Goal: Task Accomplishment & Management: Use online tool/utility

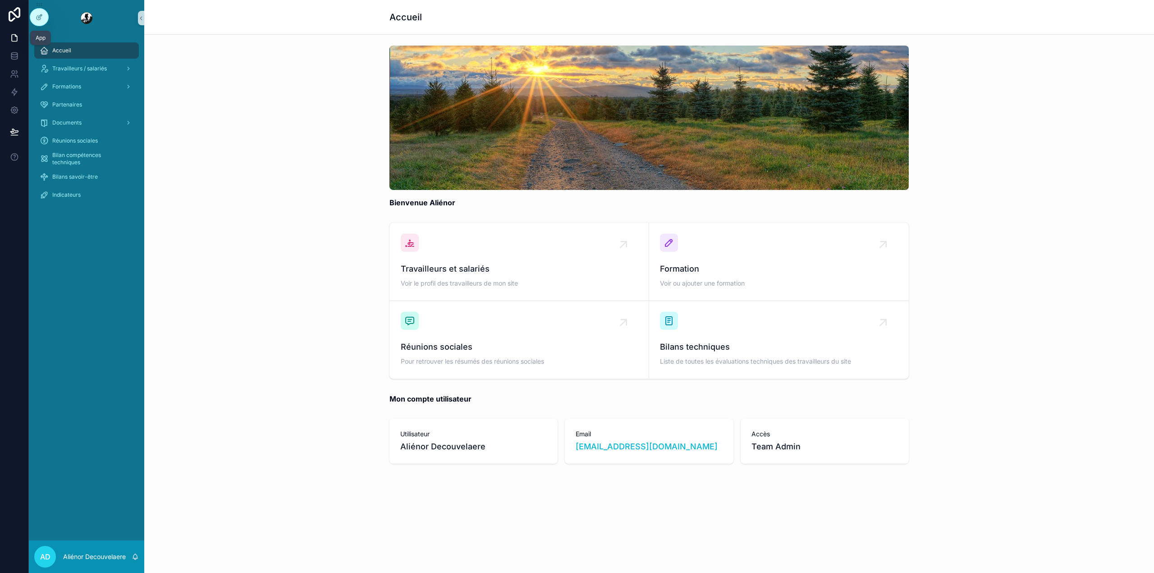
click at [17, 42] on icon at bounding box center [14, 37] width 9 height 9
click at [14, 18] on icon at bounding box center [15, 14] width 12 height 14
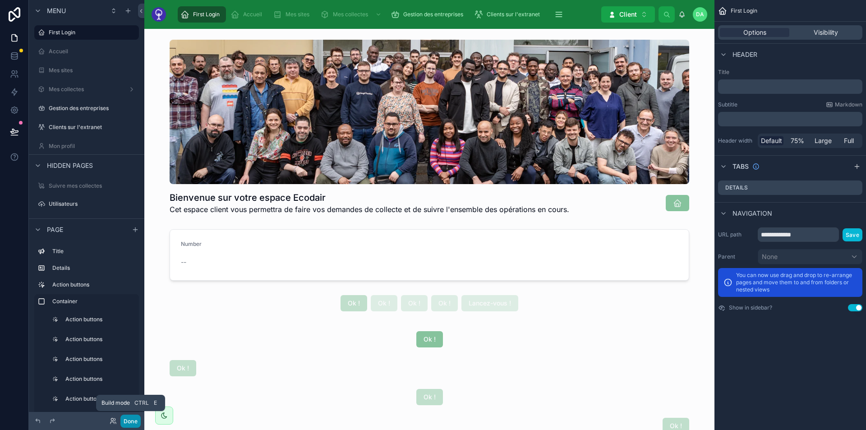
click at [126, 421] on button "Done" at bounding box center [130, 420] width 20 height 13
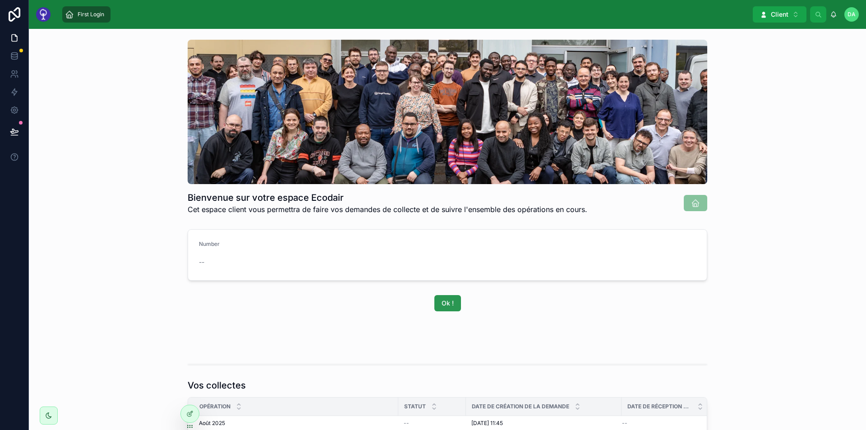
click at [445, 297] on button "Ok !" at bounding box center [447, 303] width 27 height 16
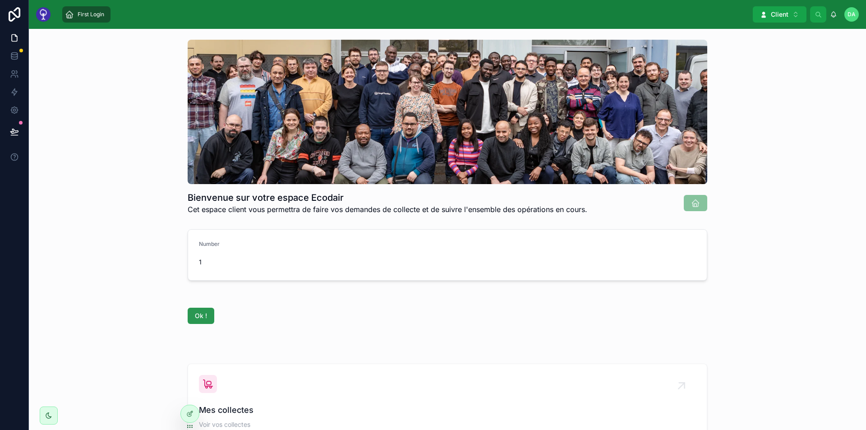
click at [203, 313] on span "Ok !" at bounding box center [201, 315] width 12 height 9
click at [447, 329] on span "Ok !" at bounding box center [447, 328] width 12 height 9
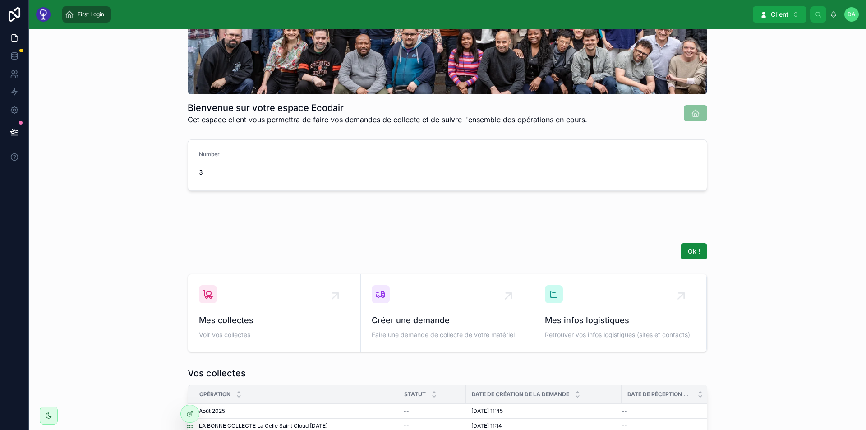
scroll to position [131, 0]
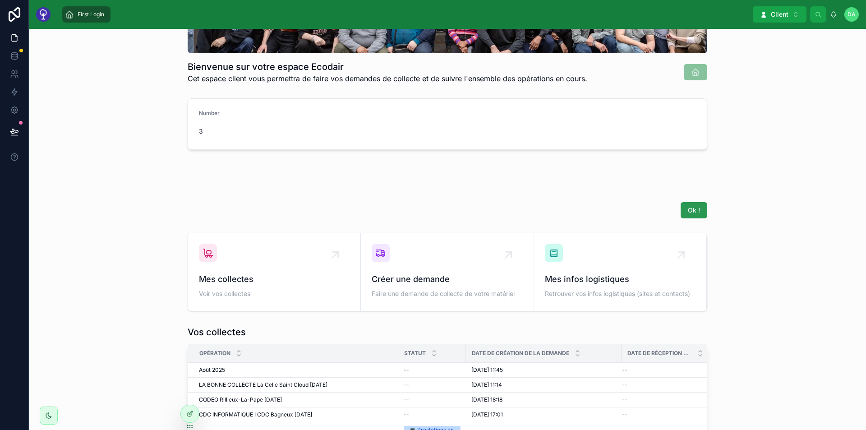
click at [680, 216] on button "Ok !" at bounding box center [693, 210] width 27 height 16
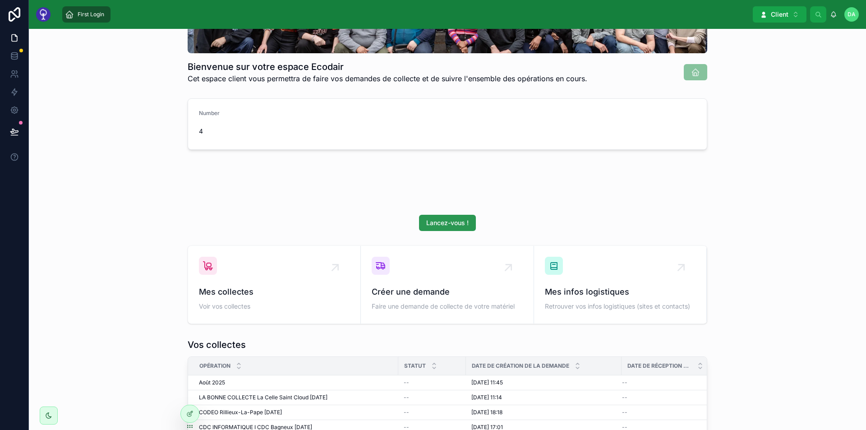
click at [445, 217] on button "Lancez-vous !" at bounding box center [447, 223] width 57 height 16
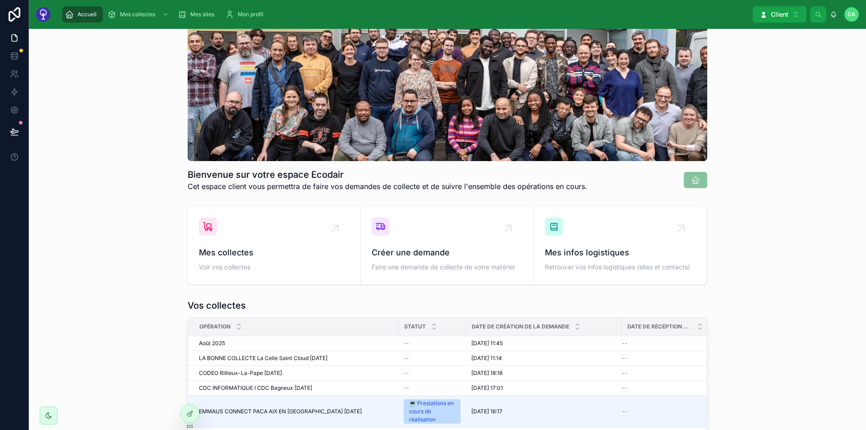
scroll to position [22, 0]
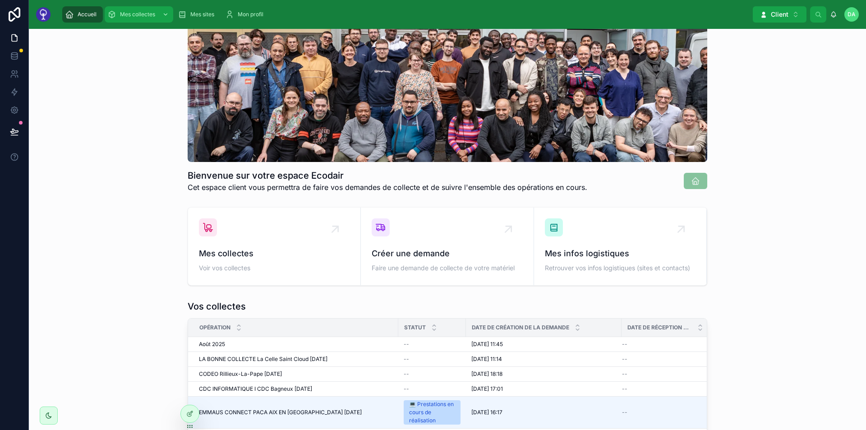
click at [144, 11] on span "Mes collectes" at bounding box center [137, 14] width 35 height 7
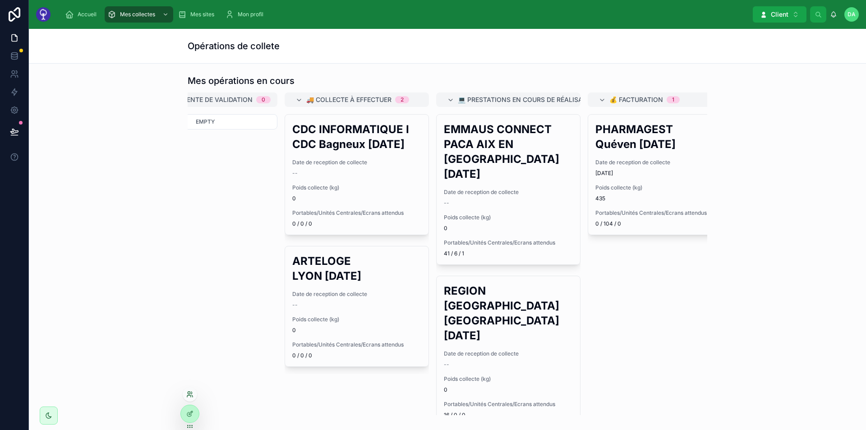
click at [189, 395] on icon at bounding box center [189, 393] width 7 height 7
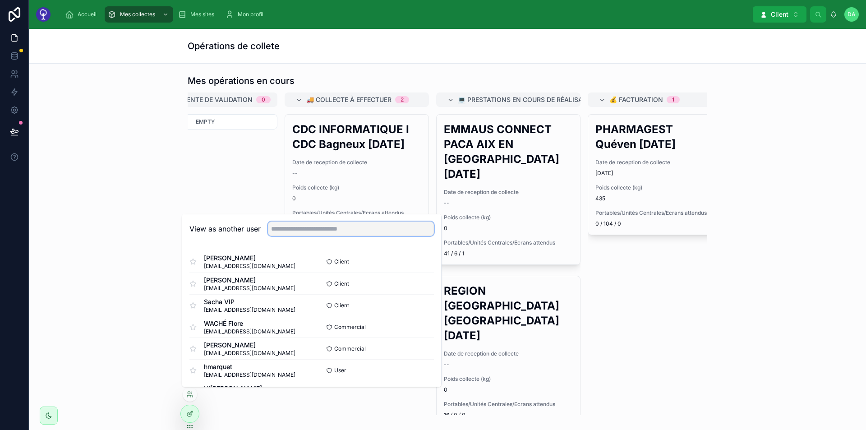
click at [281, 229] on input "text" at bounding box center [351, 228] width 166 height 14
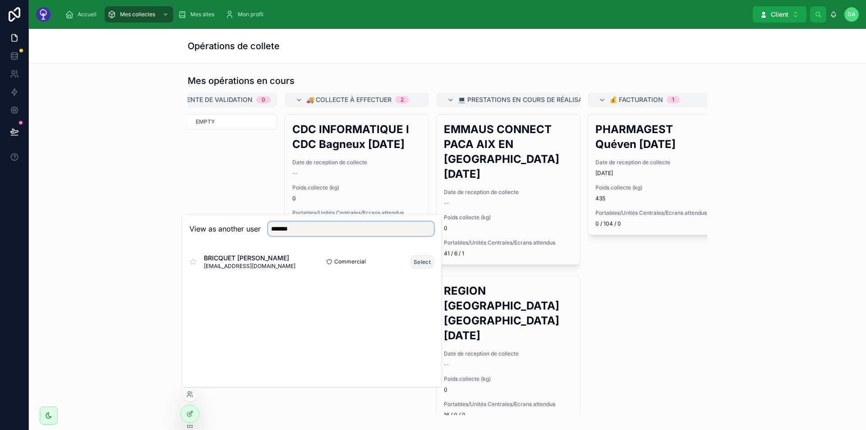
type input "*******"
click at [416, 261] on button "Select" at bounding box center [421, 261] width 23 height 13
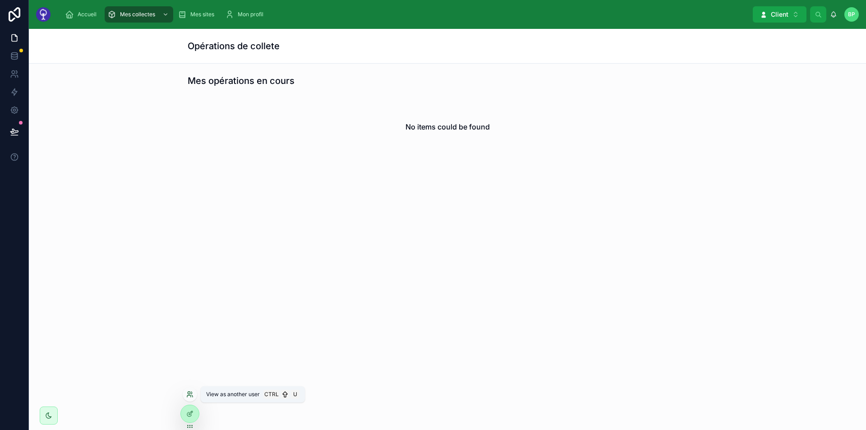
click at [190, 392] on icon at bounding box center [189, 392] width 2 height 2
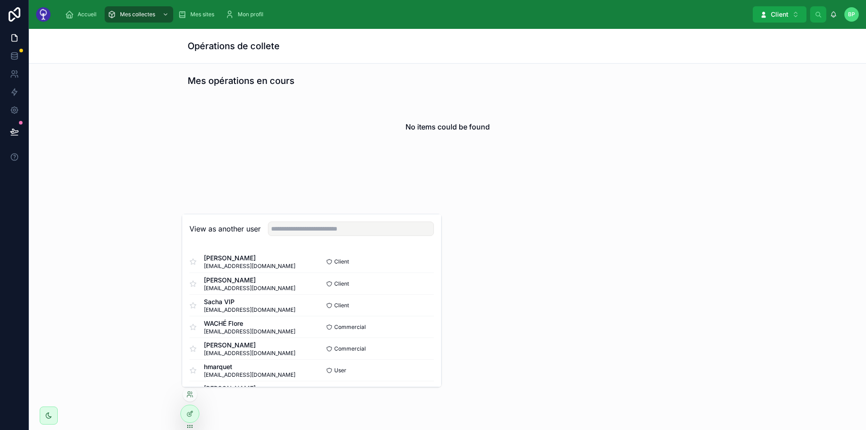
click at [149, 323] on div "Opérations de collete Mes opérations en cours No items could be found" at bounding box center [447, 229] width 837 height 401
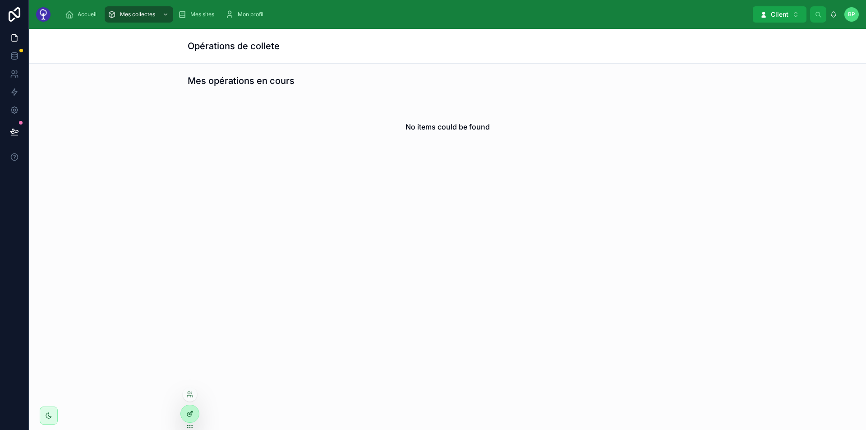
click at [183, 412] on div at bounding box center [190, 413] width 18 height 17
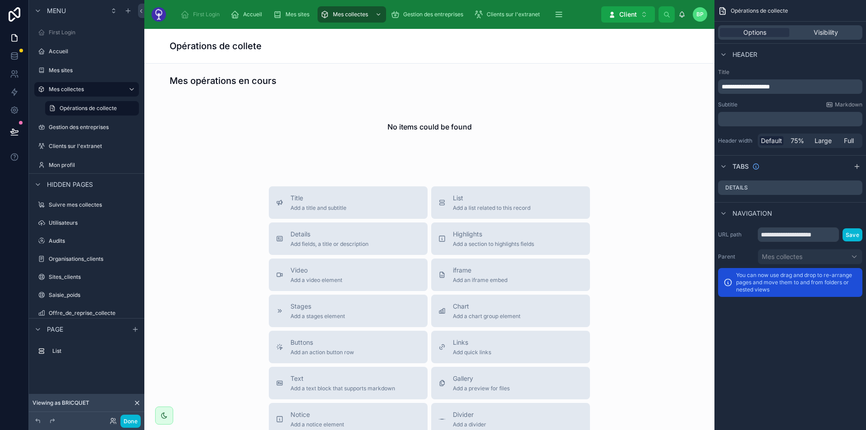
click at [136, 403] on icon at bounding box center [136, 402] width 7 height 7
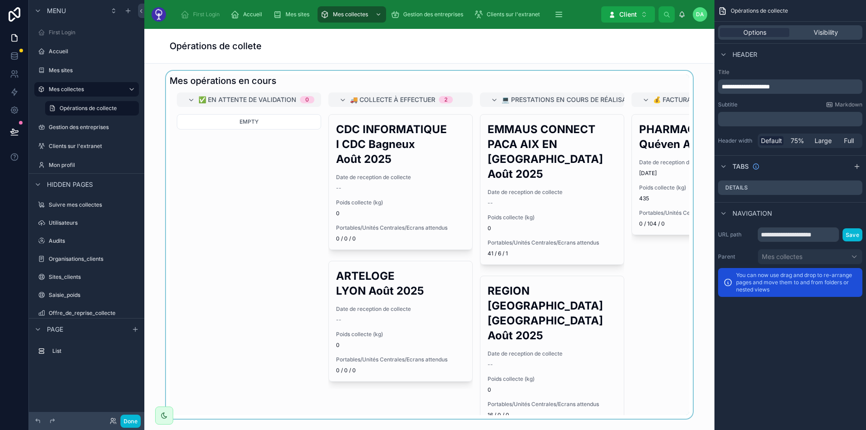
click at [292, 179] on div at bounding box center [428, 245] width 555 height 348
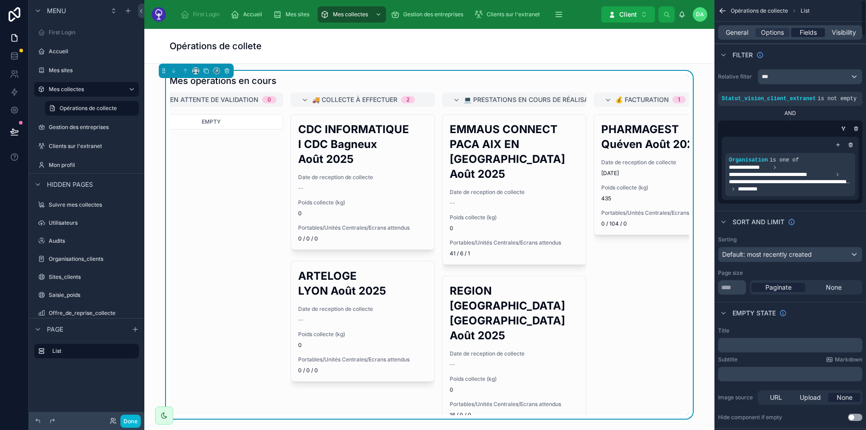
click at [812, 34] on span "Fields" at bounding box center [807, 32] width 17 height 9
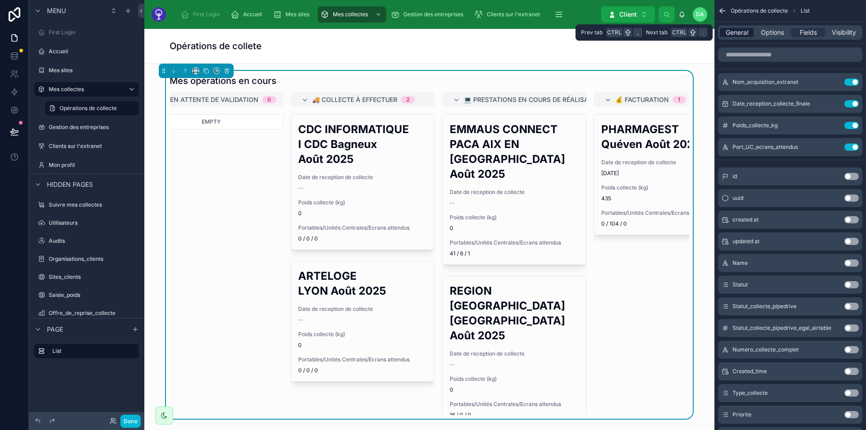
click at [740, 36] on span "General" at bounding box center [736, 32] width 23 height 9
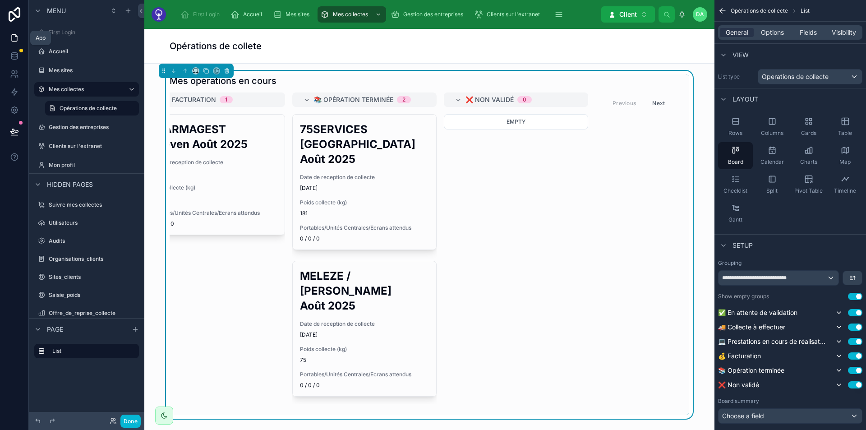
click at [5, 34] on link at bounding box center [14, 38] width 28 height 18
click at [12, 37] on icon at bounding box center [14, 38] width 5 height 7
click at [770, 28] on span "Options" at bounding box center [772, 32] width 23 height 9
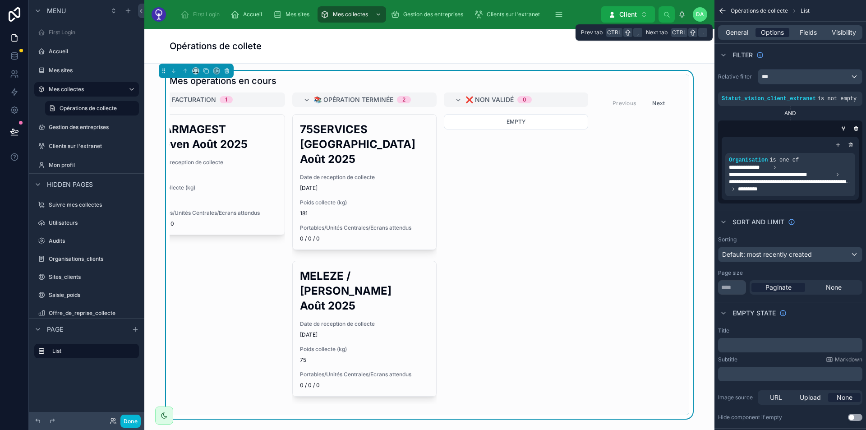
click at [770, 28] on span "Options" at bounding box center [772, 32] width 23 height 9
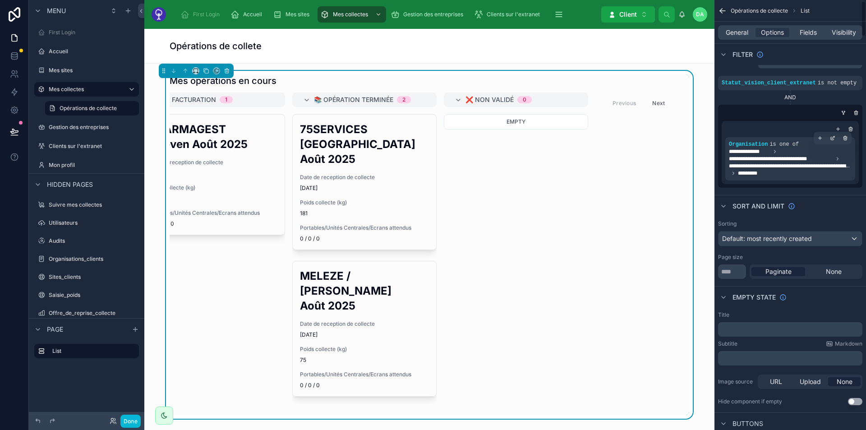
scroll to position [17, 0]
click at [731, 269] on input "**" at bounding box center [732, 270] width 28 height 14
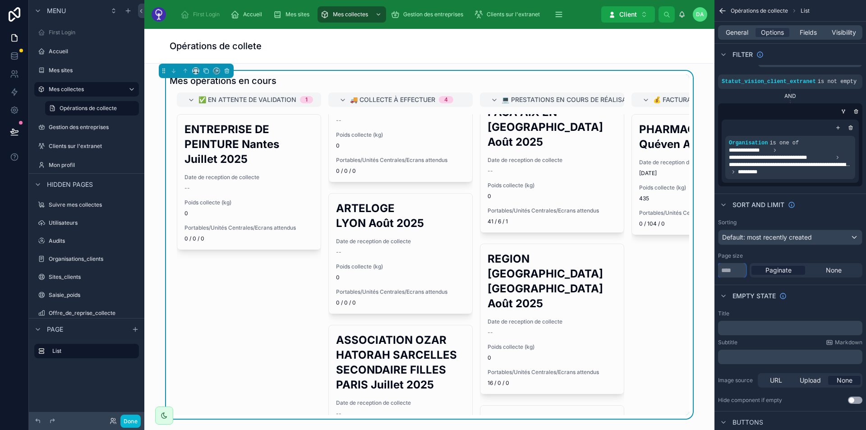
scroll to position [0, 0]
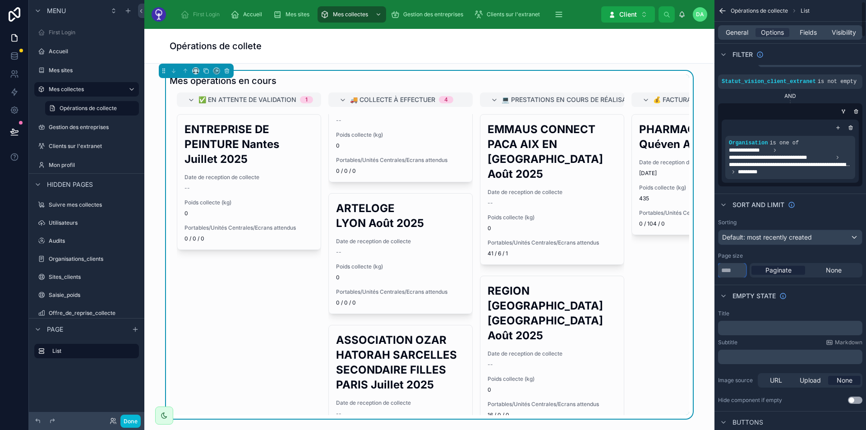
type input "*"
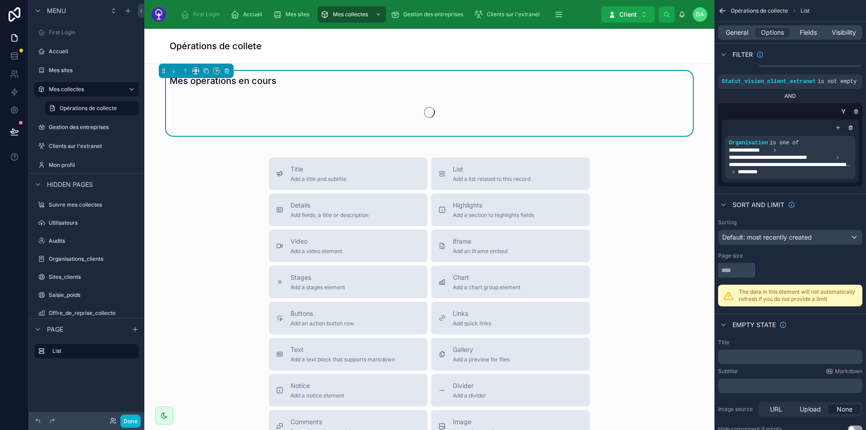
type input "**"
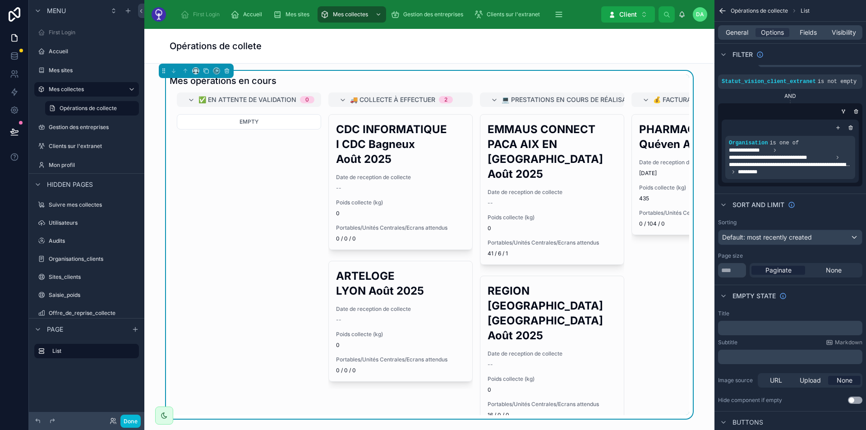
click at [801, 291] on div "Empty state" at bounding box center [789, 295] width 151 height 22
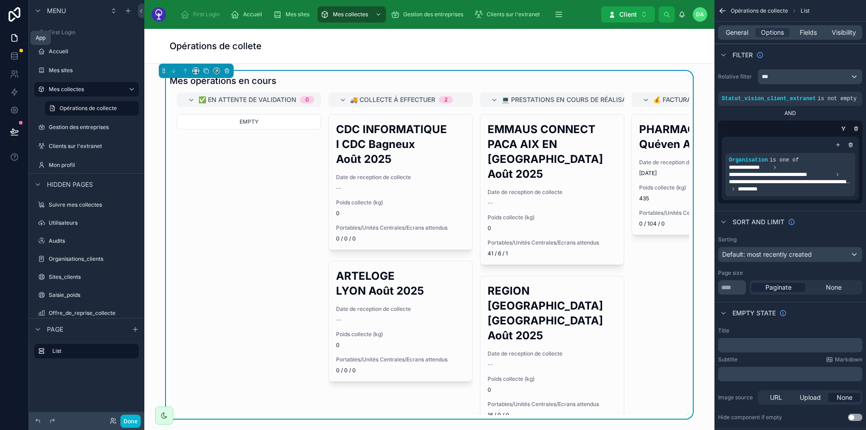
click at [18, 41] on icon at bounding box center [14, 37] width 9 height 9
click at [18, 53] on icon at bounding box center [14, 55] width 9 height 9
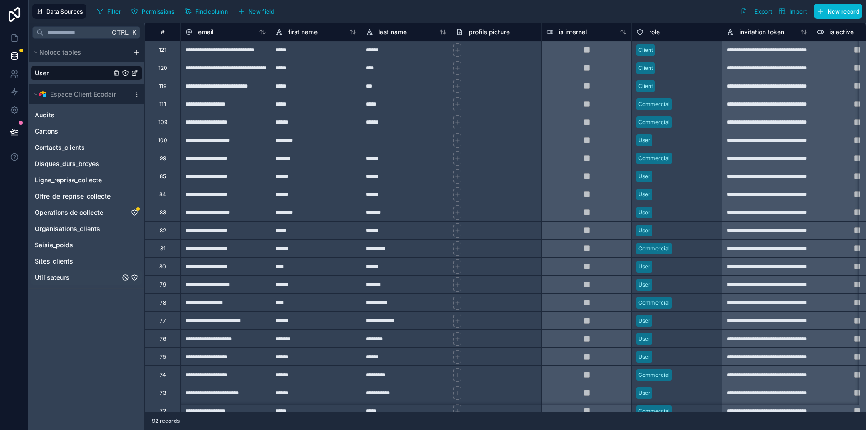
click at [71, 279] on div "Utilisateurs" at bounding box center [86, 277] width 111 height 14
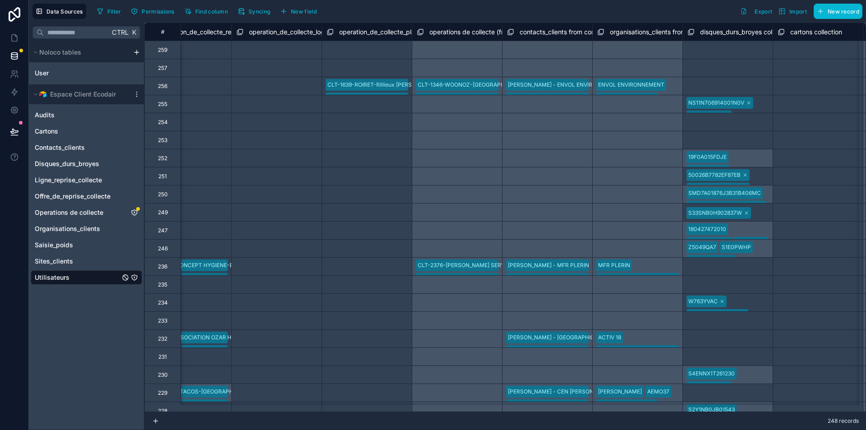
scroll to position [0, 2563]
click at [662, 34] on span "organisations_clients from commercial_ecodair_commande collection" at bounding box center [711, 32] width 202 height 9
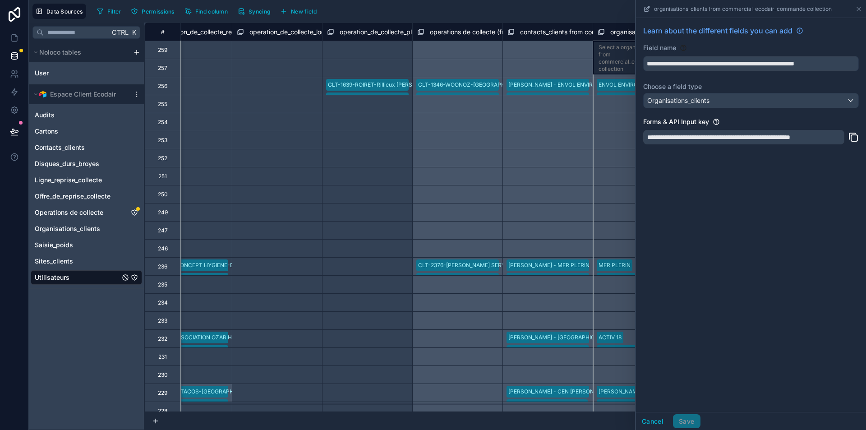
click at [854, 9] on div "organisations_clients from commercial_ecodair_commande collection" at bounding box center [750, 9] width 223 height 18
click at [554, 34] on span "contacts_clients from commercial_ecodair_commande collection" at bounding box center [614, 32] width 188 height 9
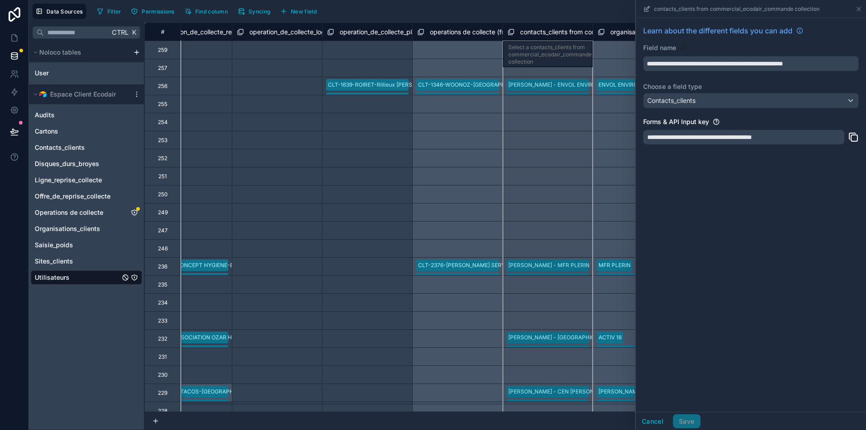
click at [461, 32] on span "operations de collecte (from organisation_supervising_commercial) collection" at bounding box center [543, 32] width 226 height 9
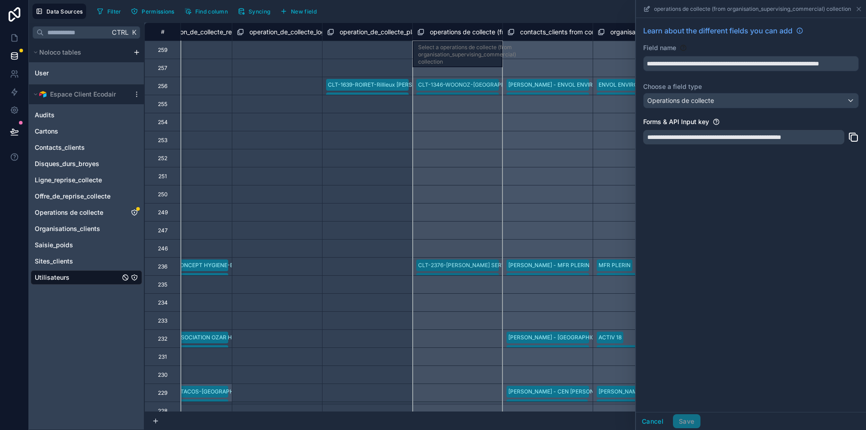
click at [382, 34] on span "operation_de_collecte_planificateur_logistique_ecodair collection" at bounding box center [433, 32] width 189 height 9
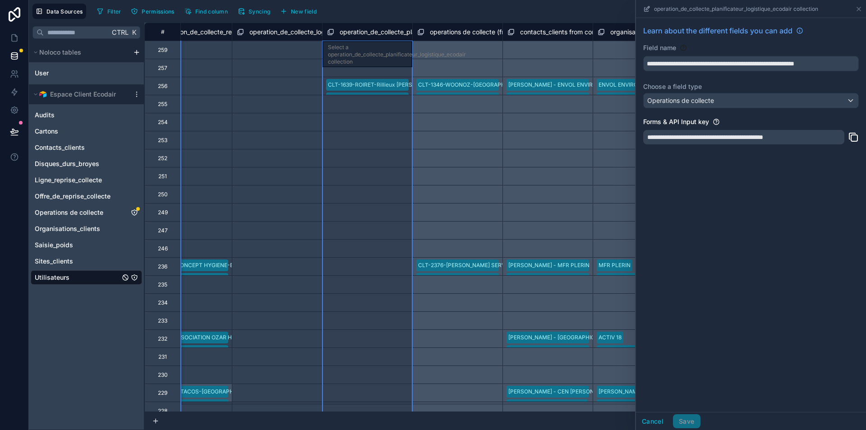
click at [289, 31] on span "operation_de_collecte_logisticien collection" at bounding box center [312, 32] width 126 height 9
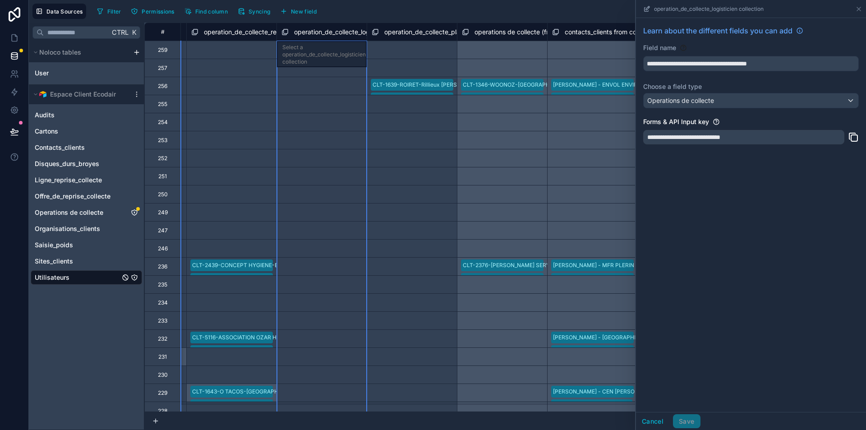
scroll to position [0, 2462]
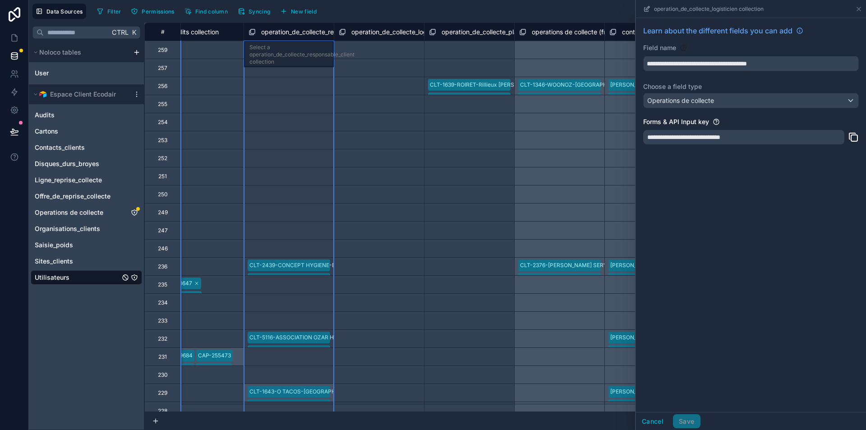
click at [289, 31] on span "operation_de_collecte_responsable_client collection" at bounding box center [336, 32] width 151 height 9
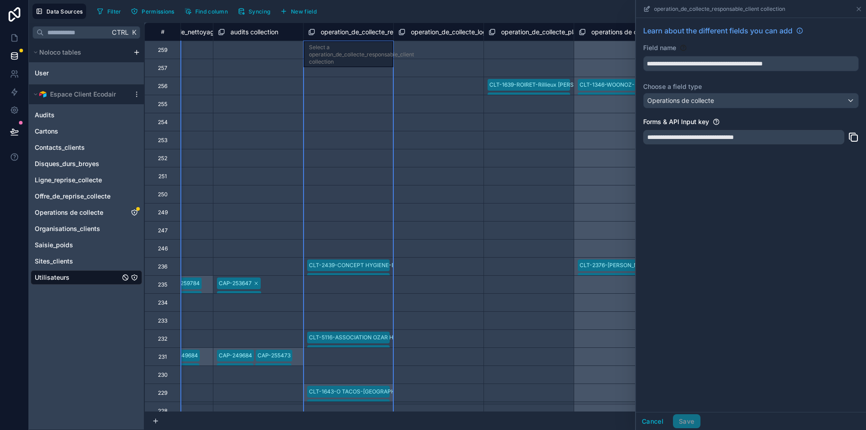
scroll to position [0, 2402]
click at [488, 115] on div "Select a operation_de_collecte_planificateur_logistique_ecodair collection" at bounding box center [529, 122] width 90 height 18
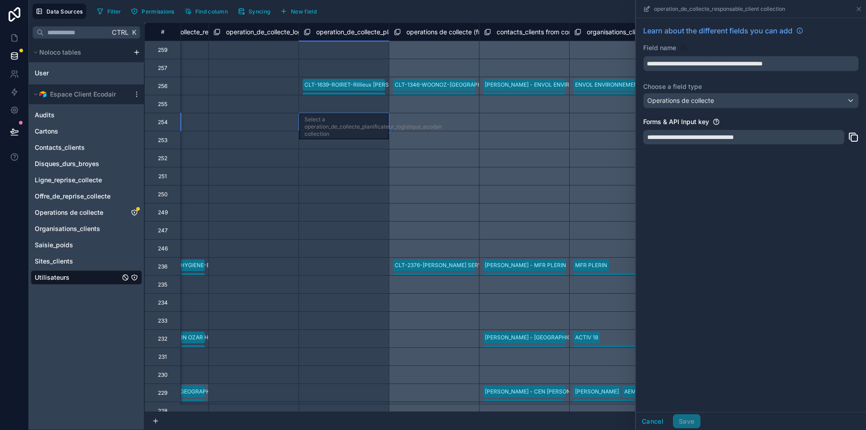
scroll to position [0, 2587]
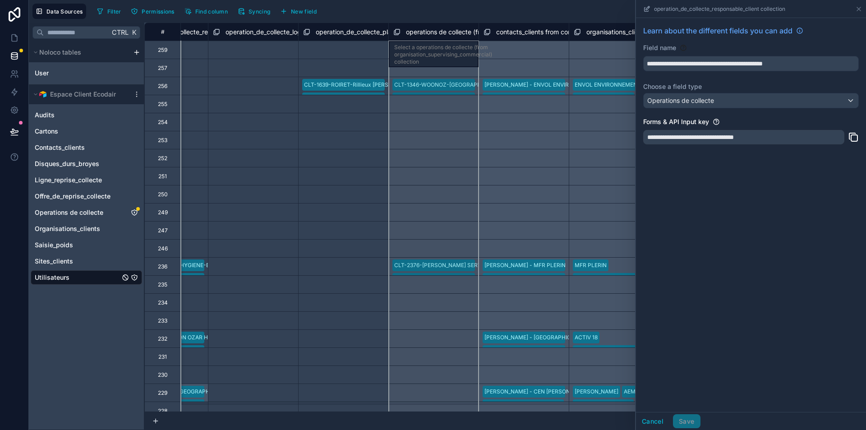
click at [458, 29] on span "operations de collecte (from organisation_supervising_commercial) collection" at bounding box center [519, 32] width 226 height 9
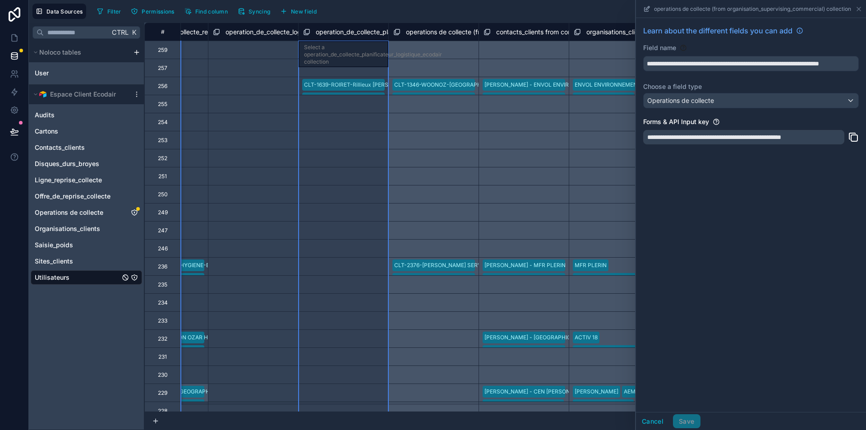
click at [342, 28] on span "operation_de_collecte_planificateur_logistique_ecodair collection" at bounding box center [410, 32] width 189 height 9
click at [270, 33] on span "operation_de_collecte_logisticien collection" at bounding box center [288, 32] width 126 height 9
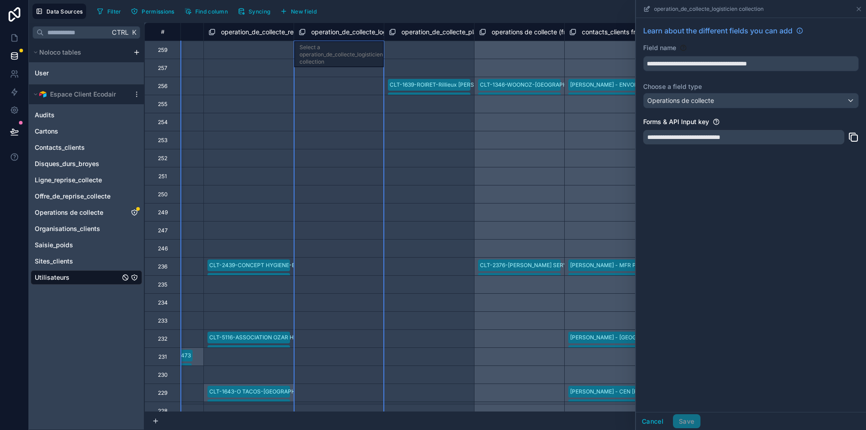
scroll to position [0, 2501]
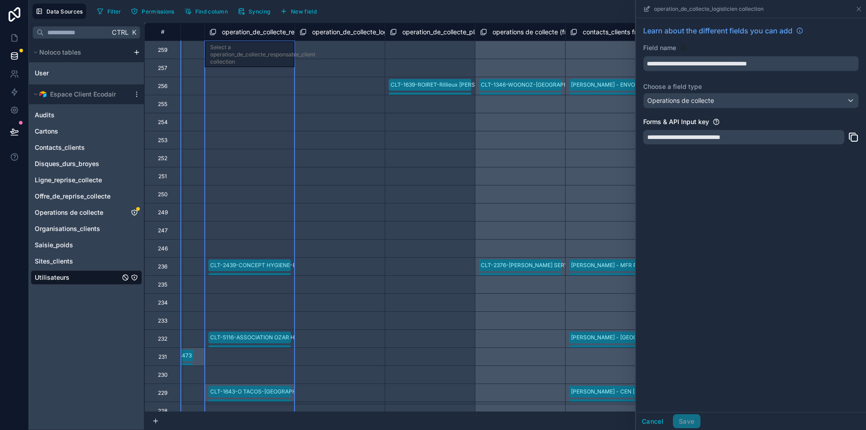
click at [261, 31] on span "operation_de_collecte_responsable_client collection" at bounding box center [297, 32] width 151 height 9
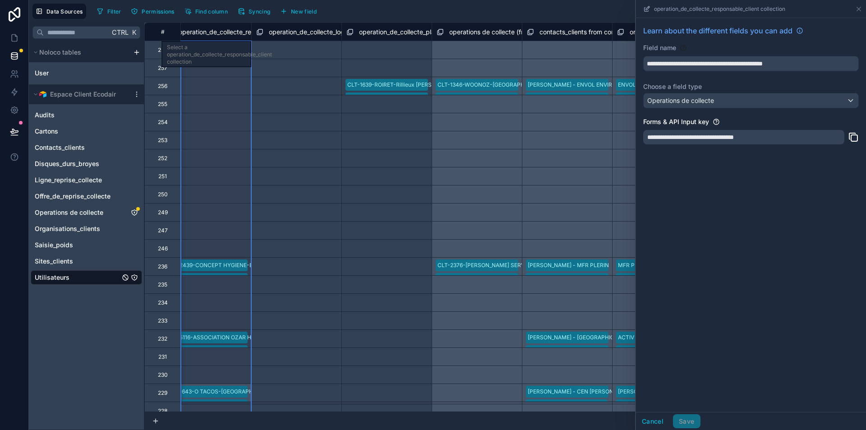
scroll to position [0, 2544]
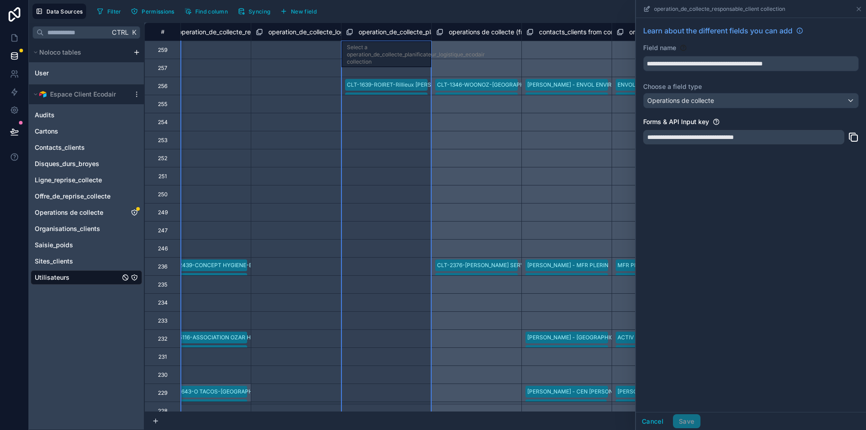
click at [409, 28] on span "operation_de_collecte_planificateur_logistique_ecodair collection" at bounding box center [452, 32] width 189 height 9
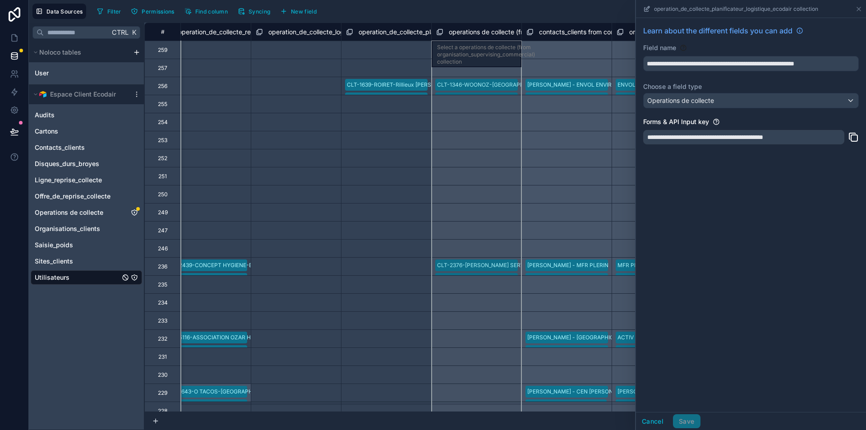
click at [451, 28] on span "operations de collecte (from organisation_supervising_commercial) collection" at bounding box center [562, 32] width 226 height 9
click at [18, 37] on icon at bounding box center [14, 37] width 9 height 9
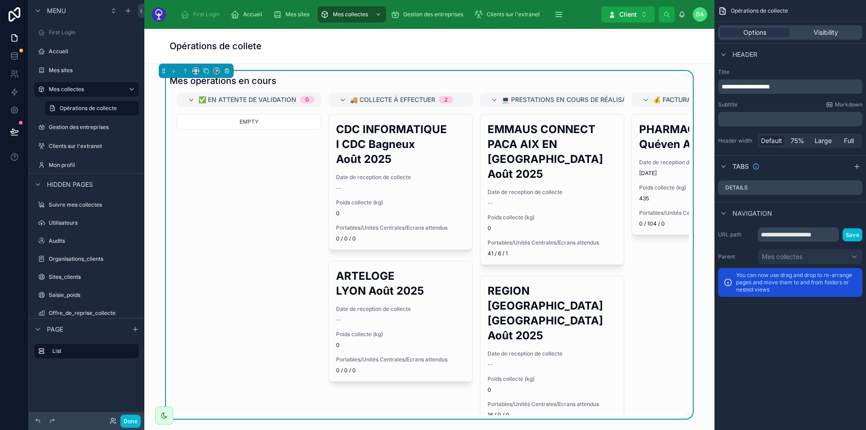
click at [642, 105] on div "💰 Facturation 1" at bounding box center [703, 99] width 144 height 14
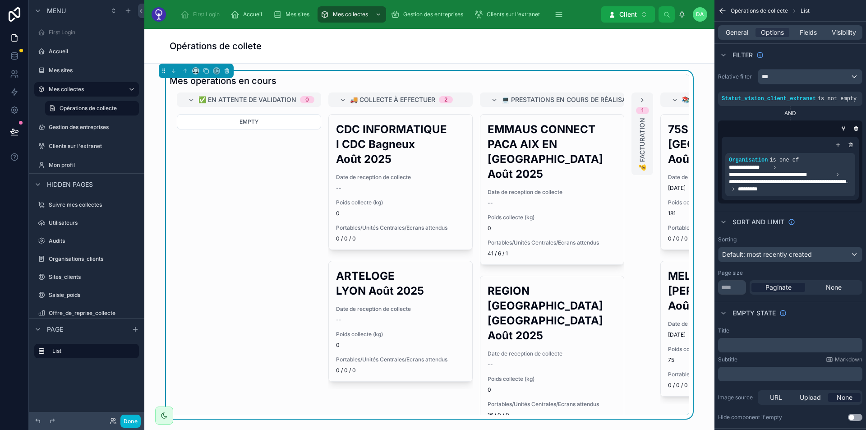
click at [0, 0] on div "scrollable content" at bounding box center [0, 0] width 0 height 0
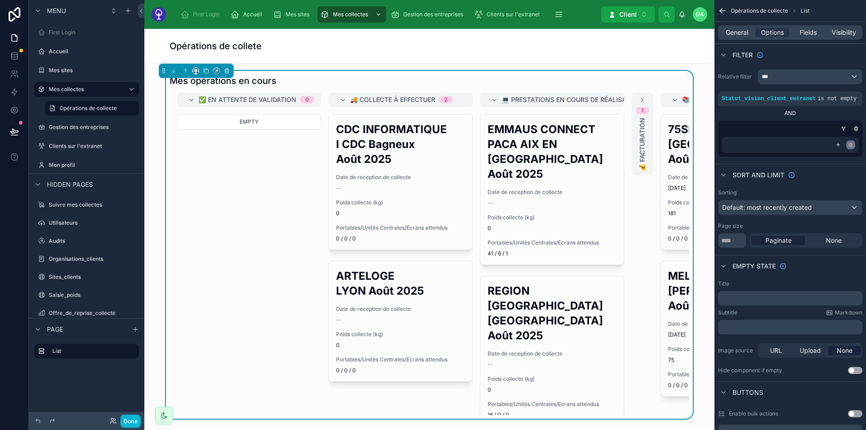
click at [848, 147] on icon "scrollable content" at bounding box center [850, 144] width 5 height 5
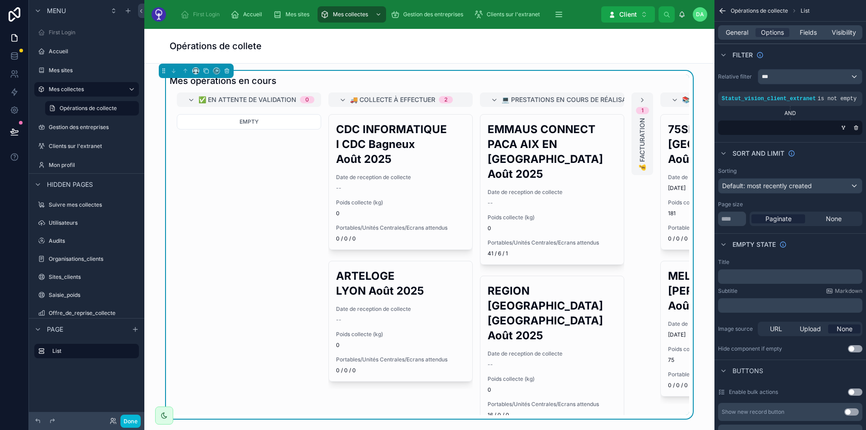
click at [812, 127] on div "scrollable content" at bounding box center [788, 127] width 144 height 14
click at [854, 128] on icon "scrollable content" at bounding box center [855, 128] width 3 height 3
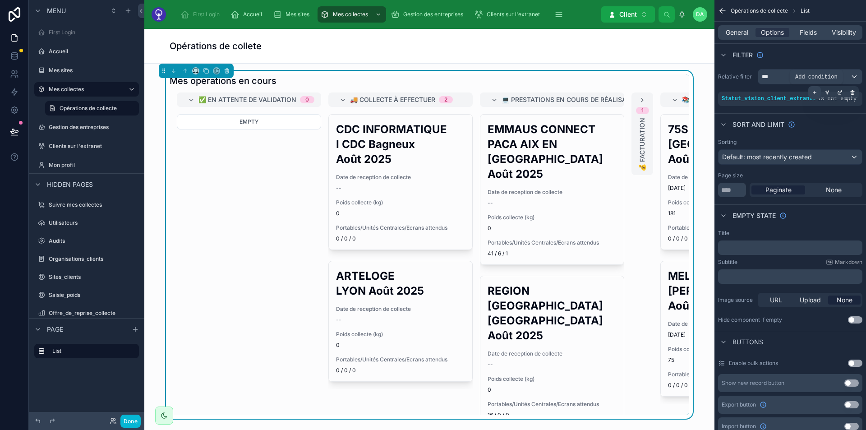
click at [816, 93] on icon "scrollable content" at bounding box center [813, 92] width 5 height 5
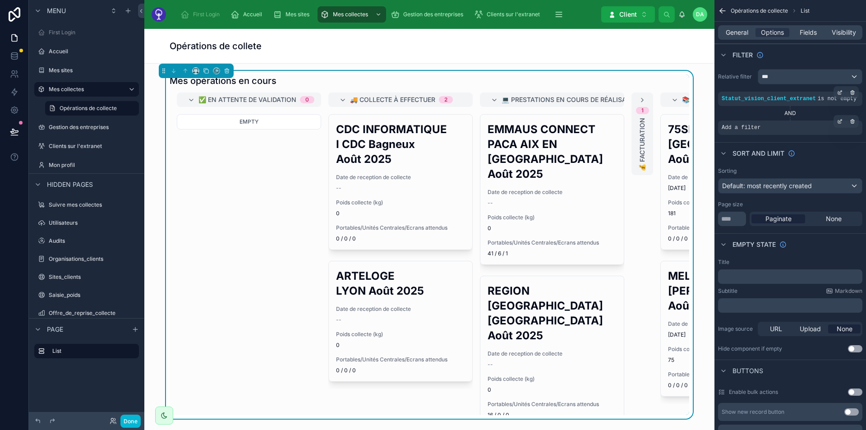
click at [775, 122] on div "Add a filter" at bounding box center [790, 127] width 144 height 14
click at [841, 122] on icon "scrollable content" at bounding box center [839, 121] width 5 height 5
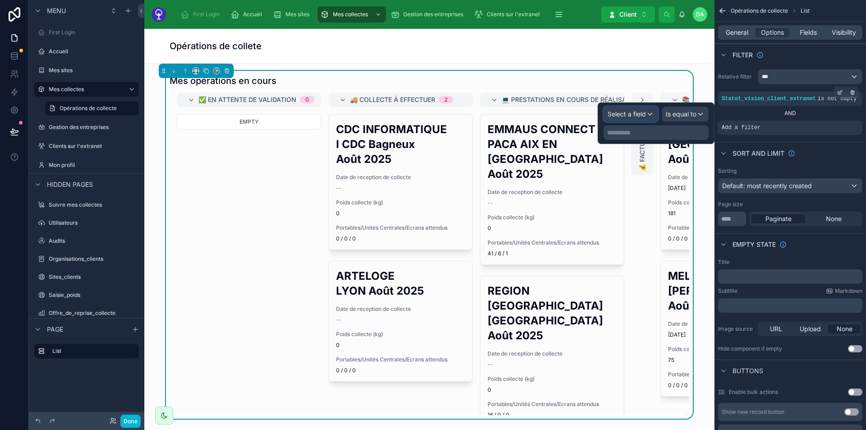
click at [632, 109] on div "Select a field" at bounding box center [631, 114] width 54 height 14
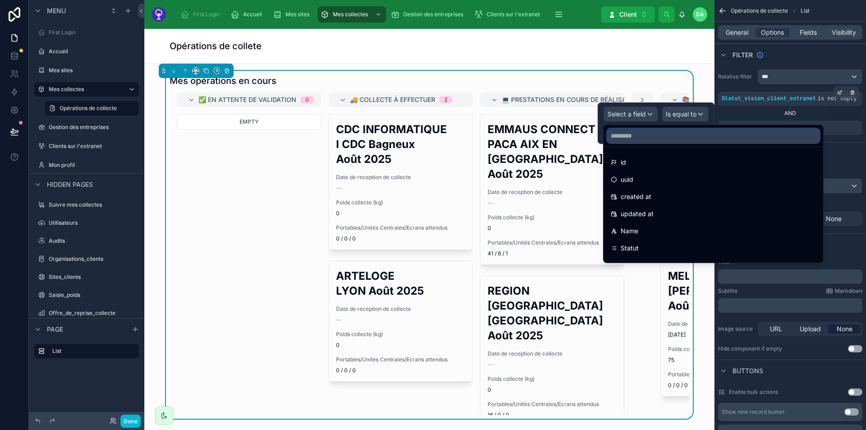
click at [631, 137] on input "text" at bounding box center [713, 135] width 212 height 14
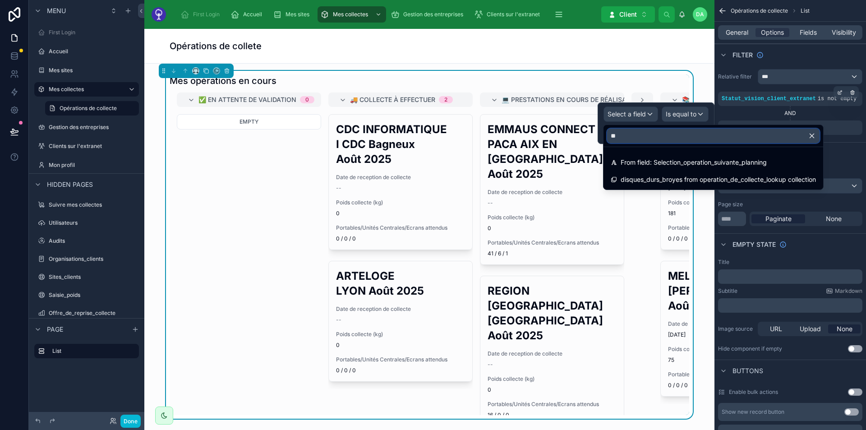
type input "*"
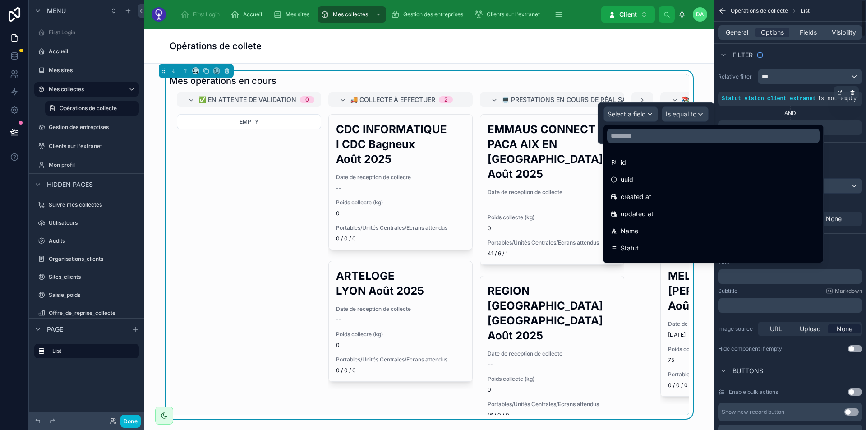
click at [797, 54] on div "Filter" at bounding box center [789, 55] width 151 height 22
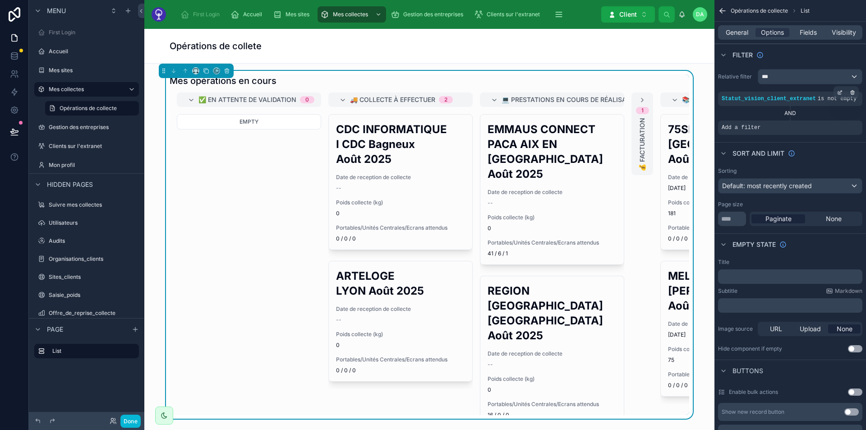
click at [738, 37] on div "General Options Fields Visibility" at bounding box center [790, 32] width 144 height 14
click at [738, 34] on span "General" at bounding box center [736, 32] width 23 height 9
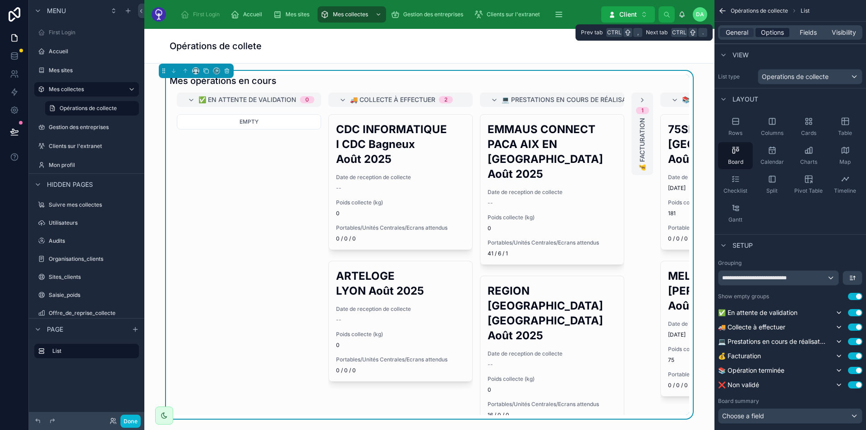
click at [765, 33] on span "Options" at bounding box center [772, 32] width 23 height 9
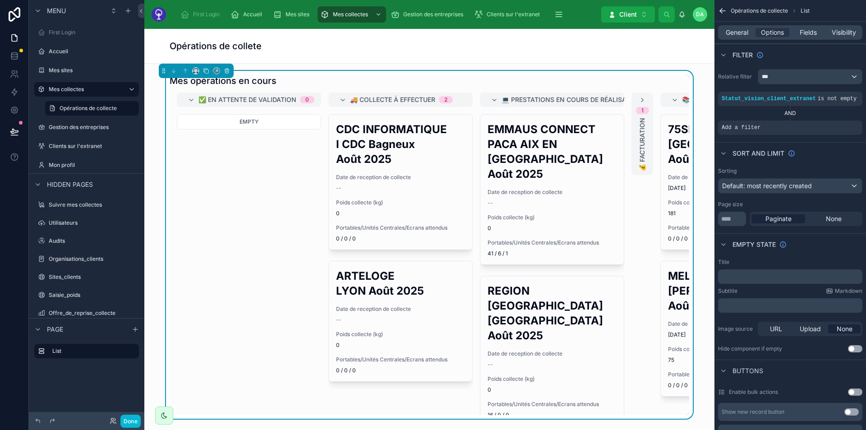
click at [471, 143] on div "✅ En attente de validation 0 Empty 🚚 Collecte à effectuer 2 CDC INFORMATIQUE I …" at bounding box center [429, 253] width 519 height 322
click at [839, 122] on icon "scrollable content" at bounding box center [839, 121] width 5 height 5
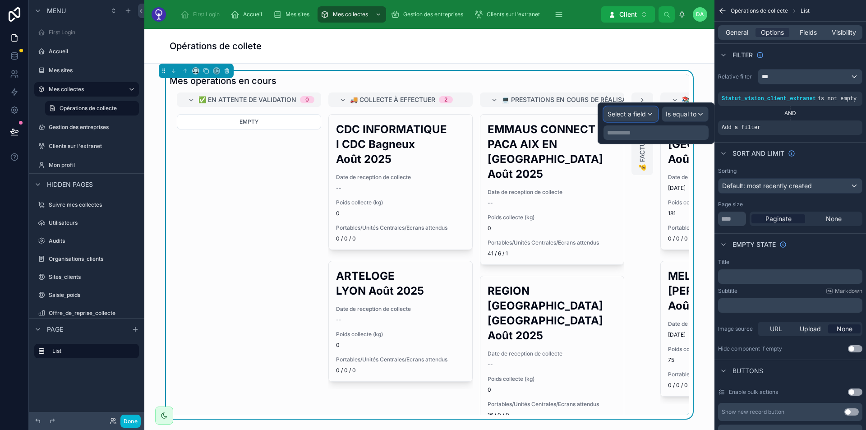
click at [638, 117] on span "Select a field" at bounding box center [626, 114] width 38 height 8
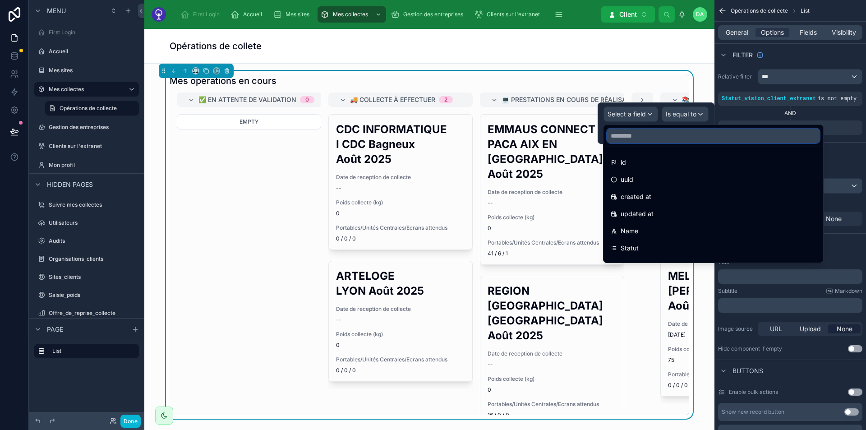
click at [626, 140] on input "text" at bounding box center [713, 135] width 212 height 14
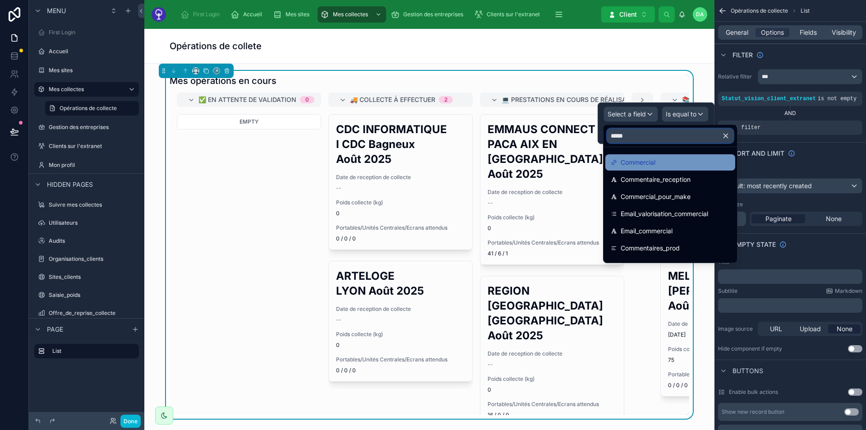
type input "*****"
click at [632, 159] on span "Commercial" at bounding box center [637, 162] width 35 height 11
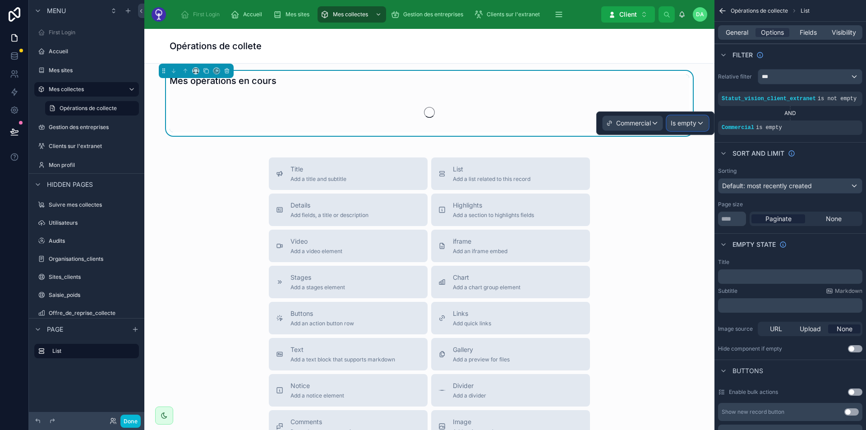
click at [695, 121] on span "Is empty" at bounding box center [683, 123] width 26 height 9
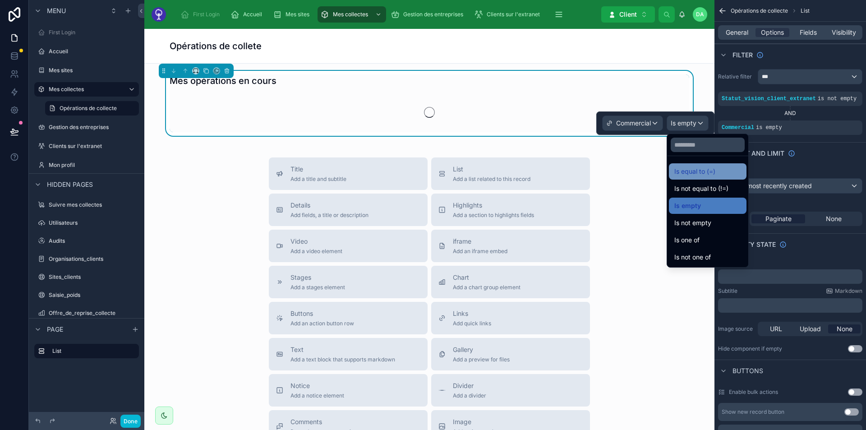
click at [703, 170] on span "Is equal to (=)" at bounding box center [694, 171] width 41 height 11
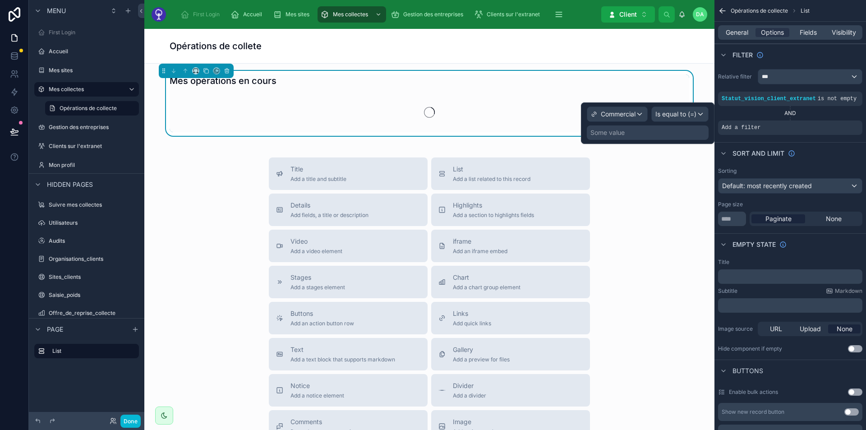
click at [636, 133] on div "Some value" at bounding box center [648, 132] width 122 height 14
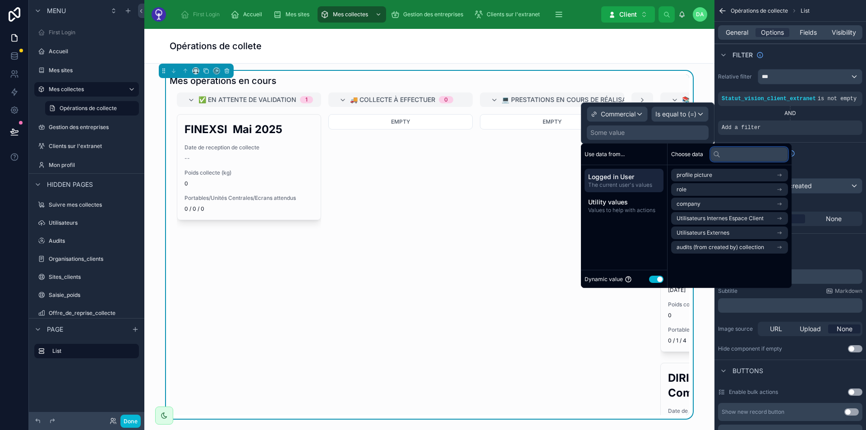
click at [726, 156] on input "text" at bounding box center [749, 154] width 78 height 14
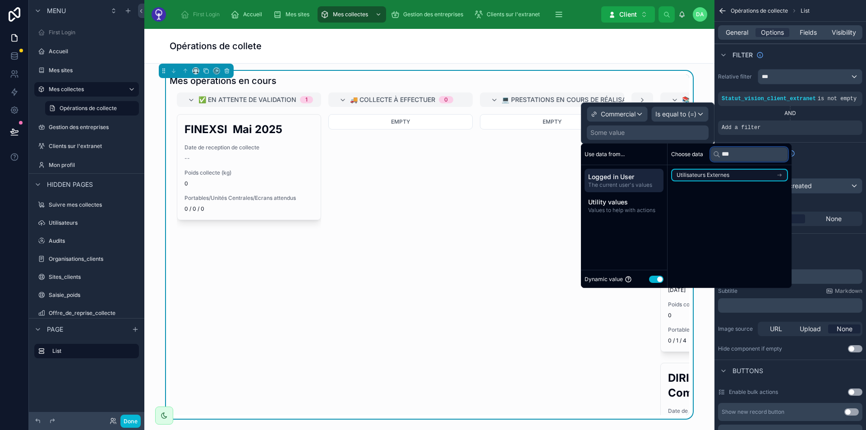
type input "***"
click at [715, 176] on span "Utilisateurs Externes" at bounding box center [702, 174] width 53 height 7
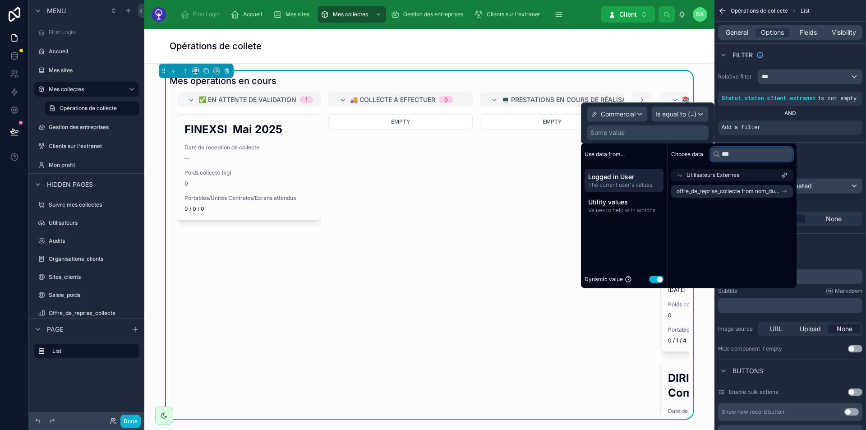
click at [757, 156] on input "***" at bounding box center [751, 154] width 83 height 14
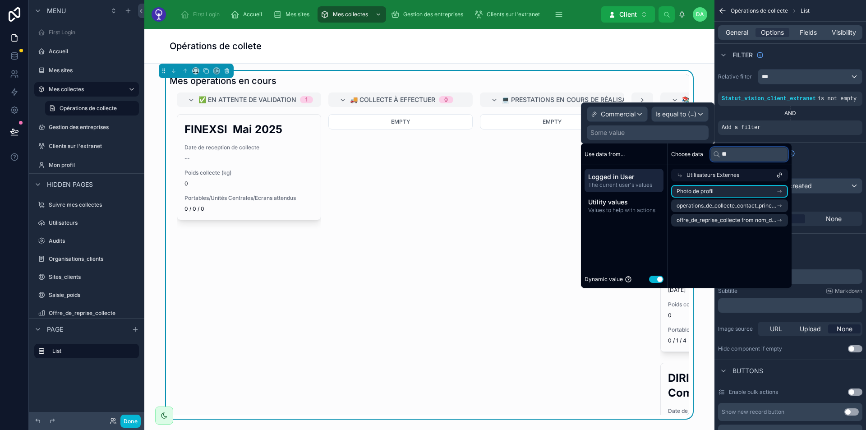
type input "*"
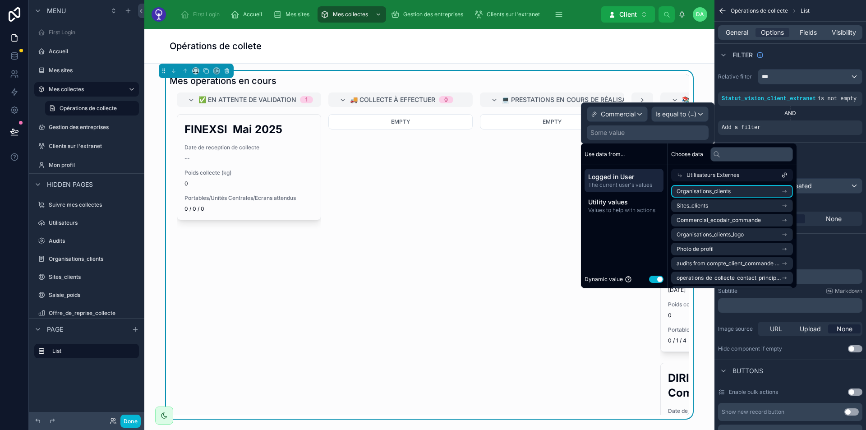
click at [626, 183] on span "The current user's values" at bounding box center [624, 184] width 72 height 7
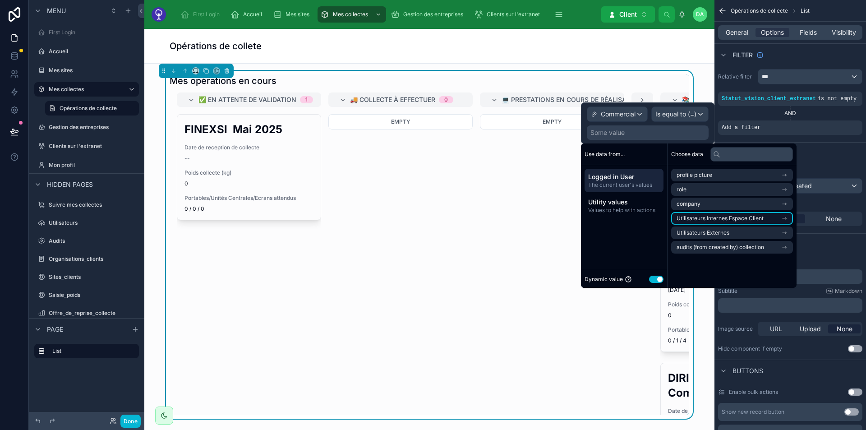
click at [732, 221] on span "Utilisateurs Internes Espace Client" at bounding box center [719, 218] width 87 height 7
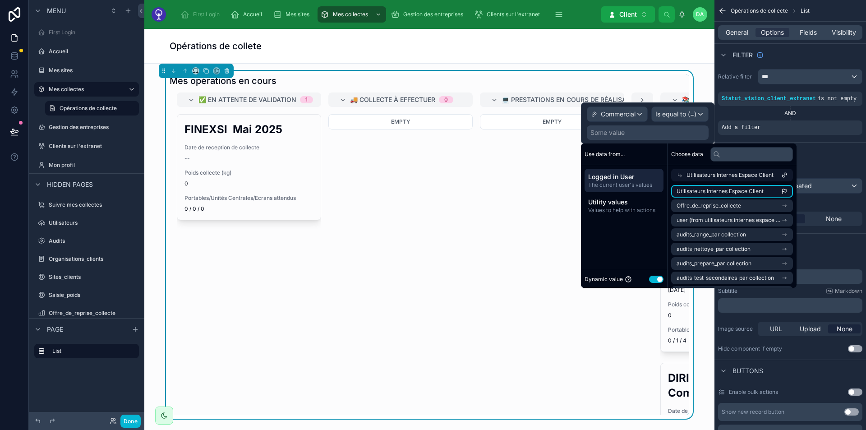
click at [742, 192] on span "Utilisateurs Internes Espace Client" at bounding box center [719, 191] width 87 height 7
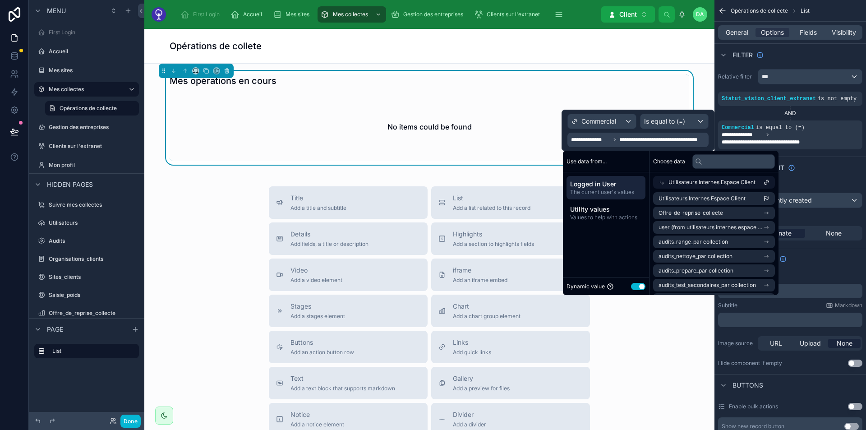
click at [829, 158] on div "Sort And Limit" at bounding box center [789, 167] width 151 height 22
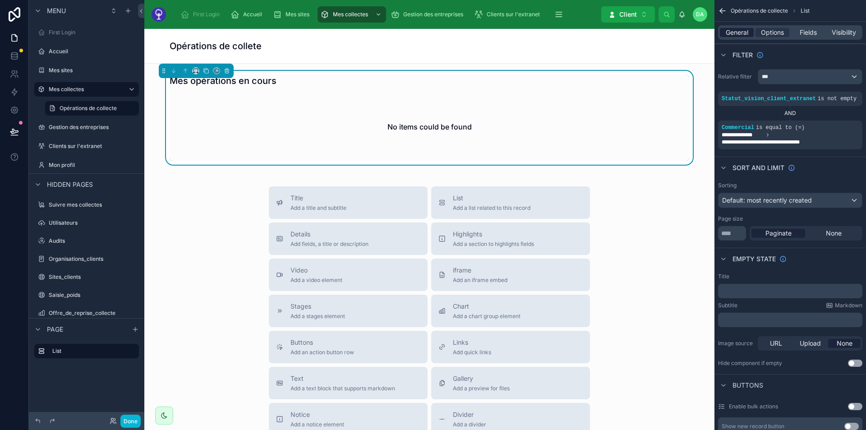
click at [731, 33] on span "General" at bounding box center [736, 32] width 23 height 9
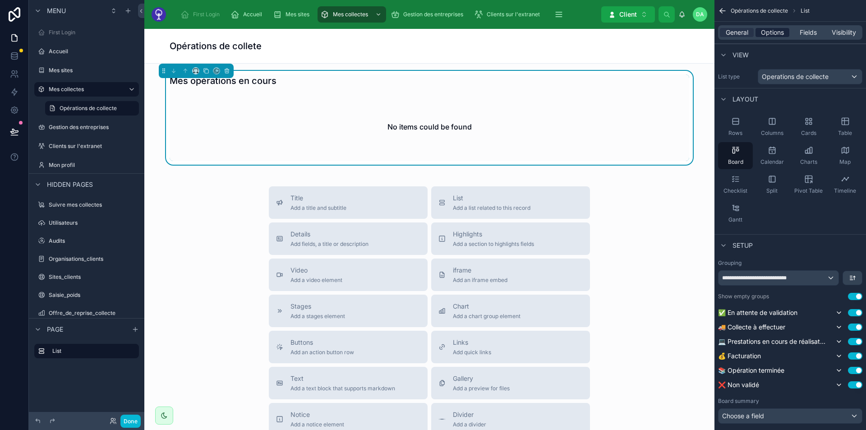
click at [770, 33] on span "Options" at bounding box center [772, 32] width 23 height 9
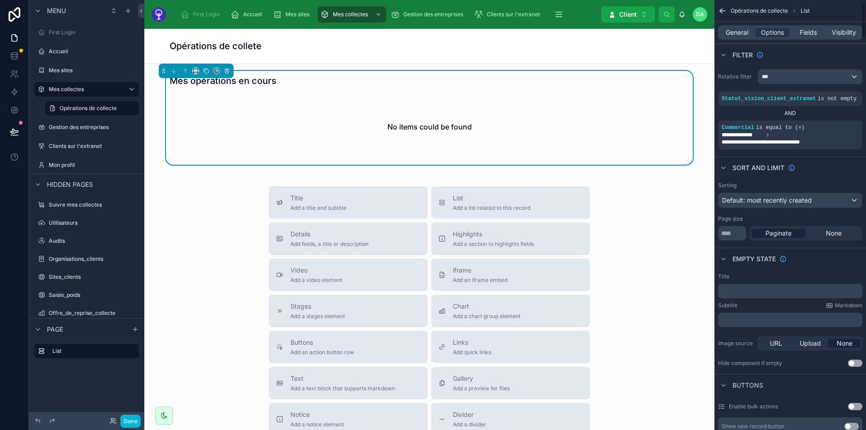
scroll to position [38, 0]
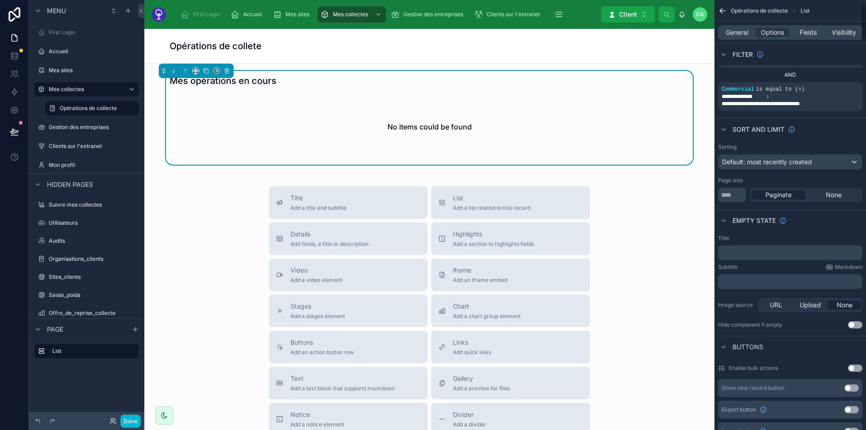
click at [766, 257] on div "﻿" at bounding box center [790, 252] width 144 height 14
click at [766, 251] on p "﻿" at bounding box center [790, 252] width 139 height 7
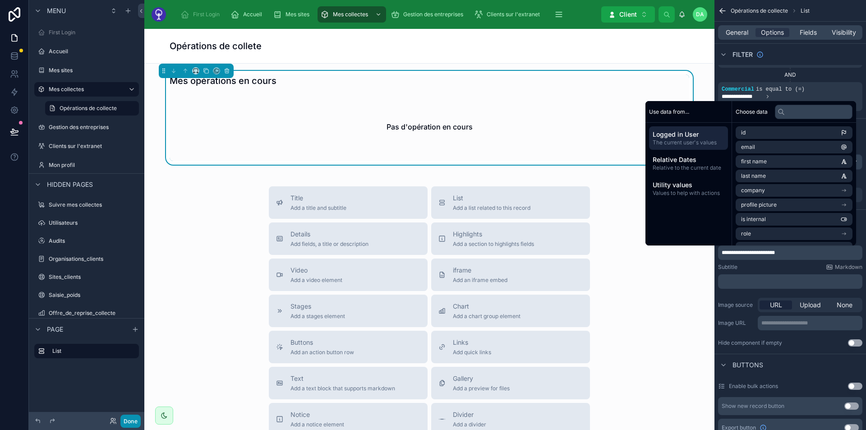
click at [121, 420] on button "Done" at bounding box center [130, 420] width 20 height 13
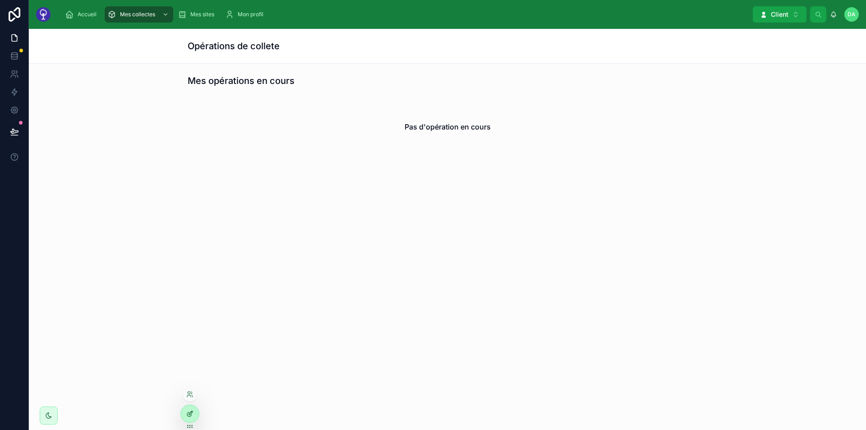
click at [189, 408] on div at bounding box center [190, 413] width 18 height 17
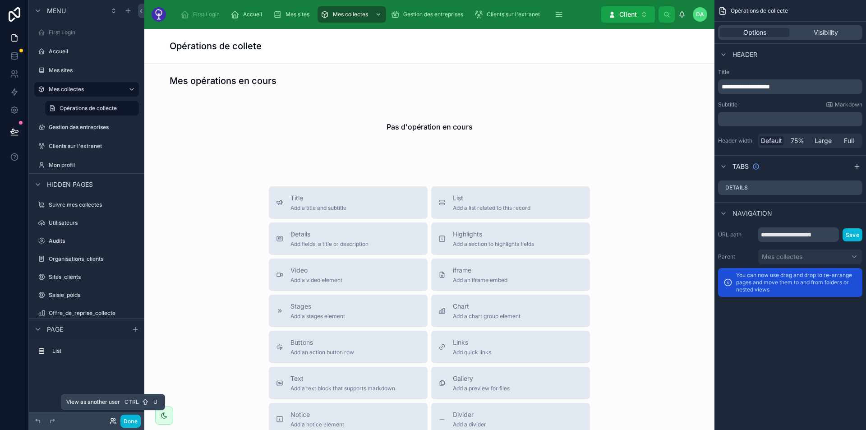
click at [113, 422] on icon at bounding box center [113, 420] width 7 height 7
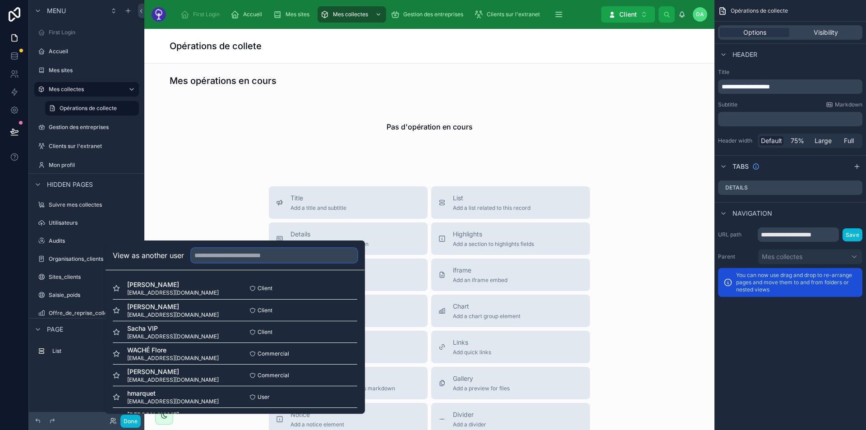
click at [230, 253] on input "text" at bounding box center [274, 255] width 166 height 14
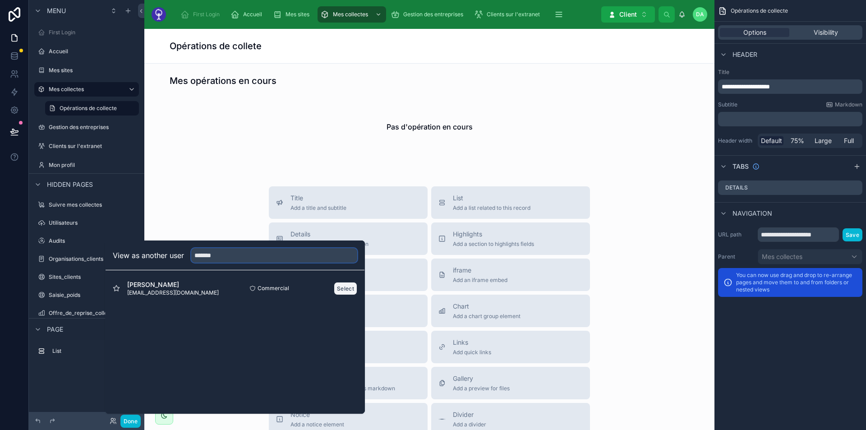
type input "*******"
click at [341, 284] on button "Select" at bounding box center [345, 288] width 23 height 13
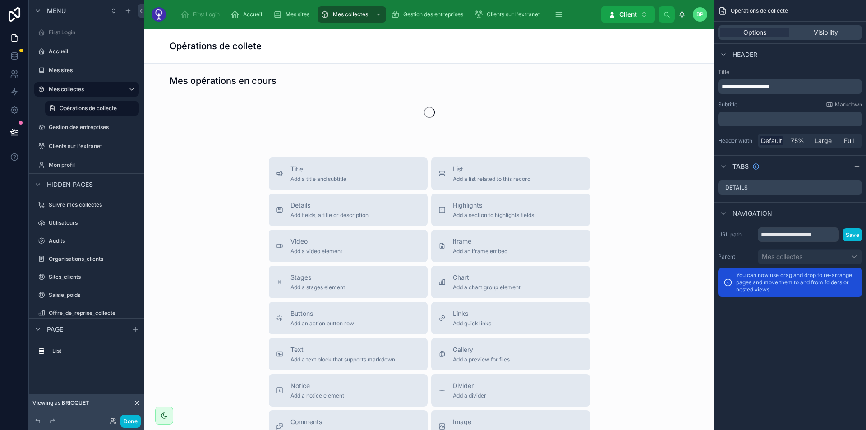
click at [637, 249] on div "Title Add a title and subtitle List Add a list related to this record Details A…" at bounding box center [428, 317] width 555 height 321
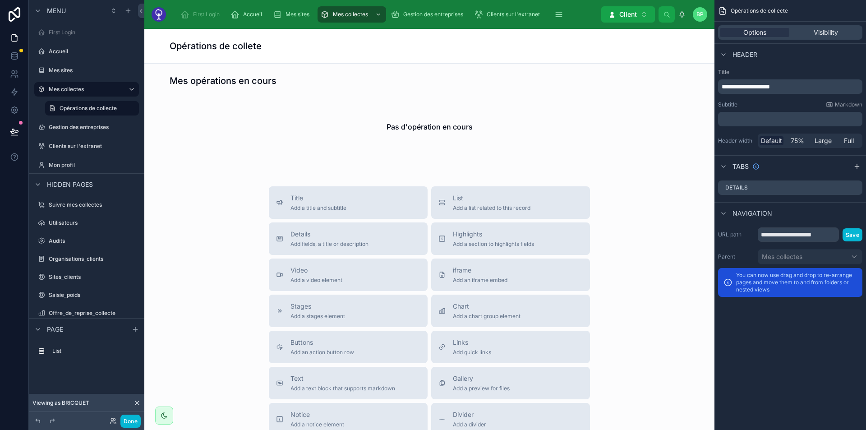
drag, startPoint x: 120, startPoint y: 425, endPoint x: 714, endPoint y: 270, distance: 613.5
click at [714, 270] on div "**********" at bounding box center [789, 262] width 151 height 77
click at [650, 113] on div at bounding box center [428, 118] width 555 height 94
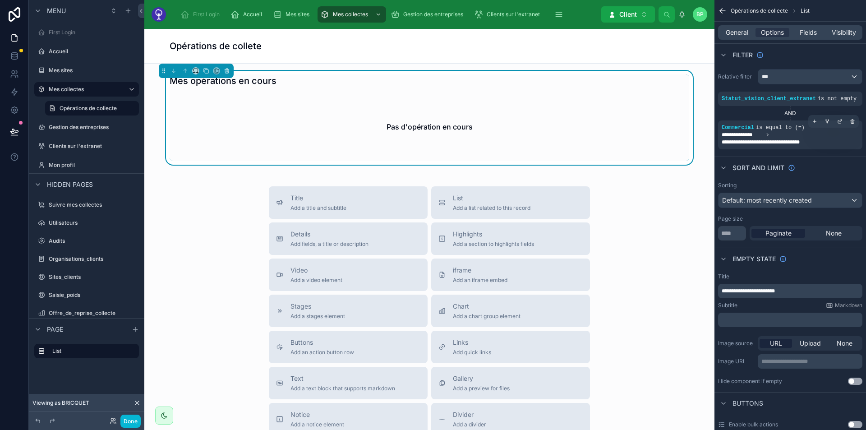
drag, startPoint x: 736, startPoint y: 127, endPoint x: 766, endPoint y: 128, distance: 29.8
click at [766, 128] on span "is equal to (=)" at bounding box center [780, 127] width 49 height 6
click at [18, 53] on icon at bounding box center [14, 55] width 9 height 9
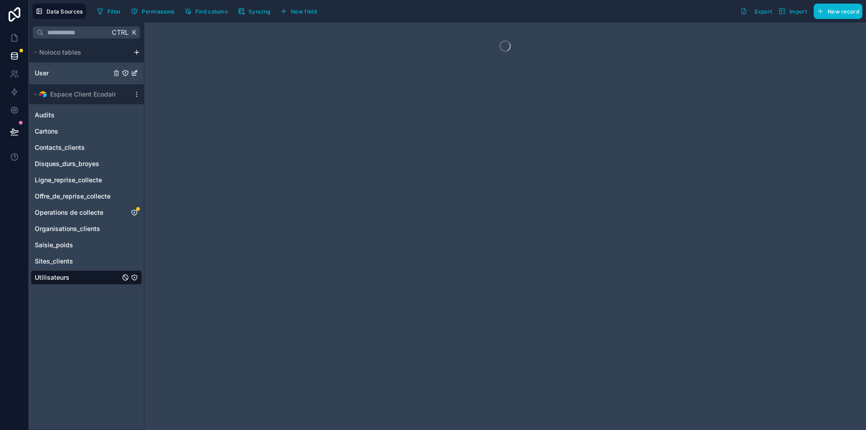
click at [41, 75] on span "User" at bounding box center [42, 73] width 14 height 9
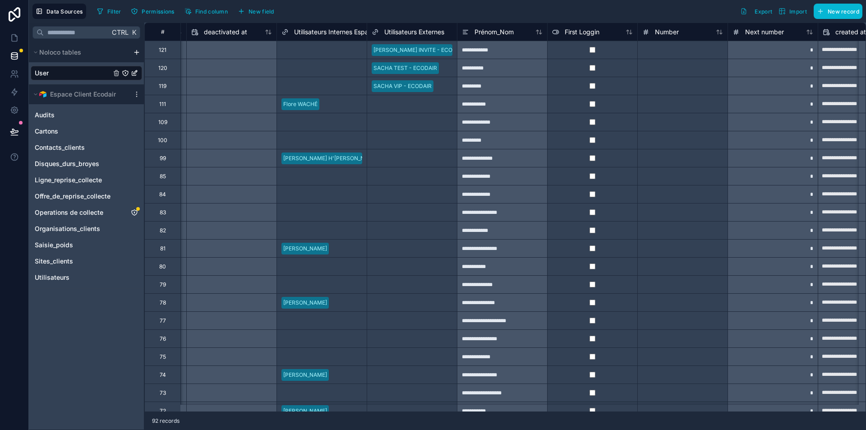
scroll to position [0, 816]
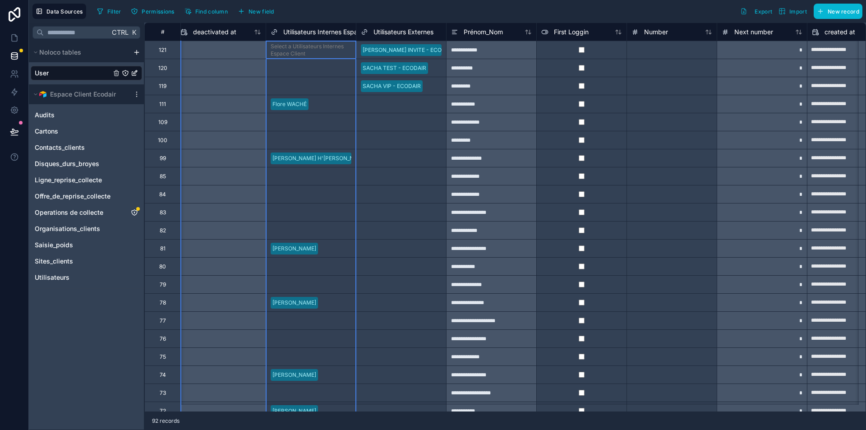
click at [323, 35] on span "Utilisateurs Internes Espace Client" at bounding box center [333, 32] width 100 height 9
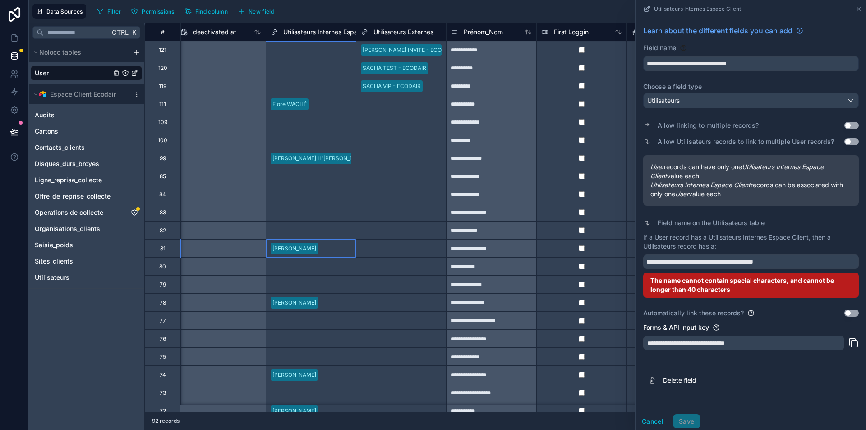
click at [336, 248] on div "Alexandre CORCOS" at bounding box center [311, 249] width 90 height 14
click at [304, 248] on div "Alexandre CORCOS" at bounding box center [294, 248] width 44 height 8
click at [319, 181] on div "Select a Utilisateurs Internes Espace Client" at bounding box center [310, 176] width 81 height 14
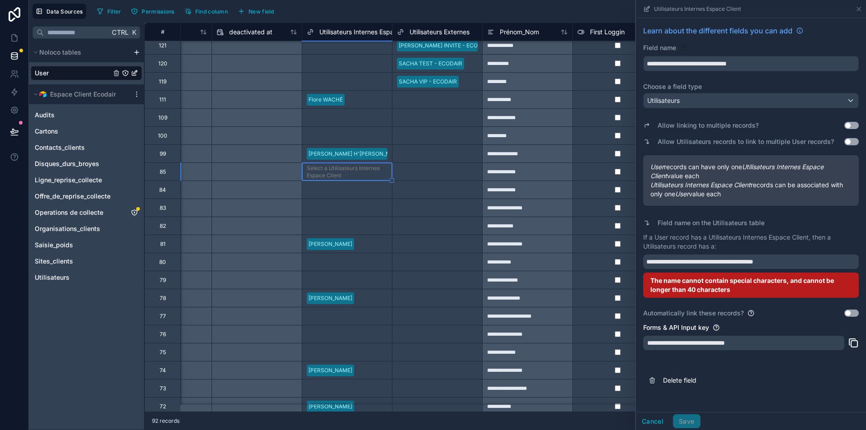
scroll to position [5, 770]
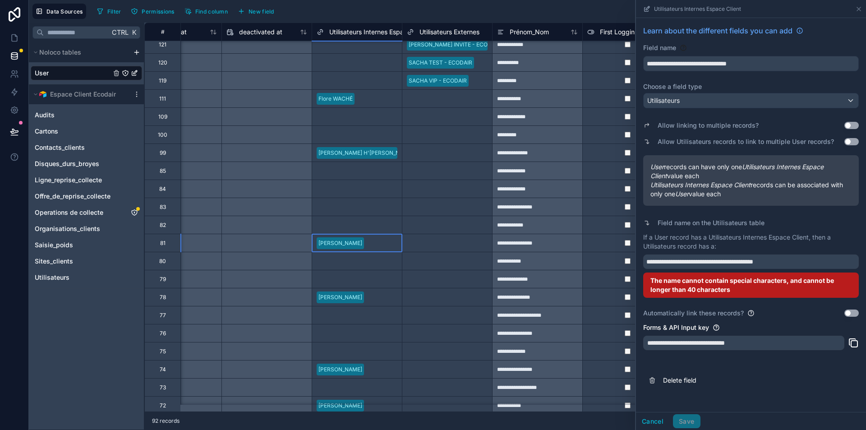
click at [385, 238] on div "Alexandre CORCOS" at bounding box center [357, 243] width 90 height 14
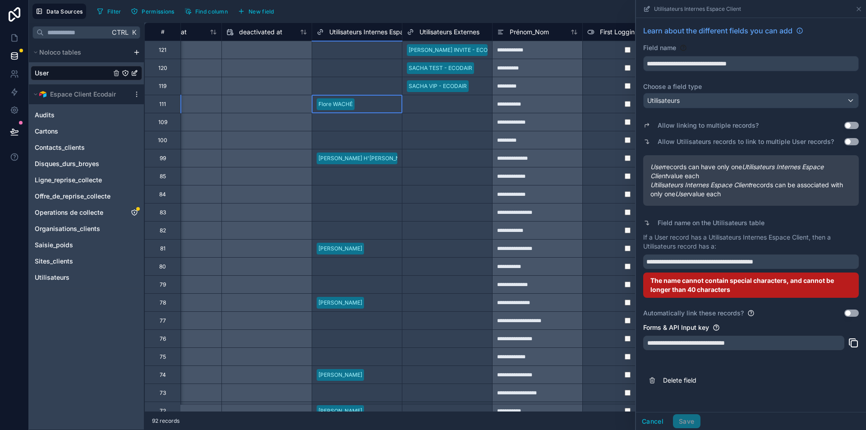
click at [363, 101] on div "Flore WACHÉ" at bounding box center [357, 104] width 90 height 14
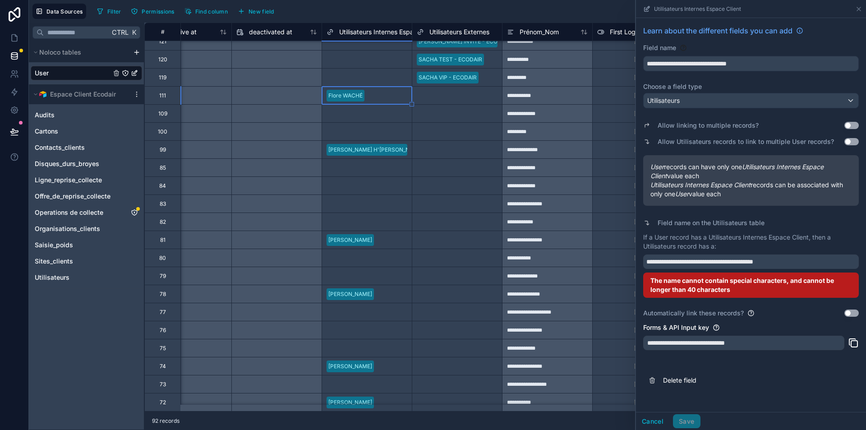
scroll to position [9, 760]
click at [10, 133] on icon at bounding box center [14, 131] width 9 height 9
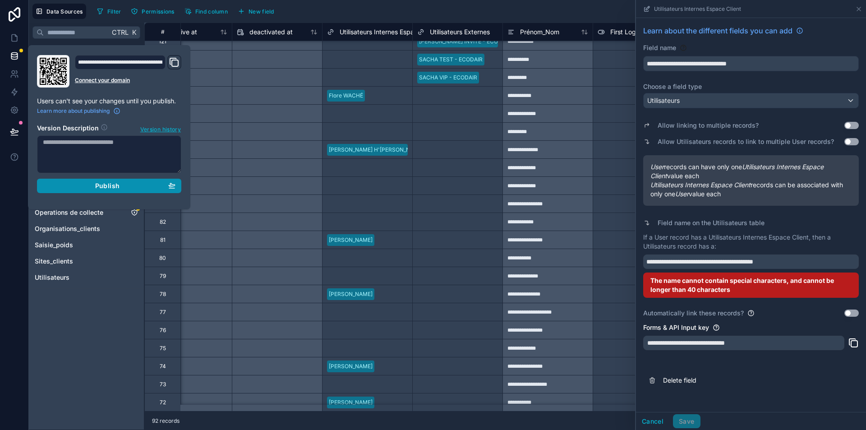
click at [74, 184] on div "Publish" at bounding box center [109, 186] width 133 height 8
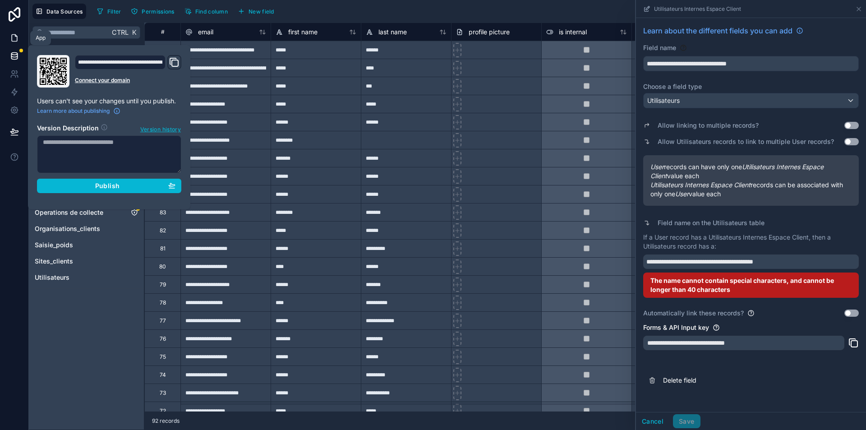
click at [16, 37] on icon at bounding box center [14, 37] width 9 height 9
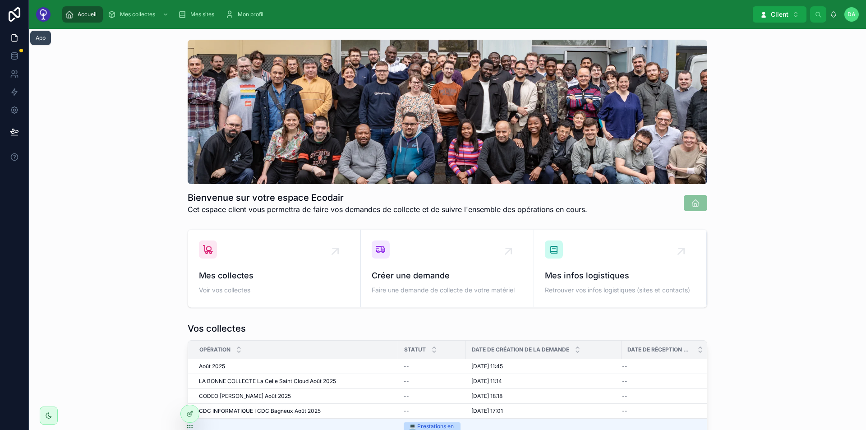
click at [16, 38] on icon at bounding box center [14, 37] width 9 height 9
click at [20, 56] on link at bounding box center [14, 56] width 28 height 18
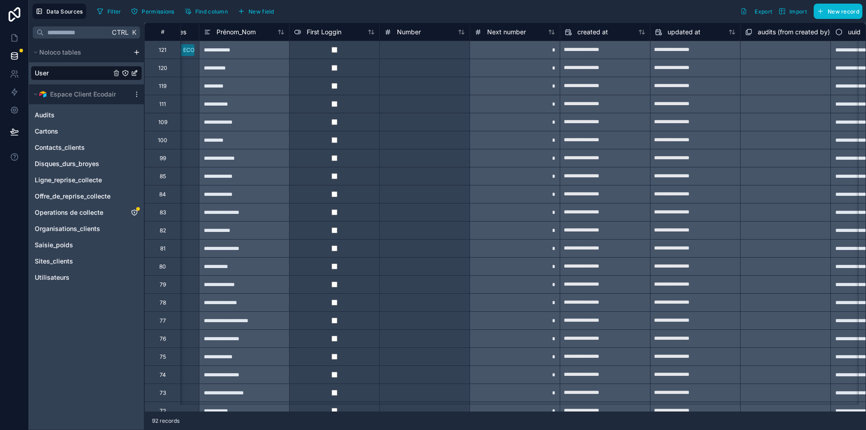
scroll to position [0, 1125]
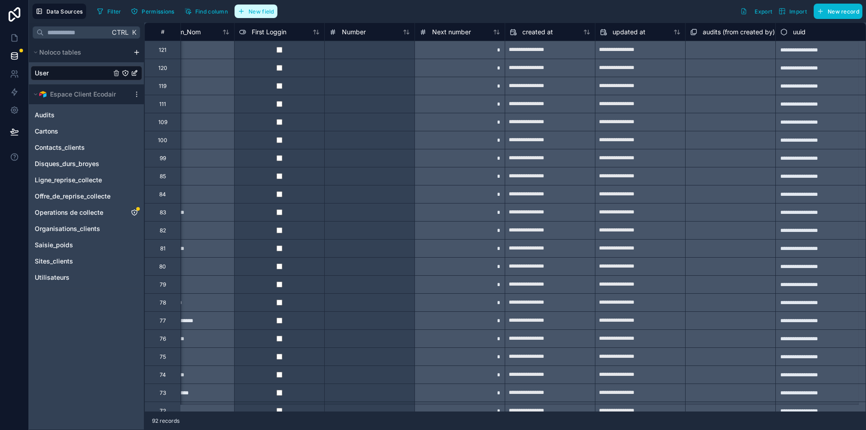
click at [267, 9] on span "New field" at bounding box center [261, 11] width 26 height 7
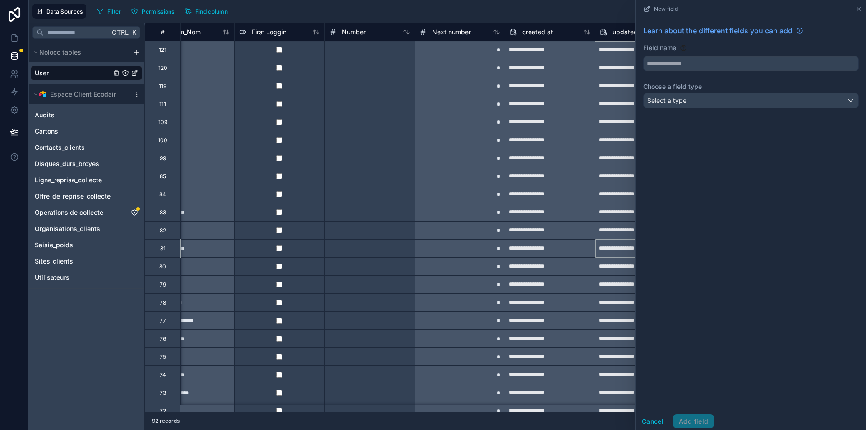
click at [595, 241] on div "**********" at bounding box center [640, 248] width 90 height 14
click at [857, 10] on icon at bounding box center [859, 9] width 4 height 4
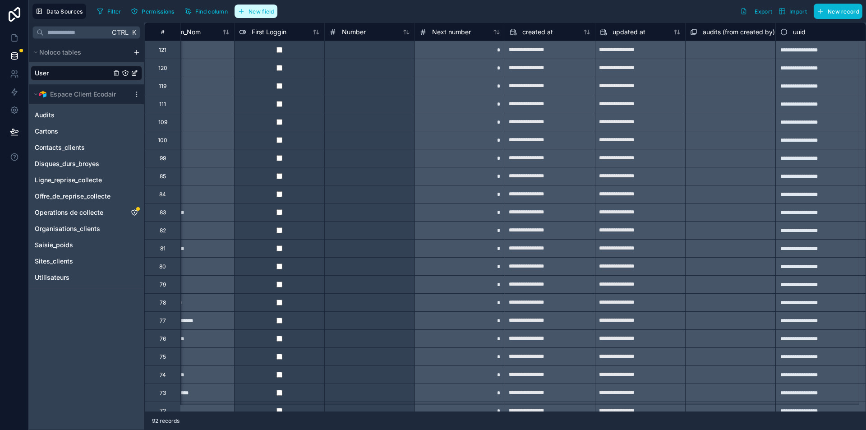
click at [264, 13] on span "New field" at bounding box center [261, 11] width 26 height 7
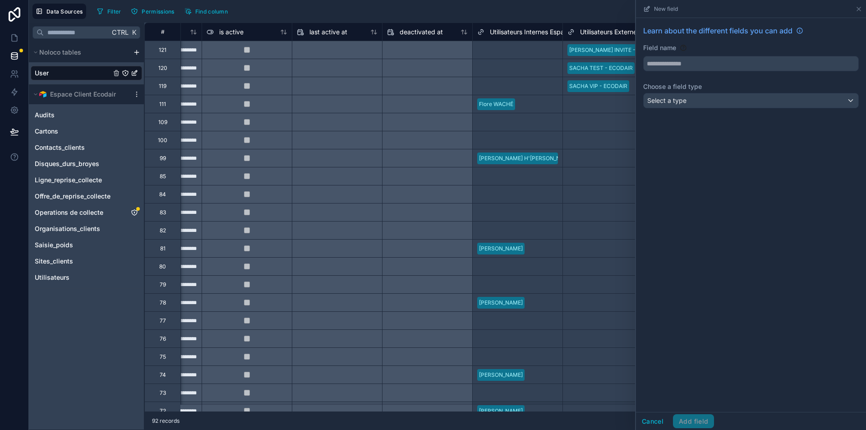
scroll to position [0, 610]
click at [535, 9] on div "Filter Permissions Find column New field Learn about the different fields you c…" at bounding box center [477, 11] width 769 height 15
click at [542, 19] on div "Data Sources Filter Permissions Find column New field Learn about the different…" at bounding box center [447, 11] width 837 height 23
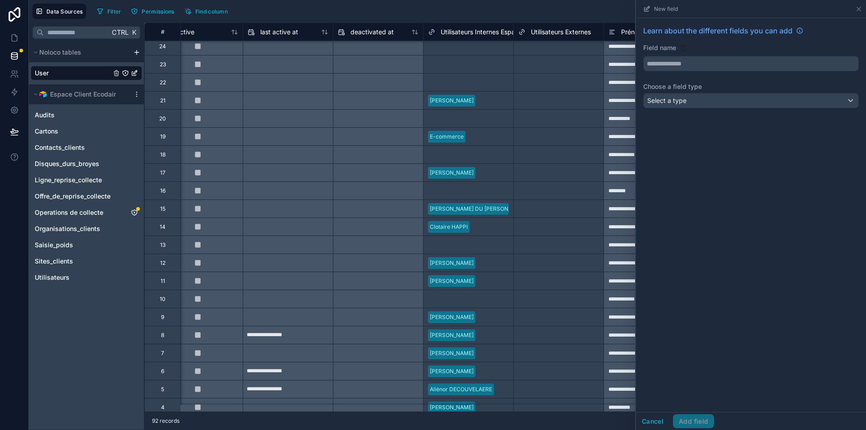
scroll to position [1295, 659]
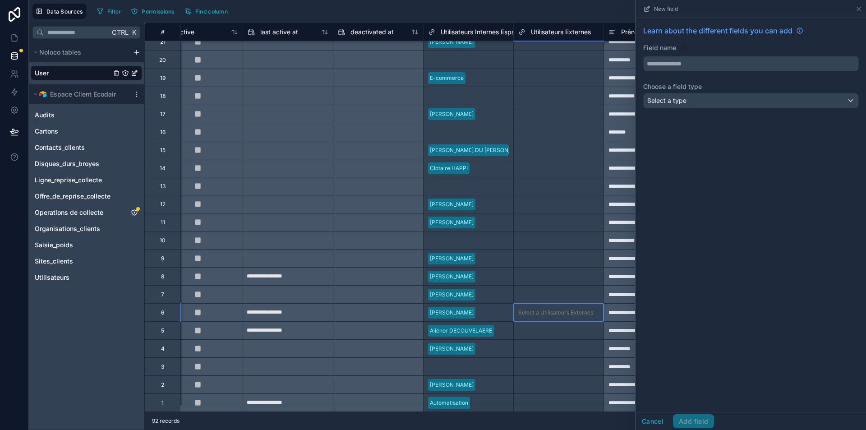
click at [534, 309] on div "Select a Utilisateurs Externes" at bounding box center [555, 312] width 75 height 7
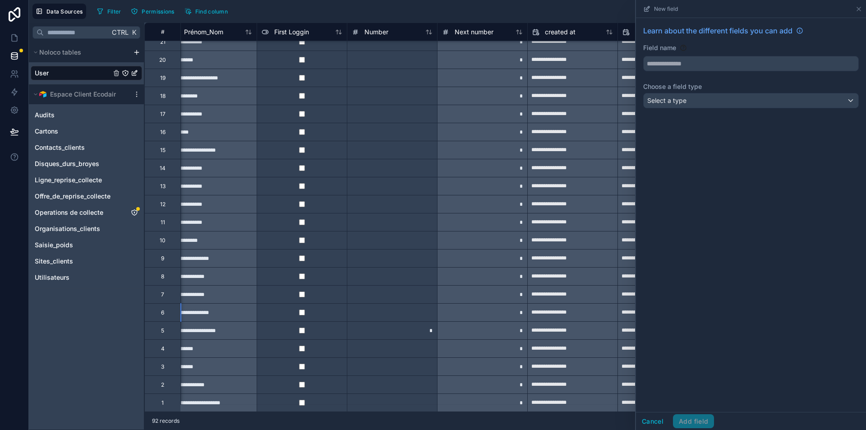
scroll to position [1295, 1096]
click at [706, 62] on input "text" at bounding box center [750, 63] width 215 height 14
click at [643, 56] on button "**********" at bounding box center [750, 63] width 215 height 15
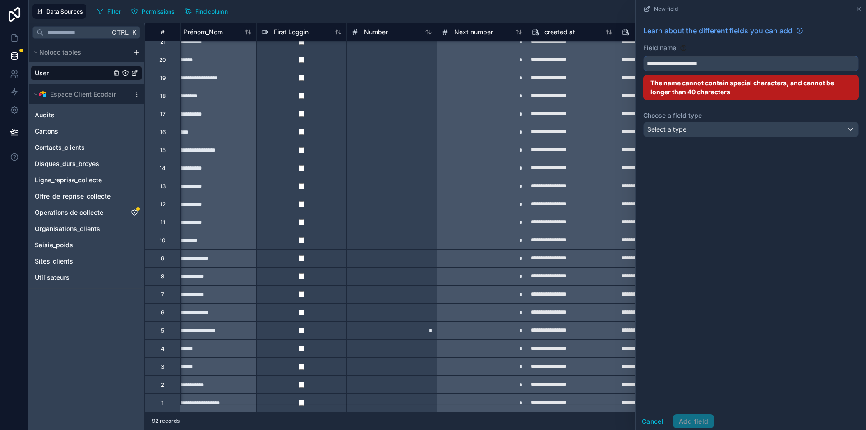
click at [643, 56] on button "**********" at bounding box center [750, 63] width 215 height 15
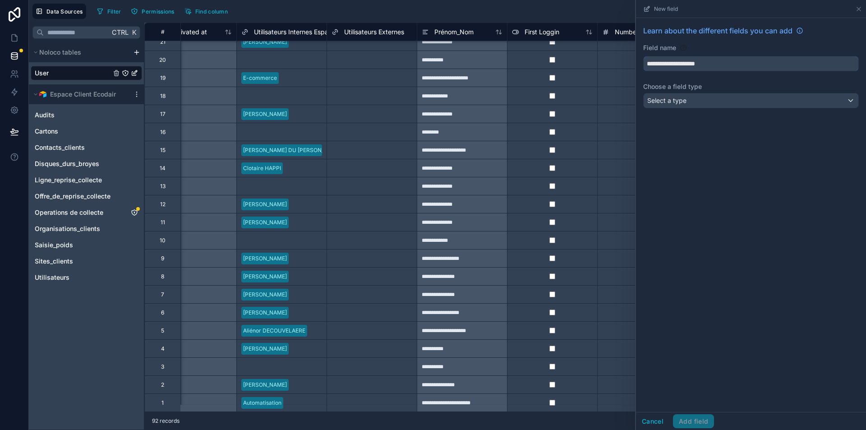
scroll to position [1295, 845]
click at [682, 59] on input "**********" at bounding box center [750, 63] width 215 height 14
click at [747, 70] on input "**********" at bounding box center [750, 63] width 215 height 14
type input "**********"
click at [746, 92] on div "**********" at bounding box center [751, 68] width 230 height 101
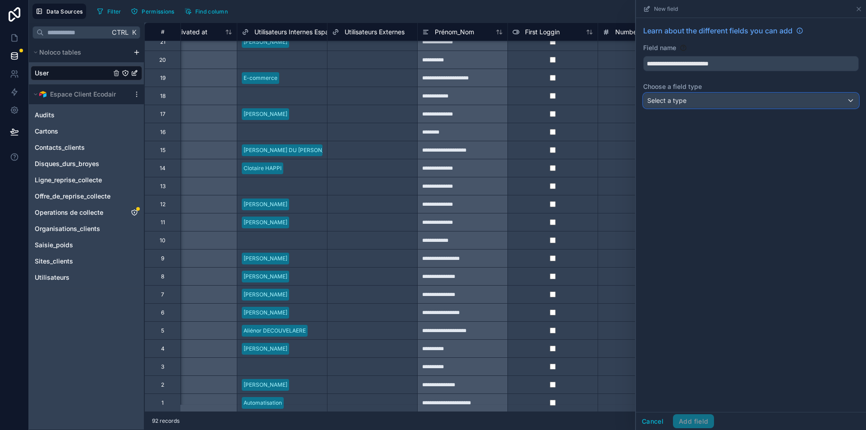
click at [737, 102] on div "Select a type" at bounding box center [750, 100] width 215 height 14
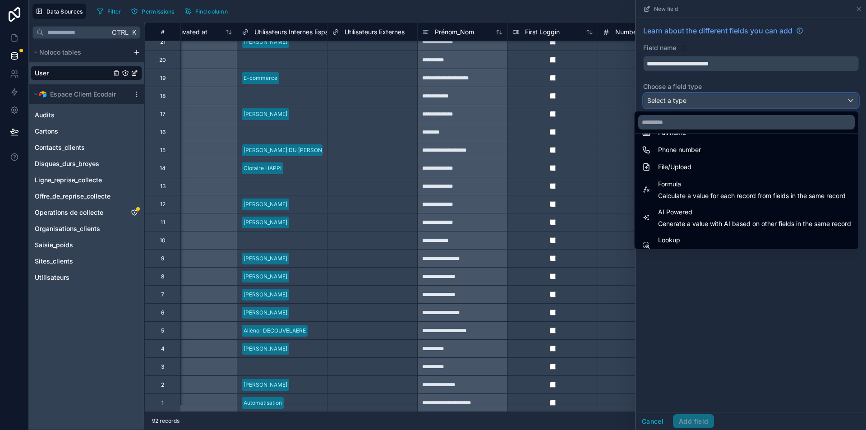
scroll to position [205, 0]
click at [678, 123] on input "text" at bounding box center [746, 122] width 216 height 14
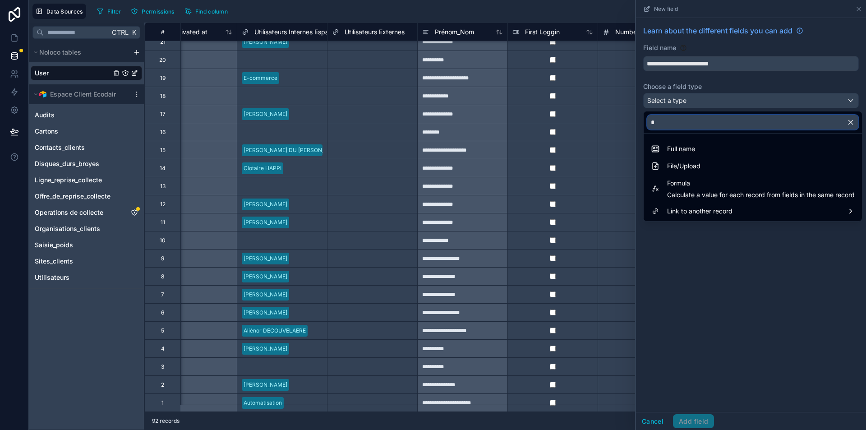
scroll to position [0, 0]
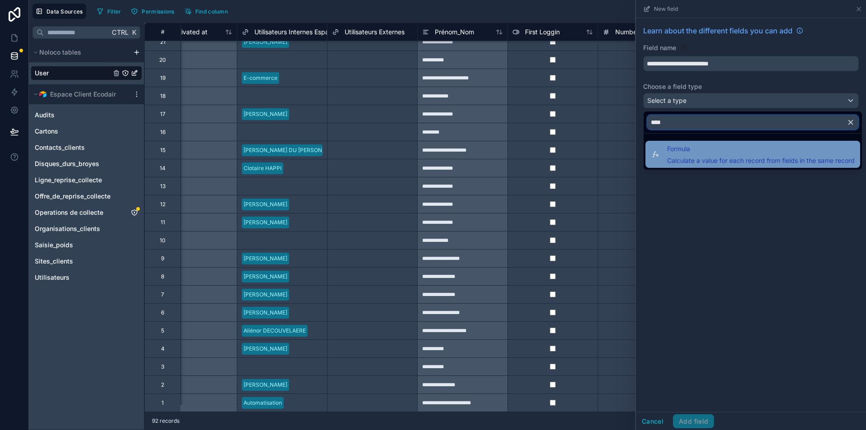
type input "****"
click at [681, 154] on span "Formula" at bounding box center [761, 148] width 188 height 11
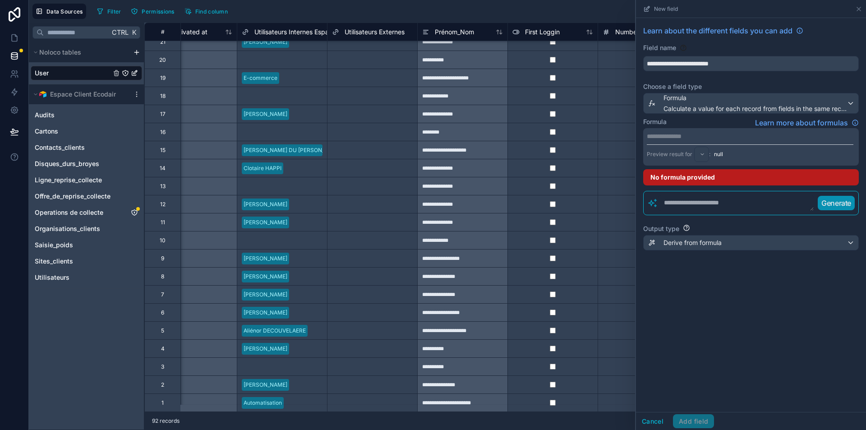
click at [680, 136] on p "**********" at bounding box center [749, 136] width 206 height 9
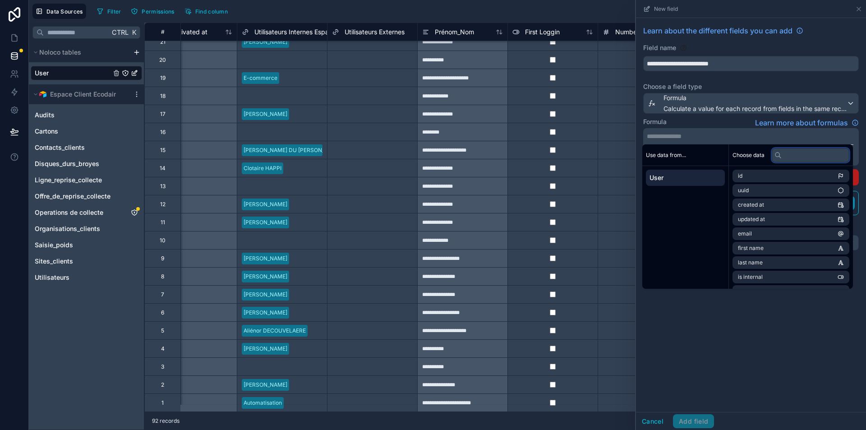
click at [815, 157] on input "text" at bounding box center [810, 155] width 78 height 14
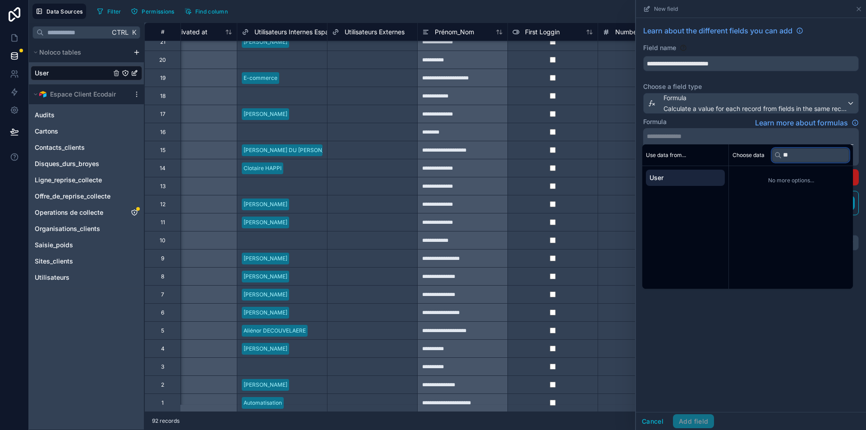
type input "*"
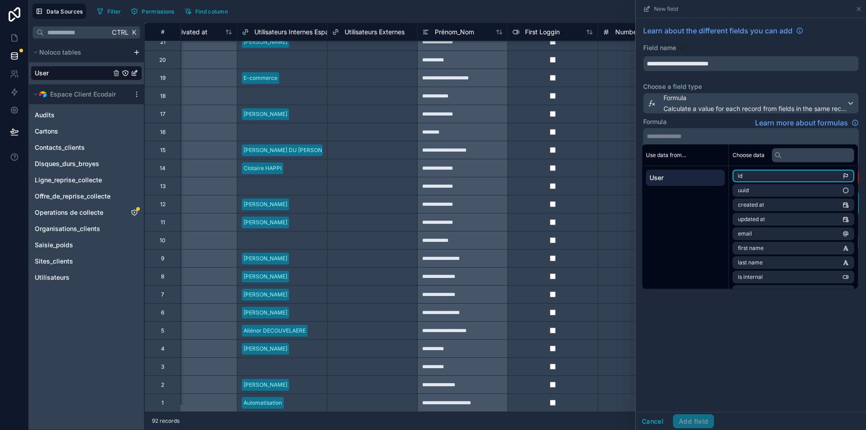
click at [703, 122] on div "Formula Learn more about formulas" at bounding box center [750, 122] width 215 height 11
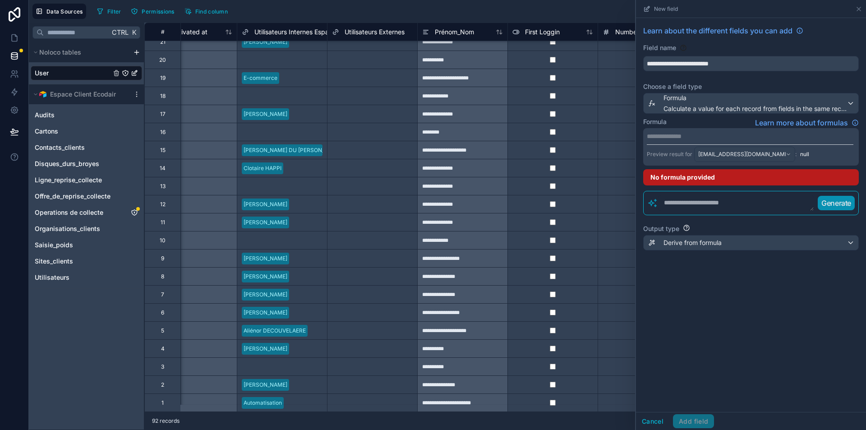
click at [762, 138] on p "**********" at bounding box center [749, 136] width 206 height 9
click at [770, 308] on div "**********" at bounding box center [751, 215] width 230 height 394
click at [737, 247] on div "Derive from formula" at bounding box center [750, 242] width 215 height 14
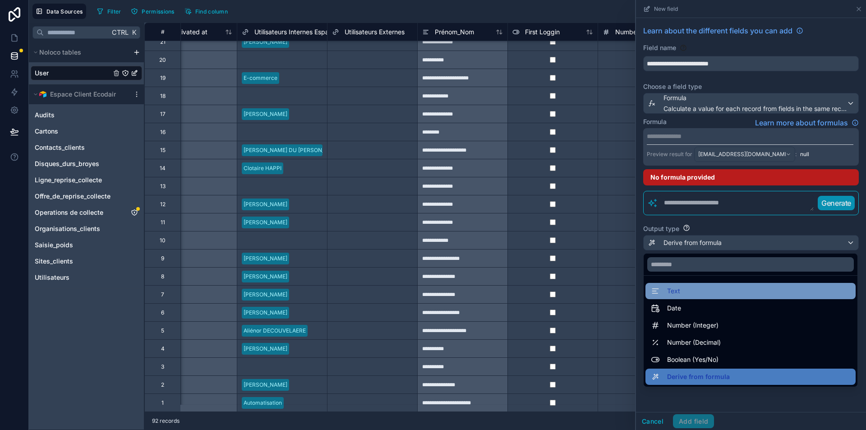
click at [725, 289] on div "Text" at bounding box center [750, 290] width 199 height 11
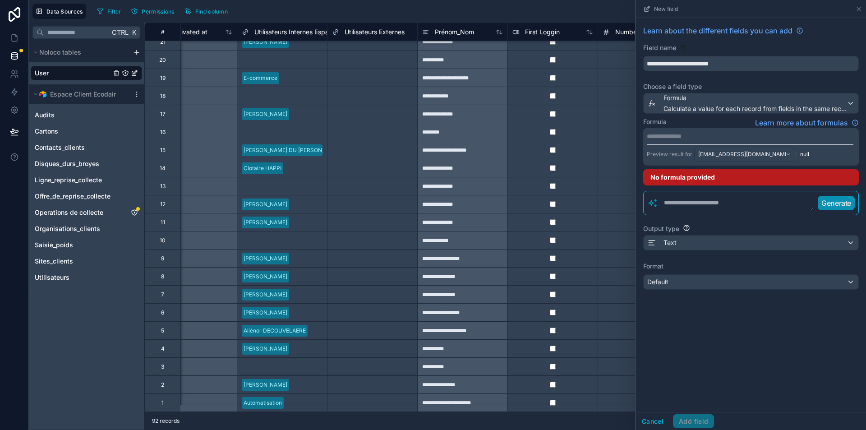
click at [744, 310] on div "**********" at bounding box center [751, 215] width 230 height 394
click at [788, 140] on p "**********" at bounding box center [749, 136] width 206 height 9
click at [750, 105] on span "Calculate a value for each record from fields in the same record" at bounding box center [754, 108] width 183 height 9
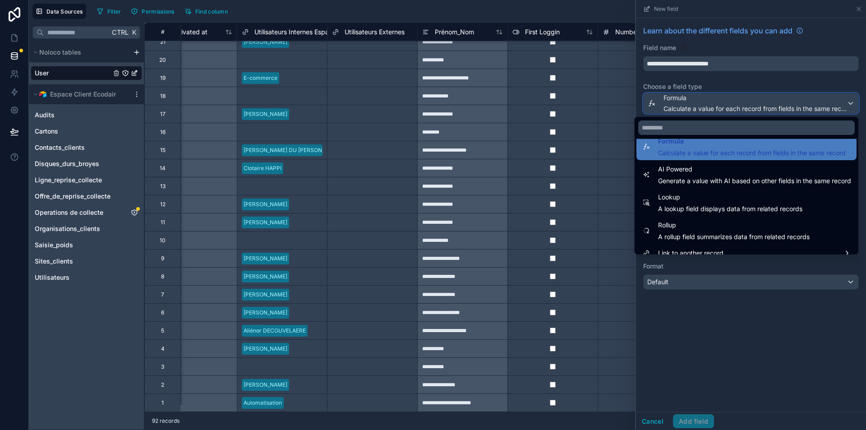
scroll to position [261, 0]
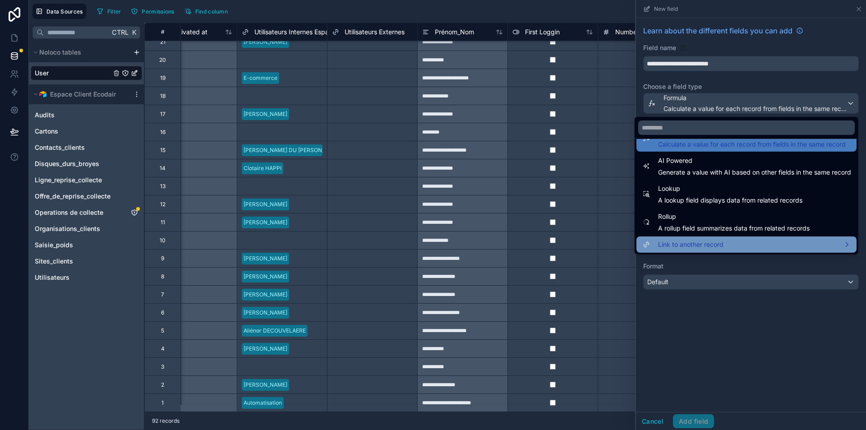
click at [711, 243] on span "Link to another record" at bounding box center [690, 244] width 65 height 11
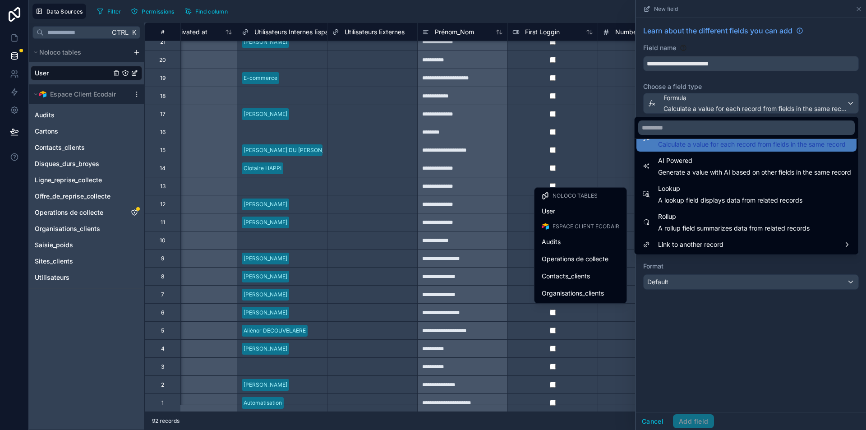
click at [698, 315] on div at bounding box center [751, 215] width 230 height 430
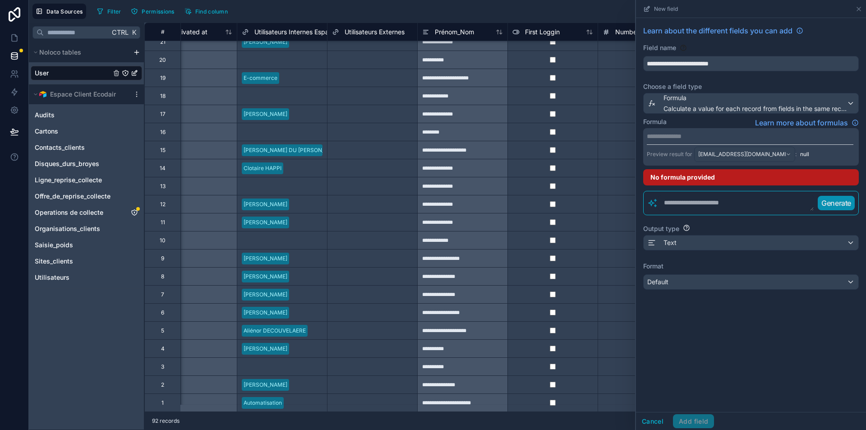
click at [708, 204] on textarea at bounding box center [736, 203] width 156 height 16
click at [674, 134] on p "**********" at bounding box center [749, 136] width 206 height 9
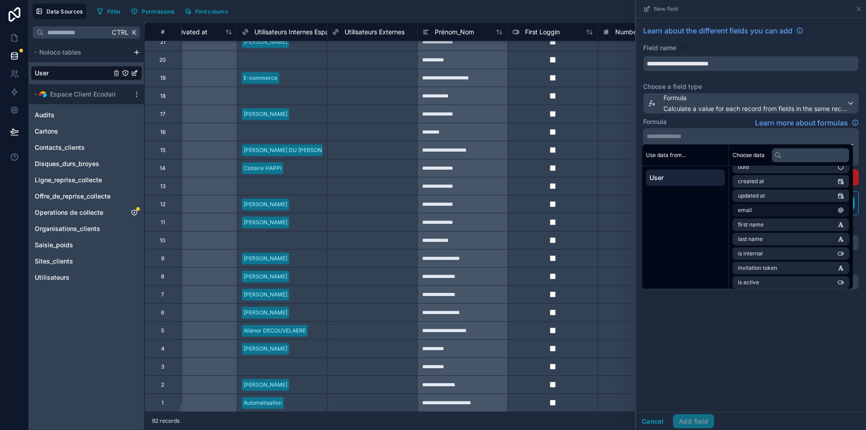
scroll to position [0, 0]
click at [301, 31] on span "Utilisateurs Internes Espace Client" at bounding box center [304, 32] width 100 height 9
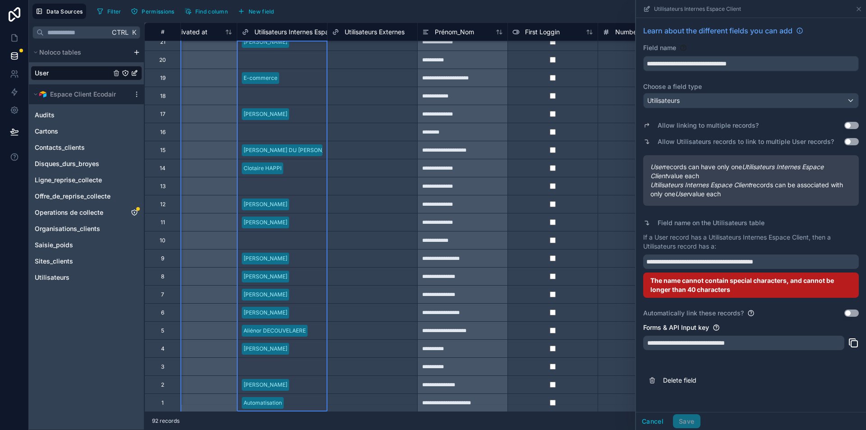
click at [739, 152] on div "**********" at bounding box center [750, 215] width 215 height 206
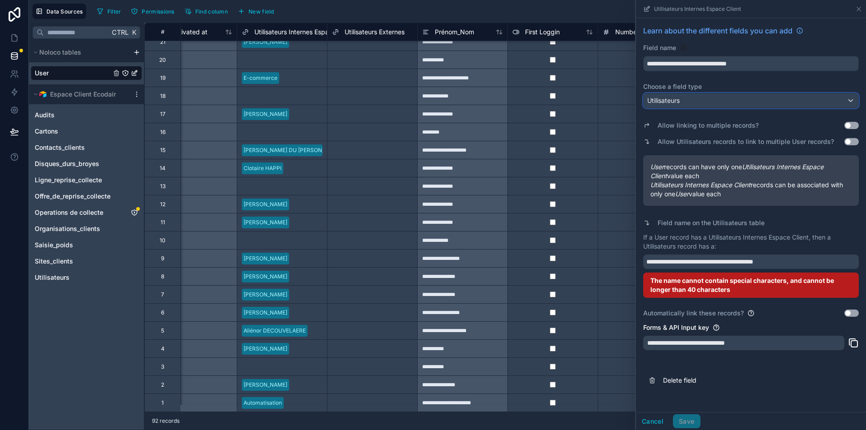
click at [769, 98] on div "Utilisateurs" at bounding box center [750, 100] width 215 height 14
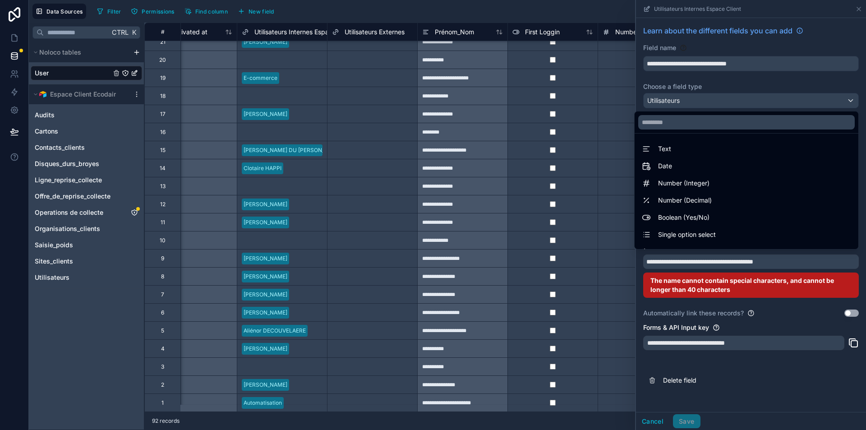
click at [766, 91] on div at bounding box center [751, 215] width 230 height 430
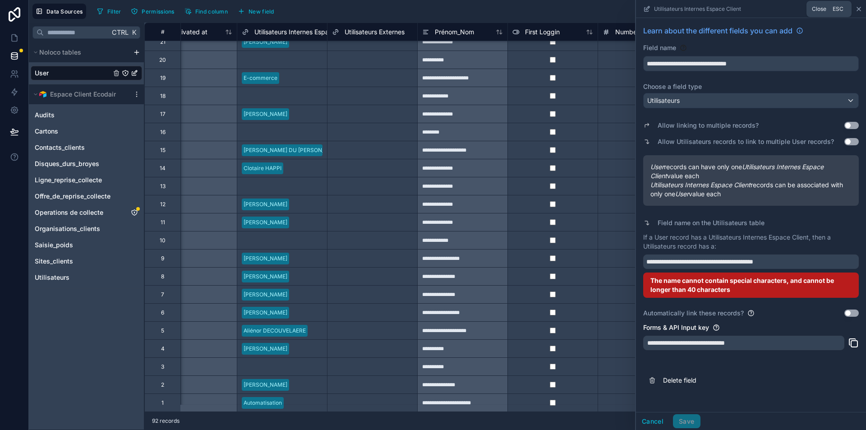
click at [855, 5] on icon at bounding box center [858, 8] width 7 height 7
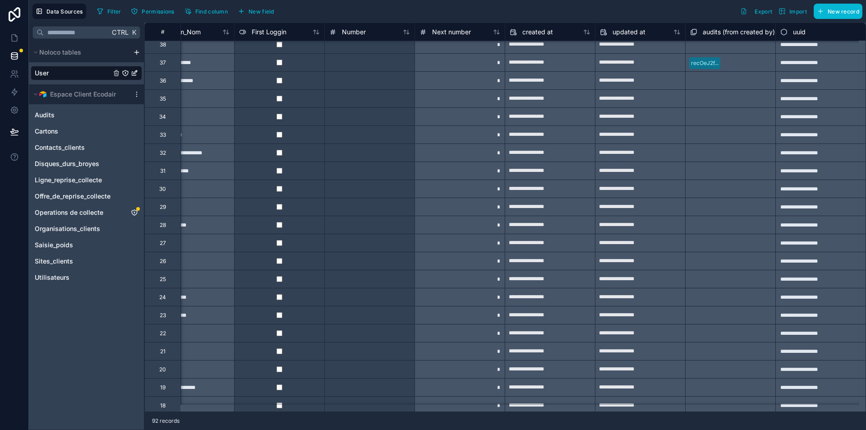
scroll to position [966, 1125]
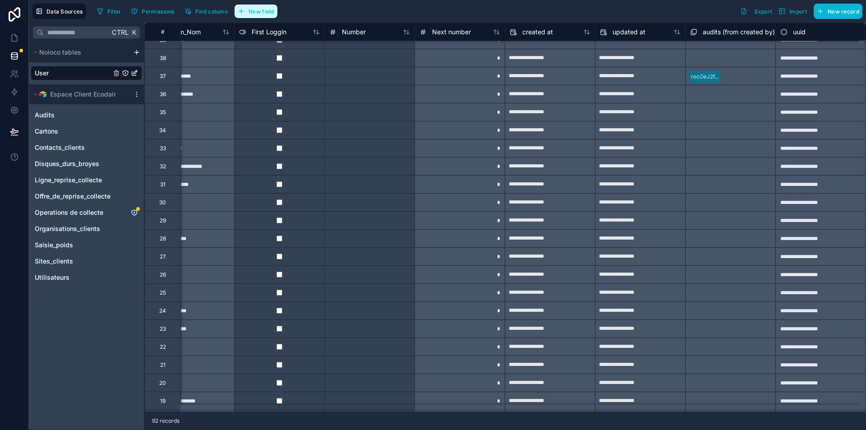
click at [263, 10] on span "New field" at bounding box center [261, 11] width 26 height 7
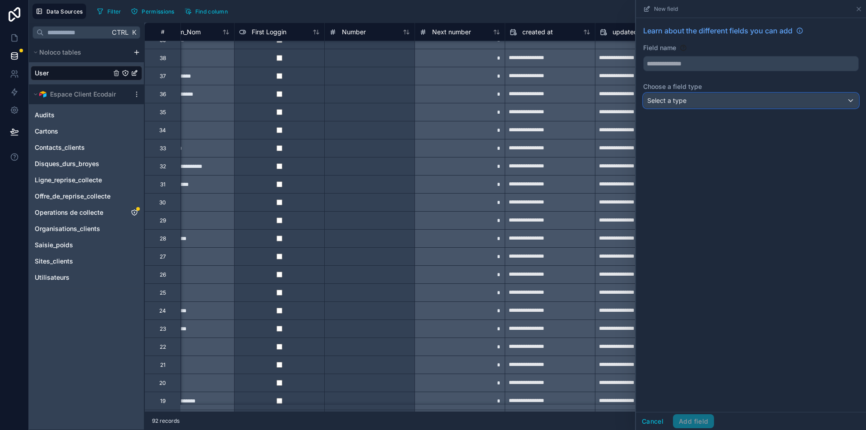
click at [727, 95] on div "Select a type" at bounding box center [750, 100] width 215 height 14
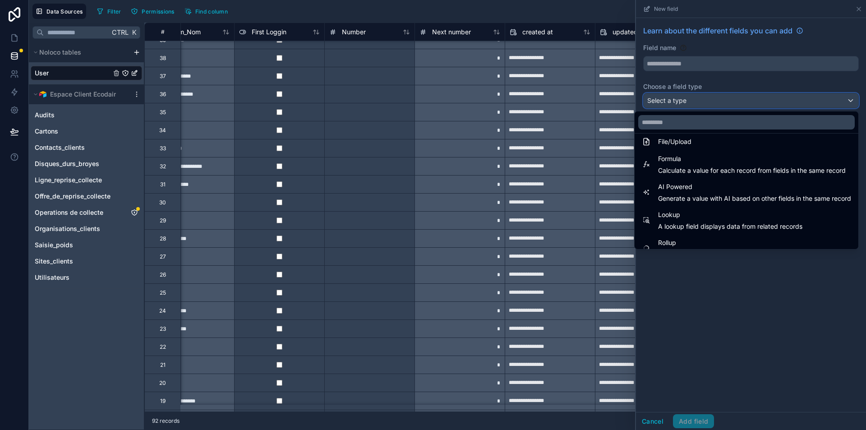
scroll to position [231, 0]
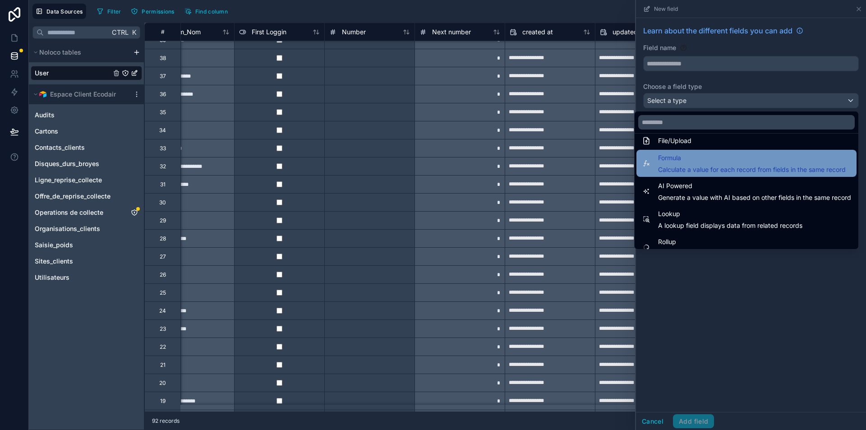
click at [685, 174] on div "Formula Calculate a value for each record from fields in the same record" at bounding box center [746, 163] width 220 height 27
type input "*******"
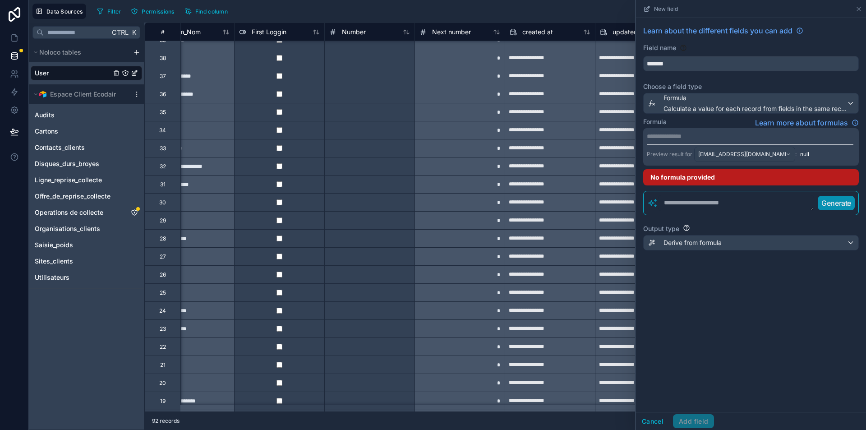
click at [682, 138] on p "**********" at bounding box center [749, 136] width 206 height 9
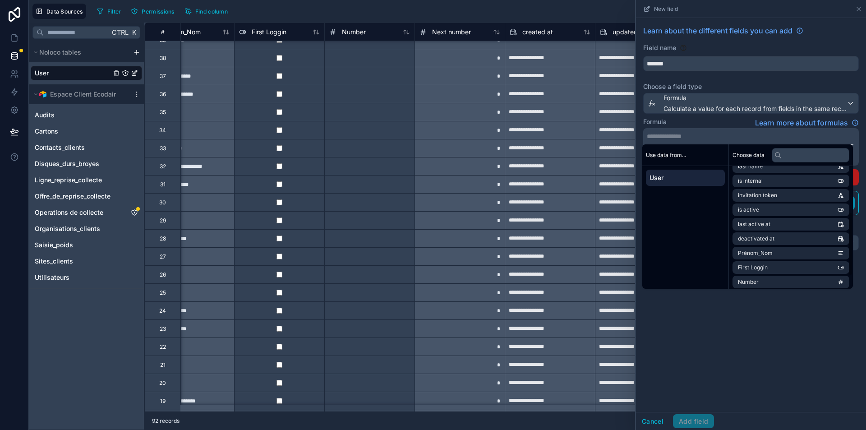
scroll to position [97, 0]
click at [767, 253] on span "Prénom_Nom" at bounding box center [755, 251] width 35 height 7
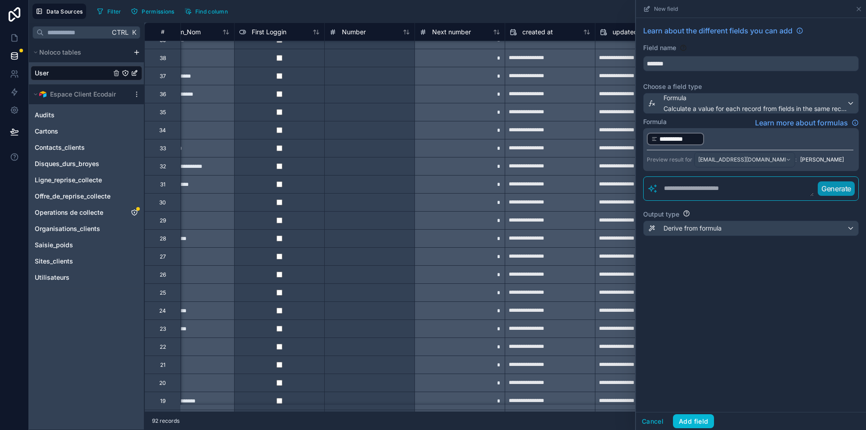
click at [684, 357] on div "**********" at bounding box center [751, 215] width 230 height 394
click at [692, 425] on button "Add field" at bounding box center [693, 421] width 41 height 14
click at [683, 69] on input "*******" at bounding box center [750, 63] width 215 height 14
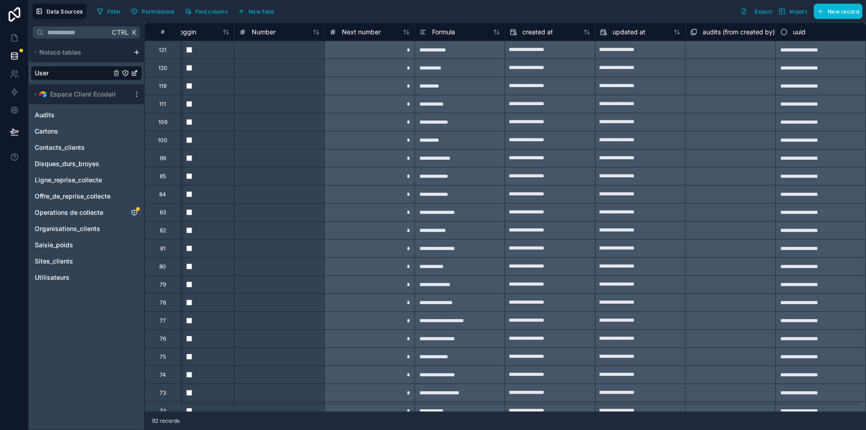
scroll to position [0, 1100]
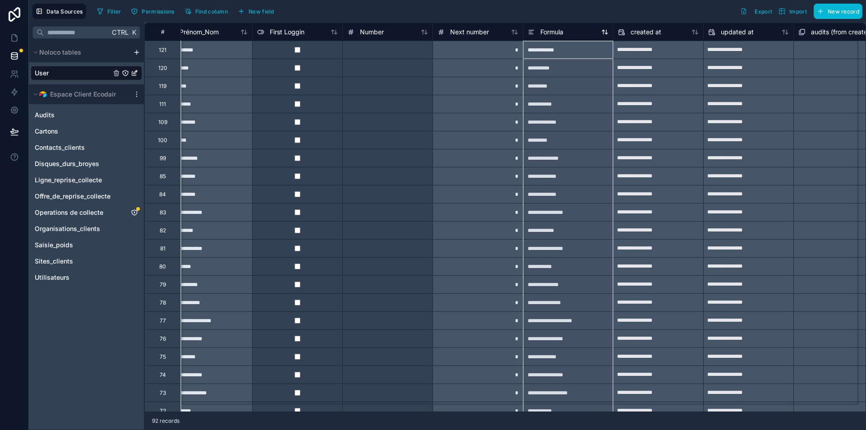
click at [565, 31] on div "Formula" at bounding box center [567, 32] width 81 height 11
click at [529, 31] on icon at bounding box center [530, 32] width 7 height 11
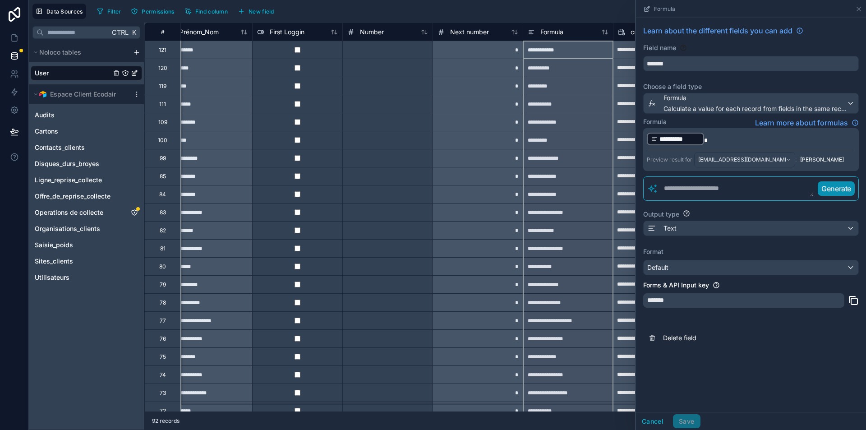
click at [693, 54] on div "Field name *******" at bounding box center [750, 57] width 215 height 28
click at [690, 58] on input "*******" at bounding box center [750, 63] width 215 height 14
type input "**********"
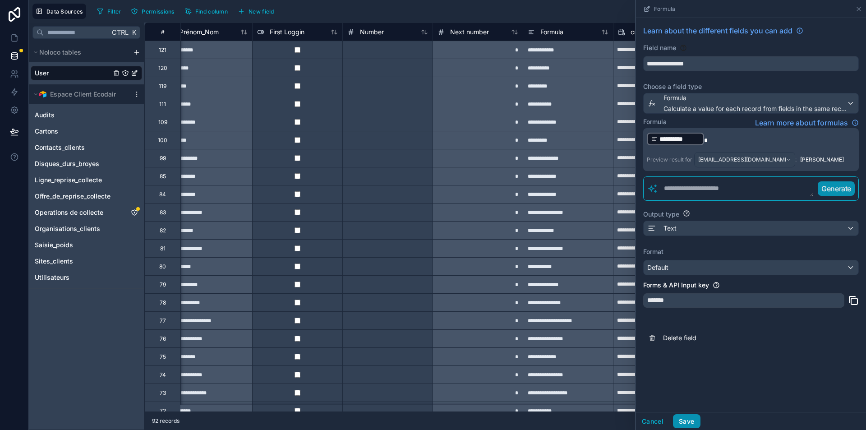
click at [686, 419] on button "Save" at bounding box center [686, 421] width 27 height 14
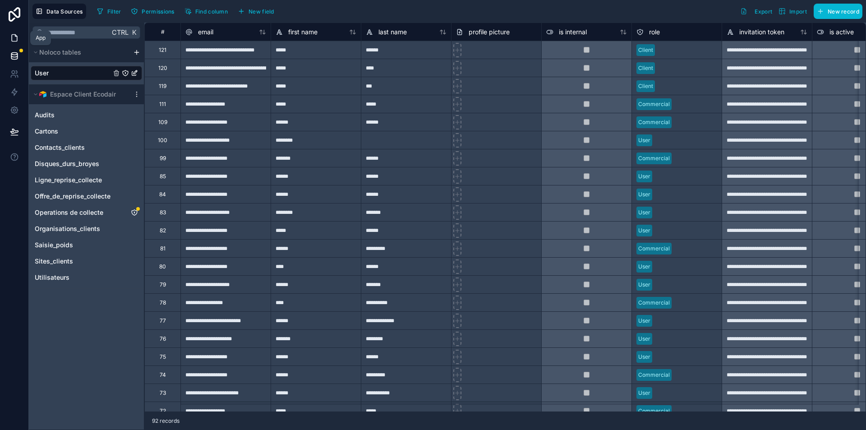
click at [12, 33] on icon at bounding box center [14, 37] width 9 height 9
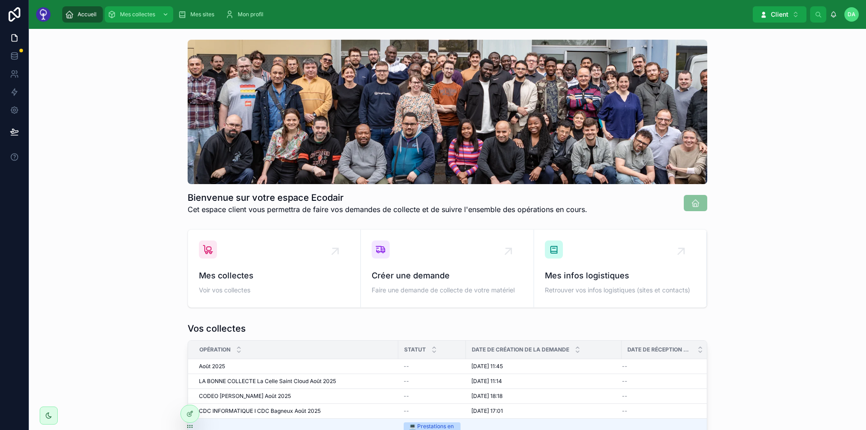
click at [148, 9] on div "Mes collectes" at bounding box center [138, 14] width 63 height 14
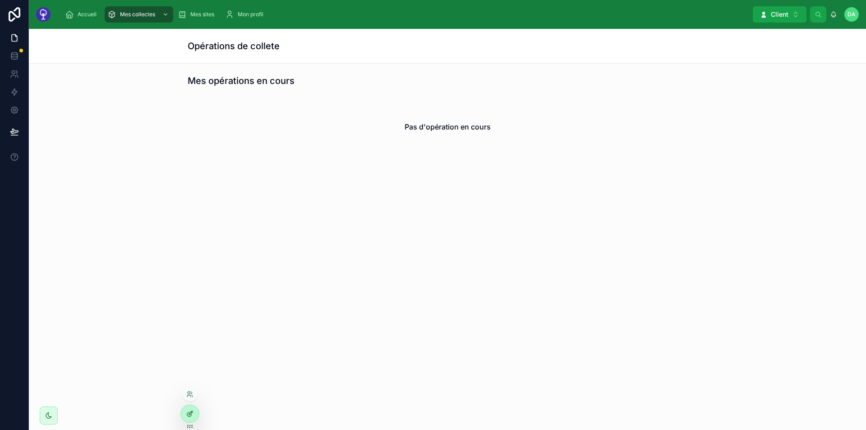
click at [186, 412] on div at bounding box center [190, 413] width 18 height 17
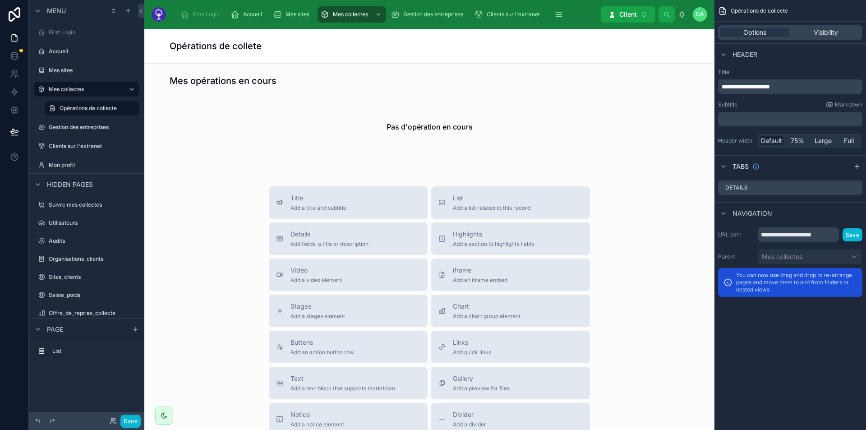
click at [477, 121] on div at bounding box center [428, 118] width 555 height 94
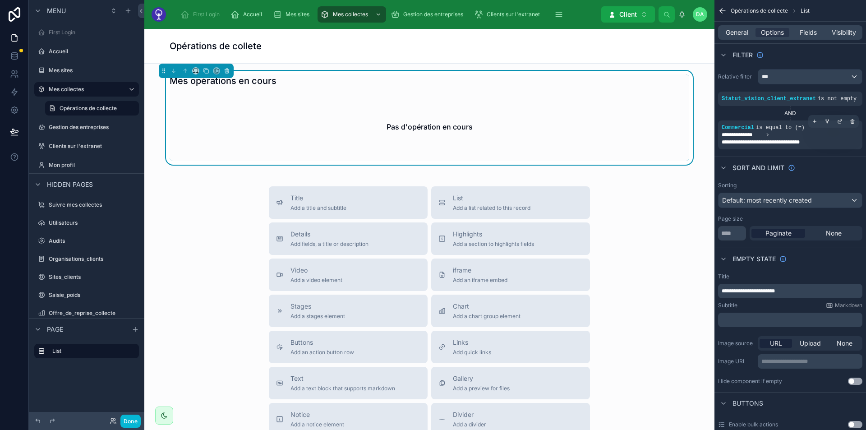
click at [788, 126] on span "is equal to (=)" at bounding box center [780, 127] width 49 height 6
click at [837, 123] on icon "scrollable content" at bounding box center [839, 121] width 5 height 5
click at [766, 131] on span "**********" at bounding box center [789, 138] width 137 height 14
click at [838, 122] on icon "scrollable content" at bounding box center [839, 121] width 5 height 5
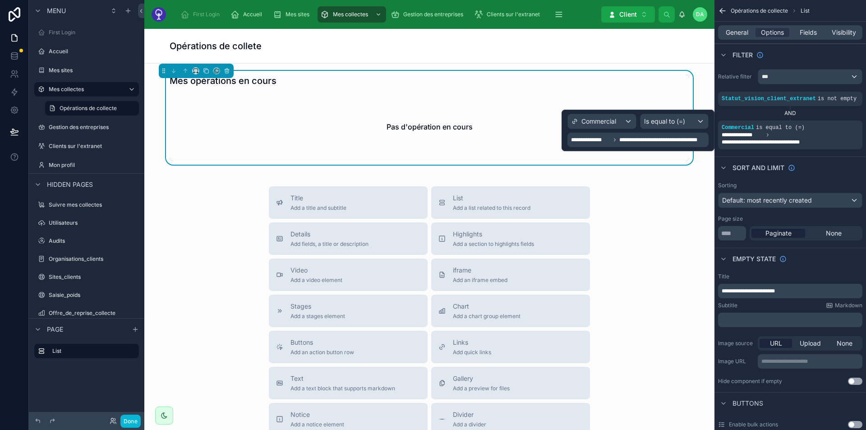
click at [698, 141] on span "**********" at bounding box center [662, 139] width 87 height 7
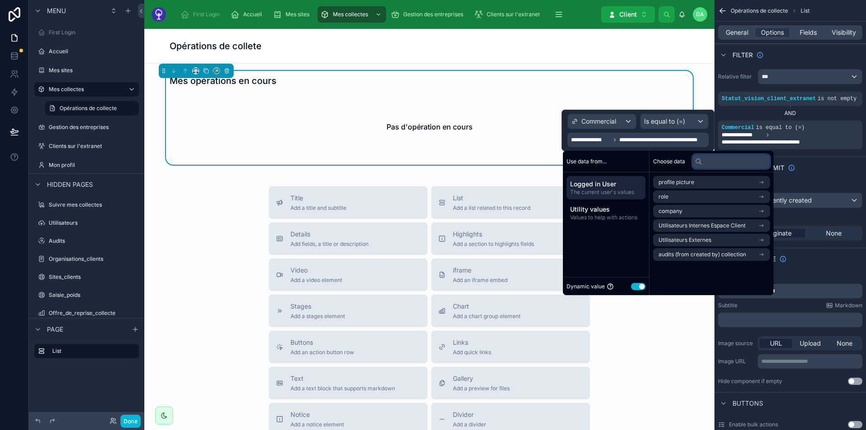
click at [705, 160] on input "text" at bounding box center [731, 161] width 78 height 14
type input "*"
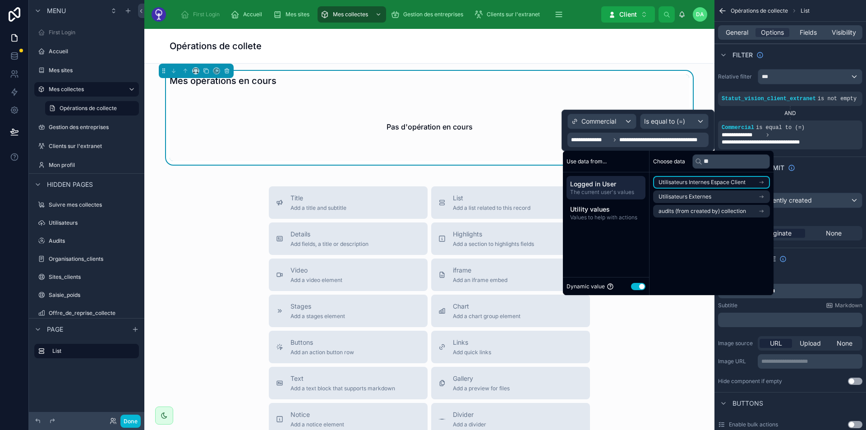
click at [703, 177] on li "Utilisateurs Internes Espace Client" at bounding box center [711, 182] width 117 height 13
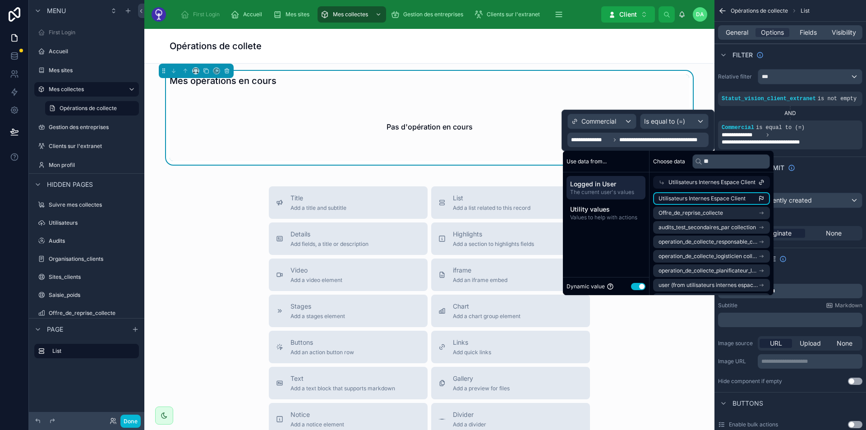
click at [706, 202] on span "Utilisateurs Internes Espace Client" at bounding box center [701, 198] width 87 height 7
click at [733, 165] on input "**" at bounding box center [731, 161] width 78 height 14
type input "*"
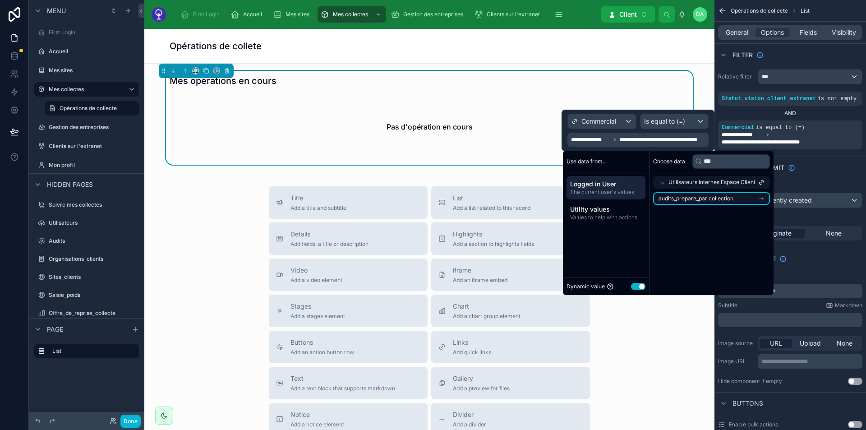
click at [713, 202] on li "audits_prepare_par collection" at bounding box center [711, 198] width 117 height 13
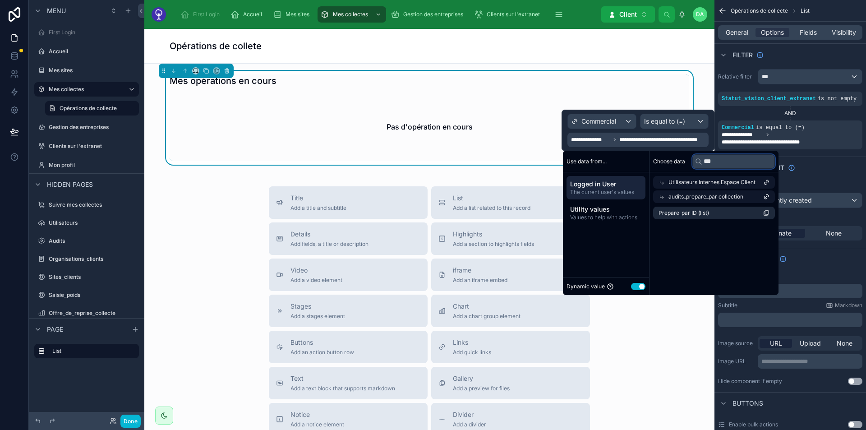
click at [720, 161] on input "***" at bounding box center [733, 161] width 83 height 14
type input "*"
type input "****"
click at [712, 182] on span "Utilisateurs Internes Espace Client" at bounding box center [711, 182] width 87 height 7
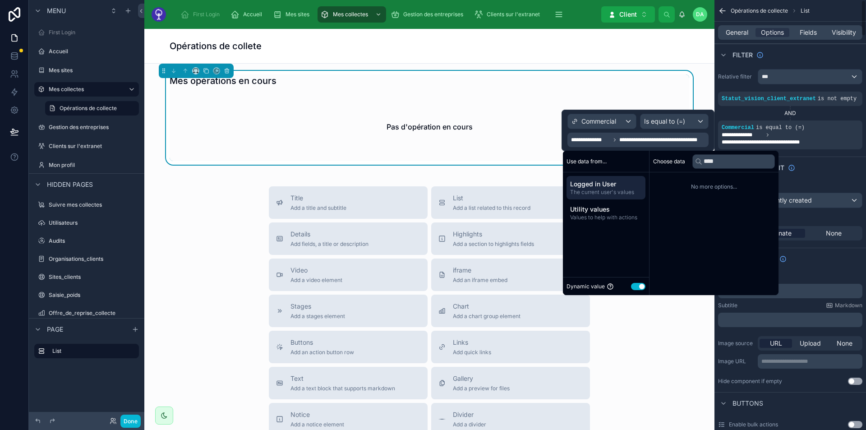
click at [827, 171] on div "Sort And Limit" at bounding box center [789, 167] width 151 height 22
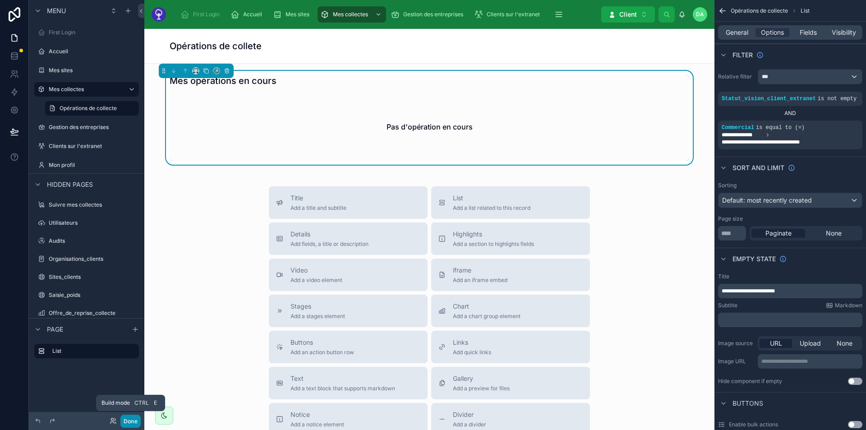
click at [129, 421] on button "Done" at bounding box center [130, 420] width 20 height 13
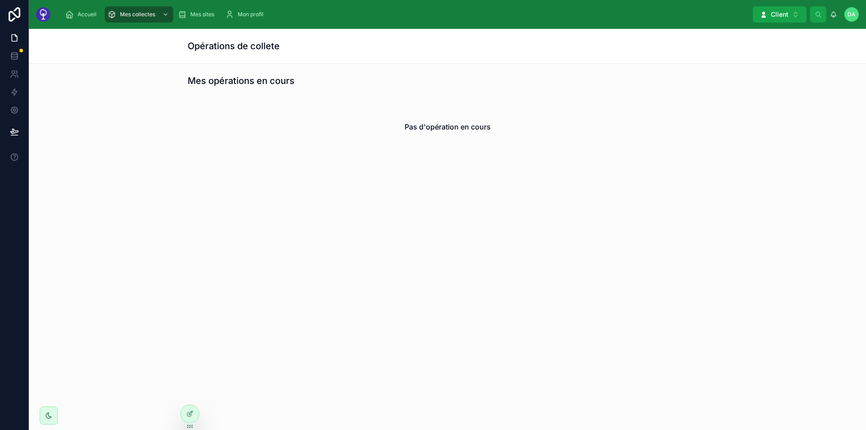
drag, startPoint x: 191, startPoint y: 414, endPoint x: 93, endPoint y: 362, distance: 110.1
click at [93, 362] on div "Accueil Mes collectes Mes sites Mon profil Client Alt 2 DA DECOUVELAERE Aliénor…" at bounding box center [447, 215] width 837 height 430
click at [190, 413] on icon at bounding box center [189, 413] width 7 height 7
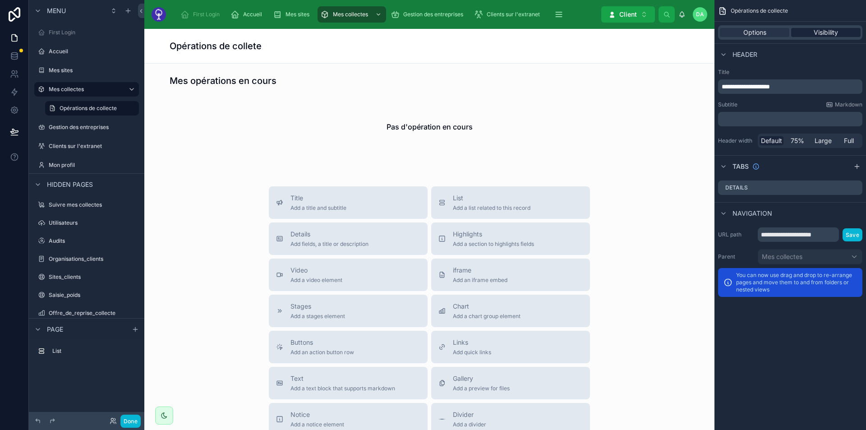
click at [824, 29] on span "Visibility" at bounding box center [825, 32] width 24 height 9
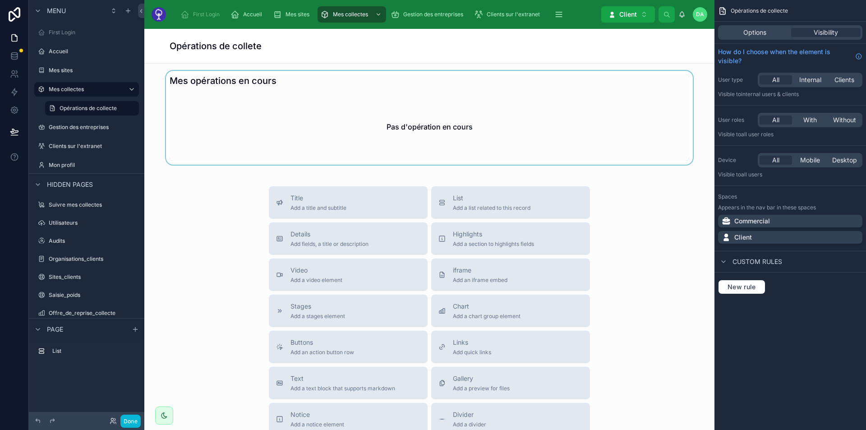
click at [693, 116] on div at bounding box center [428, 118] width 555 height 94
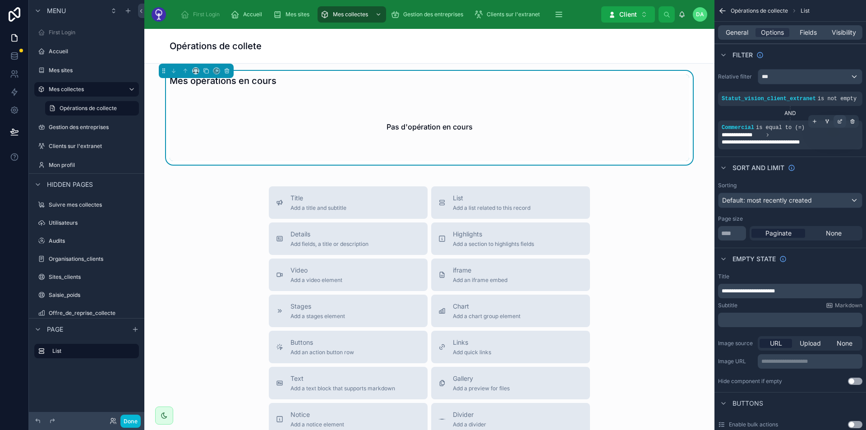
click at [839, 118] on div "scrollable content" at bounding box center [839, 121] width 13 height 13
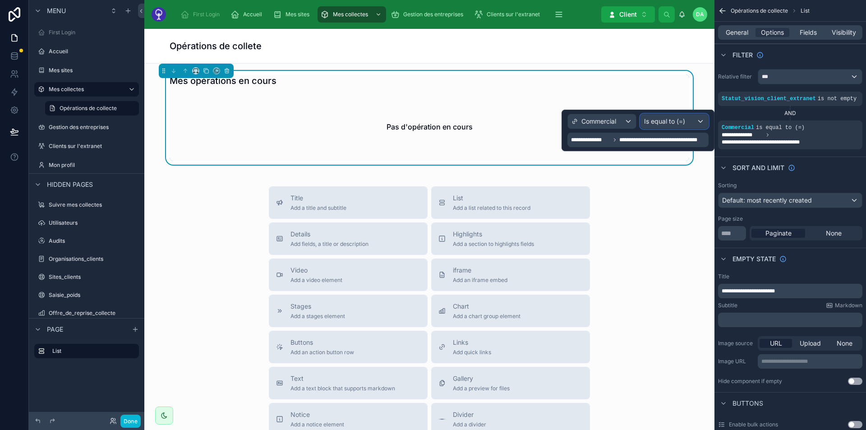
click at [651, 124] on span "Is equal to (=)" at bounding box center [664, 121] width 41 height 9
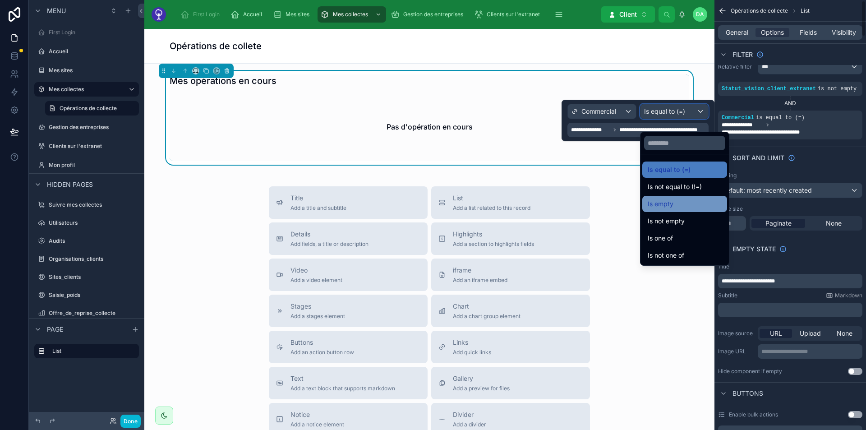
scroll to position [10, 0]
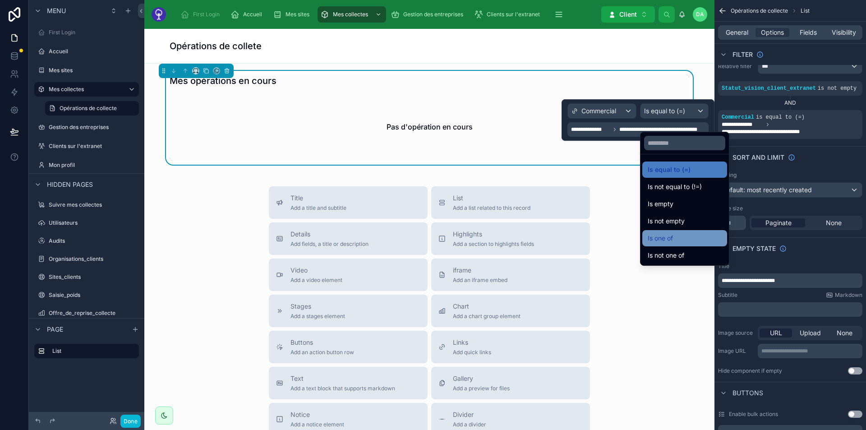
click at [682, 236] on div "Is one of" at bounding box center [684, 238] width 74 height 11
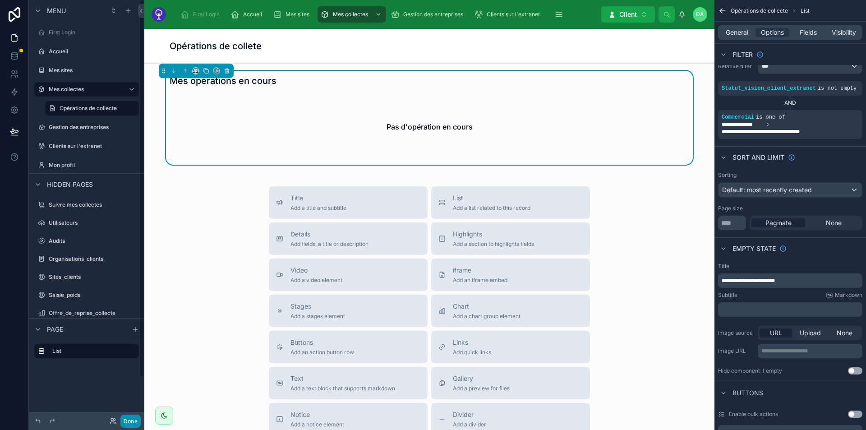
click at [128, 417] on button "Done" at bounding box center [130, 420] width 20 height 13
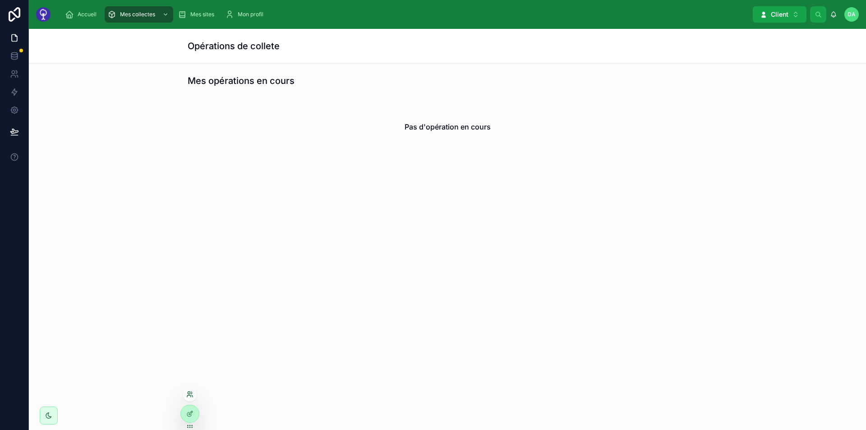
click at [191, 392] on icon at bounding box center [189, 393] width 7 height 7
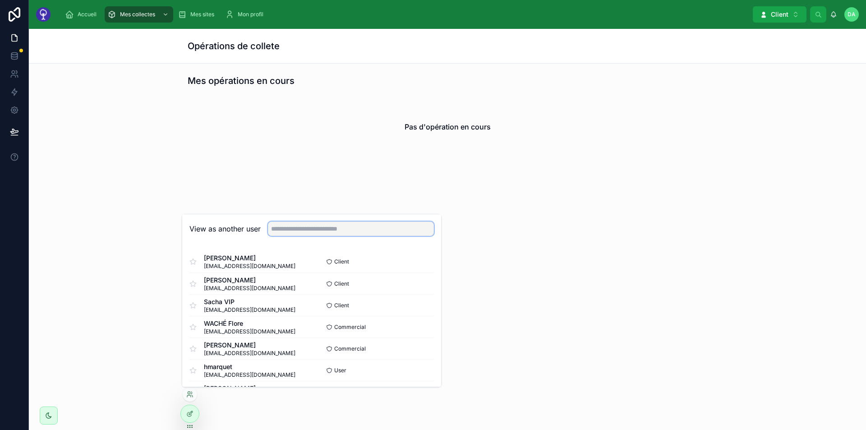
click at [297, 229] on input "text" at bounding box center [351, 228] width 166 height 14
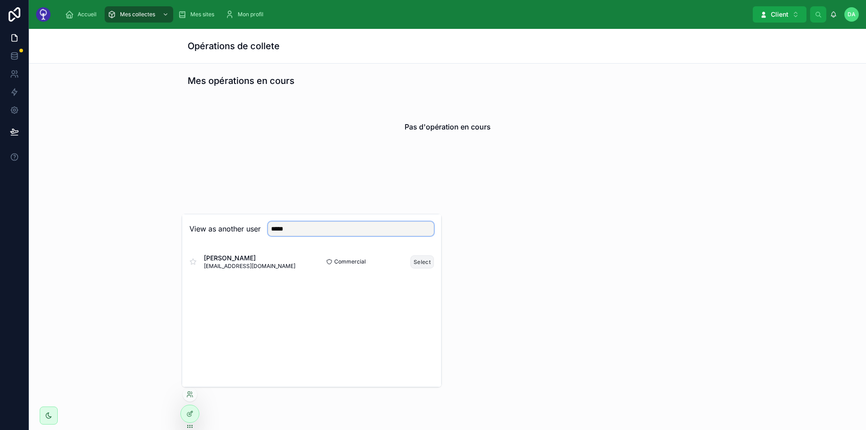
type input "*****"
click at [425, 261] on button "Select" at bounding box center [421, 261] width 23 height 13
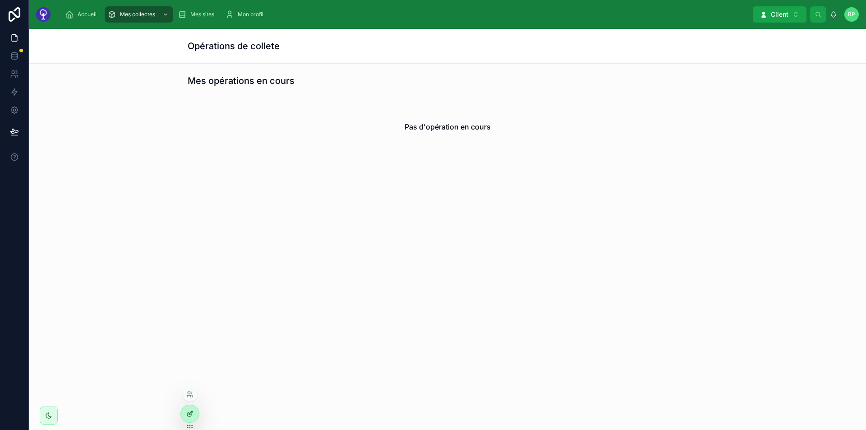
click at [190, 416] on icon at bounding box center [189, 414] width 4 height 4
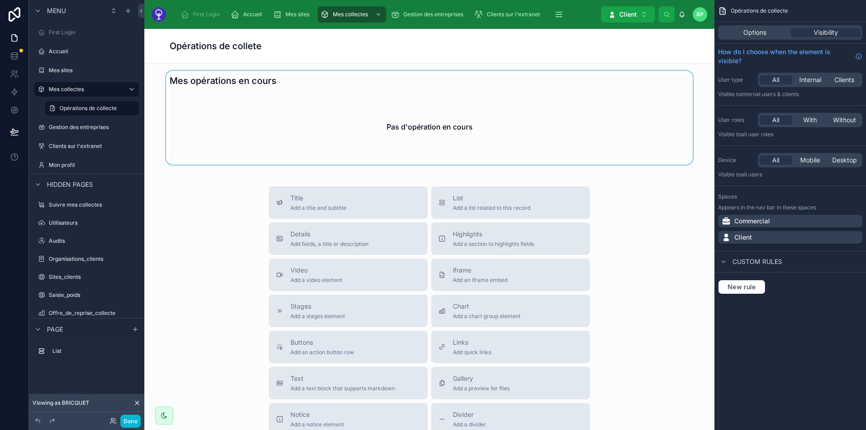
click at [576, 82] on div at bounding box center [428, 118] width 555 height 94
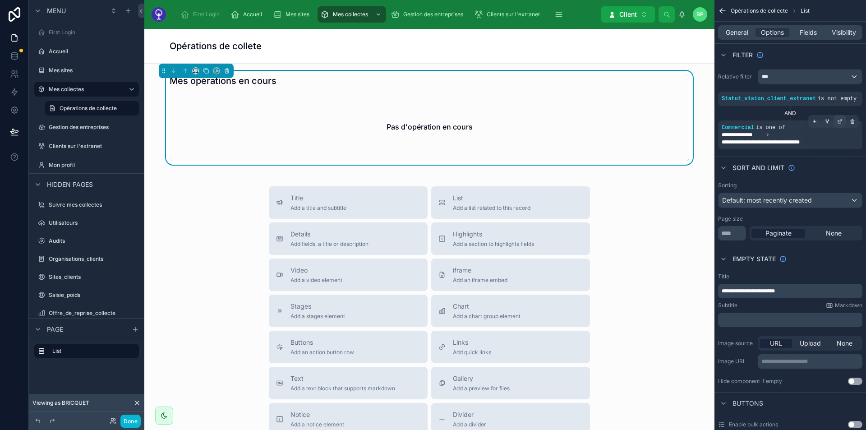
click at [837, 124] on div "scrollable content" at bounding box center [839, 121] width 13 height 13
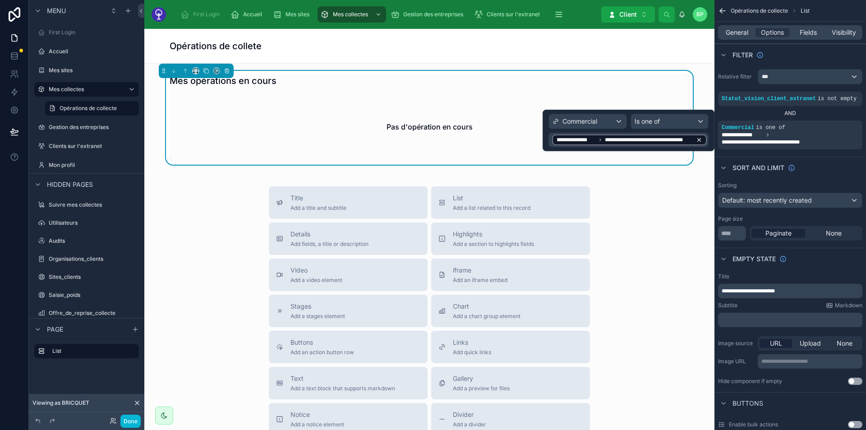
click at [700, 141] on icon at bounding box center [699, 140] width 6 height 6
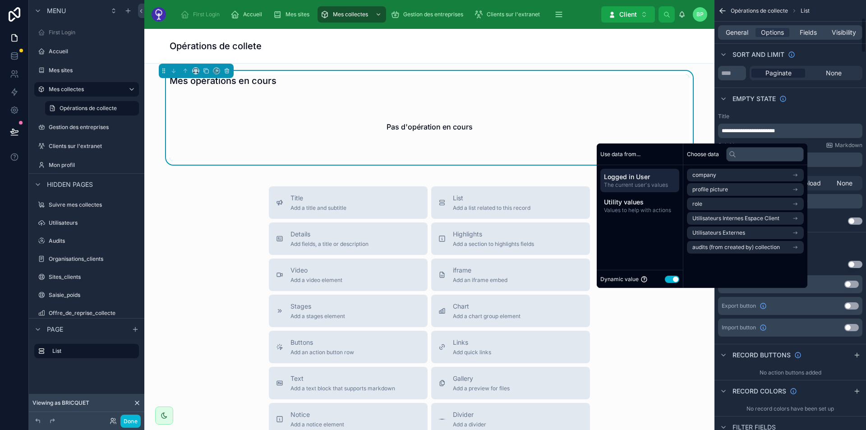
drag, startPoint x: 865, startPoint y: 155, endPoint x: 831, endPoint y: 116, distance: 51.7
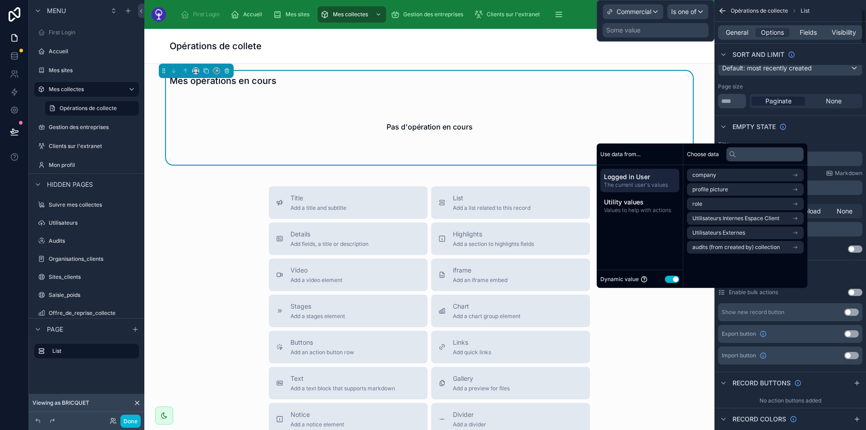
scroll to position [118, 0]
click at [841, 131] on div "Empty state" at bounding box center [789, 126] width 151 height 22
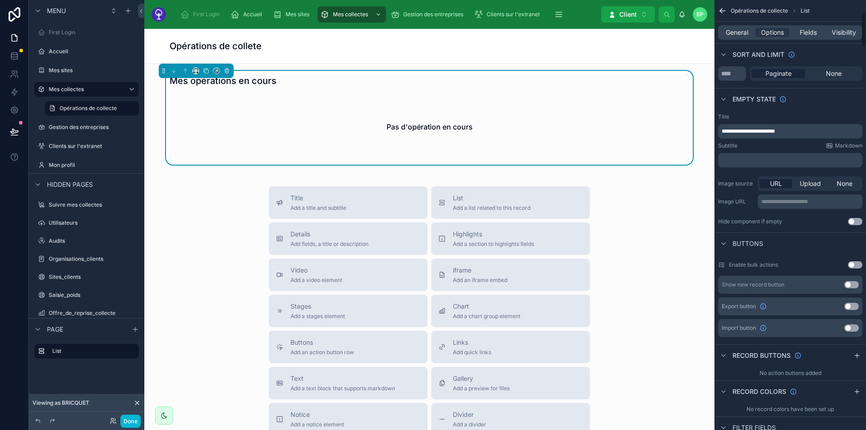
scroll to position [0, 0]
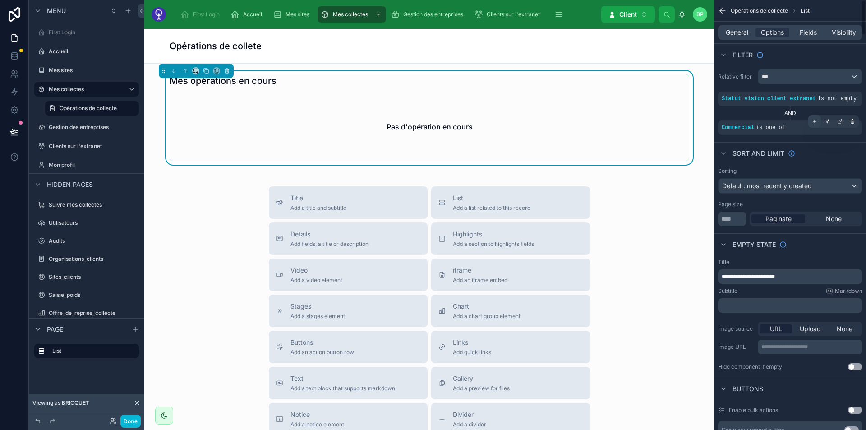
click at [811, 127] on div "scrollable content" at bounding box center [814, 121] width 13 height 13
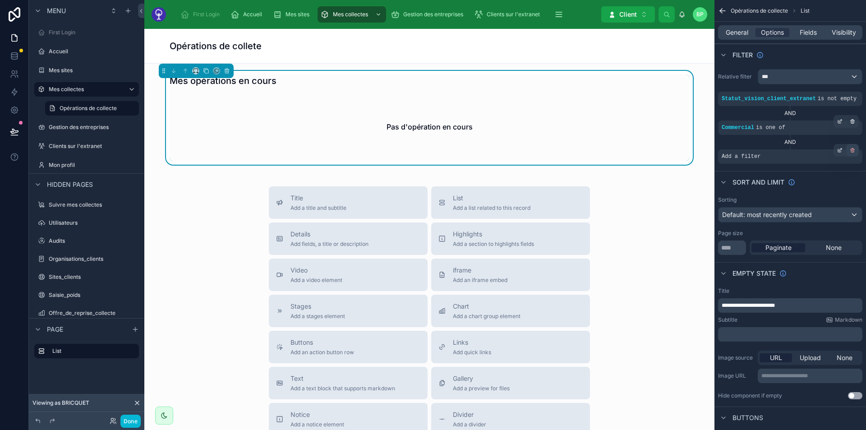
click at [852, 147] on div "scrollable content" at bounding box center [852, 150] width 13 height 13
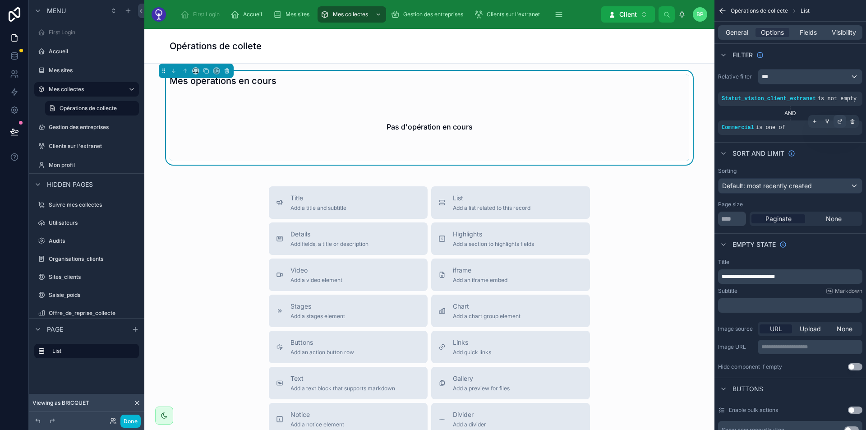
click at [838, 122] on icon "scrollable content" at bounding box center [839, 121] width 5 height 5
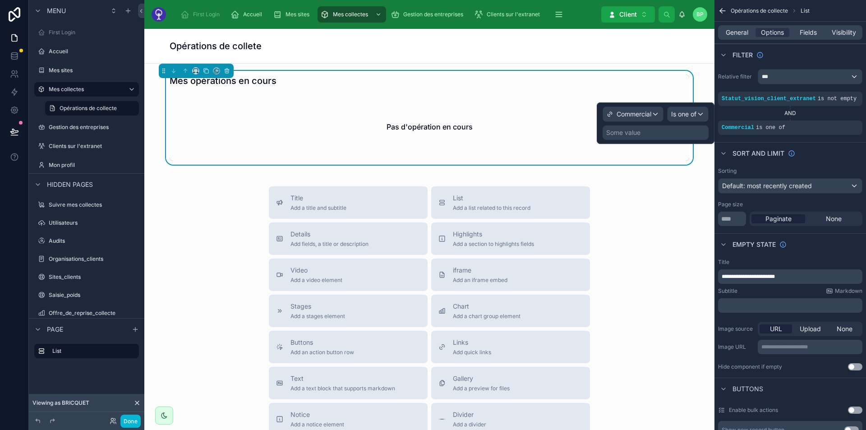
click at [663, 128] on div "Some value" at bounding box center [655, 132] width 106 height 14
click at [701, 119] on div "Is one of" at bounding box center [687, 114] width 41 height 14
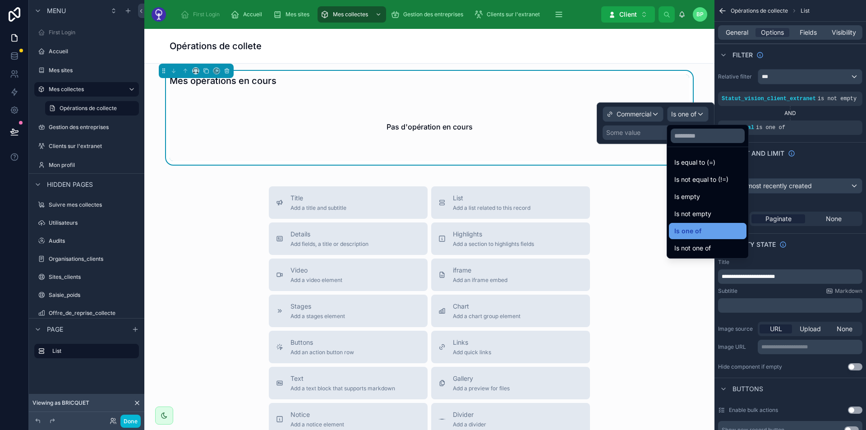
click at [724, 227] on div "Is one of" at bounding box center [707, 230] width 67 height 11
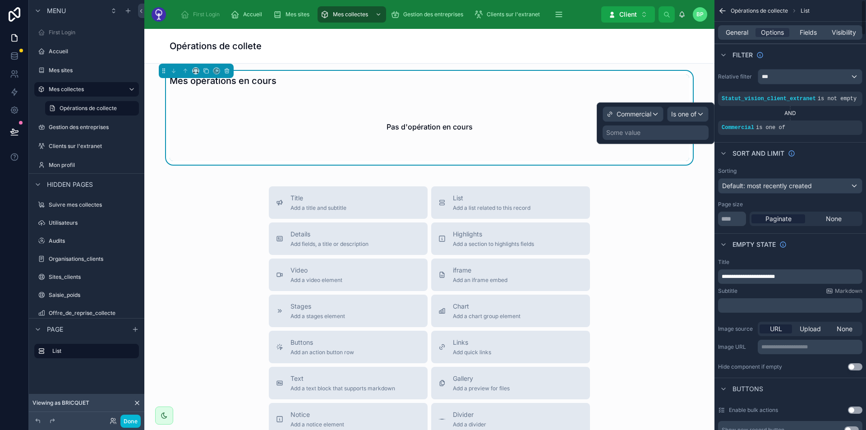
click at [641, 127] on div "Some value" at bounding box center [655, 132] width 106 height 14
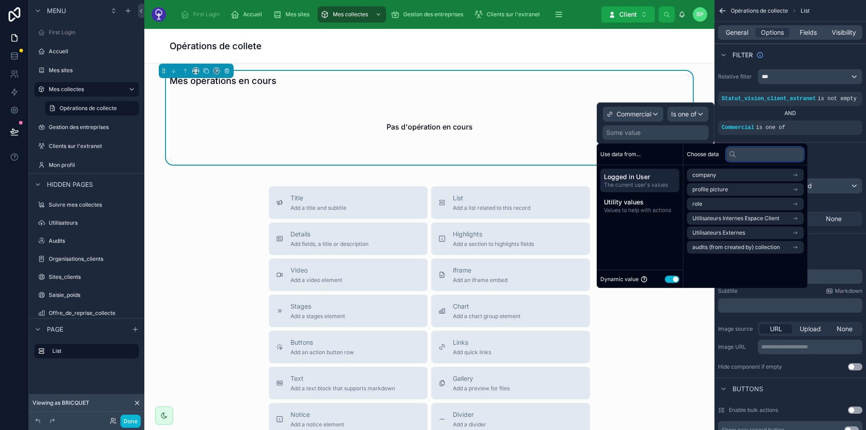
click at [756, 154] on input "text" at bounding box center [765, 154] width 78 height 14
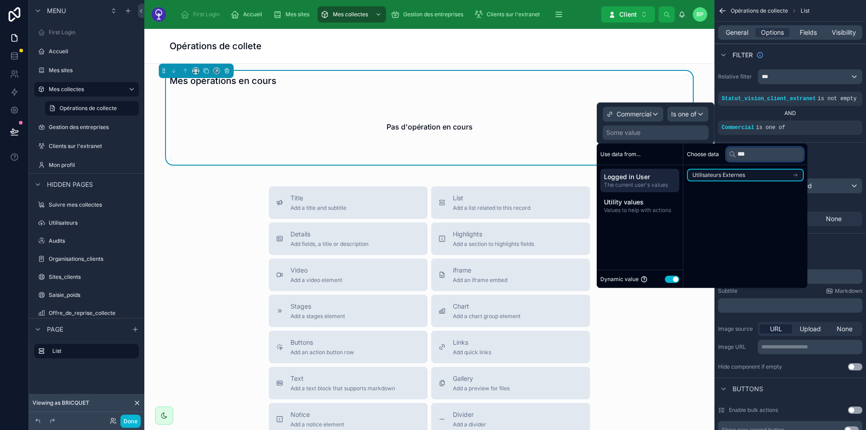
type input "***"
click at [743, 176] on span "Utilisateurs Externes" at bounding box center [718, 174] width 53 height 7
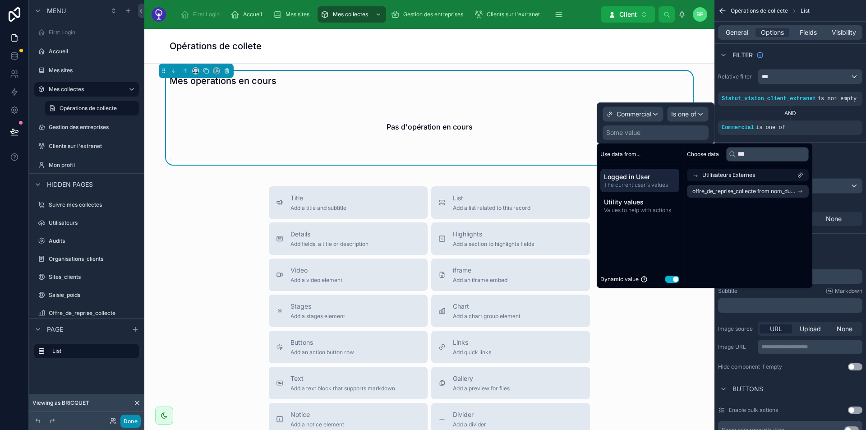
click at [131, 425] on button "Done" at bounding box center [130, 420] width 20 height 13
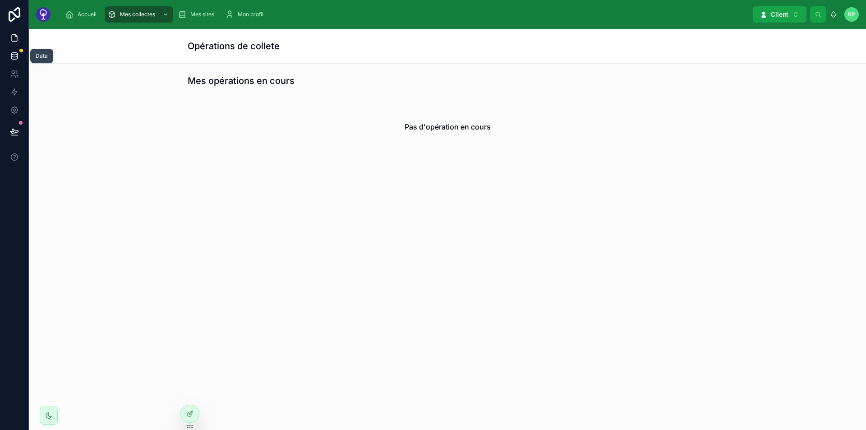
click at [10, 51] on icon at bounding box center [14, 55] width 9 height 9
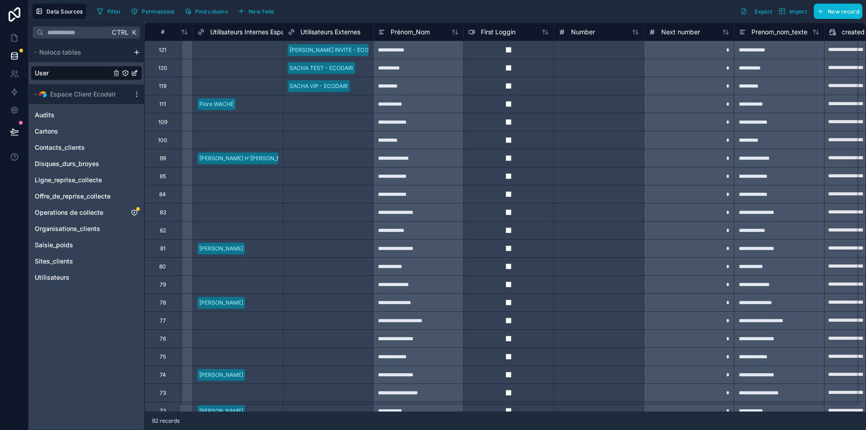
scroll to position [0, 889]
click at [442, 32] on div "Prénom_Nom" at bounding box center [418, 32] width 81 height 11
click at [431, 32] on div "Prénom_Nom" at bounding box center [418, 32] width 81 height 11
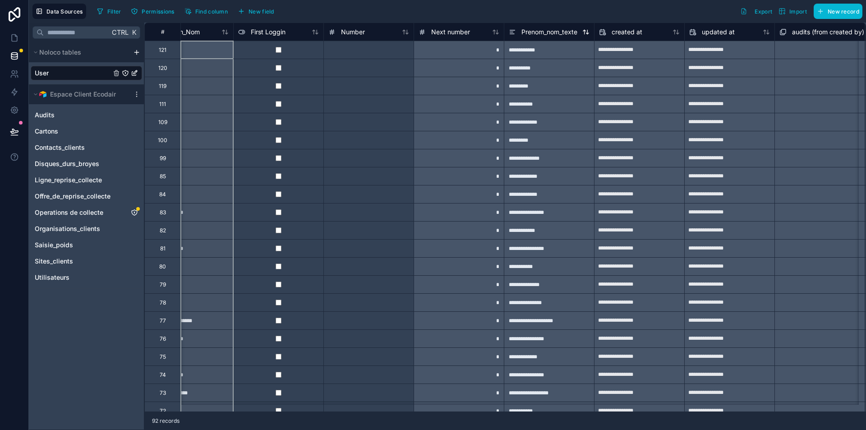
click at [565, 34] on span "Prenom_nom_texte" at bounding box center [549, 32] width 56 height 9
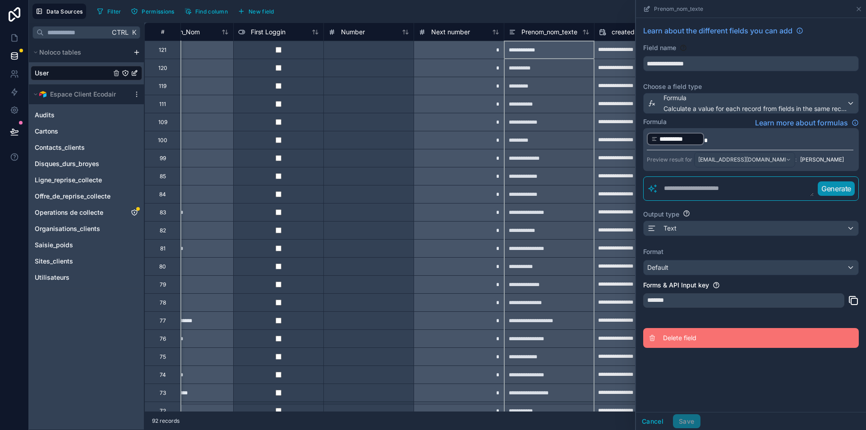
click at [673, 344] on button "Delete field" at bounding box center [750, 338] width 215 height 20
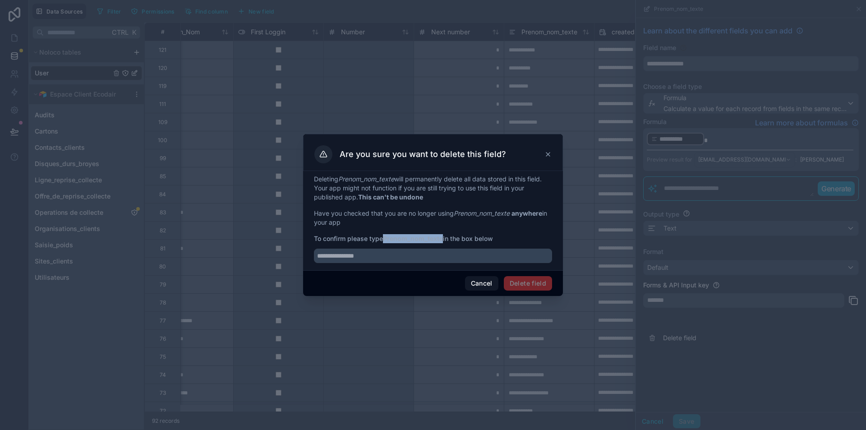
drag, startPoint x: 384, startPoint y: 237, endPoint x: 443, endPoint y: 239, distance: 59.1
click at [443, 239] on span "To confirm please type Prenom_nom_texte in the box below" at bounding box center [433, 238] width 238 height 9
copy span "Prenom_nom_texte"
click at [419, 257] on input "text" at bounding box center [433, 255] width 238 height 14
paste input "**********"
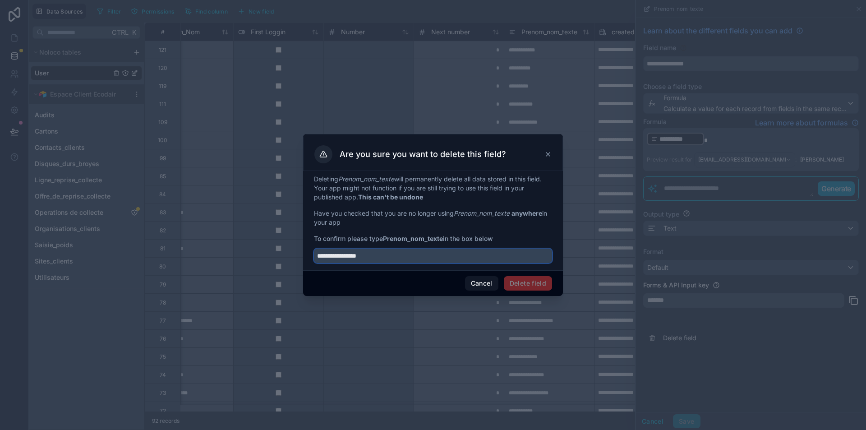
click at [321, 254] on input "**********" at bounding box center [433, 255] width 238 height 14
type input "**********"
click at [537, 282] on button "Delete field" at bounding box center [528, 283] width 48 height 14
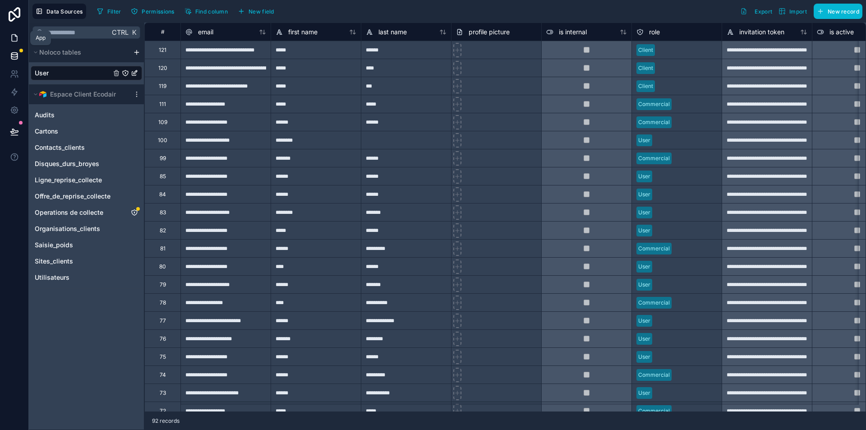
click at [12, 42] on link at bounding box center [14, 38] width 28 height 18
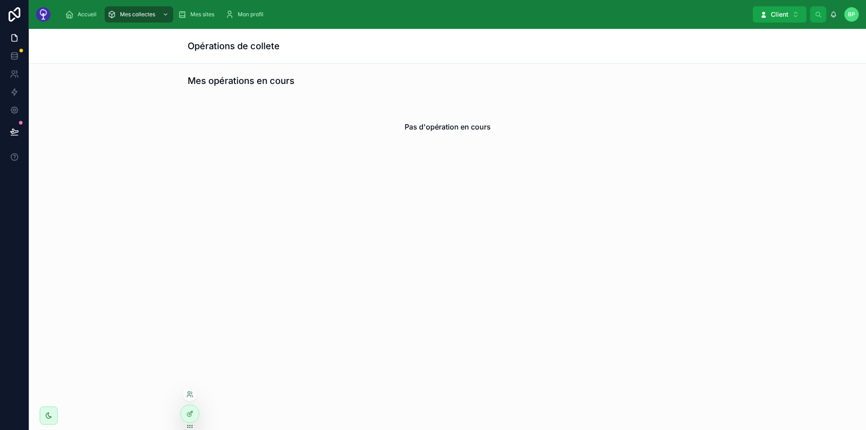
click at [199, 417] on div at bounding box center [189, 416] width 19 height 25
click at [192, 417] on icon at bounding box center [189, 413] width 7 height 7
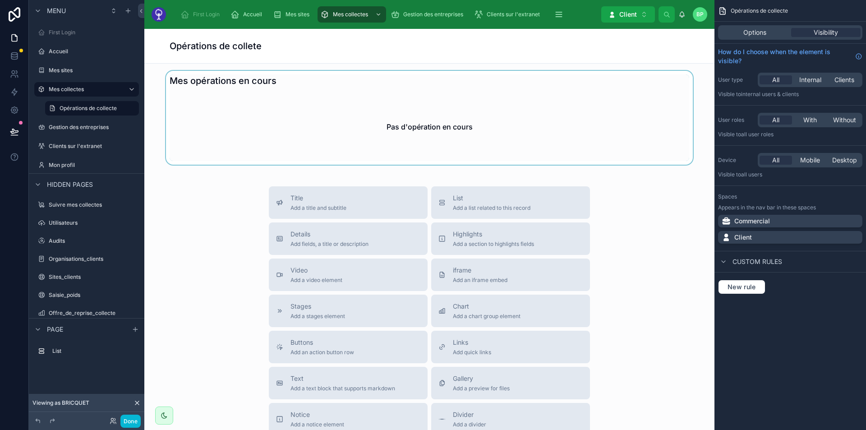
click at [497, 143] on div at bounding box center [428, 118] width 555 height 94
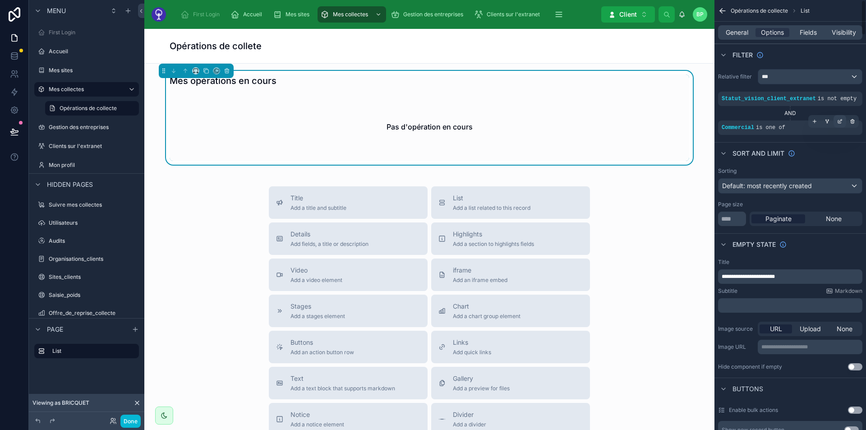
click at [839, 123] on icon "scrollable content" at bounding box center [839, 121] width 5 height 5
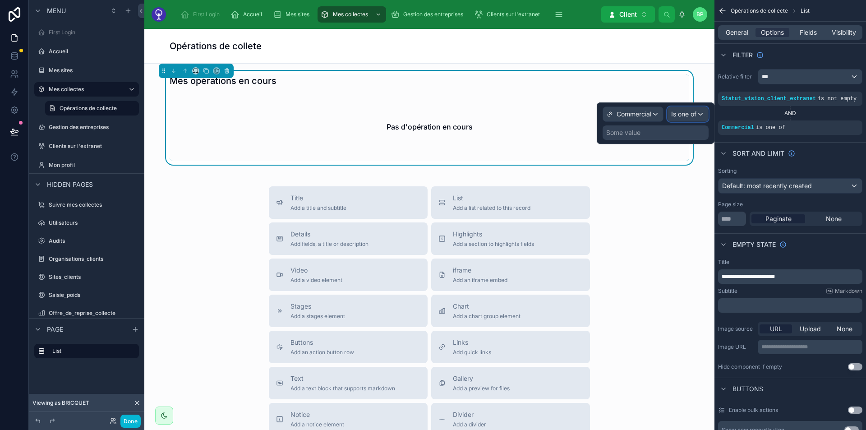
click at [674, 115] on span "Is one of" at bounding box center [683, 114] width 25 height 9
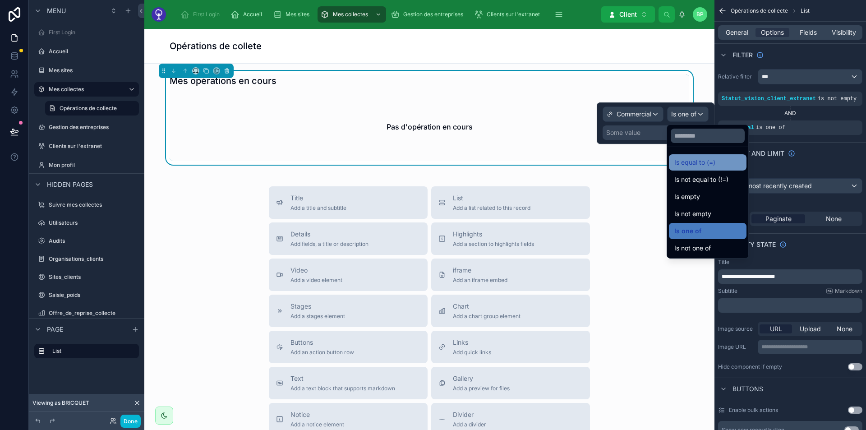
click at [685, 157] on span "Is equal to (=)" at bounding box center [694, 162] width 41 height 11
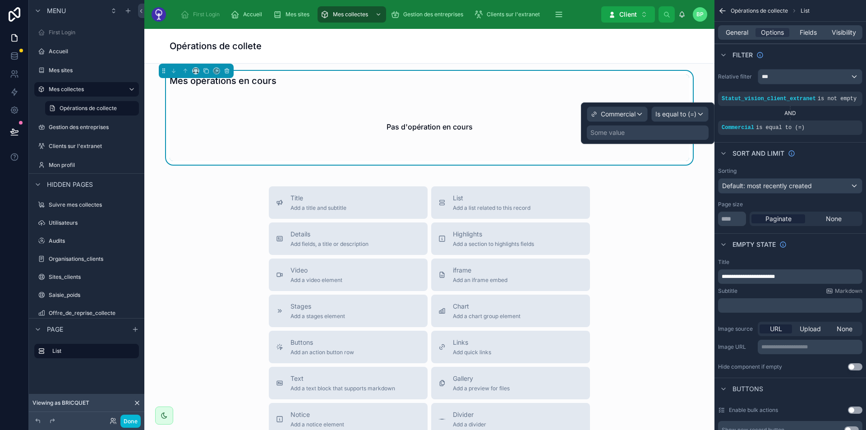
click at [640, 130] on div "Some value" at bounding box center [648, 132] width 122 height 14
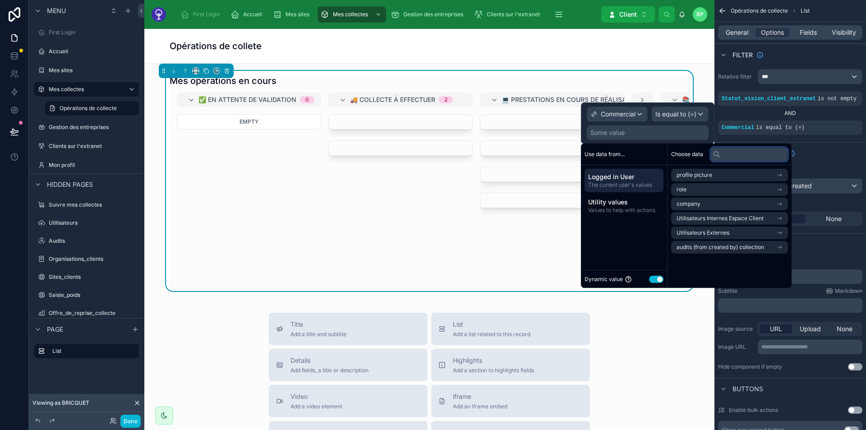
click at [726, 152] on input "text" at bounding box center [749, 154] width 78 height 14
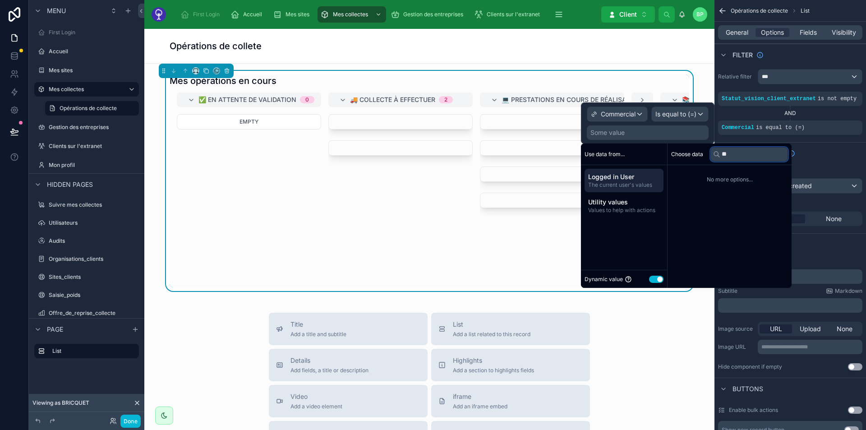
type input "*"
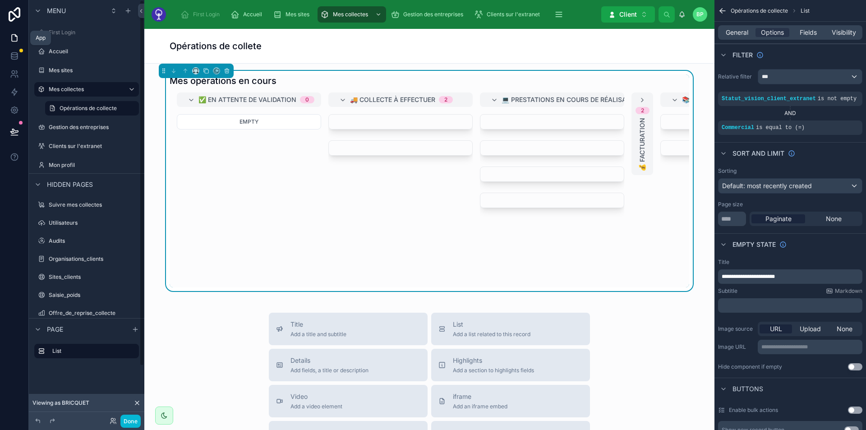
click at [20, 40] on link at bounding box center [14, 38] width 28 height 18
click at [645, 128] on div "2 💰 Facturation" at bounding box center [642, 133] width 22 height 83
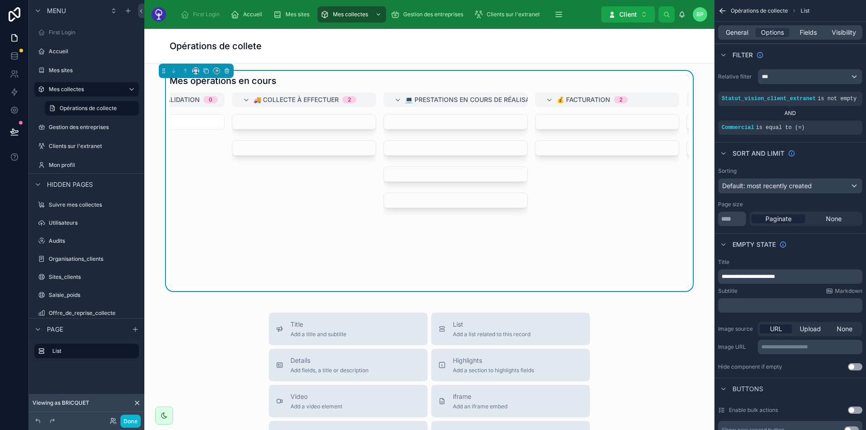
scroll to position [0, 147]
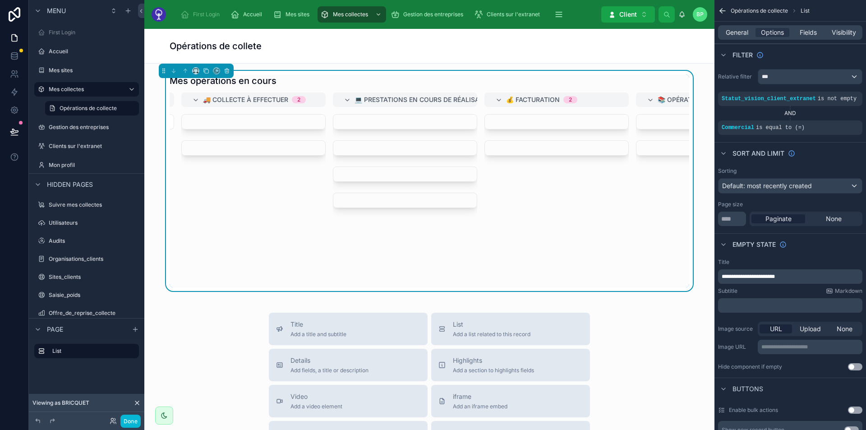
click at [534, 104] on div "💰 Facturation 2" at bounding box center [562, 99] width 112 height 14
click at [497, 115] on div "2 💰 Facturation" at bounding box center [495, 133] width 22 height 83
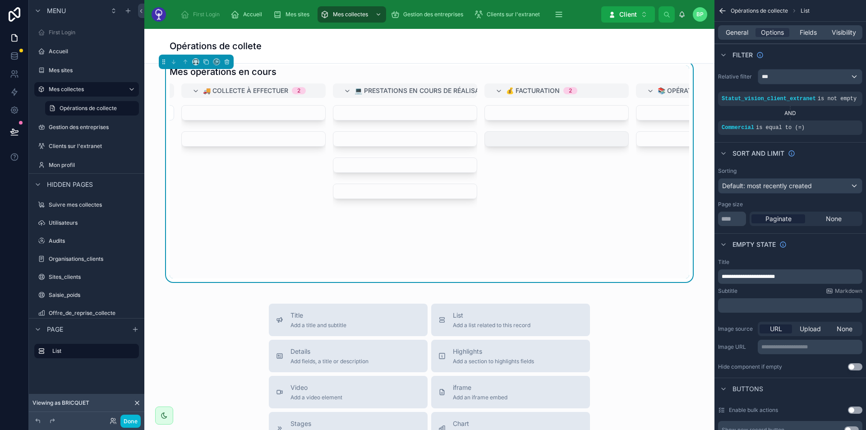
scroll to position [0, 0]
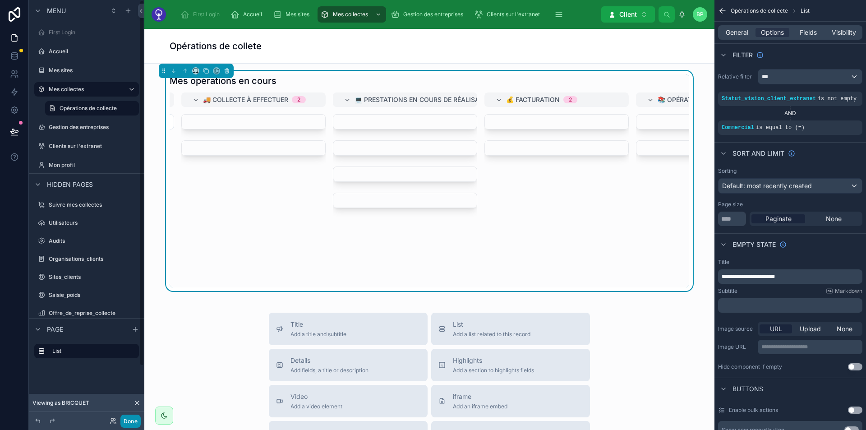
click at [126, 421] on button "Done" at bounding box center [130, 420] width 20 height 13
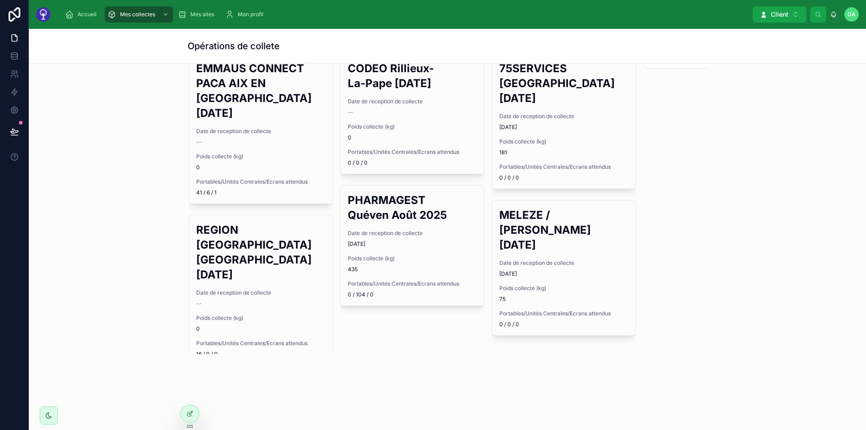
click at [29, 209] on div "Mes opérations en cours ✅ En attente de validation 0 Empty 🚚 Collecte à effectu…" at bounding box center [447, 209] width 837 height 413
click at [16, 39] on icon at bounding box center [14, 37] width 9 height 9
click at [16, 51] on icon at bounding box center [14, 55] width 9 height 9
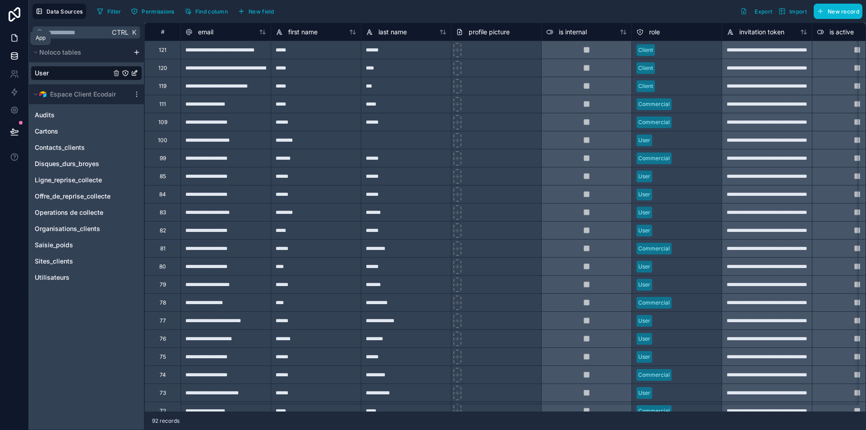
click at [20, 33] on link at bounding box center [14, 38] width 28 height 18
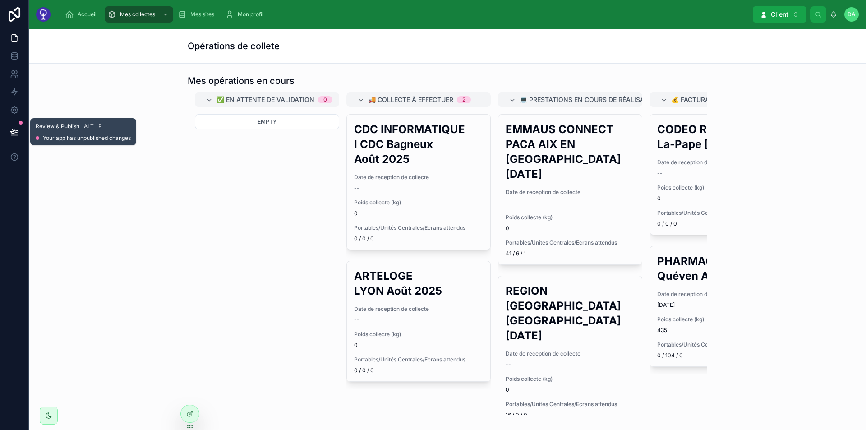
click at [14, 128] on icon at bounding box center [14, 131] width 9 height 9
click at [777, 27] on div "Accueil Mes collectes Mes sites Mon profil Client Alt 2 DA DECOUVELAERE Aliénor" at bounding box center [447, 14] width 837 height 29
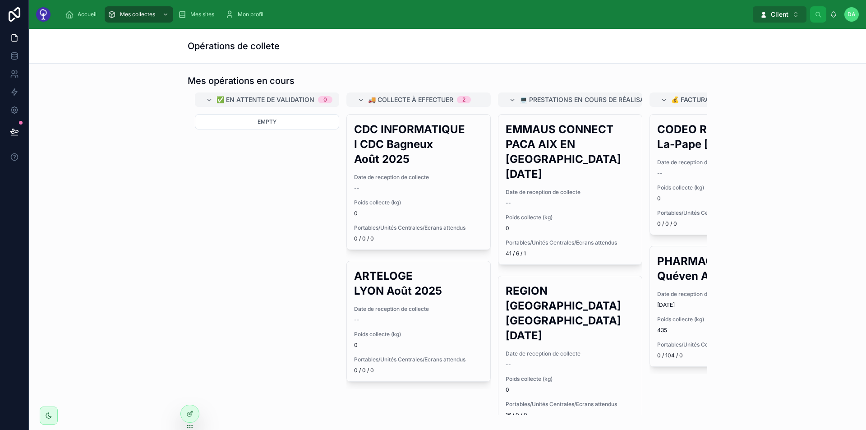
click at [777, 18] on span "Client" at bounding box center [779, 14] width 18 height 9
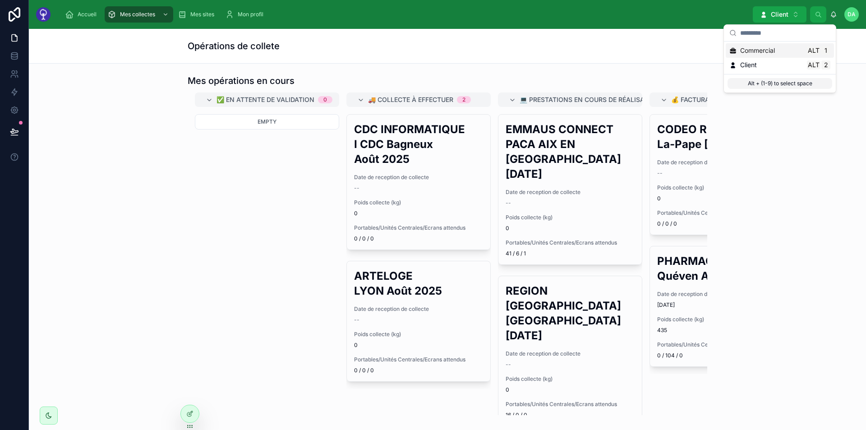
click at [774, 51] on span "Commercial" at bounding box center [757, 50] width 35 height 9
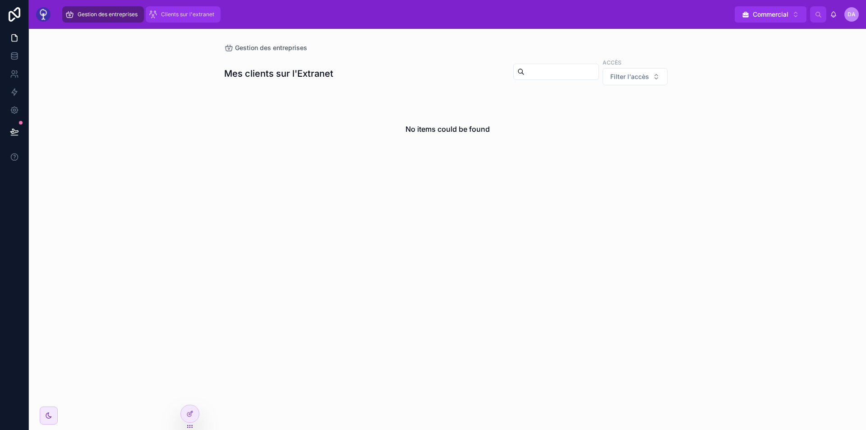
click at [186, 16] on span "Clients sur l'extranet" at bounding box center [187, 14] width 53 height 7
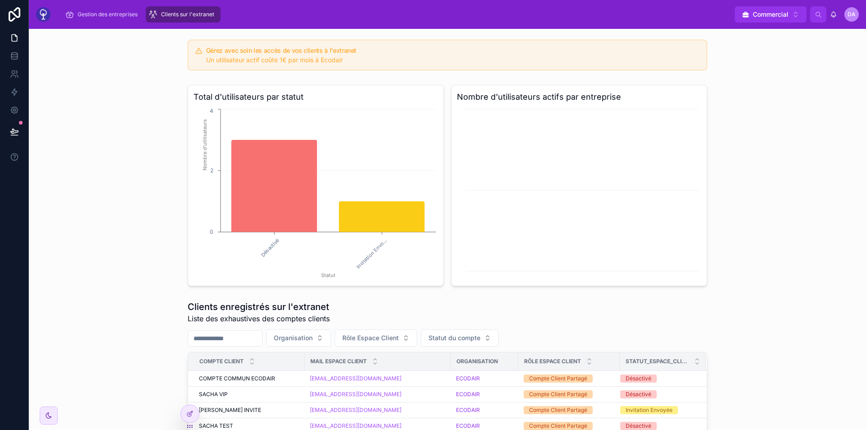
scroll to position [101, 0]
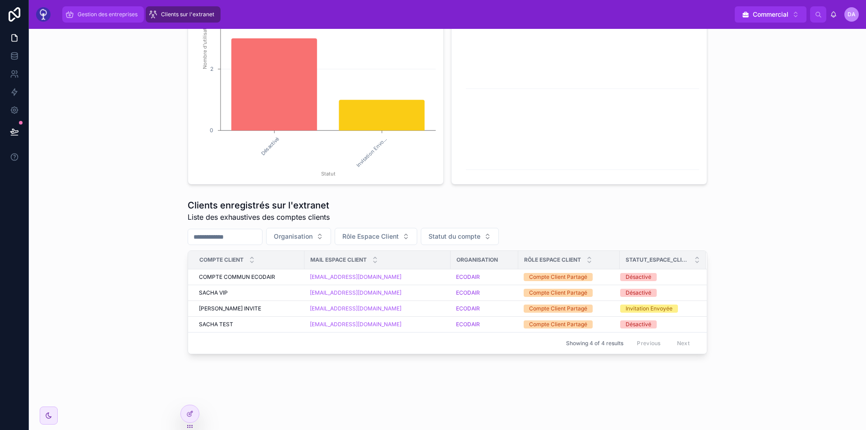
click at [115, 16] on span "Gestion des entreprises" at bounding box center [108, 14] width 60 height 7
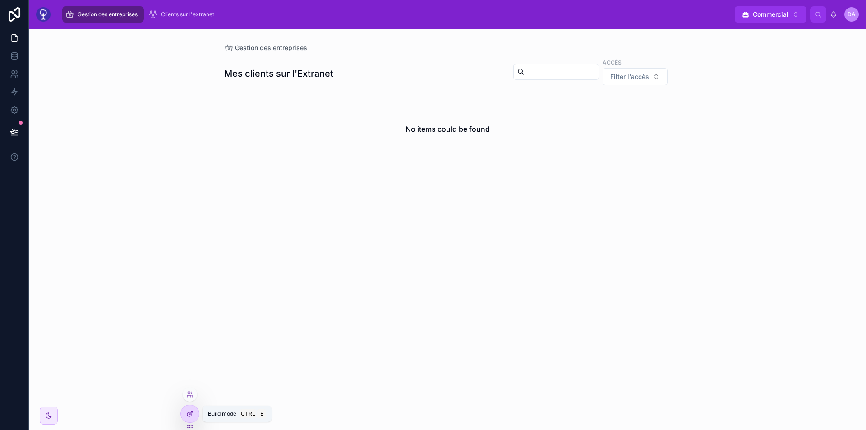
drag, startPoint x: 194, startPoint y: 417, endPoint x: 183, endPoint y: 416, distance: 10.4
click at [183, 416] on div at bounding box center [190, 413] width 18 height 17
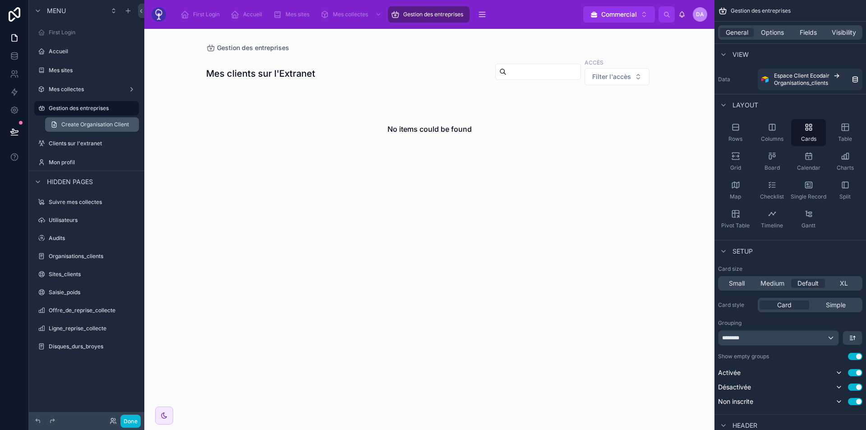
click at [89, 122] on span "Create Organisation Client" at bounding box center [95, 124] width 68 height 7
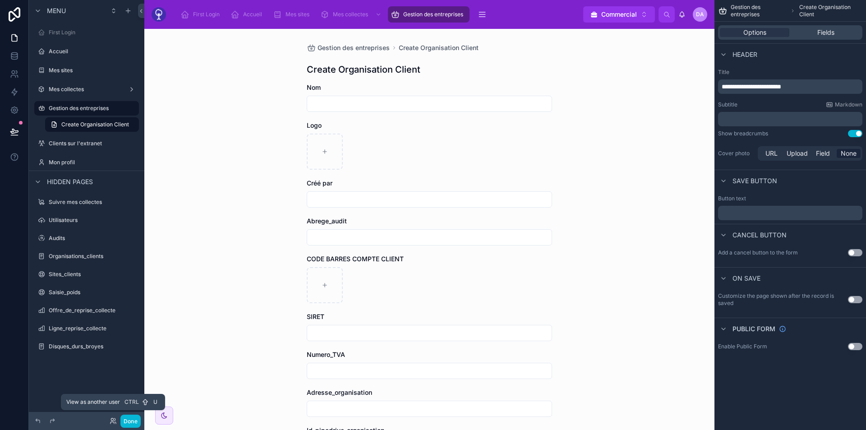
drag, startPoint x: 114, startPoint y: 420, endPoint x: 109, endPoint y: 422, distance: 5.9
click at [109, 422] on div "Done" at bounding box center [123, 420] width 36 height 13
click at [115, 422] on icon at bounding box center [115, 423] width 1 height 2
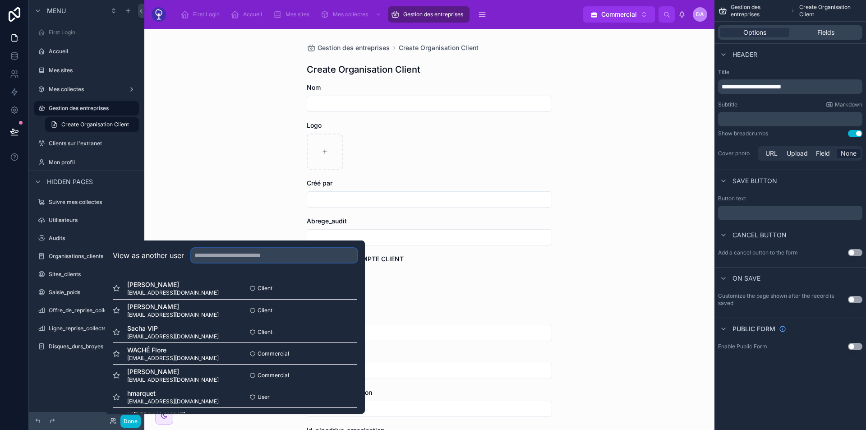
click at [230, 253] on input "text" at bounding box center [274, 255] width 166 height 14
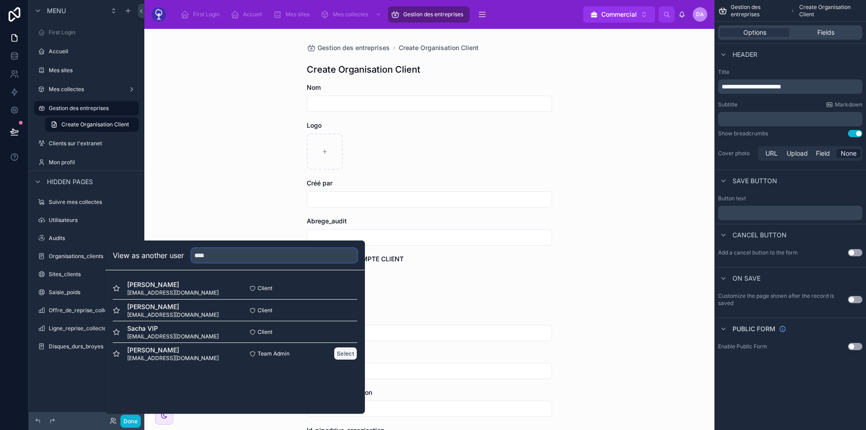
type input "****"
click at [348, 351] on button "Select" at bounding box center [345, 353] width 23 height 13
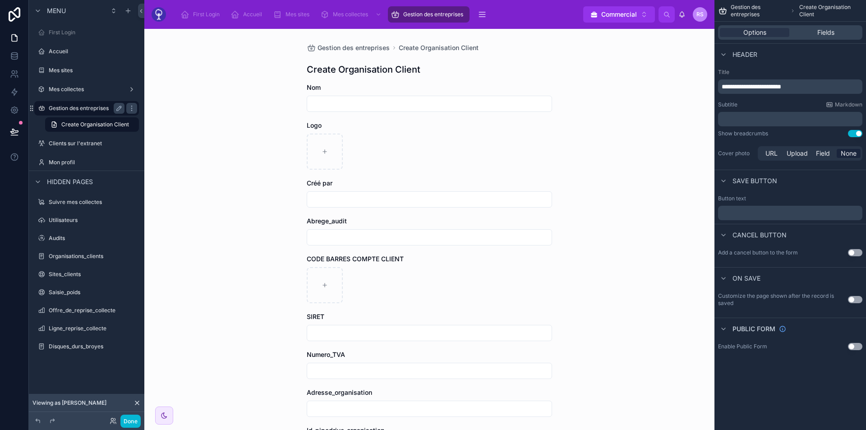
click at [91, 105] on label "Gestion des entreprises" at bounding box center [85, 108] width 72 height 7
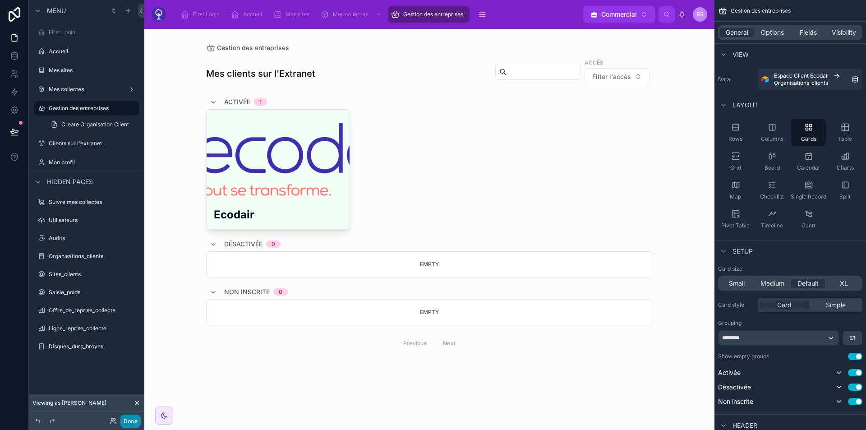
click at [132, 418] on button "Done" at bounding box center [130, 420] width 20 height 13
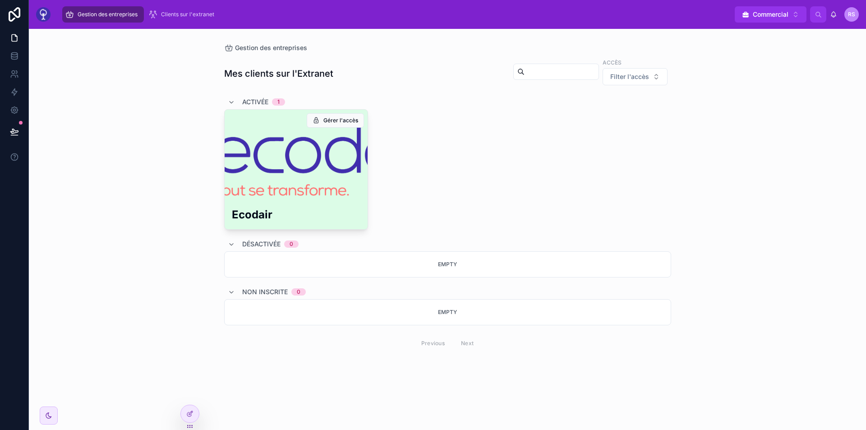
click at [286, 170] on div at bounding box center [296, 153] width 143 height 87
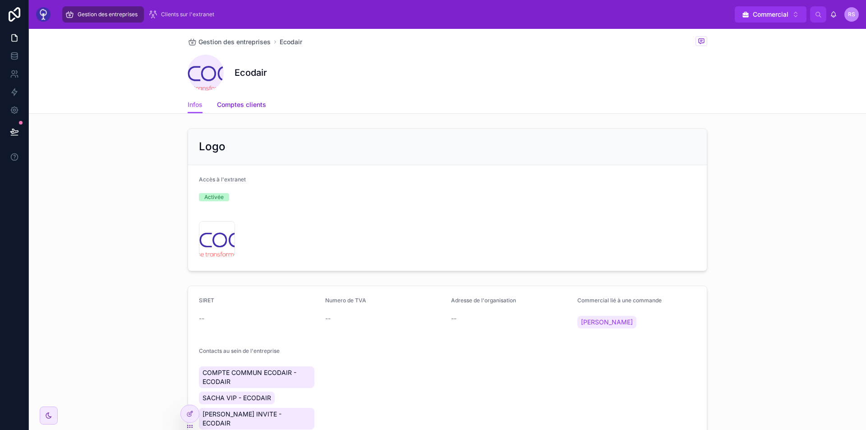
click at [230, 104] on span "Comptes clients" at bounding box center [241, 104] width 49 height 9
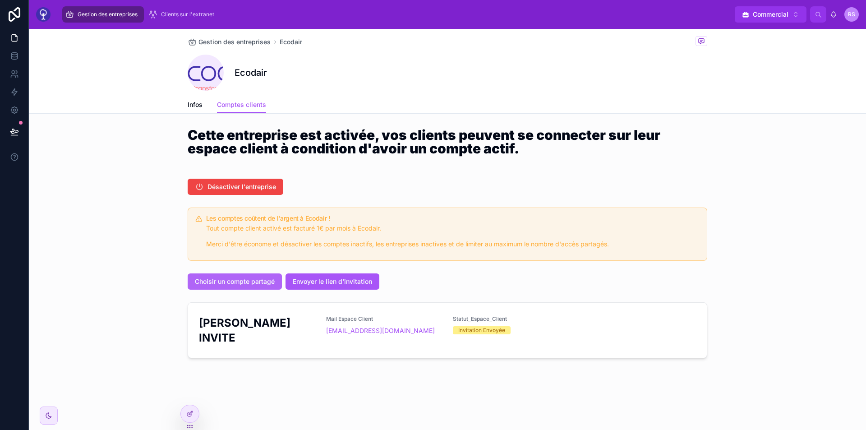
click at [255, 280] on span "Choisir un compte partagé" at bounding box center [235, 281] width 80 height 9
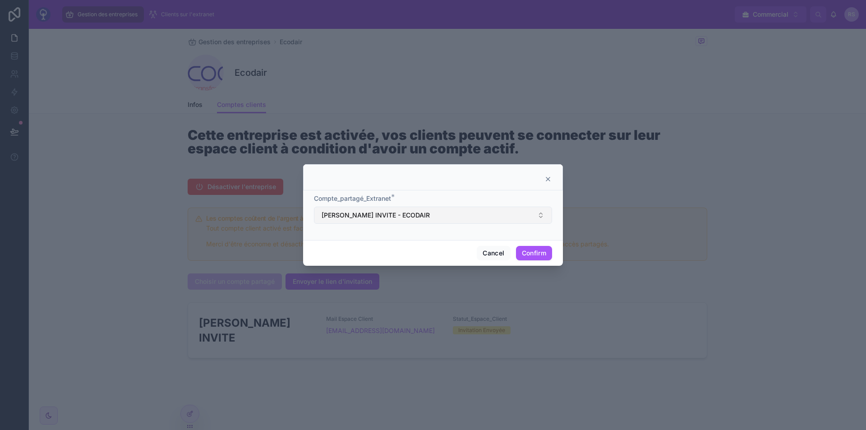
click at [376, 215] on span "[PERSON_NAME] INVITE - ECODAIR" at bounding box center [375, 215] width 108 height 9
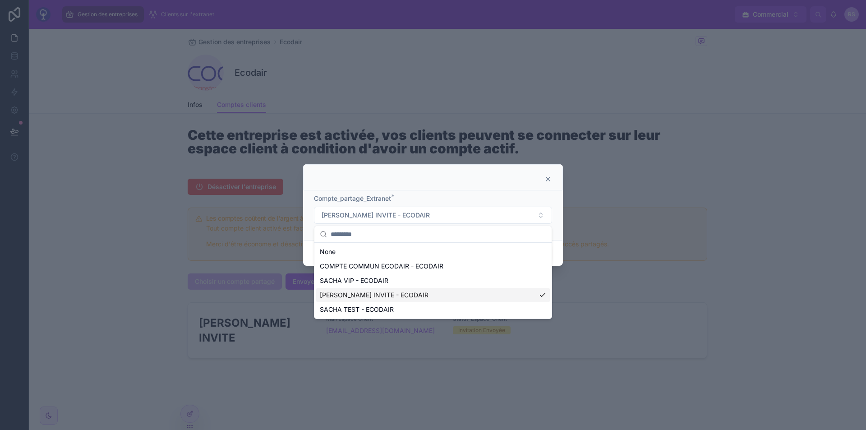
click at [368, 295] on span "[PERSON_NAME] INVITE - ECODAIR" at bounding box center [374, 294] width 109 height 9
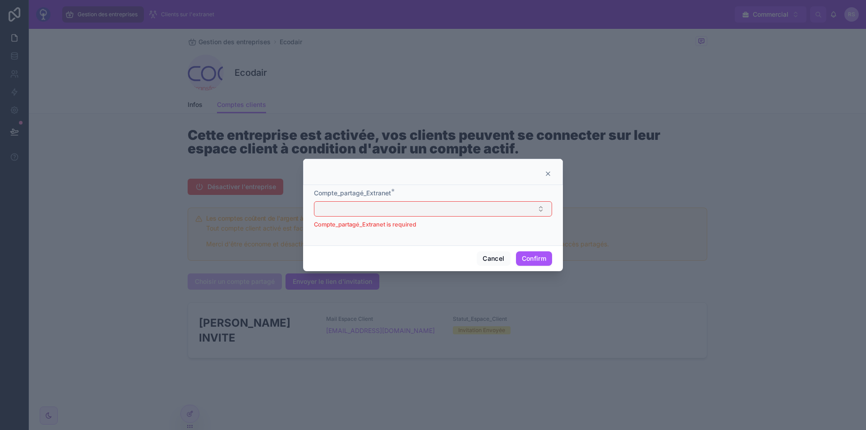
click at [386, 204] on button "Select Button" at bounding box center [433, 208] width 238 height 15
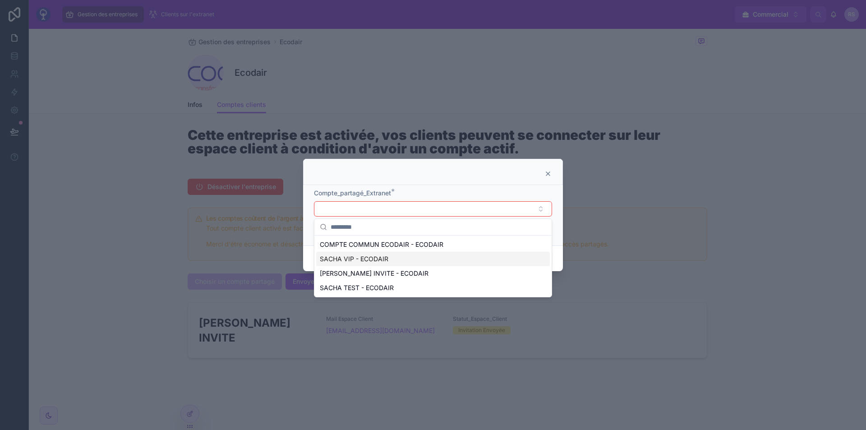
click at [376, 260] on span "SACHA VIP - ECODAIR" at bounding box center [354, 258] width 69 height 9
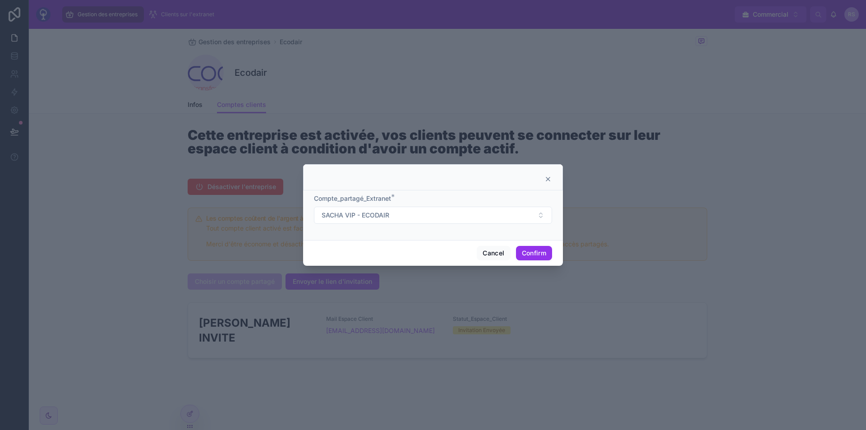
click at [527, 251] on button "Confirm" at bounding box center [534, 253] width 36 height 14
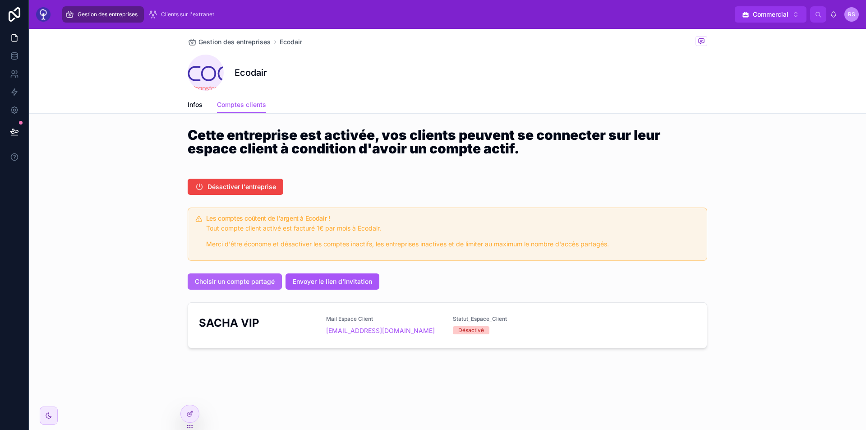
click at [225, 279] on span "Choisir un compte partagé" at bounding box center [235, 281] width 80 height 9
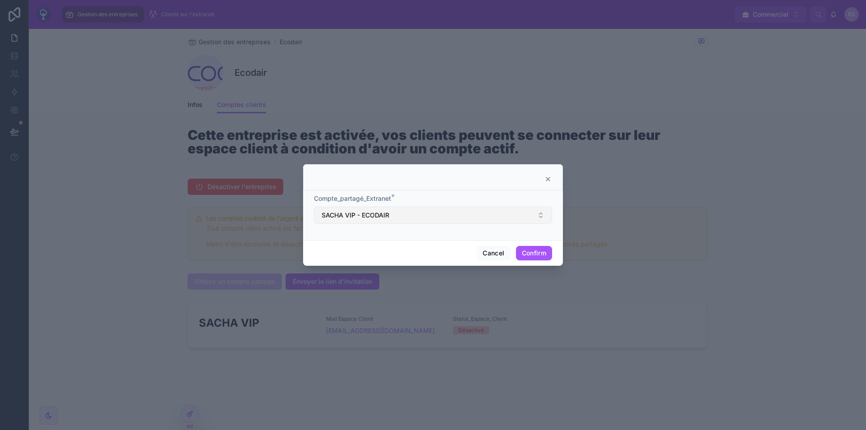
click at [459, 207] on button "SACHA VIP - ECODAIR" at bounding box center [433, 214] width 238 height 17
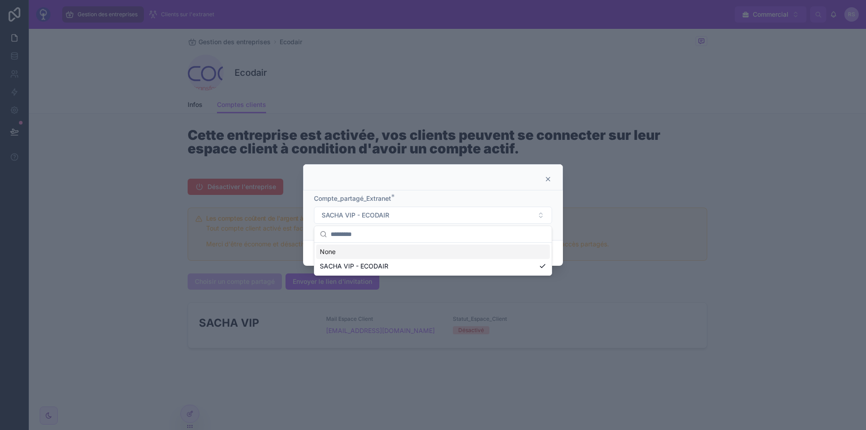
click at [548, 180] on icon at bounding box center [548, 179] width 4 height 4
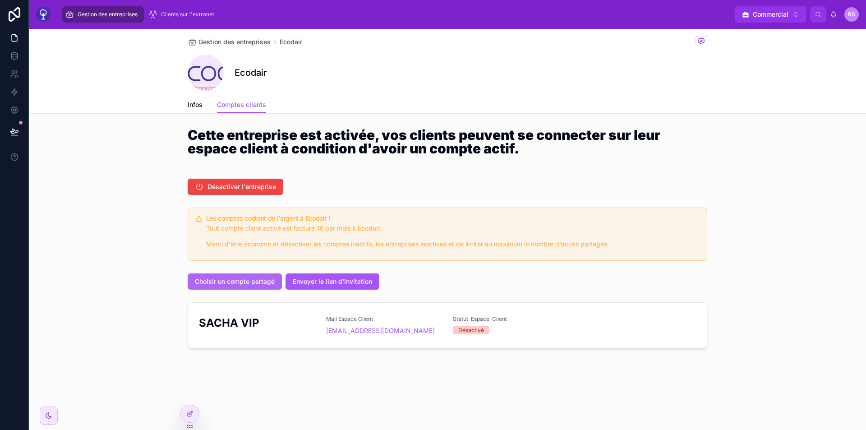
click at [254, 284] on span "Choisir un compte partagé" at bounding box center [235, 281] width 80 height 9
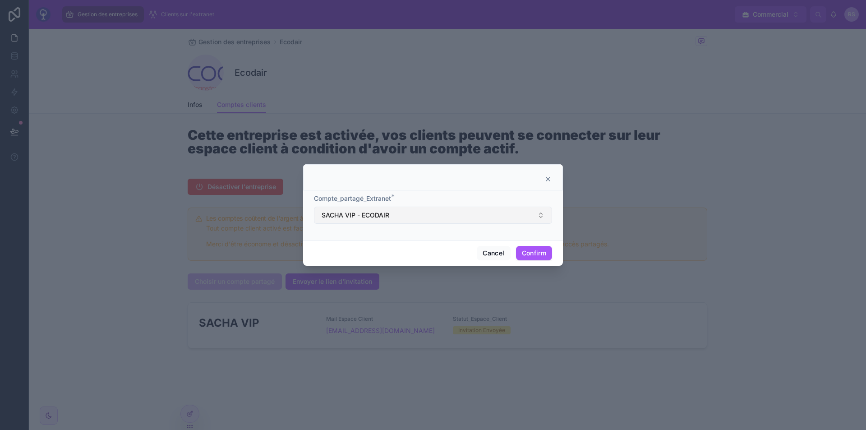
click at [383, 219] on span "SACHA VIP - ECODAIR" at bounding box center [355, 215] width 68 height 9
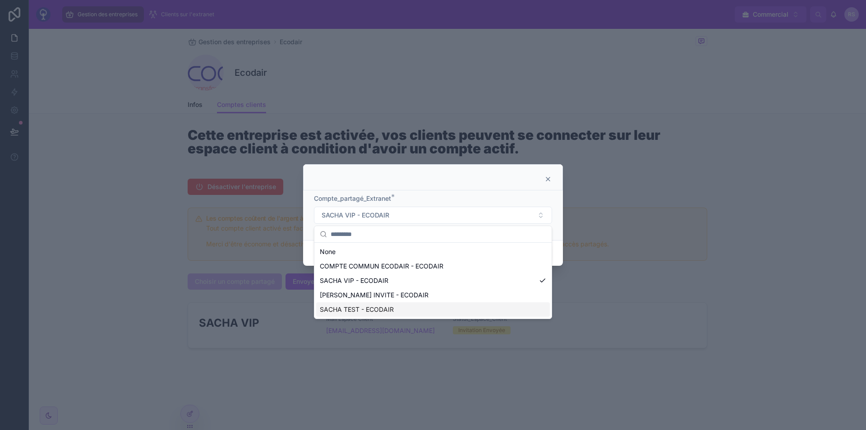
click at [371, 310] on span "SACHA TEST - ECODAIR" at bounding box center [357, 309] width 74 height 9
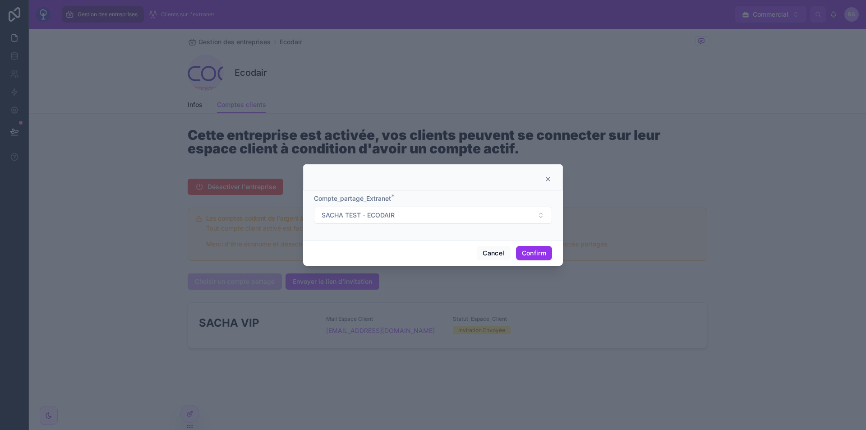
click at [541, 248] on button "Confirm" at bounding box center [534, 253] width 36 height 14
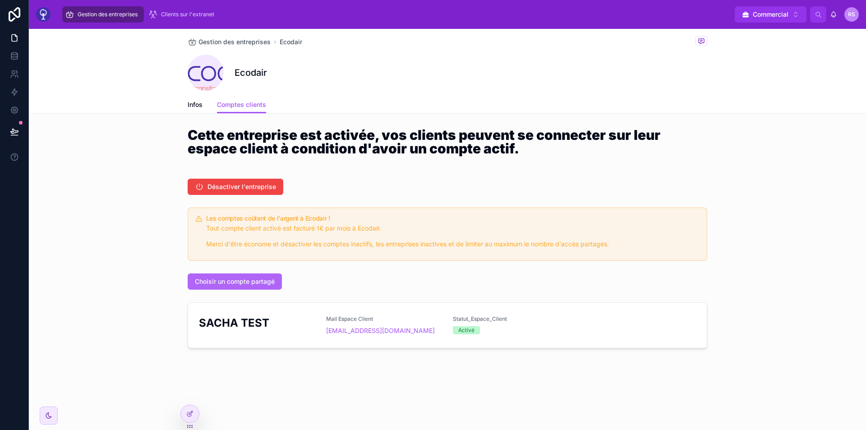
click at [275, 288] on button "Choisir un compte partagé" at bounding box center [235, 281] width 94 height 16
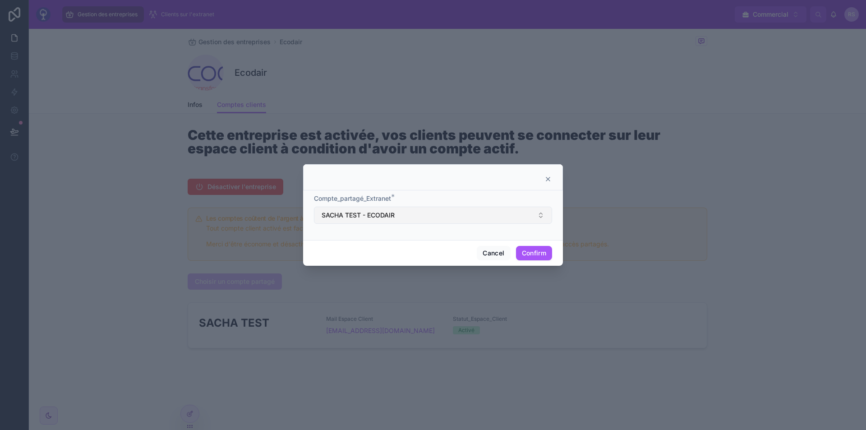
click at [422, 216] on button "SACHA TEST - ECODAIR" at bounding box center [433, 214] width 238 height 17
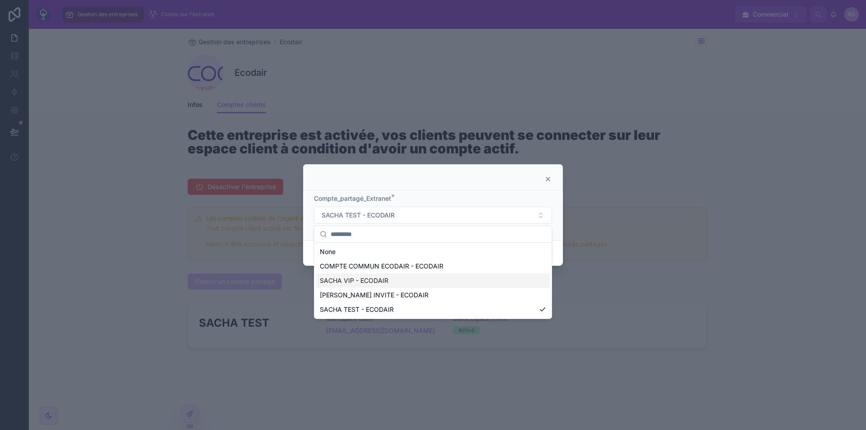
click at [379, 282] on span "SACHA VIP - ECODAIR" at bounding box center [354, 280] width 69 height 9
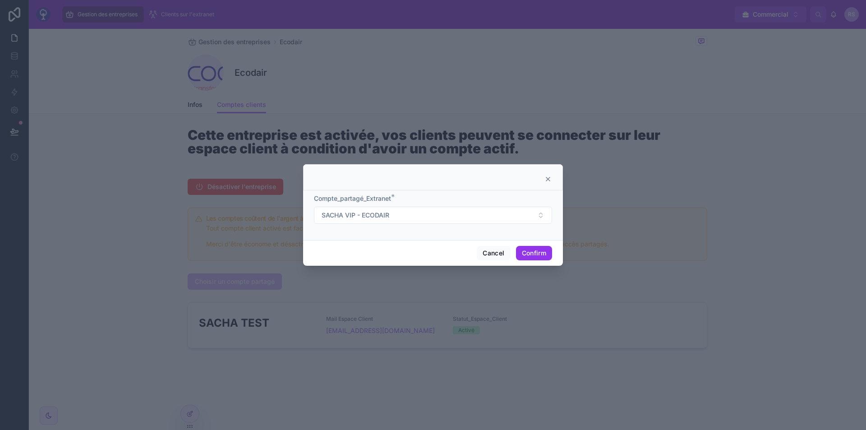
click at [522, 253] on button "Confirm" at bounding box center [534, 253] width 36 height 14
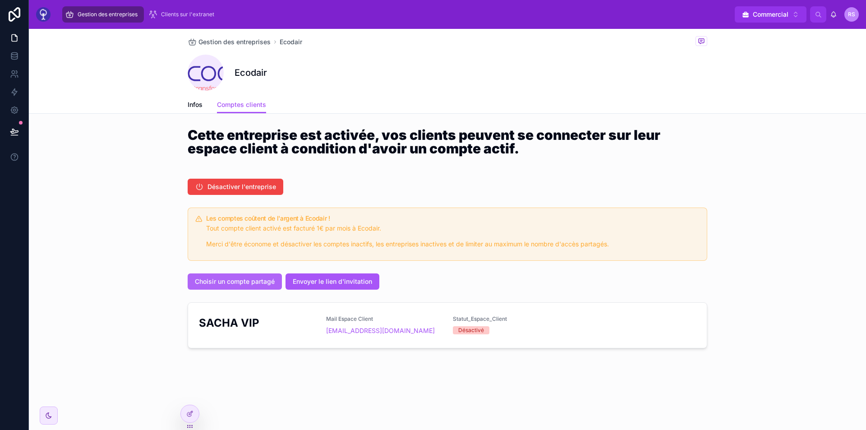
click at [258, 275] on button "Choisir un compte partagé" at bounding box center [235, 281] width 94 height 16
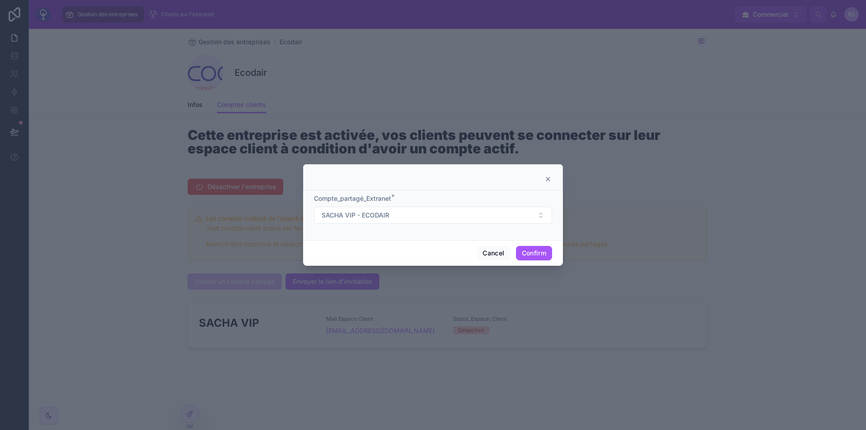
click at [546, 180] on icon at bounding box center [548, 179] width 4 height 4
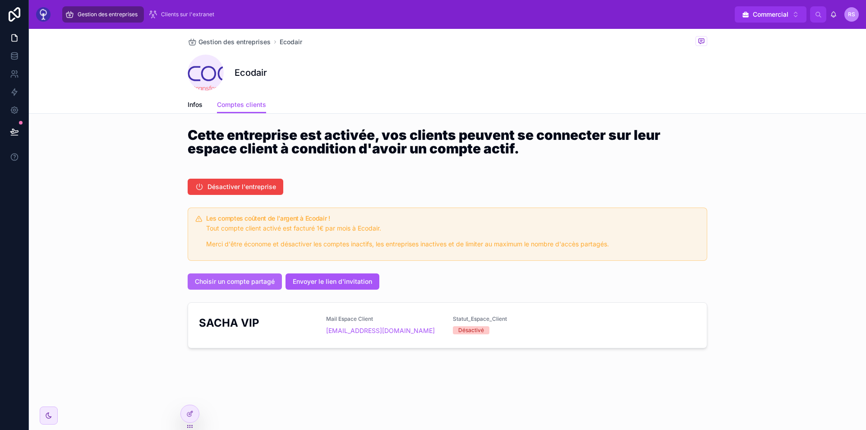
click at [261, 277] on span "Choisir un compte partagé" at bounding box center [235, 281] width 80 height 9
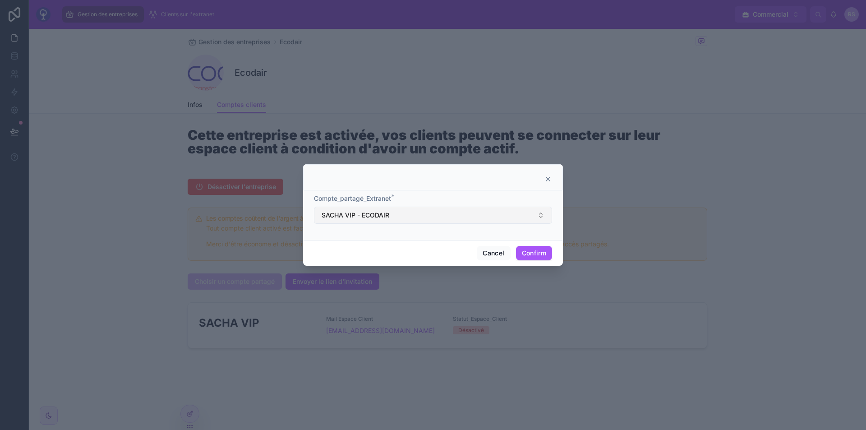
click at [403, 208] on button "SACHA VIP - ECODAIR" at bounding box center [433, 214] width 238 height 17
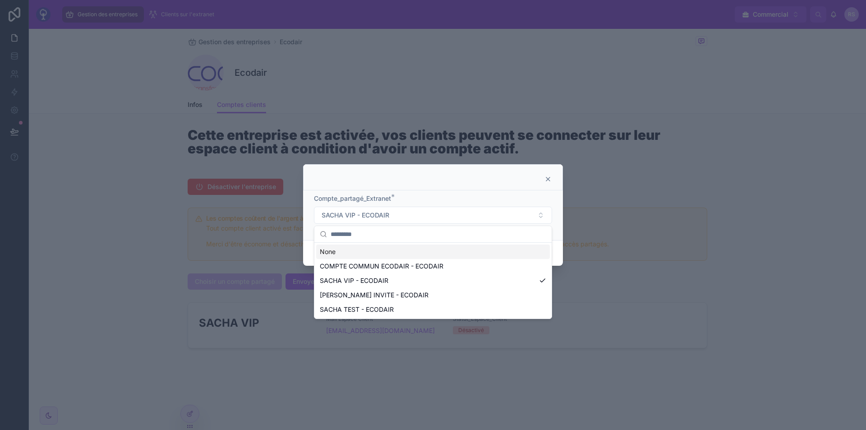
click at [482, 190] on div "Compte_partagé_Extranet * SACHA VIP - ECODAIR" at bounding box center [433, 215] width 260 height 50
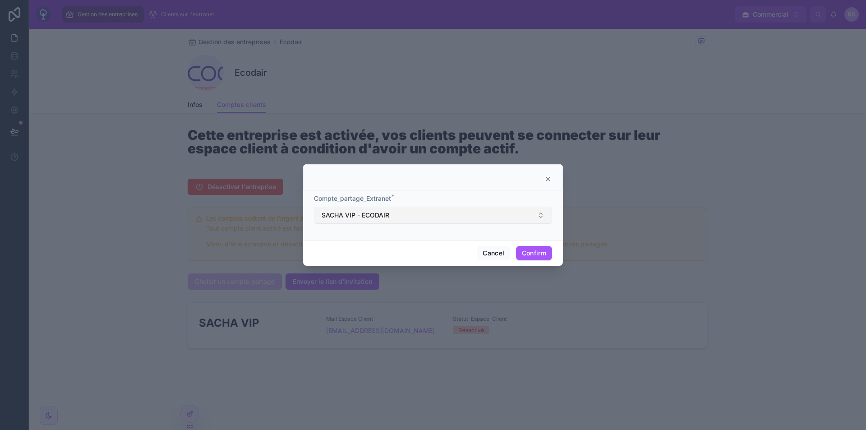
click at [466, 224] on button "SACHA VIP - ECODAIR" at bounding box center [433, 214] width 238 height 17
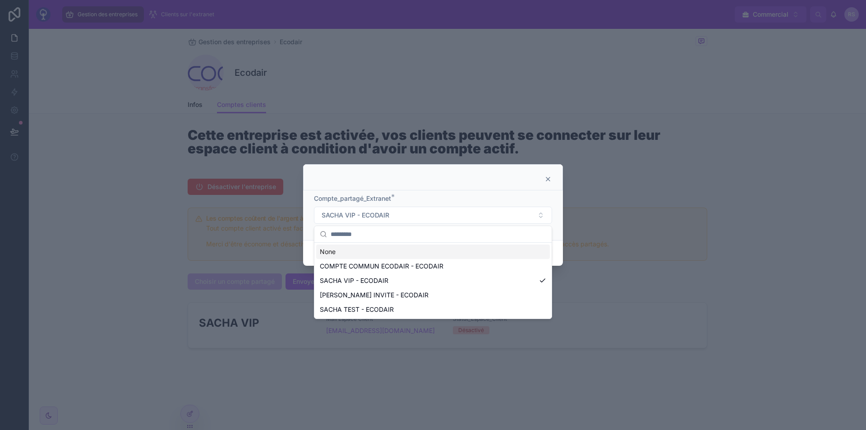
click at [466, 192] on div "Compte_partagé_Extranet * SACHA VIP - ECODAIR" at bounding box center [433, 215] width 260 height 50
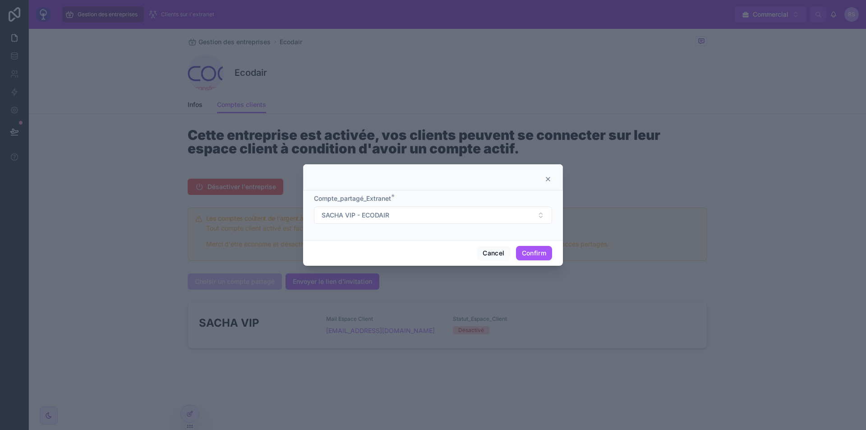
click at [547, 178] on icon at bounding box center [548, 179] width 4 height 4
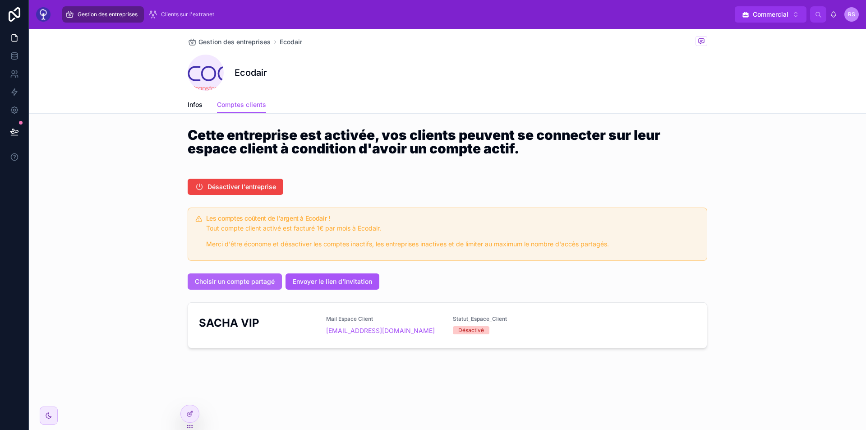
click at [257, 281] on span "Choisir un compte partagé" at bounding box center [235, 281] width 80 height 9
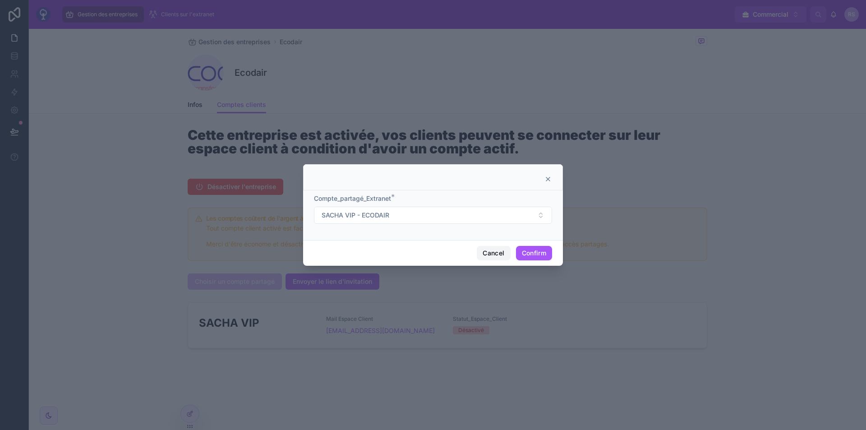
click at [489, 251] on button "Cancel" at bounding box center [493, 253] width 33 height 14
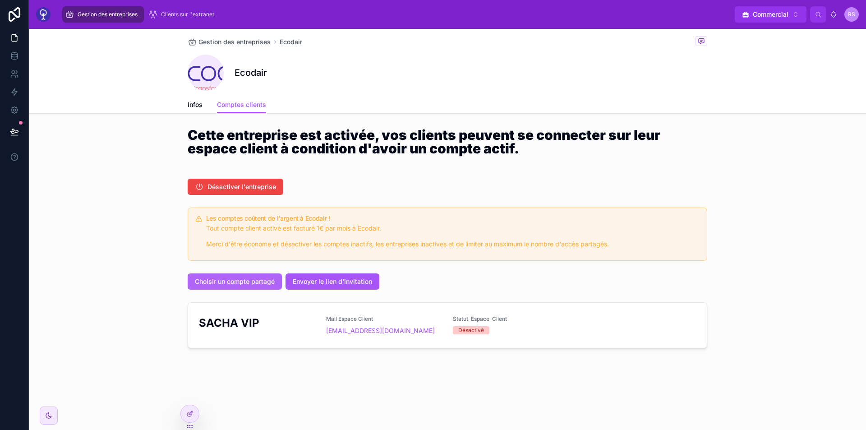
click at [270, 283] on span "Choisir un compte partagé" at bounding box center [235, 281] width 80 height 9
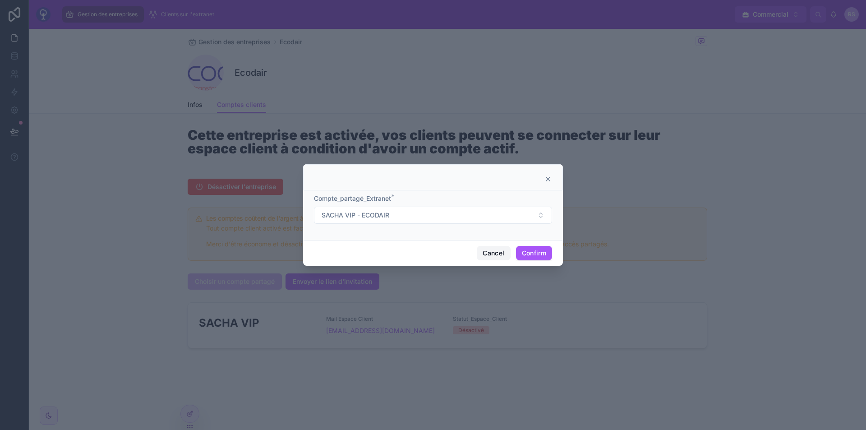
click at [490, 247] on button "Cancel" at bounding box center [493, 253] width 33 height 14
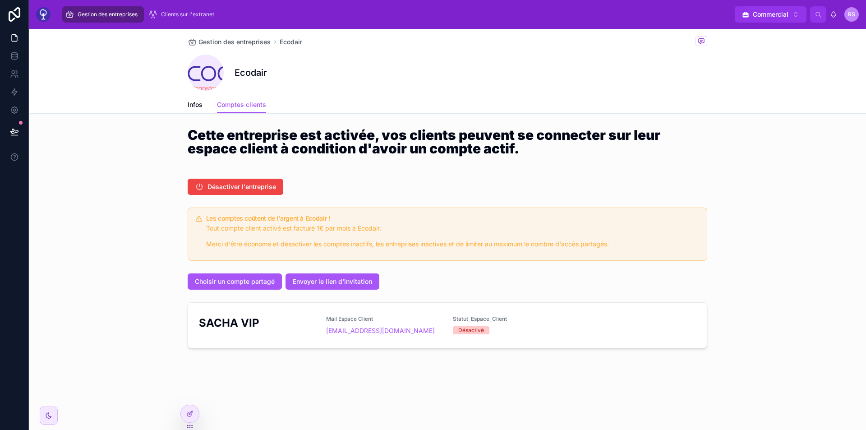
drag, startPoint x: 197, startPoint y: 411, endPoint x: 116, endPoint y: 375, distance: 89.0
click at [116, 375] on div "Gestion des entreprises Clients sur l'extranet Commercial Alt 1 RS [PERSON_NAME…" at bounding box center [447, 215] width 837 height 430
click at [193, 407] on div at bounding box center [190, 413] width 18 height 17
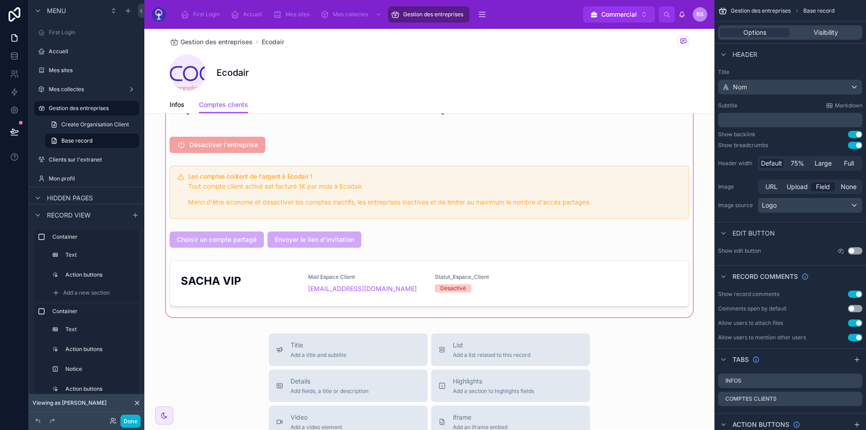
scroll to position [168, 0]
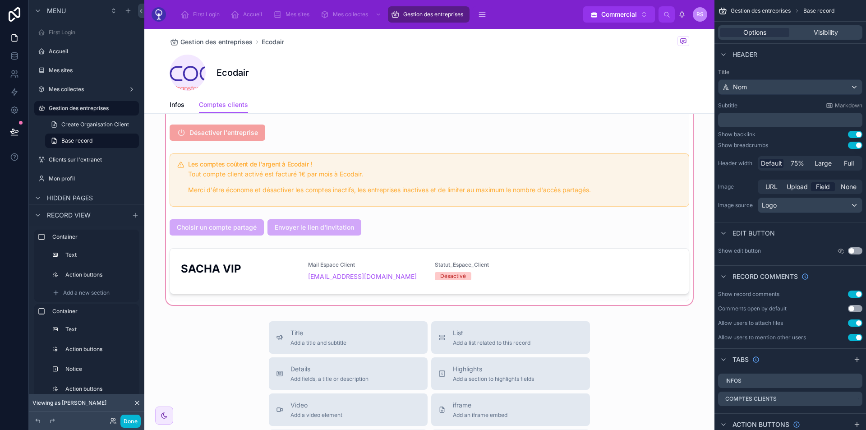
click at [374, 148] on div at bounding box center [429, 186] width 570 height 242
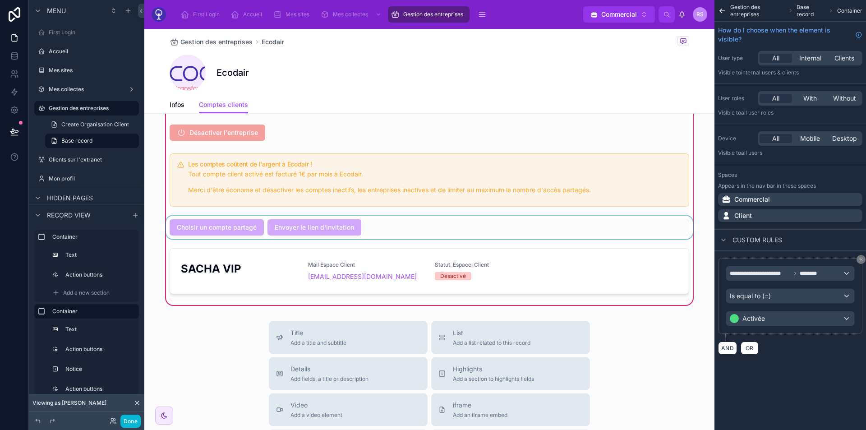
click at [579, 225] on div at bounding box center [429, 226] width 530 height 23
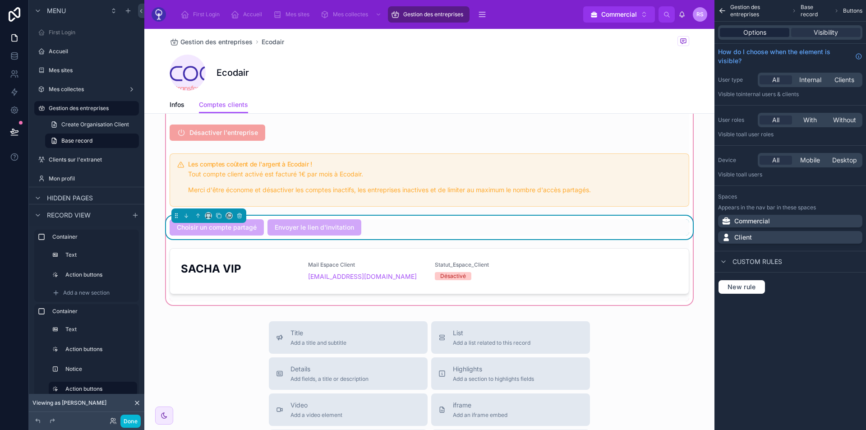
click at [767, 31] on div "Options" at bounding box center [754, 32] width 69 height 9
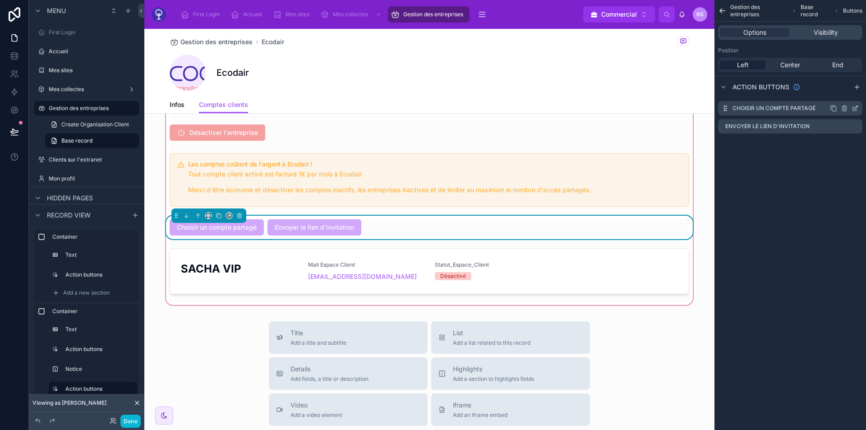
click at [854, 109] on icon "scrollable content" at bounding box center [854, 108] width 7 height 7
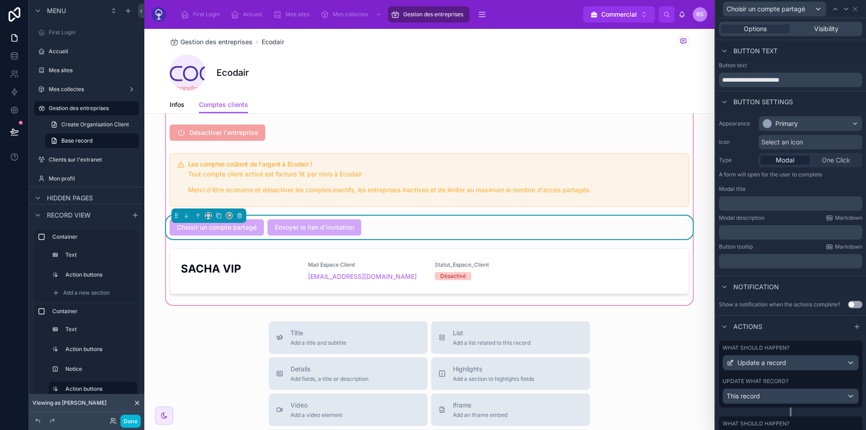
scroll to position [86, 0]
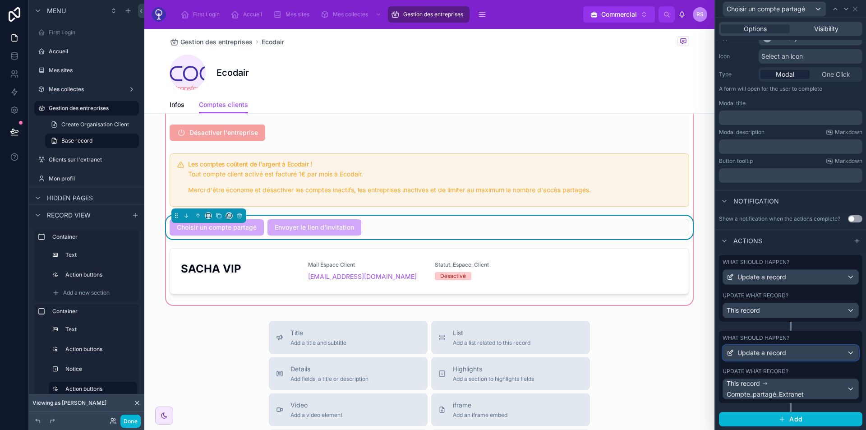
click at [808, 349] on div "Update a record" at bounding box center [790, 352] width 135 height 14
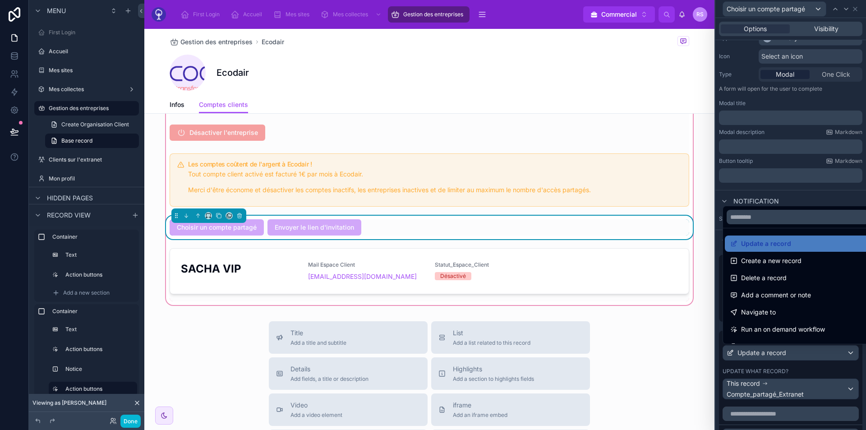
click at [818, 360] on div at bounding box center [790, 215] width 151 height 430
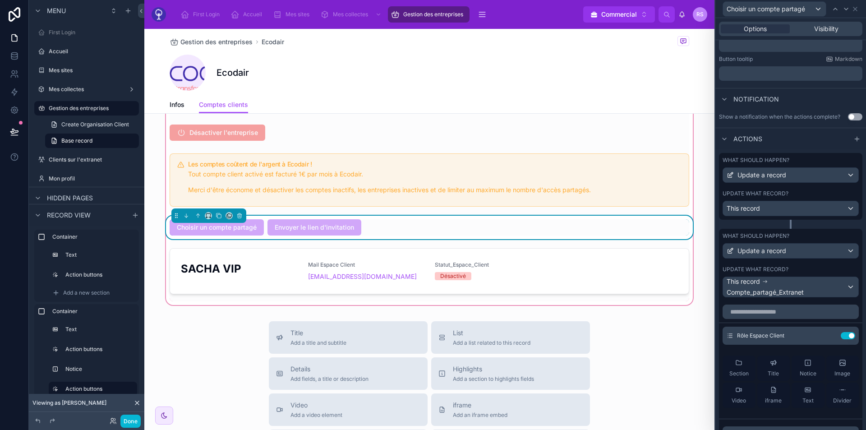
scroll to position [188, 0]
click at [826, 335] on icon at bounding box center [829, 334] width 7 height 7
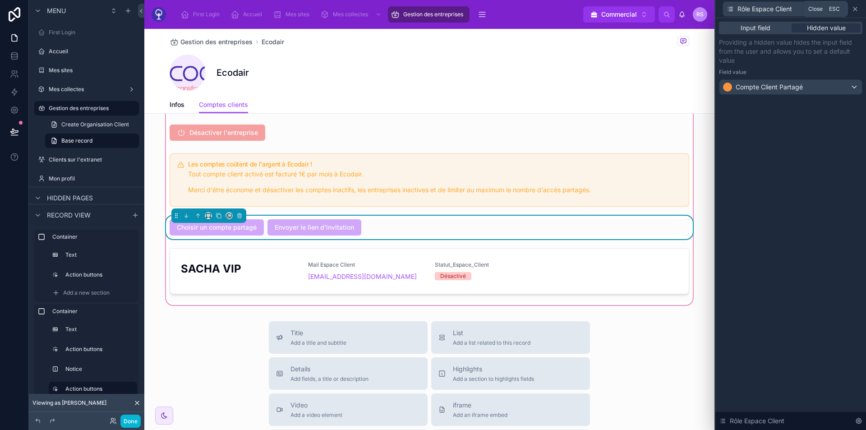
click at [855, 12] on icon at bounding box center [854, 8] width 7 height 7
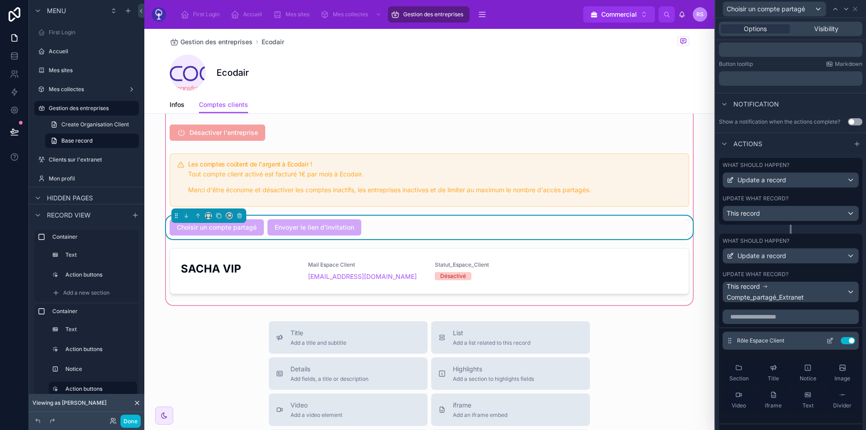
scroll to position [182, 0]
click at [133, 426] on button "Done" at bounding box center [130, 420] width 20 height 13
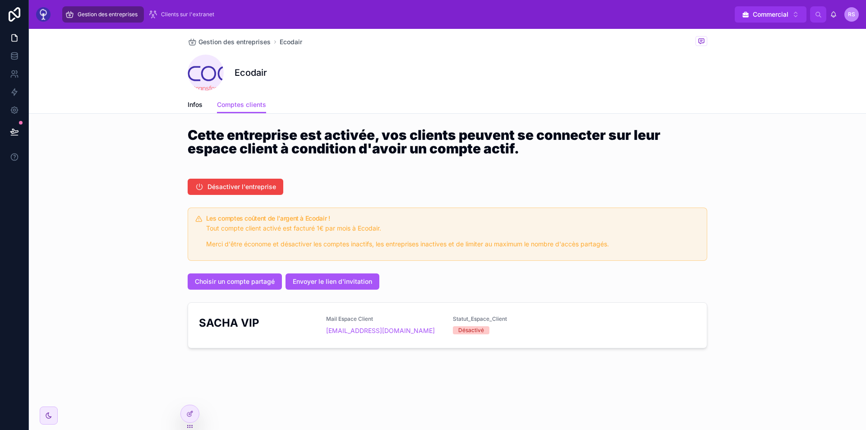
scroll to position [0, 0]
click at [265, 284] on span "Choisir un compte partagé" at bounding box center [235, 281] width 80 height 9
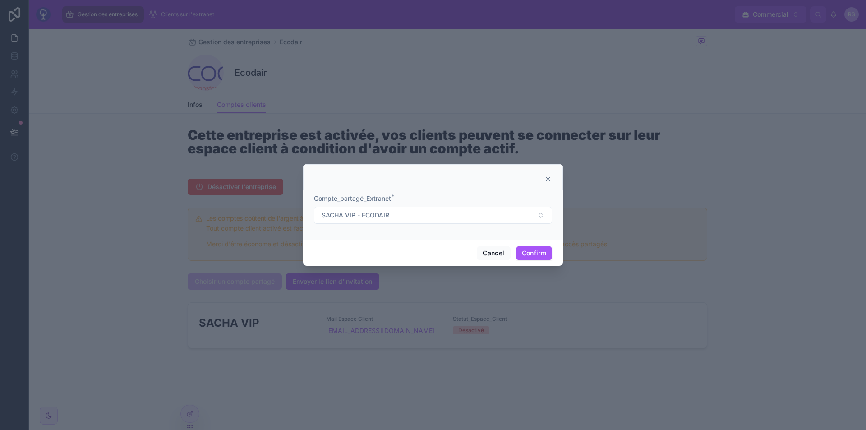
click at [331, 233] on div "Compte_partagé_Extranet * SACHA VIP - ECODAIR" at bounding box center [433, 215] width 260 height 50
click at [362, 212] on span "SACHA VIP - ECODAIR" at bounding box center [355, 215] width 68 height 9
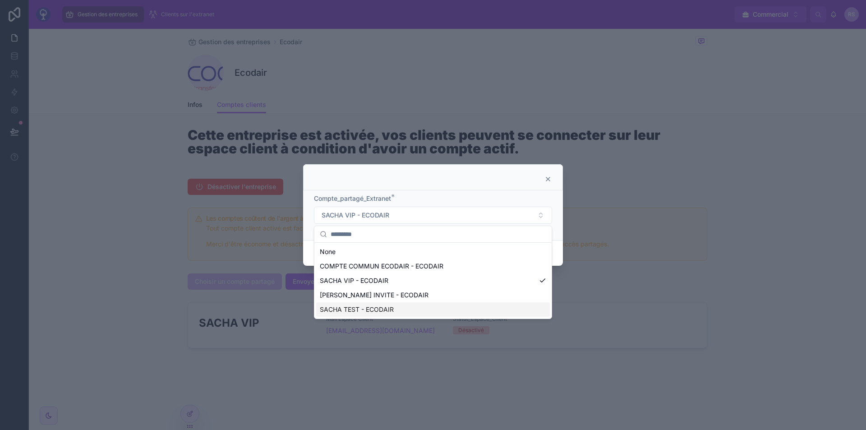
click at [370, 313] on span "SACHA TEST - ECODAIR" at bounding box center [357, 309] width 74 height 9
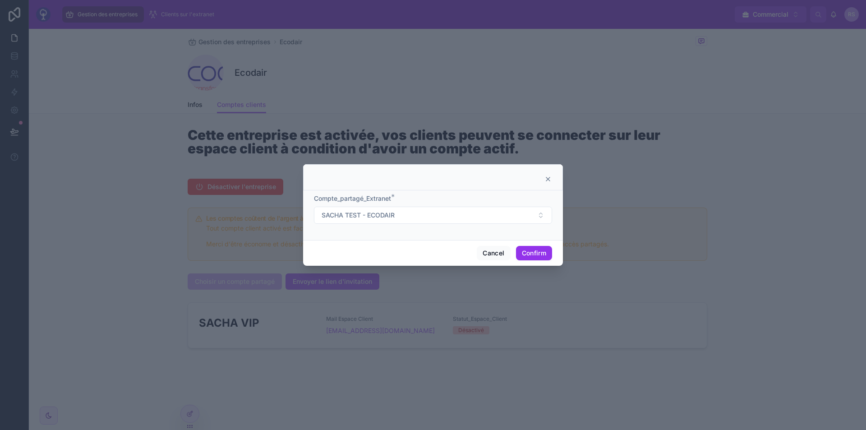
click at [532, 252] on button "Confirm" at bounding box center [534, 253] width 36 height 14
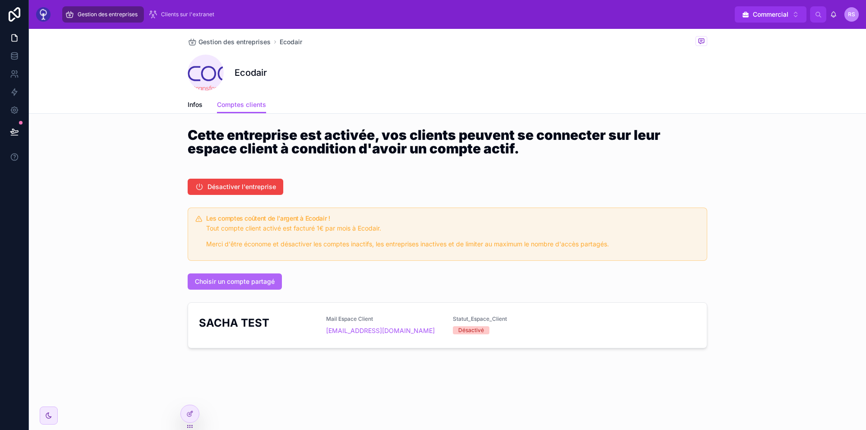
click at [263, 278] on span "Choisir un compte partagé" at bounding box center [235, 281] width 80 height 9
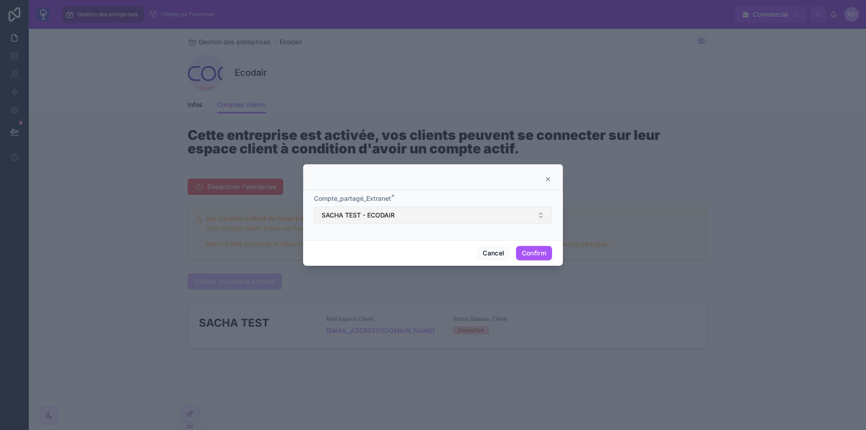
click at [445, 220] on button "SACHA TEST - ECODAIR" at bounding box center [433, 214] width 238 height 17
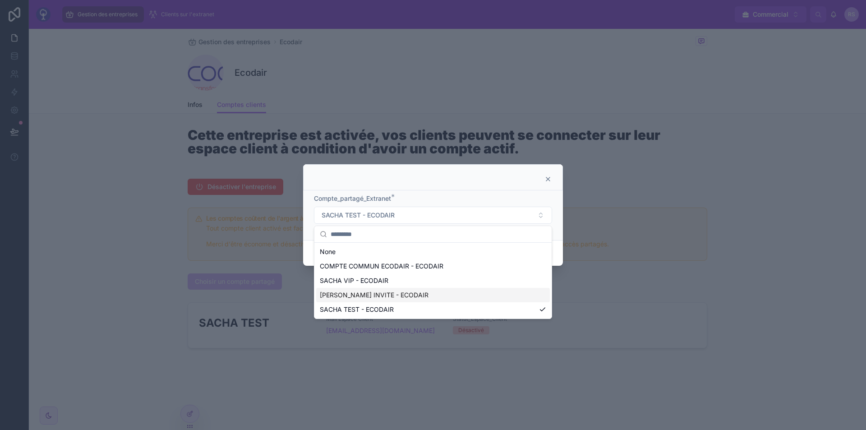
click at [390, 293] on span "[PERSON_NAME] INVITE - ECODAIR" at bounding box center [374, 294] width 109 height 9
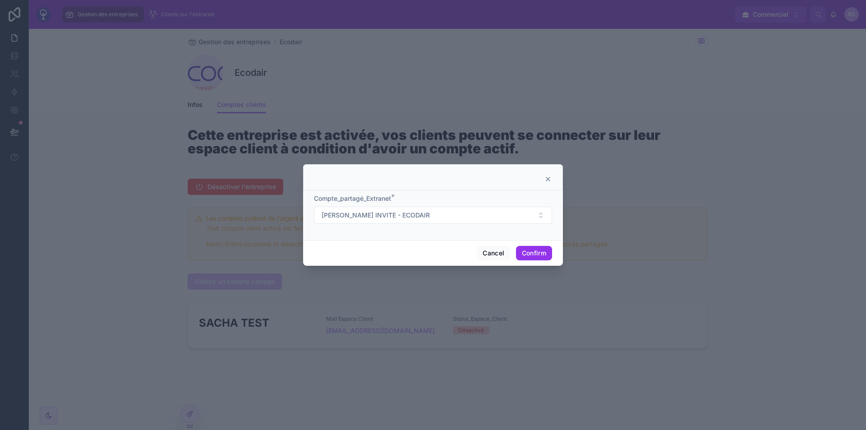
click at [541, 252] on button "Confirm" at bounding box center [534, 253] width 36 height 14
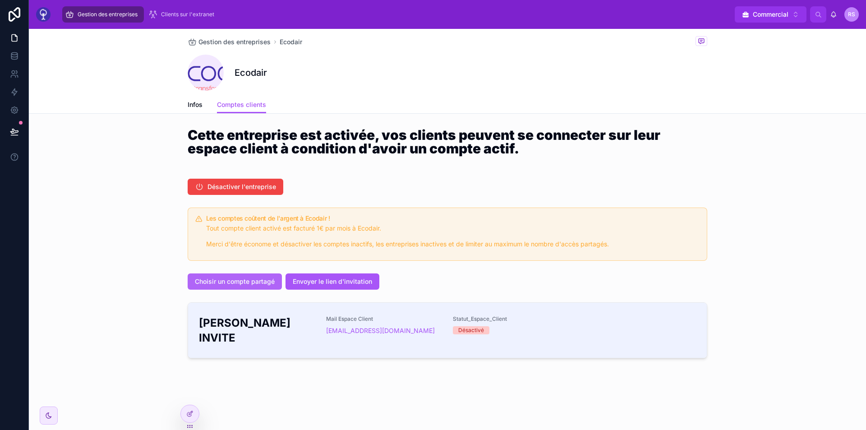
click at [261, 281] on span "Choisir un compte partagé" at bounding box center [235, 281] width 80 height 9
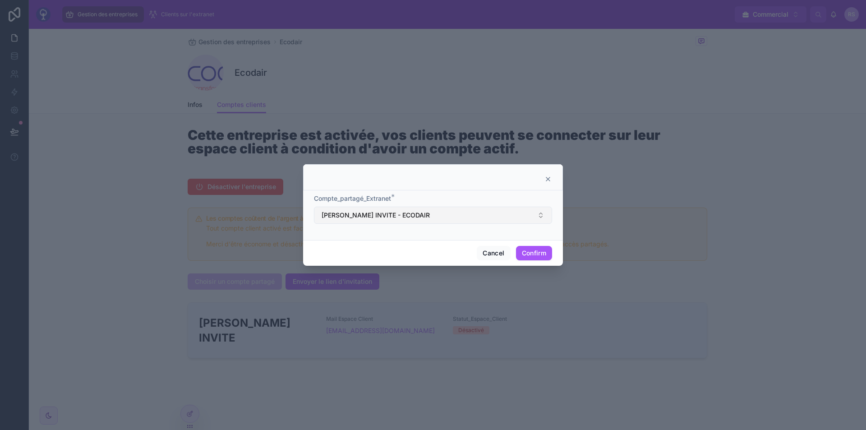
click at [448, 217] on button "[PERSON_NAME] INVITE - ECODAIR" at bounding box center [433, 214] width 238 height 17
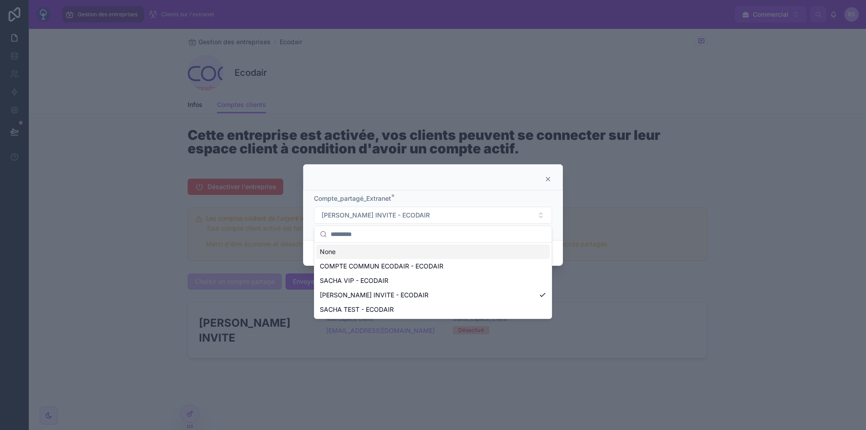
drag, startPoint x: 438, startPoint y: 266, endPoint x: 445, endPoint y: 201, distance: 65.8
click at [445, 201] on div "Gestion des entreprises Clients sur l'extranet Commercial Alt 1 RS [PERSON_NAME…" at bounding box center [433, 215] width 866 height 430
click at [412, 263] on span "COMPTE COMMUN ECODAIR - ECODAIR" at bounding box center [382, 265] width 124 height 9
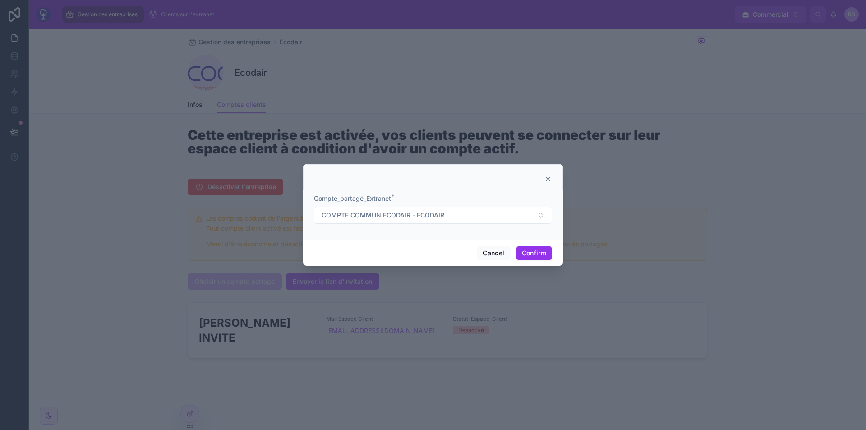
click at [536, 251] on button "Confirm" at bounding box center [534, 253] width 36 height 14
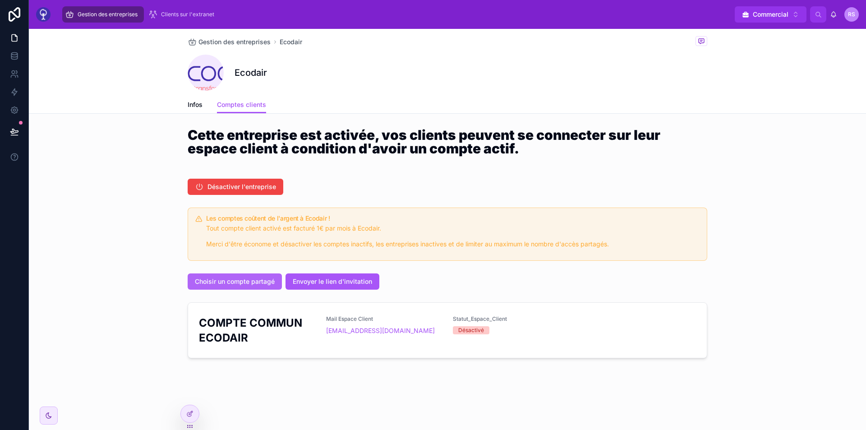
click at [204, 273] on button "Choisir un compte partagé" at bounding box center [235, 281] width 94 height 16
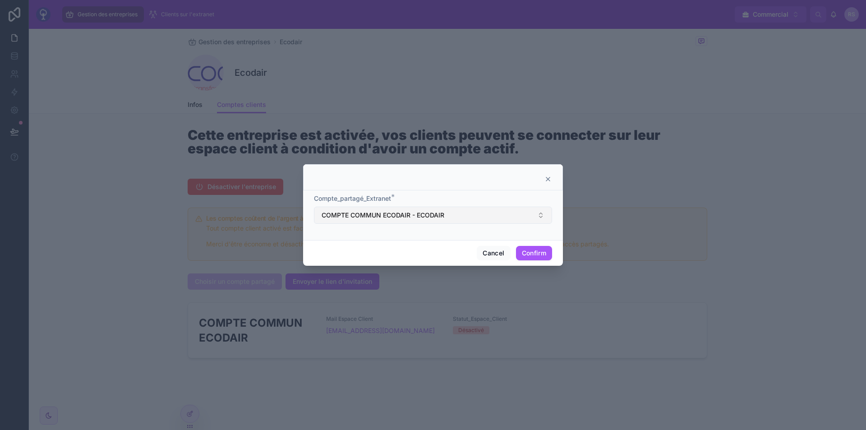
click at [495, 213] on button "COMPTE COMMUN ECODAIR - ECODAIR" at bounding box center [433, 214] width 238 height 17
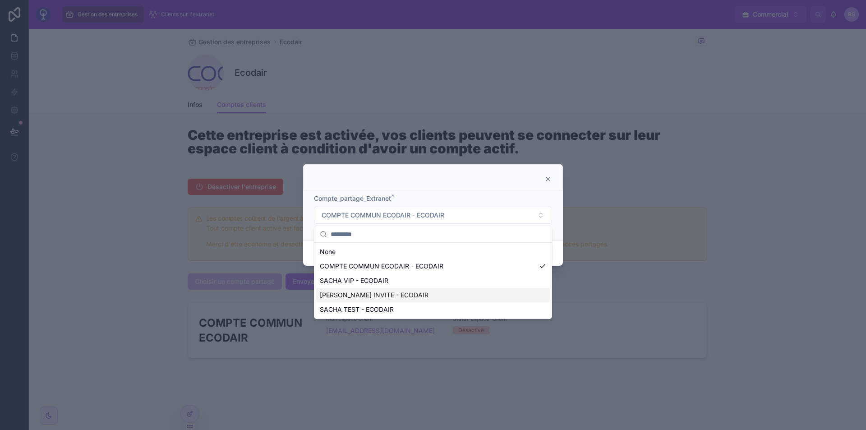
click at [400, 290] on div "[PERSON_NAME] INVITE - ECODAIR" at bounding box center [433, 295] width 234 height 14
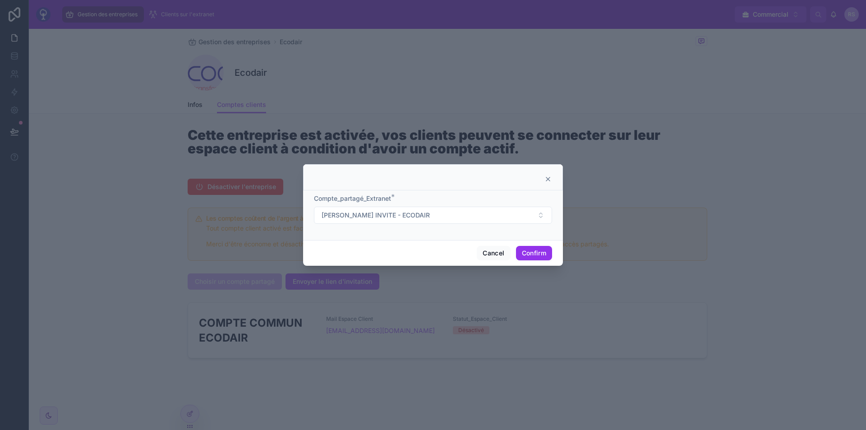
click at [527, 253] on button "Confirm" at bounding box center [534, 253] width 36 height 14
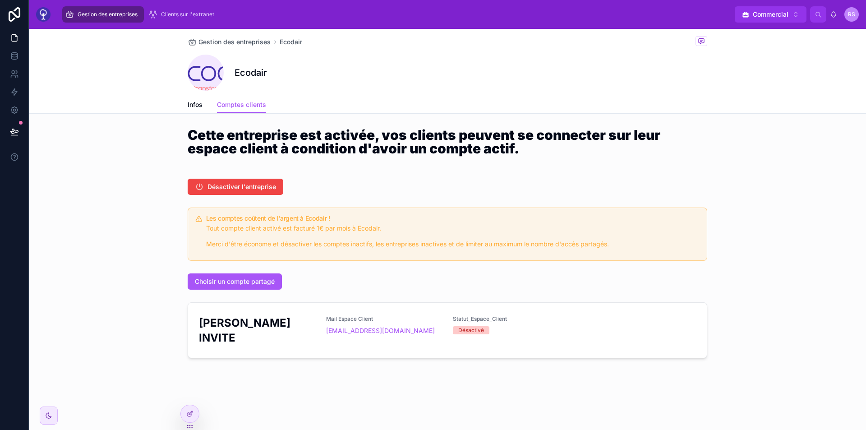
click at [284, 284] on div "Choisir un compte partagé" at bounding box center [447, 281] width 519 height 16
click at [259, 284] on span "Choisir un compte partagé" at bounding box center [235, 281] width 80 height 9
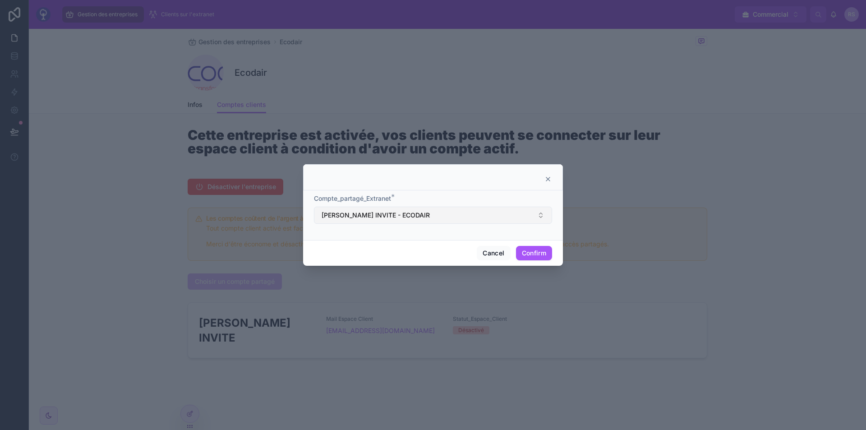
click at [453, 218] on button "SACHA INVITE - ECODAIR" at bounding box center [433, 214] width 238 height 17
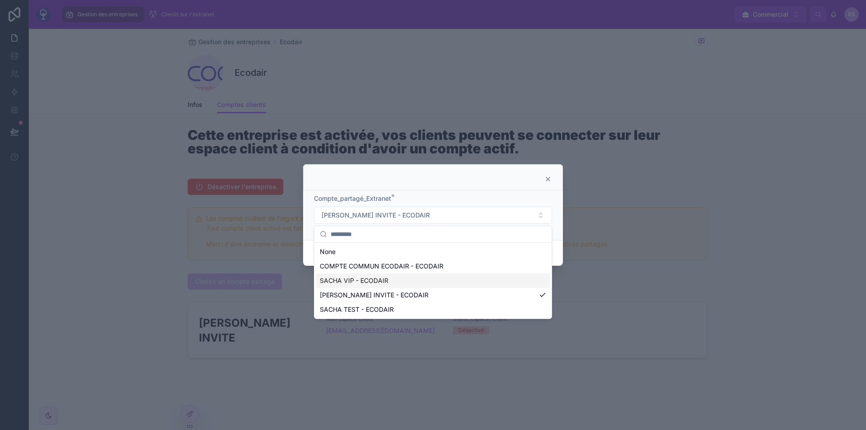
drag, startPoint x: 413, startPoint y: 294, endPoint x: 410, endPoint y: 277, distance: 17.0
click at [410, 277] on div "None COMPTE COMMUN ECODAIR - ECODAIR SACHA VIP - ECODAIR SACHA INVITE - ECODAIR…" at bounding box center [433, 280] width 234 height 72
click at [410, 277] on div "SACHA VIP - ECODAIR" at bounding box center [433, 280] width 234 height 14
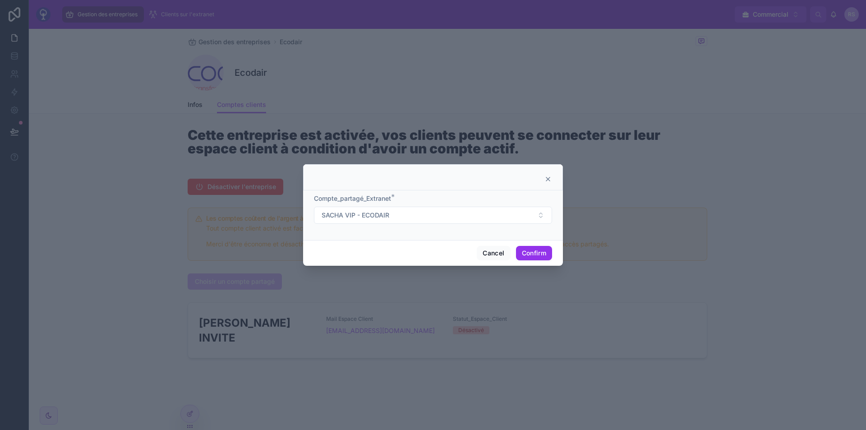
click at [530, 256] on button "Confirm" at bounding box center [534, 253] width 36 height 14
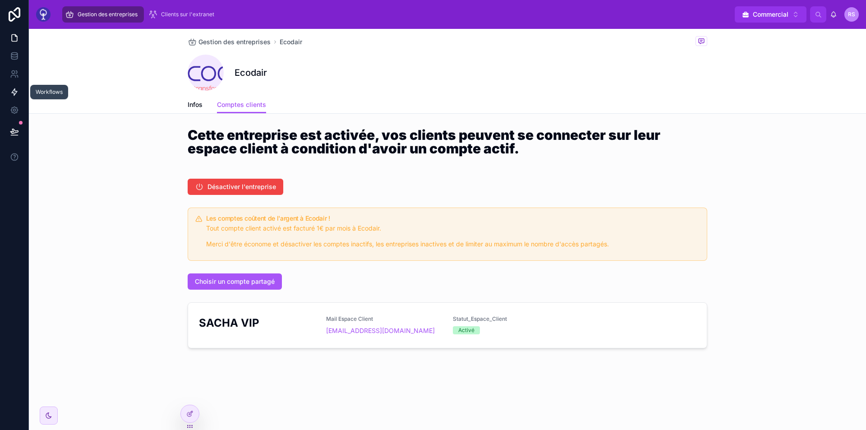
click at [11, 83] on link at bounding box center [14, 92] width 28 height 18
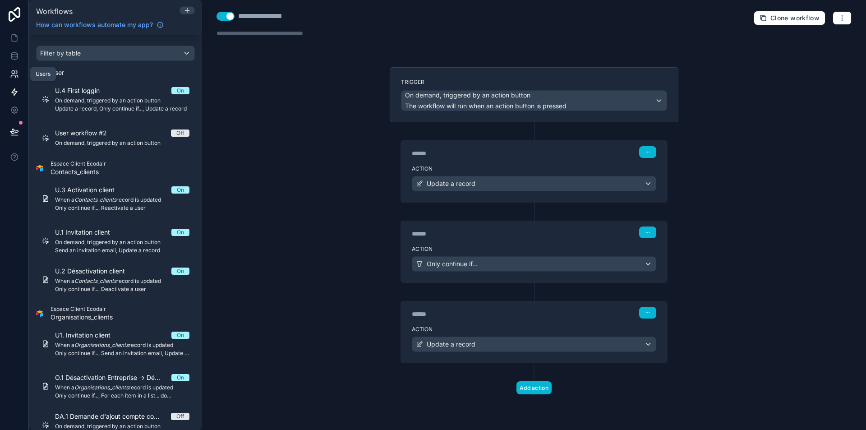
click at [12, 75] on icon at bounding box center [13, 76] width 5 height 2
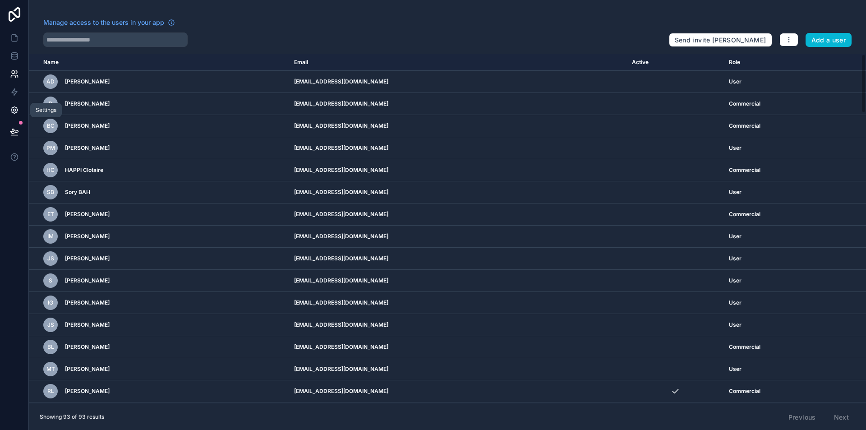
click at [14, 115] on link at bounding box center [14, 110] width 28 height 18
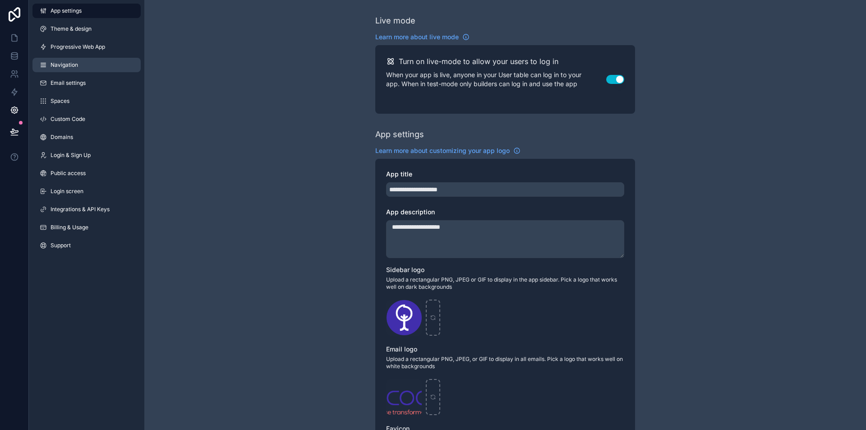
click at [103, 68] on link "Navigation" at bounding box center [86, 65] width 108 height 14
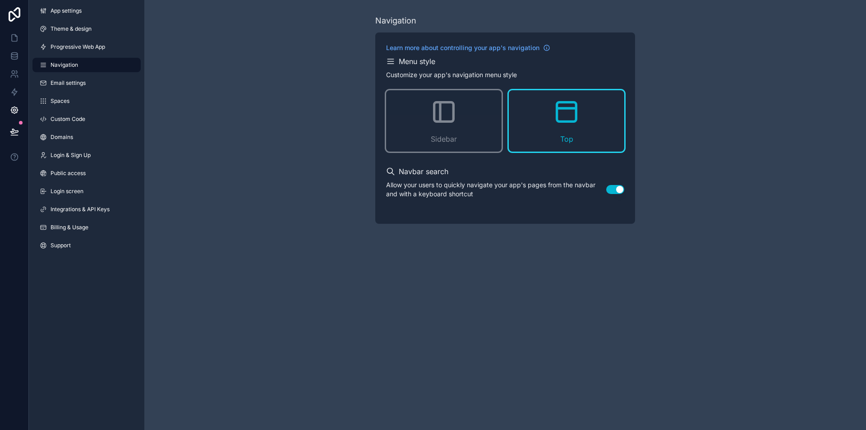
click at [89, 39] on div "App settings Theme & design Progressive Web App Navigation Email settings Space…" at bounding box center [86, 130] width 115 height 260
click at [17, 115] on link at bounding box center [14, 110] width 28 height 18
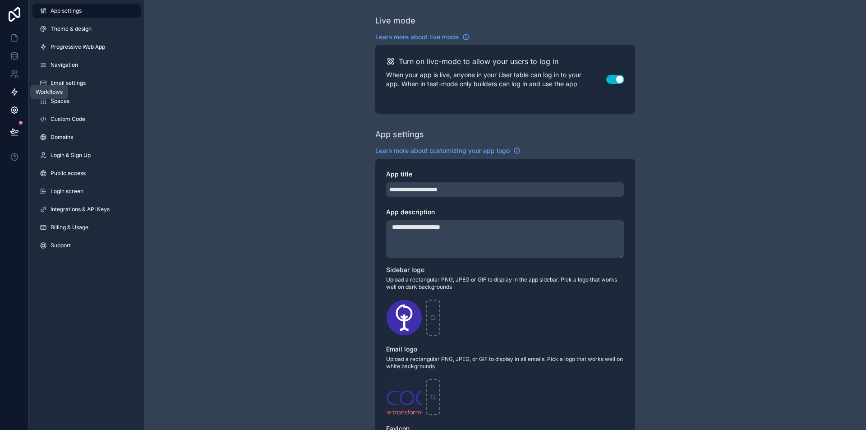
click at [9, 92] on link at bounding box center [14, 92] width 28 height 18
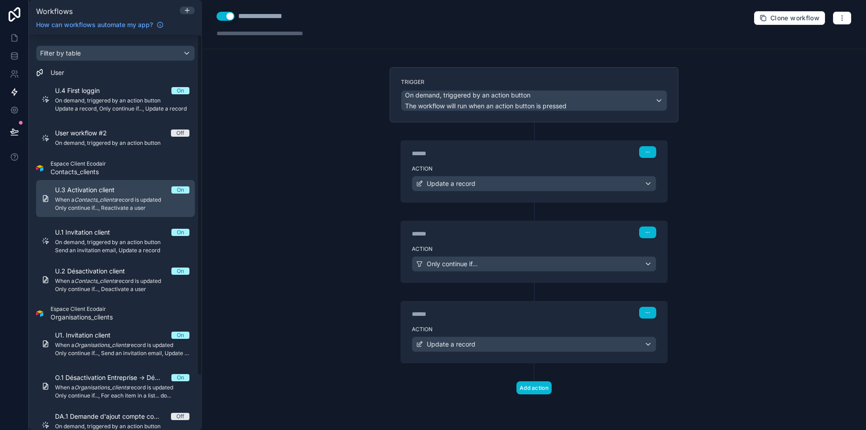
scroll to position [63, 0]
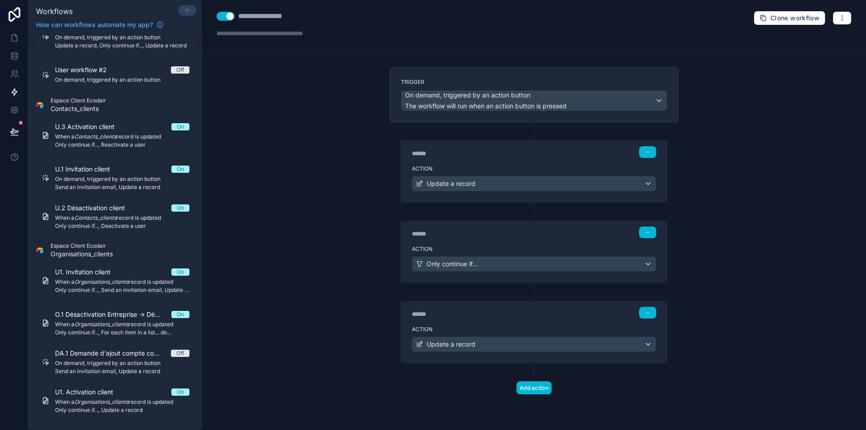
click at [186, 11] on icon at bounding box center [186, 10] width 7 height 7
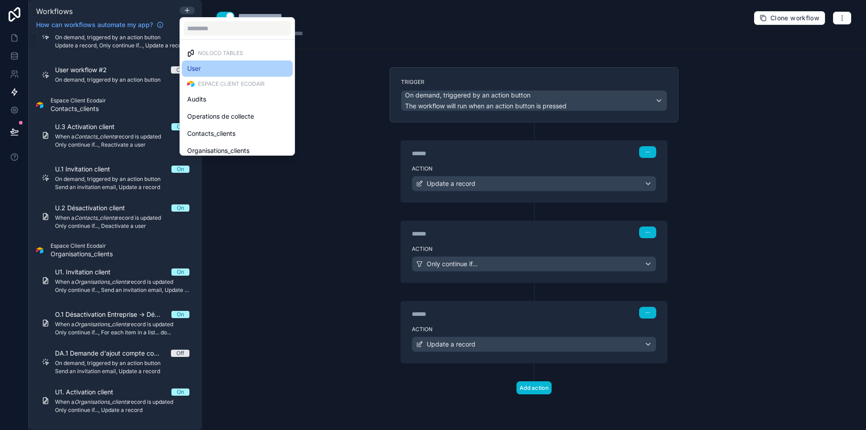
click at [230, 66] on div "User" at bounding box center [237, 68] width 100 height 11
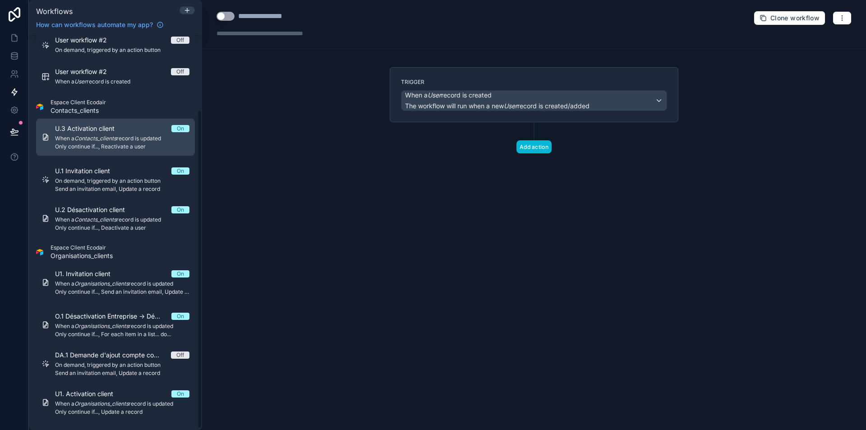
scroll to position [93, 0]
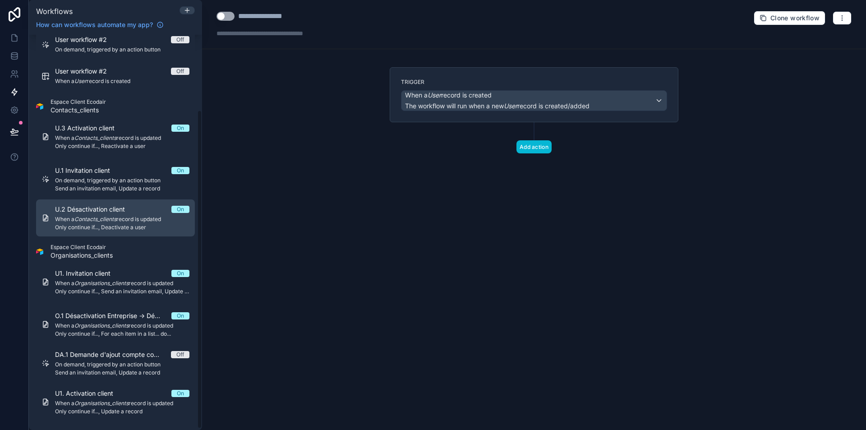
click at [121, 220] on span "When a Contacts_clients record is updated" at bounding box center [122, 218] width 134 height 7
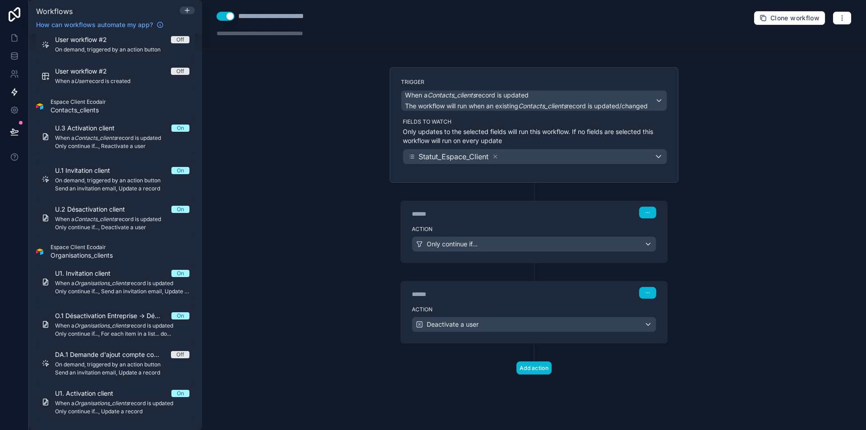
click at [468, 304] on div "Action Deactivate a user" at bounding box center [534, 322] width 266 height 41
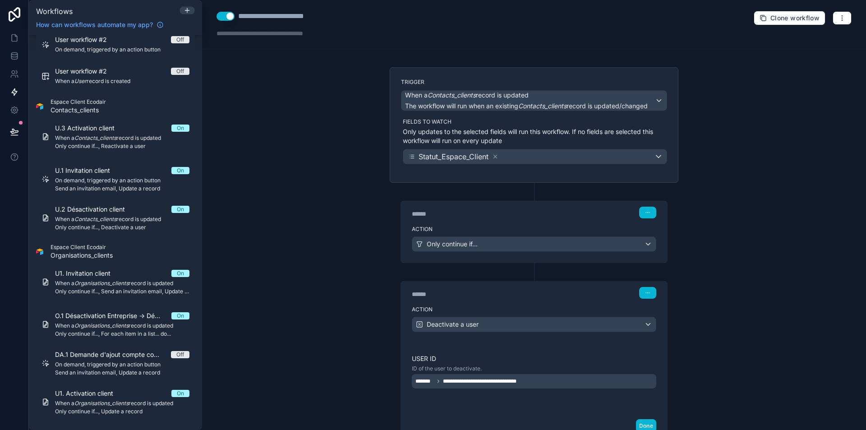
scroll to position [68, 0]
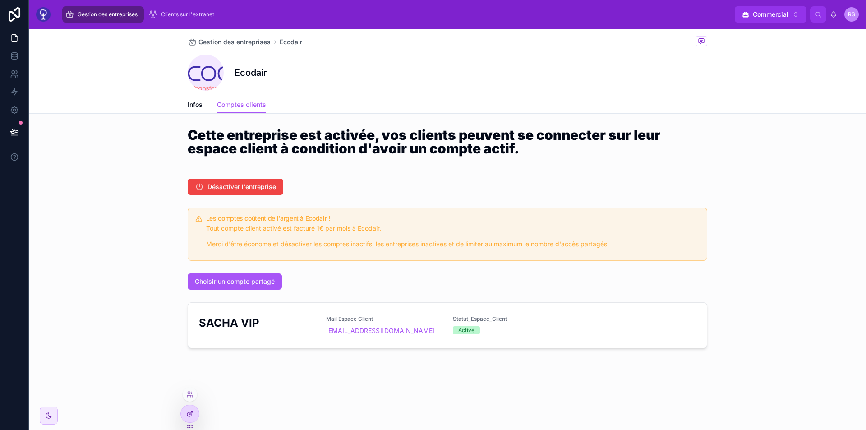
click at [181, 415] on div at bounding box center [190, 413] width 18 height 17
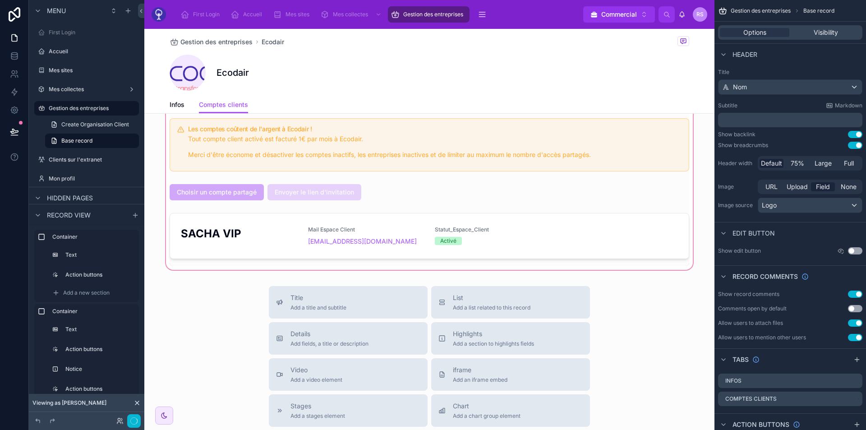
scroll to position [203, 0]
click at [131, 421] on button "Done" at bounding box center [130, 420] width 20 height 13
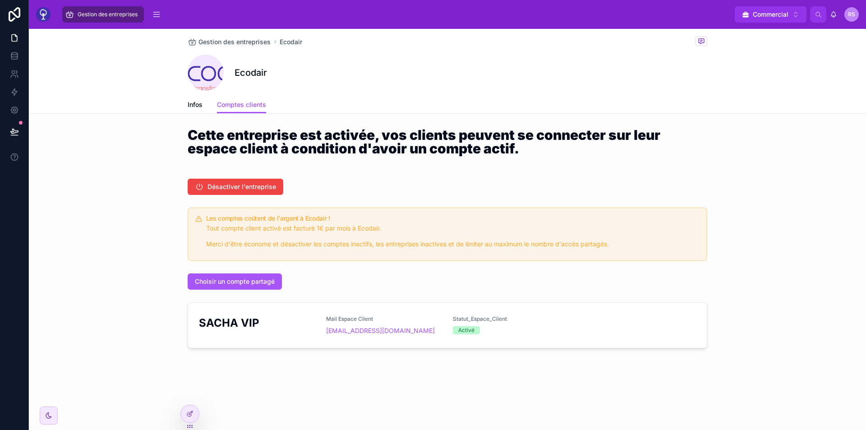
scroll to position [0, 0]
click at [15, 93] on icon at bounding box center [14, 92] width 5 height 7
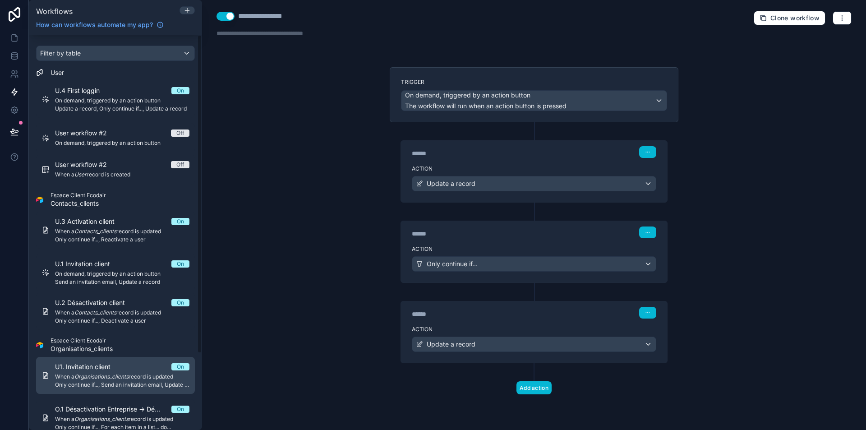
scroll to position [95, 0]
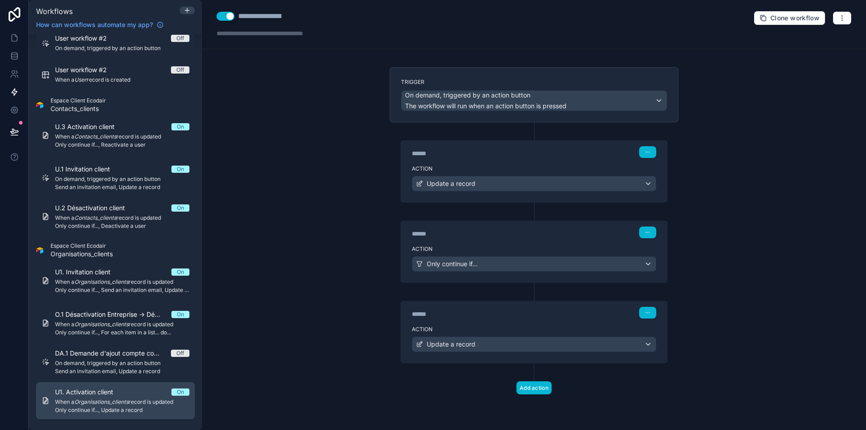
click at [103, 387] on link "U1. Activation client On When a Organisations_clients record is updated Only co…" at bounding box center [115, 400] width 159 height 37
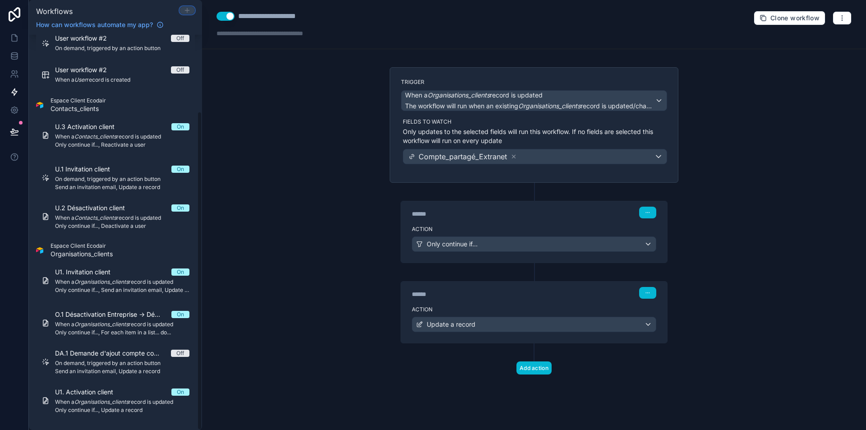
click at [187, 13] on icon at bounding box center [186, 10] width 7 height 7
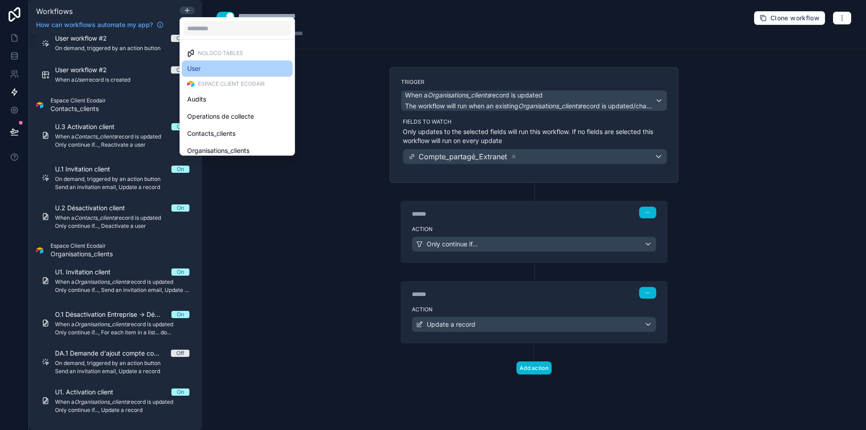
click at [205, 68] on div "User" at bounding box center [237, 68] width 100 height 11
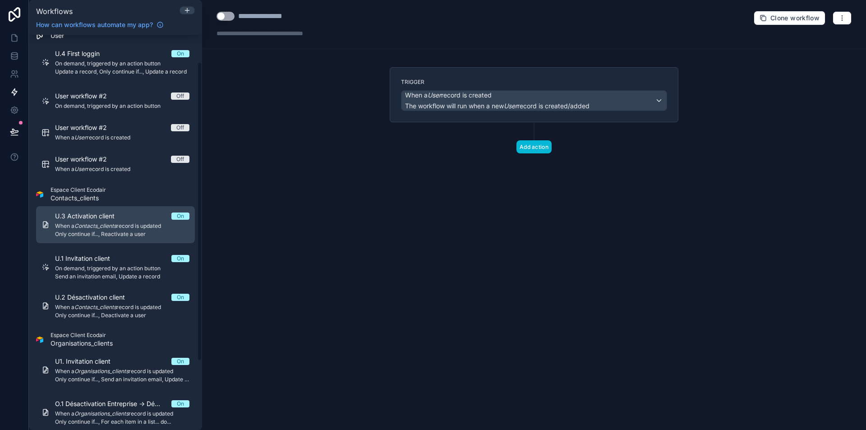
scroll to position [36, 0]
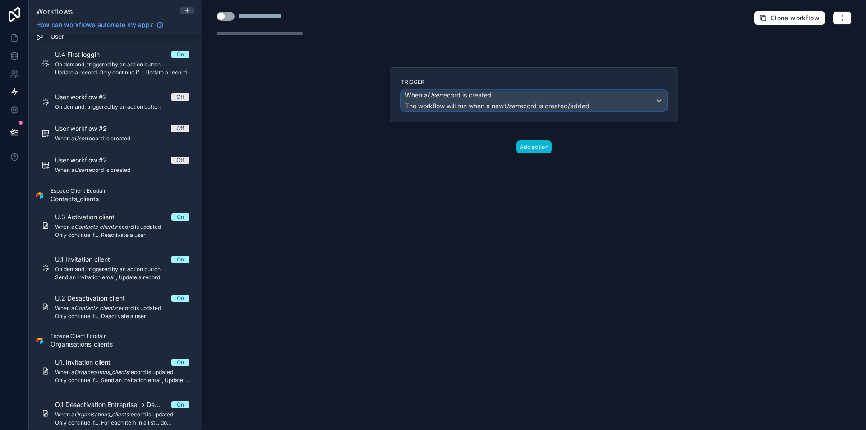
click at [504, 101] on div "When a User record is created The workflow will run when a new User record is c…" at bounding box center [497, 101] width 184 height 20
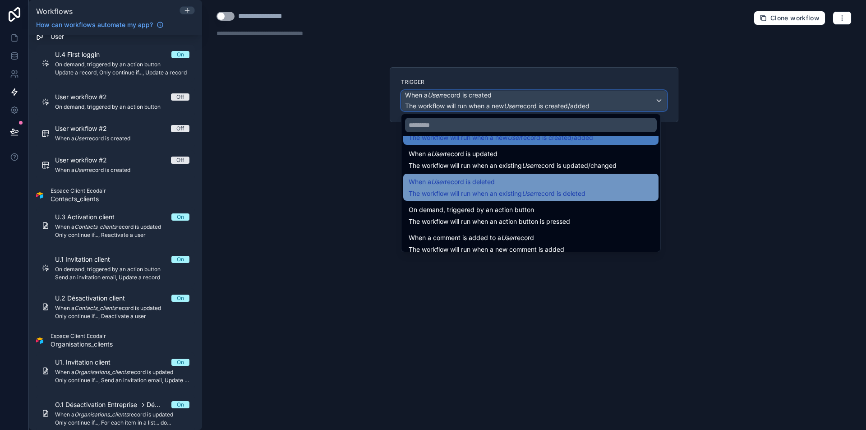
scroll to position [32, 0]
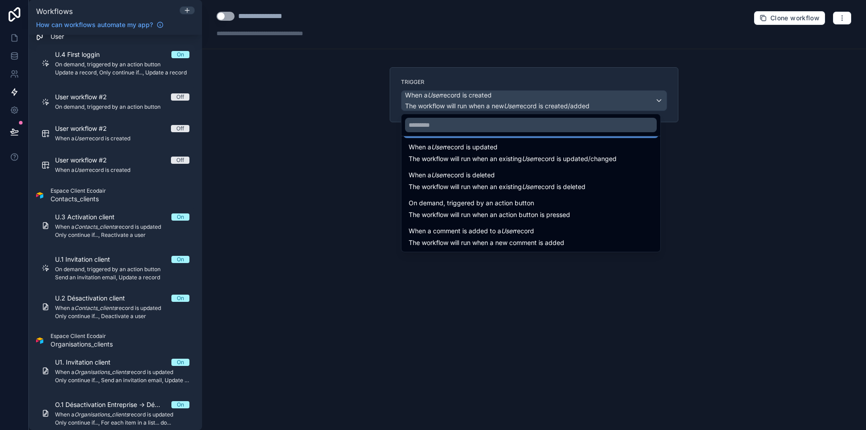
click at [331, 113] on div at bounding box center [433, 215] width 866 height 430
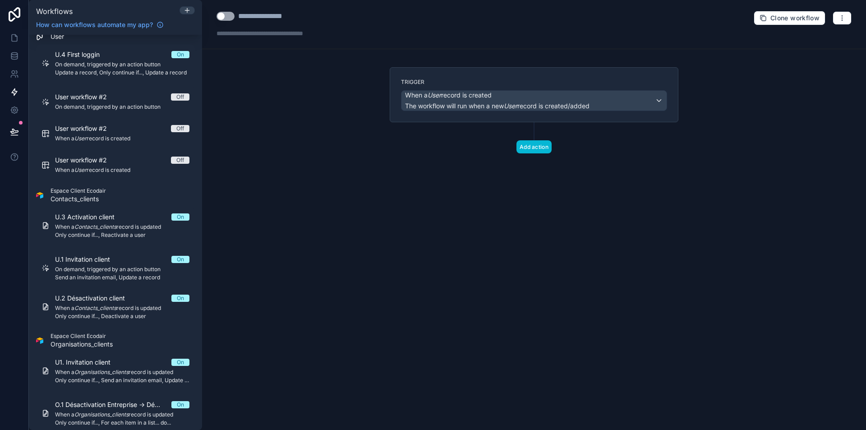
click at [378, 195] on div "**********" at bounding box center [534, 215] width 664 height 430
click at [101, 159] on span "User workflow #2" at bounding box center [86, 160] width 63 height 9
click at [841, 13] on button "button" at bounding box center [841, 18] width 19 height 14
click at [814, 72] on button "Delete workflow" at bounding box center [810, 68] width 65 height 14
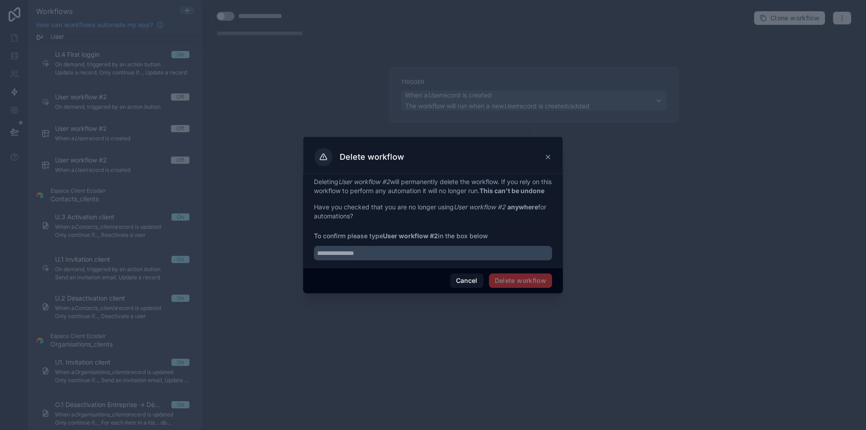
click at [537, 287] on span "Delete workflow" at bounding box center [520, 280] width 63 height 14
drag, startPoint x: 386, startPoint y: 242, endPoint x: 440, endPoint y: 241, distance: 54.1
click at [440, 240] on span "To confirm please type User workflow #2 in the box below" at bounding box center [433, 235] width 238 height 9
copy strong "User workflow #2"
click at [427, 252] on input "text" at bounding box center [433, 253] width 238 height 14
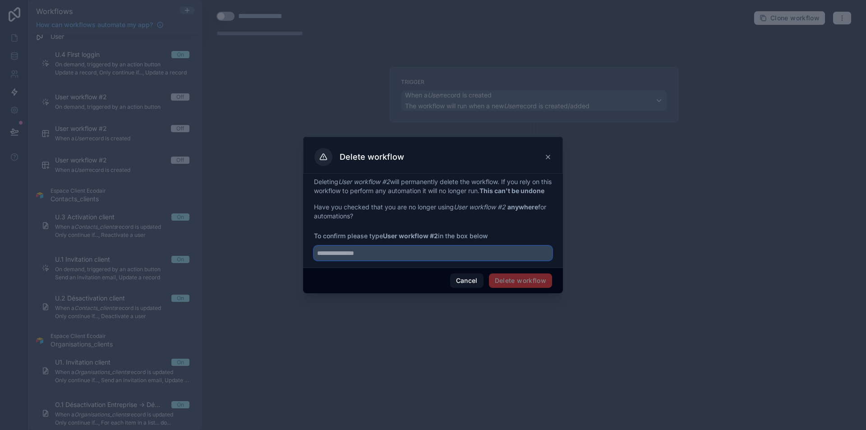
paste input "**********"
type input "**********"
click at [497, 285] on button "Delete workflow" at bounding box center [520, 280] width 63 height 14
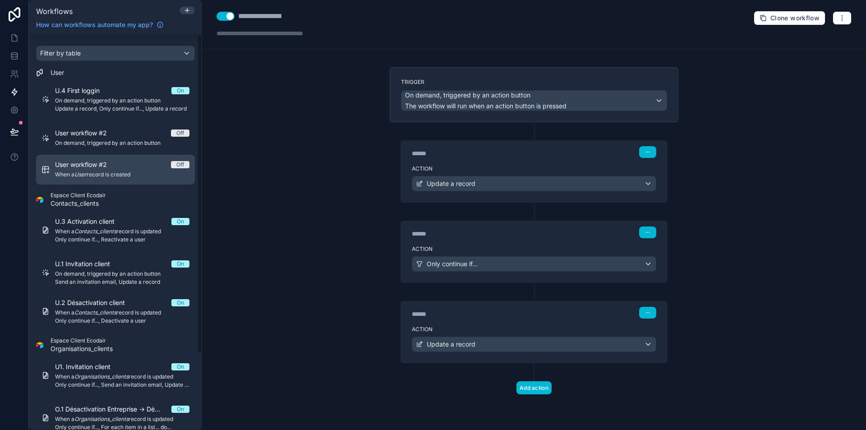
click at [121, 167] on div "User workflow #2 Off" at bounding box center [122, 164] width 134 height 9
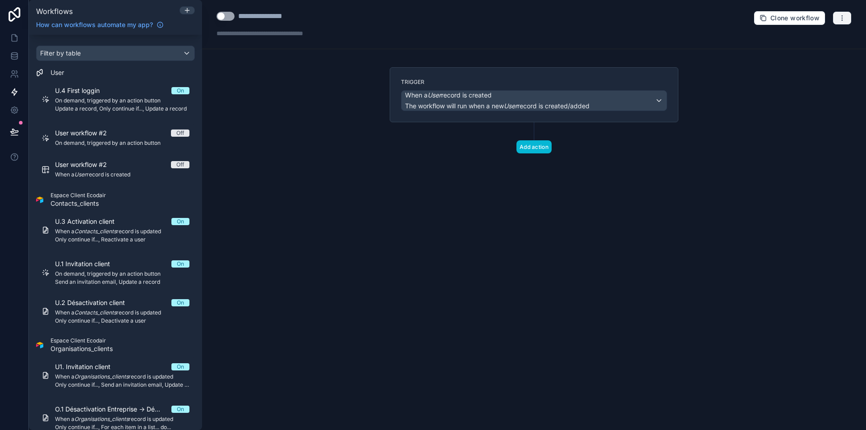
click at [838, 23] on button "button" at bounding box center [841, 18] width 19 height 14
click at [807, 72] on button "Delete workflow" at bounding box center [810, 68] width 65 height 14
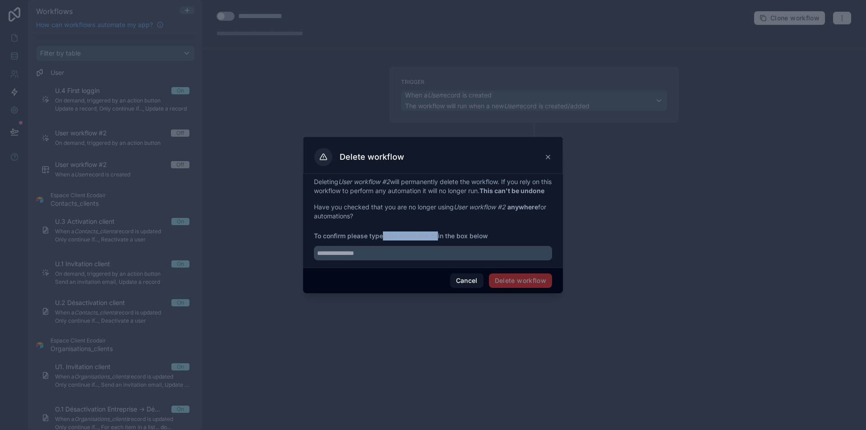
drag, startPoint x: 385, startPoint y: 240, endPoint x: 439, endPoint y: 240, distance: 54.1
click at [439, 240] on span "To confirm please type User workflow #2 in the box below" at bounding box center [433, 235] width 238 height 9
copy strong "User workflow #2"
click at [422, 251] on input "text" at bounding box center [433, 253] width 238 height 14
paste input "**********"
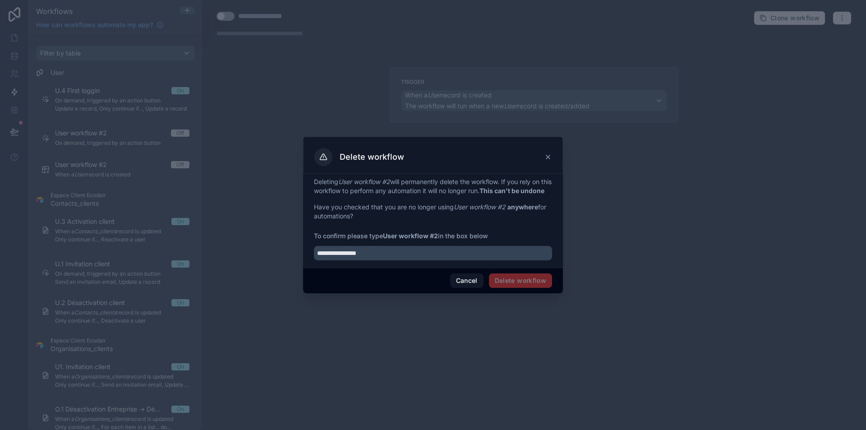
click at [505, 228] on div "**********" at bounding box center [433, 218] width 238 height 83
click at [436, 252] on input "**********" at bounding box center [433, 253] width 238 height 14
type input "**********"
click at [516, 282] on button "Delete workflow" at bounding box center [520, 280] width 63 height 14
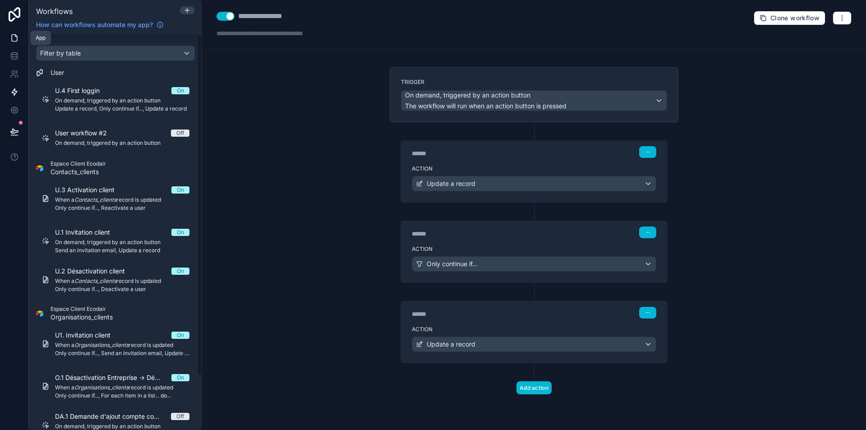
click at [16, 41] on icon at bounding box center [14, 38] width 5 height 7
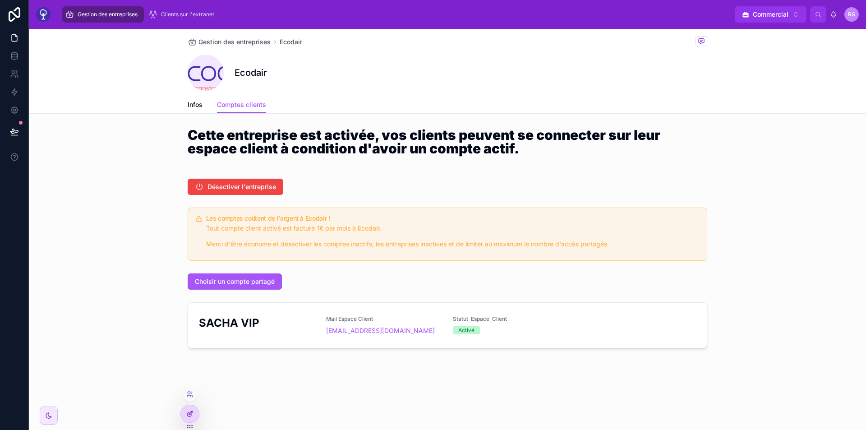
click at [187, 416] on icon at bounding box center [189, 413] width 7 height 7
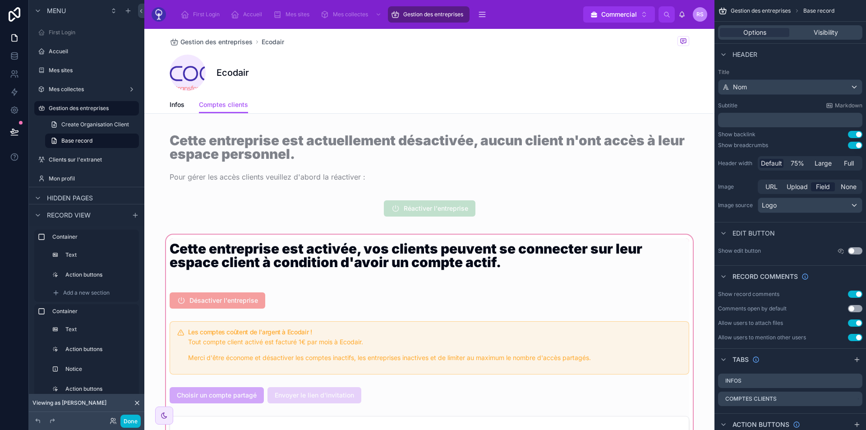
click at [256, 340] on div at bounding box center [429, 354] width 570 height 242
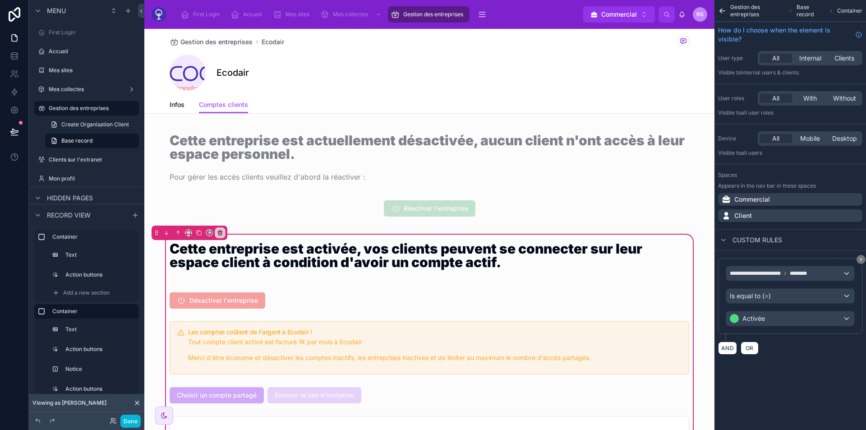
click at [256, 340] on div at bounding box center [429, 347] width 530 height 60
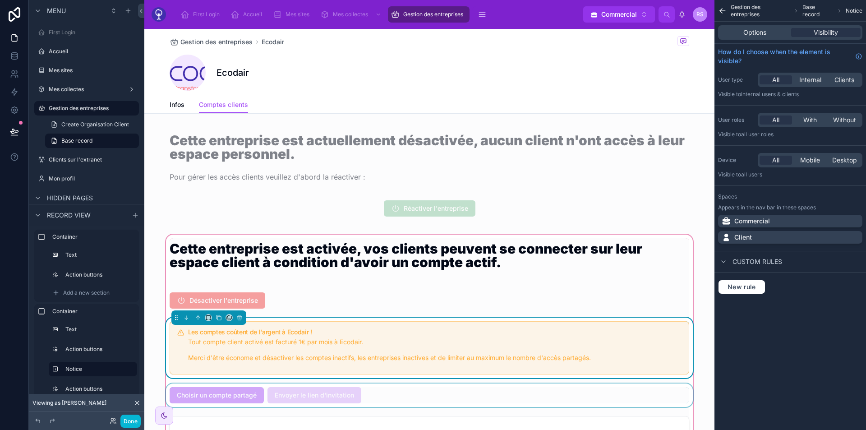
click at [237, 395] on div at bounding box center [429, 394] width 530 height 23
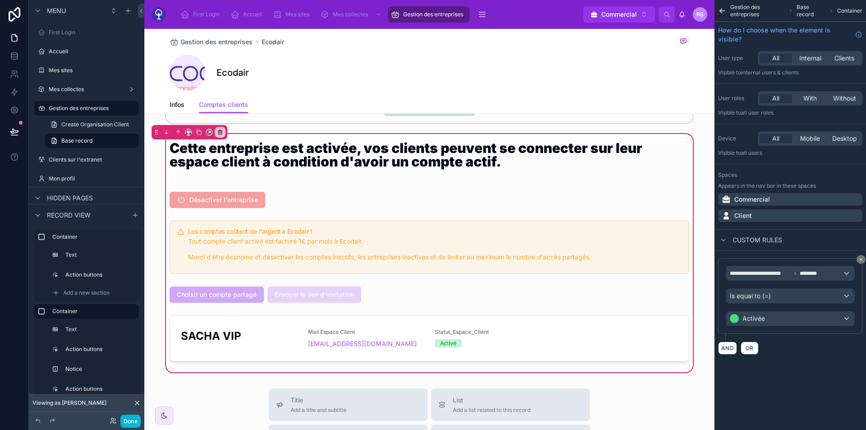
scroll to position [101, 0]
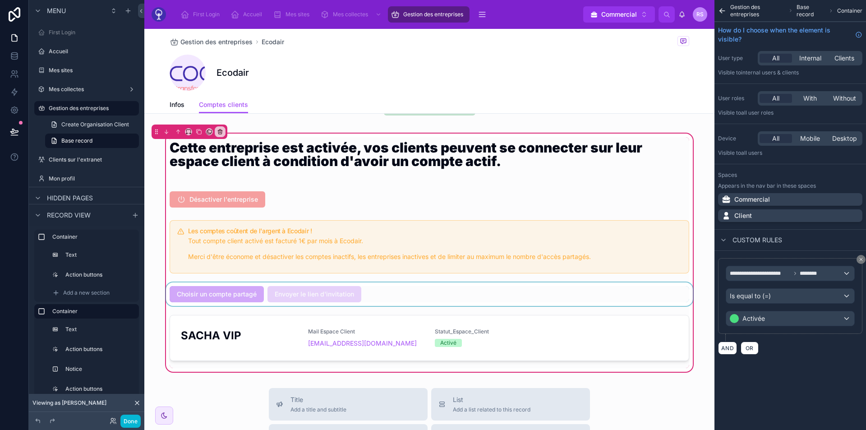
click at [228, 296] on div at bounding box center [429, 293] width 530 height 23
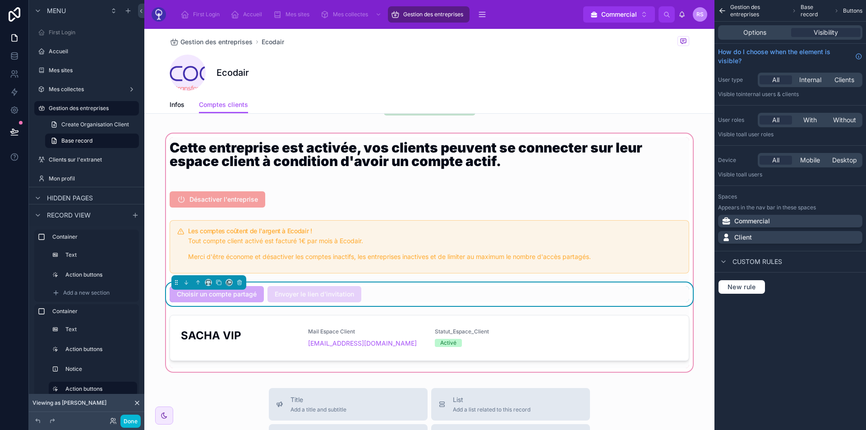
click at [399, 291] on div "Choisir un compte partagé Envoyer le lien d'invitation" at bounding box center [429, 294] width 519 height 16
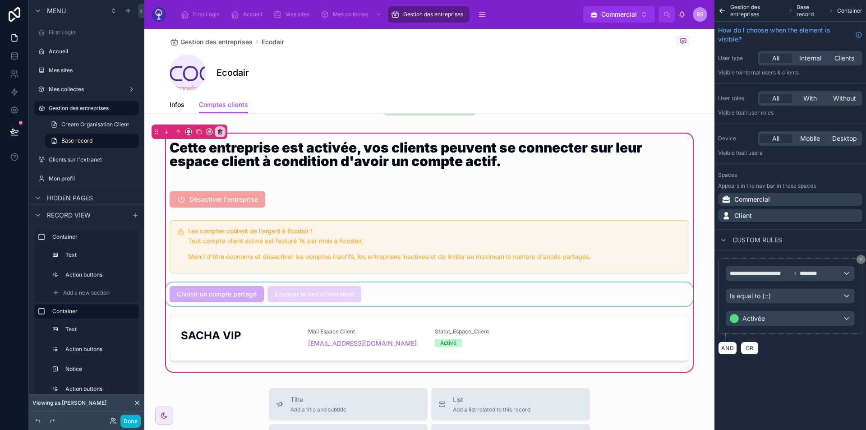
click at [320, 291] on div at bounding box center [429, 293] width 530 height 23
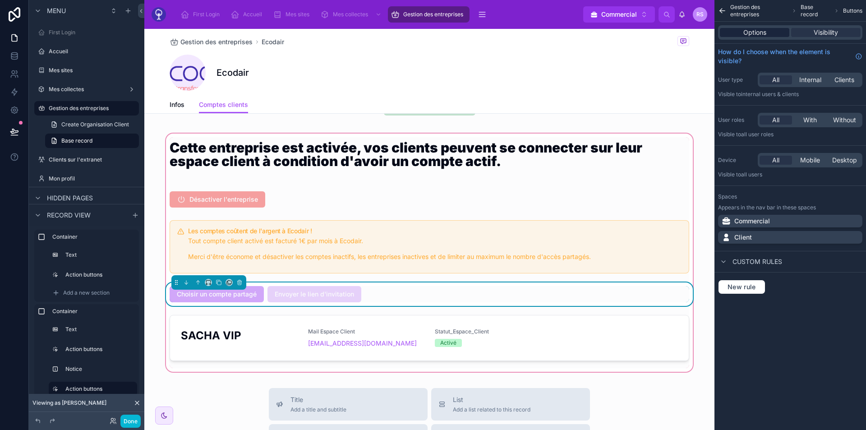
click at [742, 36] on div "Options" at bounding box center [754, 32] width 69 height 9
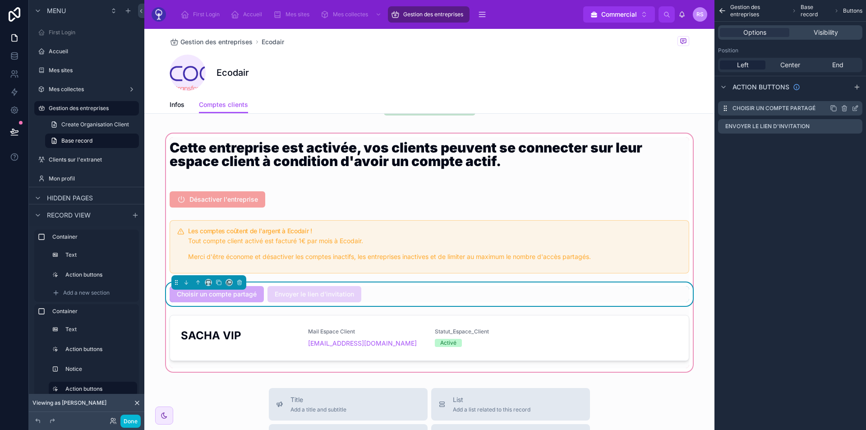
click at [853, 106] on icon "scrollable content" at bounding box center [854, 108] width 7 height 7
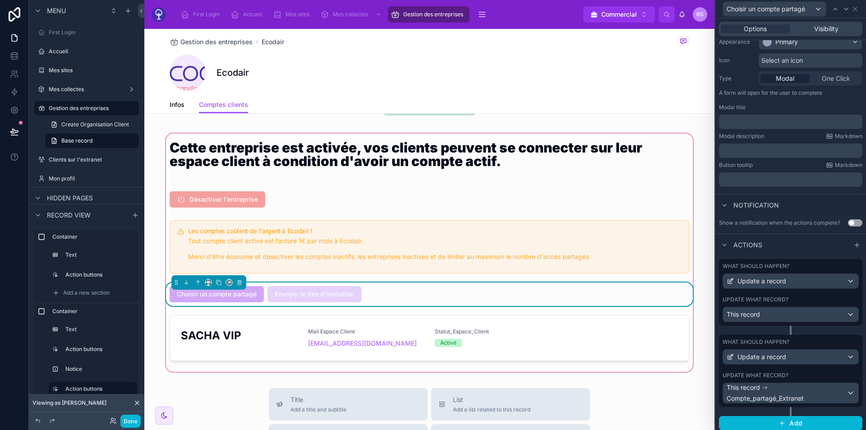
scroll to position [86, 0]
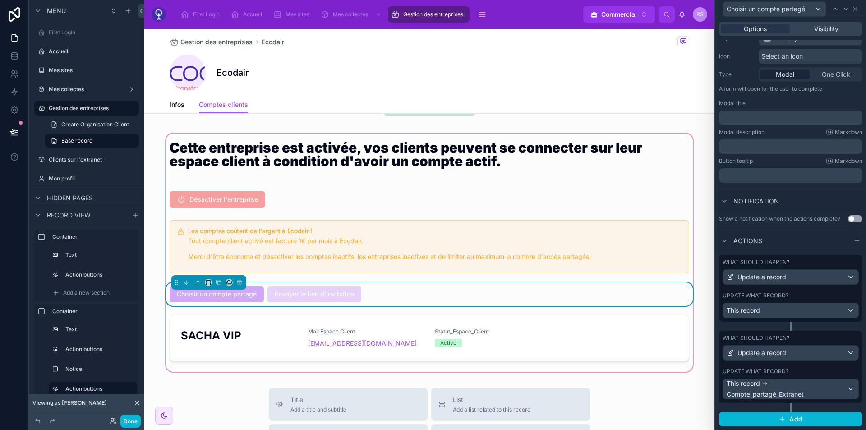
click at [819, 337] on div "What should happen?" at bounding box center [790, 337] width 136 height 7
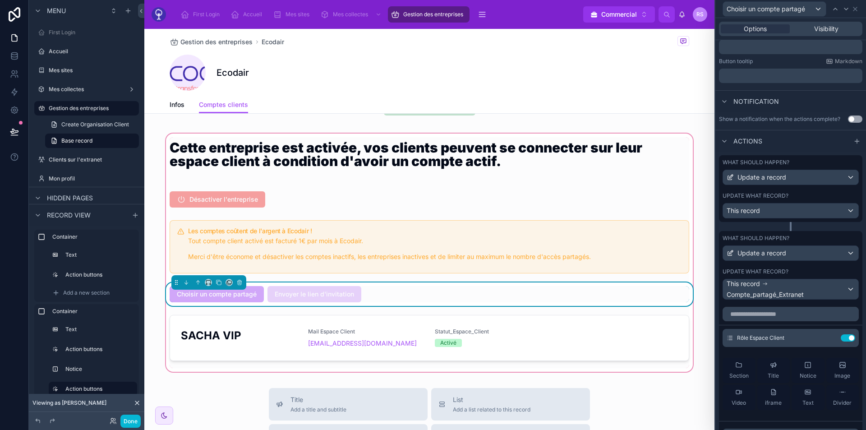
scroll to position [186, 0]
click at [783, 164] on label "What should happen?" at bounding box center [755, 161] width 67 height 7
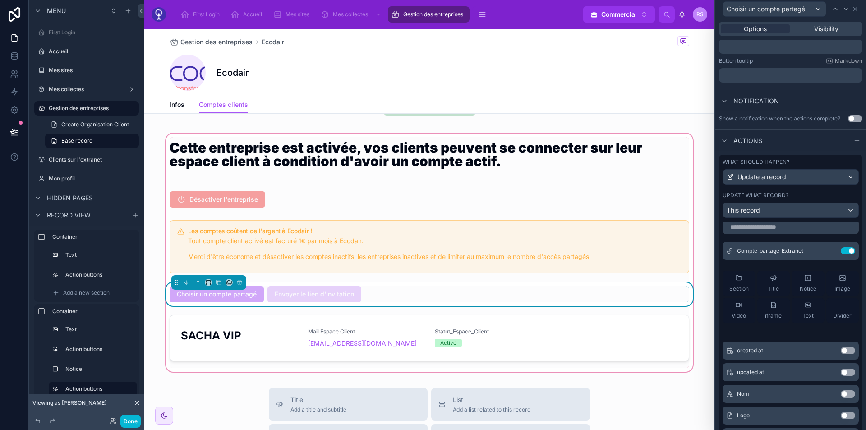
scroll to position [0, 0]
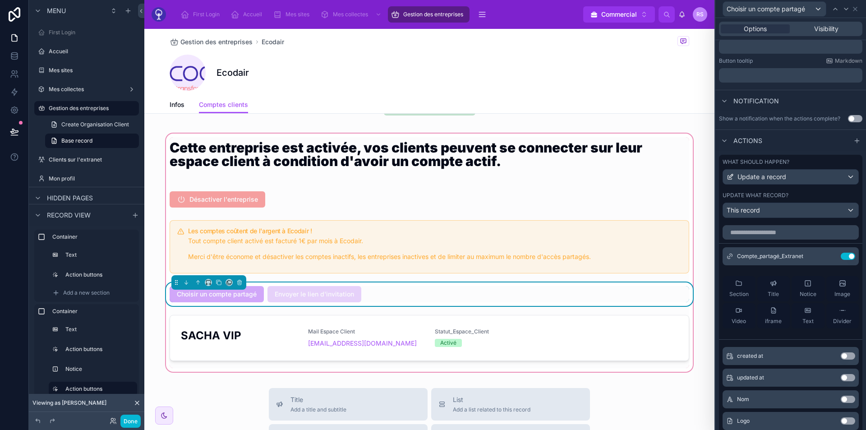
click at [805, 161] on div "What should happen?" at bounding box center [790, 161] width 136 height 7
click at [793, 145] on div "Actions" at bounding box center [790, 140] width 151 height 22
click at [787, 157] on div "What should happen? Update a record Update what record? This record" at bounding box center [790, 188] width 143 height 67
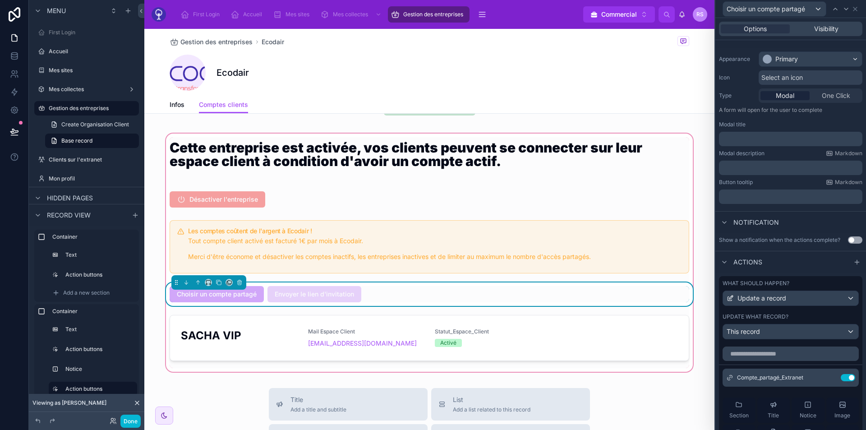
scroll to position [65, 0]
click at [853, 264] on div at bounding box center [856, 261] width 11 height 11
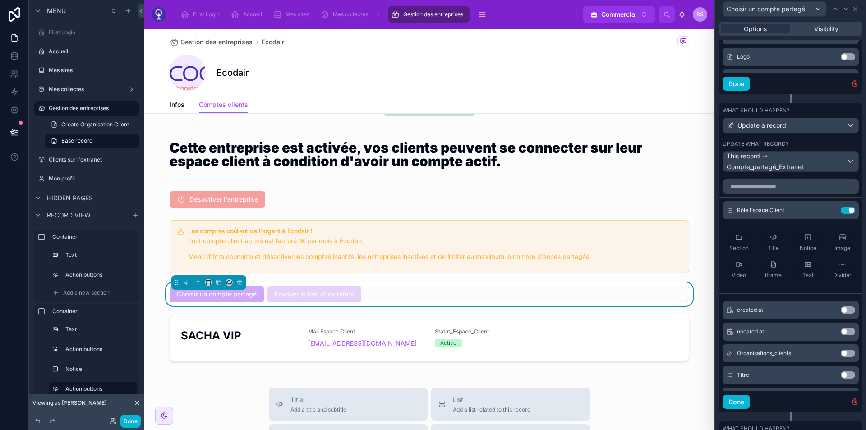
scroll to position [601, 0]
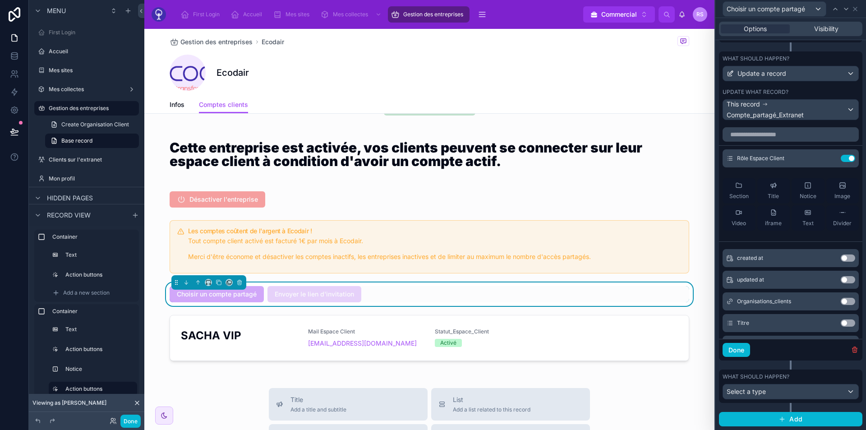
click at [797, 380] on div "What should happen?" at bounding box center [790, 376] width 136 height 7
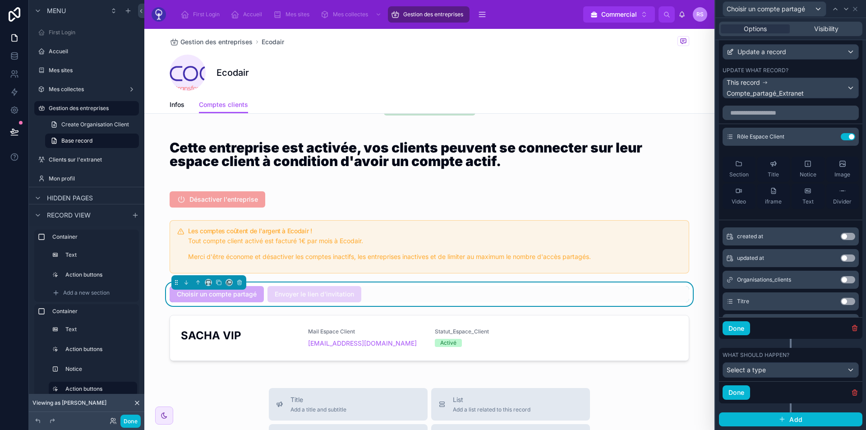
scroll to position [622, 0]
click at [774, 371] on div "Select a type" at bounding box center [790, 370] width 135 height 14
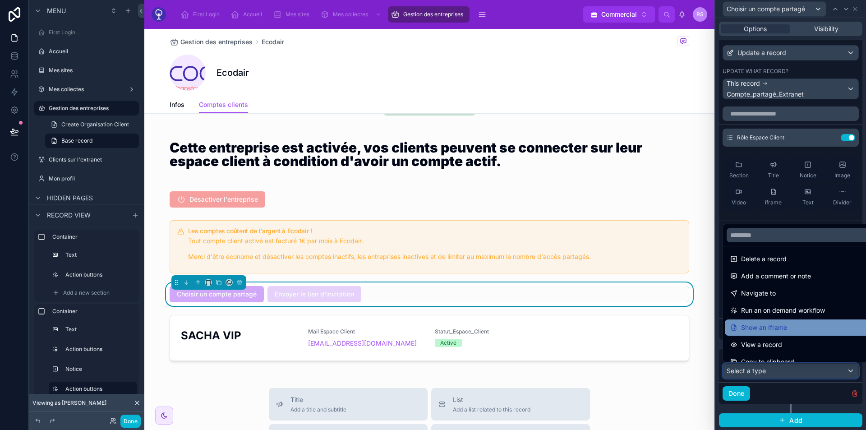
scroll to position [37, 0]
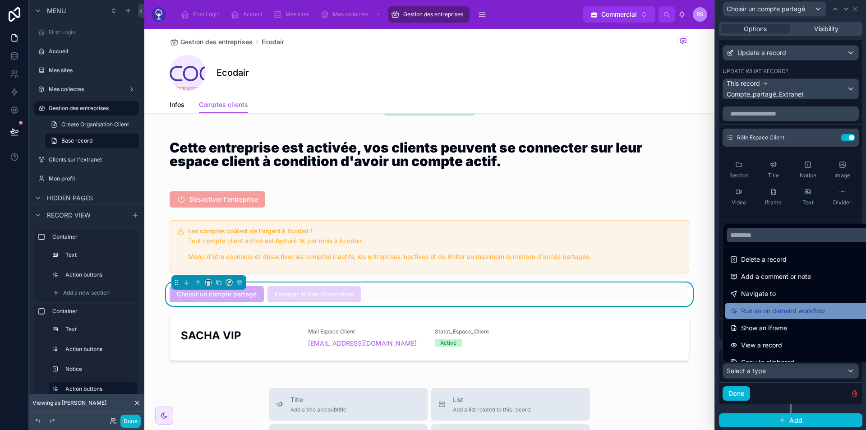
click at [791, 305] on div "Run an on demand workflow" at bounding box center [797, 311] width 146 height 16
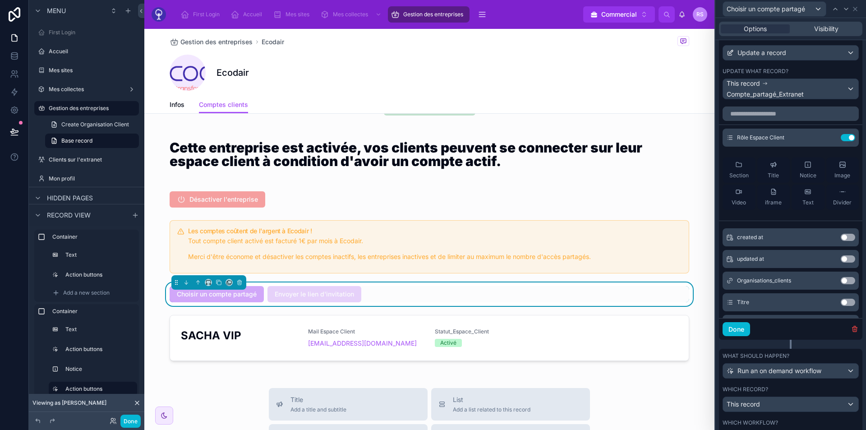
scroll to position [690, 0]
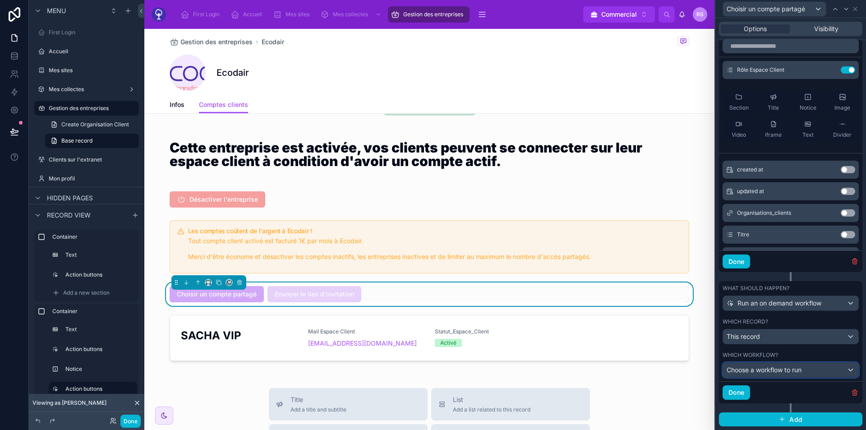
click at [793, 367] on span "Choose a workflow to run" at bounding box center [763, 370] width 75 height 8
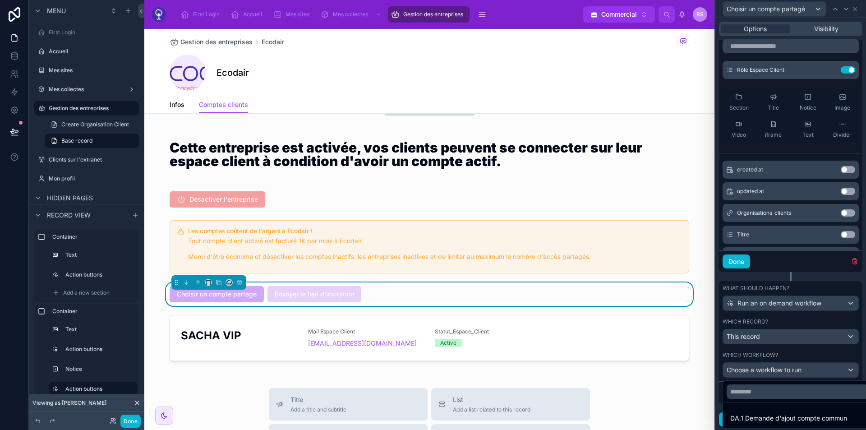
click at [801, 277] on div at bounding box center [790, 215] width 151 height 430
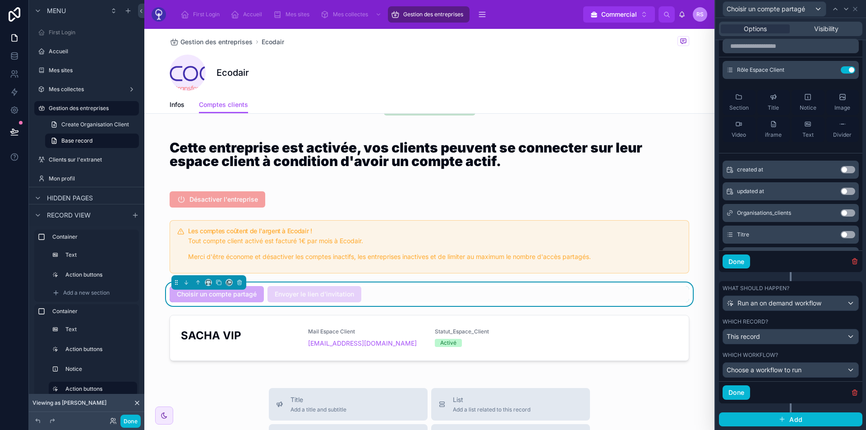
click at [808, 292] on div "What should happen? Run an on demand workflow" at bounding box center [790, 297] width 136 height 26
click at [848, 397] on div "Done" at bounding box center [790, 392] width 143 height 22
click at [851, 393] on icon "button" at bounding box center [854, 392] width 7 height 7
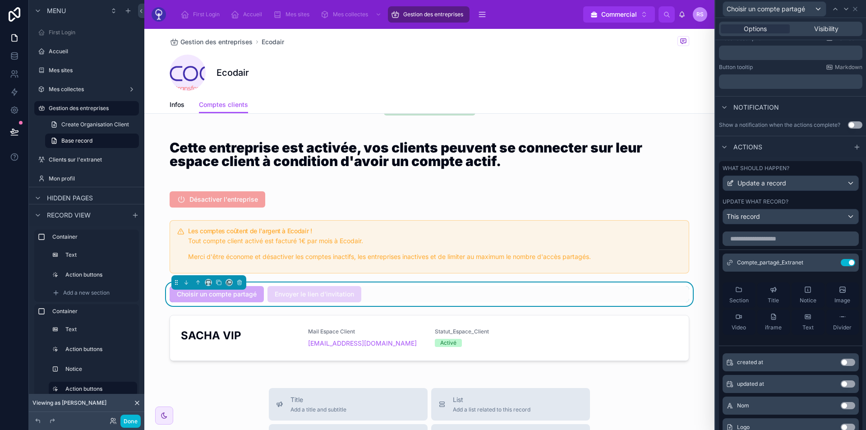
scroll to position [0, 0]
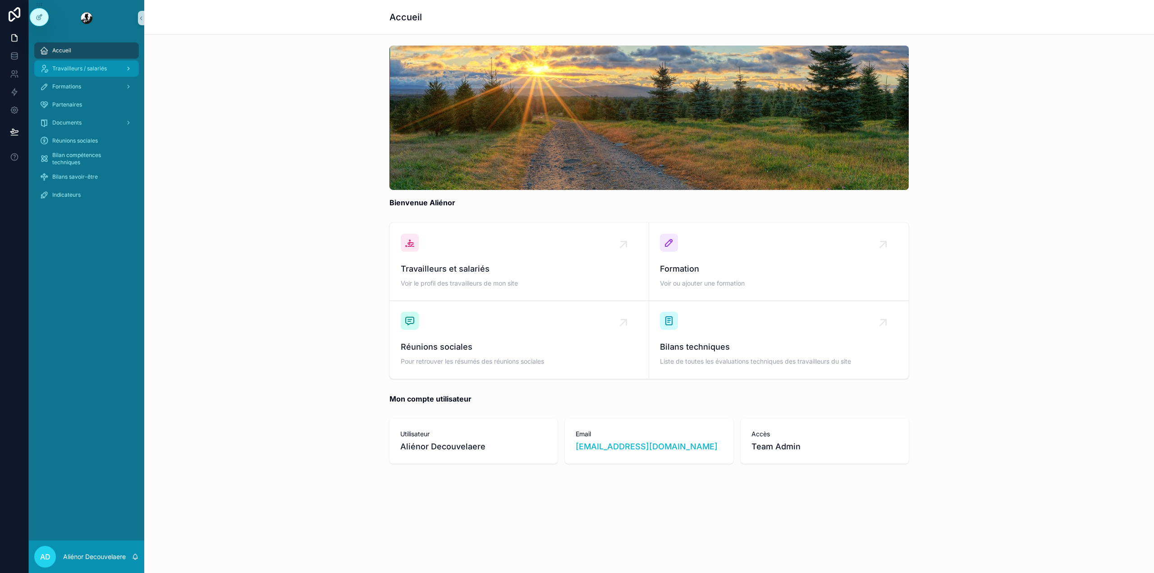
click at [57, 75] on div "Travailleurs / salariés" at bounding box center [87, 68] width 94 height 14
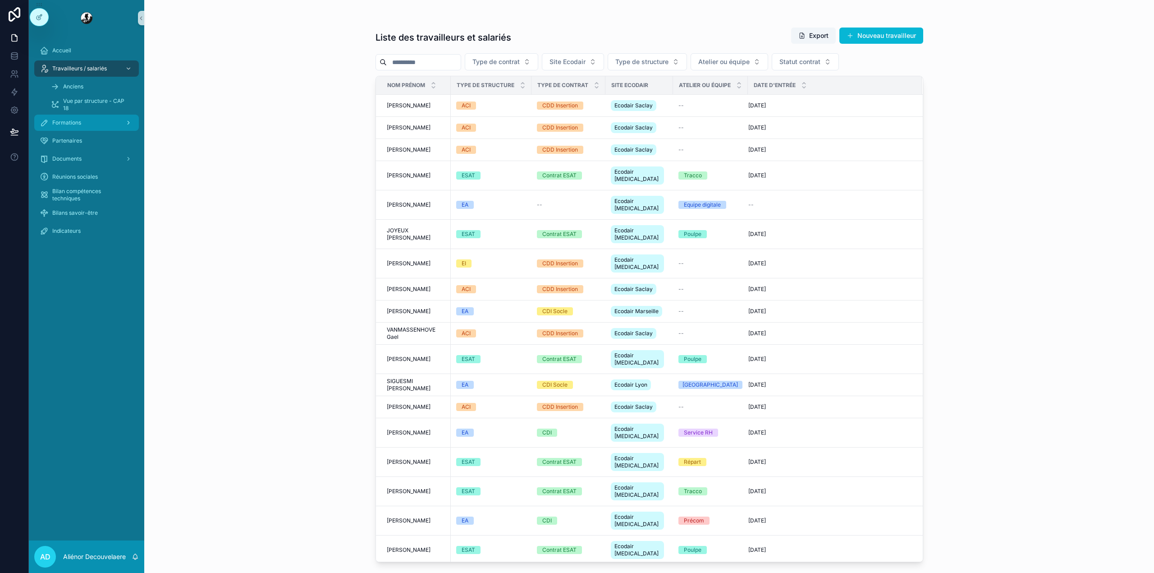
click at [87, 118] on div "Formations" at bounding box center [87, 122] width 94 height 14
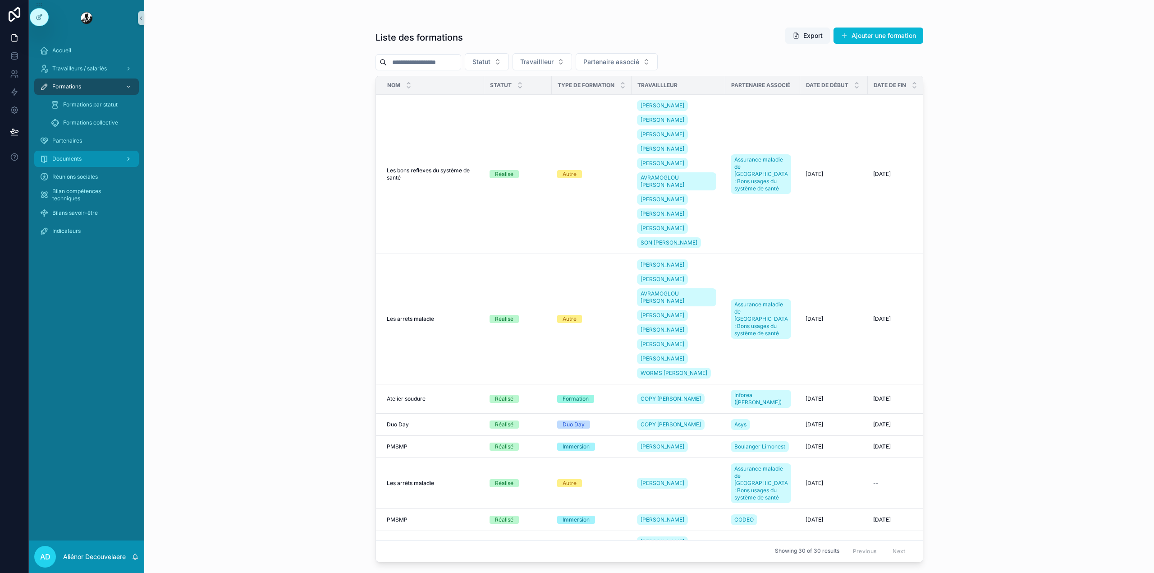
click at [75, 156] on span "Documents" at bounding box center [66, 158] width 29 height 7
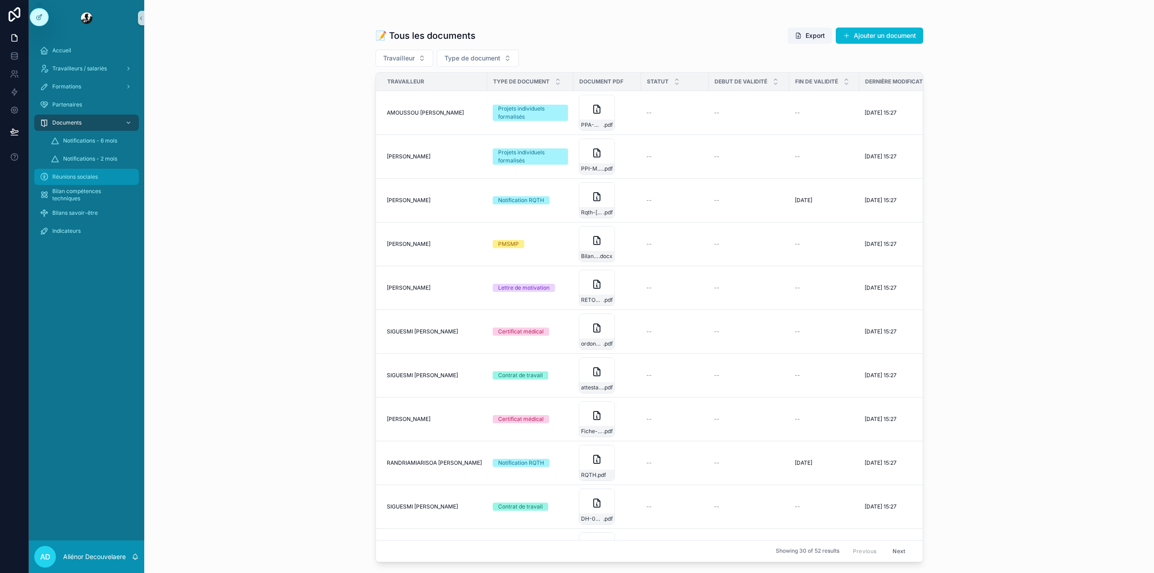
click at [72, 170] on div "Réunions sociales" at bounding box center [87, 177] width 94 height 14
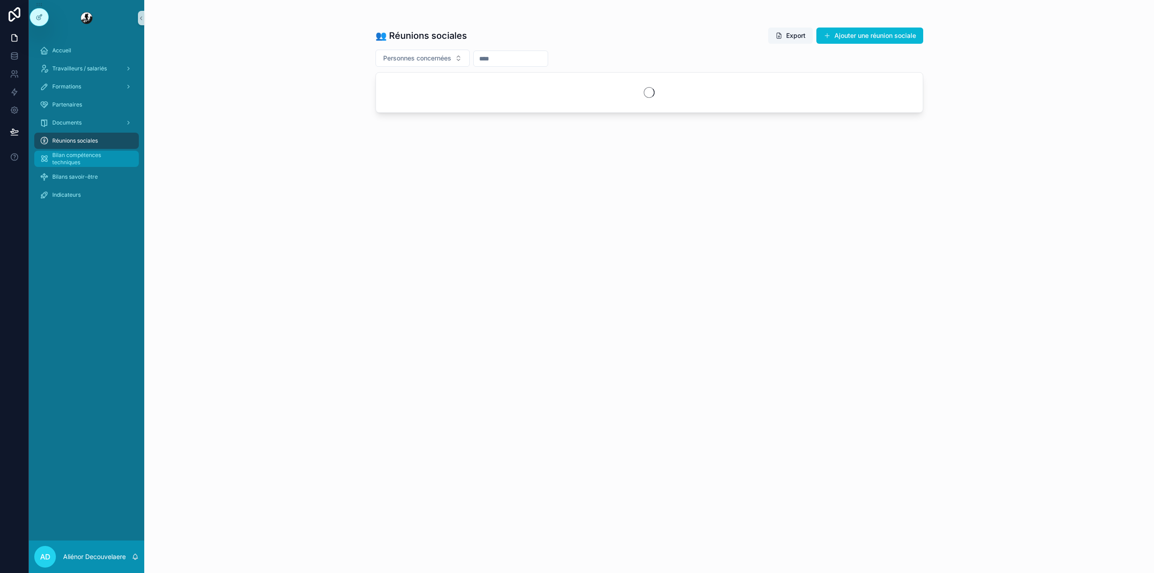
click at [78, 159] on span "Bilan compétences techniques" at bounding box center [91, 158] width 78 height 14
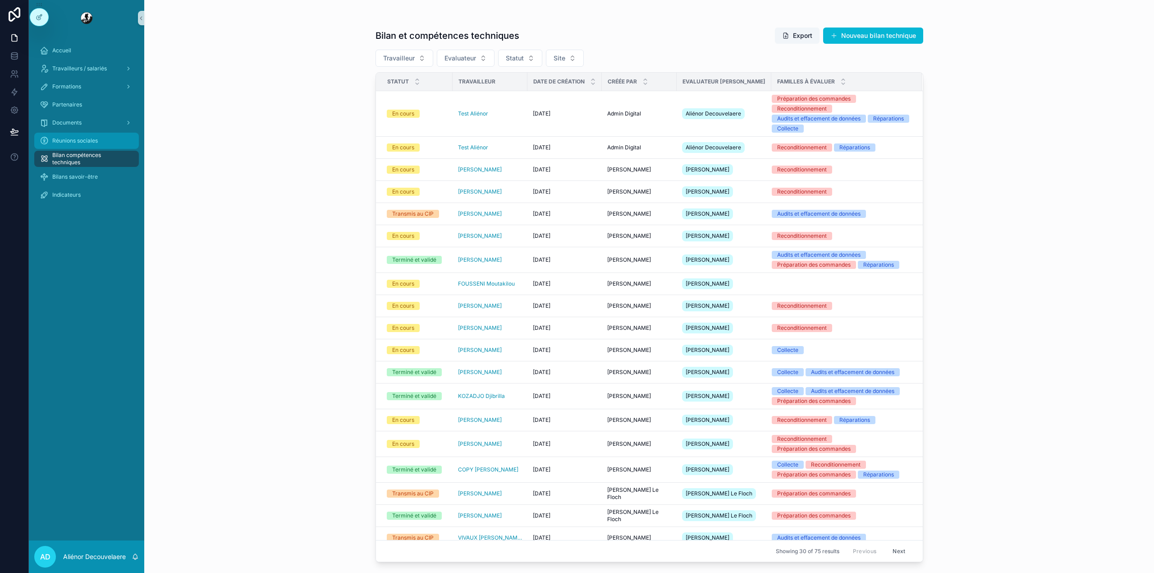
click at [88, 142] on span "Réunions sociales" at bounding box center [75, 140] width 46 height 7
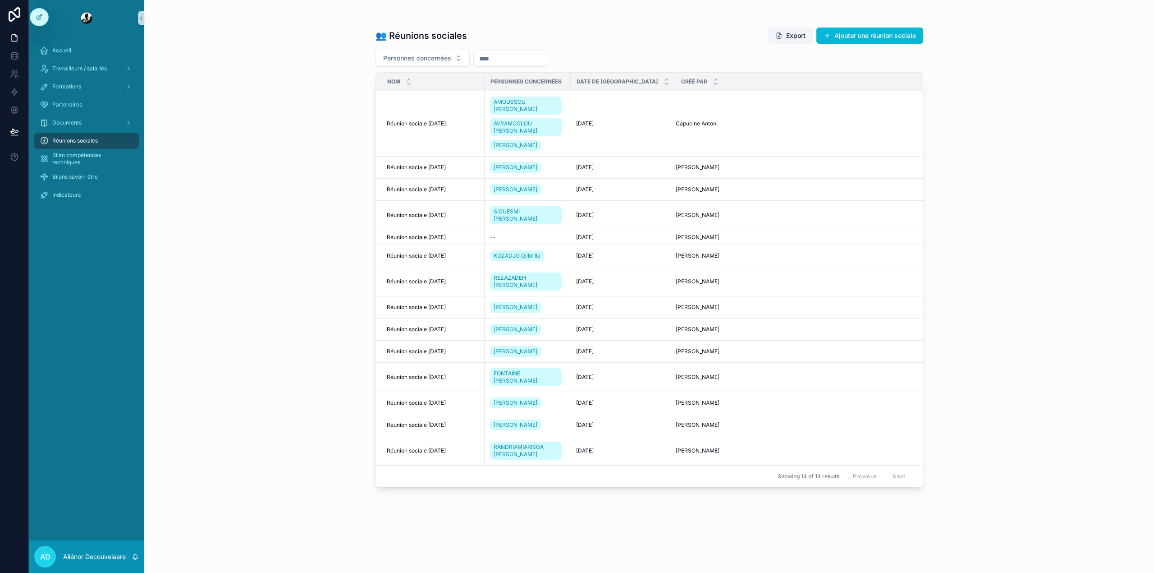
click at [70, 59] on div "Accueil" at bounding box center [86, 50] width 115 height 18
click at [68, 65] on span "Travailleurs / salariés" at bounding box center [79, 68] width 55 height 7
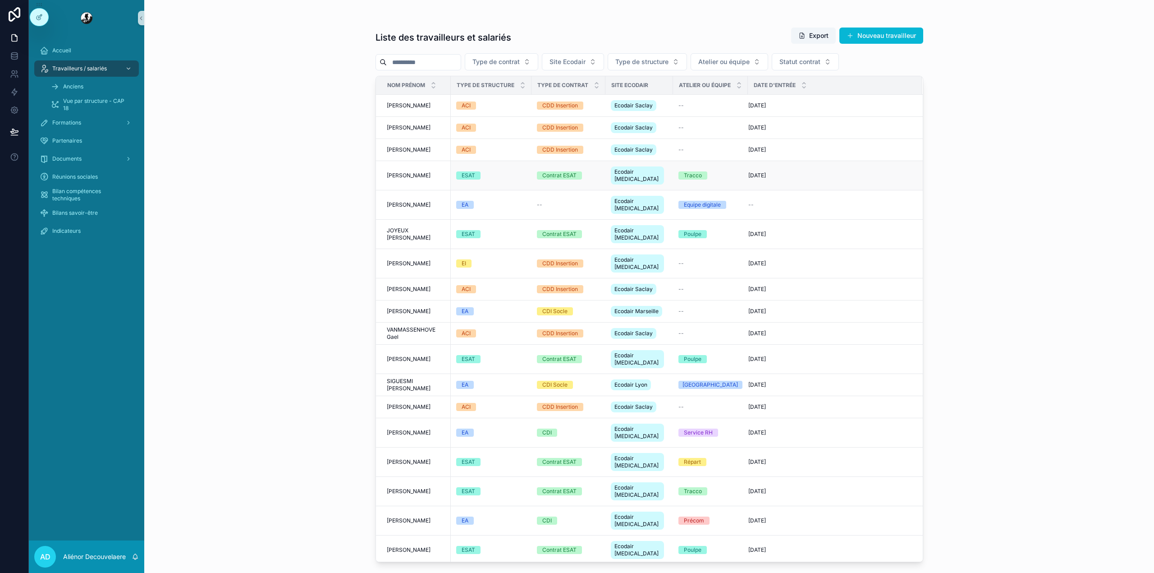
click at [502, 175] on div "ESAT" at bounding box center [491, 175] width 70 height 8
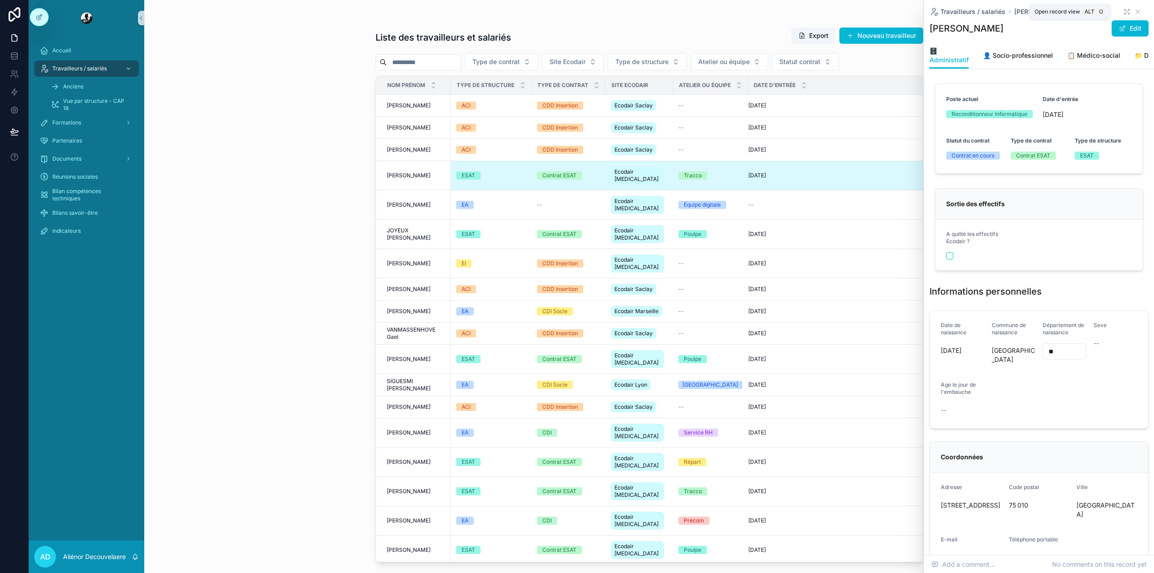
click at [1123, 8] on icon "scrollable content" at bounding box center [1126, 11] width 7 height 7
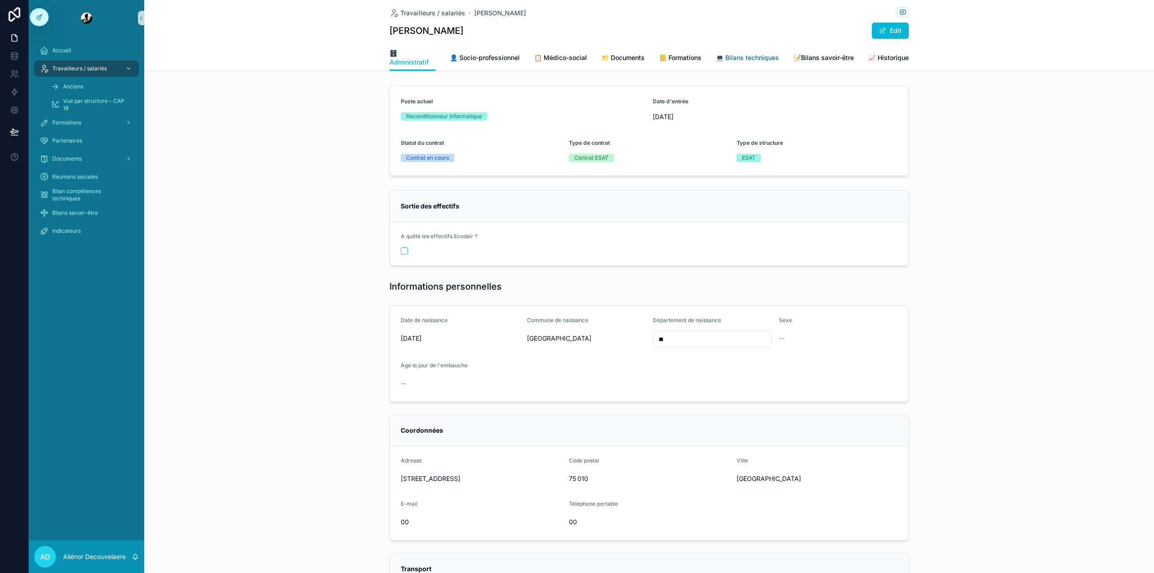
click at [747, 66] on link "💻 Bilans techniques" at bounding box center [747, 59] width 63 height 18
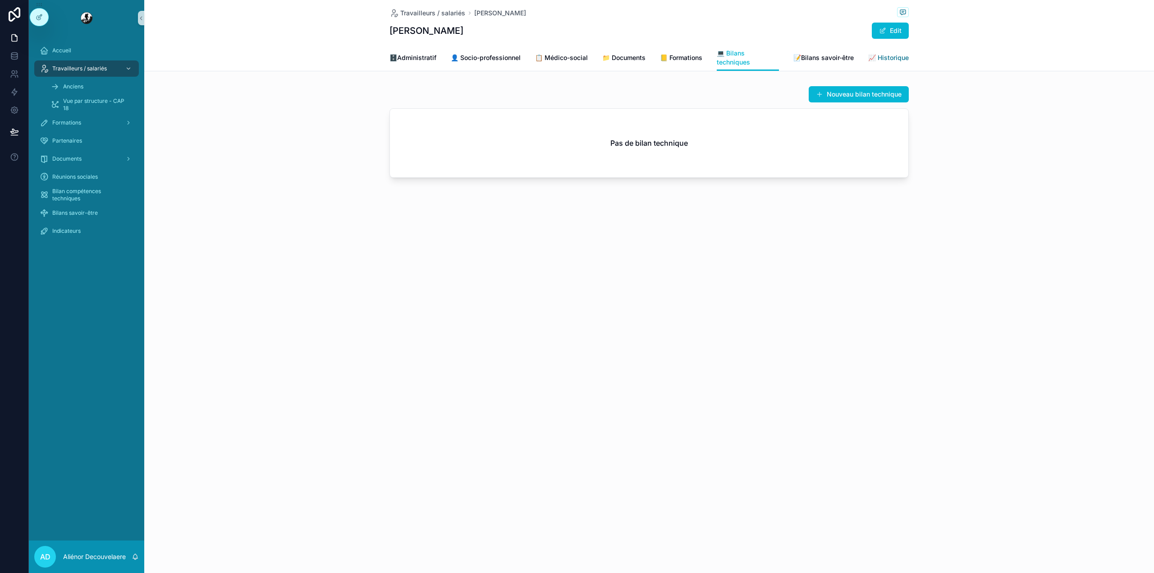
click at [876, 52] on link "📈 Historique" at bounding box center [888, 59] width 41 height 18
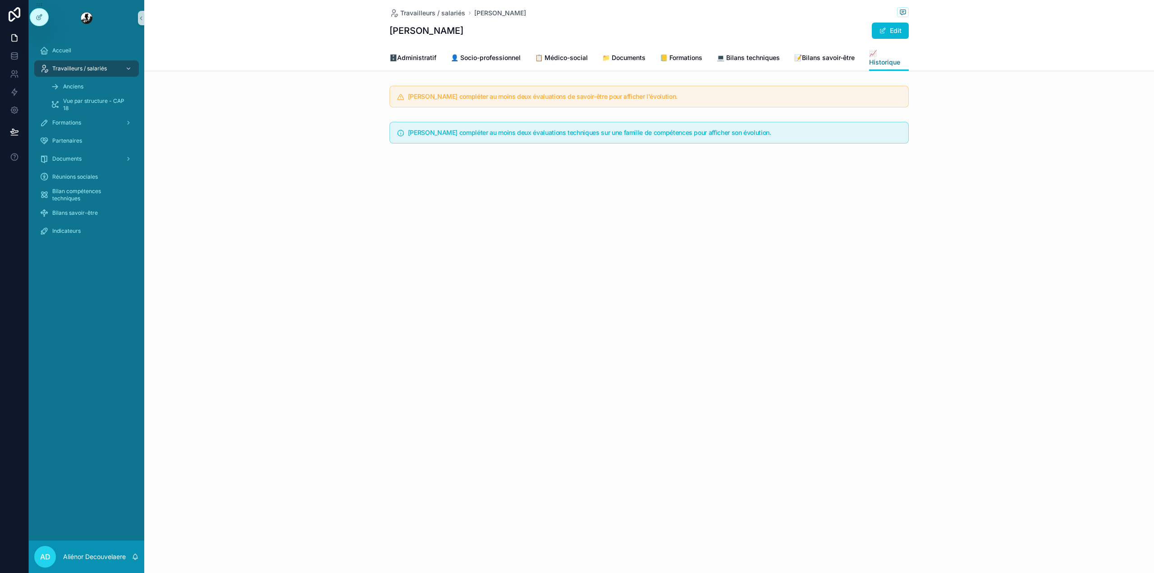
click at [876, 52] on span "📈 Historique" at bounding box center [889, 58] width 40 height 18
click at [825, 53] on span "📝Bilans savoir-être" at bounding box center [824, 57] width 60 height 9
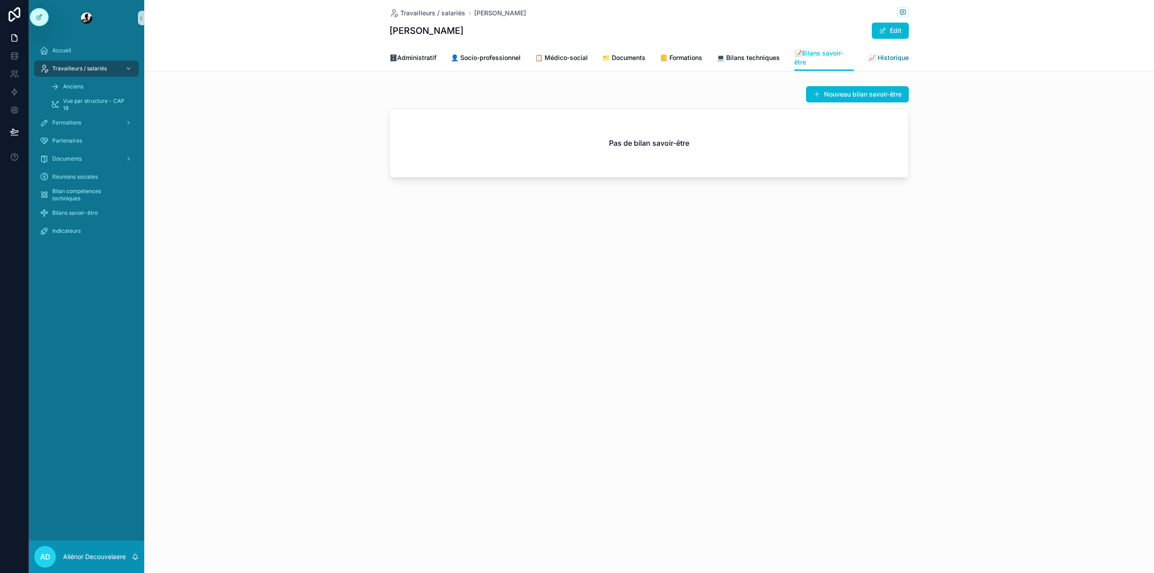
click at [883, 58] on span "📈 Historique" at bounding box center [888, 57] width 41 height 9
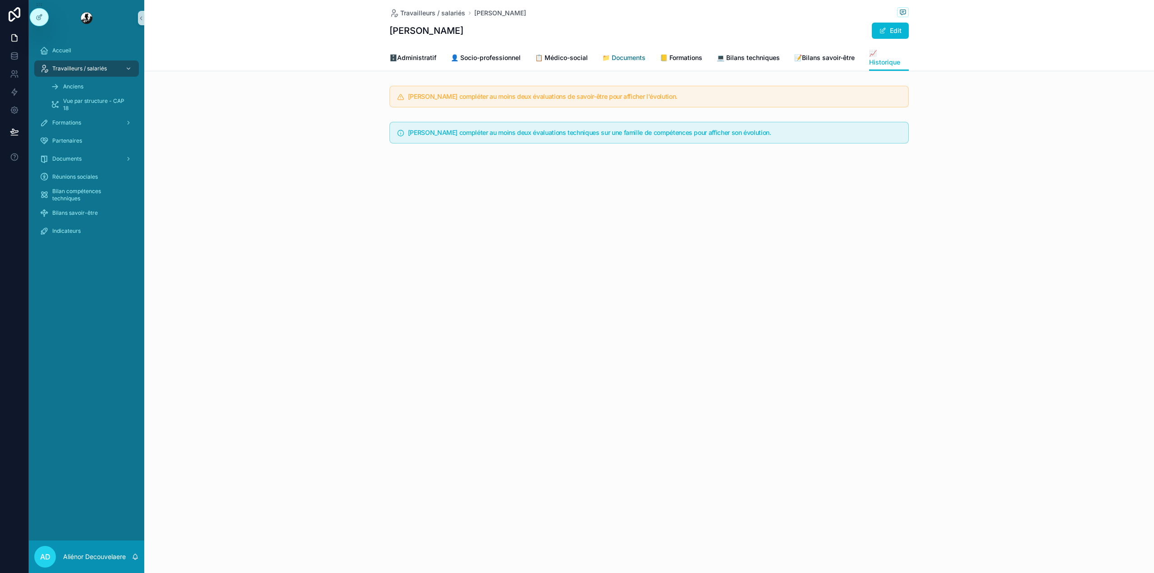
click at [605, 51] on link "📁 Documents" at bounding box center [623, 59] width 43 height 18
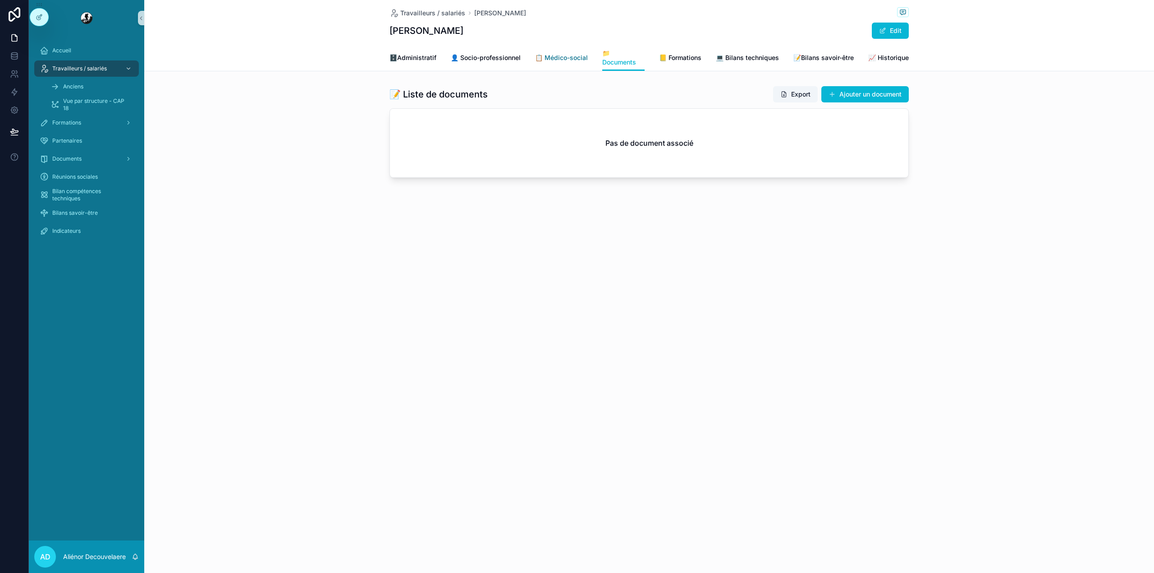
click at [563, 58] on span "📋 Médico-social" at bounding box center [561, 57] width 53 height 9
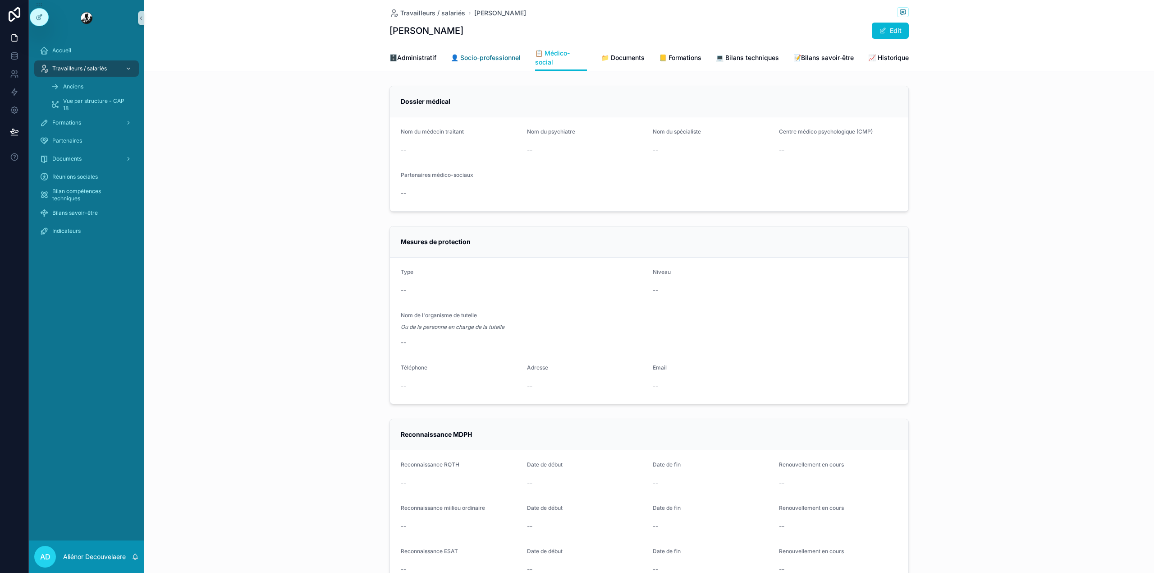
click at [484, 60] on span "👤 Socio-professionnel" at bounding box center [486, 57] width 70 height 9
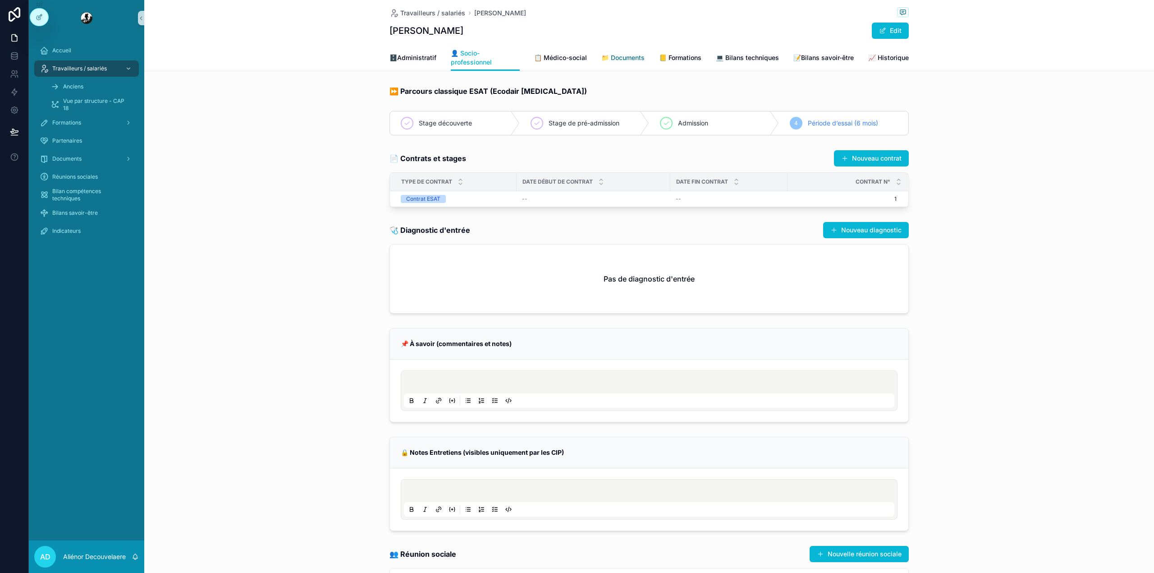
click at [633, 57] on span "📁 Documents" at bounding box center [622, 57] width 43 height 9
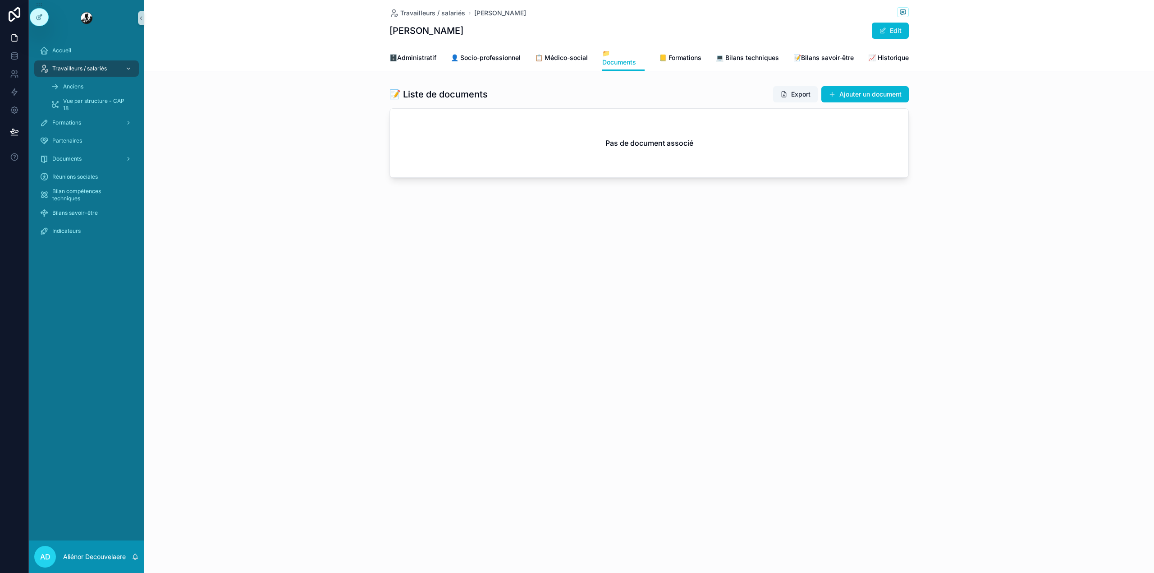
click at [483, 40] on div "Travailleurs / salariés [PERSON_NAME]" at bounding box center [649, 22] width 519 height 45
click at [483, 53] on span "👤 Socio-professionnel" at bounding box center [486, 57] width 70 height 9
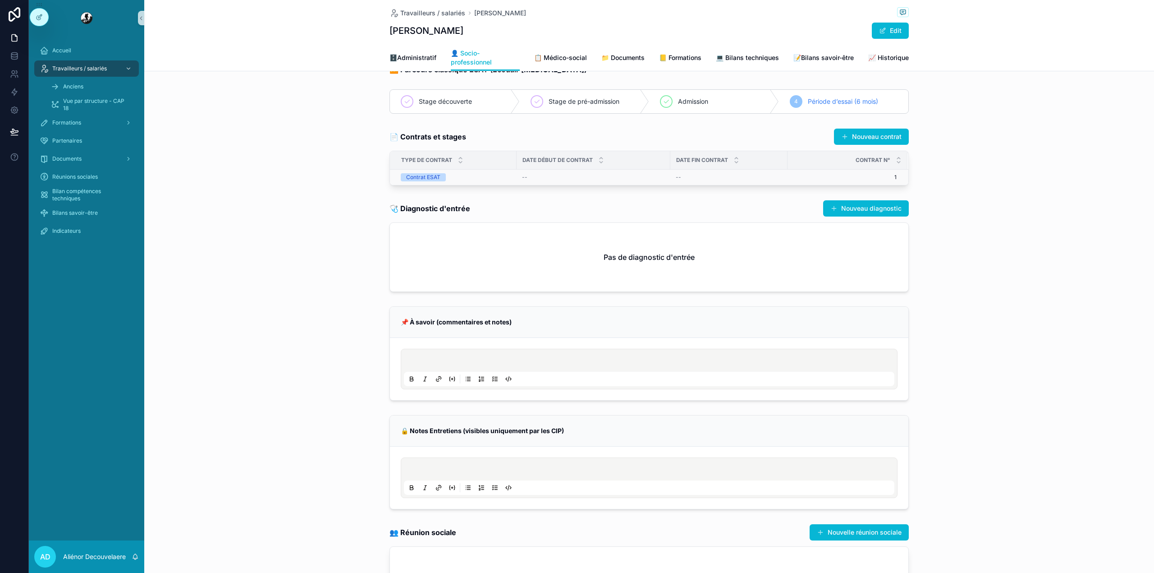
scroll to position [19, 0]
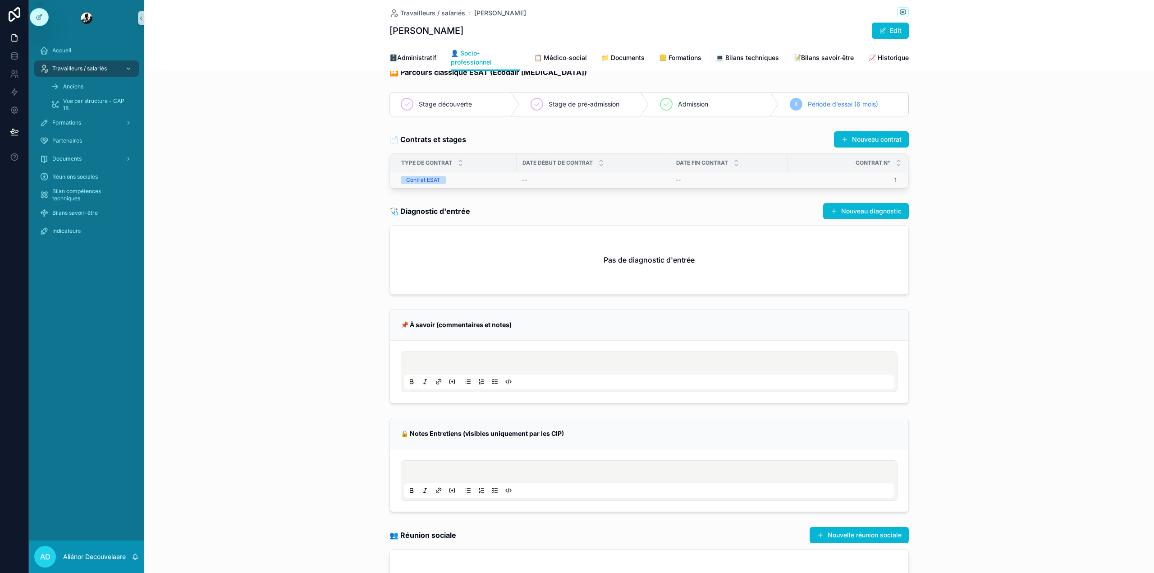
click at [564, 183] on div "--" at bounding box center [593, 179] width 143 height 7
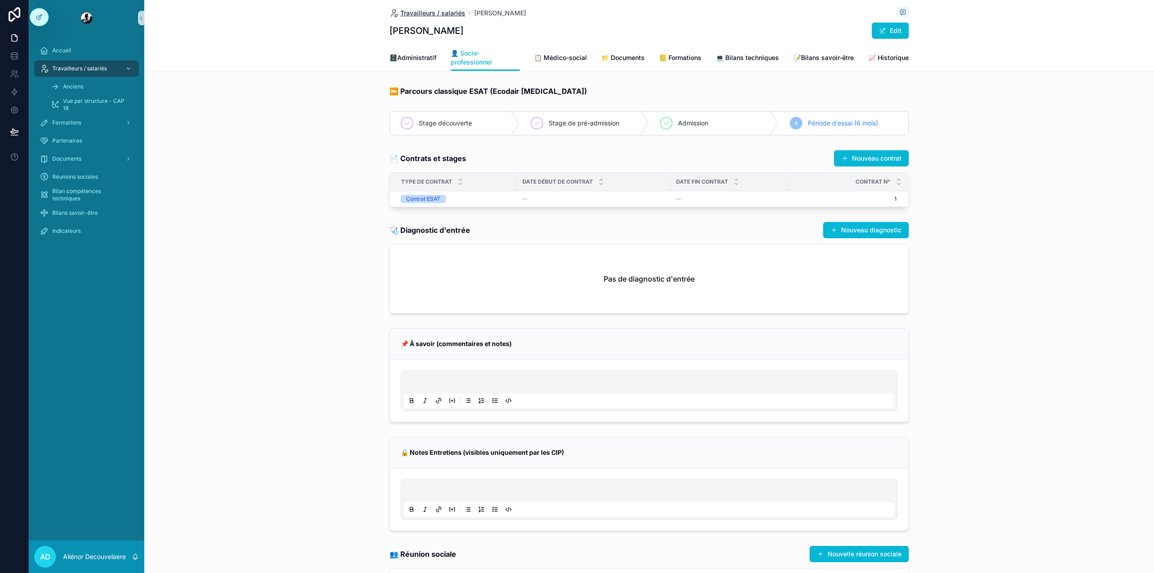
click at [448, 10] on span "Travailleurs / salariés" at bounding box center [432, 13] width 65 height 9
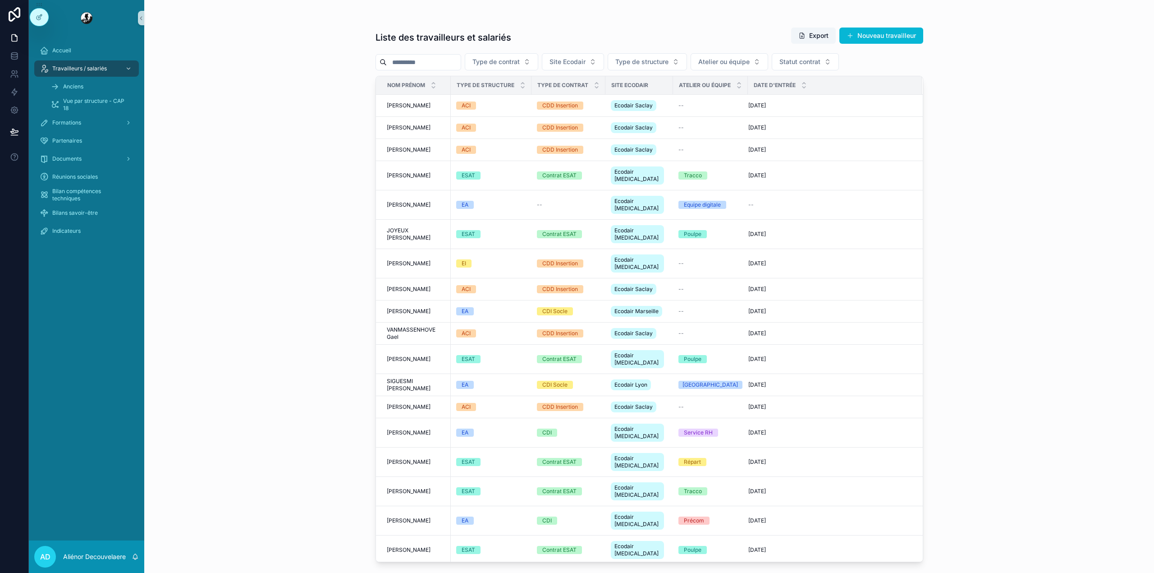
click at [446, 56] on input "scrollable content" at bounding box center [424, 62] width 74 height 13
type input "****"
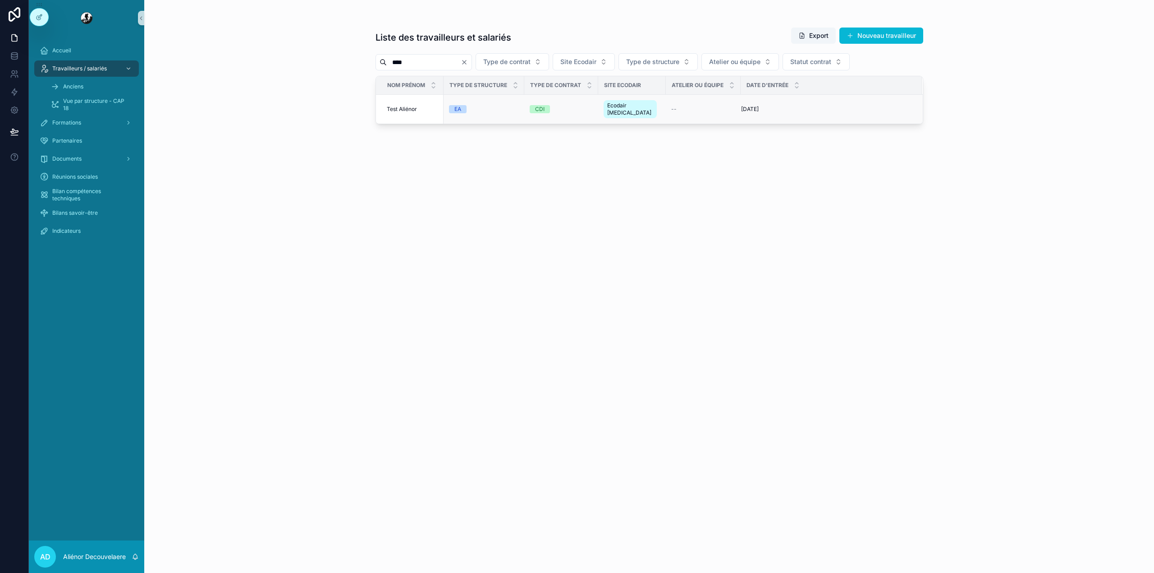
click at [563, 105] on div "CDI" at bounding box center [561, 109] width 63 height 8
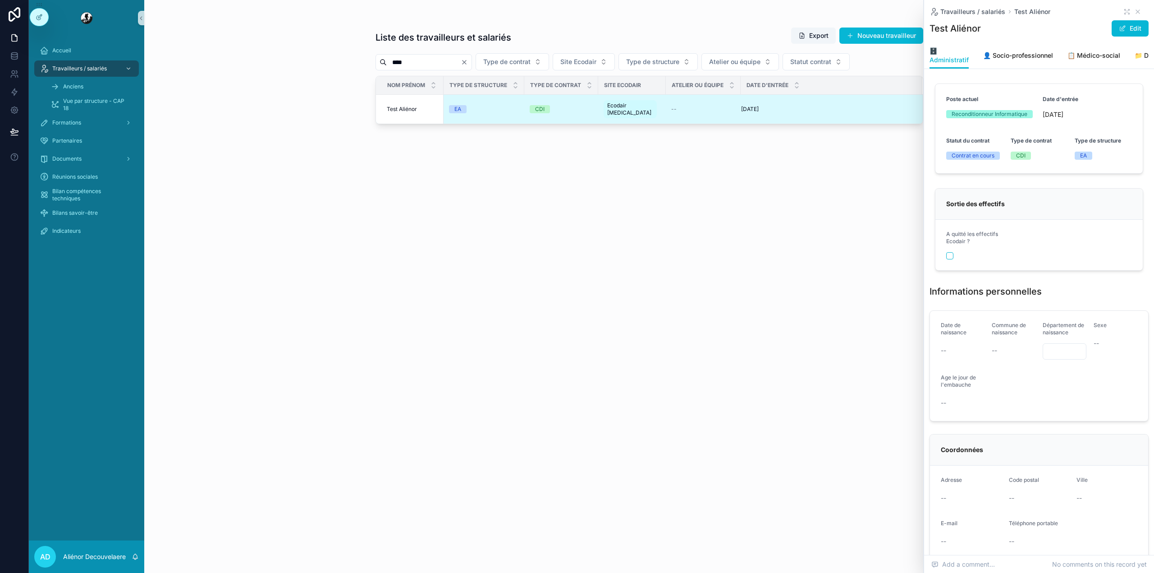
drag, startPoint x: 977, startPoint y: 11, endPoint x: 692, endPoint y: 235, distance: 363.2
click at [692, 235] on div "Liste des travailleurs et salariés Export Nouveau travailleur **** Type de cont…" at bounding box center [650, 292] width 548 height 540
click at [1123, 8] on icon "scrollable content" at bounding box center [1126, 11] width 7 height 7
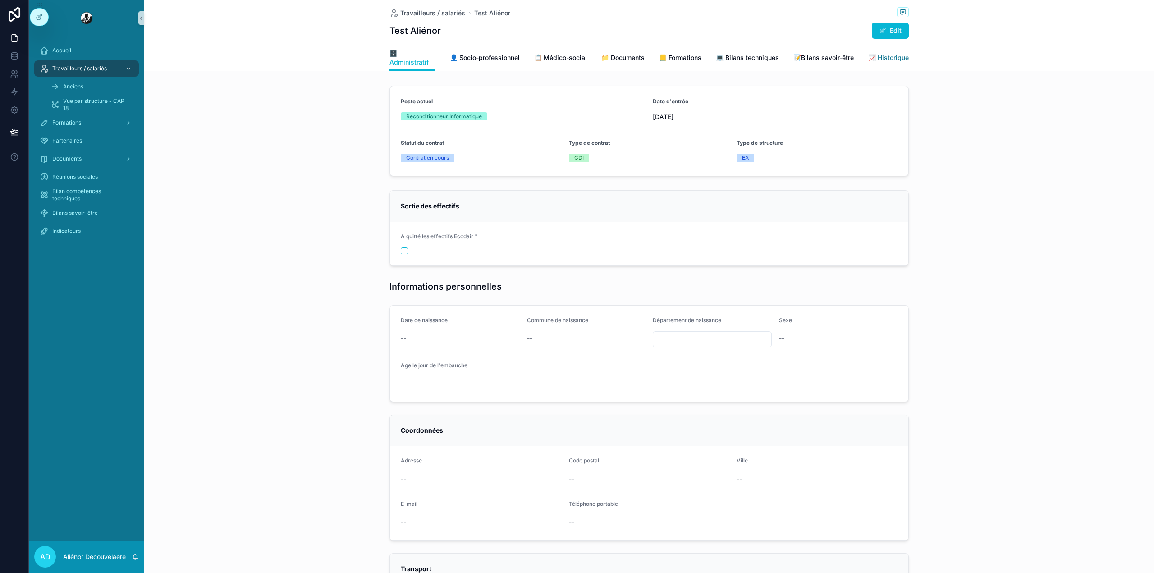
click at [888, 55] on span "📈 Historique" at bounding box center [888, 57] width 41 height 9
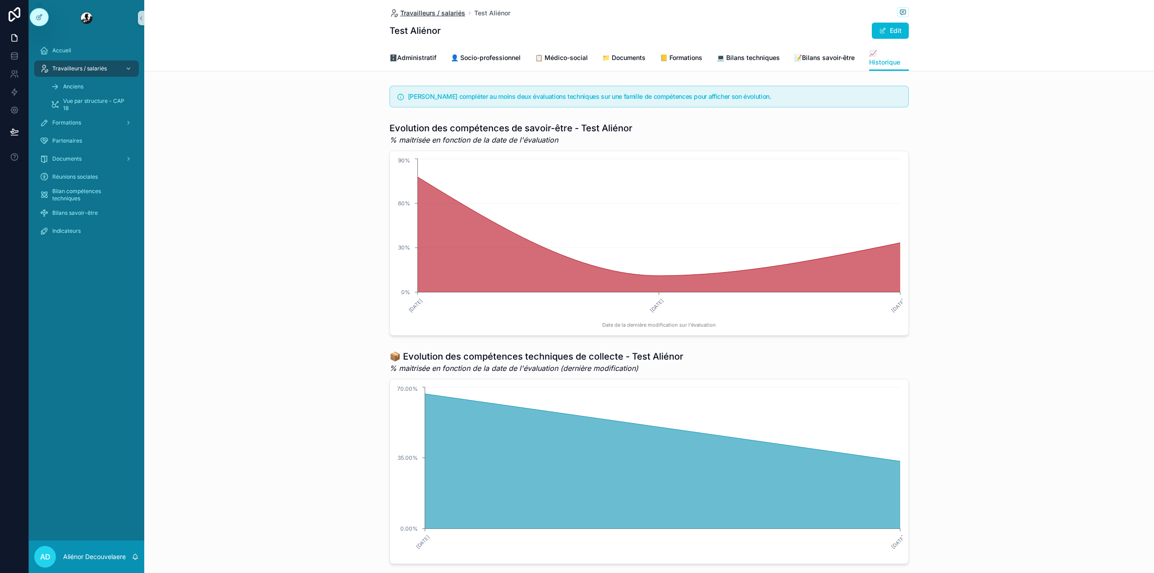
click at [400, 13] on span "Travailleurs / salariés" at bounding box center [432, 13] width 65 height 9
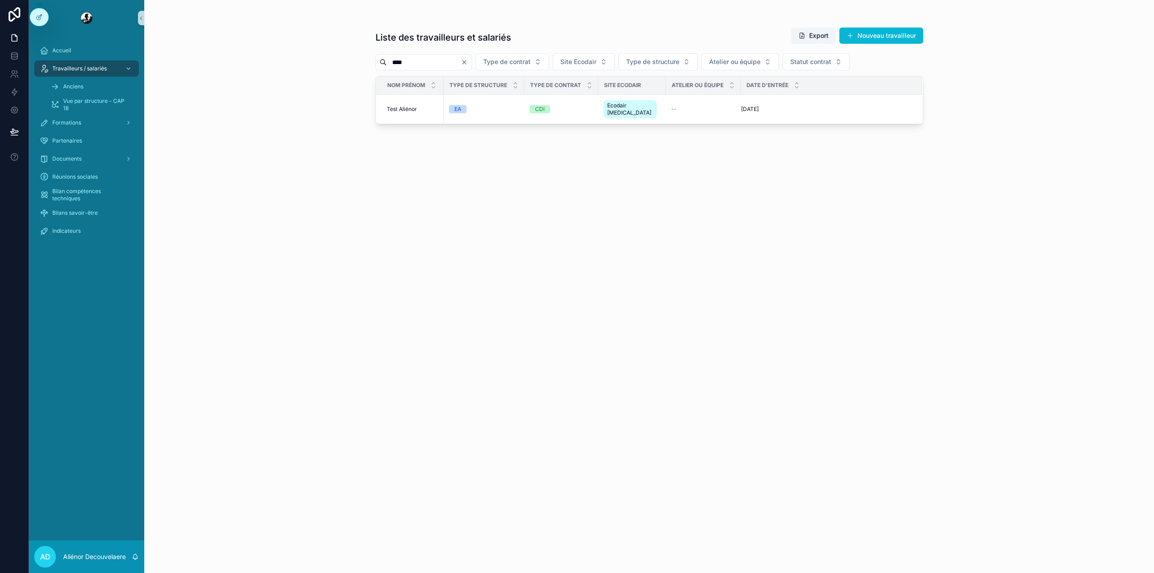
click at [468, 59] on icon "Clear" at bounding box center [464, 62] width 7 height 7
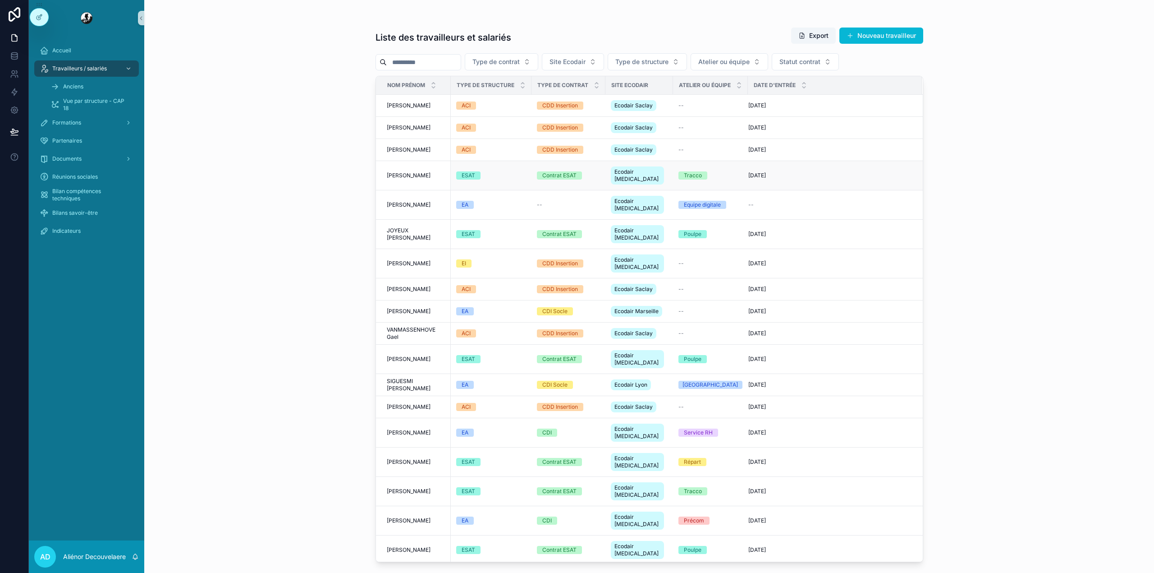
click at [490, 174] on div "ESAT" at bounding box center [491, 175] width 70 height 8
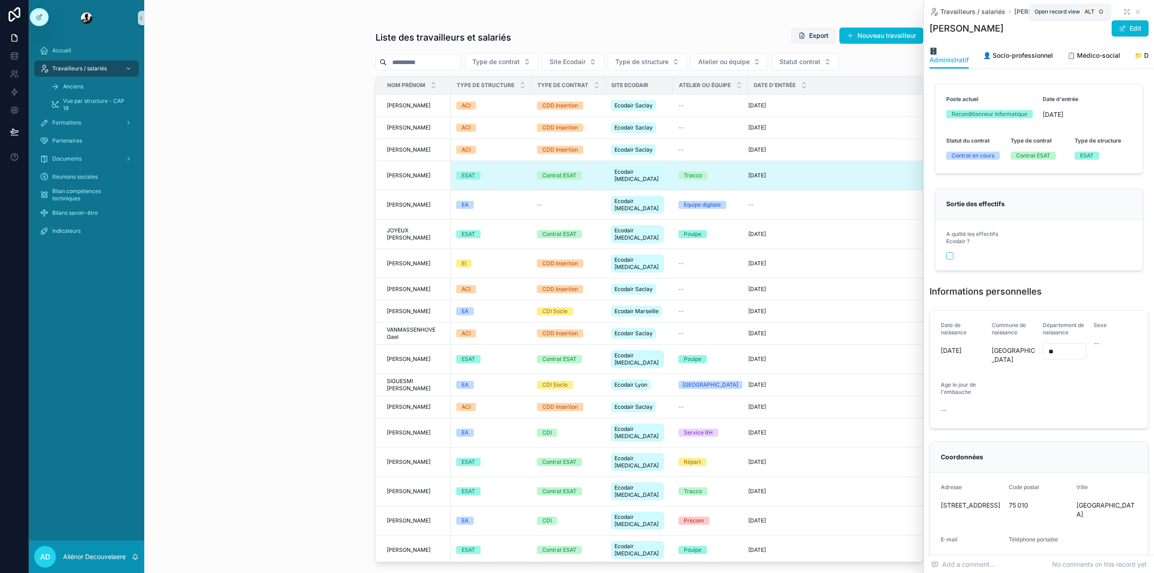
click at [1123, 9] on icon "scrollable content" at bounding box center [1126, 11] width 7 height 7
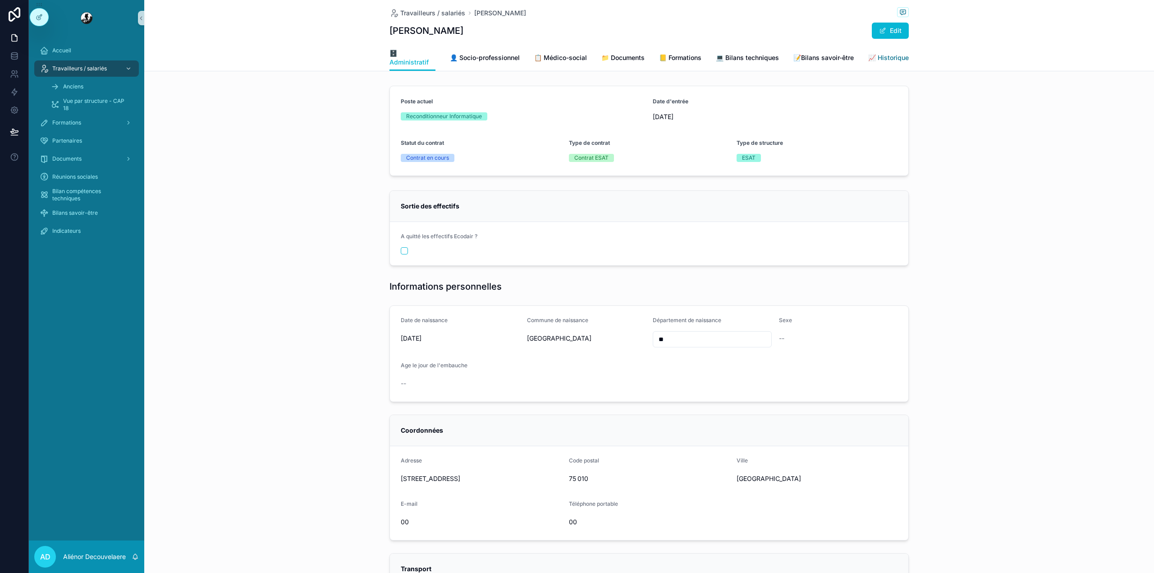
click at [898, 56] on span "📈 Historique" at bounding box center [888, 57] width 41 height 9
click at [435, 6] on div "Travailleurs / salariés VALETTE Olivier VALETTE Olivier Edit" at bounding box center [649, 22] width 519 height 45
click at [431, 14] on span "Travailleurs / salariés" at bounding box center [432, 13] width 65 height 9
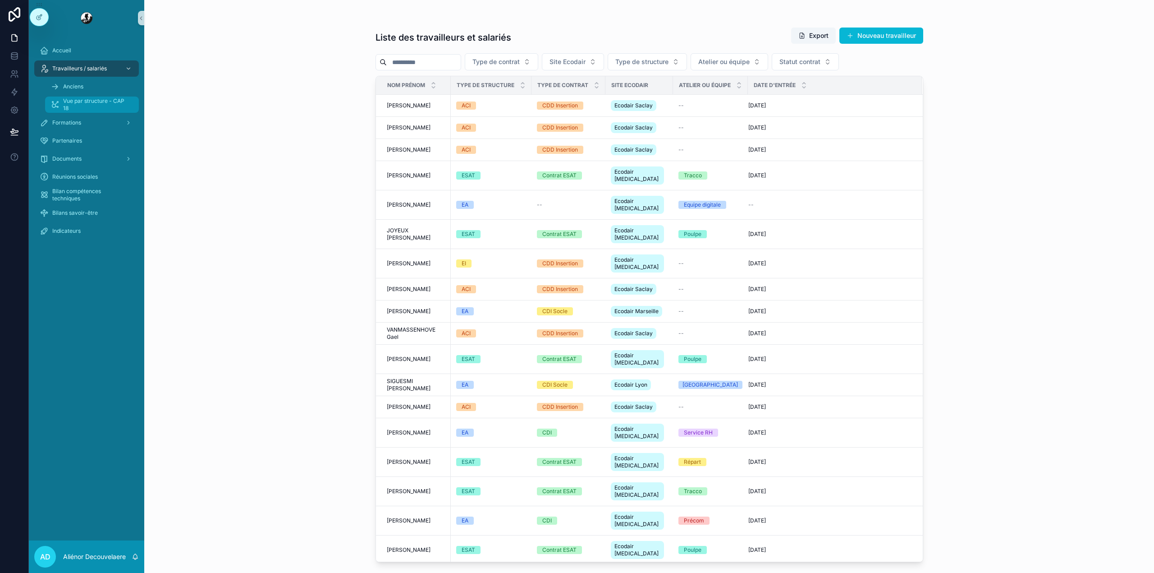
click at [83, 105] on span "Vue par structure - CAP 18" at bounding box center [96, 104] width 67 height 14
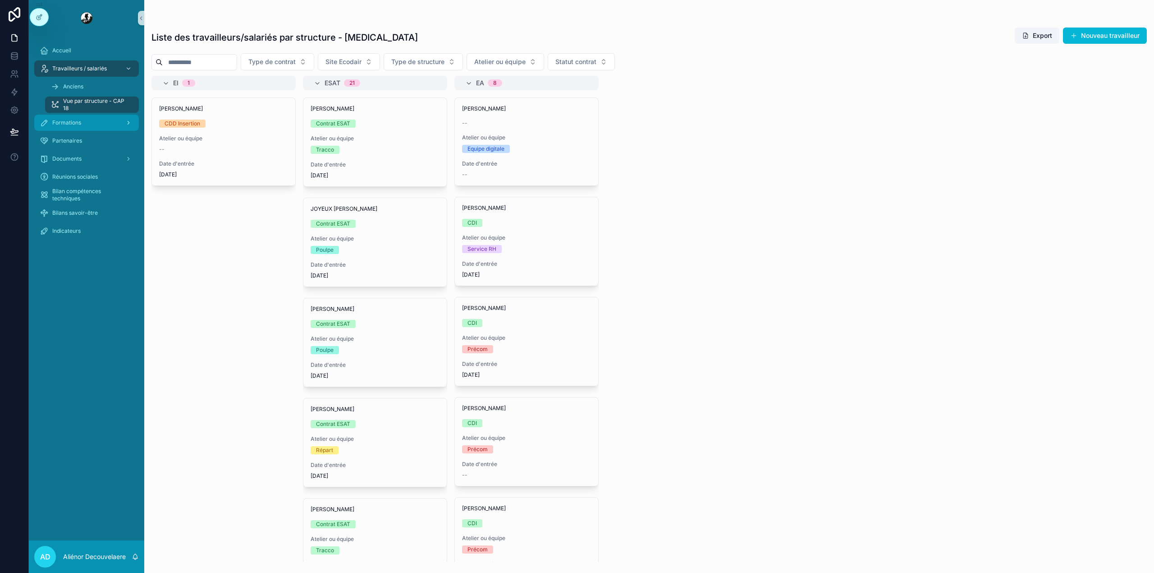
click at [67, 127] on div "Formations" at bounding box center [87, 122] width 94 height 14
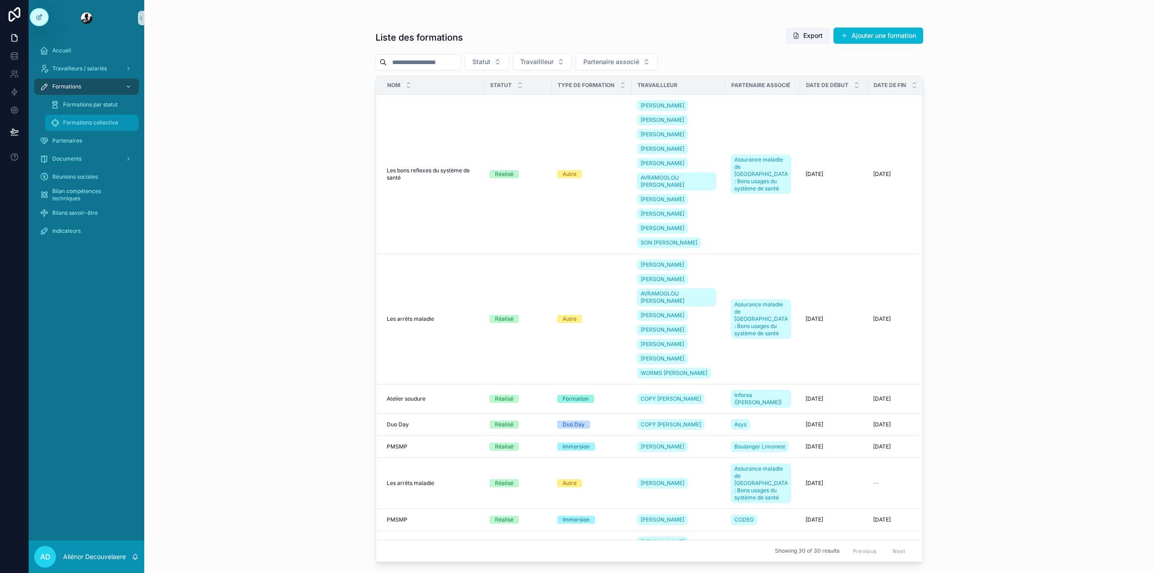
click at [71, 126] on div "Formations collective" at bounding box center [91, 122] width 83 height 14
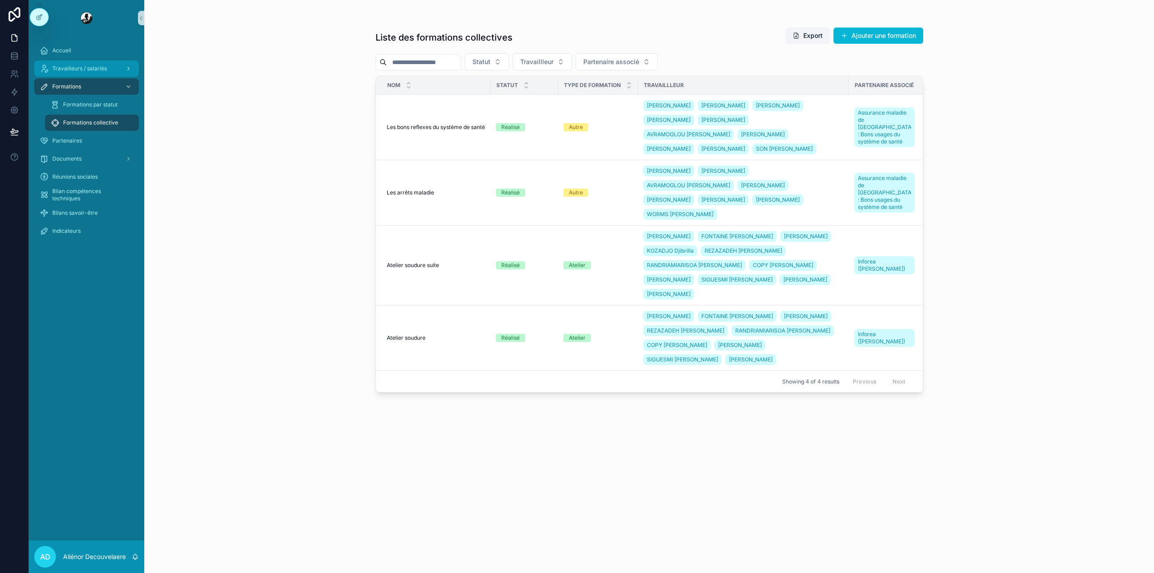
click at [74, 72] on div "Travailleurs / salariés" at bounding box center [87, 68] width 94 height 14
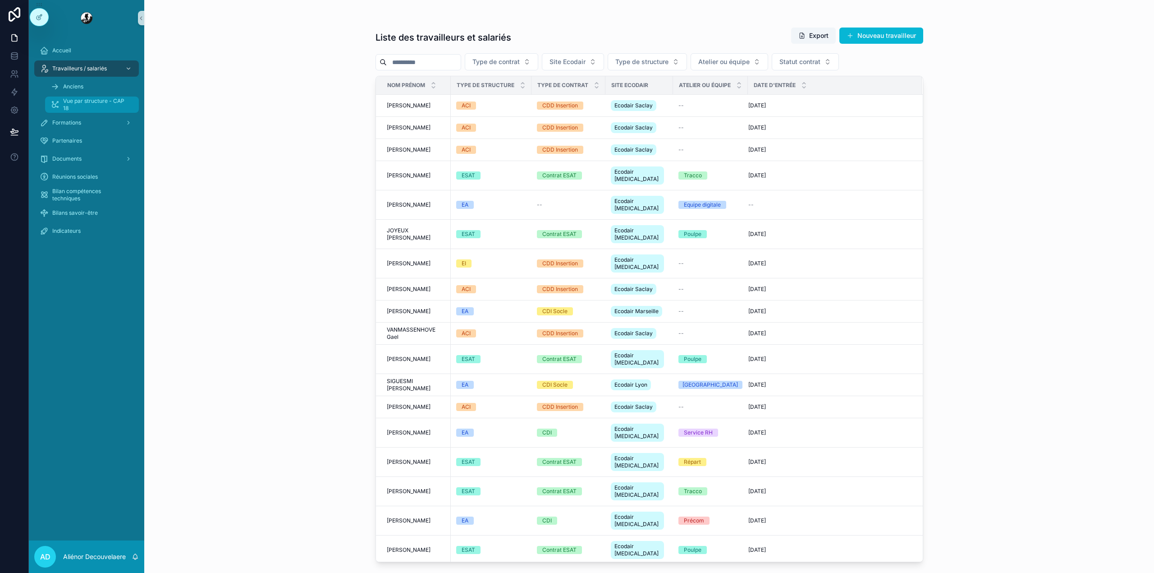
click at [83, 105] on span "Vue par structure - CAP 18" at bounding box center [96, 104] width 67 height 14
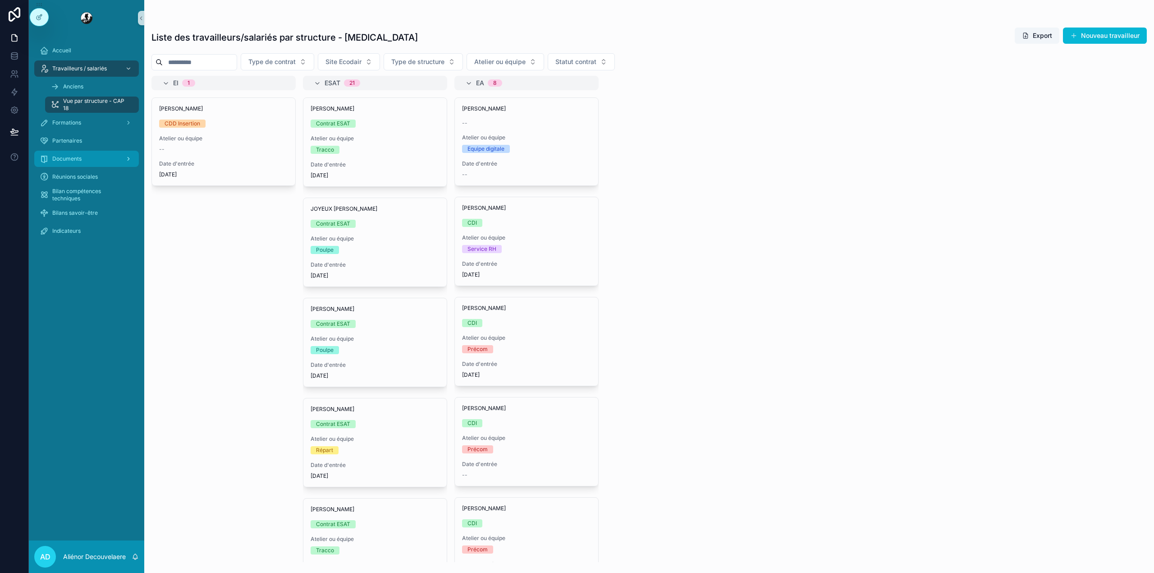
click at [91, 158] on div "Documents" at bounding box center [87, 158] width 94 height 14
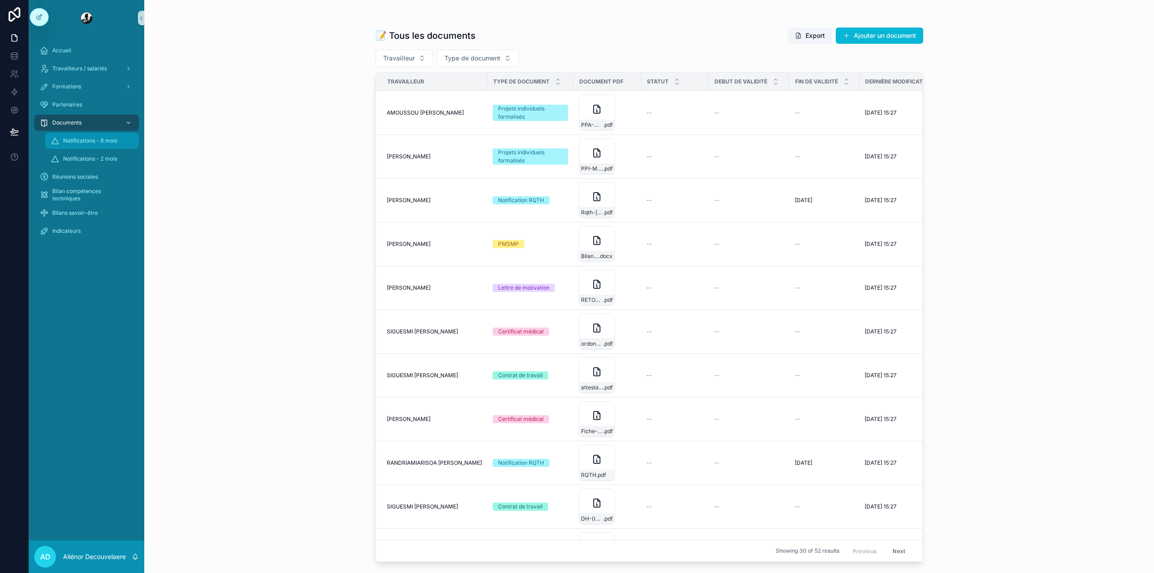
click at [89, 133] on div "Notifications - 6 mois" at bounding box center [91, 140] width 83 height 14
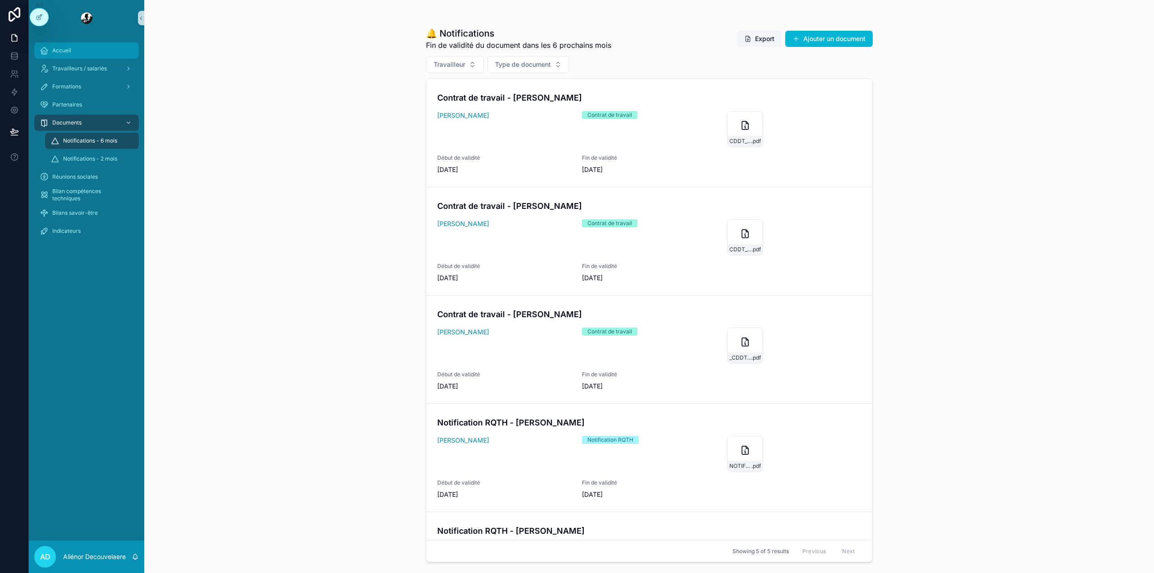
click at [105, 46] on div "Accueil" at bounding box center [87, 50] width 94 height 14
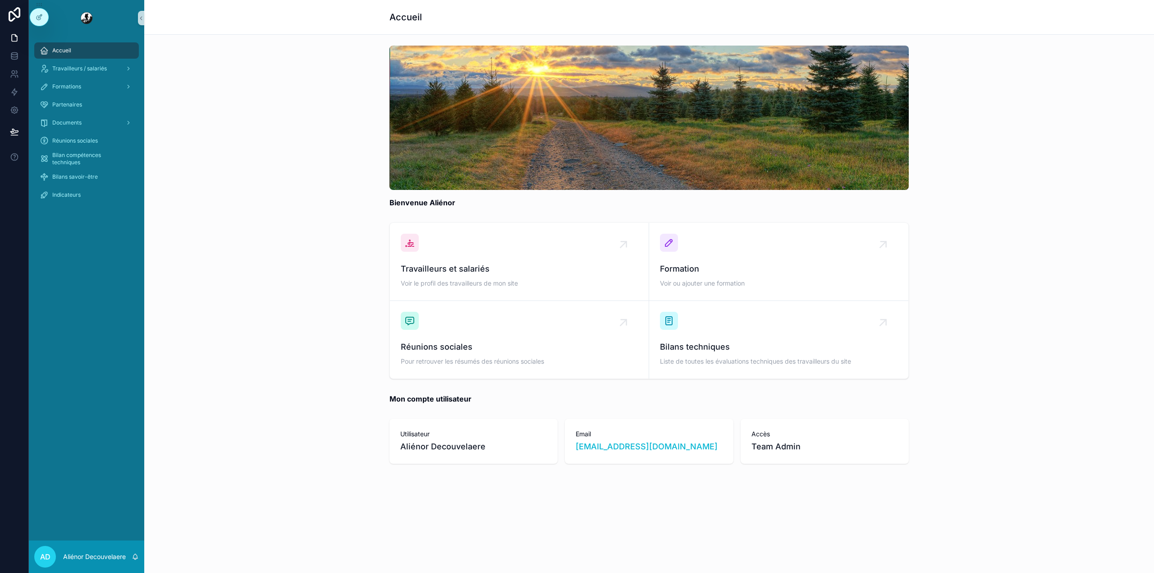
click at [41, 557] on span "AD" at bounding box center [45, 556] width 10 height 11
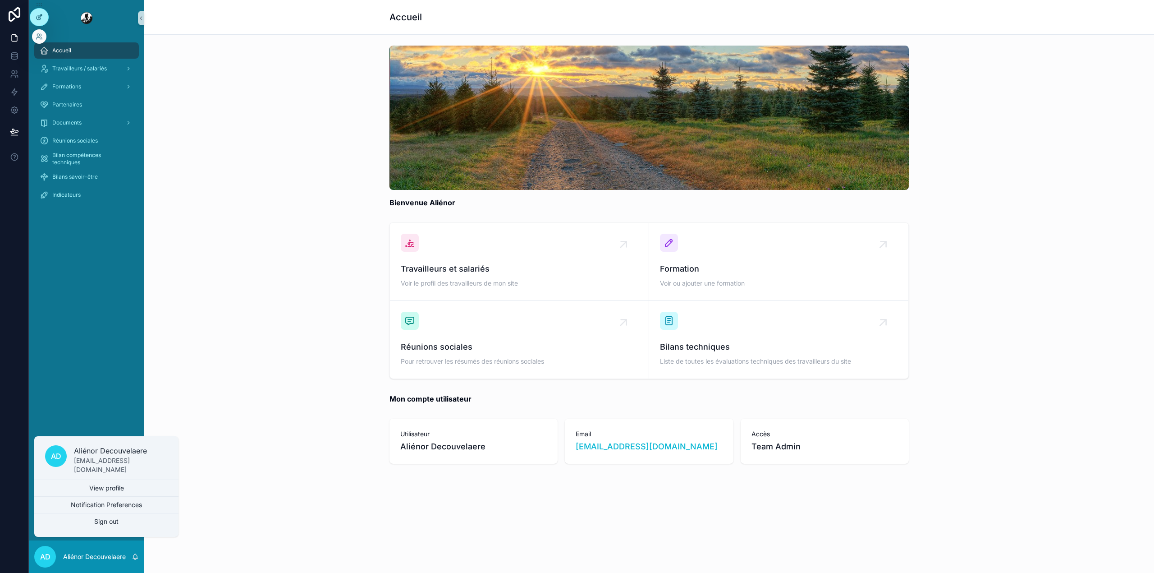
click at [42, 15] on icon at bounding box center [40, 16] width 4 height 4
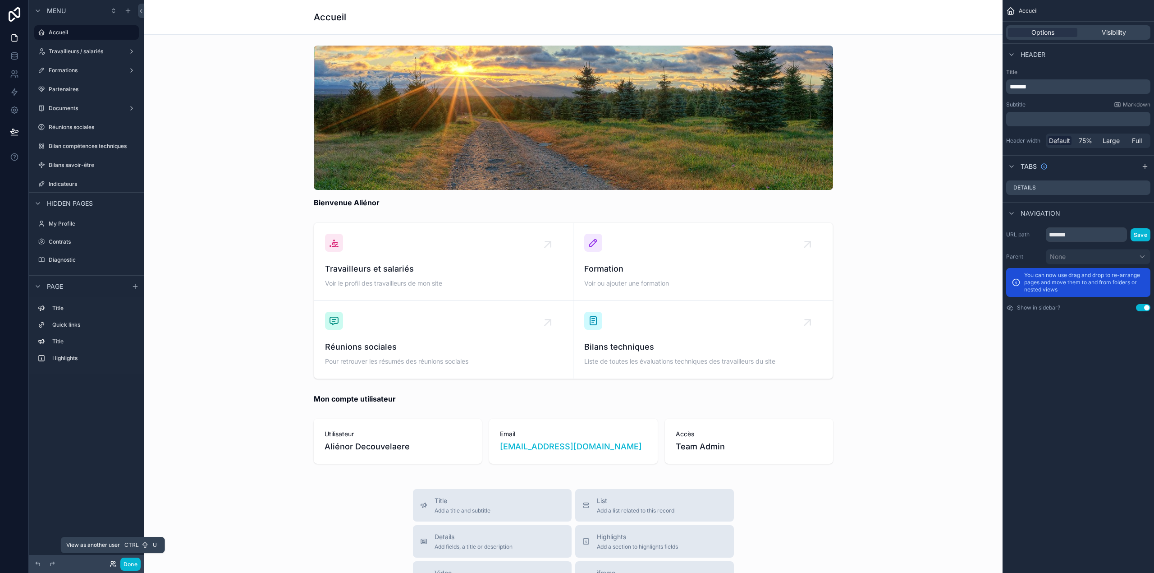
click at [114, 561] on icon at bounding box center [114, 562] width 1 height 2
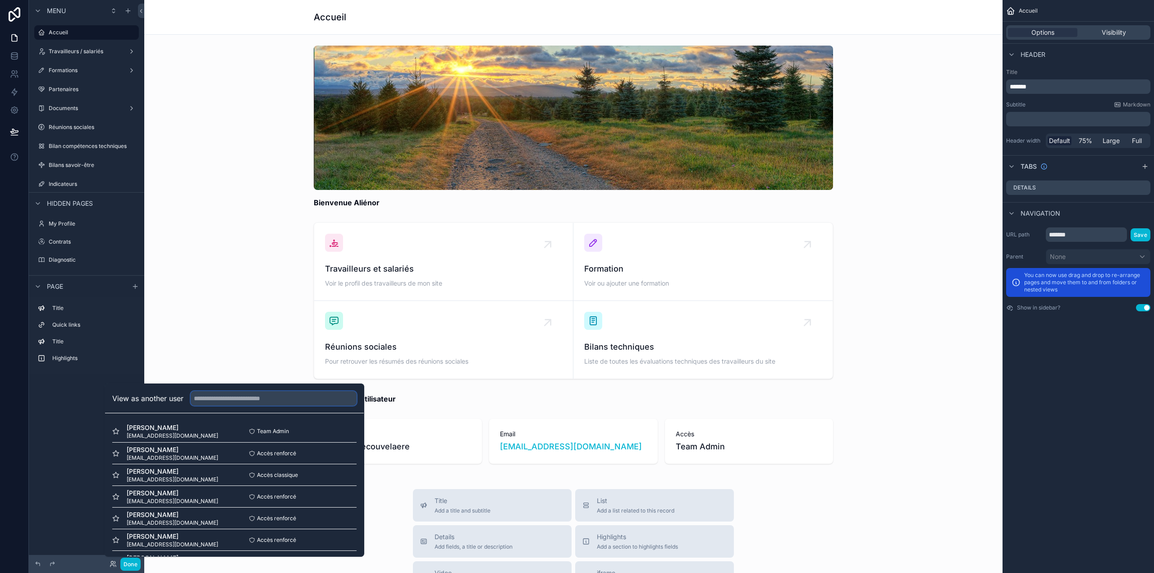
click at [226, 398] on input "text" at bounding box center [274, 398] width 166 height 14
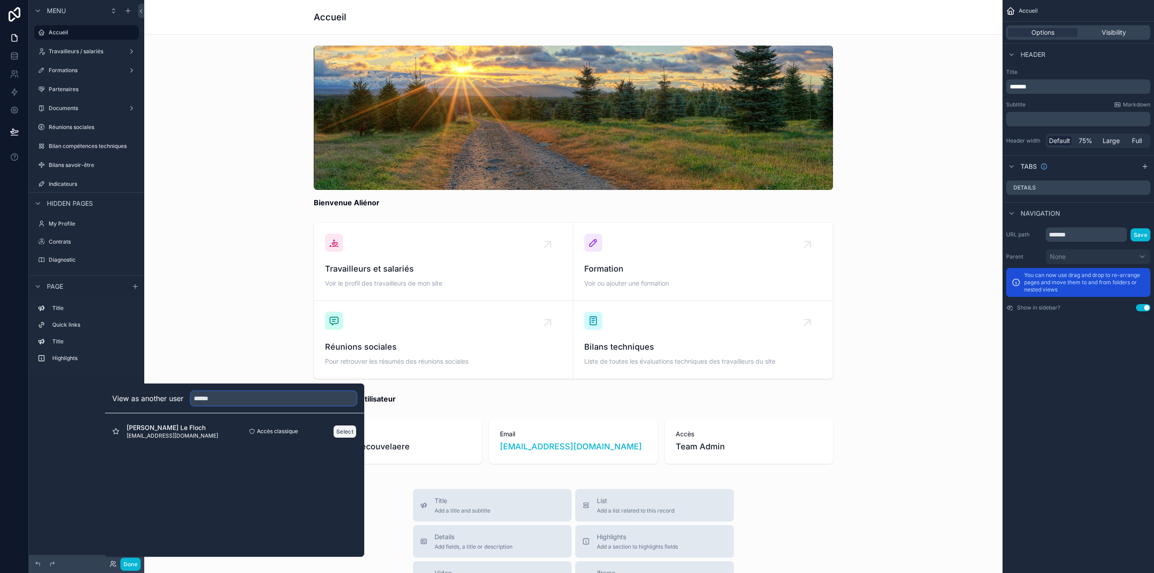
type input "******"
click at [340, 433] on button "Select" at bounding box center [344, 431] width 23 height 13
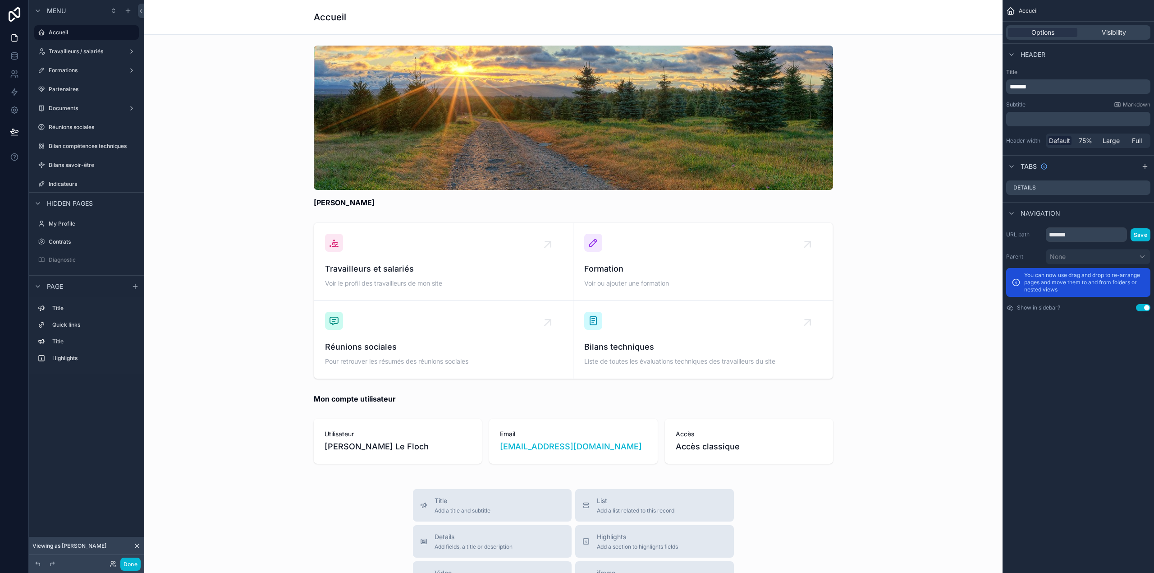
click at [118, 561] on div "Done" at bounding box center [123, 563] width 36 height 13
click at [67, 49] on label "Travailleurs / salariés" at bounding box center [85, 51] width 72 height 7
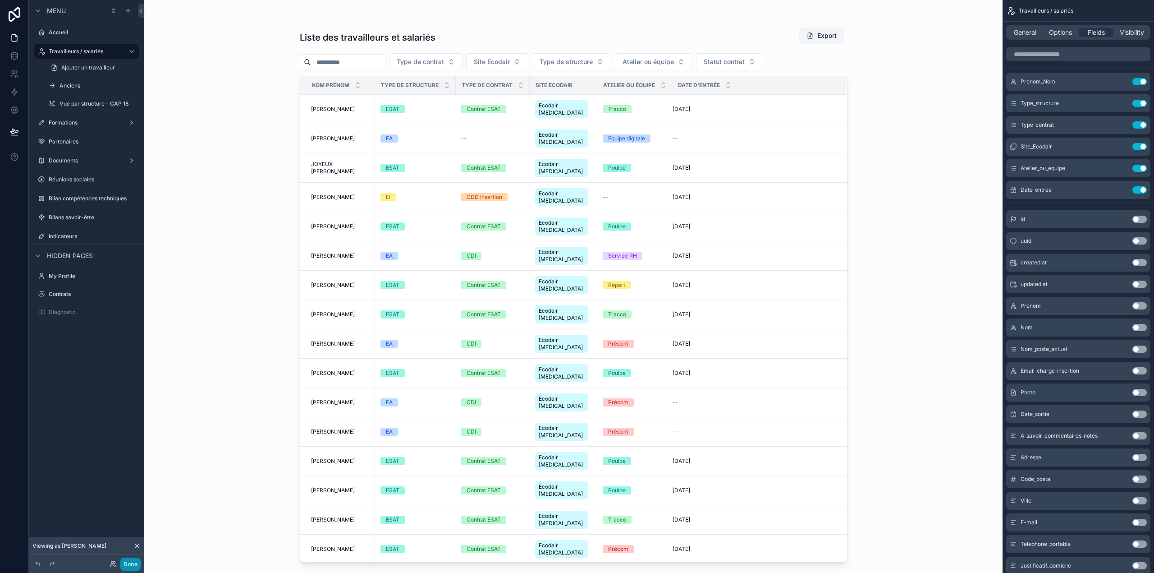
click at [139, 562] on button "Done" at bounding box center [130, 563] width 20 height 13
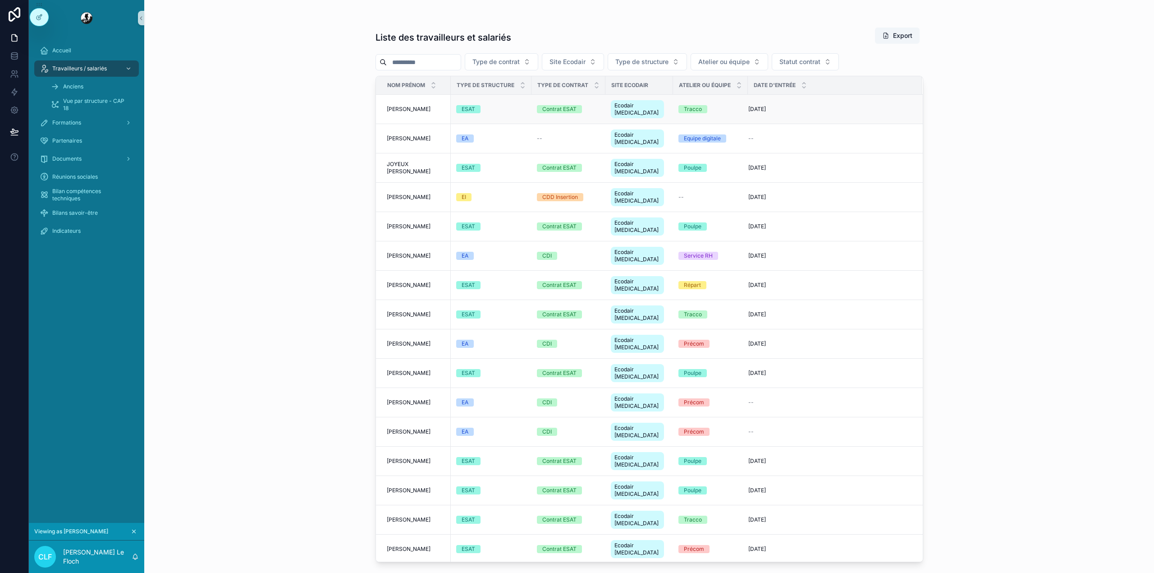
click at [514, 105] on div "ESAT" at bounding box center [491, 109] width 70 height 8
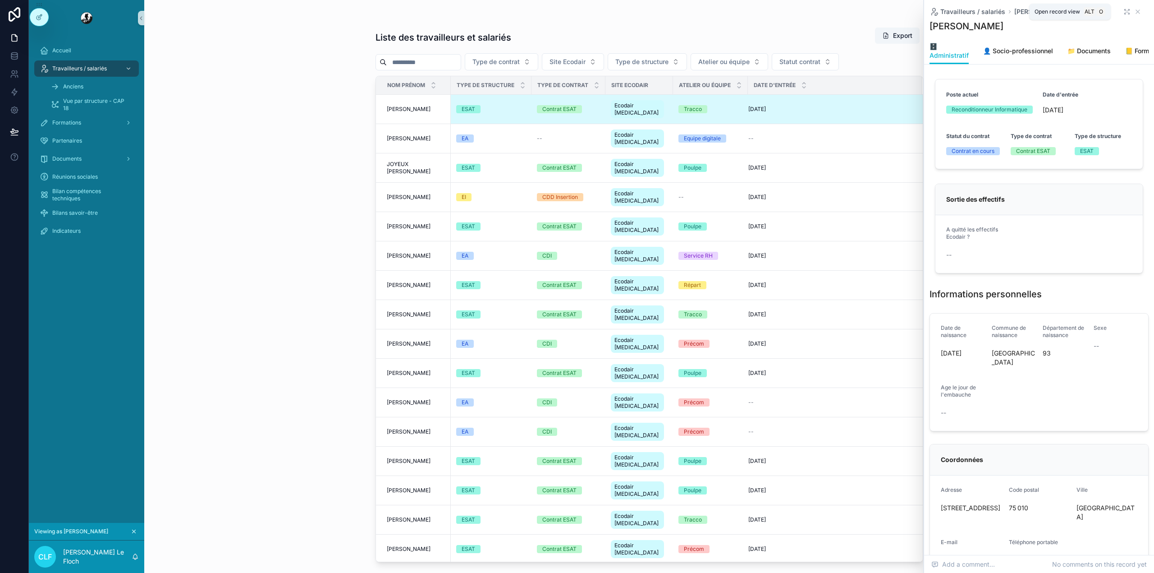
click at [1123, 13] on icon "scrollable content" at bounding box center [1126, 11] width 7 height 7
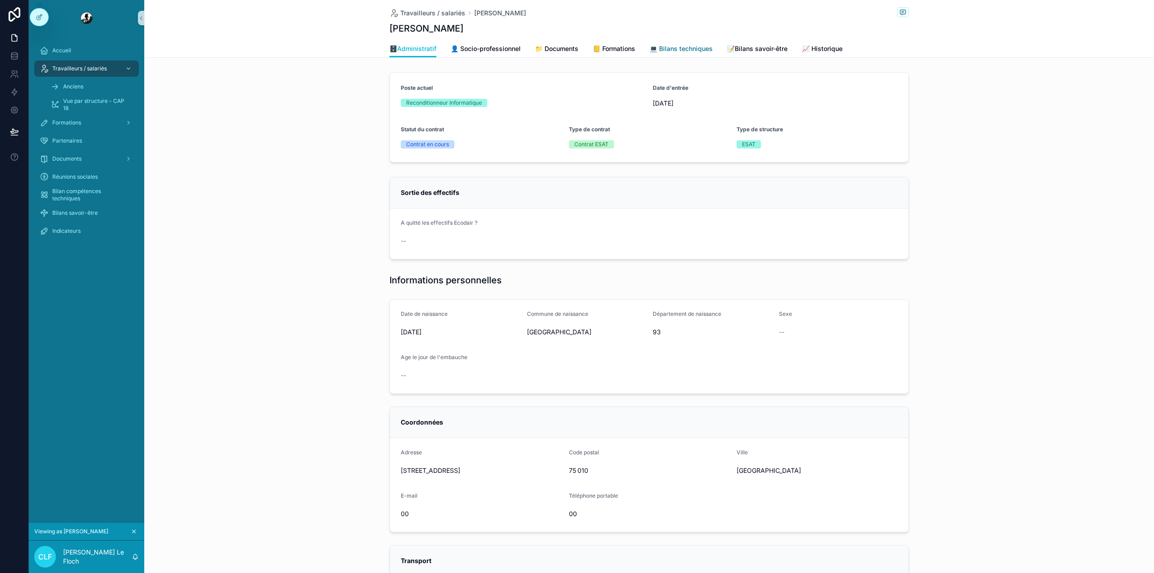
click at [705, 54] on link "💻 Bilans techniques" at bounding box center [681, 50] width 63 height 18
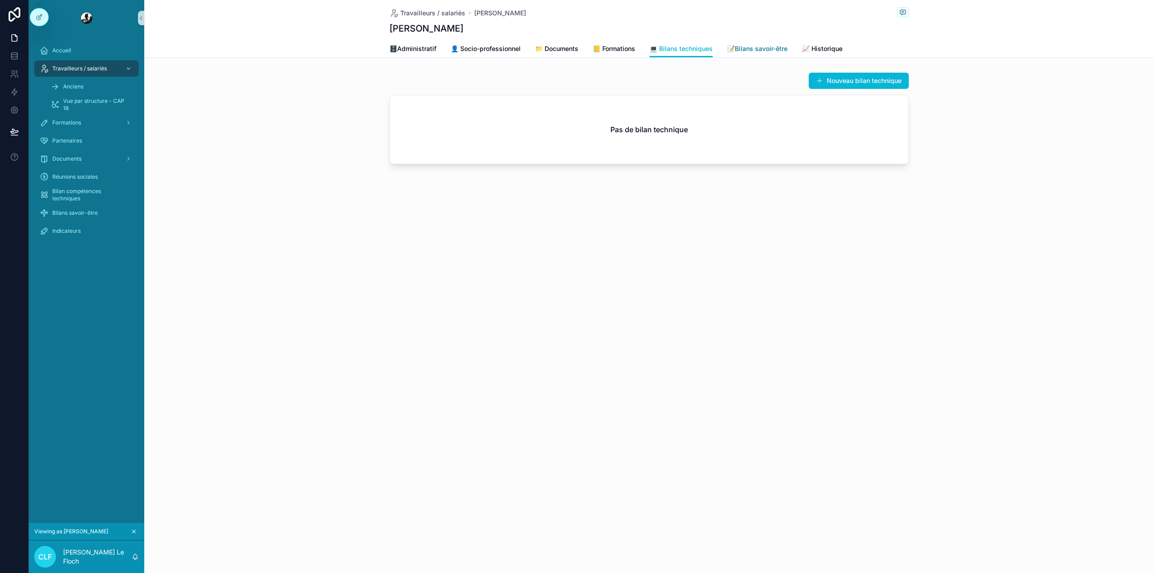
click at [747, 45] on span "📝Bilans savoir-être" at bounding box center [757, 48] width 60 height 9
click at [697, 51] on span "💻 Bilans techniques" at bounding box center [681, 48] width 63 height 9
click at [397, 14] on icon "scrollable content" at bounding box center [394, 13] width 9 height 9
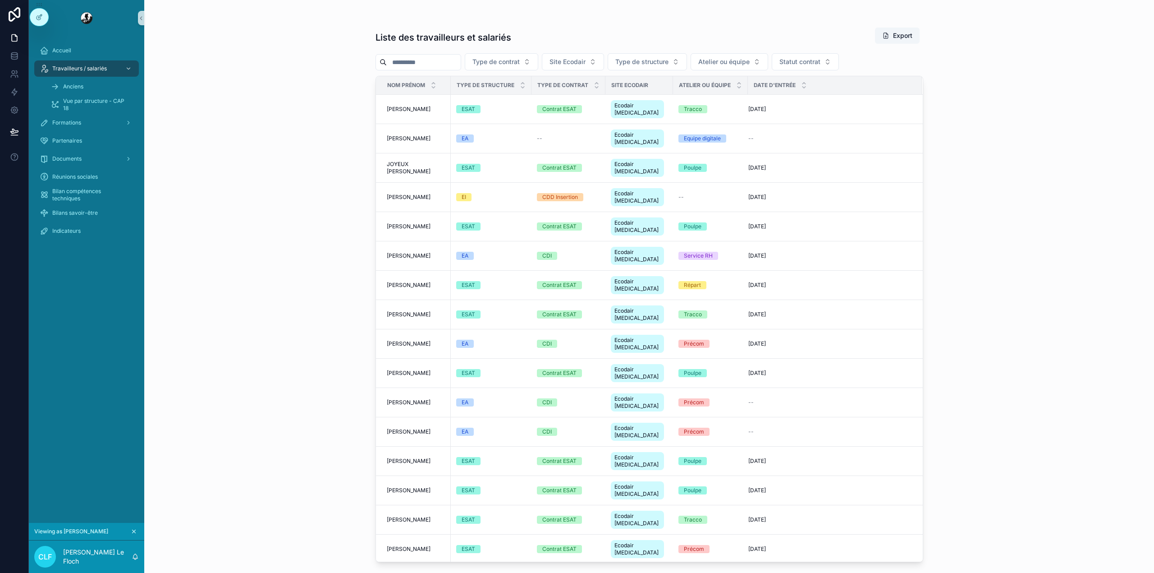
click at [417, 52] on div "Liste des travailleurs et salariés Export Type de contrat Site Ecodair Type de …" at bounding box center [650, 292] width 548 height 540
click at [413, 58] on input "scrollable content" at bounding box center [424, 62] width 74 height 13
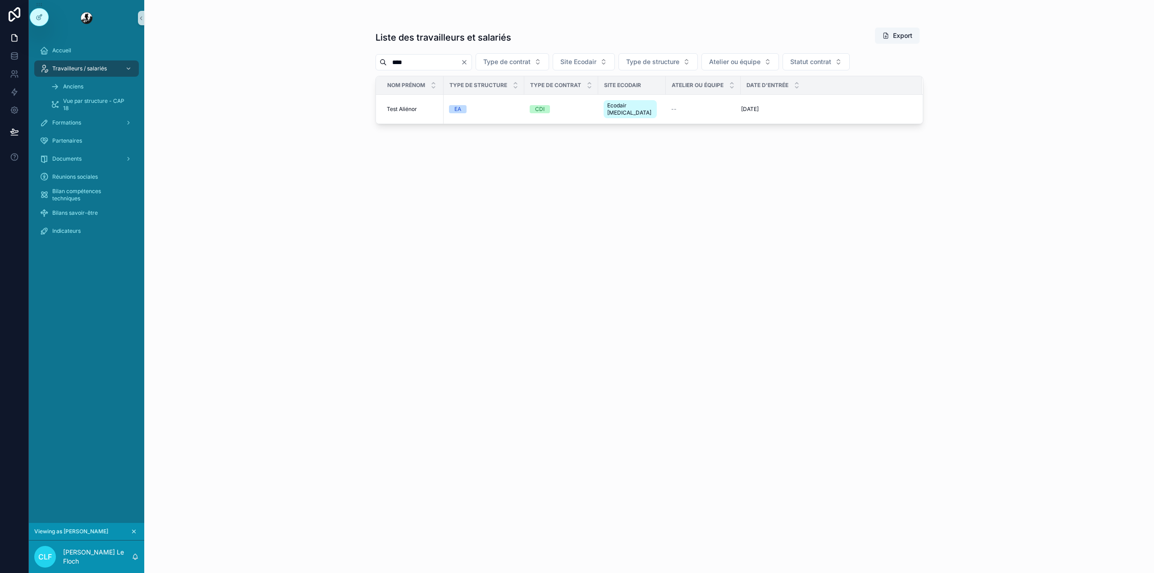
type input "****"
click at [289, 168] on div "Liste des travailleurs et salariés Export **** Type de contrat Site Ecodair Typ…" at bounding box center [649, 286] width 1010 height 573
click at [707, 107] on div "--" at bounding box center [703, 108] width 64 height 7
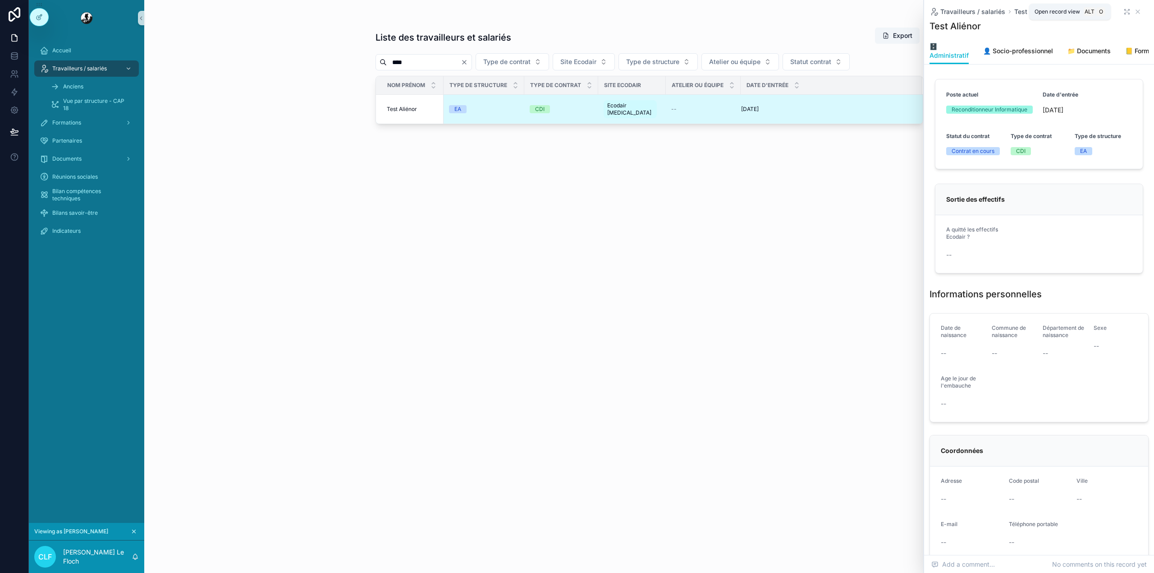
click at [1123, 13] on icon "scrollable content" at bounding box center [1126, 11] width 7 height 7
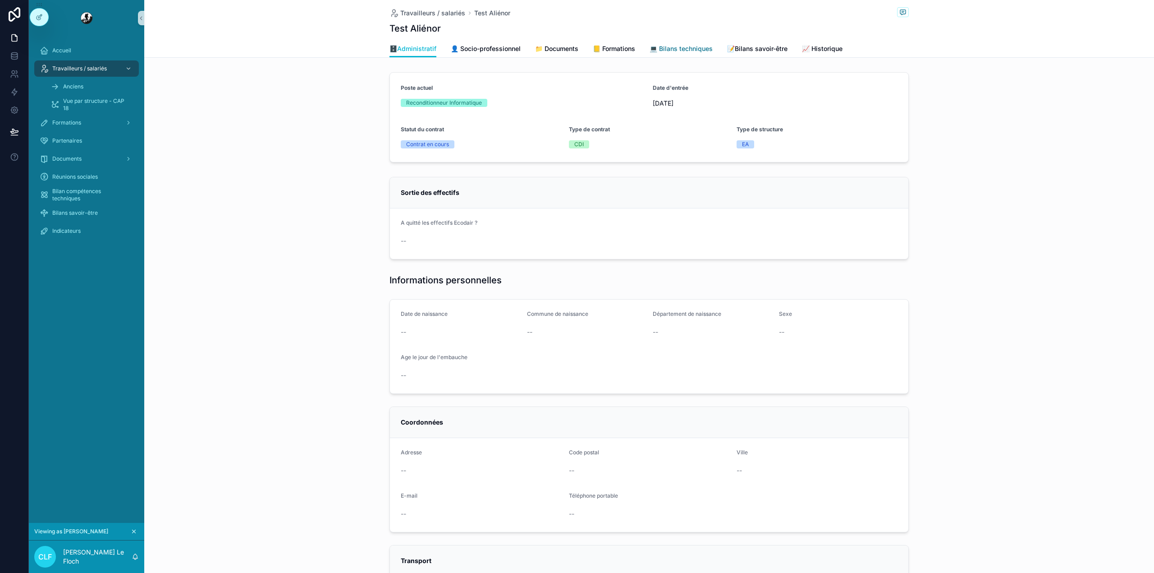
click at [675, 57] on link "💻 Bilans techniques" at bounding box center [681, 50] width 63 height 18
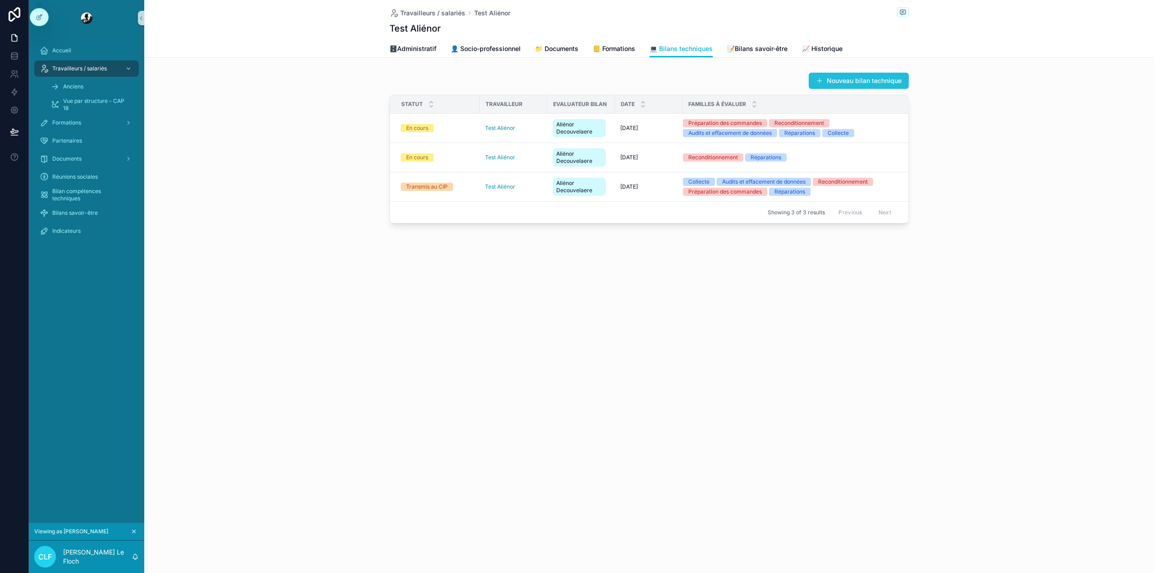
click at [839, 74] on button "Nouveau bilan technique" at bounding box center [859, 81] width 100 height 16
click at [853, 80] on button "Nouveau bilan technique" at bounding box center [859, 81] width 100 height 16
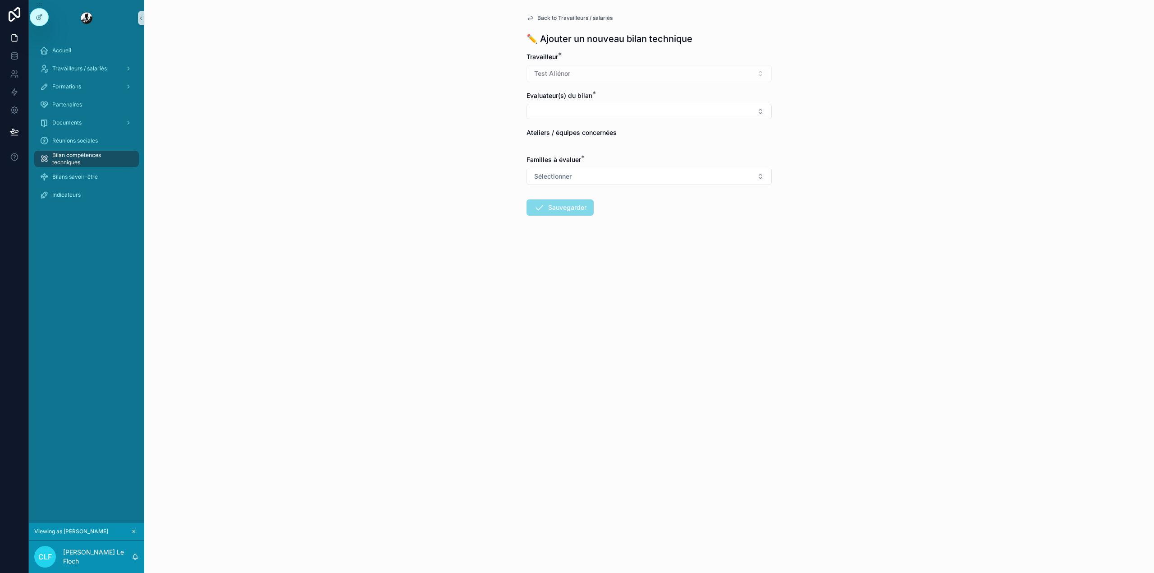
click at [546, 17] on span "Back to Travailleurs / salariés" at bounding box center [574, 17] width 75 height 7
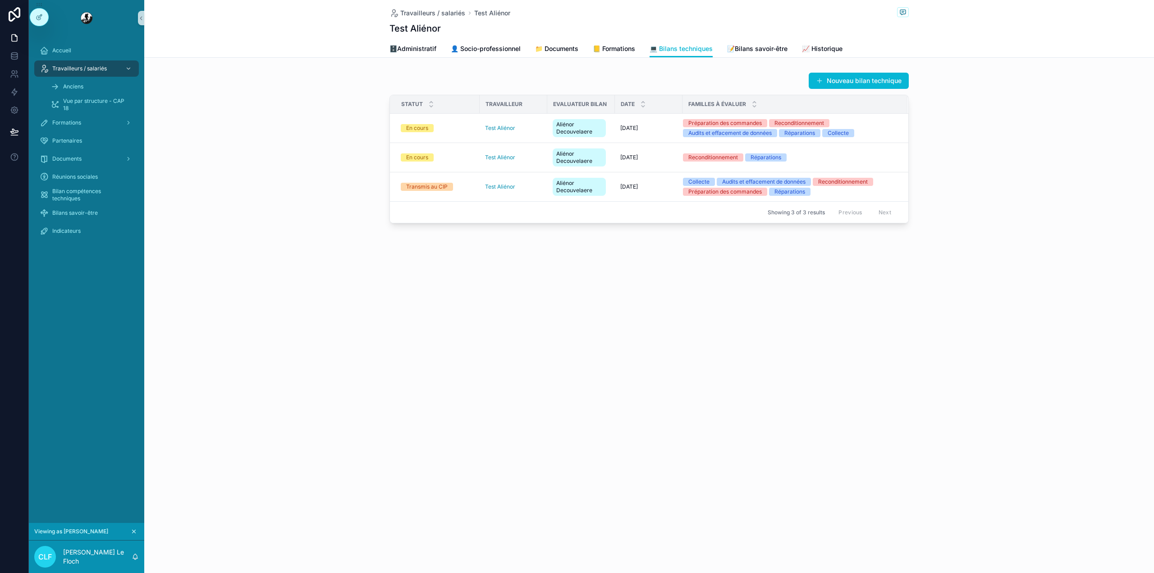
click at [837, 69] on div "Nouveau bilan technique Statut Travailleur Evaluateur bilan Date Familles à éva…" at bounding box center [649, 148] width 1010 height 158
click at [828, 76] on button "Nouveau bilan technique" at bounding box center [859, 81] width 100 height 16
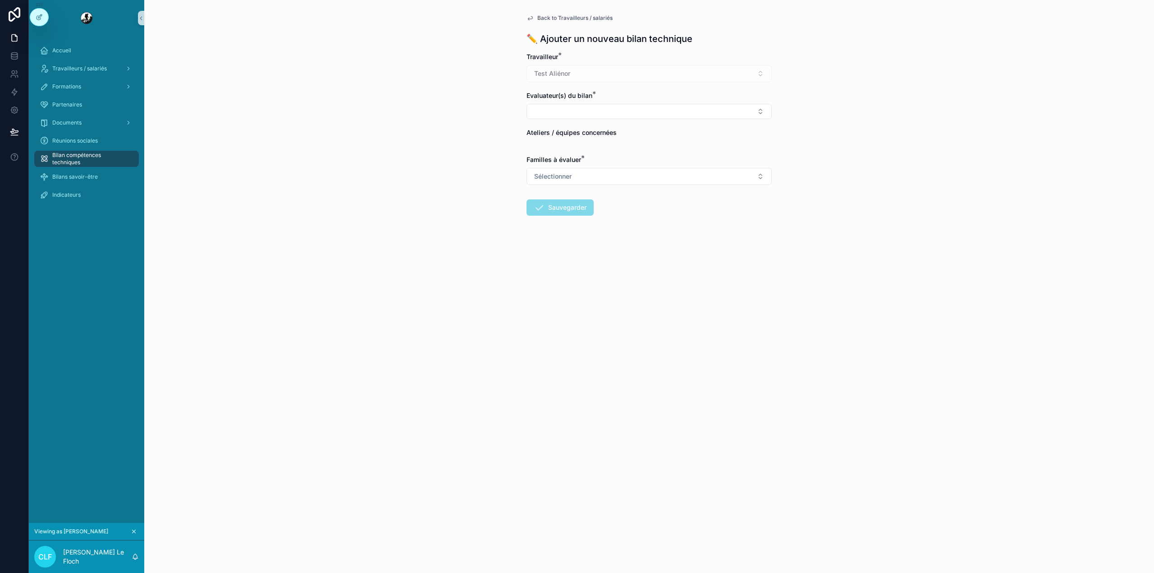
click at [543, 18] on span "Back to Travailleurs / salariés" at bounding box center [574, 17] width 75 height 7
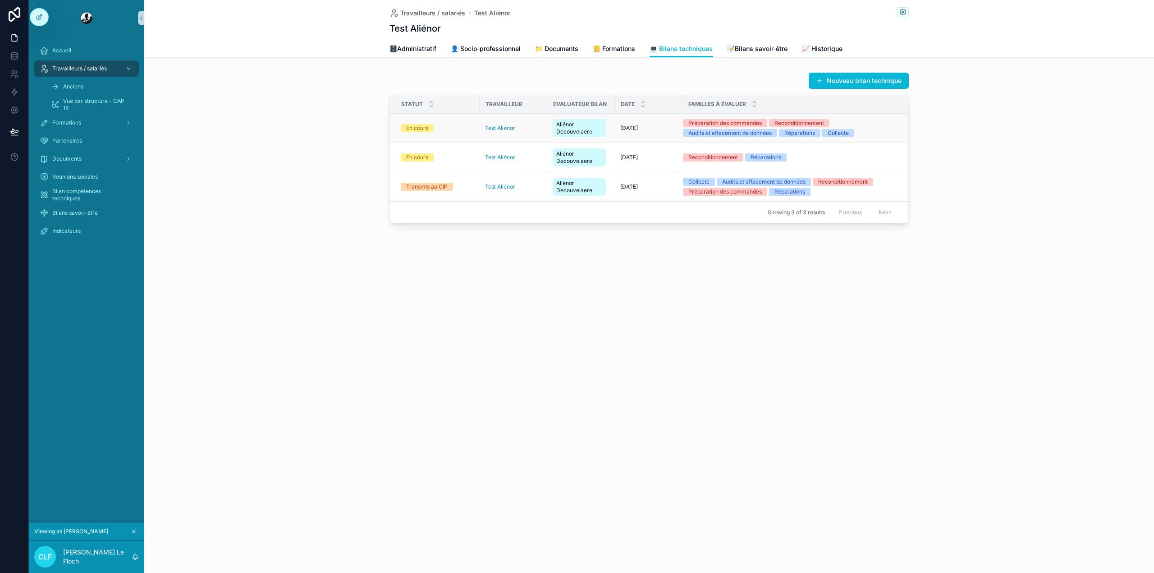
click at [534, 125] on div "Test Aliénor" at bounding box center [513, 127] width 57 height 7
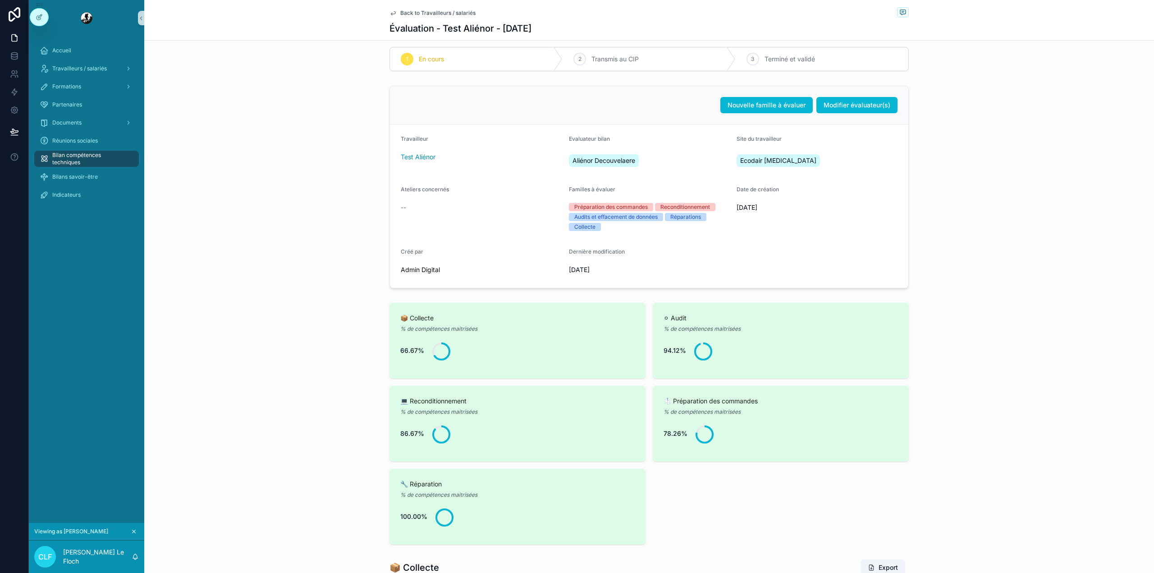
scroll to position [3, 0]
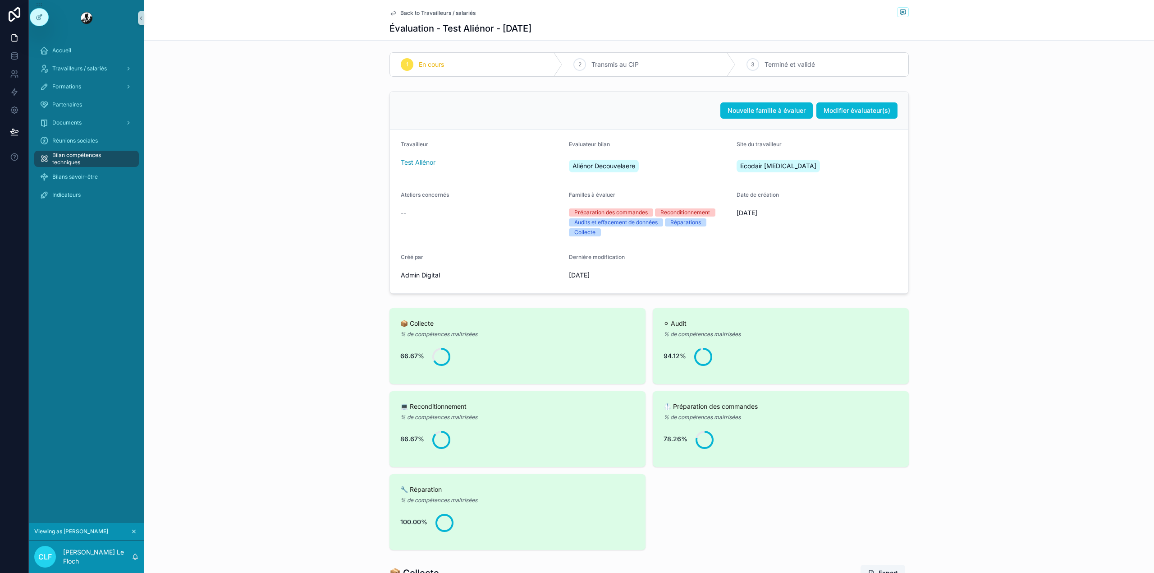
click at [419, 13] on span "Back to Travailleurs / salariés" at bounding box center [437, 12] width 75 height 7
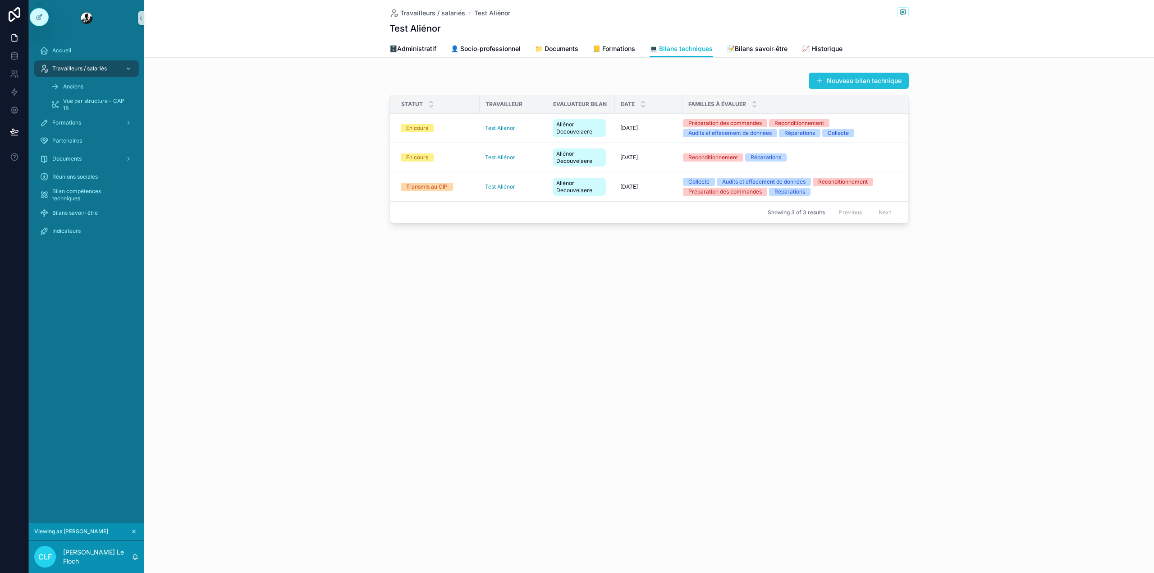
click at [844, 74] on button "Nouveau bilan technique" at bounding box center [859, 81] width 100 height 16
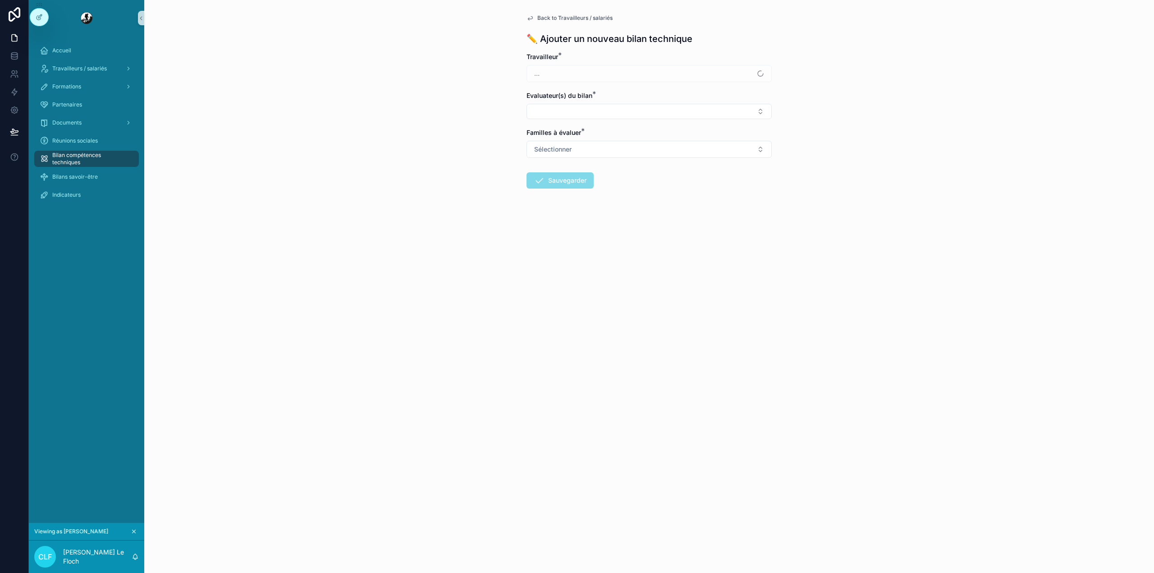
click at [653, 67] on div "..." at bounding box center [649, 73] width 245 height 17
click at [596, 112] on button "Select Button" at bounding box center [649, 111] width 245 height 15
type input "***"
click at [578, 147] on span "Aliénor Decouvelaere" at bounding box center [563, 147] width 63 height 9
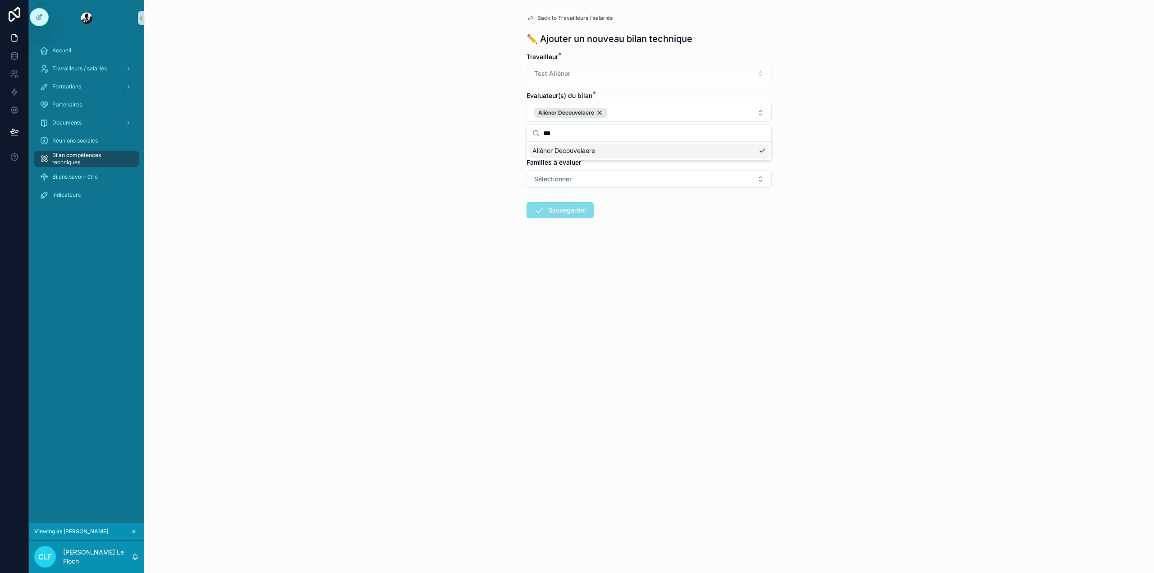
click at [396, 184] on div "Back to Travailleurs / salariés ✏️ Ajouter un nouveau bilan technique Travaille…" at bounding box center [649, 286] width 1010 height 573
click at [568, 160] on span "Familles à évaluer" at bounding box center [554, 162] width 55 height 8
click at [579, 133] on span "Ateliers / équipes concernées" at bounding box center [572, 135] width 90 height 8
click at [40, 16] on icon at bounding box center [40, 16] width 4 height 4
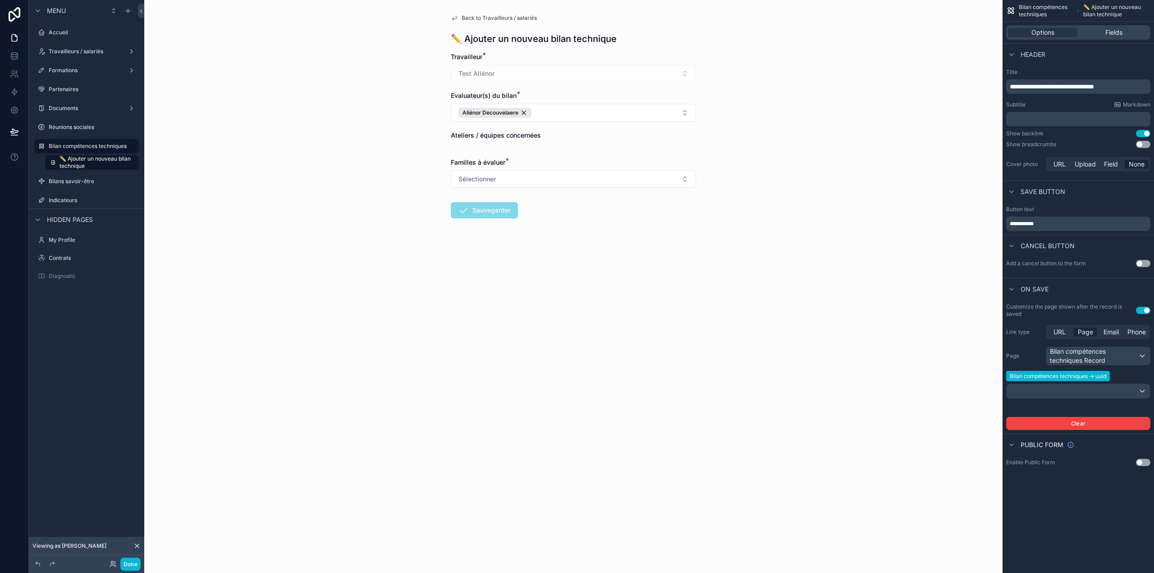
click at [548, 138] on div "Ateliers / équipes concernées" at bounding box center [573, 135] width 245 height 9
click at [519, 183] on button "Sélectionner" at bounding box center [573, 178] width 245 height 17
click at [496, 257] on span "Réparations" at bounding box center [477, 257] width 41 height 8
click at [498, 217] on div "Préparation des commandes" at bounding box center [498, 216] width 73 height 8
click at [397, 305] on div "Back to Travailleurs / salariés ✏️ Ajouter un nouveau bilan technique Travaille…" at bounding box center [573, 286] width 858 height 573
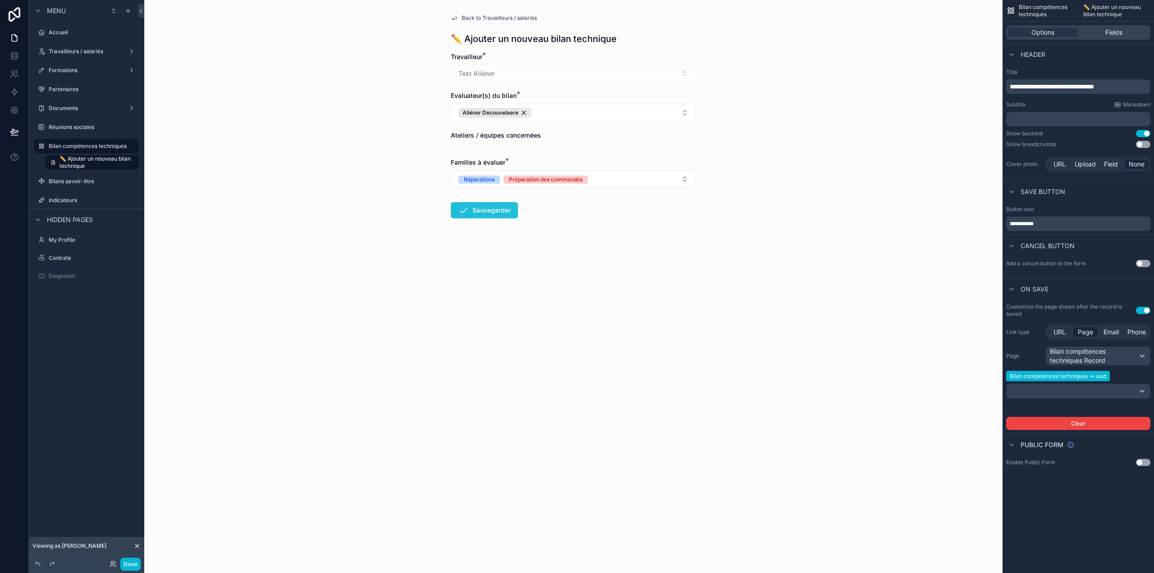
click at [464, 213] on icon "scrollable content" at bounding box center [463, 210] width 11 height 11
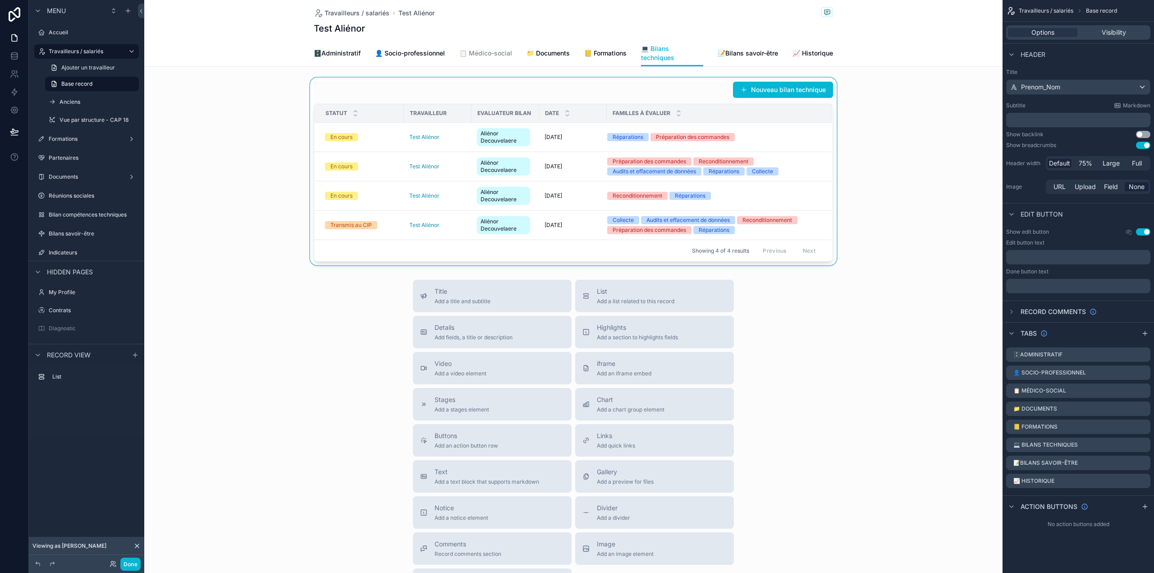
click at [588, 136] on div "scrollable content" at bounding box center [573, 172] width 858 height 188
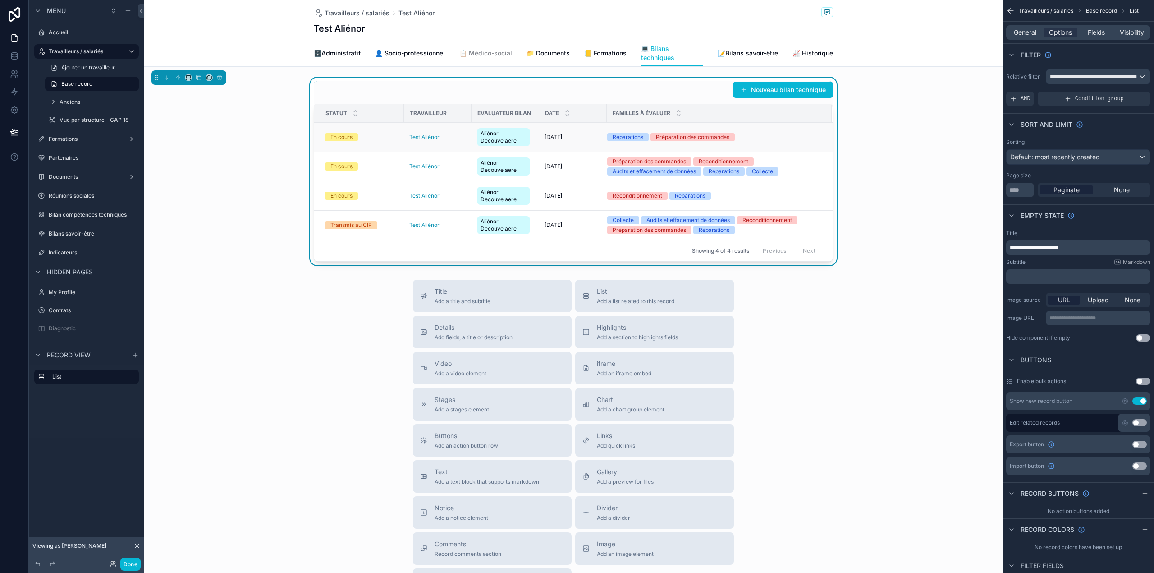
click at [579, 137] on div "29-08-2025 29-08-2025" at bounding box center [573, 136] width 57 height 7
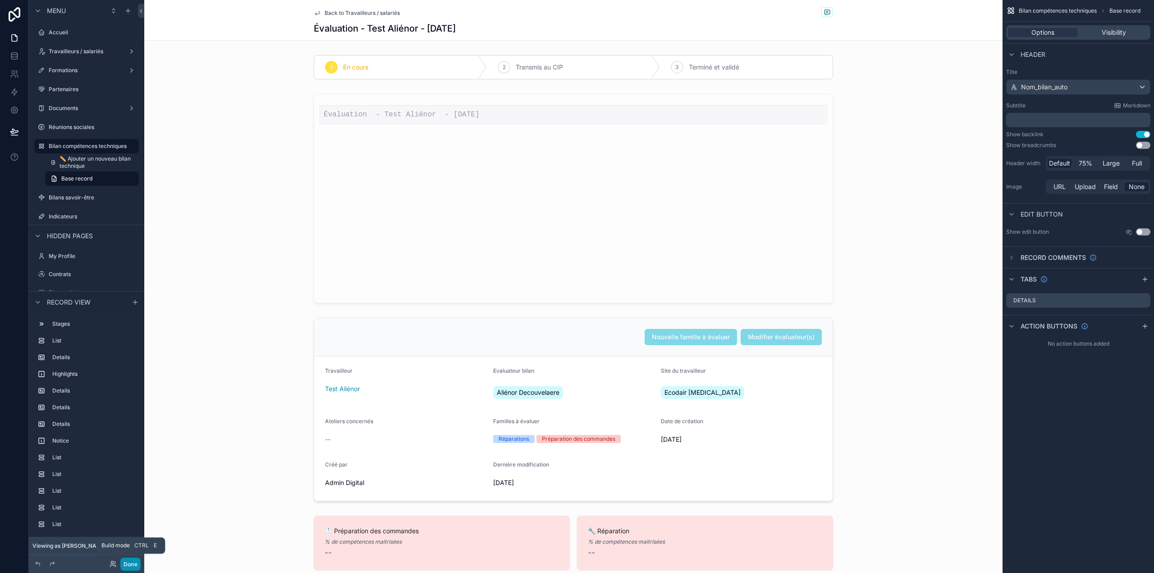
click at [132, 565] on button "Done" at bounding box center [130, 563] width 20 height 13
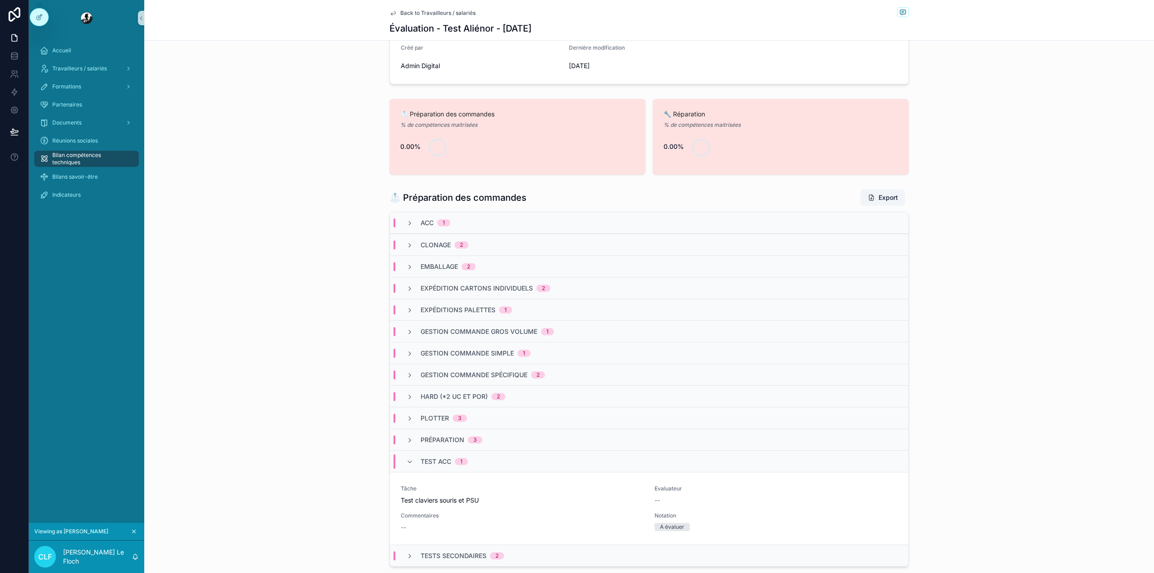
scroll to position [195, 0]
click at [625, 228] on div "ACC 1" at bounding box center [649, 221] width 518 height 22
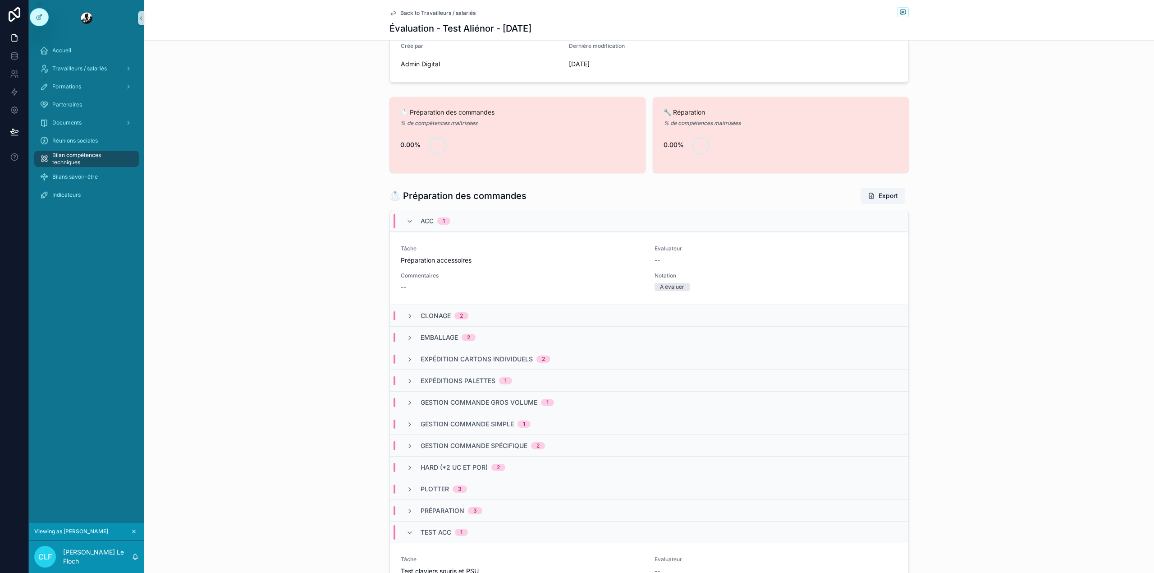
click at [514, 311] on div "Clonage 2" at bounding box center [649, 315] width 518 height 22
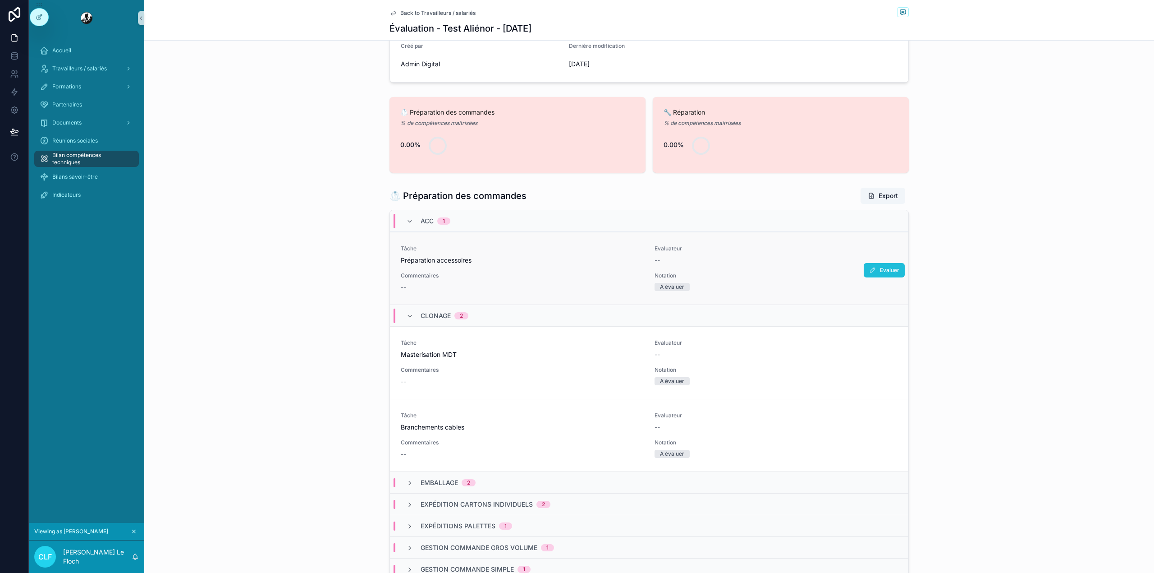
click at [864, 267] on button "Evaluer" at bounding box center [884, 270] width 41 height 14
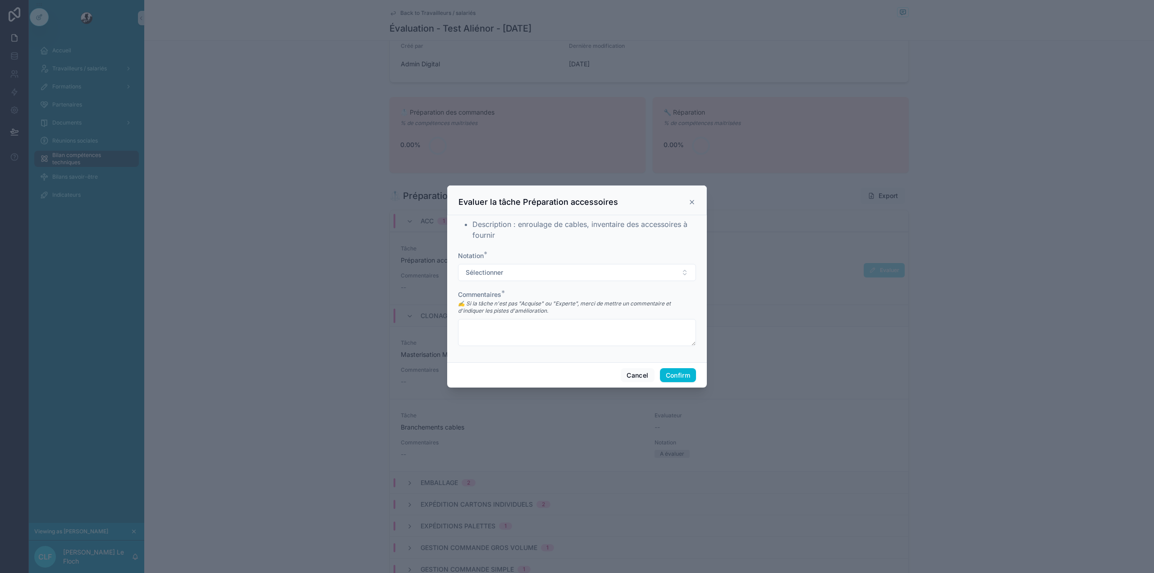
click at [543, 290] on div "Commentaires *" at bounding box center [577, 294] width 238 height 9
click at [521, 262] on div "Notation * Sélectionner" at bounding box center [577, 266] width 238 height 30
click at [518, 271] on button "Sélectionner" at bounding box center [577, 272] width 238 height 17
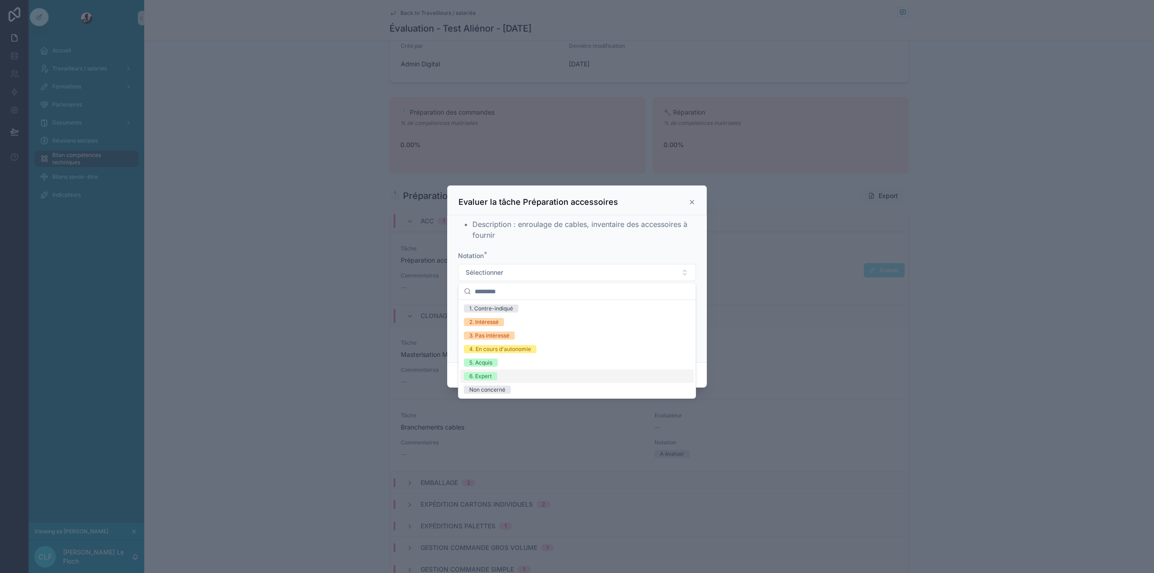
click at [510, 370] on div "6. Expert" at bounding box center [577, 376] width 234 height 14
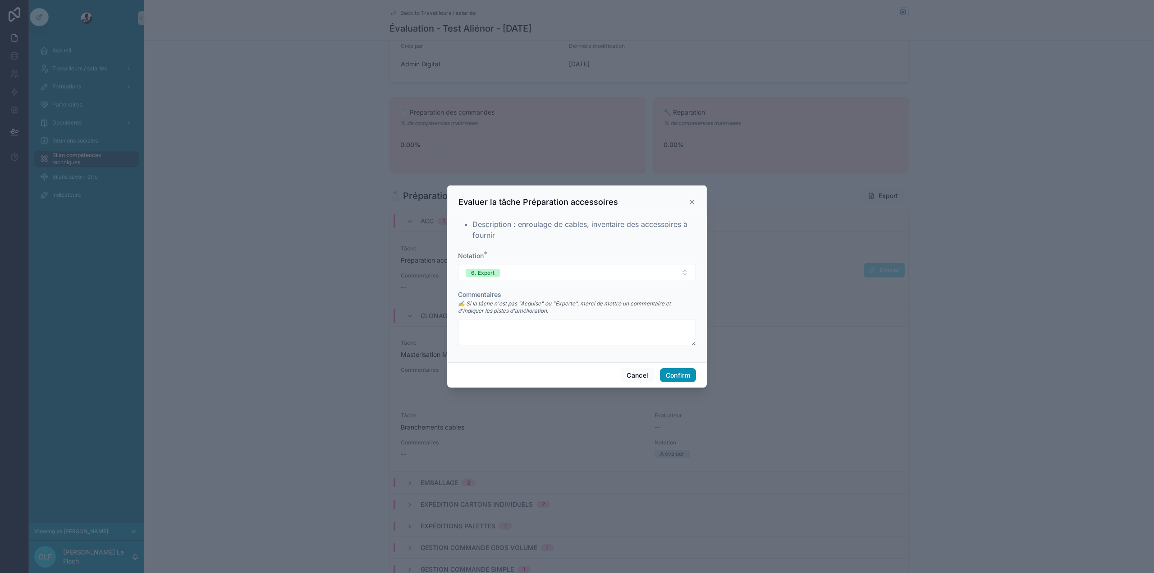
click at [688, 373] on button "Confirm" at bounding box center [678, 375] width 36 height 14
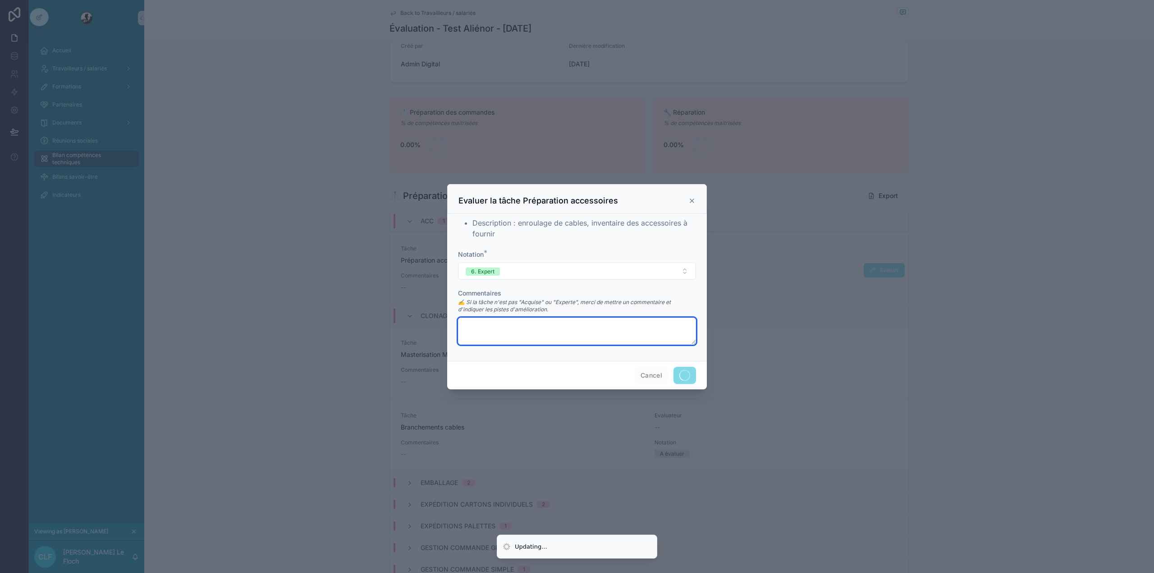
click at [593, 334] on textarea at bounding box center [577, 330] width 238 height 27
click at [825, 365] on div at bounding box center [577, 286] width 1154 height 573
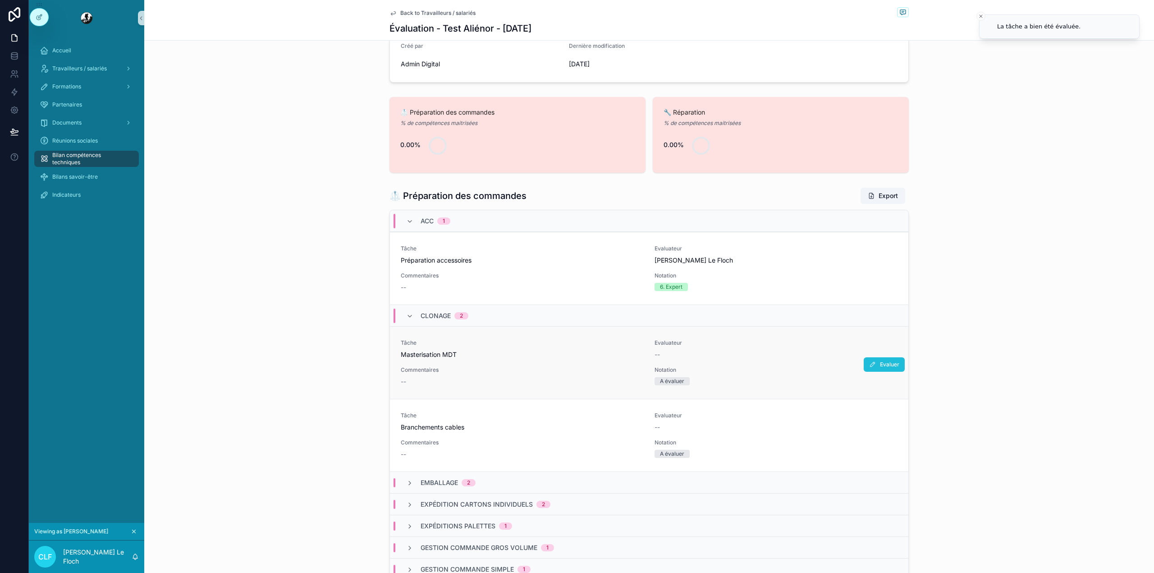
click at [864, 367] on button "Evaluer" at bounding box center [884, 364] width 41 height 14
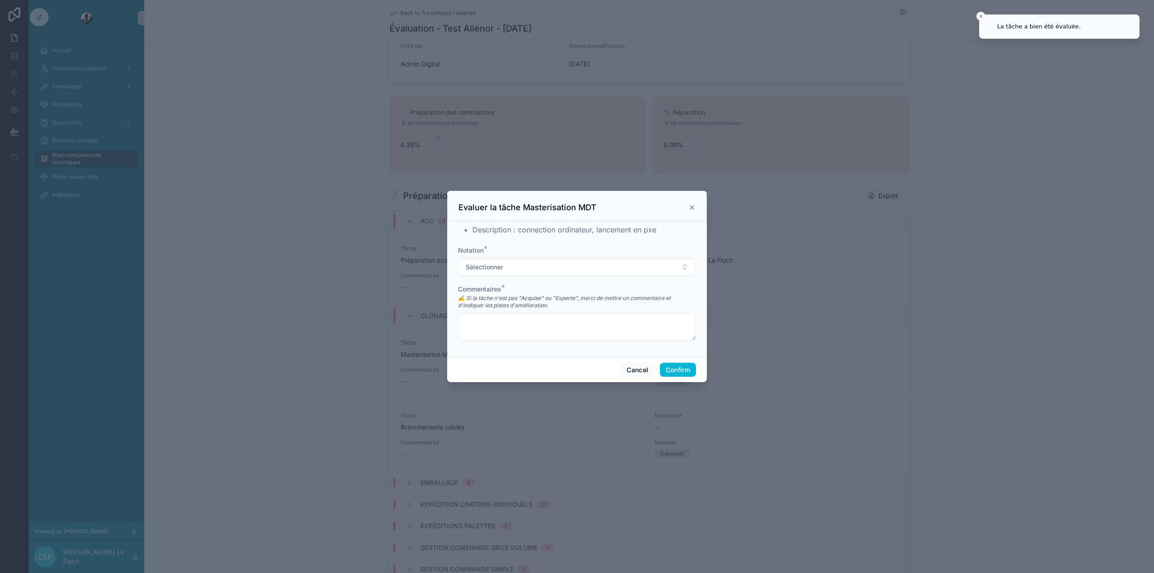
click at [688, 204] on icon at bounding box center [691, 207] width 7 height 7
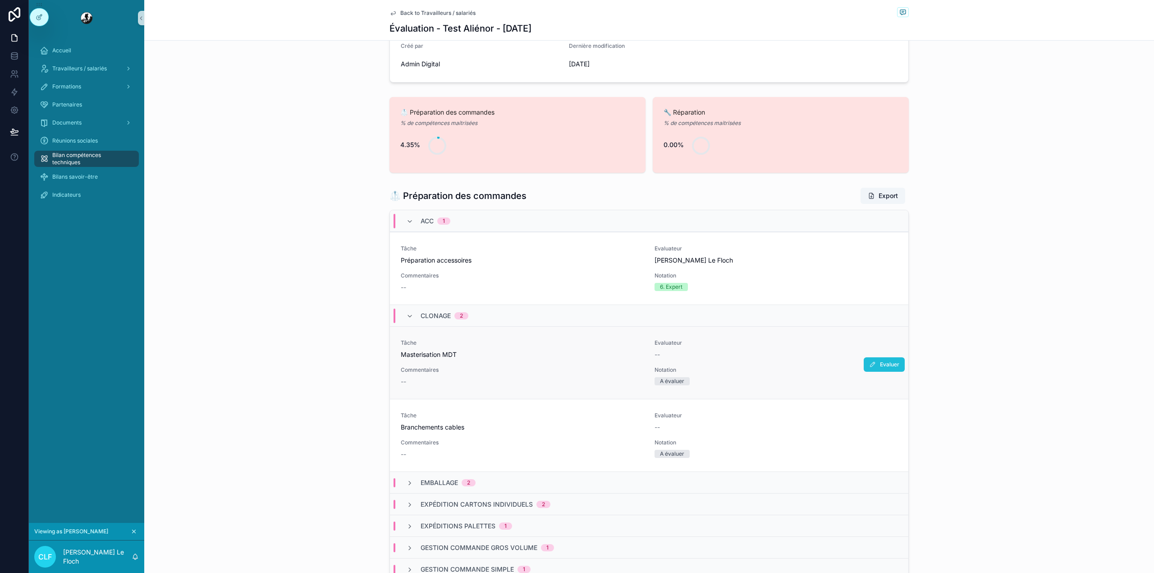
click at [869, 371] on button "Evaluer" at bounding box center [884, 364] width 41 height 14
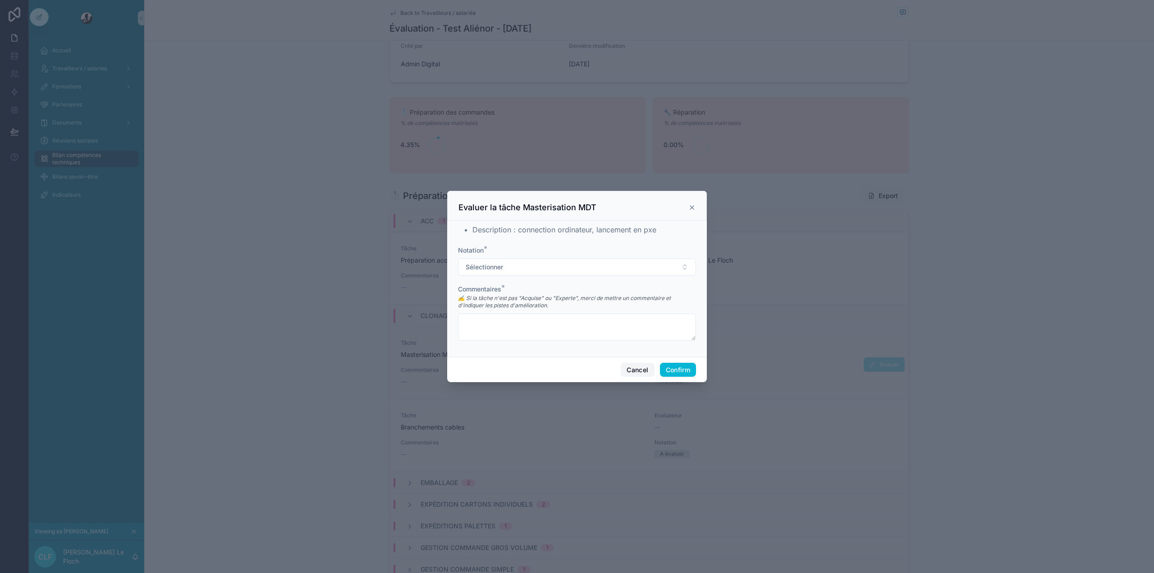
click at [630, 365] on button "Cancel" at bounding box center [637, 369] width 33 height 14
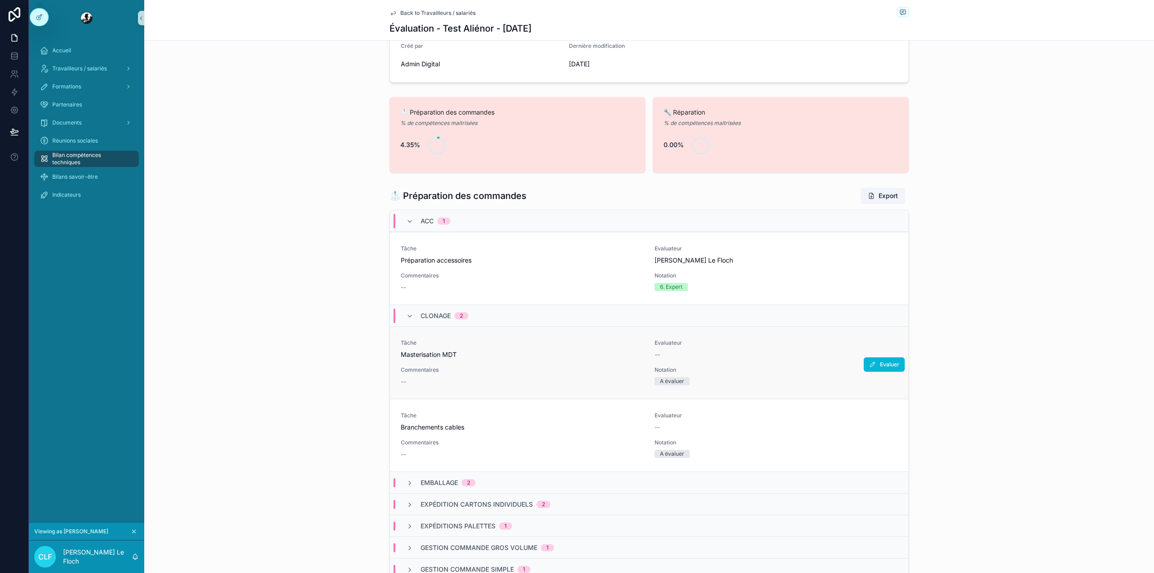
scroll to position [0, 0]
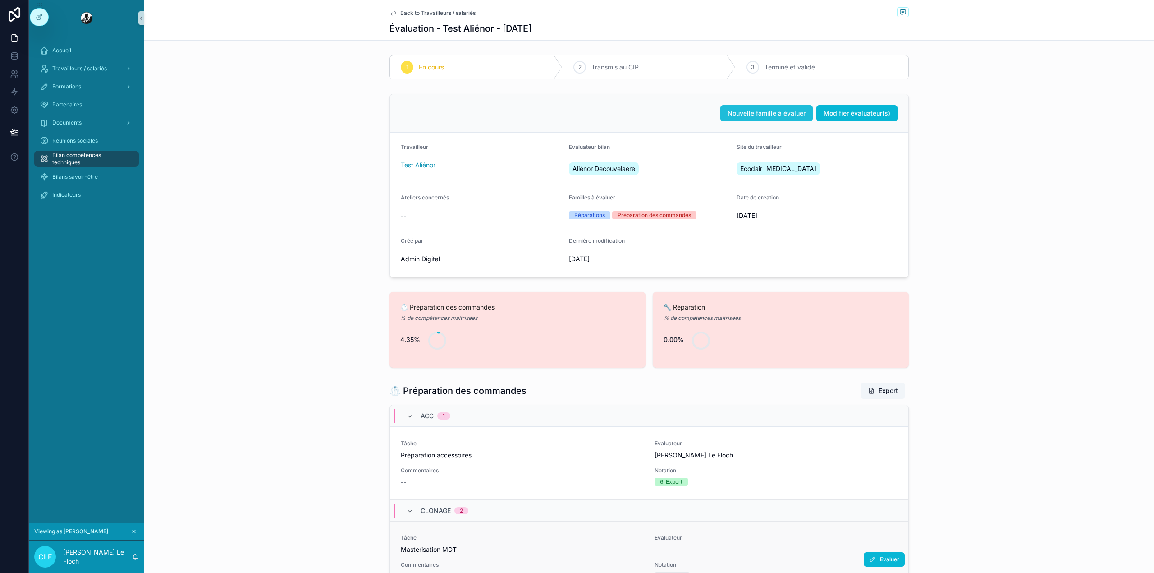
click at [741, 107] on button "Nouvelle famille à évaluer" at bounding box center [766, 113] width 92 height 16
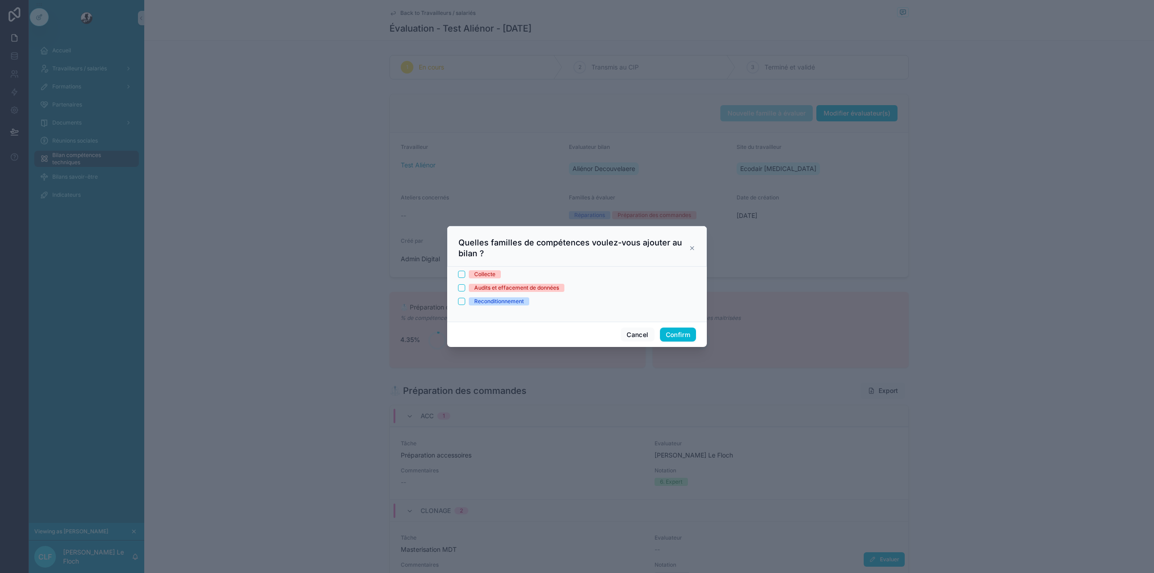
click at [693, 250] on icon at bounding box center [692, 247] width 7 height 7
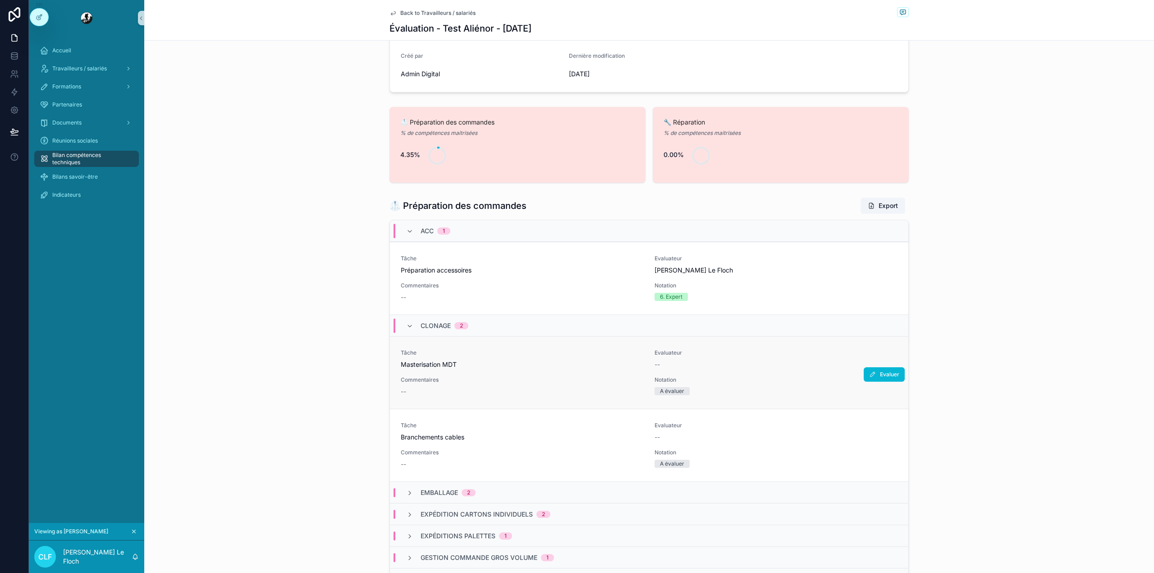
scroll to position [186, 0]
click at [880, 280] on span "Evaluer" at bounding box center [889, 278] width 19 height 7
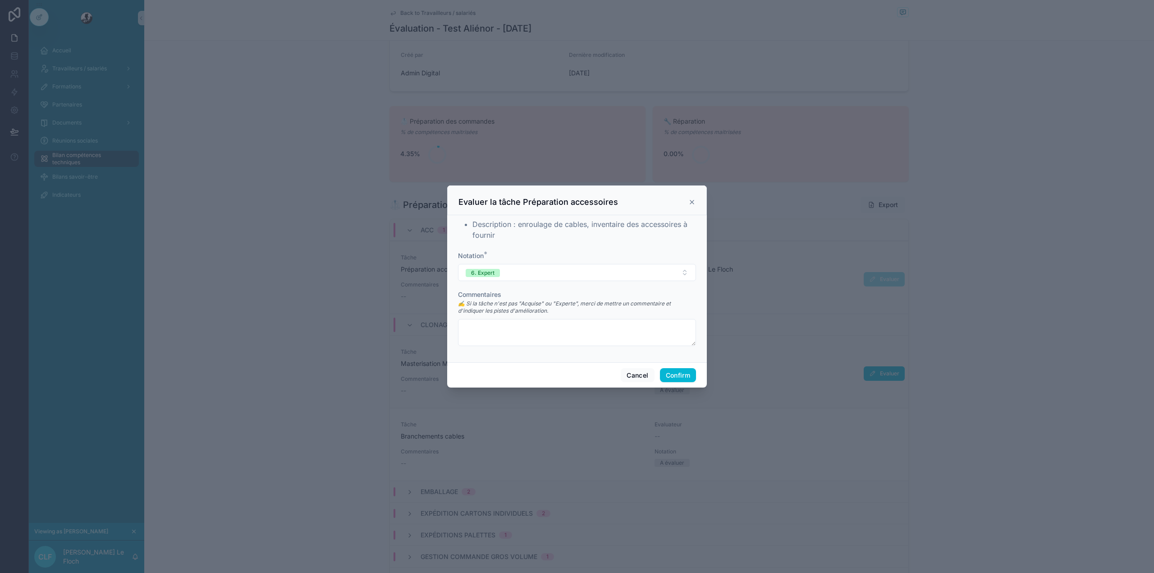
click at [691, 199] on icon at bounding box center [691, 201] width 7 height 7
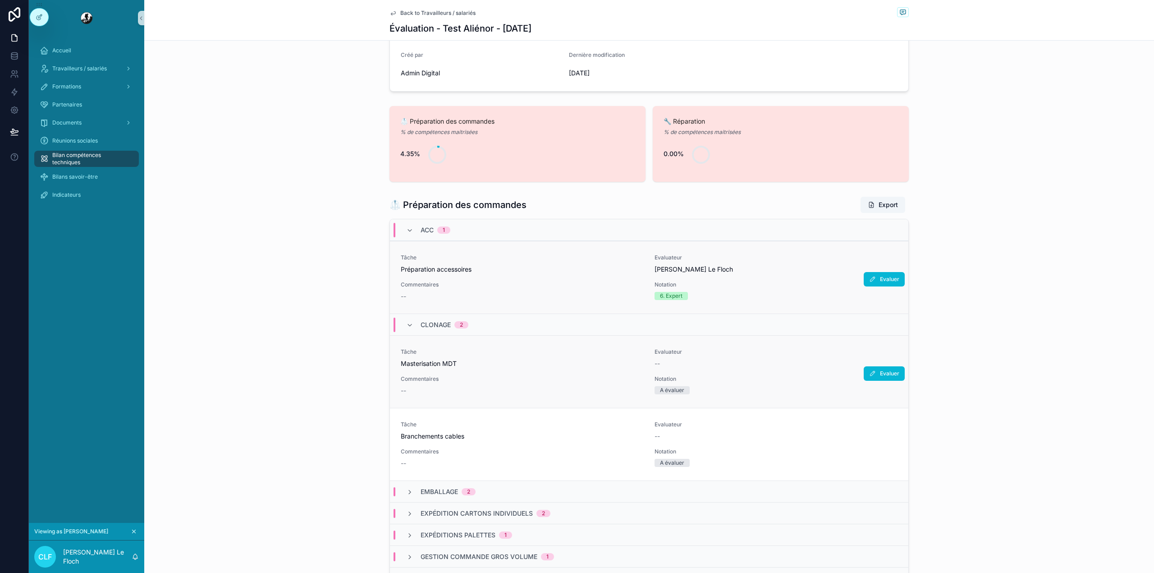
click at [421, 224] on div "ACC 1" at bounding box center [436, 230] width 30 height 14
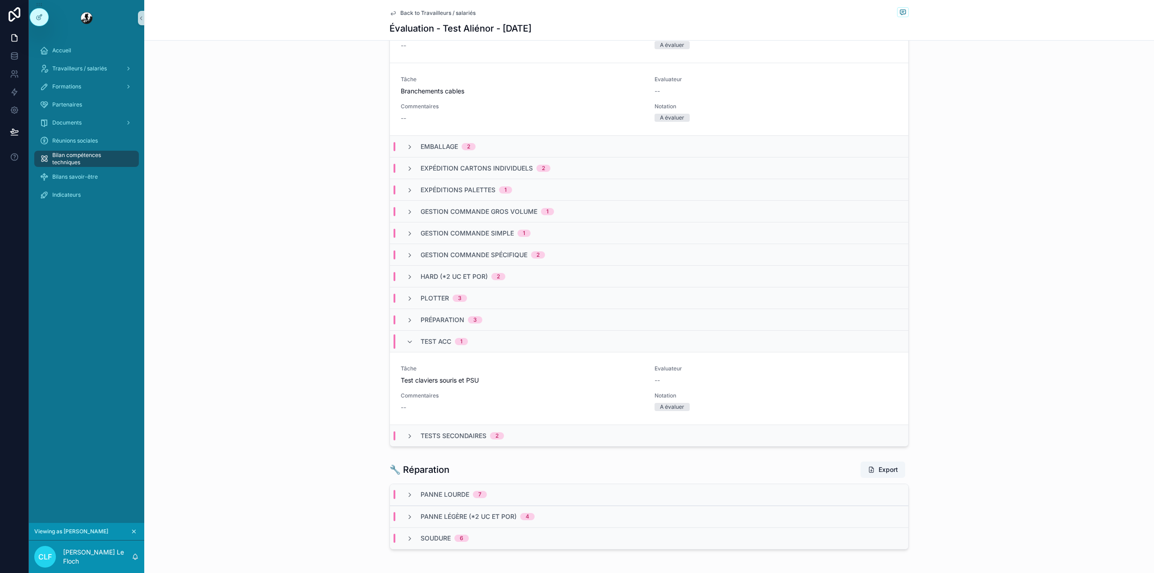
scroll to position [426, 0]
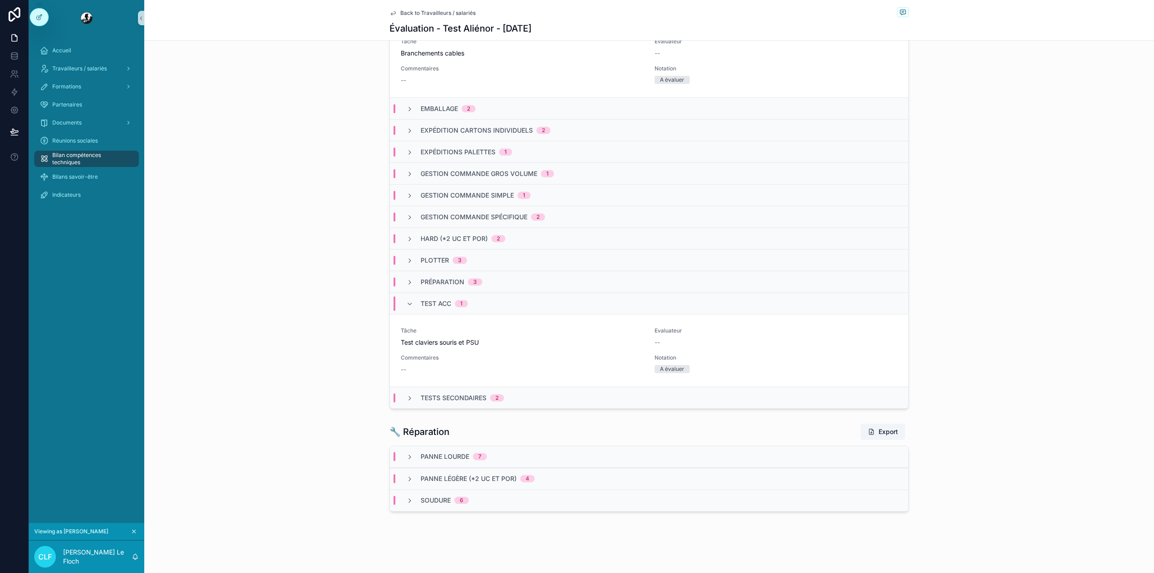
click at [239, 65] on div "🥼 Préparation des commandes Export ACC 1 Clonage 2 Tâche Masterisation MDT Eval…" at bounding box center [649, 182] width 1010 height 459
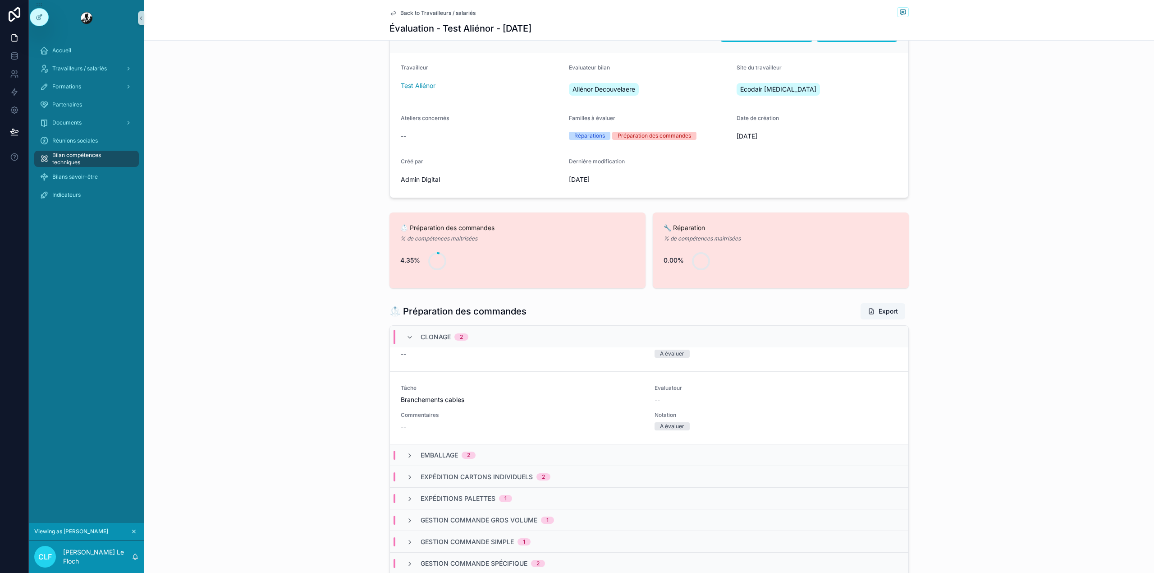
scroll to position [0, 0]
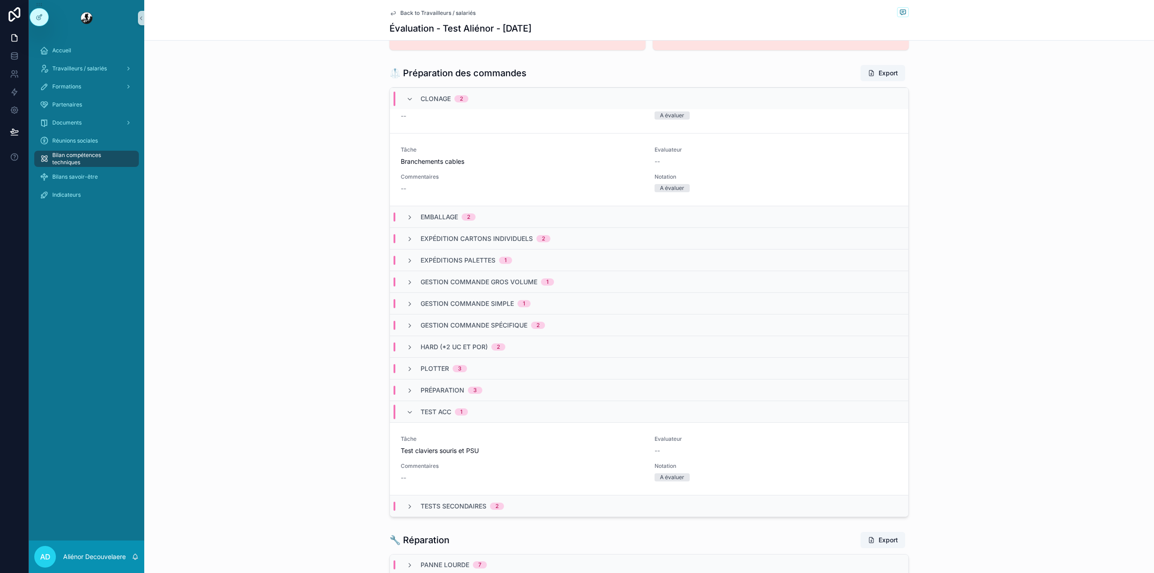
scroll to position [426, 0]
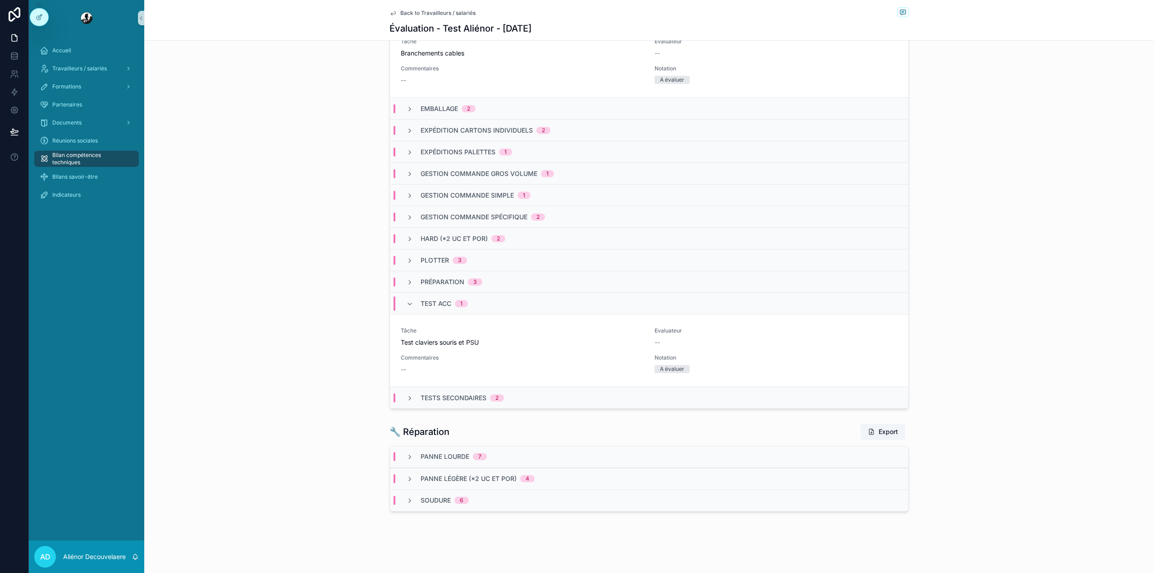
click at [604, 288] on div "Préparation 3" at bounding box center [649, 281] width 518 height 22
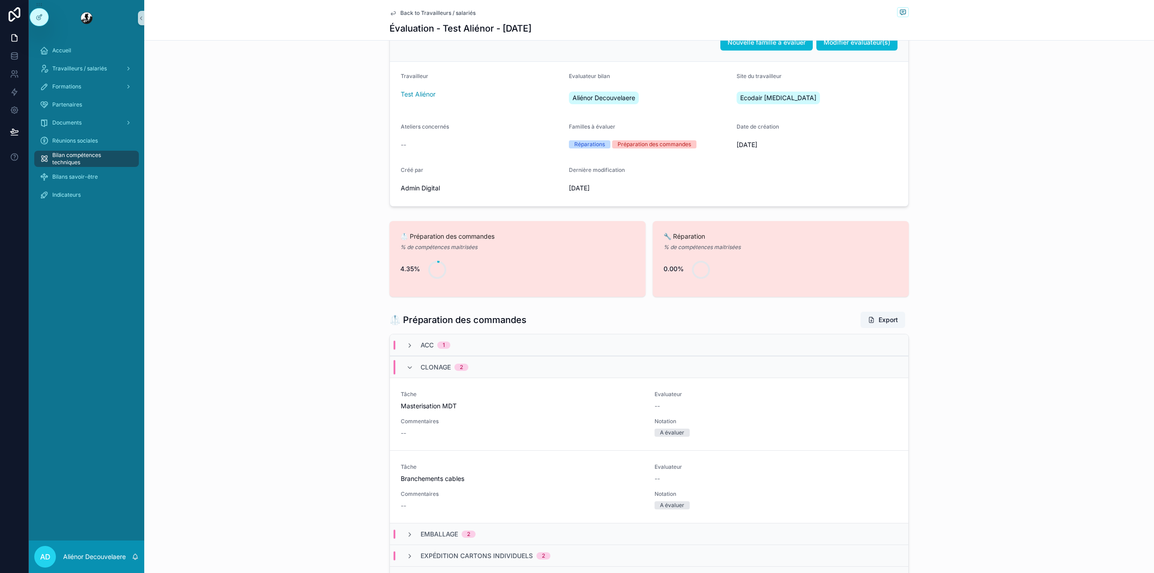
scroll to position [0, 0]
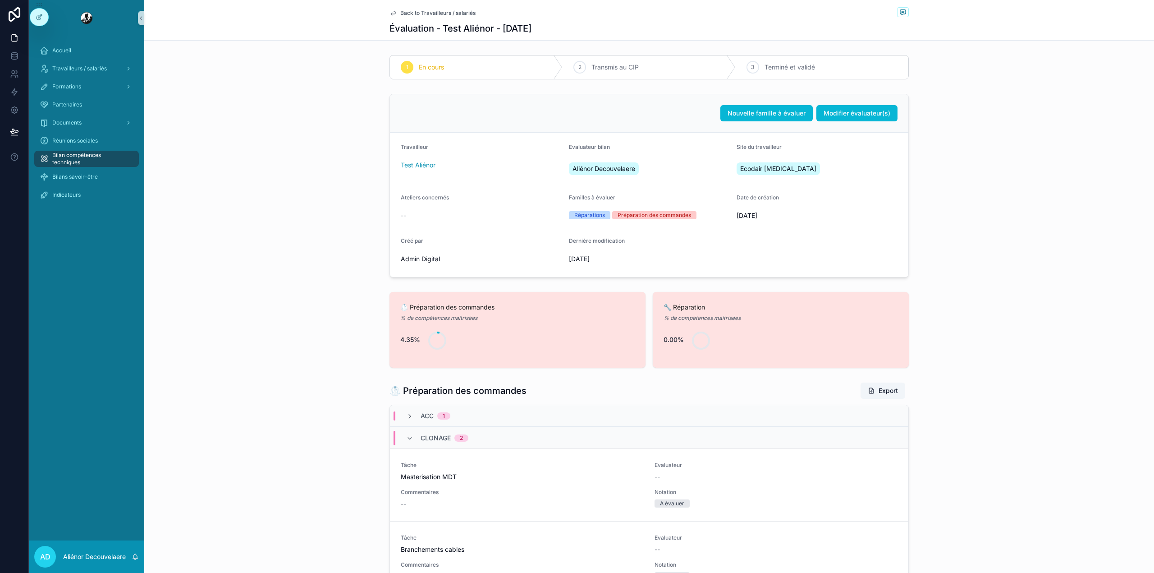
click at [420, 13] on span "Back to Travailleurs / salariés" at bounding box center [437, 12] width 75 height 7
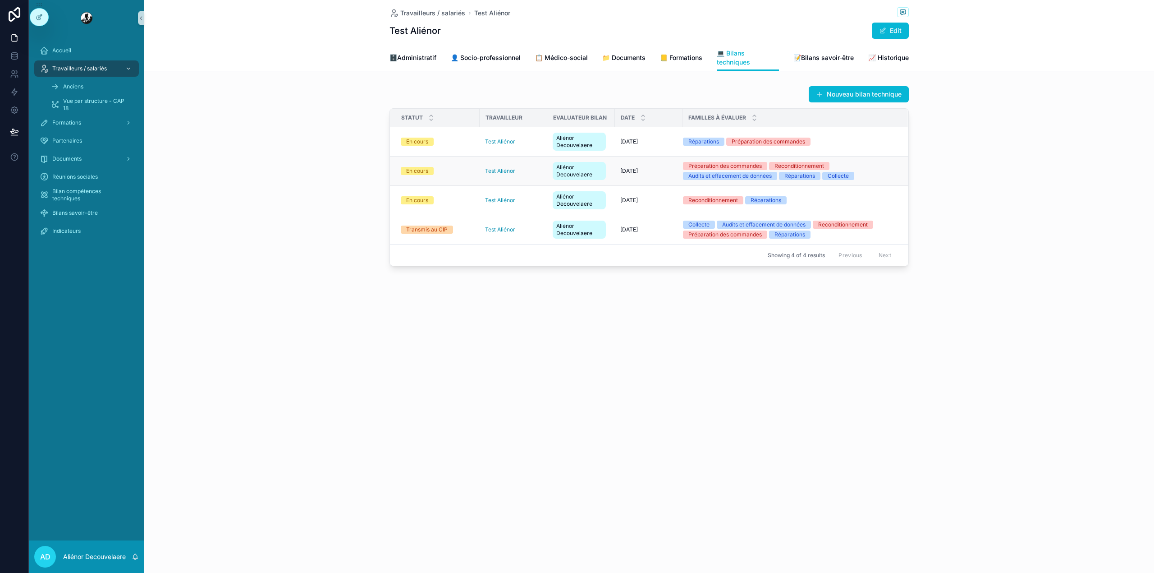
click at [876, 176] on div "Préparation des commandes Reconditionnement Audits et effacement de données Rép…" at bounding box center [790, 171] width 214 height 18
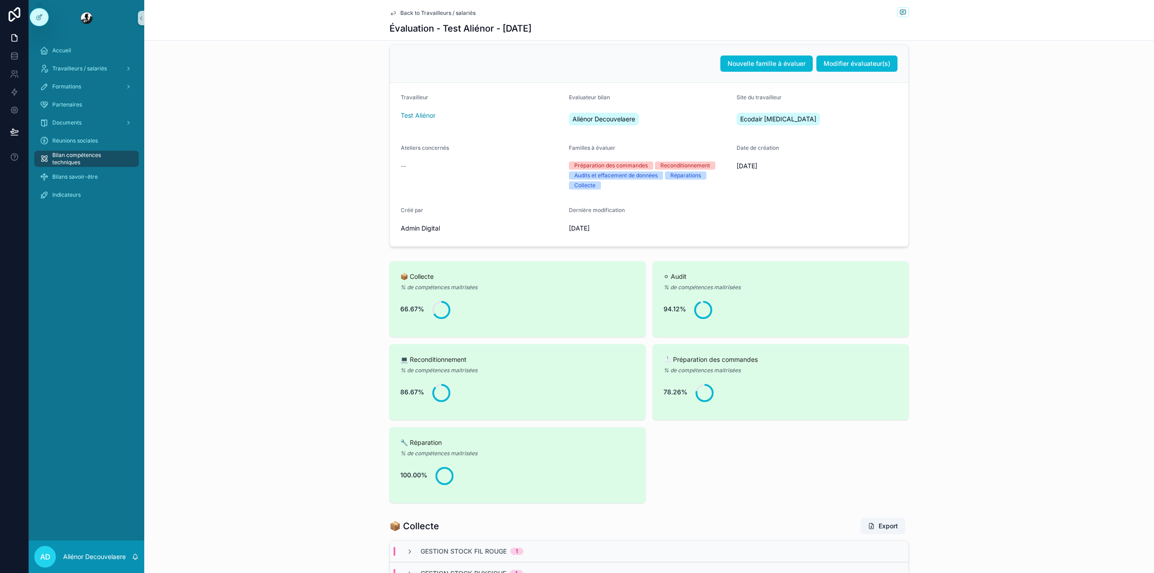
scroll to position [41, 0]
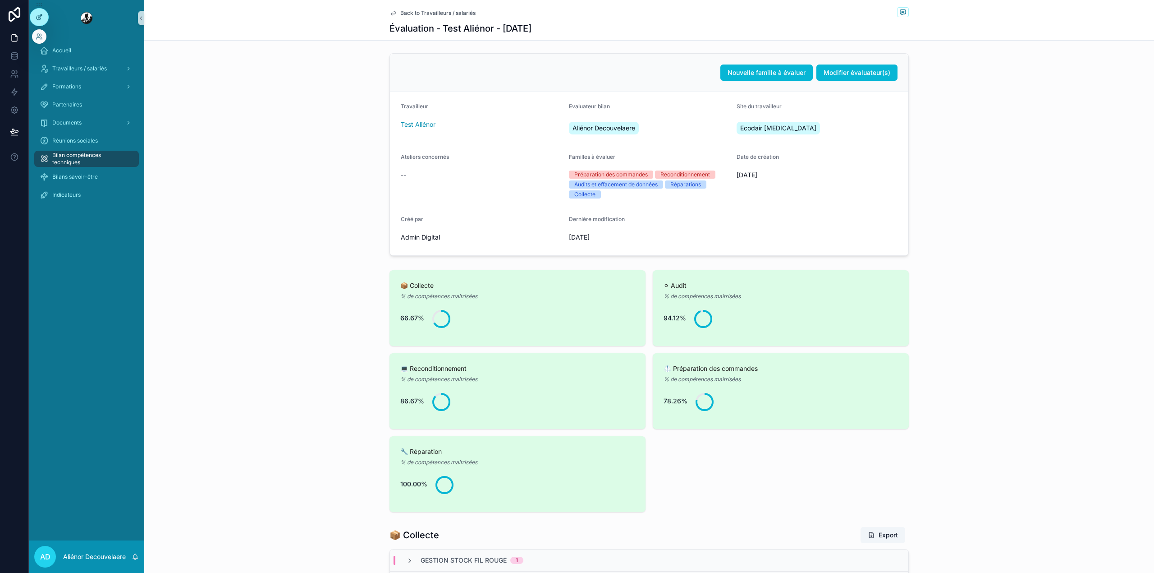
click at [40, 11] on div at bounding box center [39, 17] width 18 height 17
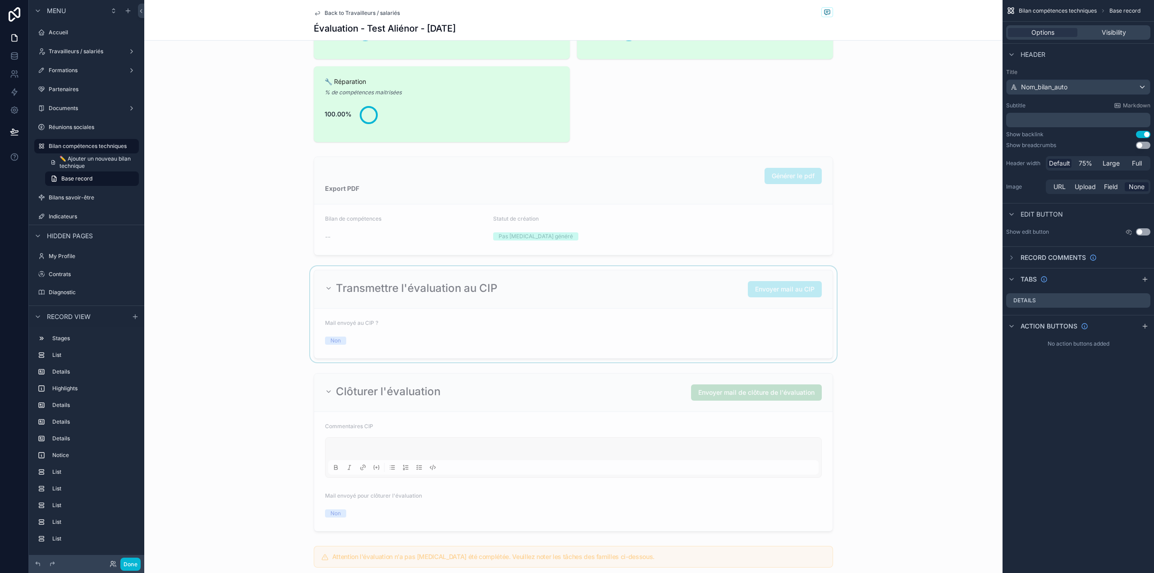
scroll to position [634, 0]
click at [519, 314] on div "scrollable content" at bounding box center [573, 314] width 858 height 96
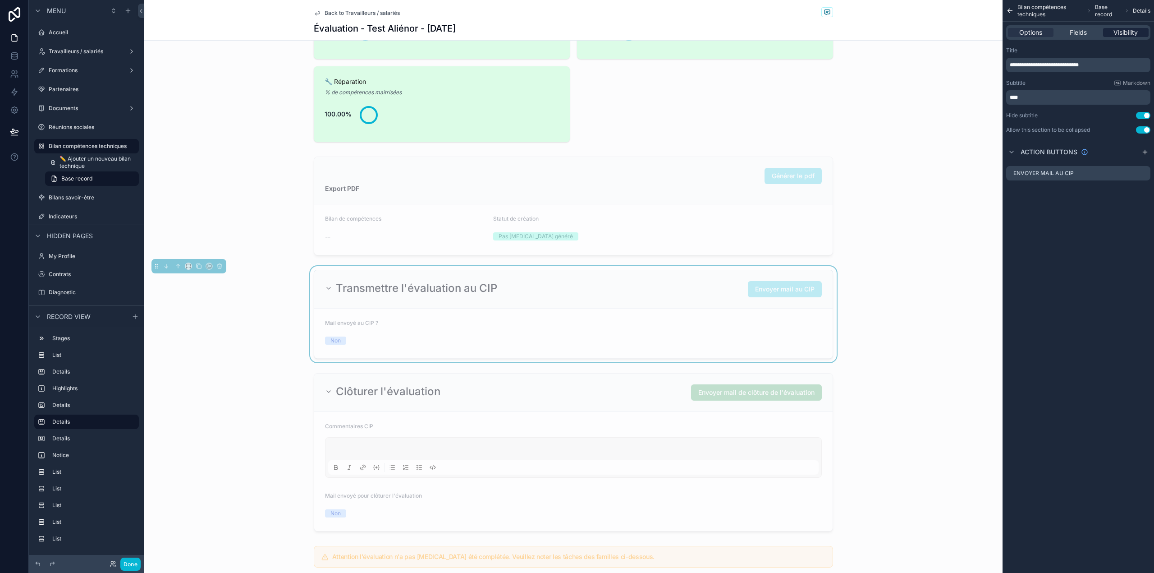
click at [1116, 29] on span "Visibility" at bounding box center [1126, 32] width 24 height 9
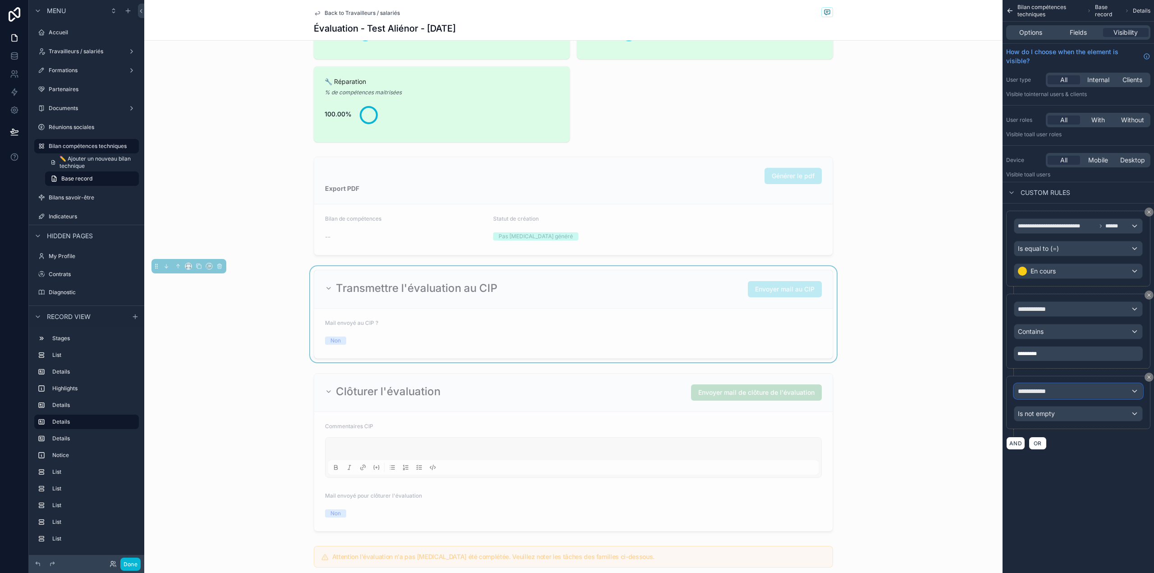
click at [1052, 395] on span "**********" at bounding box center [1035, 390] width 34 height 9
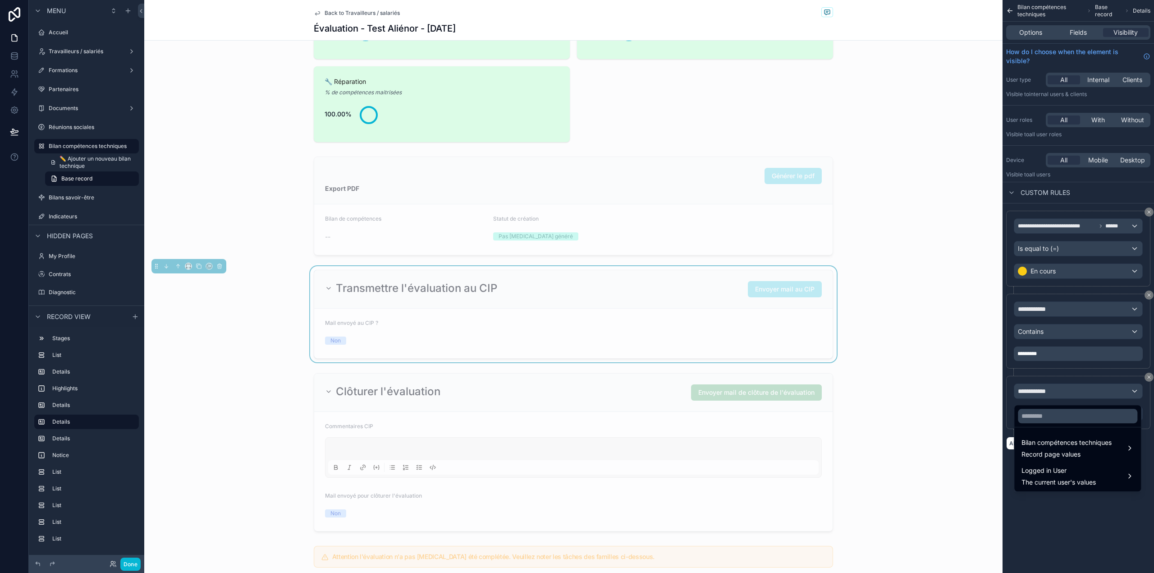
click at [1055, 424] on div at bounding box center [1077, 416] width 127 height 22
click at [1056, 417] on input "text" at bounding box center [1077, 415] width 119 height 14
type input "*"
type input "***"
click at [1059, 445] on span "Bilan compétences techniques" at bounding box center [1067, 442] width 90 height 11
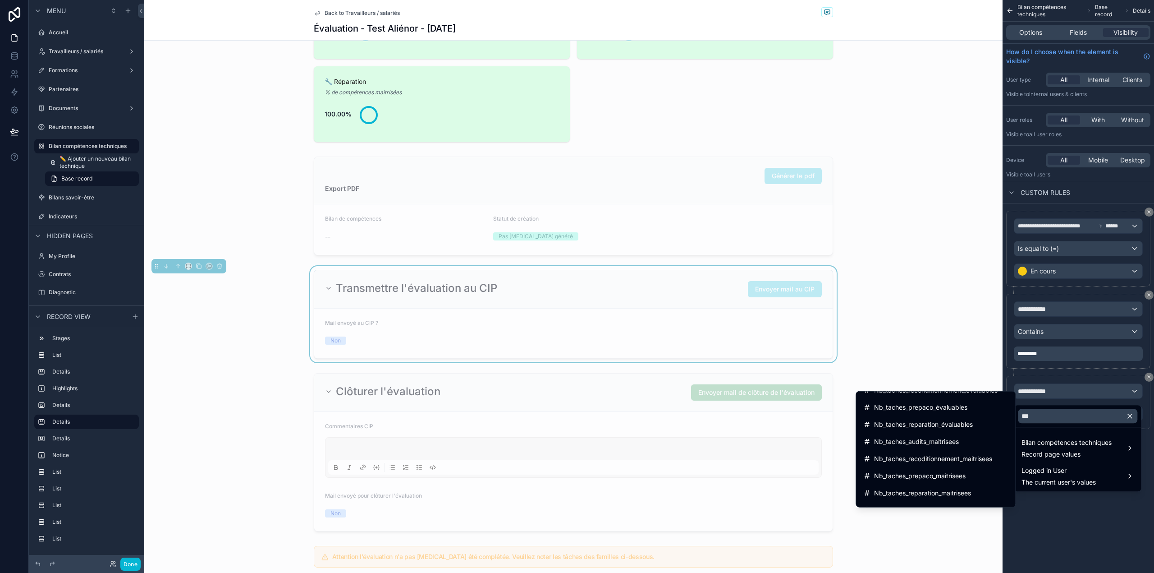
scroll to position [179, 0]
click at [958, 472] on div "Compétences x tâches" at bounding box center [936, 480] width 156 height 16
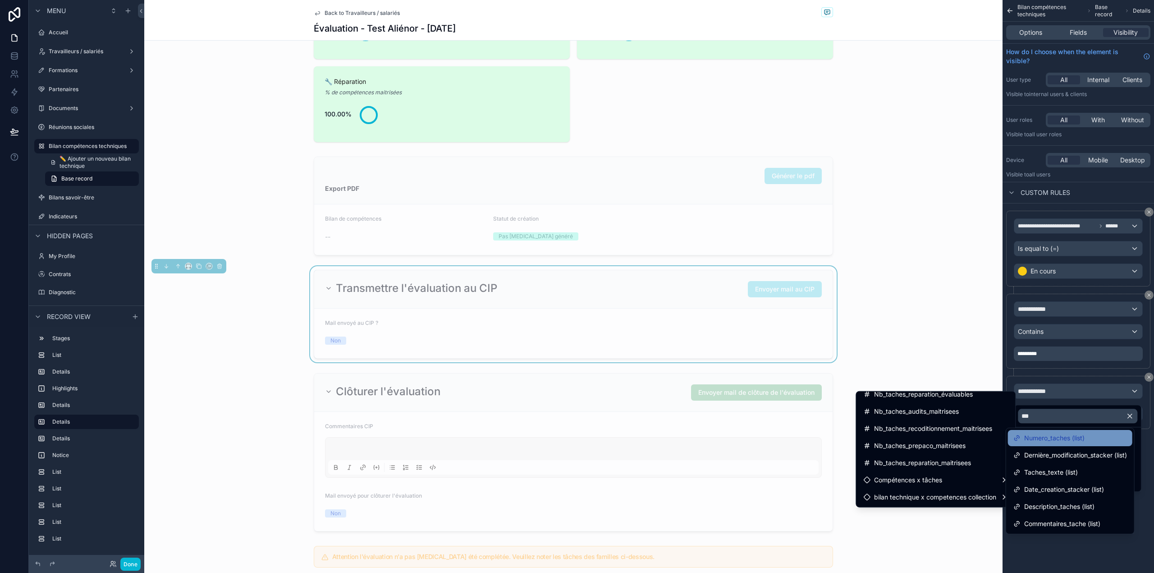
click at [1082, 435] on span "Numero_taches (list)" at bounding box center [1054, 437] width 60 height 11
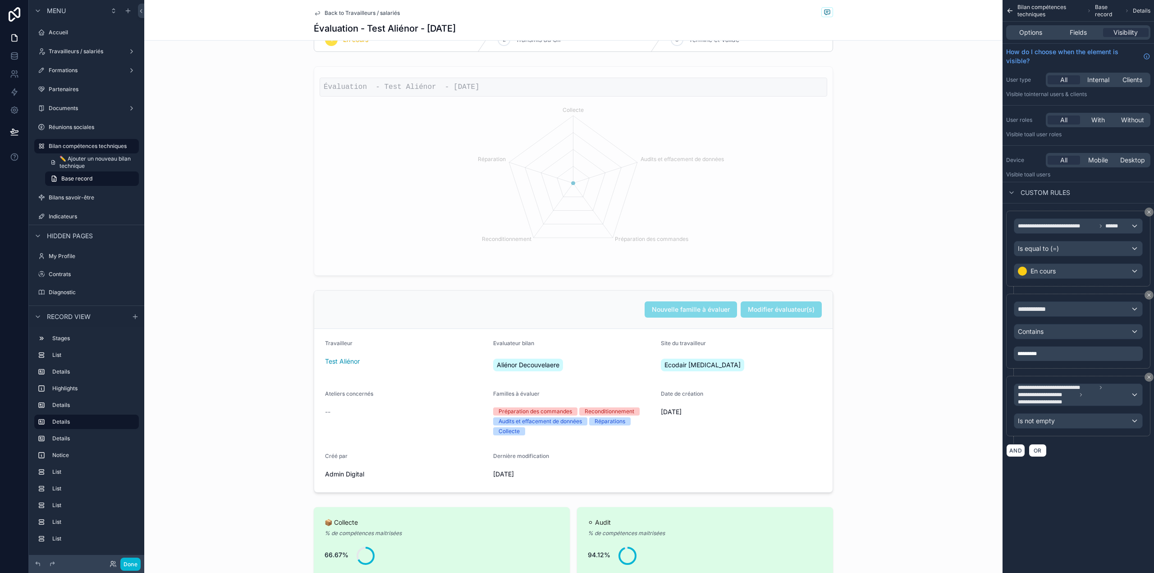
scroll to position [634, 0]
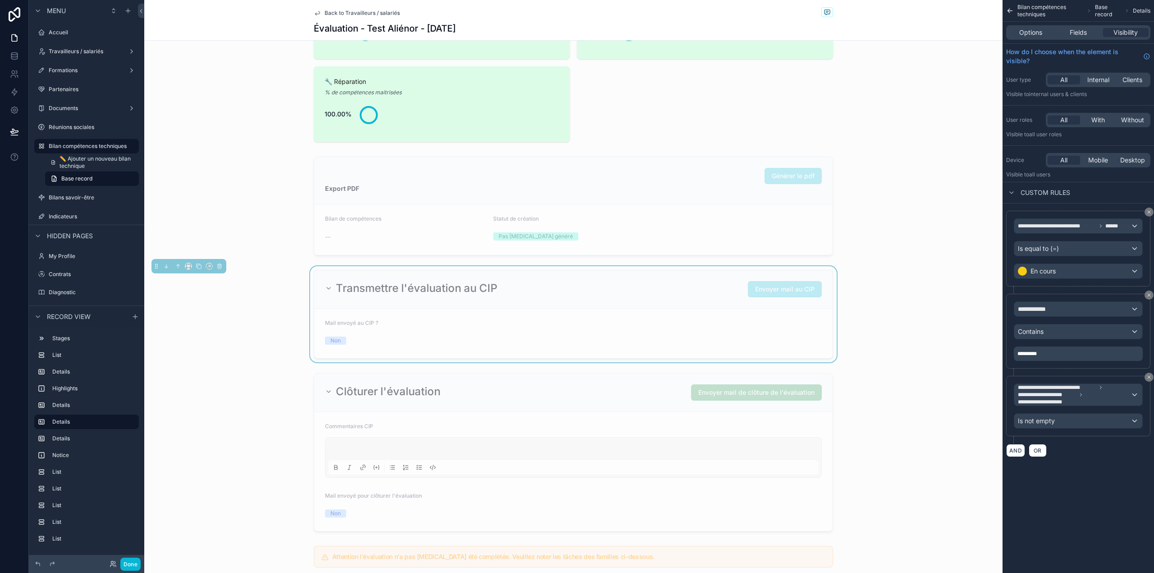
click at [1063, 468] on div "**********" at bounding box center [1078, 239] width 151 height 478
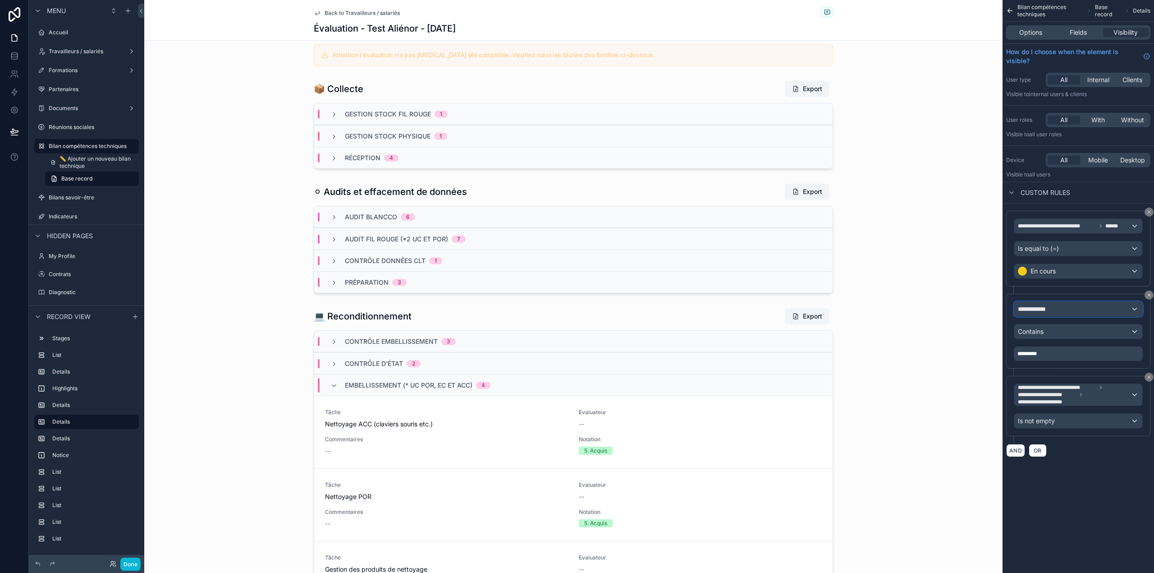
click at [1064, 307] on div "**********" at bounding box center [1078, 309] width 128 height 14
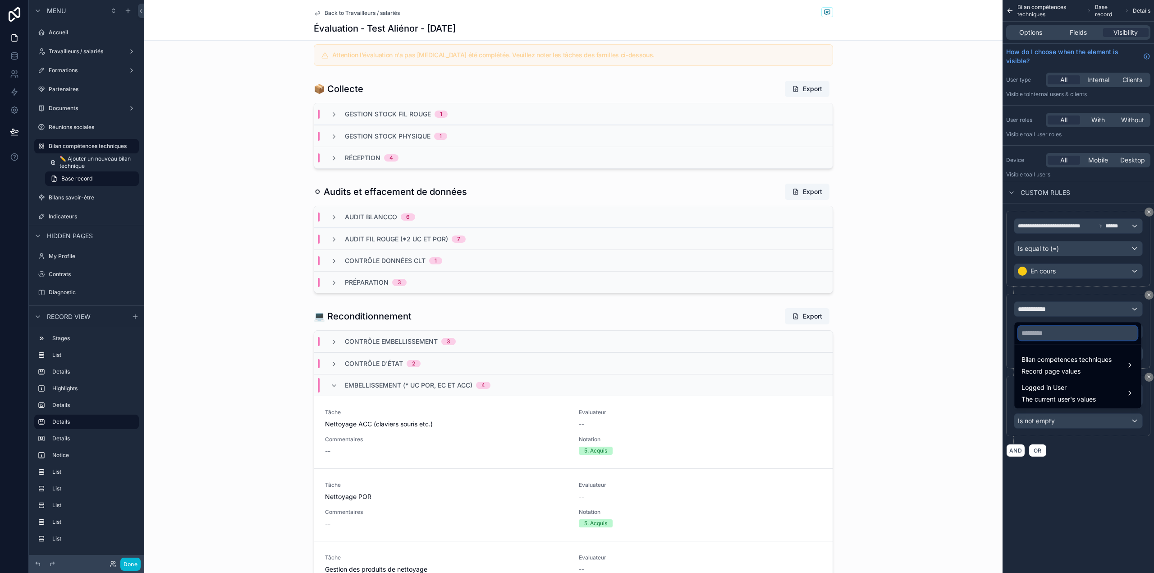
click at [1034, 332] on input "text" at bounding box center [1077, 332] width 119 height 14
type input "********"
click at [1040, 368] on span "Record page values" at bounding box center [1067, 371] width 90 height 9
click at [985, 361] on span "Compétences x tâches" at bounding box center [962, 365] width 68 height 11
drag, startPoint x: 1042, startPoint y: 365, endPoint x: 1000, endPoint y: 381, distance: 45.2
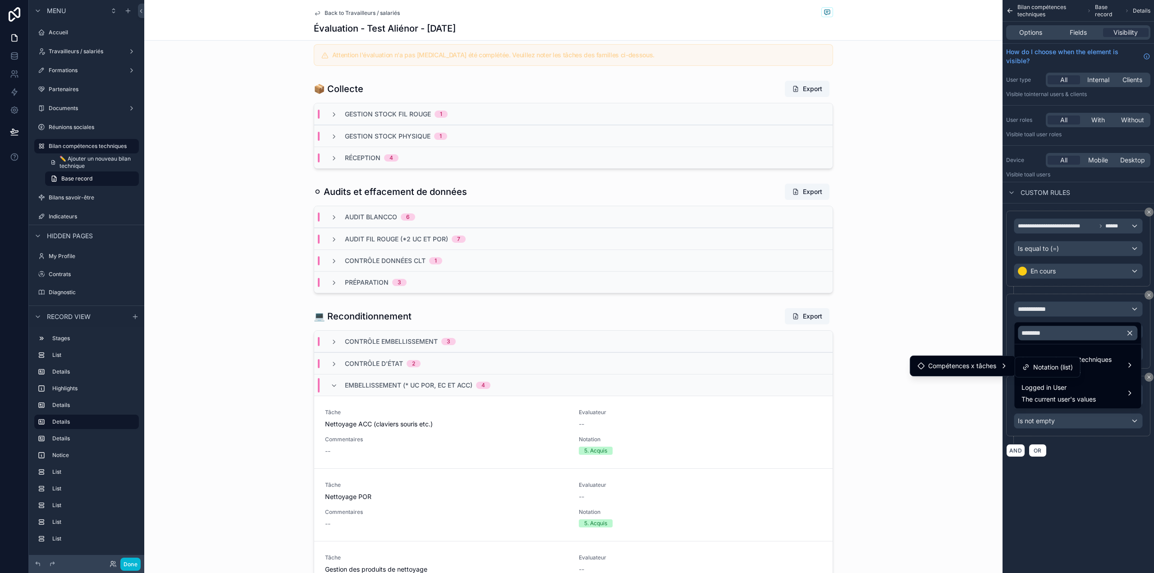
click at [1000, 381] on div "******** Bilan compétences techniques Record page values Logged in User The cur…" at bounding box center [577, 286] width 1154 height 573
click at [1094, 344] on div "********" at bounding box center [1077, 333] width 127 height 22
click at [1085, 338] on input "********" at bounding box center [1077, 332] width 119 height 14
click at [1081, 511] on div "scrollable content" at bounding box center [577, 286] width 1154 height 573
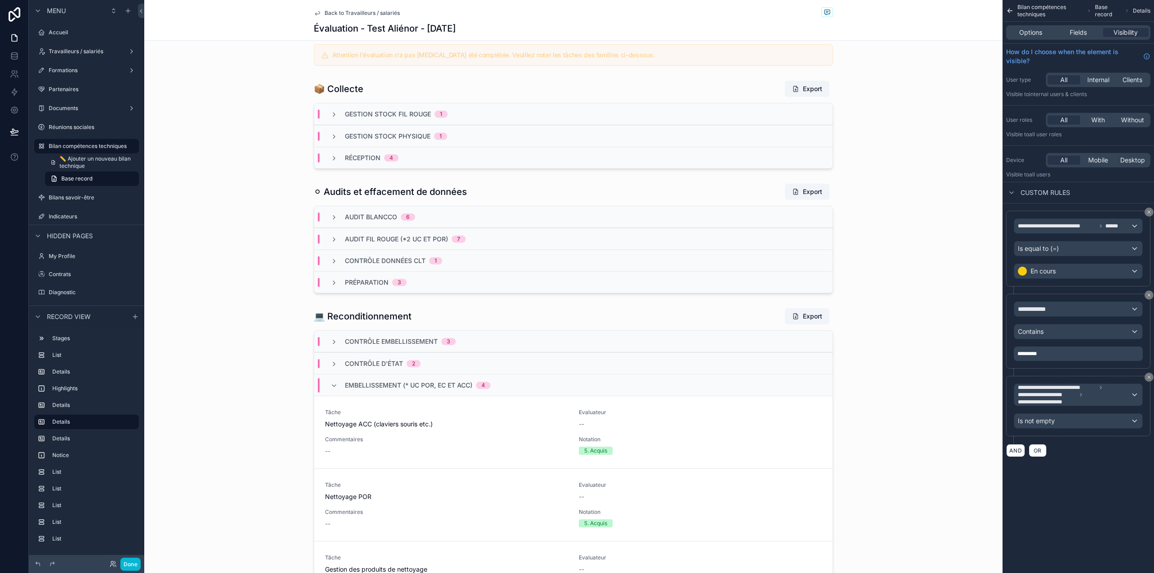
click at [141, 558] on div "Done" at bounding box center [86, 564] width 115 height 18
click at [134, 559] on button "Done" at bounding box center [130, 563] width 20 height 13
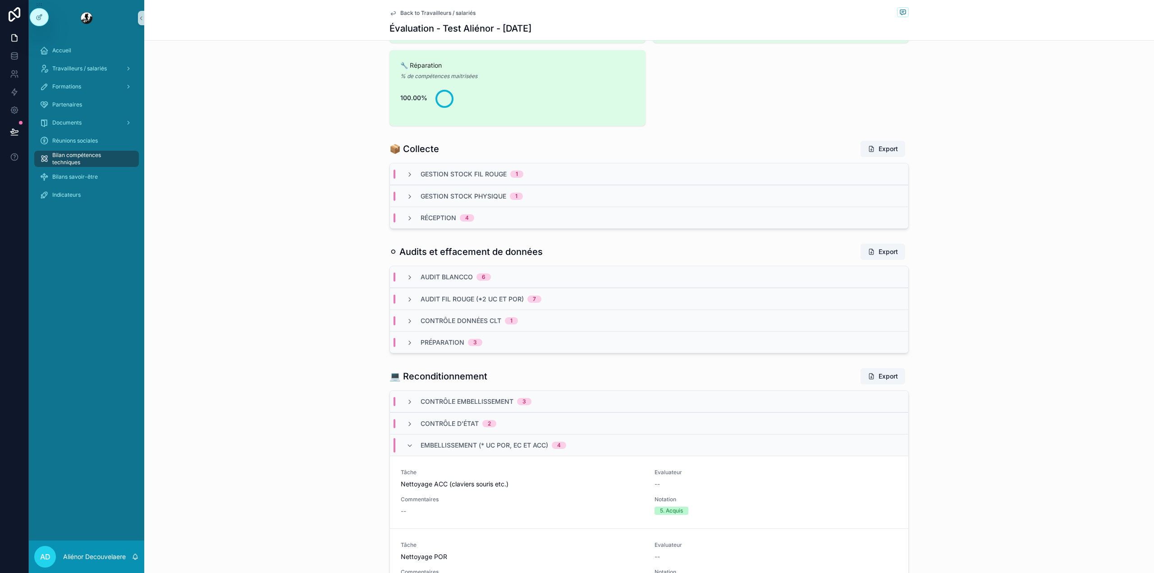
scroll to position [426, 0]
click at [44, 11] on div at bounding box center [39, 17] width 18 height 17
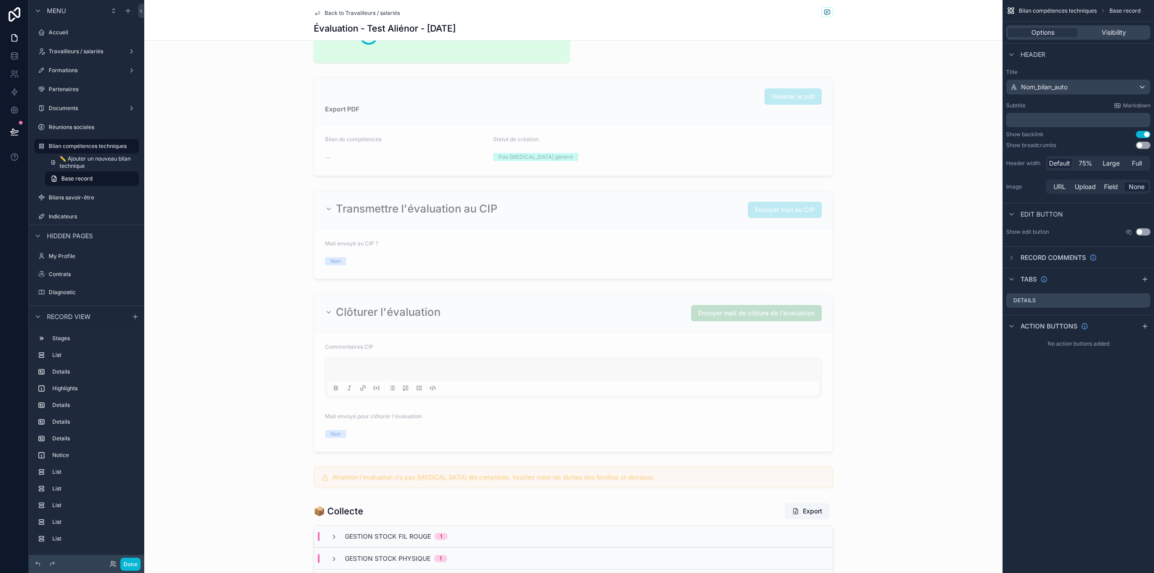
scroll to position [717, 0]
click at [633, 252] on div "scrollable content" at bounding box center [573, 231] width 858 height 96
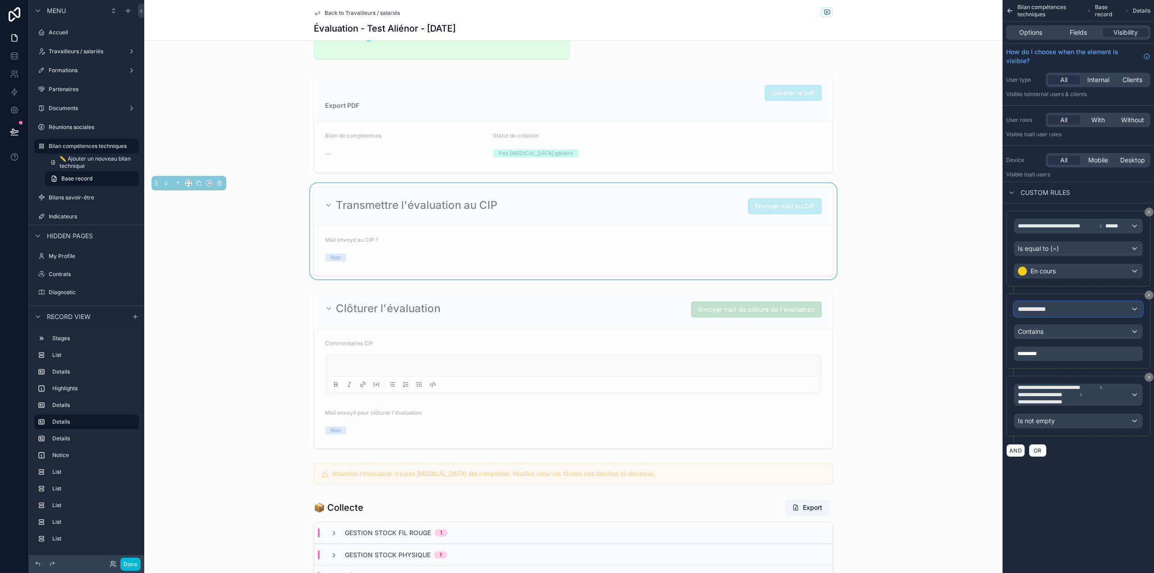
click at [1103, 303] on button "**********" at bounding box center [1078, 308] width 129 height 15
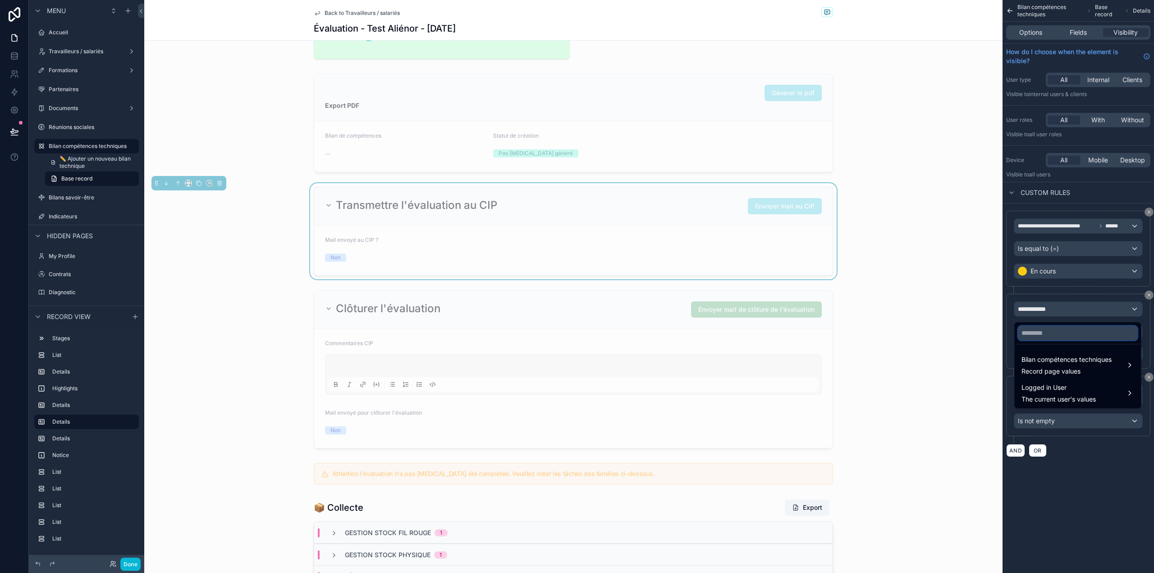
click at [1072, 329] on input "text" at bounding box center [1077, 332] width 119 height 14
type input "****"
click at [1055, 370] on span "Record page values" at bounding box center [1067, 371] width 90 height 9
click at [996, 363] on span "Compétences x tâches" at bounding box center [962, 365] width 68 height 11
click at [960, 323] on div "scrollable content" at bounding box center [573, 368] width 858 height 165
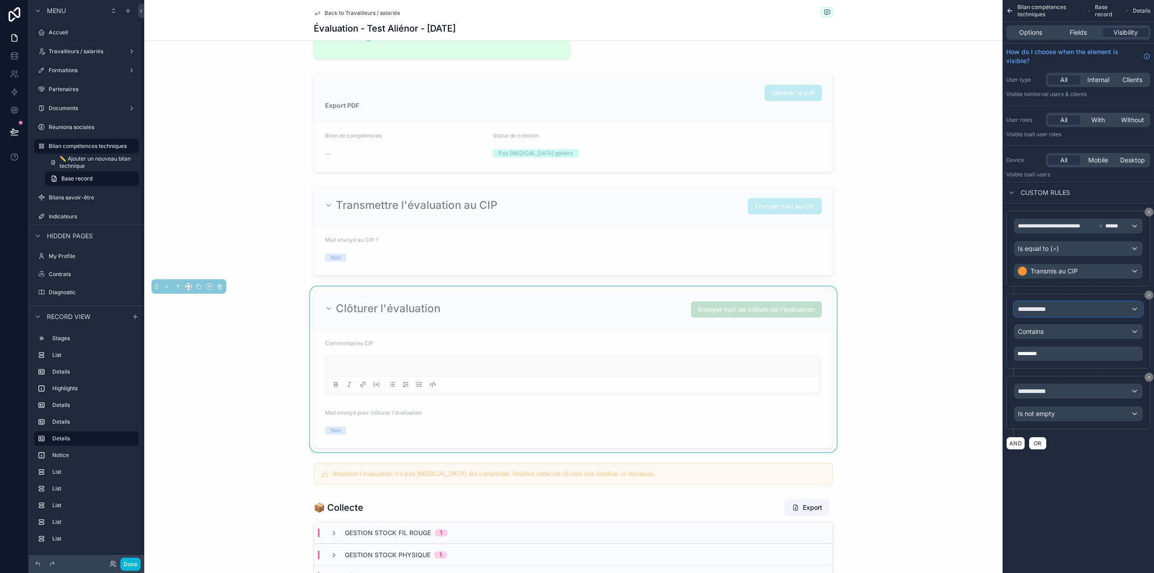
click at [1056, 312] on div "**********" at bounding box center [1078, 309] width 128 height 14
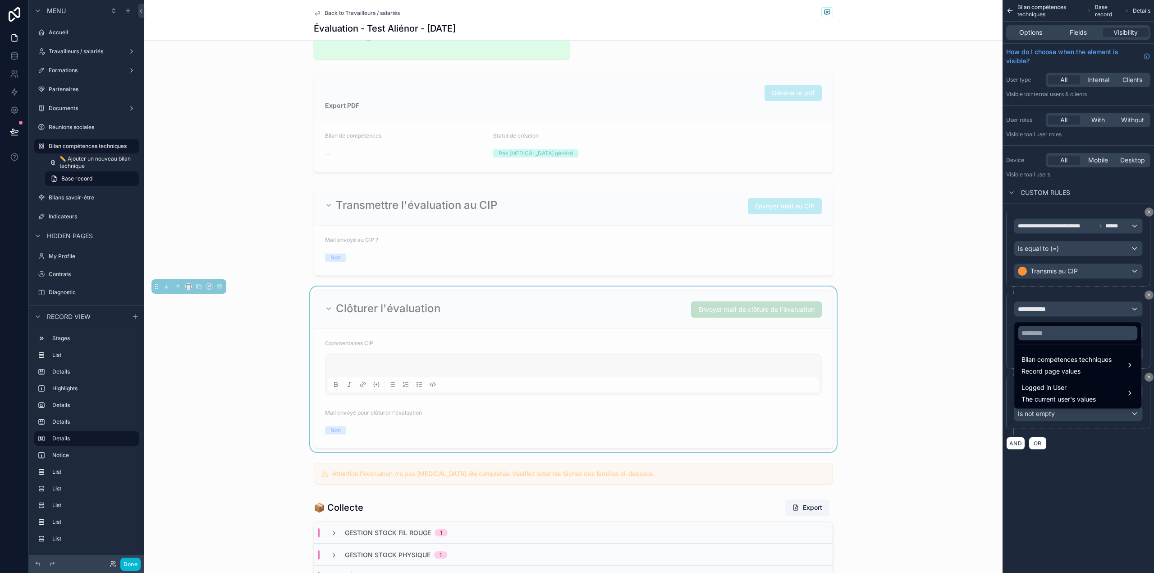
click at [1053, 321] on div "Bilan compétences techniques Record page values Logged in User The current user…" at bounding box center [1078, 364] width 128 height 87
click at [1053, 330] on input "text" at bounding box center [1077, 332] width 119 height 14
type input "*****"
click at [1042, 359] on span "Bilan compétences techniques" at bounding box center [1067, 359] width 90 height 11
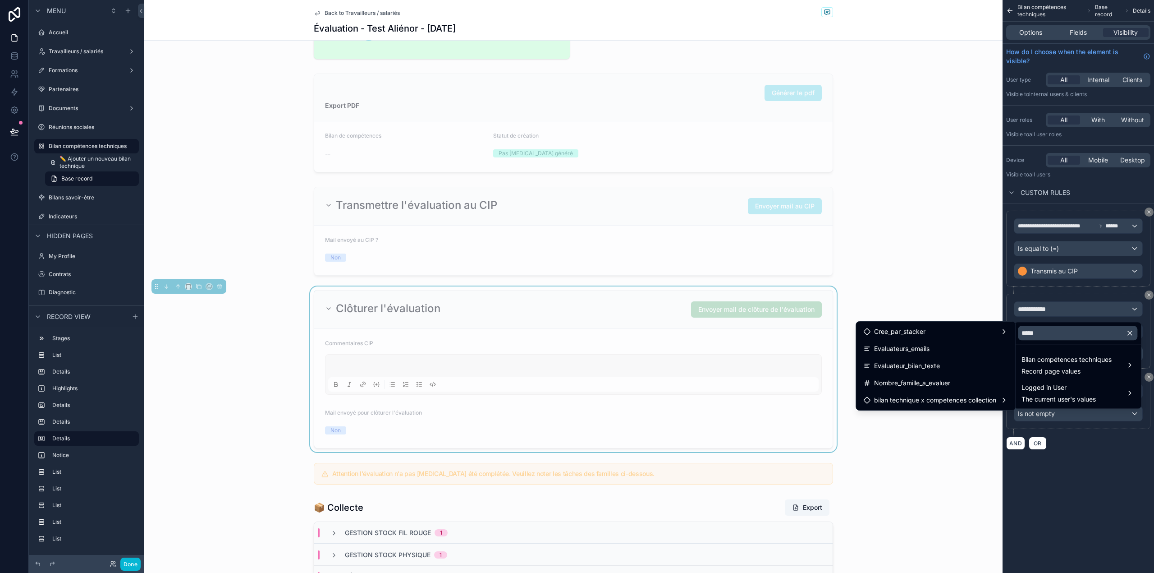
click at [951, 409] on ul "Cree_par_stacker Evaluateurs_emails Evaluateur_bilan_texte Nombre_famille_a_eva…" at bounding box center [935, 365] width 159 height 88
click at [951, 399] on span "bilan technique x competences collection" at bounding box center [935, 399] width 122 height 11
click at [1077, 469] on div "scrollable content" at bounding box center [577, 286] width 1154 height 573
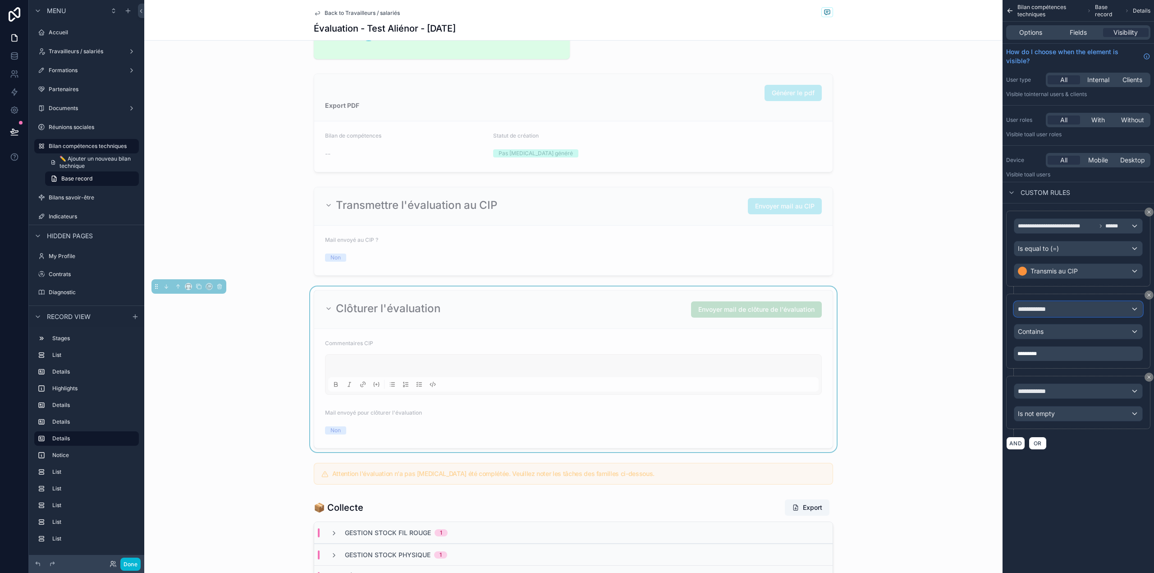
click at [1051, 308] on span "**********" at bounding box center [1035, 308] width 34 height 9
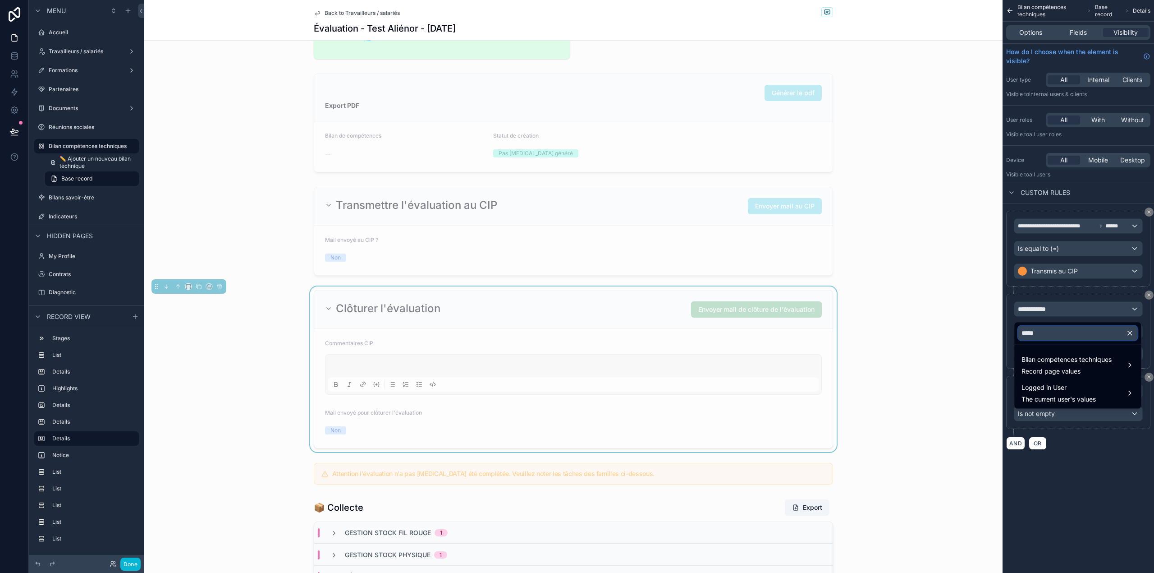
click at [1032, 332] on input "*****" at bounding box center [1077, 332] width 119 height 14
type input "**********"
click at [1059, 356] on span "Logged in User" at bounding box center [1059, 359] width 74 height 11
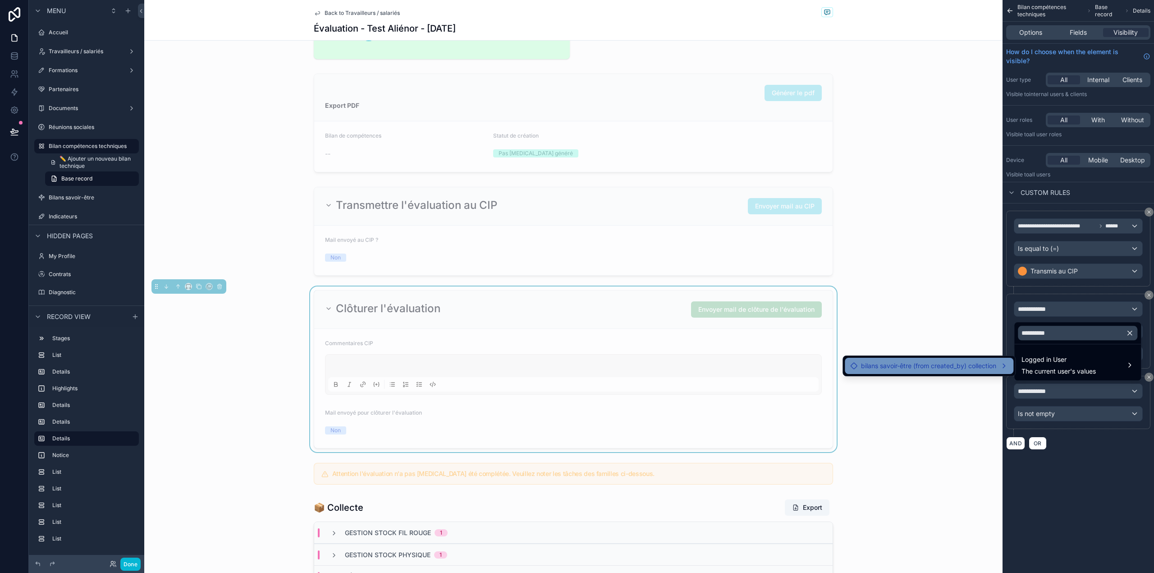
click at [957, 364] on span "bilans savoir-être (from created_by) collection" at bounding box center [928, 365] width 135 height 11
click at [1043, 370] on span "Evaluation_complete (list)" at bounding box center [1070, 367] width 75 height 11
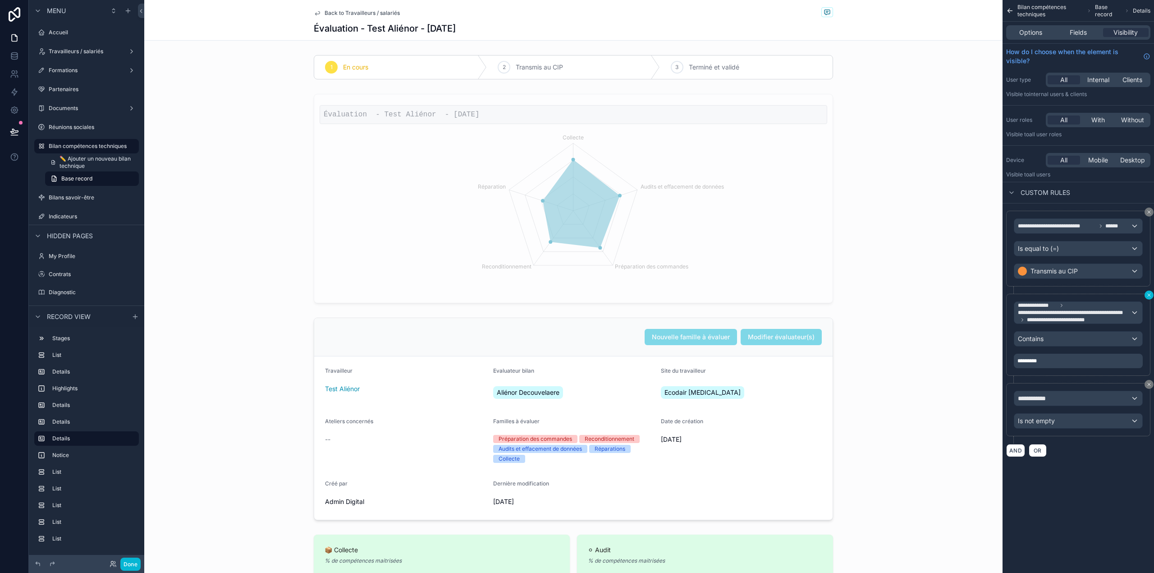
click at [1149, 296] on icon "scrollable content" at bounding box center [1149, 294] width 3 height 3
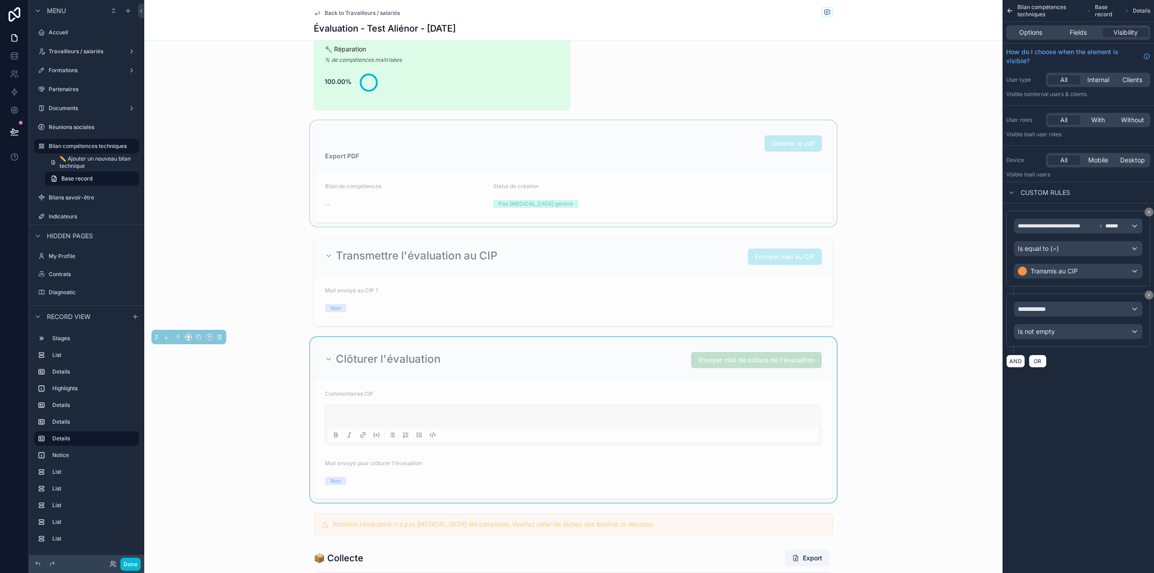
scroll to position [717, 0]
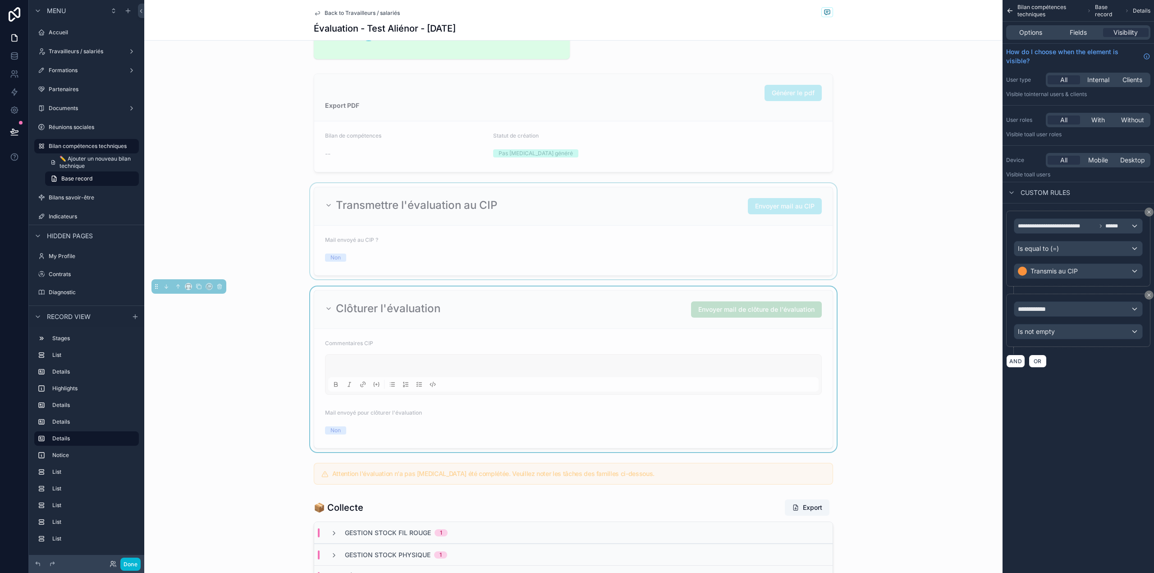
click at [692, 211] on div "scrollable content" at bounding box center [573, 231] width 858 height 96
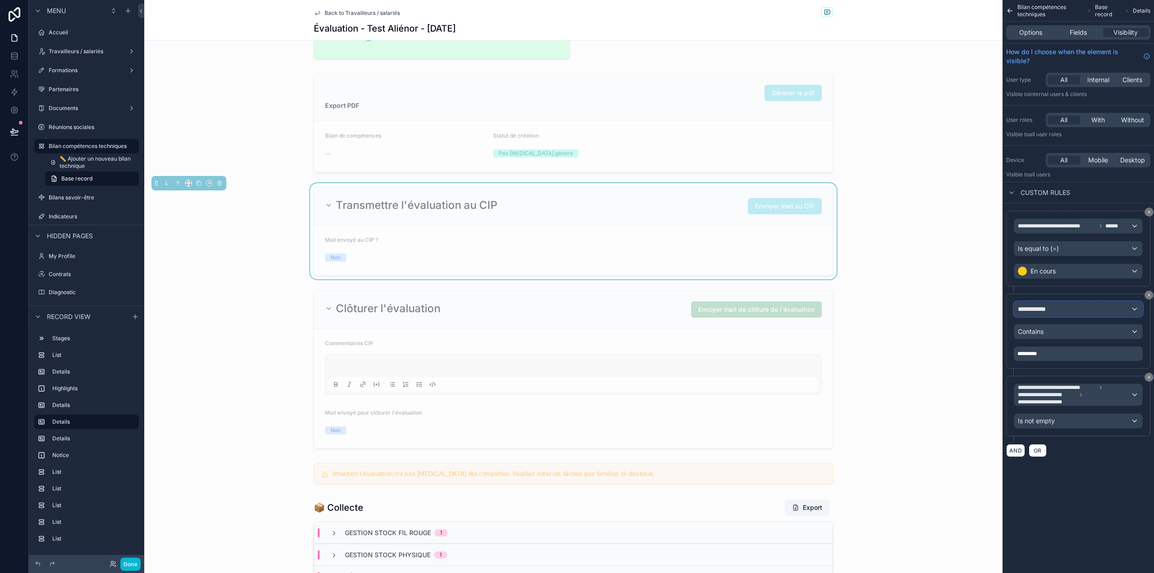
click at [1070, 309] on div "**********" at bounding box center [1078, 309] width 128 height 14
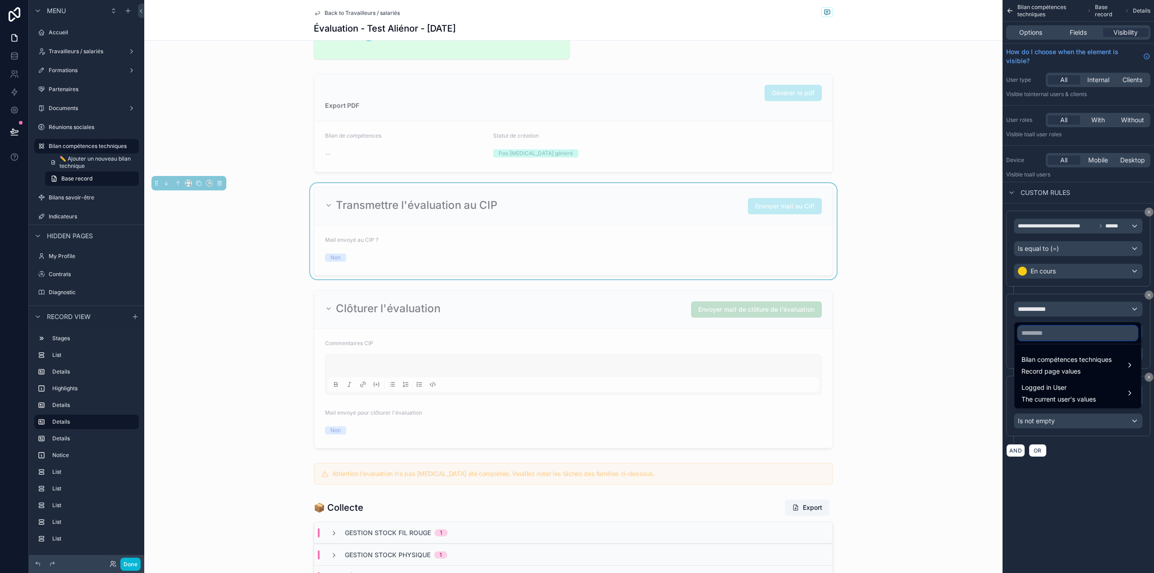
click at [1055, 332] on input "text" at bounding box center [1077, 332] width 119 height 14
type input "****"
click at [1056, 361] on span "Bilan compétences techniques" at bounding box center [1067, 359] width 90 height 11
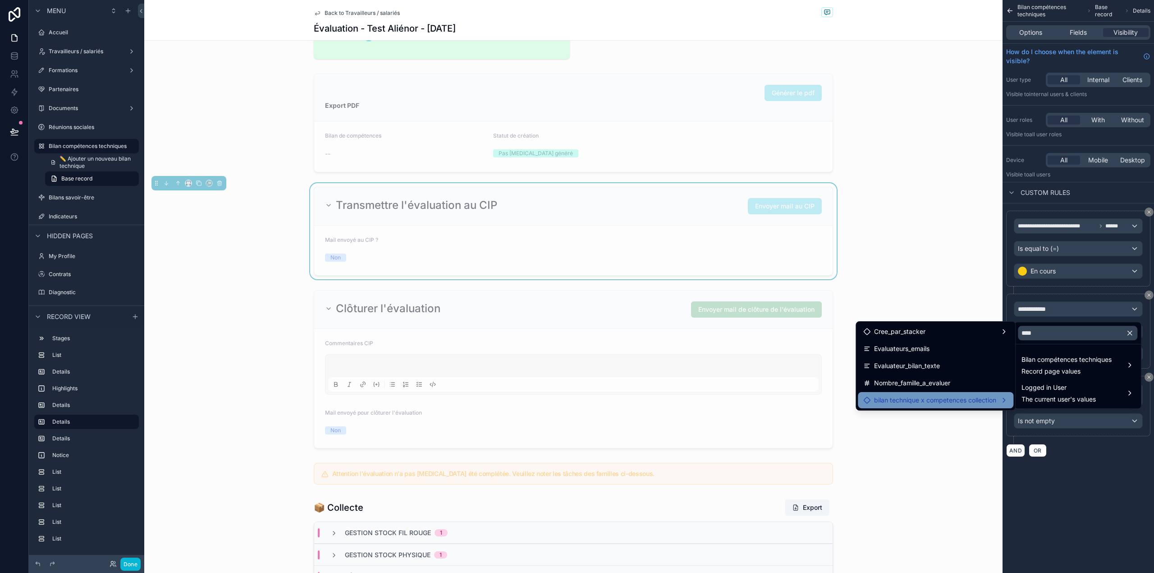
click at [963, 399] on span "bilan technique x competences collection" at bounding box center [935, 399] width 122 height 11
click at [1109, 529] on div "scrollable content" at bounding box center [577, 286] width 1154 height 573
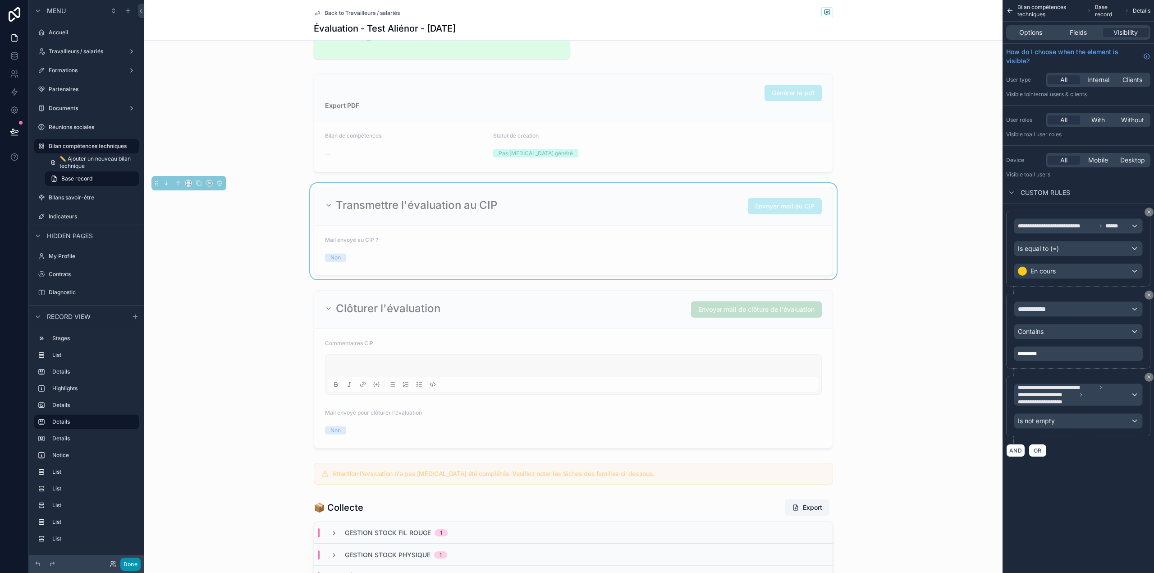
click at [120, 562] on button "Done" at bounding box center [130, 563] width 20 height 13
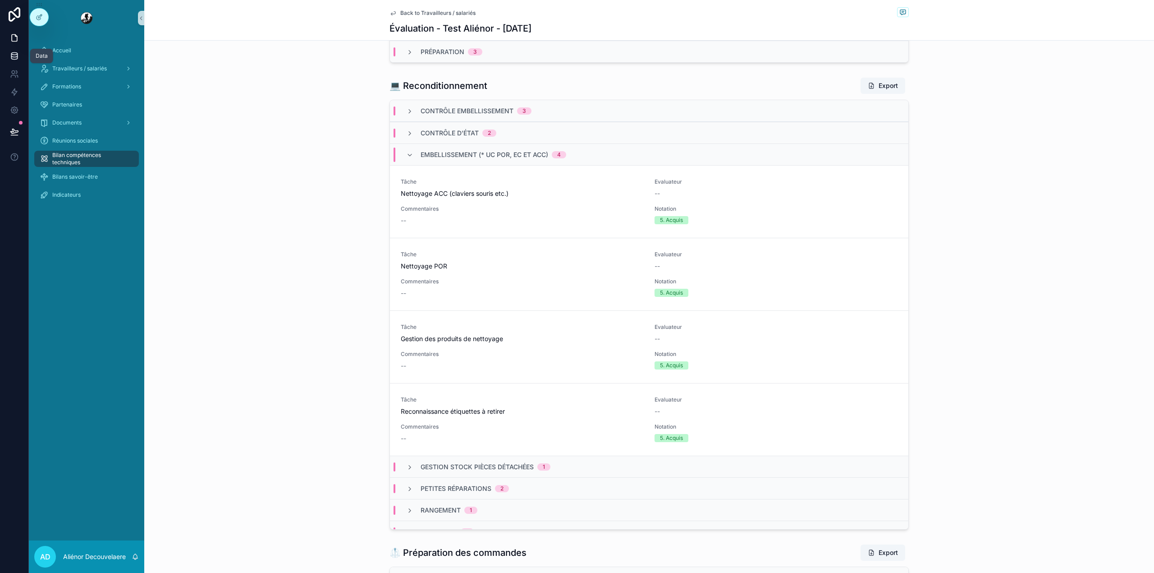
click at [10, 55] on icon at bounding box center [14, 55] width 9 height 9
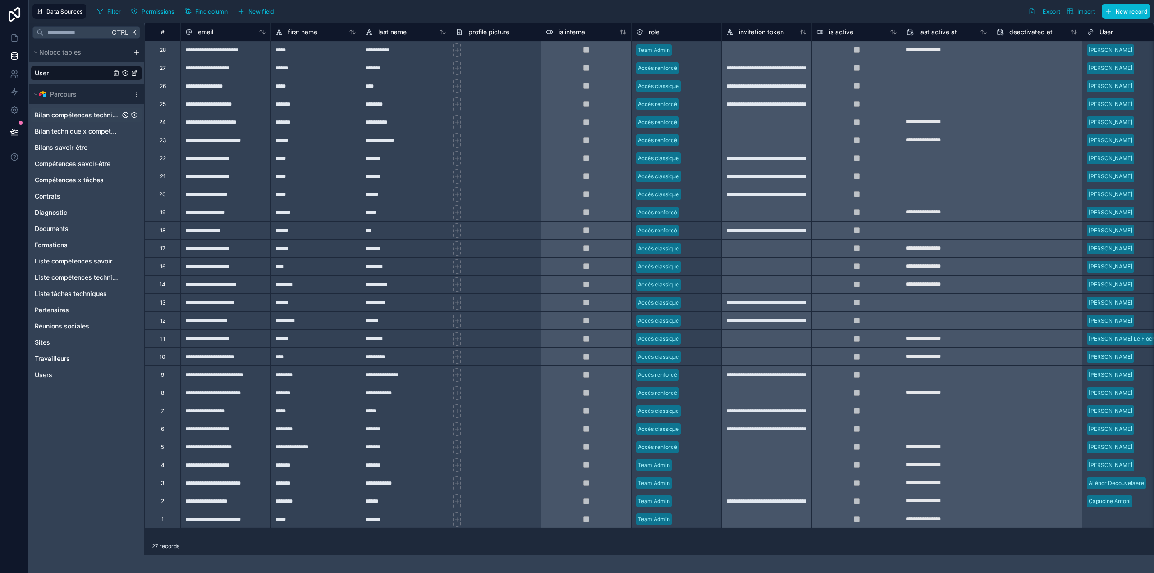
click at [79, 114] on span "Bilan compétences techniques" at bounding box center [77, 114] width 85 height 9
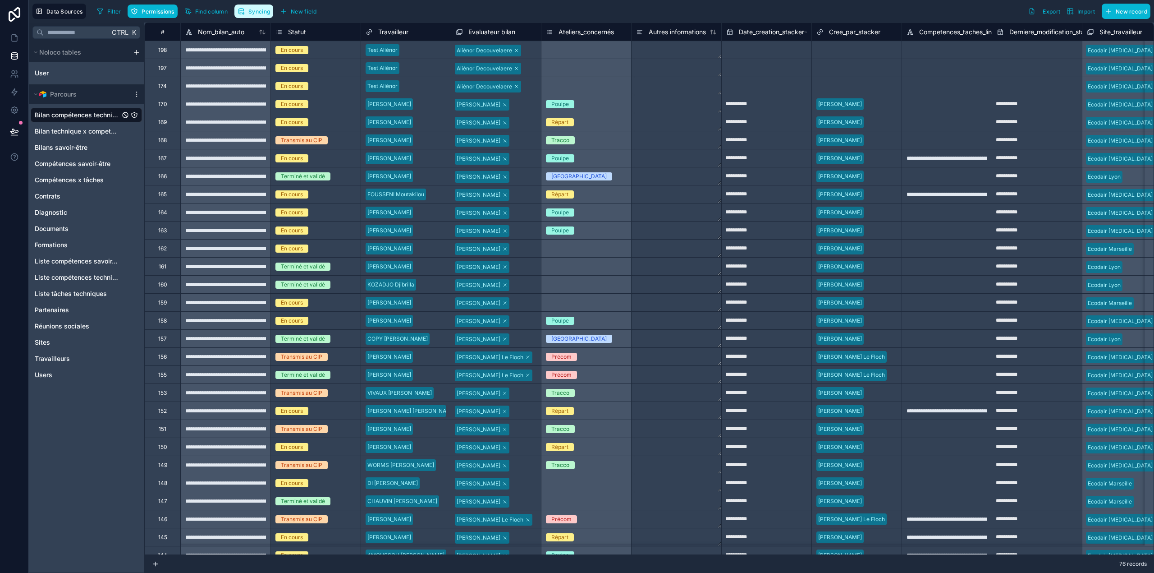
click at [269, 14] on span "Syncing" at bounding box center [259, 11] width 22 height 7
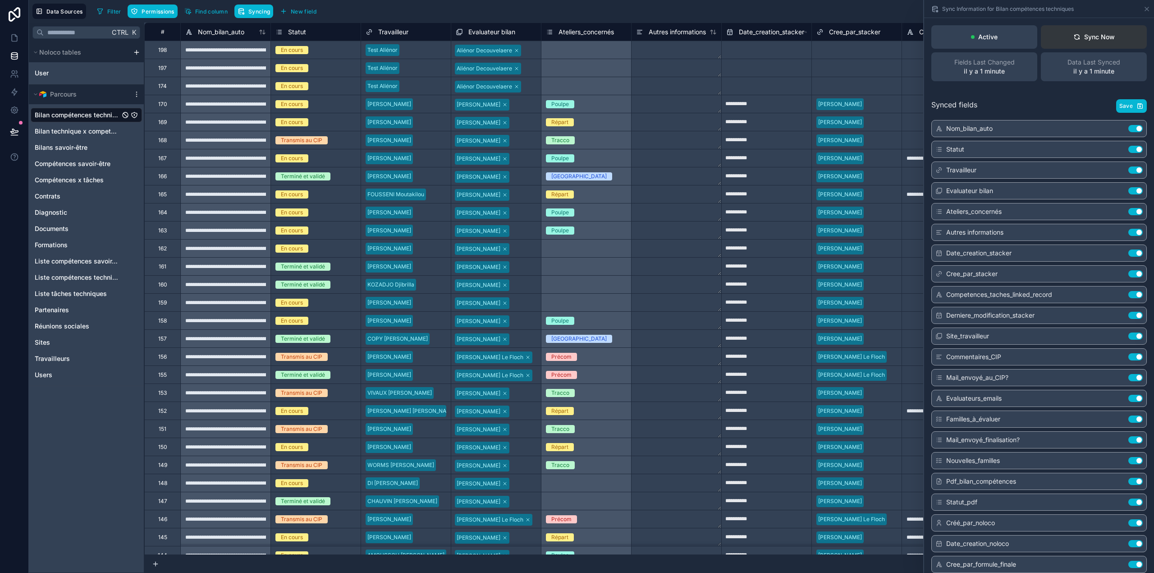
click at [1074, 35] on icon at bounding box center [1076, 36] width 5 height 2
click at [15, 37] on icon at bounding box center [14, 37] width 9 height 9
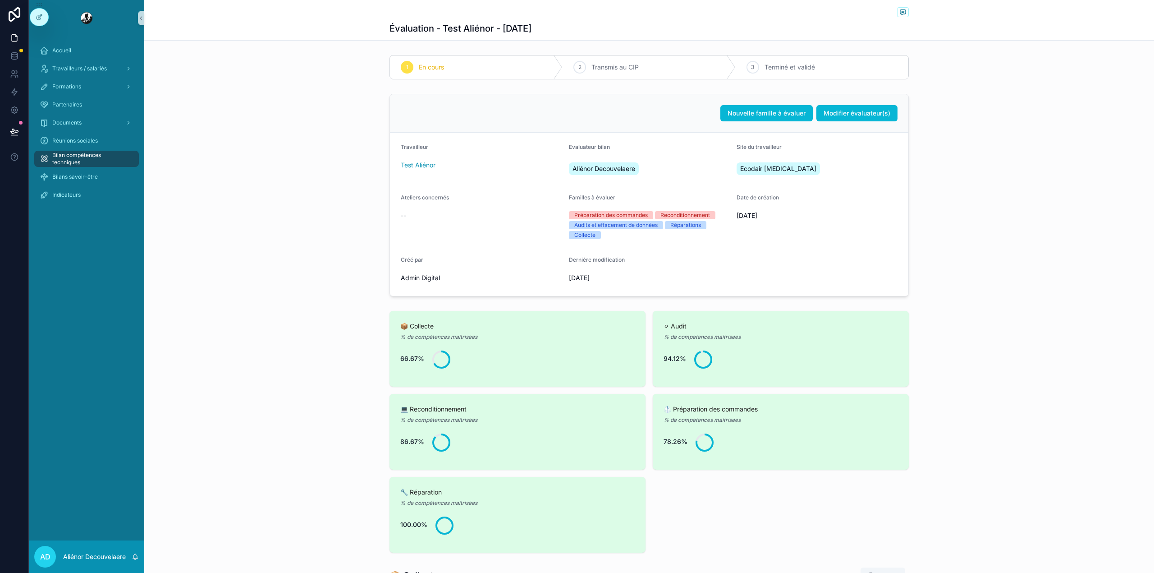
click at [110, 158] on span "Bilan compétences techniques" at bounding box center [91, 158] width 78 height 14
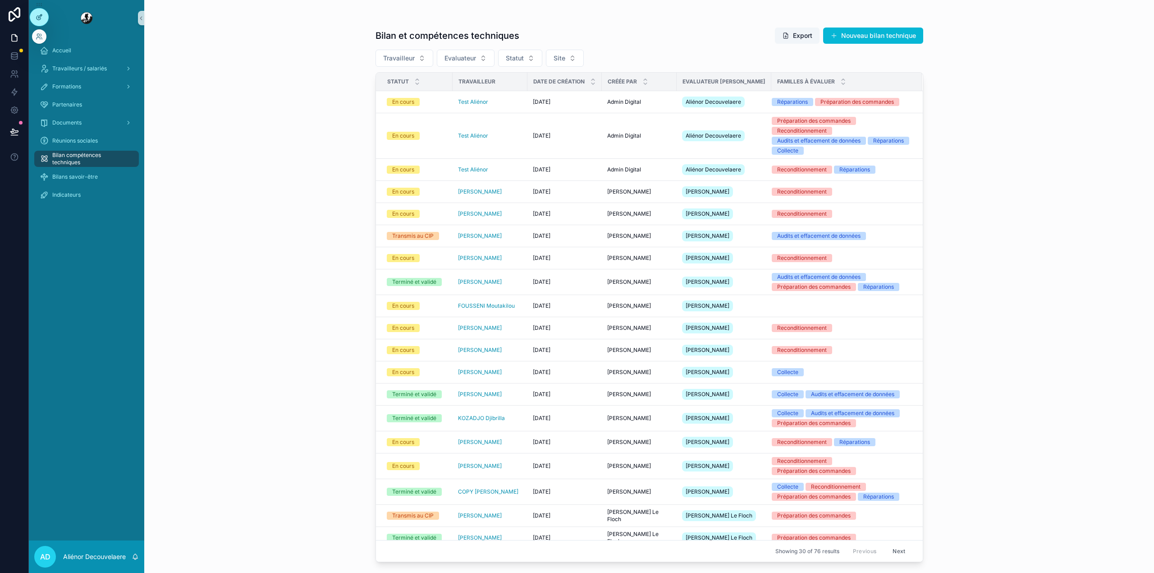
click at [37, 17] on icon at bounding box center [39, 18] width 4 height 4
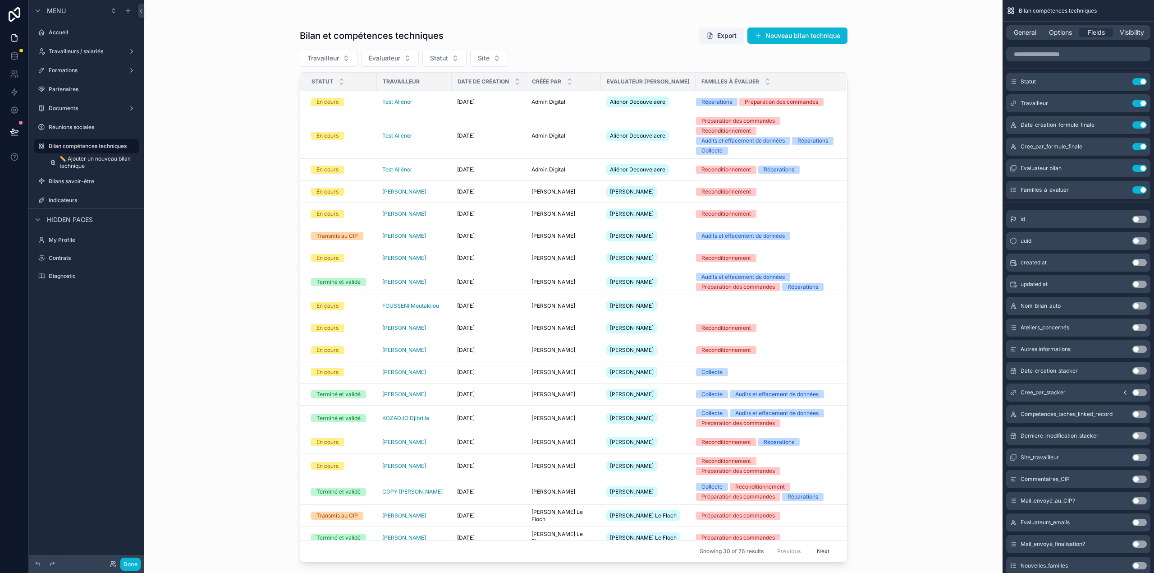
click at [358, 105] on div "scrollable content" at bounding box center [573, 281] width 577 height 562
click at [358, 105] on div "En cours" at bounding box center [341, 102] width 60 height 8
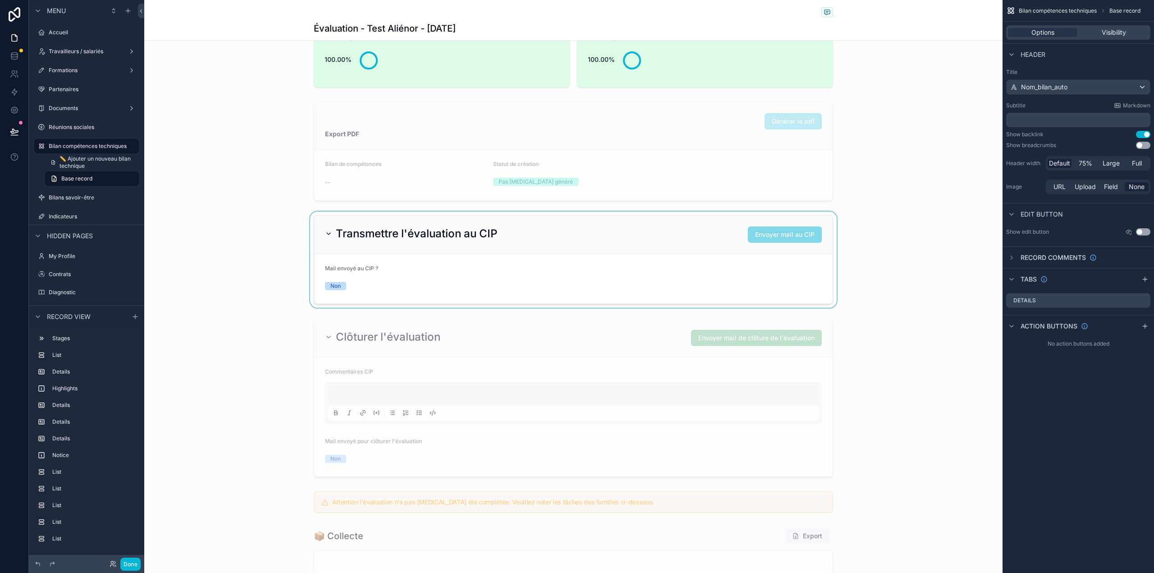
scroll to position [547, 0]
click at [593, 267] on div "scrollable content" at bounding box center [573, 259] width 858 height 96
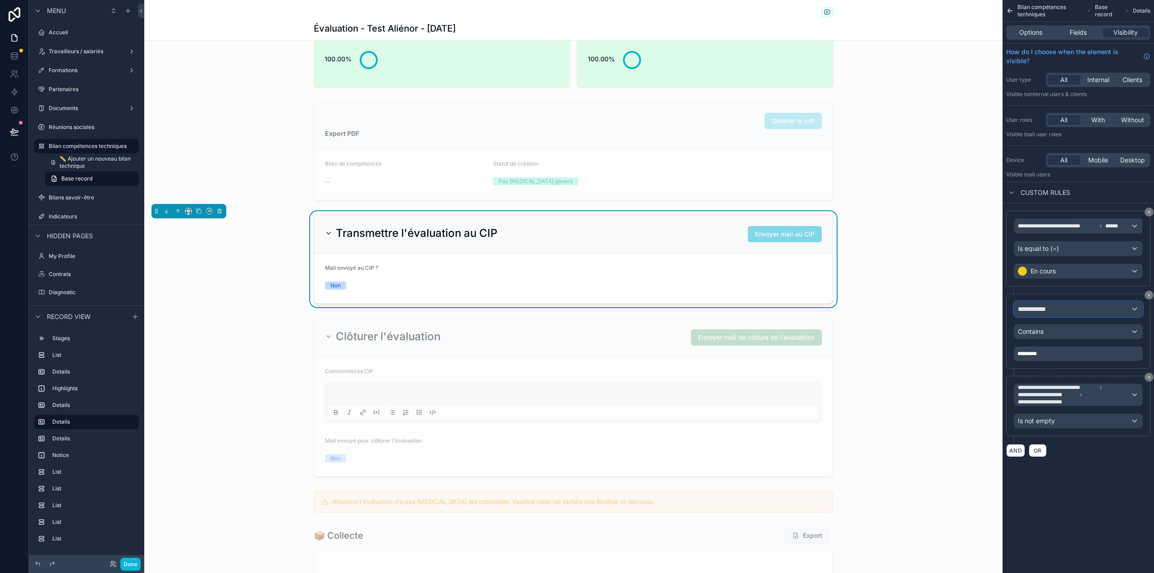
click at [1077, 308] on div "**********" at bounding box center [1078, 309] width 128 height 14
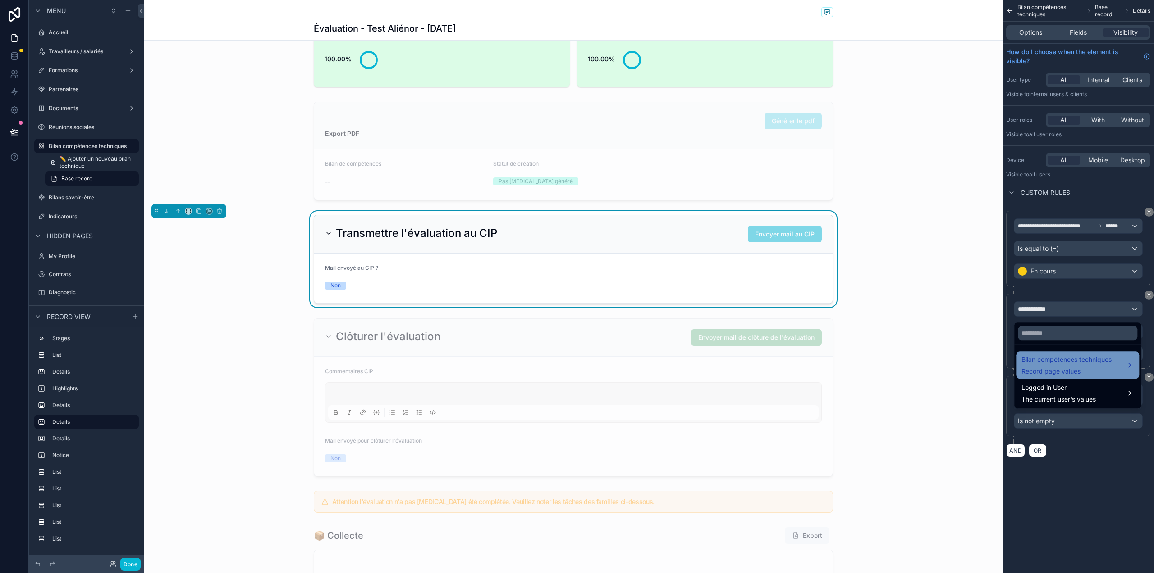
click at [1057, 358] on span "Bilan compétences techniques" at bounding box center [1067, 359] width 90 height 11
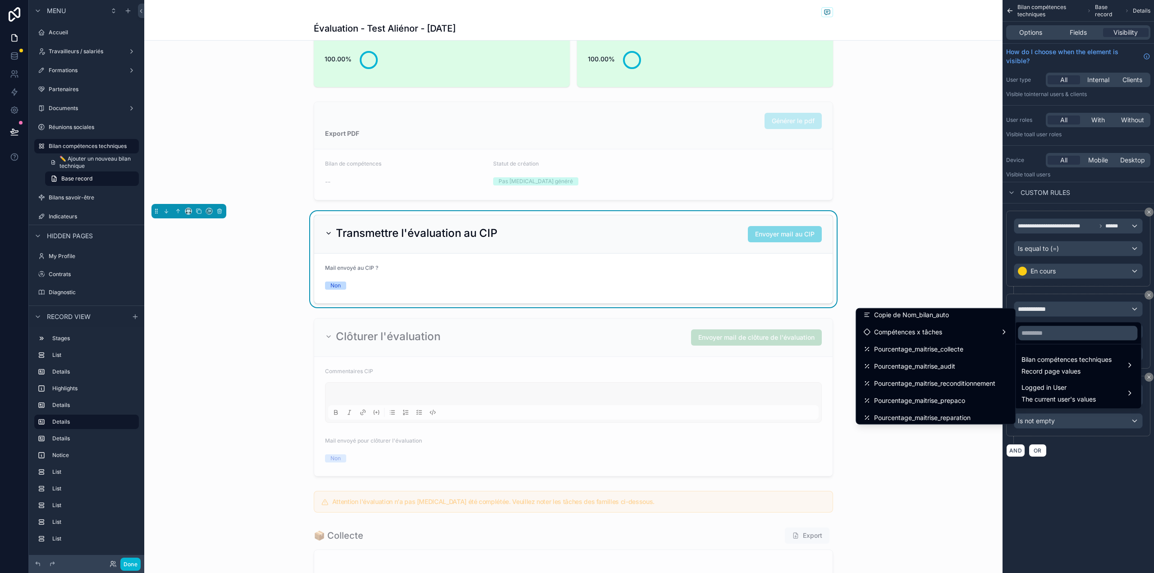
scroll to position [778, 0]
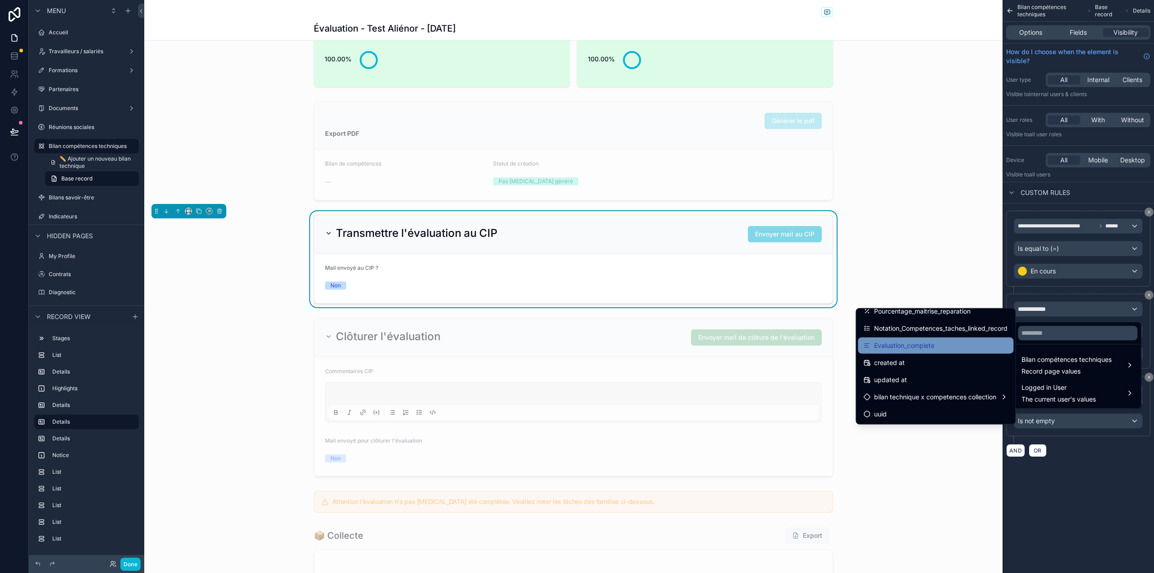
click at [950, 348] on div "Evaluation_complete" at bounding box center [935, 345] width 145 height 11
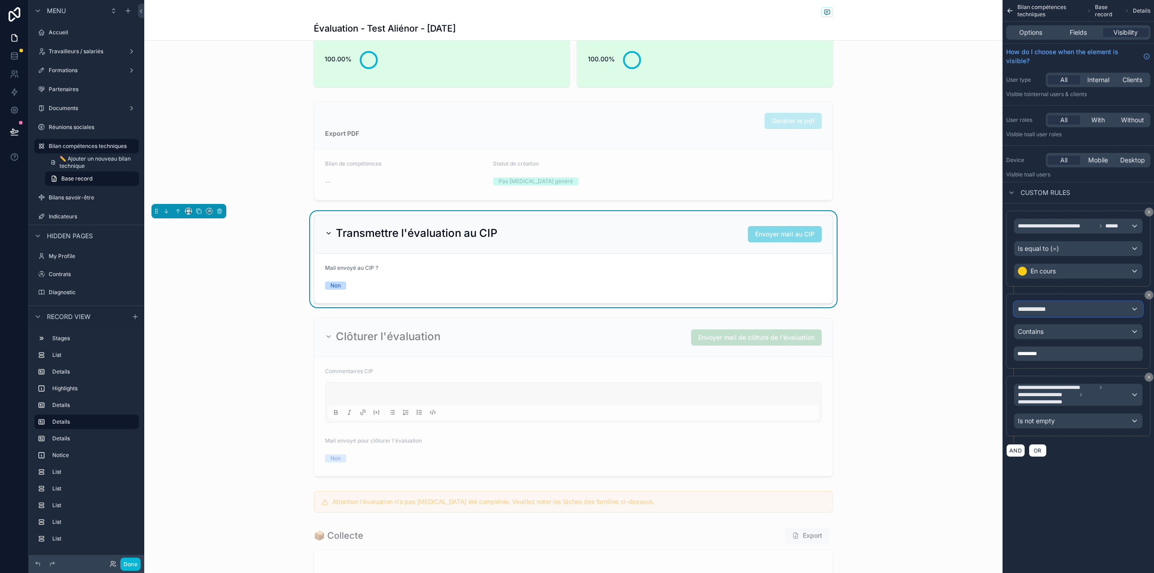
click at [1113, 313] on div "**********" at bounding box center [1078, 309] width 128 height 14
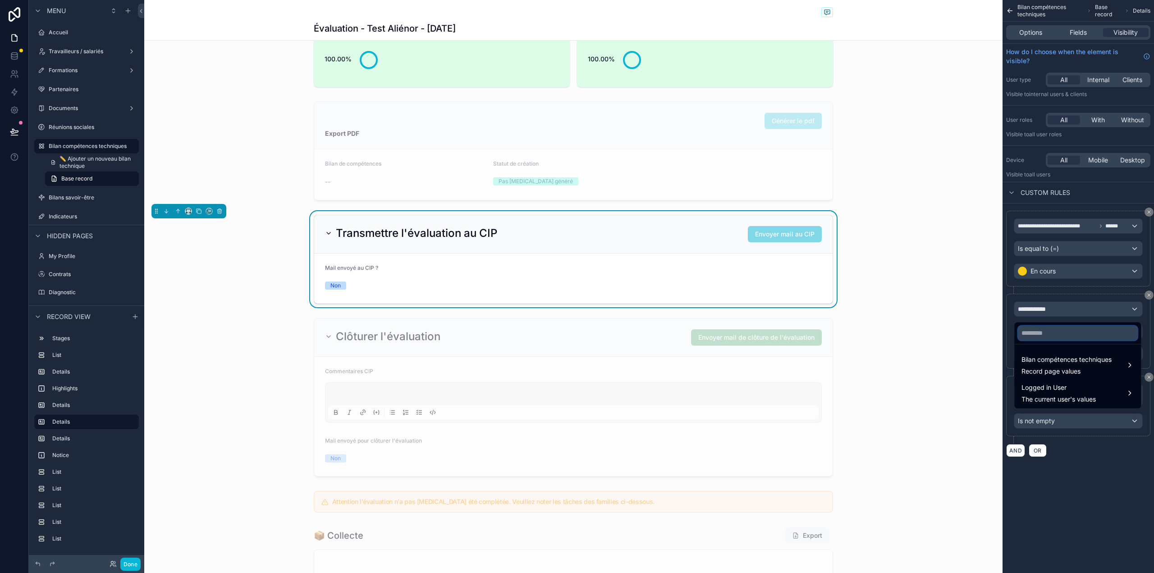
click at [1086, 337] on input "text" at bounding box center [1077, 332] width 119 height 14
type input "****"
click at [1079, 367] on span "Record page values" at bounding box center [1067, 371] width 90 height 9
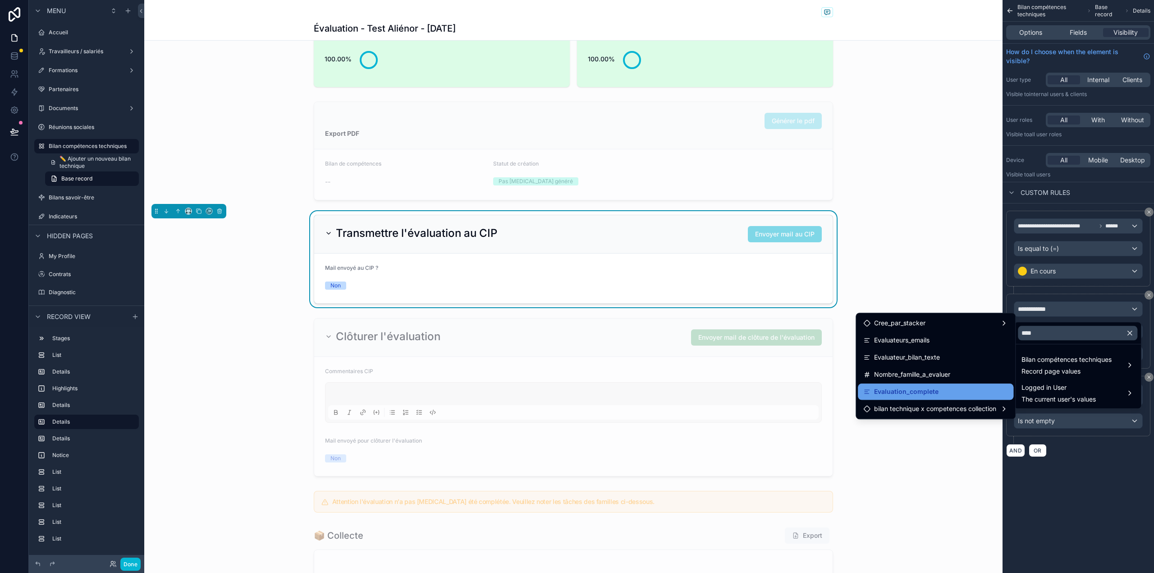
click at [982, 395] on div "Evaluation_complete" at bounding box center [935, 391] width 145 height 11
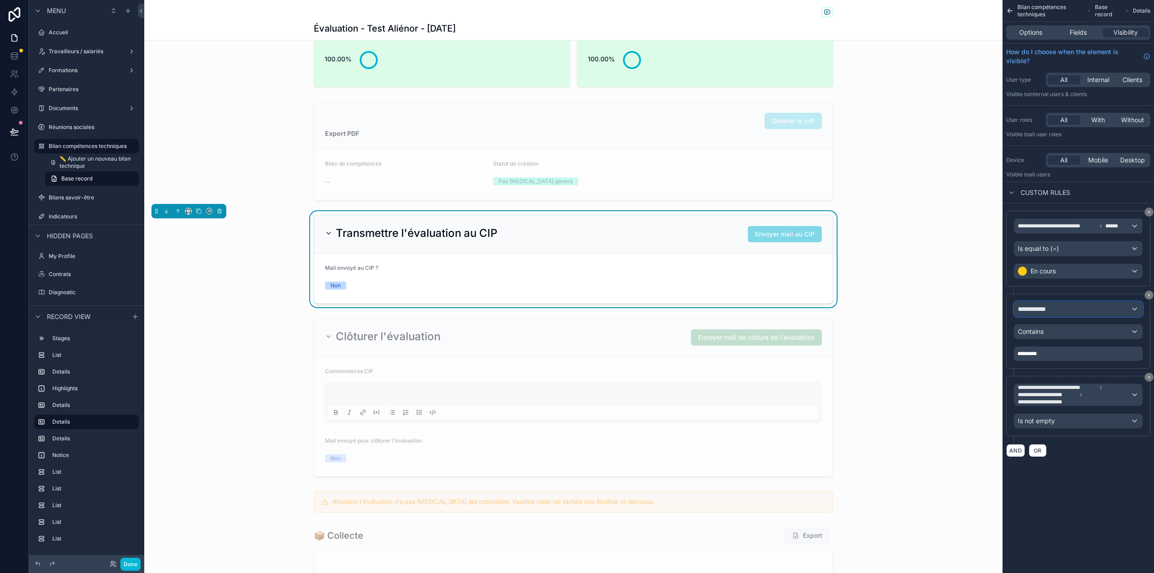
click at [1084, 305] on div "**********" at bounding box center [1078, 309] width 128 height 14
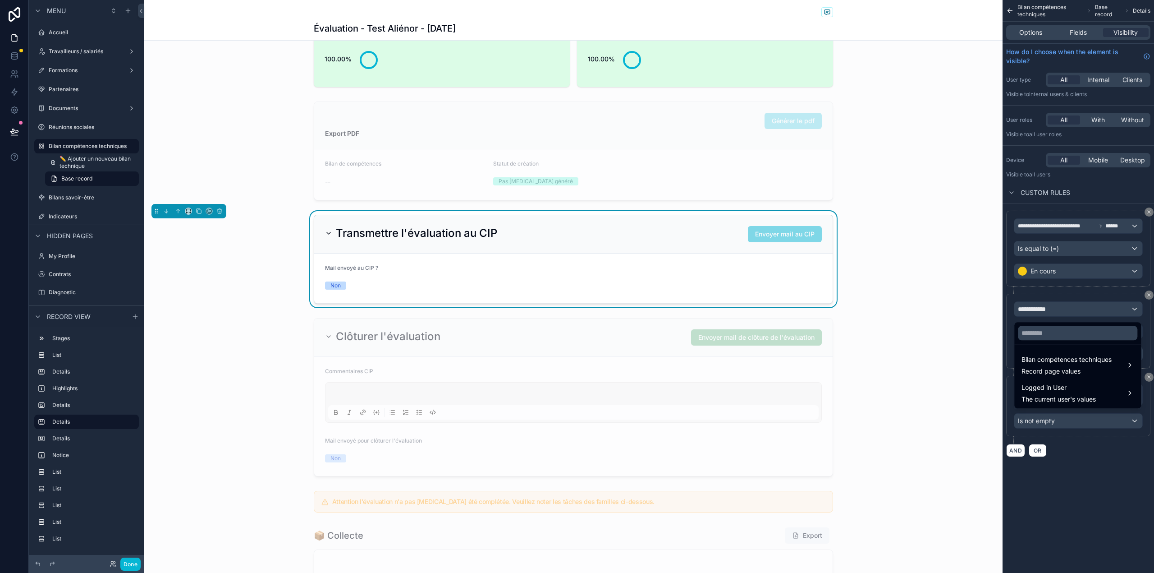
click at [1115, 306] on div "scrollable content" at bounding box center [577, 286] width 1154 height 573
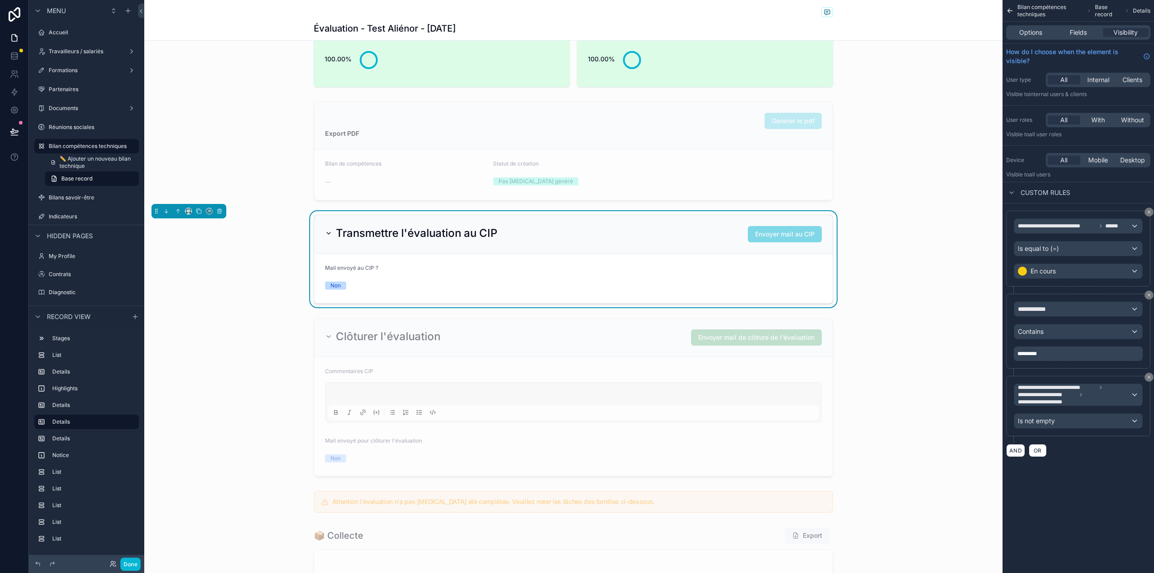
click at [1039, 500] on div "**********" at bounding box center [1078, 286] width 151 height 573
click at [1016, 448] on button "AND" at bounding box center [1015, 450] width 19 height 13
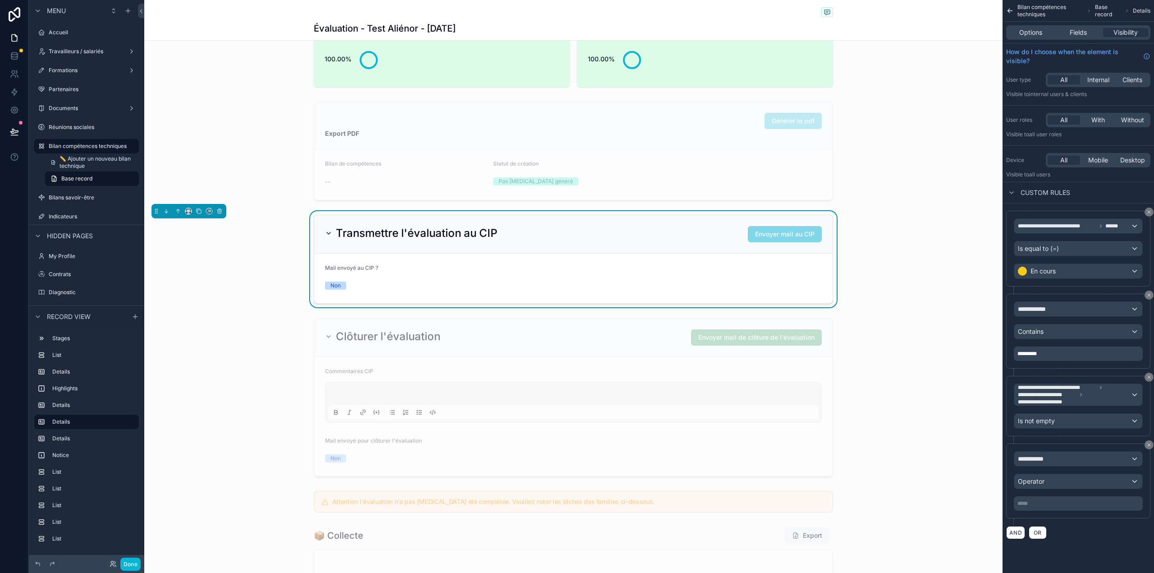
click at [1034, 470] on div "**********" at bounding box center [1078, 481] width 129 height 60
click at [1034, 463] on span "**********" at bounding box center [1034, 458] width 33 height 9
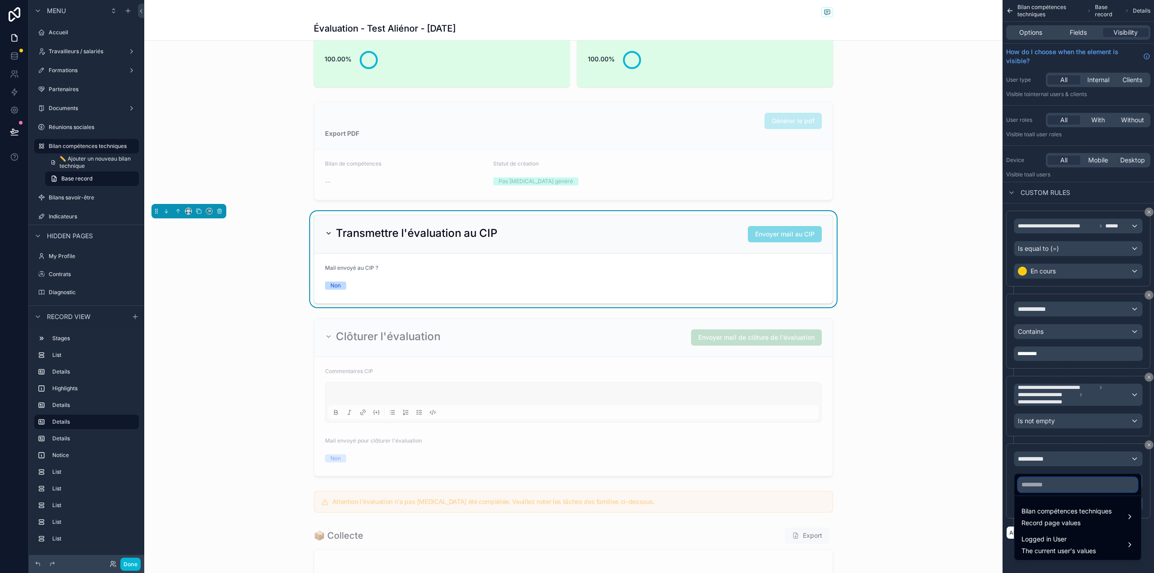
click at [1036, 486] on input "text" at bounding box center [1077, 484] width 119 height 14
type input "****"
click at [1051, 523] on span "Record page values" at bounding box center [1067, 522] width 90 height 9
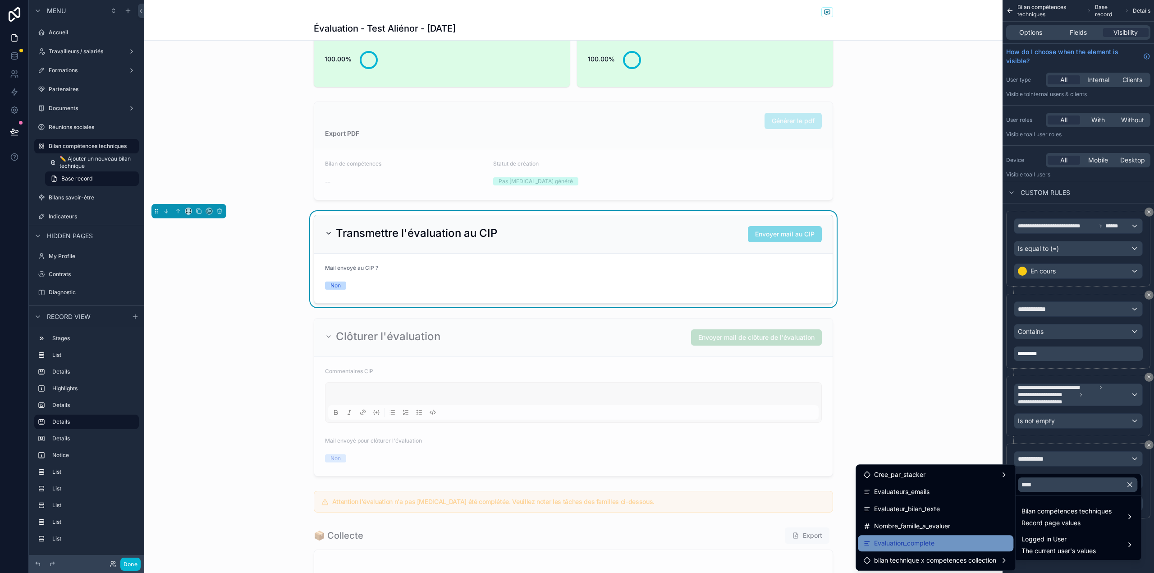
click at [965, 545] on div "Evaluation_complete" at bounding box center [935, 542] width 145 height 11
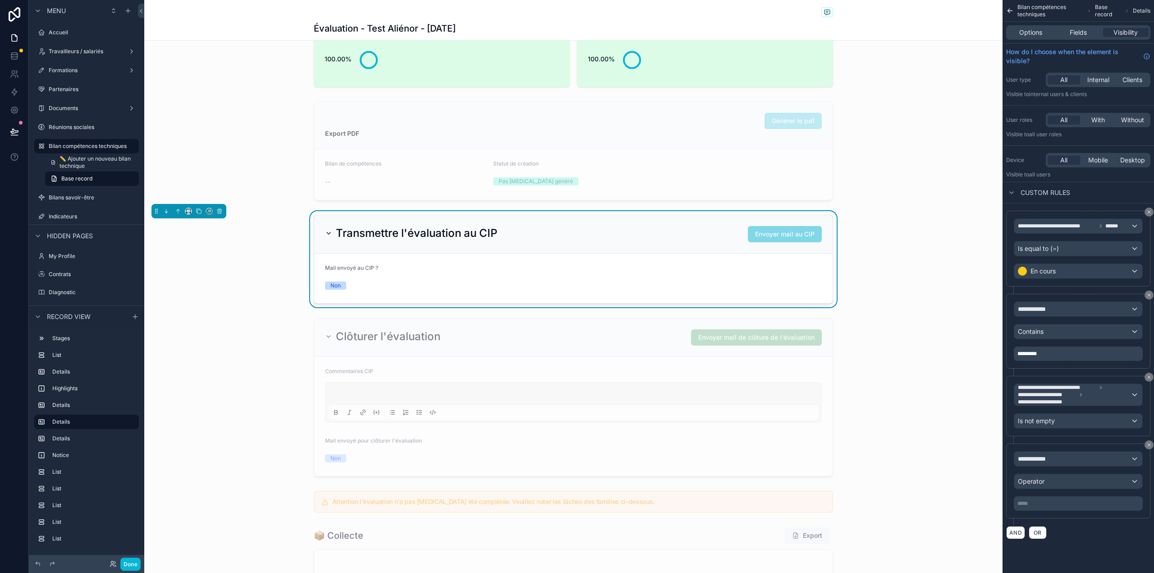
click at [965, 545] on div "scrollable content" at bounding box center [573, 572] width 858 height 99
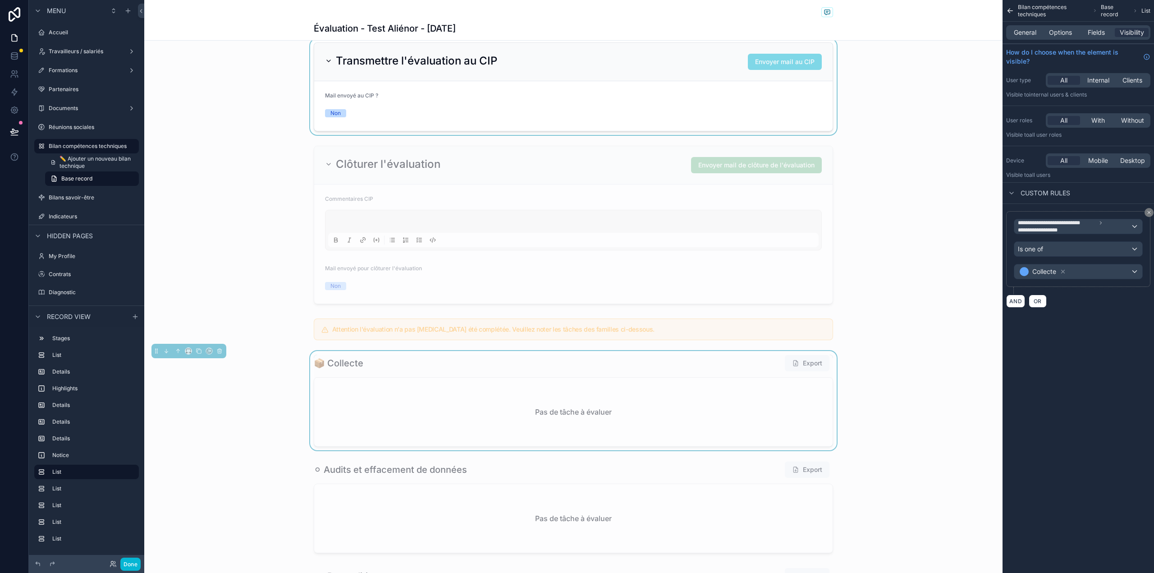
scroll to position [720, 0]
click at [707, 184] on div "scrollable content" at bounding box center [573, 224] width 858 height 165
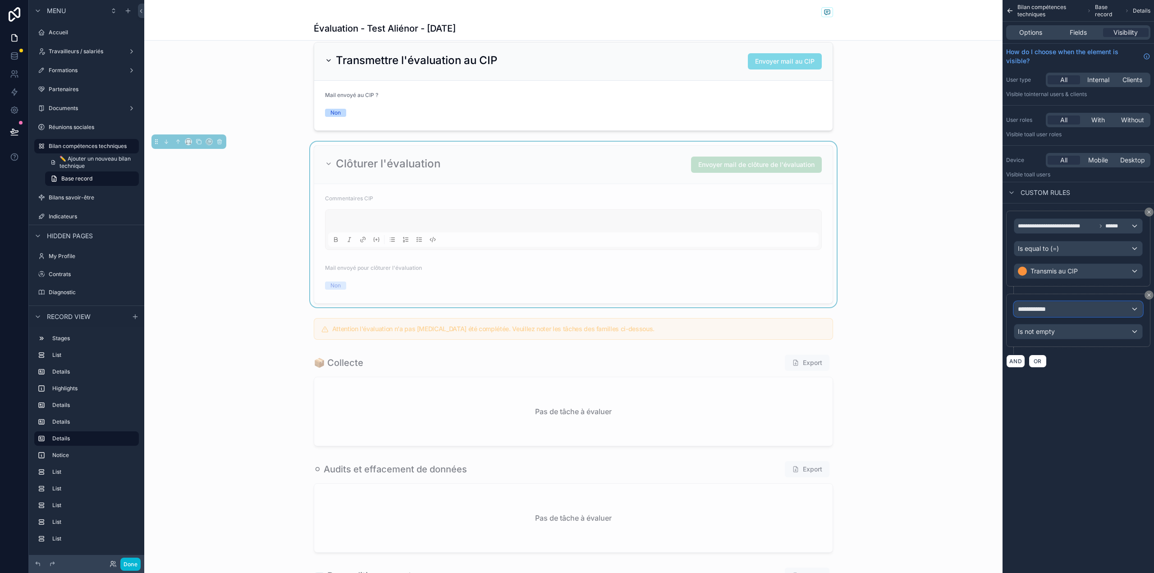
click at [1090, 312] on div "**********" at bounding box center [1078, 309] width 128 height 14
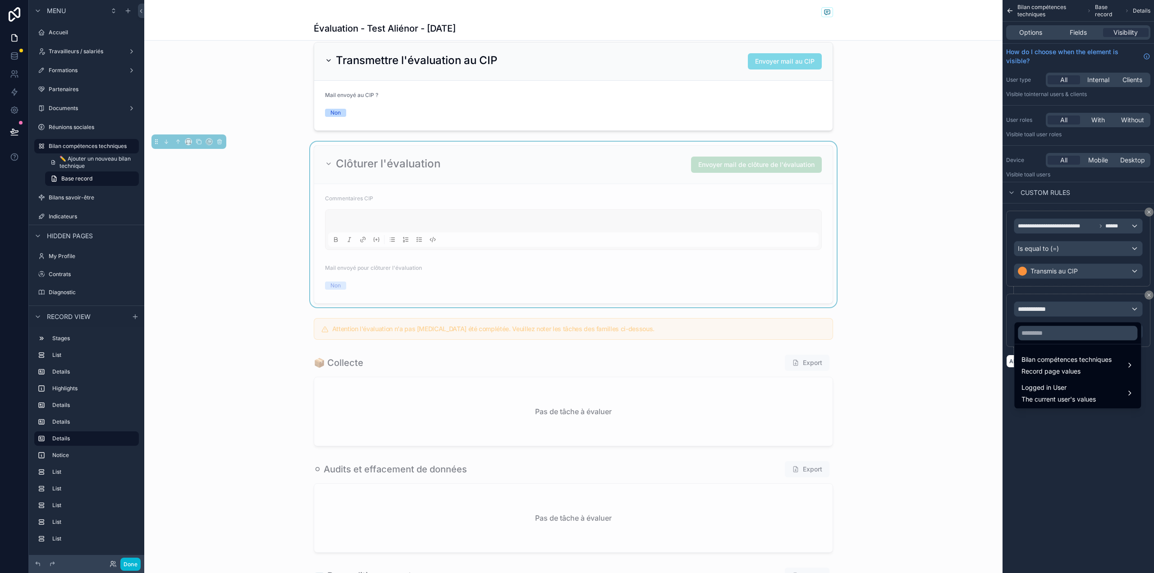
click at [1014, 494] on div "scrollable content" at bounding box center [577, 286] width 1154 height 573
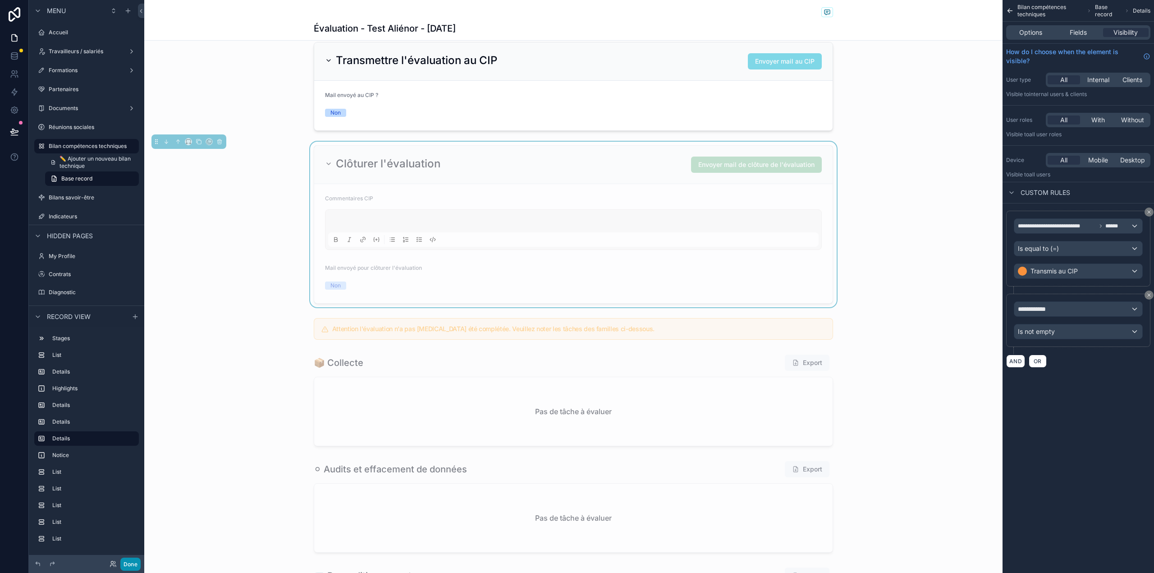
click at [132, 564] on button "Done" at bounding box center [130, 563] width 20 height 13
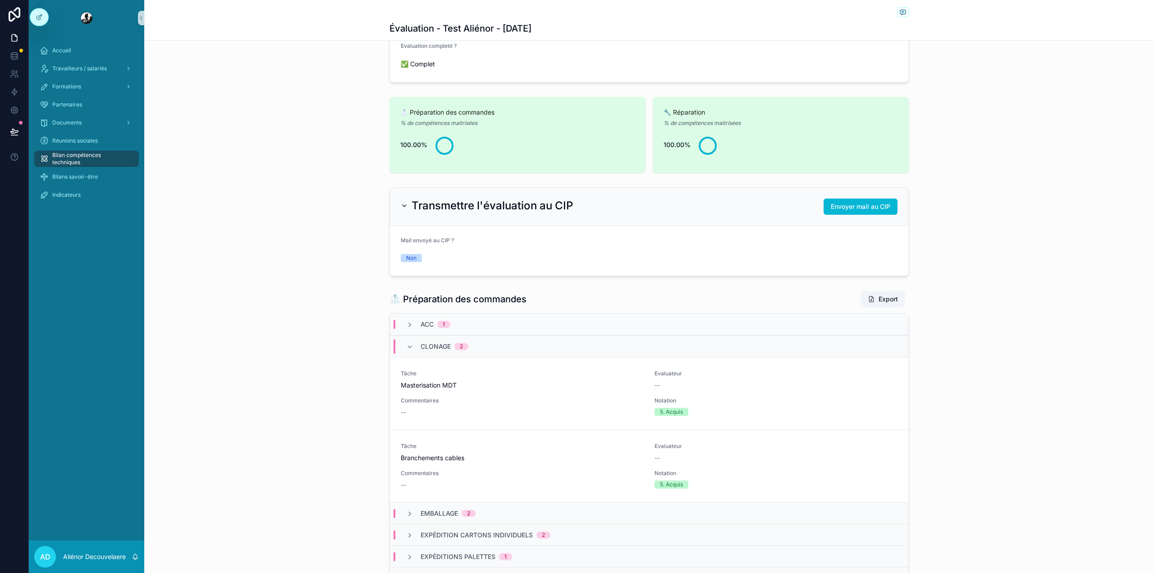
scroll to position [0, 0]
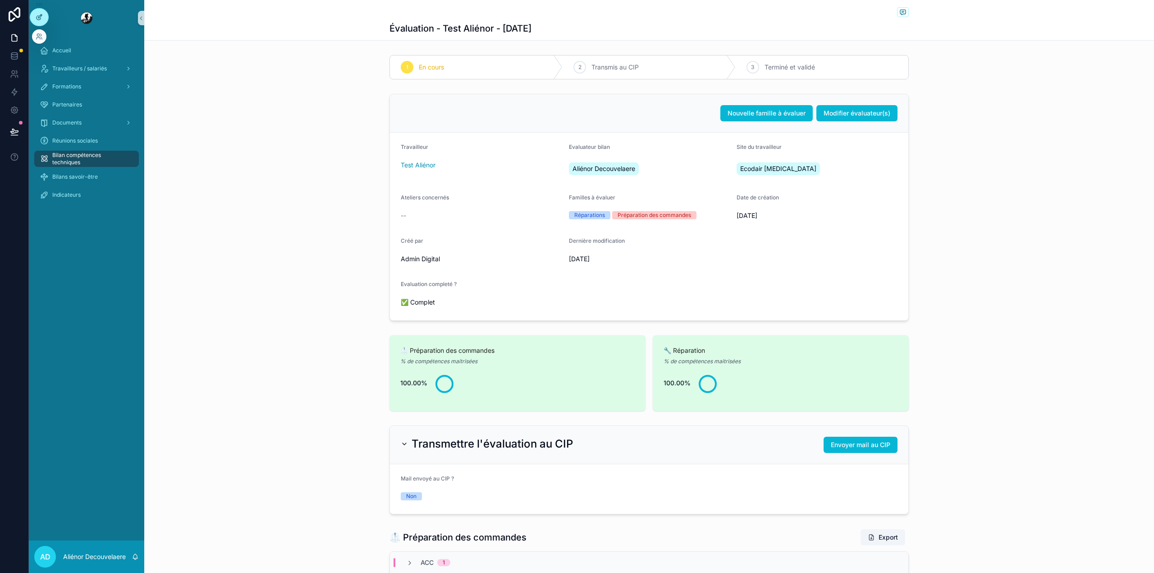
click at [38, 14] on icon at bounding box center [39, 17] width 7 height 7
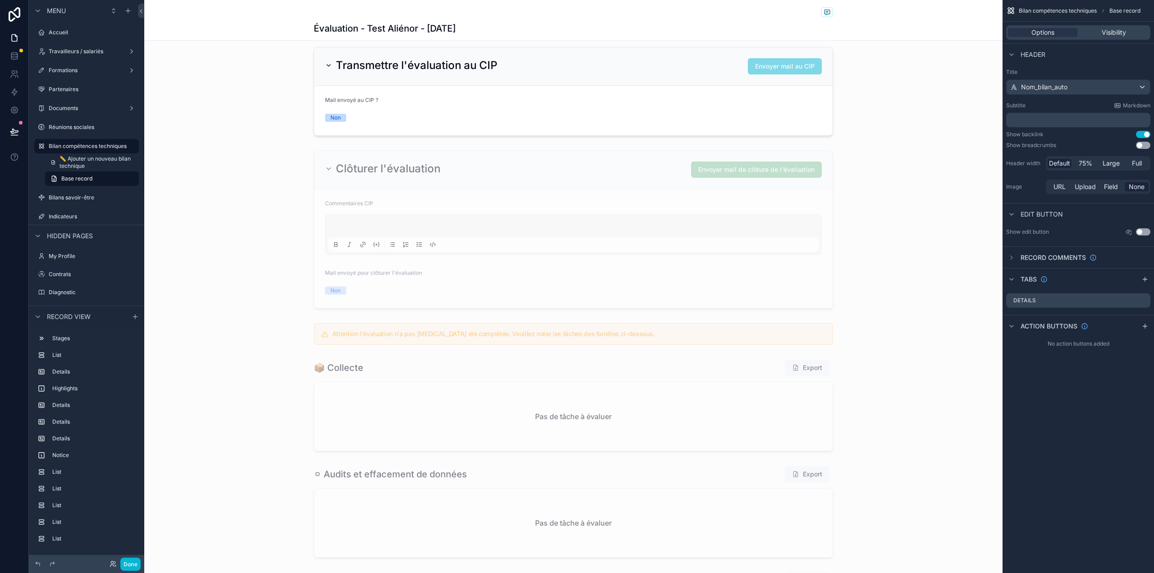
scroll to position [716, 0]
click at [469, 213] on div "scrollable content" at bounding box center [573, 228] width 858 height 165
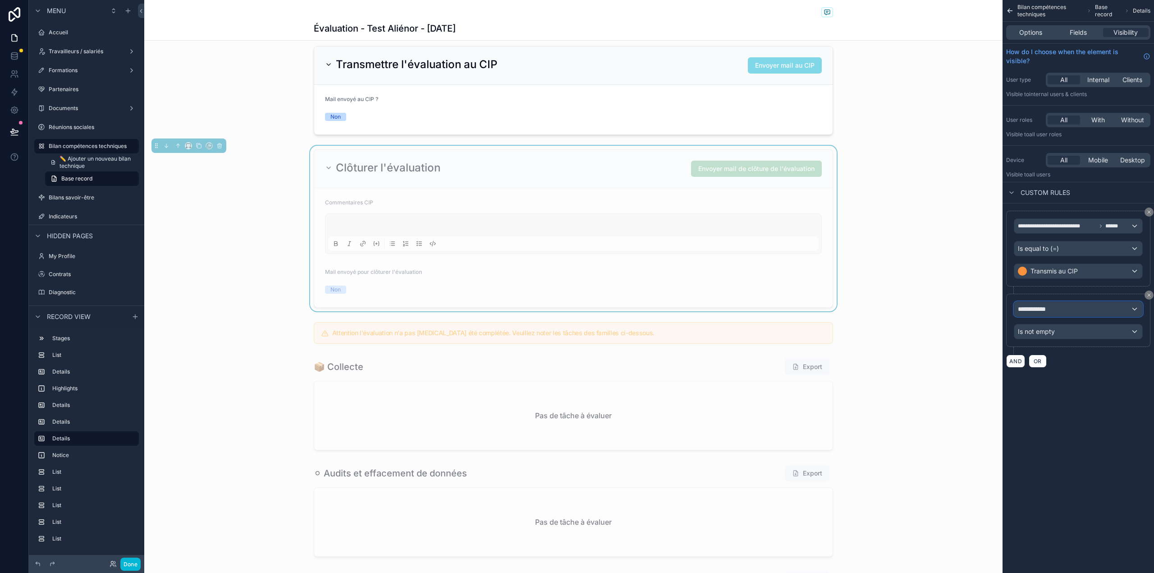
click at [1070, 311] on div "**********" at bounding box center [1078, 309] width 128 height 14
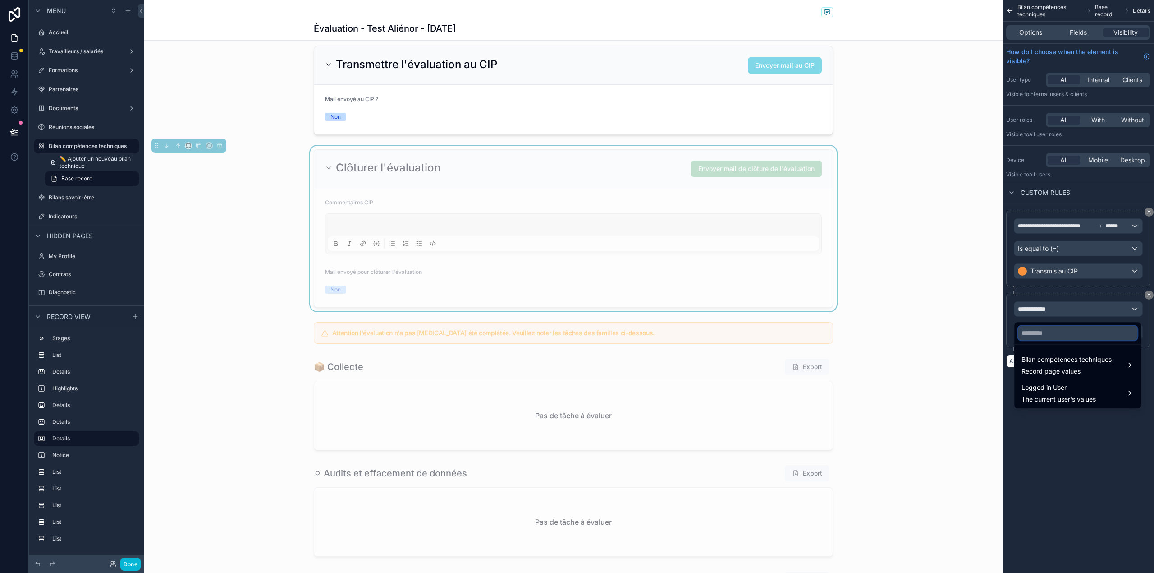
click at [1057, 330] on input "text" at bounding box center [1077, 332] width 119 height 14
type input "******"
click at [1056, 355] on span "Bilan compétences techniques" at bounding box center [1067, 359] width 90 height 11
click at [991, 354] on span "Evaluateur bilan" at bounding box center [968, 357] width 47 height 11
click at [1051, 353] on span "Compétences x tâches (list)" at bounding box center [1074, 358] width 83 height 11
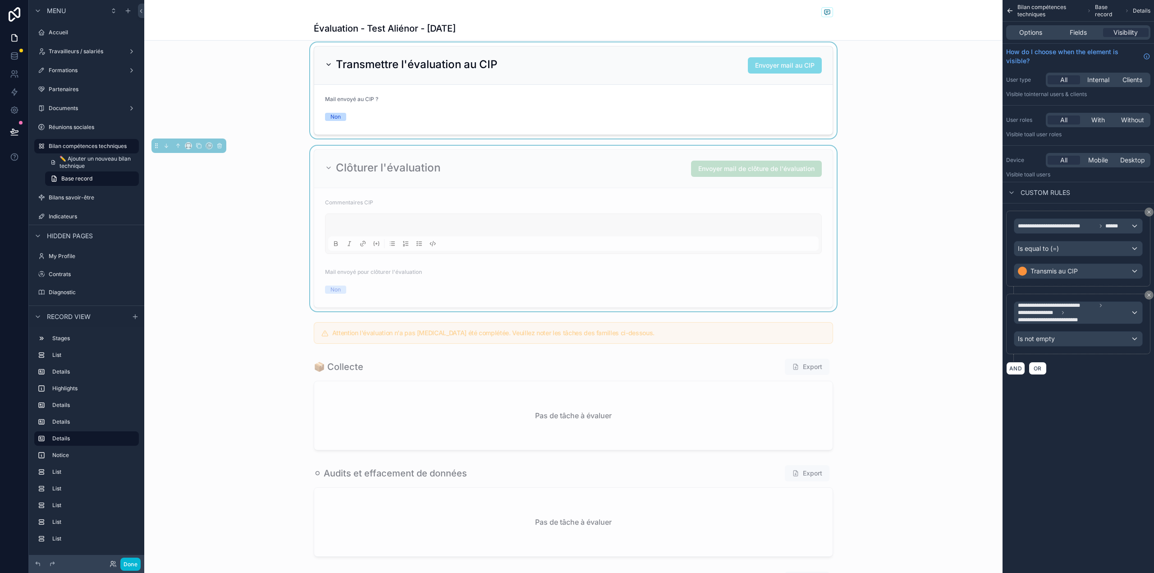
click at [668, 62] on div "scrollable content" at bounding box center [573, 90] width 858 height 96
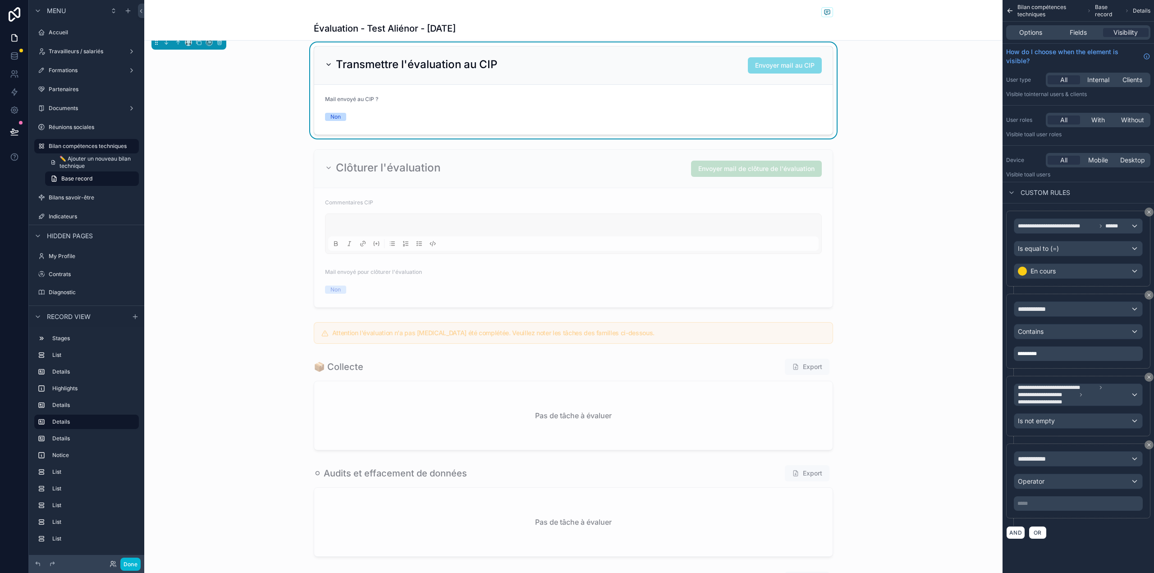
click at [653, 142] on div "1 En cours 2 Transmis au CIP 3 Terminé et validé Évaluation - Test Aliénor - 29…" at bounding box center [573, 285] width 858 height 1900
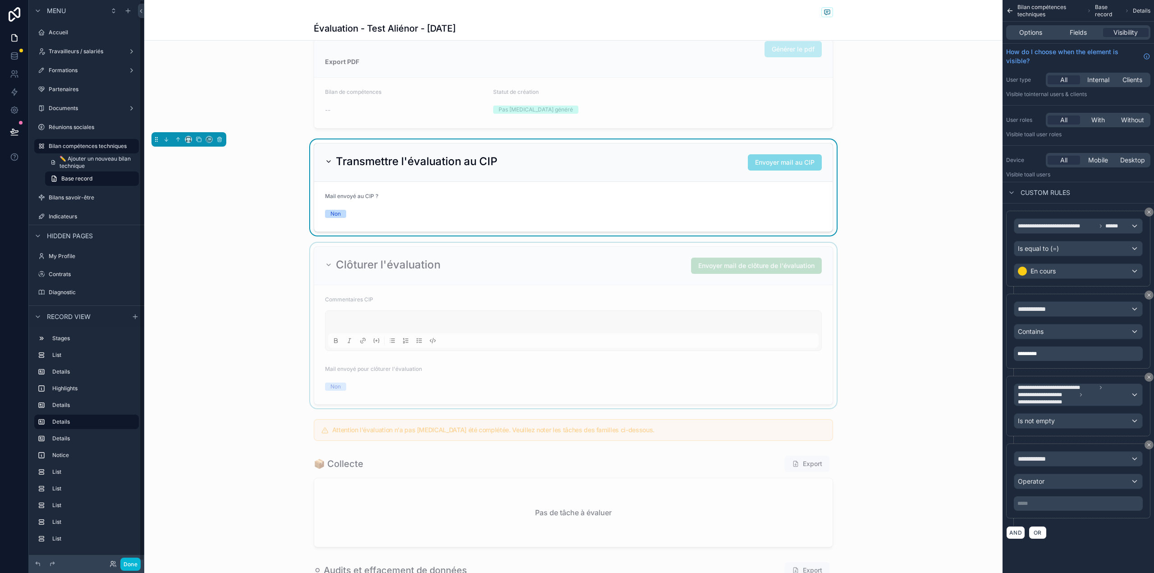
scroll to position [617, 0]
click at [258, 327] on div "scrollable content" at bounding box center [573, 327] width 858 height 165
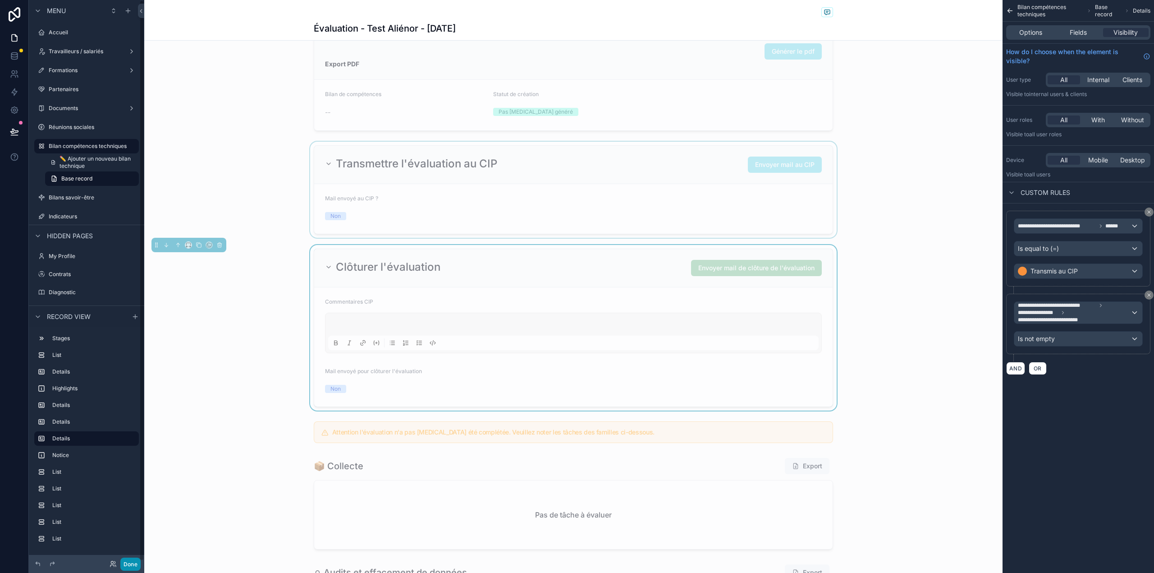
click at [132, 560] on button "Done" at bounding box center [130, 563] width 20 height 13
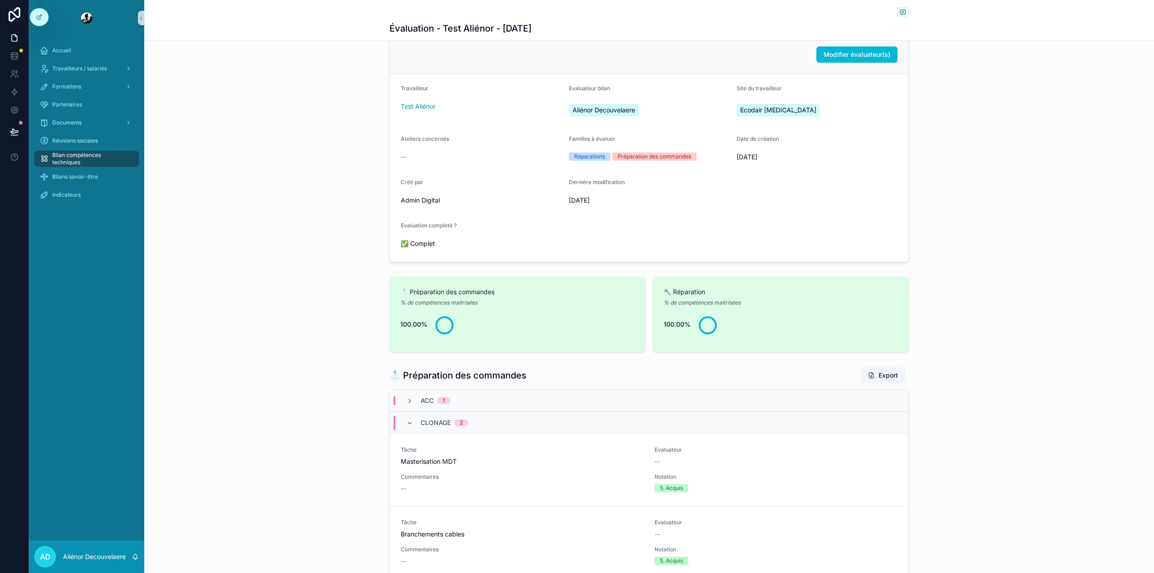
scroll to position [58, 0]
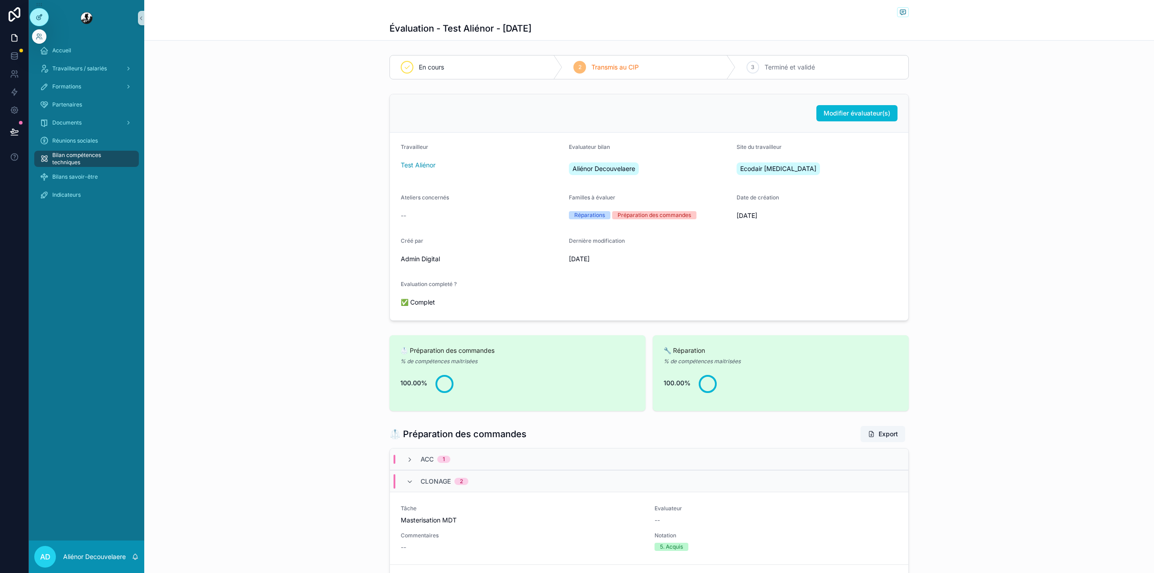
click at [44, 17] on div at bounding box center [39, 17] width 18 height 17
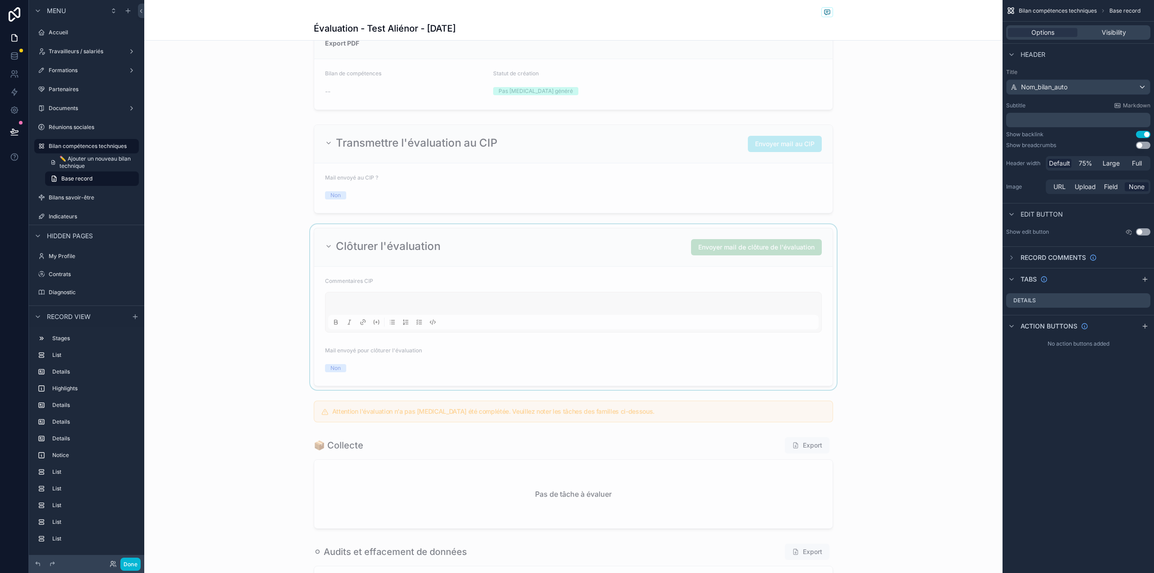
scroll to position [638, 0]
click at [589, 318] on div "scrollable content" at bounding box center [573, 305] width 858 height 165
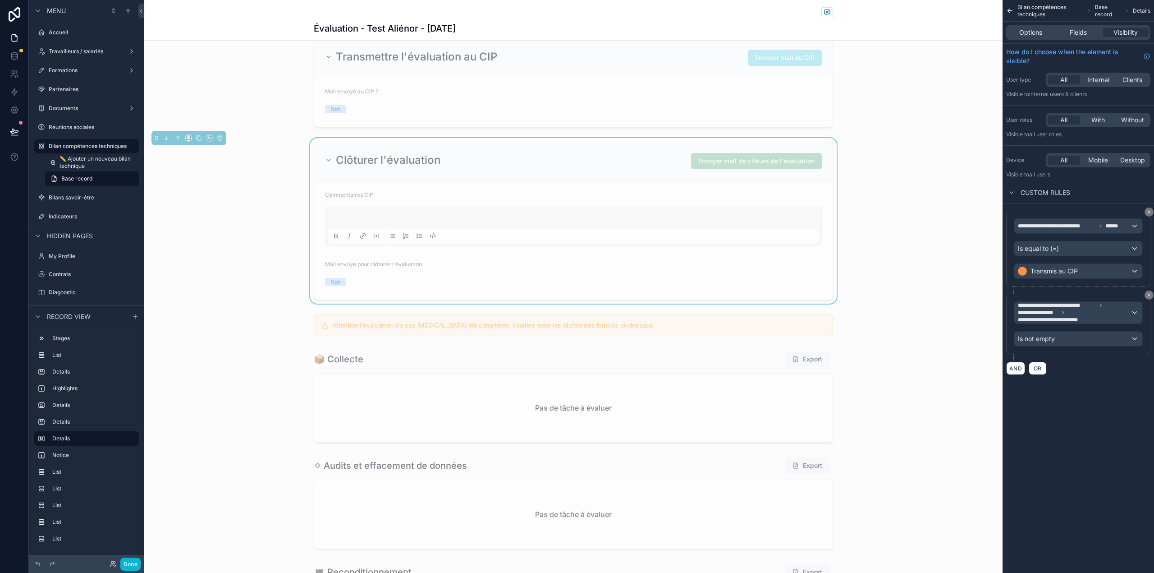
scroll to position [724, 0]
click at [1086, 413] on div "**********" at bounding box center [1078, 286] width 151 height 573
click at [130, 561] on button "Done" at bounding box center [130, 563] width 20 height 13
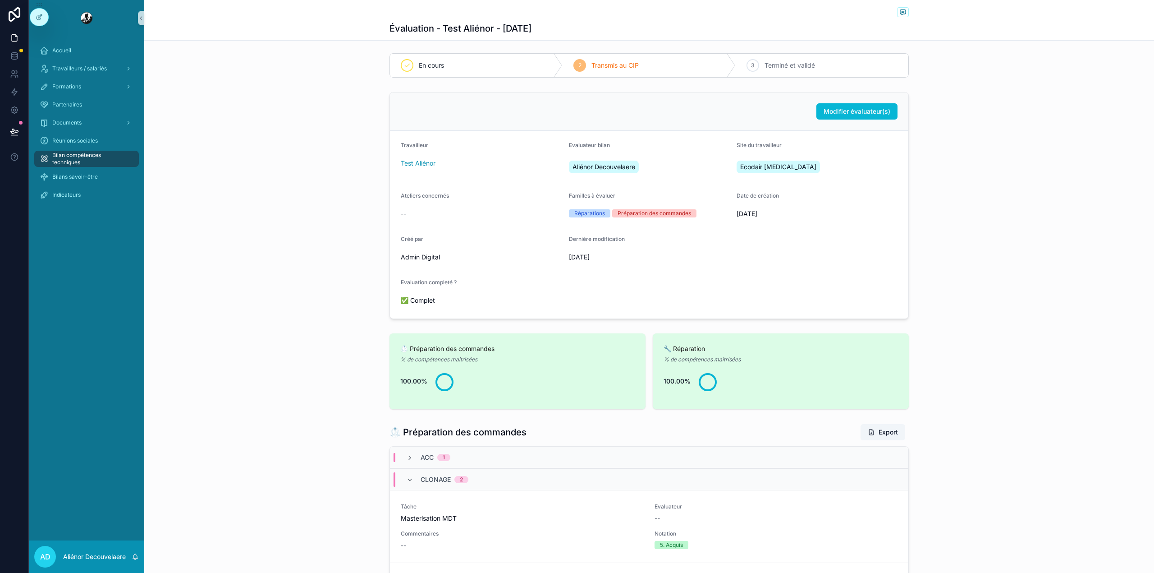
scroll to position [0, 0]
click at [112, 163] on span "Bilan compétences techniques" at bounding box center [91, 158] width 78 height 14
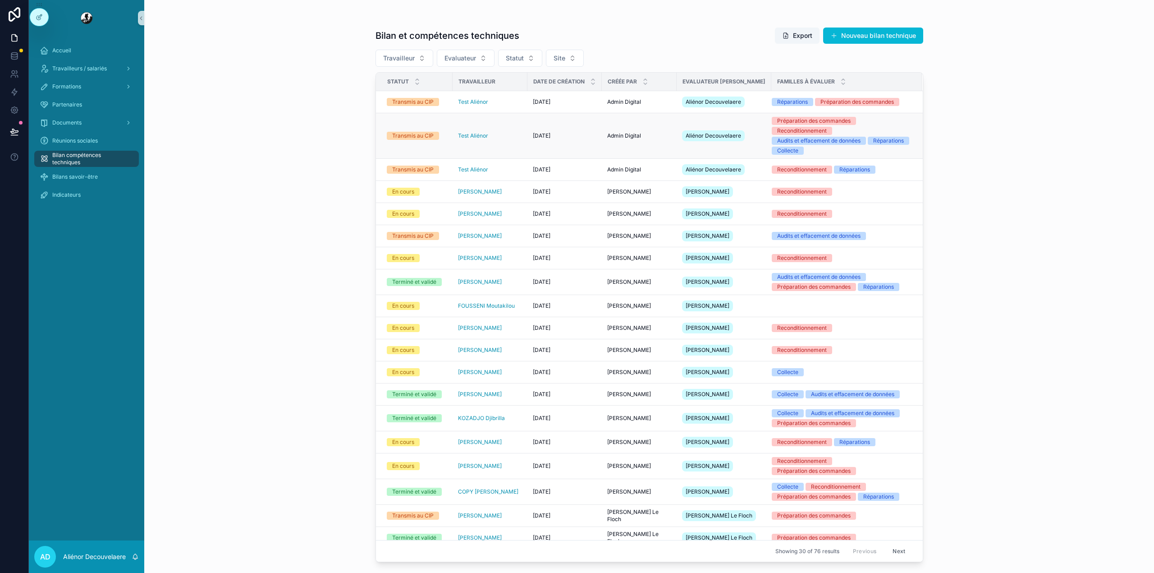
click at [653, 136] on div "Admin Digital Admin Digital" at bounding box center [639, 135] width 64 height 7
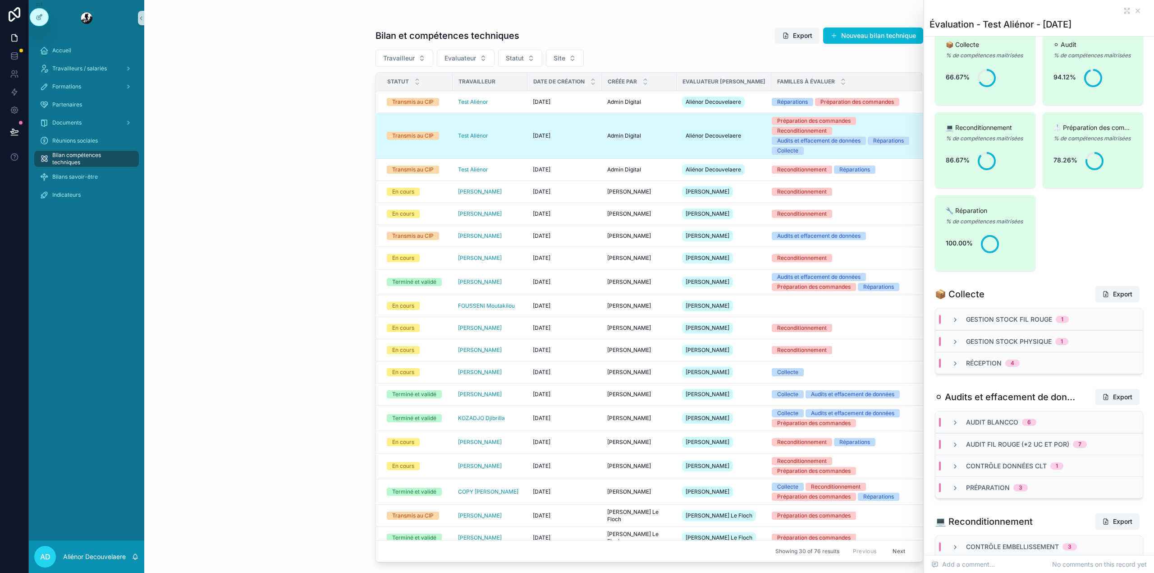
scroll to position [374, 0]
click at [586, 285] on div "02-04-2025 02-04-2025" at bounding box center [565, 281] width 64 height 7
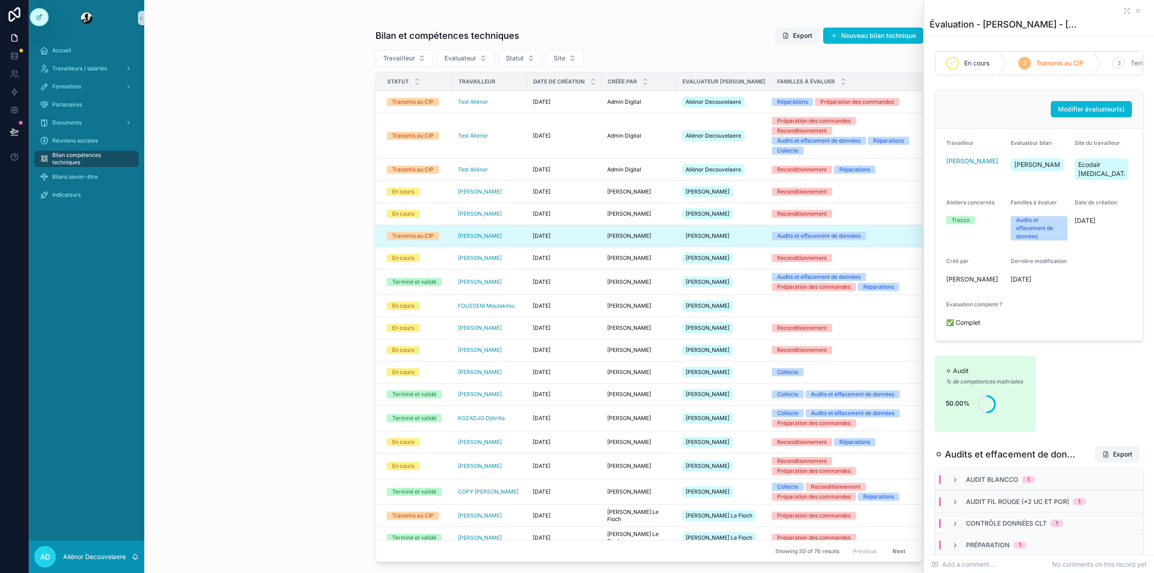
scroll to position [88, 0]
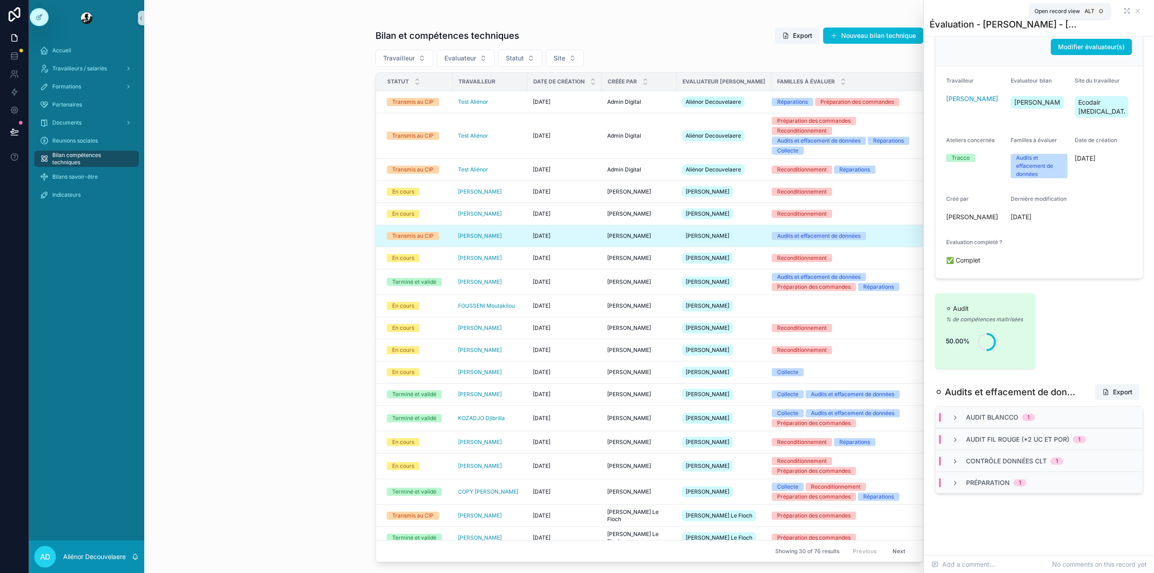
click at [1123, 11] on icon "scrollable content" at bounding box center [1126, 10] width 7 height 7
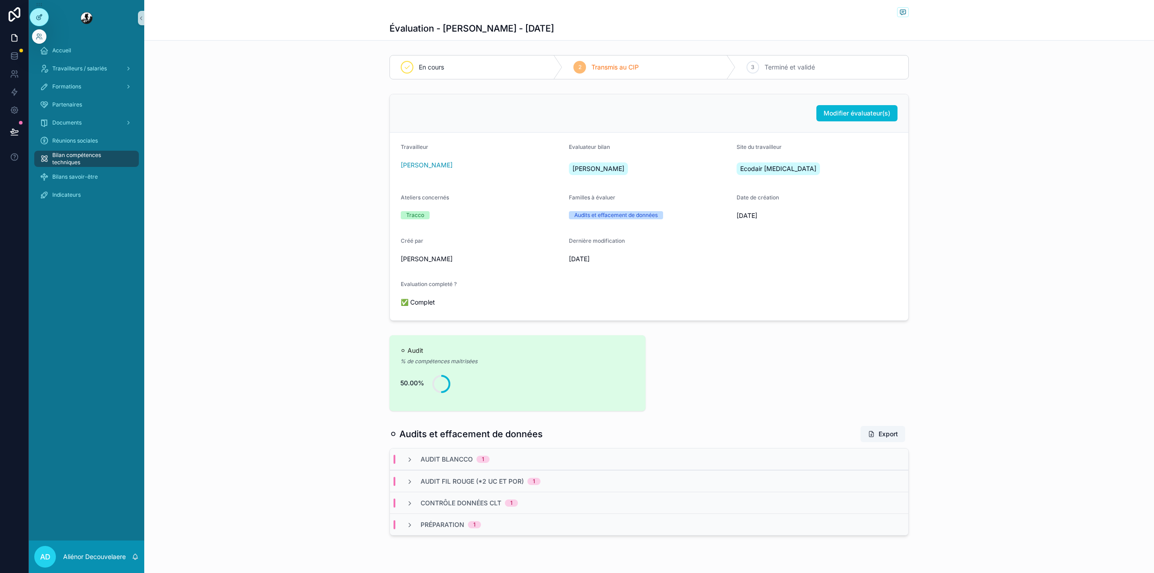
click at [38, 10] on div at bounding box center [39, 17] width 18 height 17
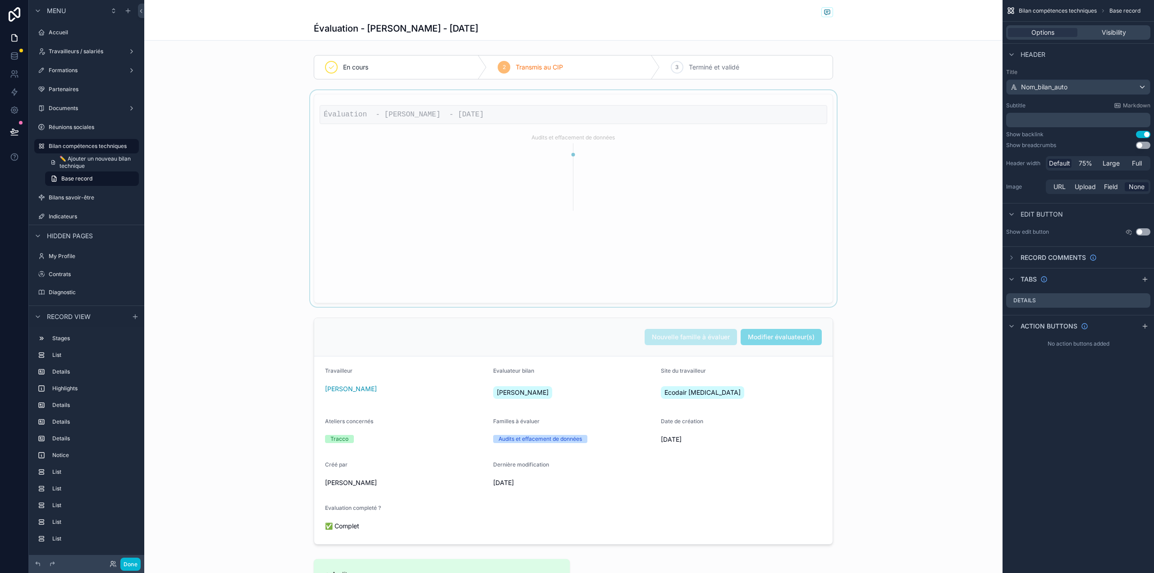
click at [591, 175] on div "scrollable content" at bounding box center [573, 198] width 858 height 216
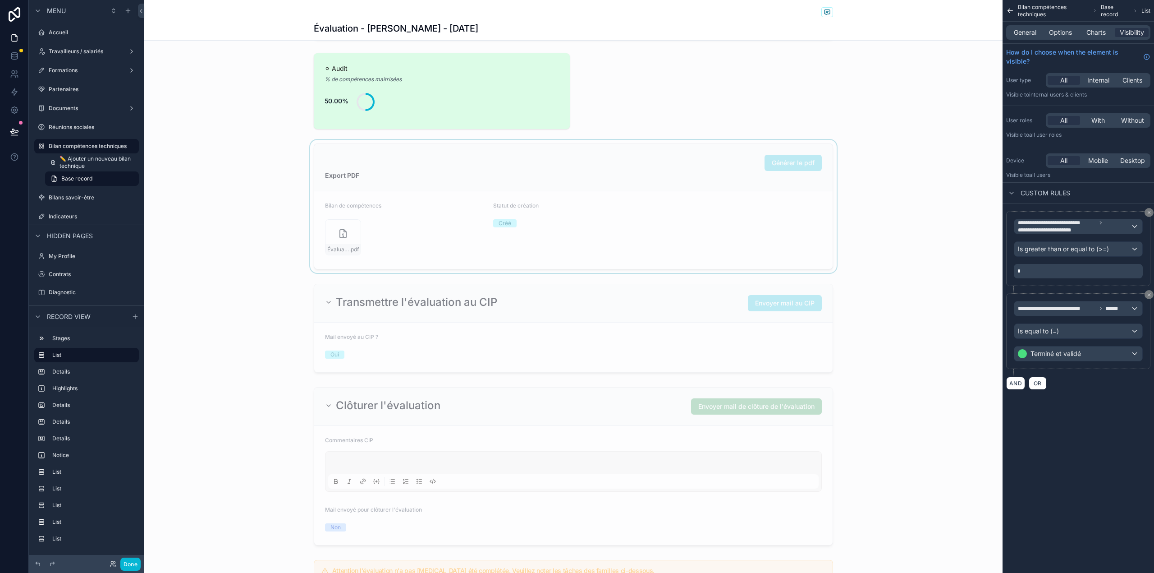
scroll to position [507, 0]
click at [482, 316] on div "scrollable content" at bounding box center [573, 327] width 858 height 96
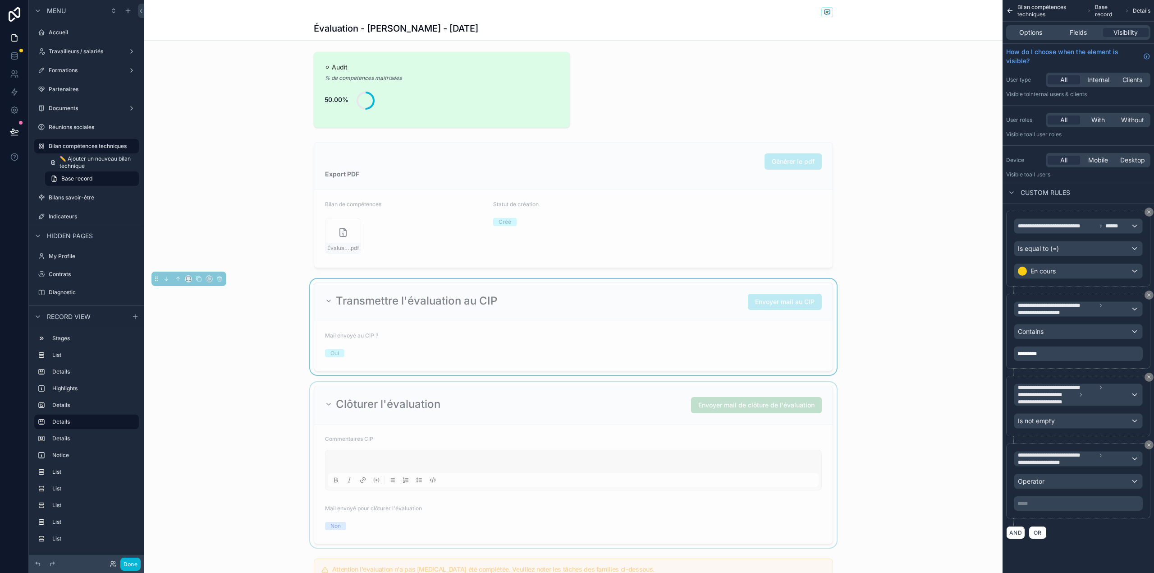
click at [499, 453] on div "scrollable content" at bounding box center [573, 464] width 858 height 165
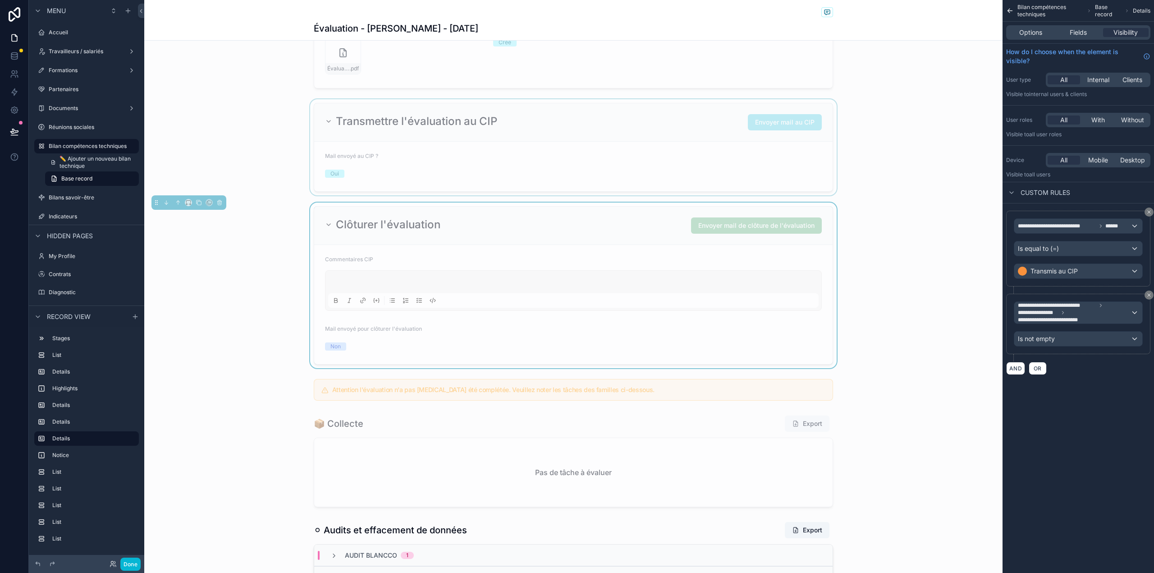
scroll to position [688, 0]
click at [1123, 254] on div "Is equal to (=)" at bounding box center [1078, 248] width 128 height 14
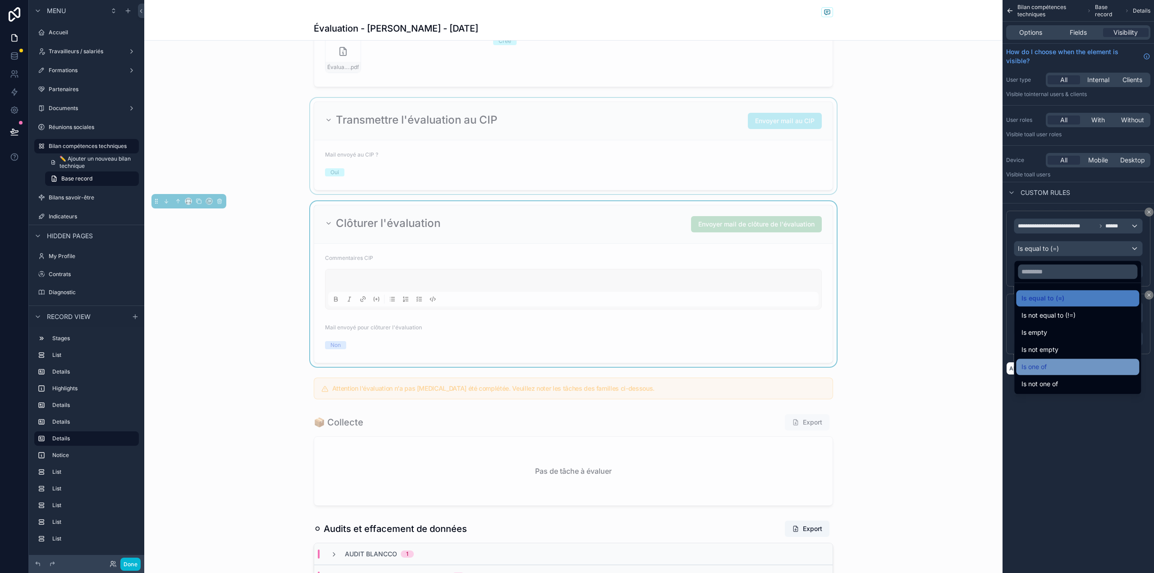
click at [1077, 365] on div "Is one of" at bounding box center [1078, 366] width 112 height 11
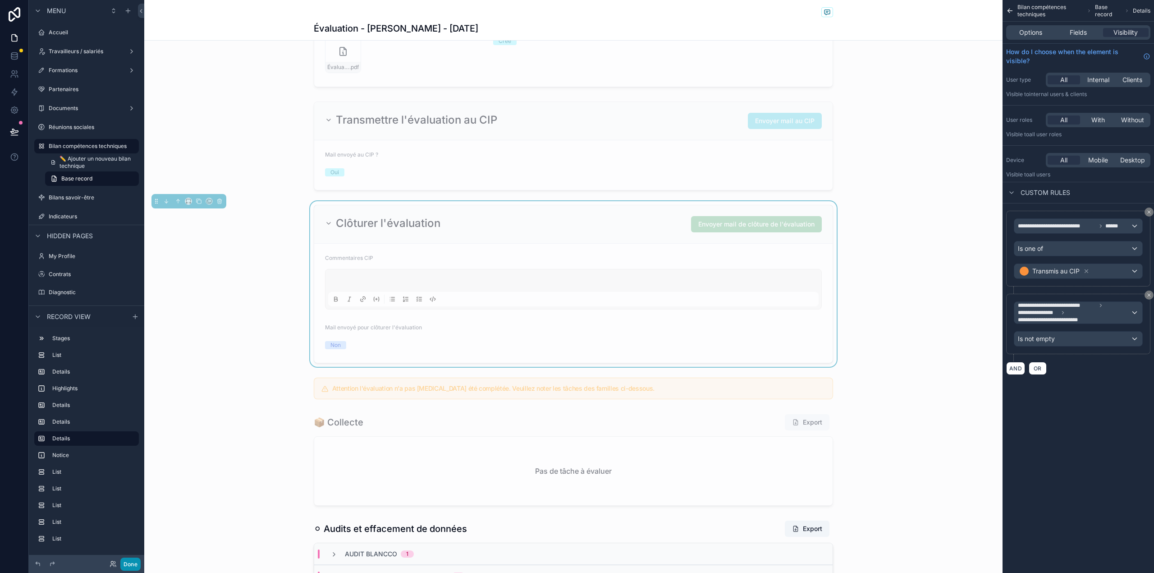
click at [127, 560] on button "Done" at bounding box center [130, 563] width 20 height 13
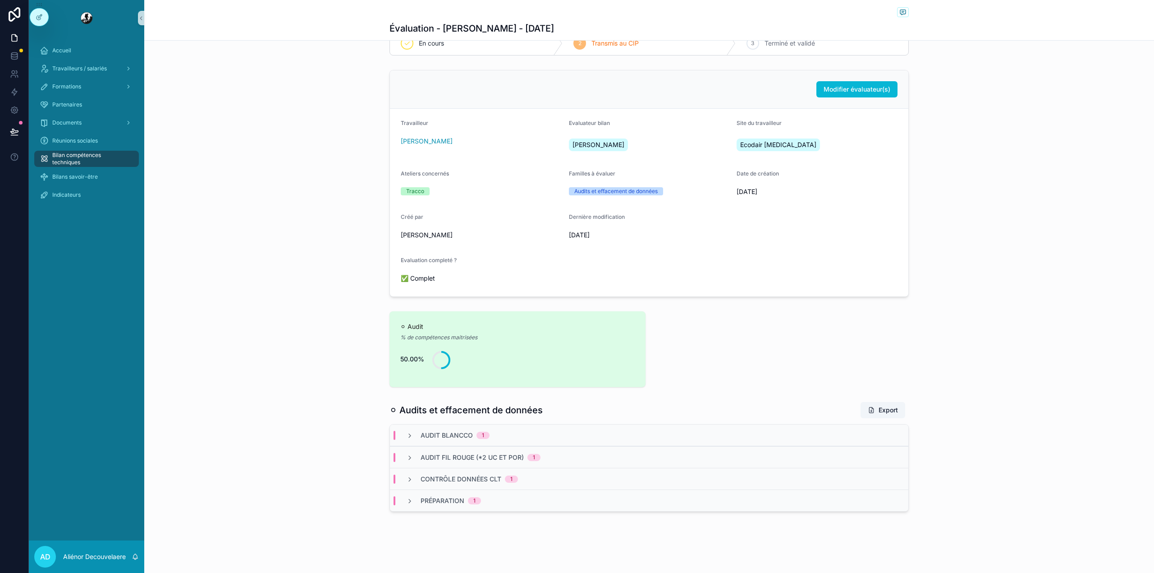
scroll to position [25, 0]
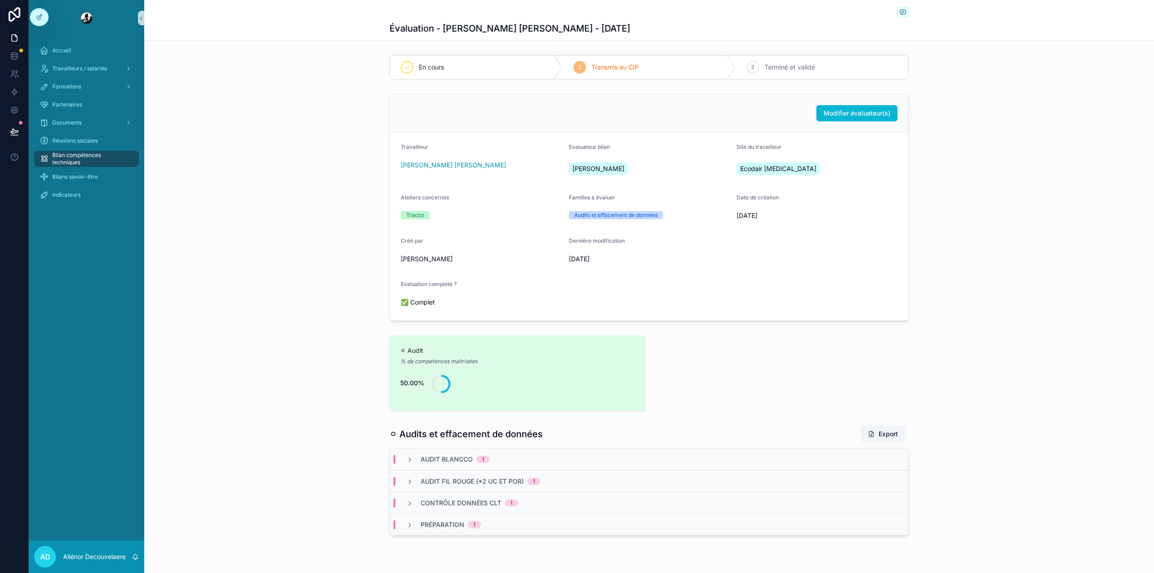
scroll to position [25, 0]
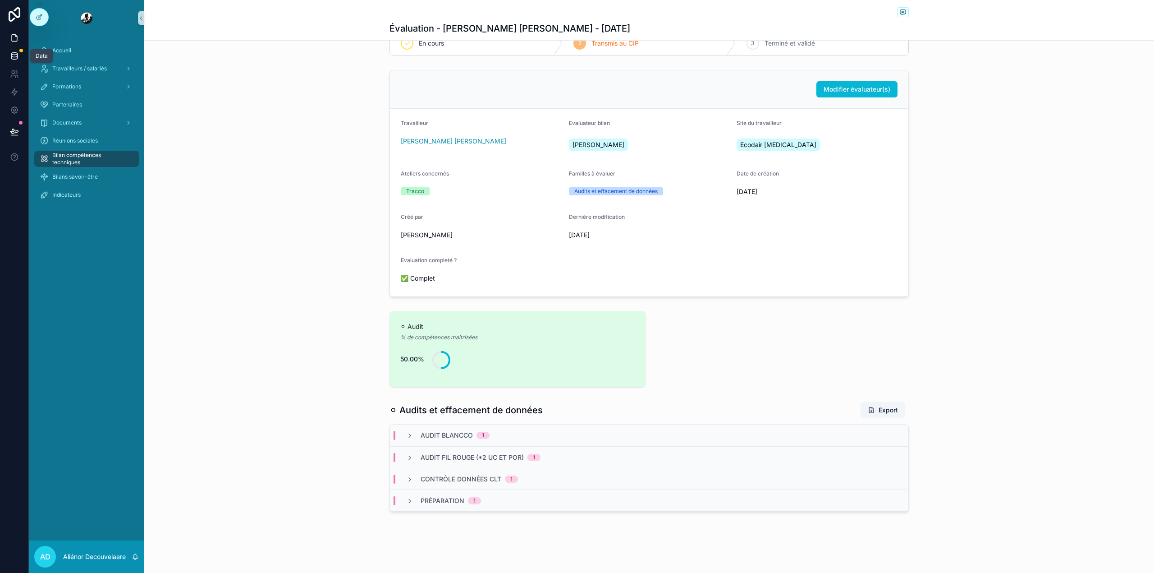
click at [15, 50] on link at bounding box center [14, 56] width 28 height 18
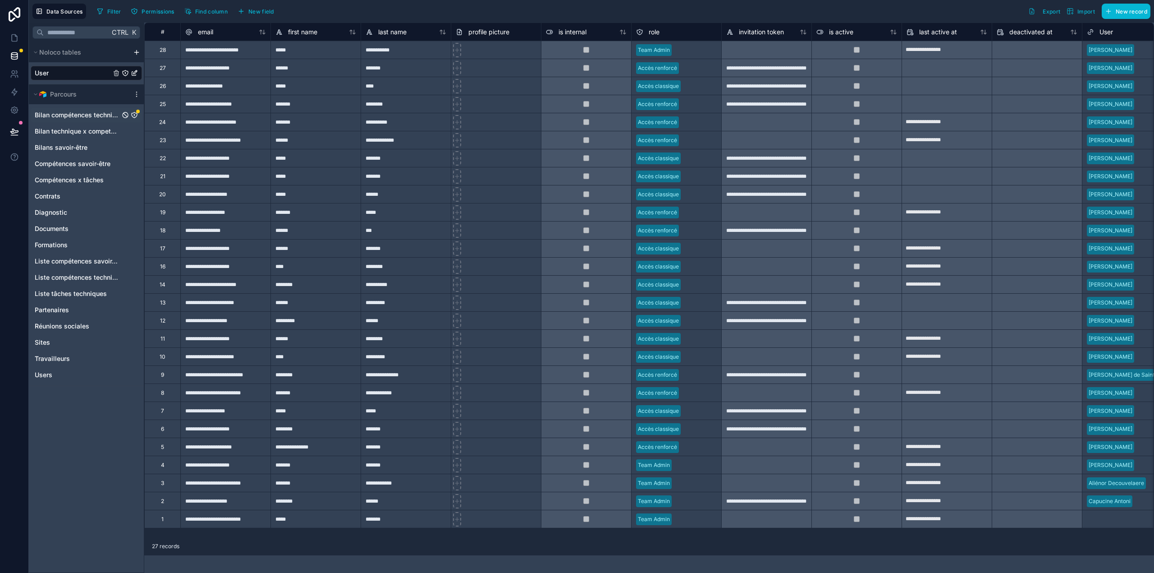
drag, startPoint x: 105, startPoint y: 116, endPoint x: 92, endPoint y: 110, distance: 14.3
click at [92, 110] on span "Bilan compétences techniques" at bounding box center [77, 114] width 85 height 9
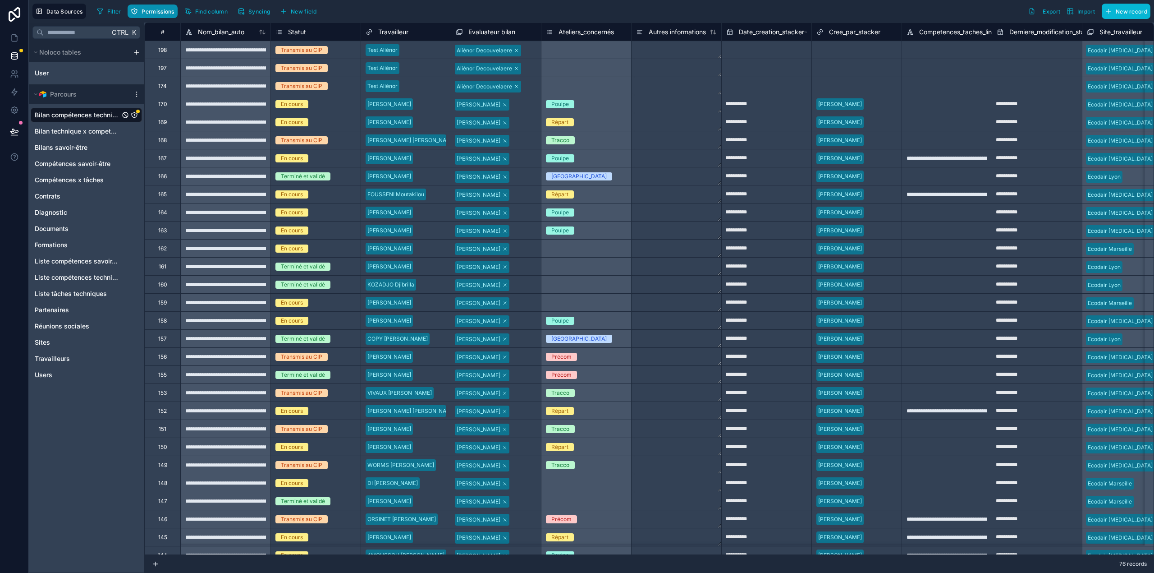
click at [150, 15] on button "Permissions" at bounding box center [153, 12] width 50 height 14
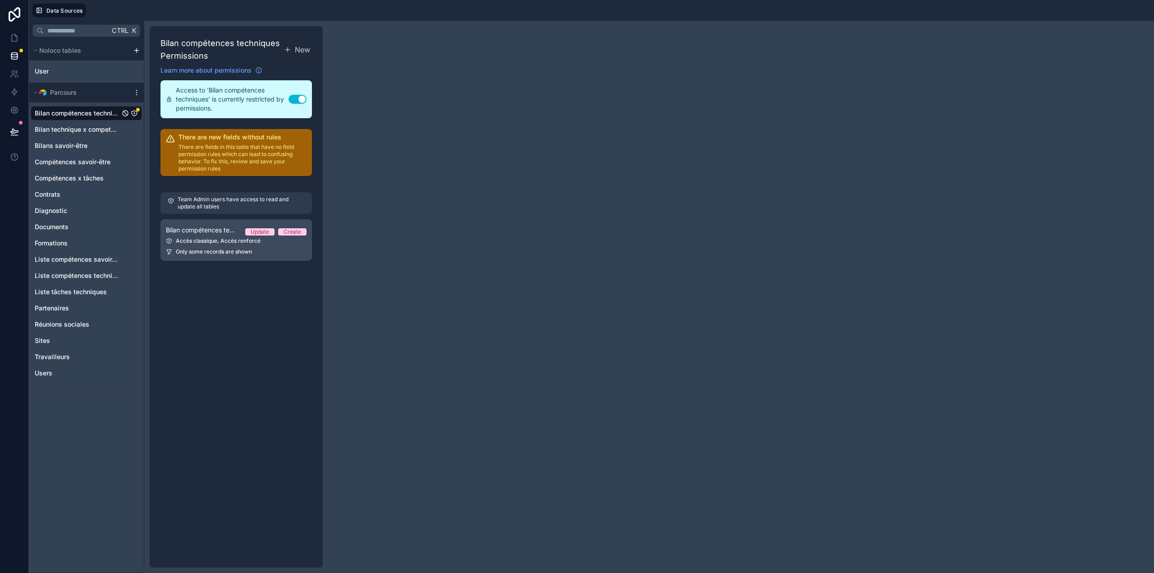
click at [215, 242] on div "Accès classique, Accès renforcé" at bounding box center [236, 240] width 141 height 7
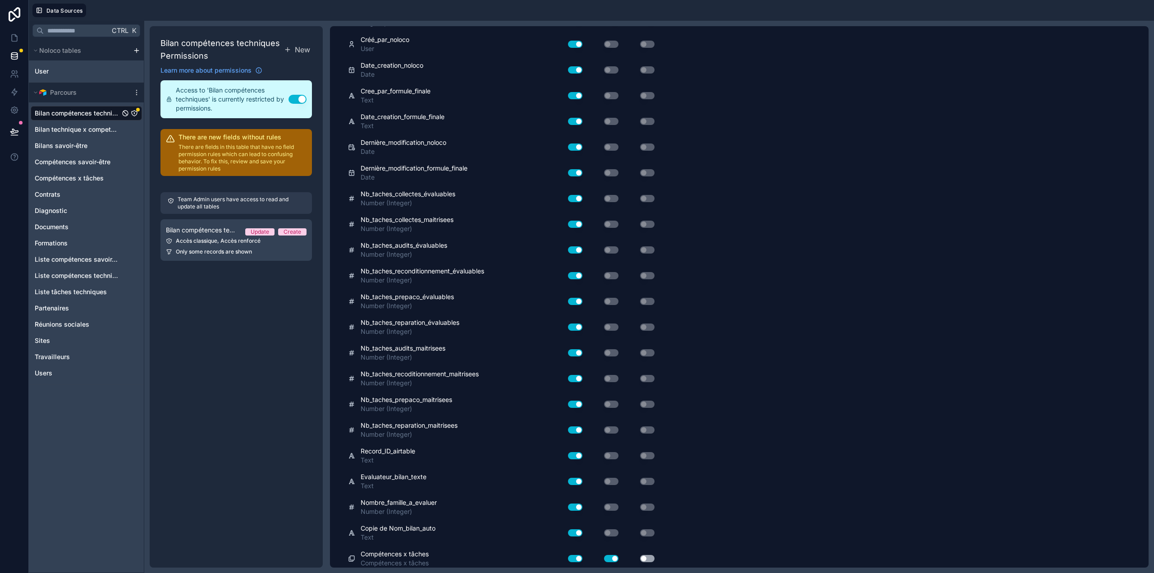
scroll to position [931, 0]
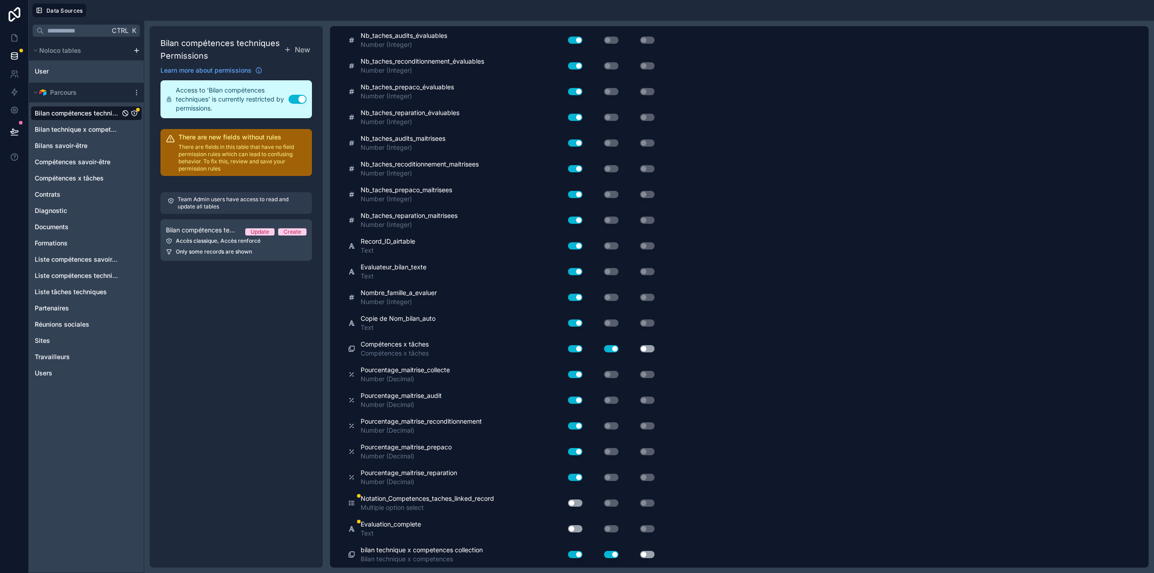
drag, startPoint x: 580, startPoint y: 500, endPoint x: 572, endPoint y: 506, distance: 9.4
drag, startPoint x: 572, startPoint y: 506, endPoint x: 576, endPoint y: 526, distance: 20.2
click at [576, 526] on button "Use setting" at bounding box center [575, 528] width 14 height 7
click at [578, 502] on button "Use setting" at bounding box center [575, 502] width 14 height 7
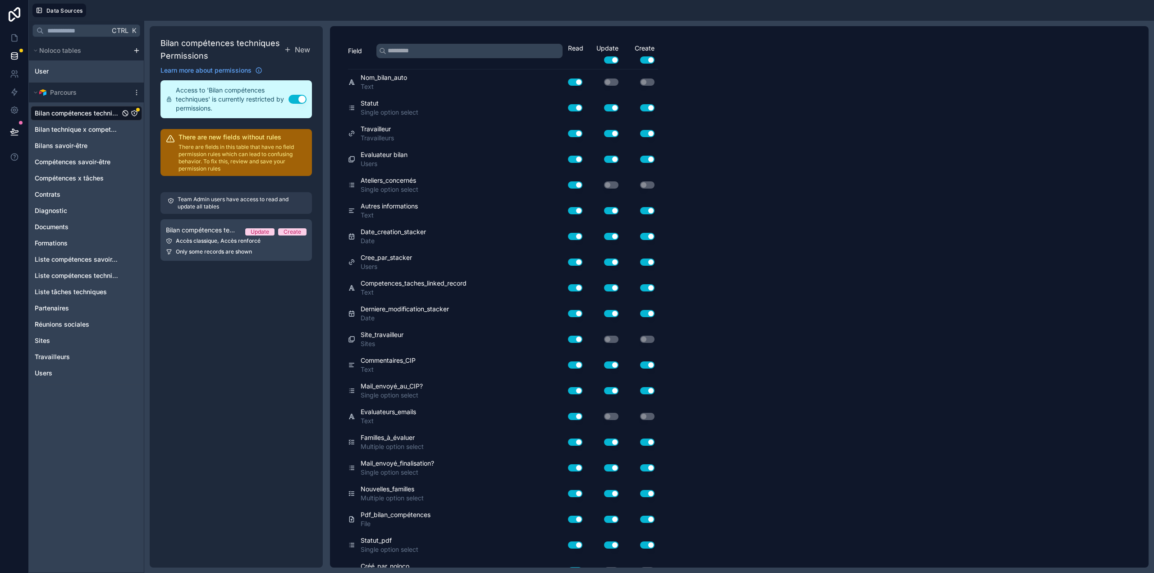
scroll to position [0, 0]
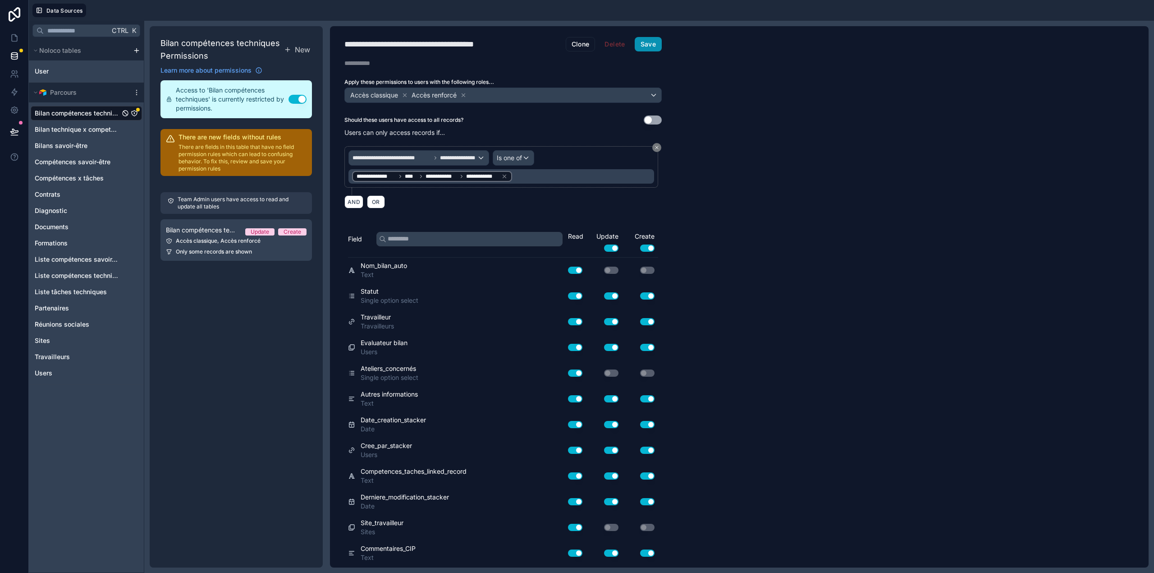
click at [652, 40] on button "Save" at bounding box center [648, 44] width 27 height 14
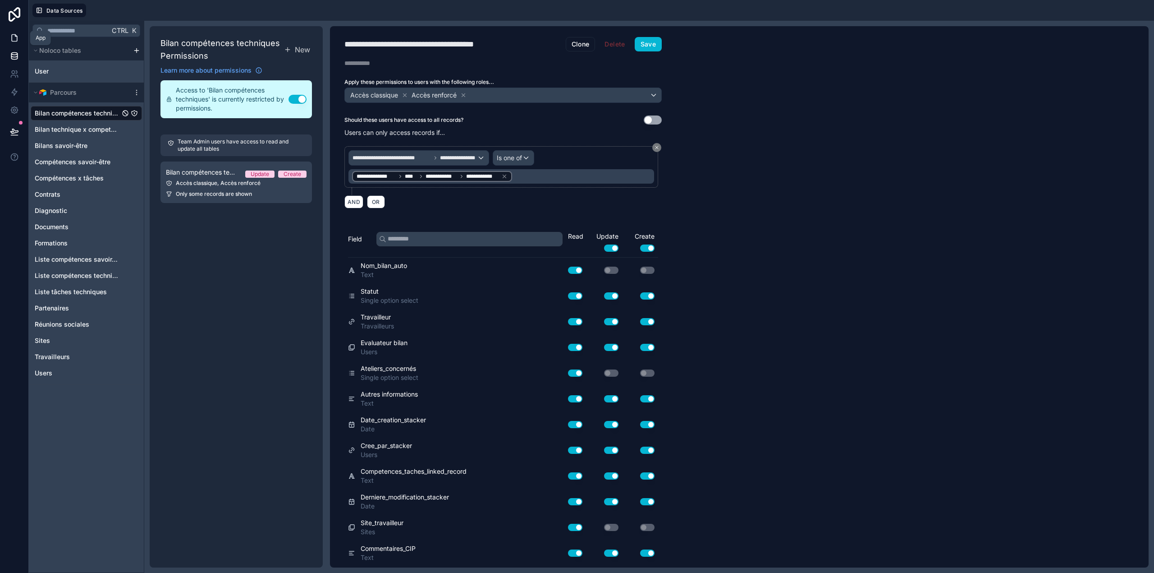
drag, startPoint x: 22, startPoint y: 46, endPoint x: 14, endPoint y: 40, distance: 9.3
click at [14, 40] on icon at bounding box center [14, 37] width 9 height 9
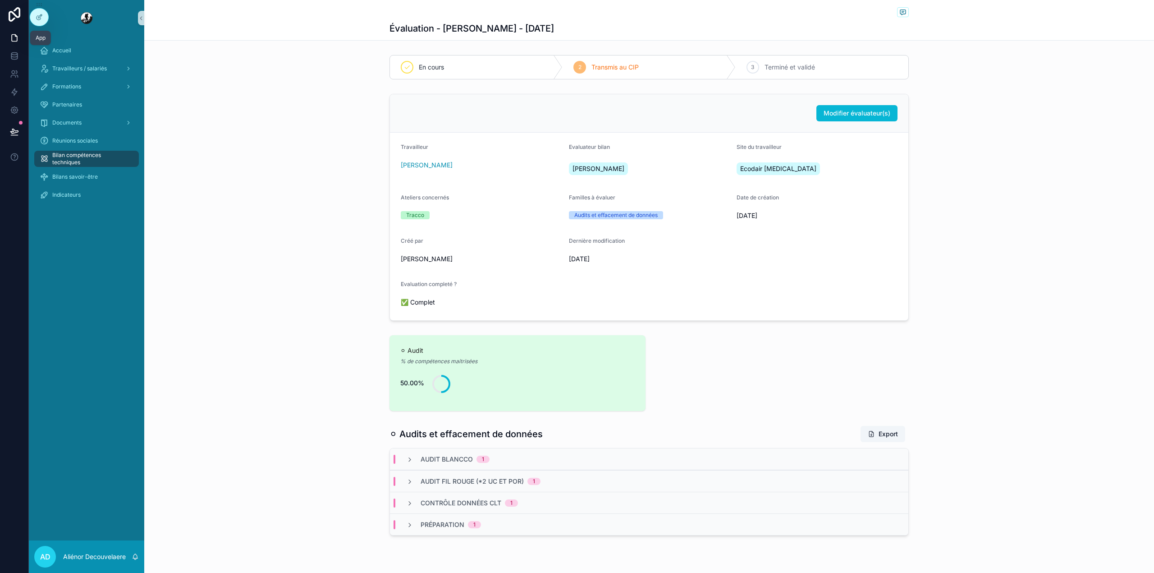
click at [17, 32] on link at bounding box center [14, 38] width 28 height 18
click at [12, 58] on icon at bounding box center [14, 55] width 9 height 9
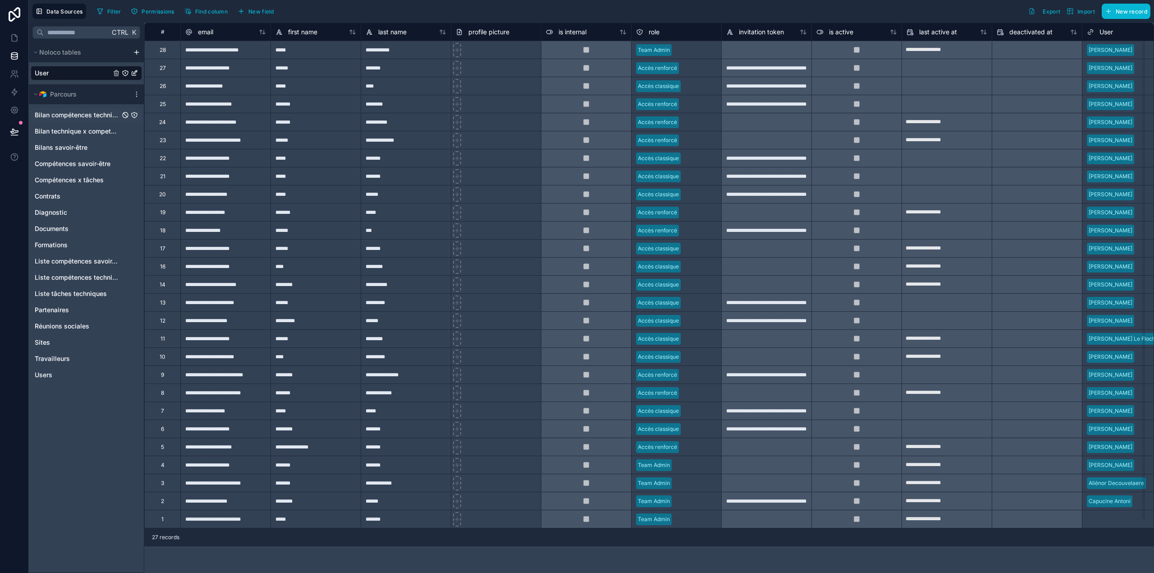
click at [84, 118] on span "Bilan compétences techniques" at bounding box center [77, 114] width 85 height 9
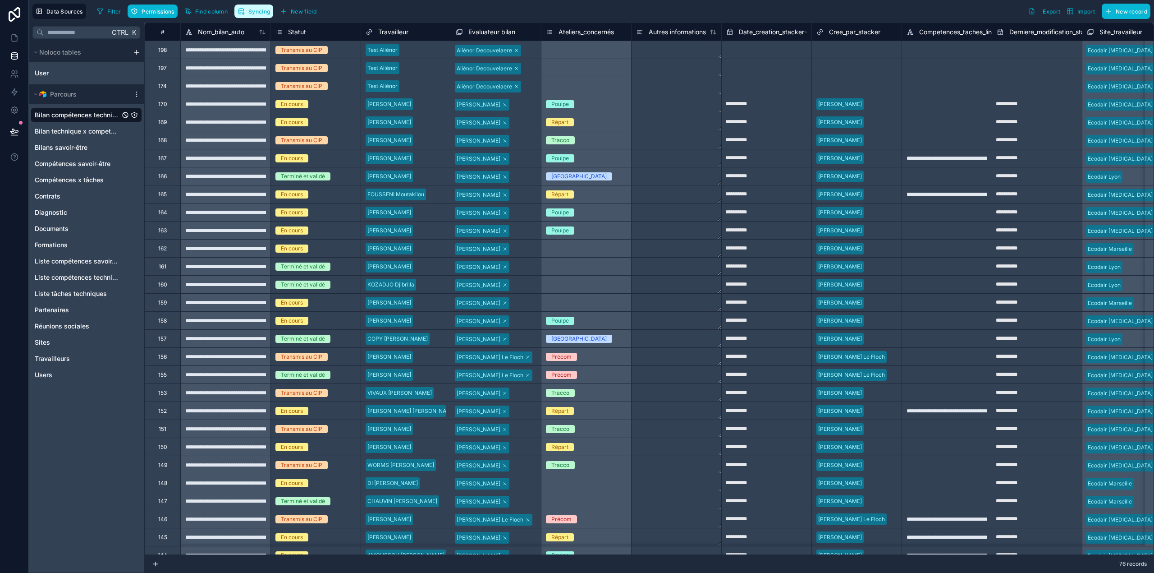
click at [263, 14] on span "Syncing" at bounding box center [259, 11] width 22 height 7
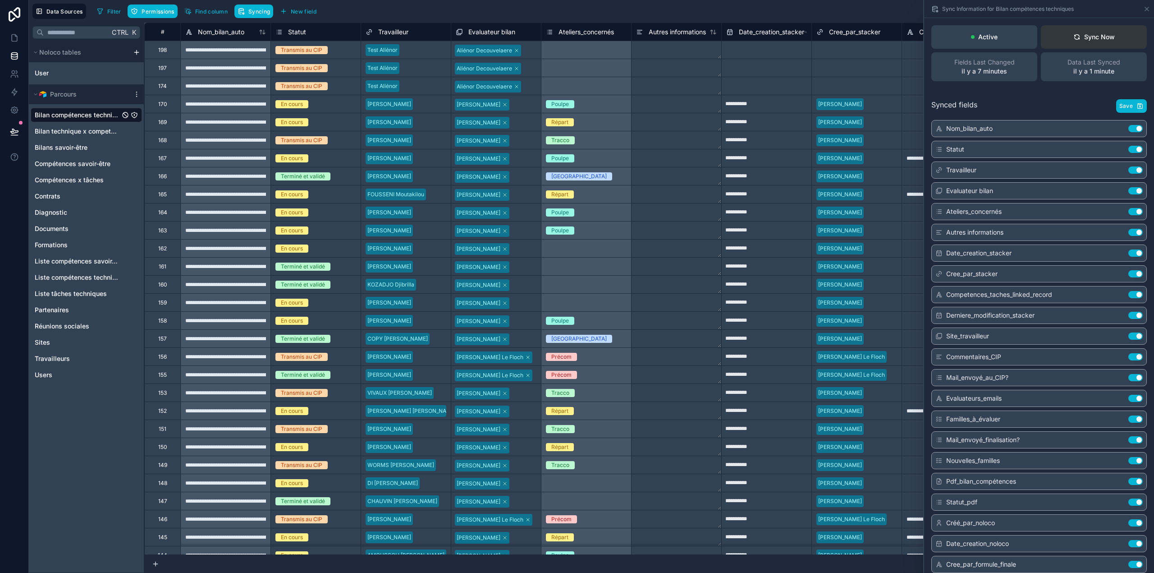
click at [1102, 35] on div "Sync Now" at bounding box center [1093, 36] width 41 height 9
click at [19, 41] on link at bounding box center [14, 38] width 28 height 18
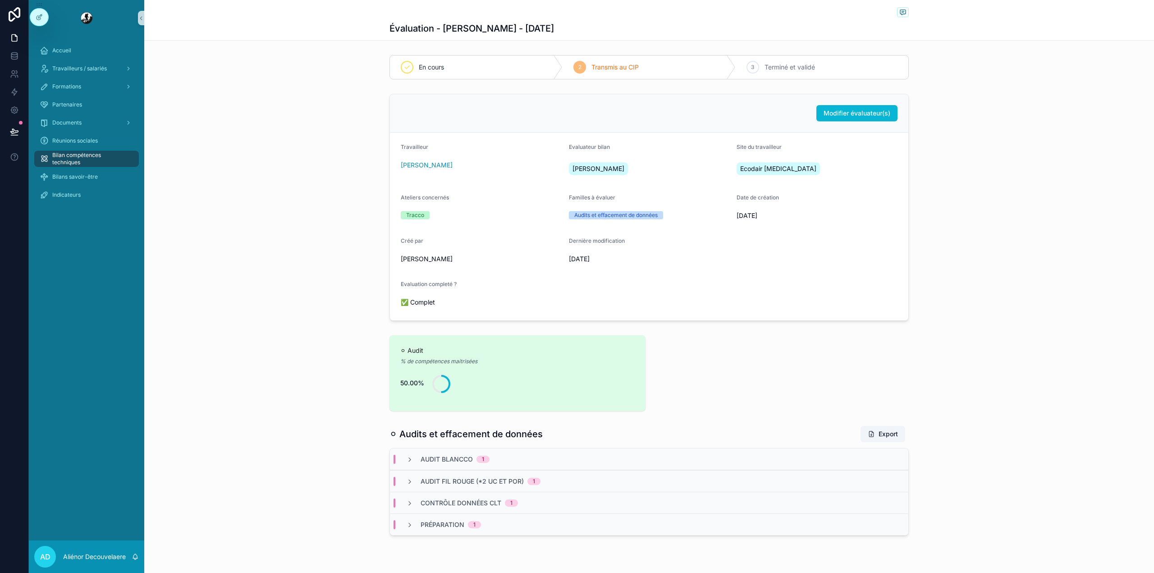
click at [74, 154] on span "Bilan compétences techniques" at bounding box center [91, 158] width 78 height 14
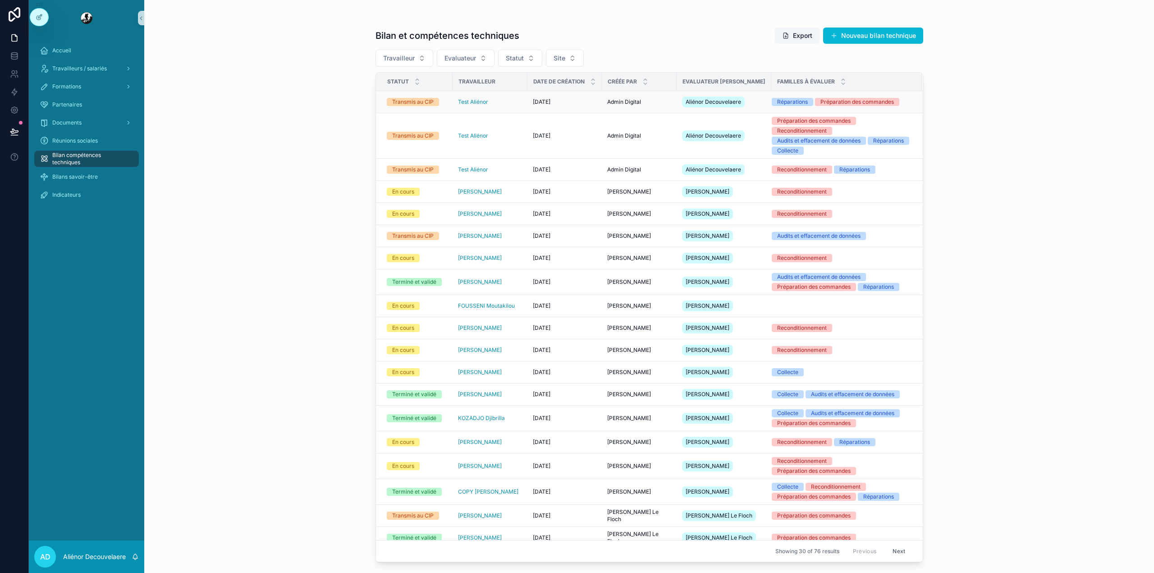
click at [592, 101] on td "29-08-2025 29-08-2025" at bounding box center [564, 102] width 74 height 22
click at [584, 105] on div "29-08-2025 29-08-2025" at bounding box center [565, 101] width 64 height 7
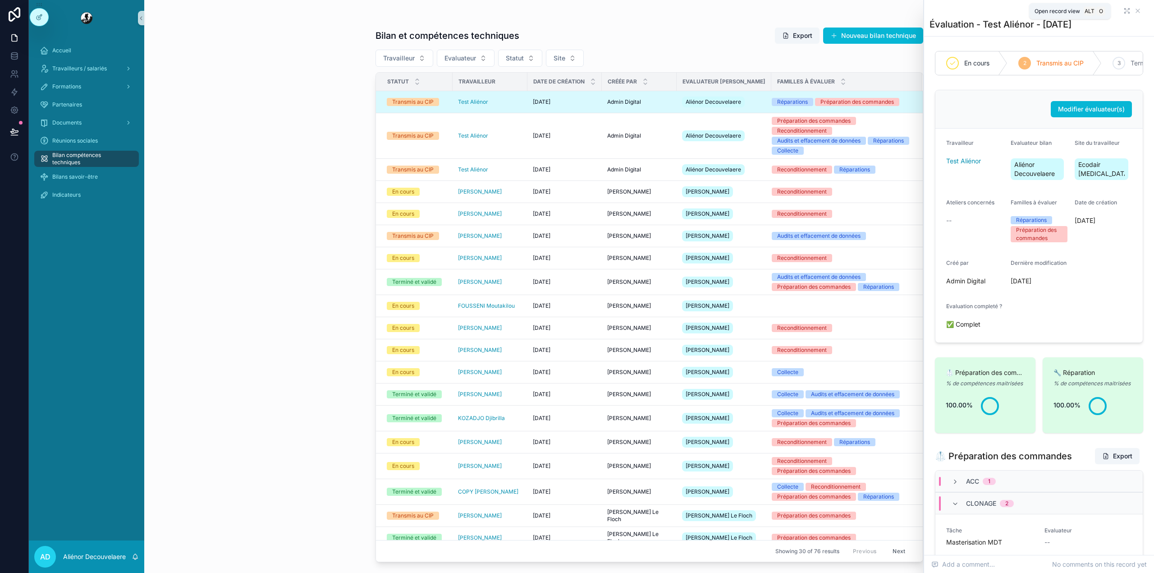
click at [1123, 12] on icon "scrollable content" at bounding box center [1126, 10] width 7 height 7
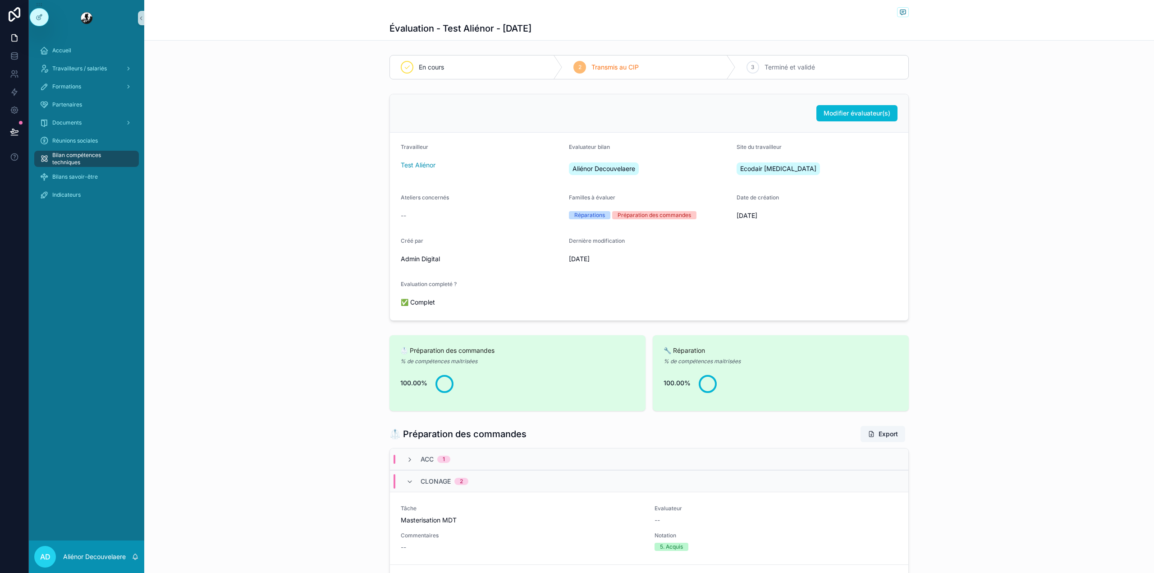
click at [73, 158] on span "Bilan compétences techniques" at bounding box center [91, 158] width 78 height 14
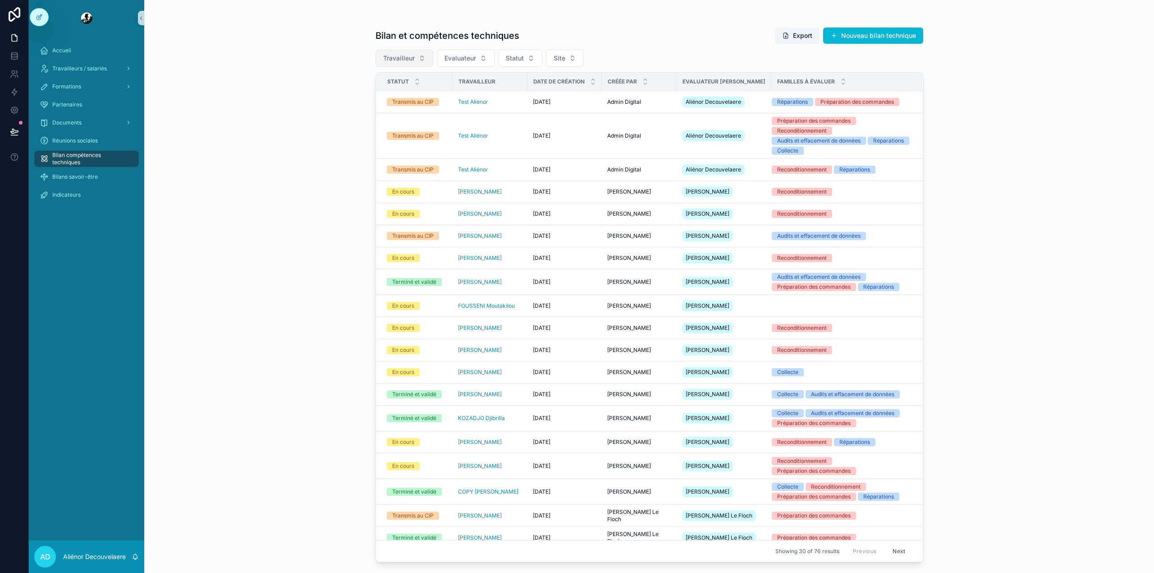
click at [408, 57] on span "Travailleur" at bounding box center [399, 58] width 32 height 9
type input "****"
click at [414, 89] on div "Test Aliénor" at bounding box center [404, 95] width 108 height 14
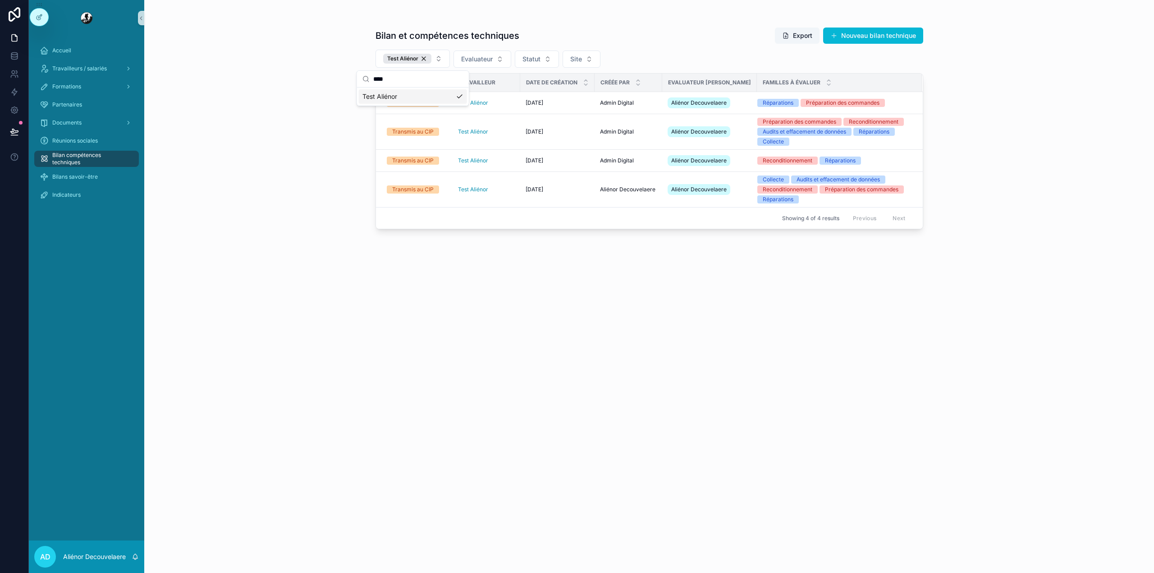
click at [302, 206] on div "Bilan et compétences techniques Export Nouveau bilan technique Test Aliénor Eva…" at bounding box center [649, 286] width 1010 height 573
click at [501, 193] on div "Test Aliénor" at bounding box center [486, 189] width 57 height 7
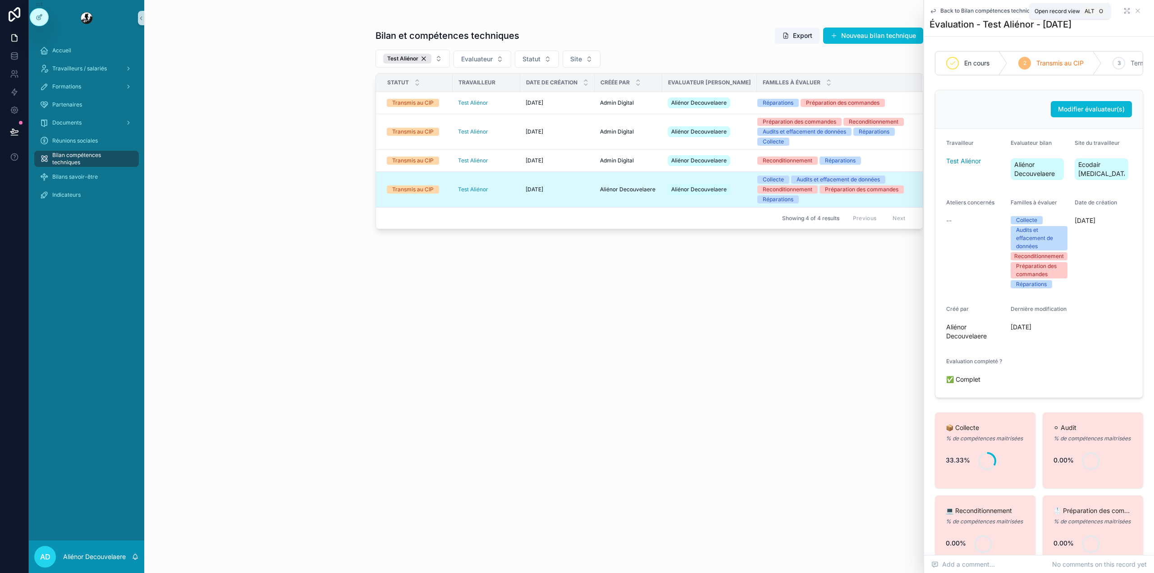
click at [1123, 8] on icon "scrollable content" at bounding box center [1126, 10] width 7 height 7
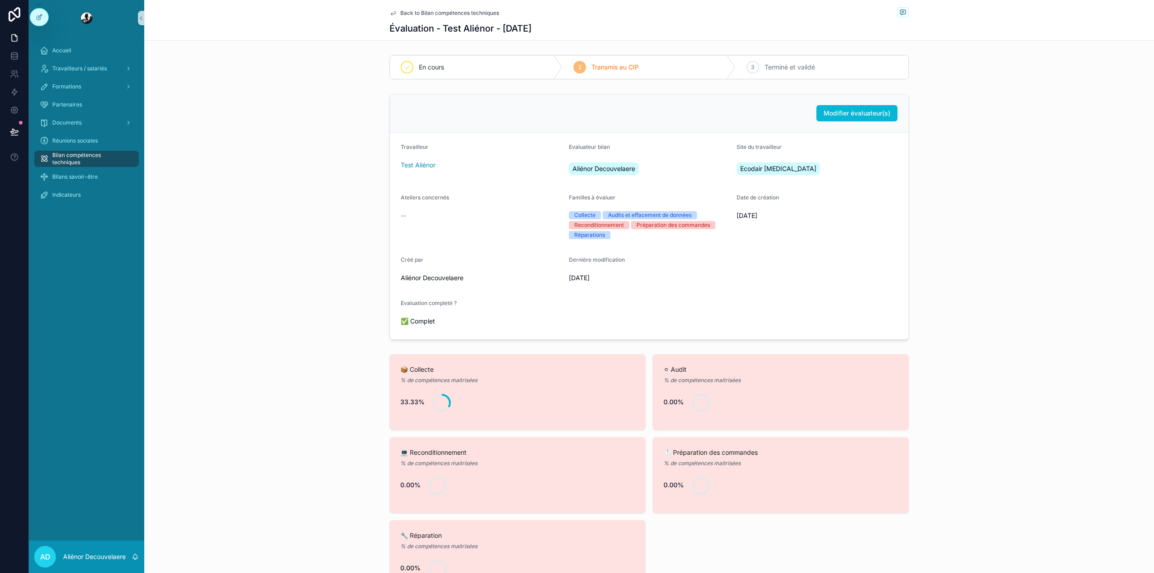
click at [432, 13] on span "Back to Bilan compétences techniques" at bounding box center [449, 12] width 99 height 7
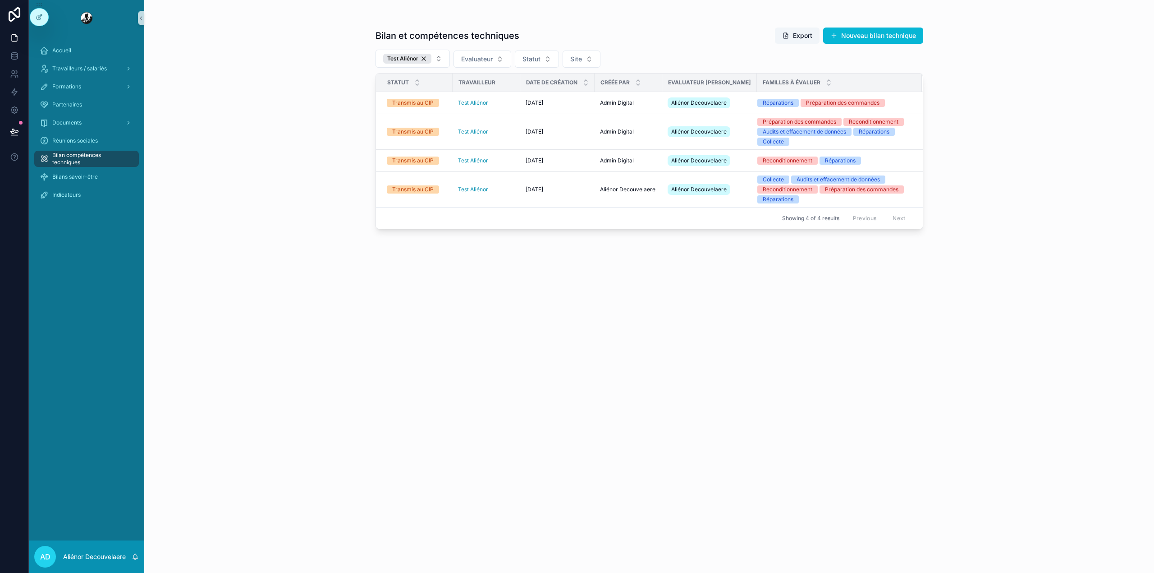
click at [605, 308] on div "Bilan et compétences techniques Export Nouveau bilan technique Test Aliénor Eva…" at bounding box center [650, 292] width 548 height 540
click at [512, 106] on div "Test Aliénor" at bounding box center [486, 102] width 57 height 7
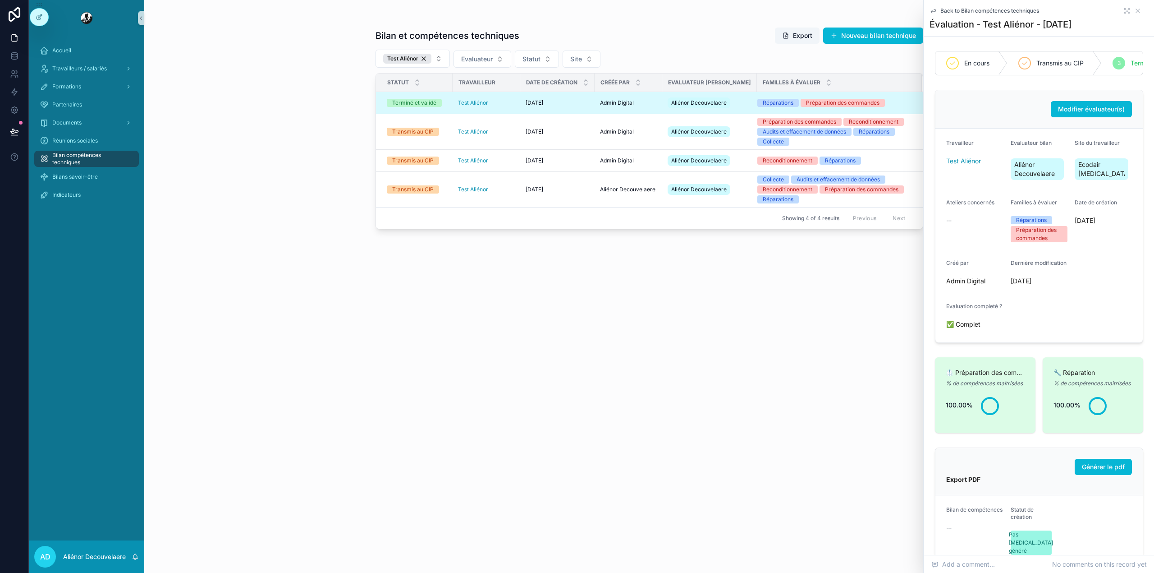
click at [1116, 14] on div "Back to Bilan compétences techniques Évaluation - Test Aliénor - 29-08-2025" at bounding box center [1039, 18] width 219 height 36
click at [1125, 13] on icon "scrollable content" at bounding box center [1125, 12] width 1 height 1
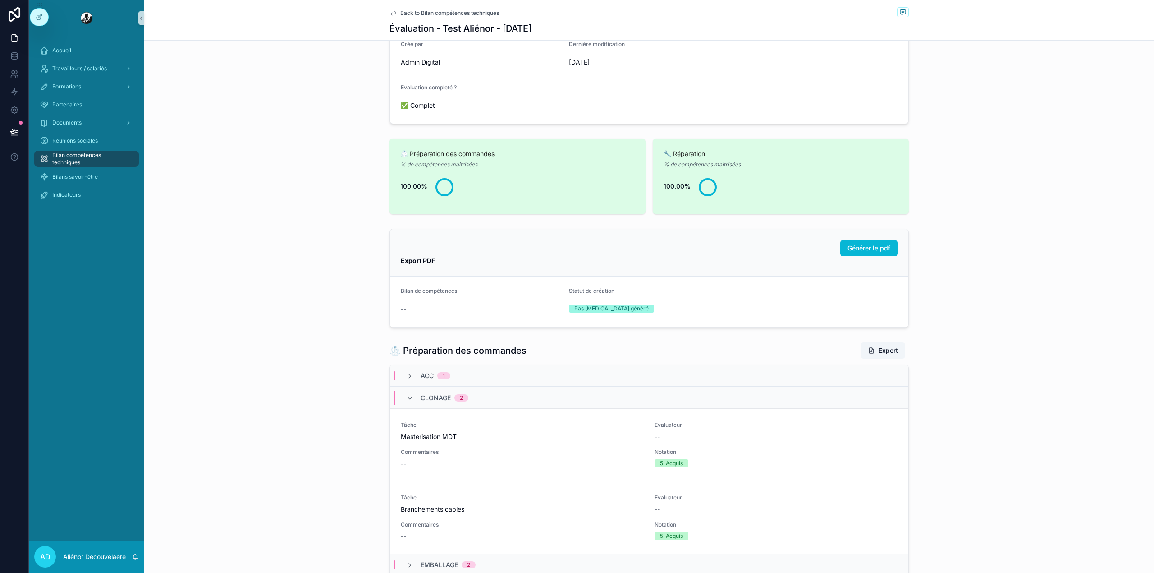
scroll to position [195, 0]
click at [536, 404] on div "Clonage 2" at bounding box center [649, 399] width 518 height 22
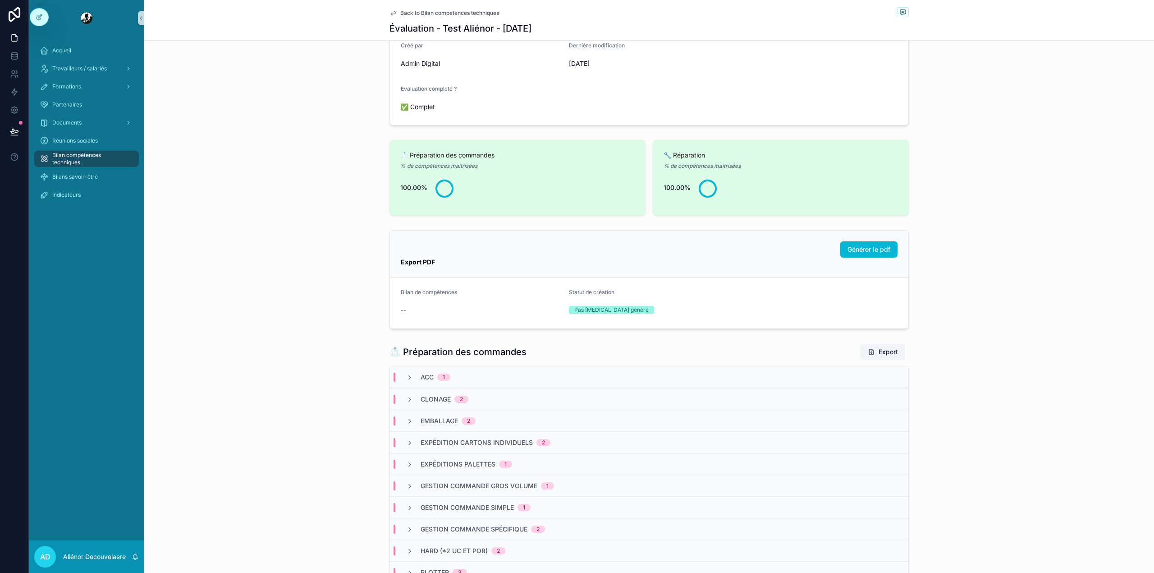
scroll to position [0, 0]
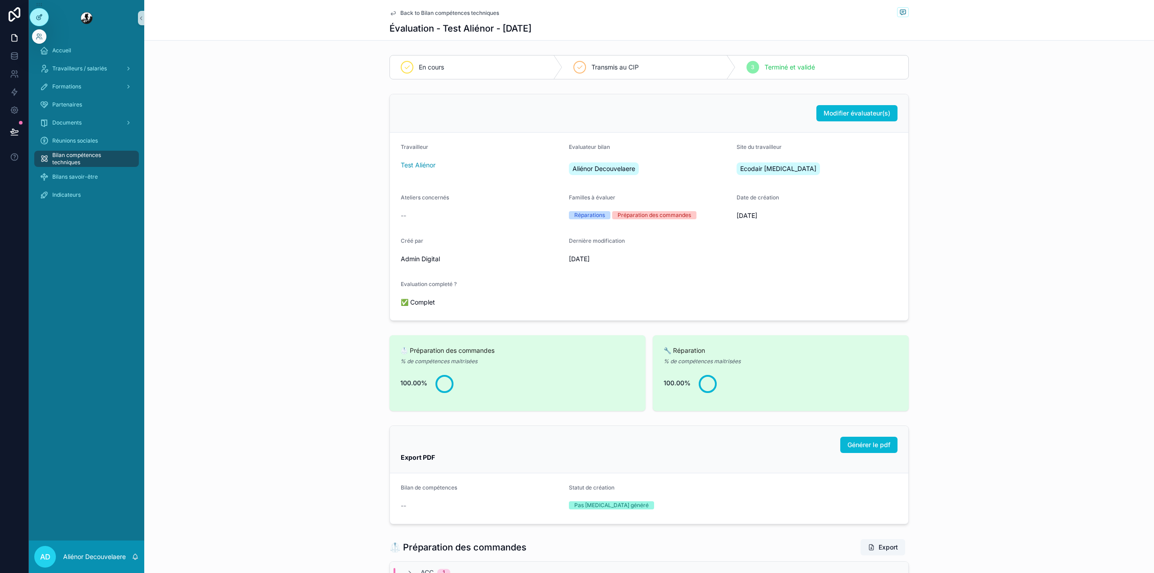
click at [43, 18] on div at bounding box center [39, 17] width 18 height 17
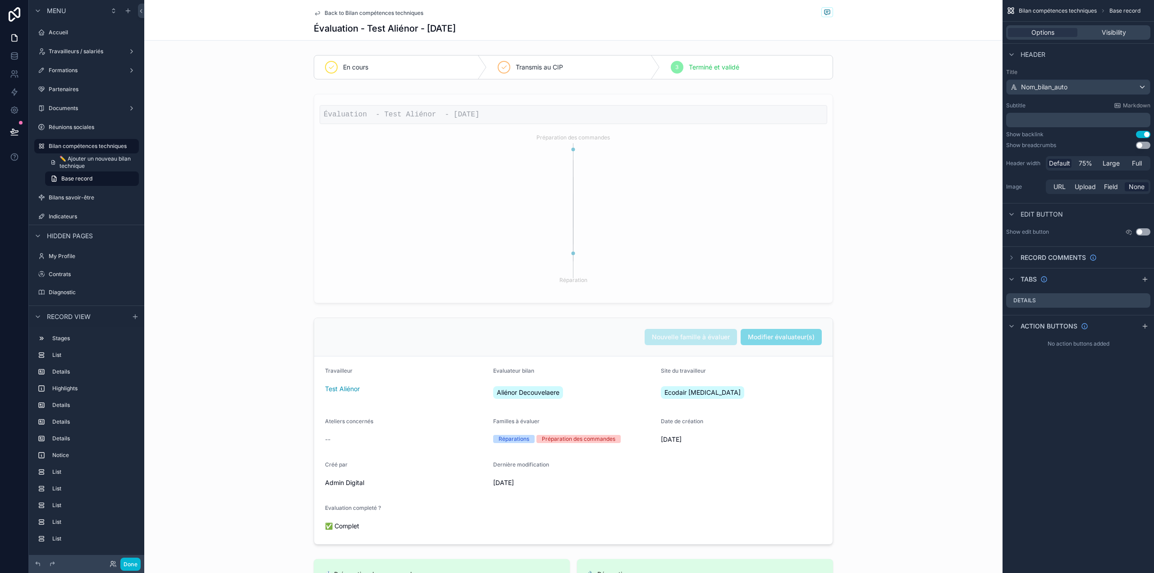
click at [347, 11] on span "Back to Bilan compétences techniques" at bounding box center [374, 12] width 99 height 7
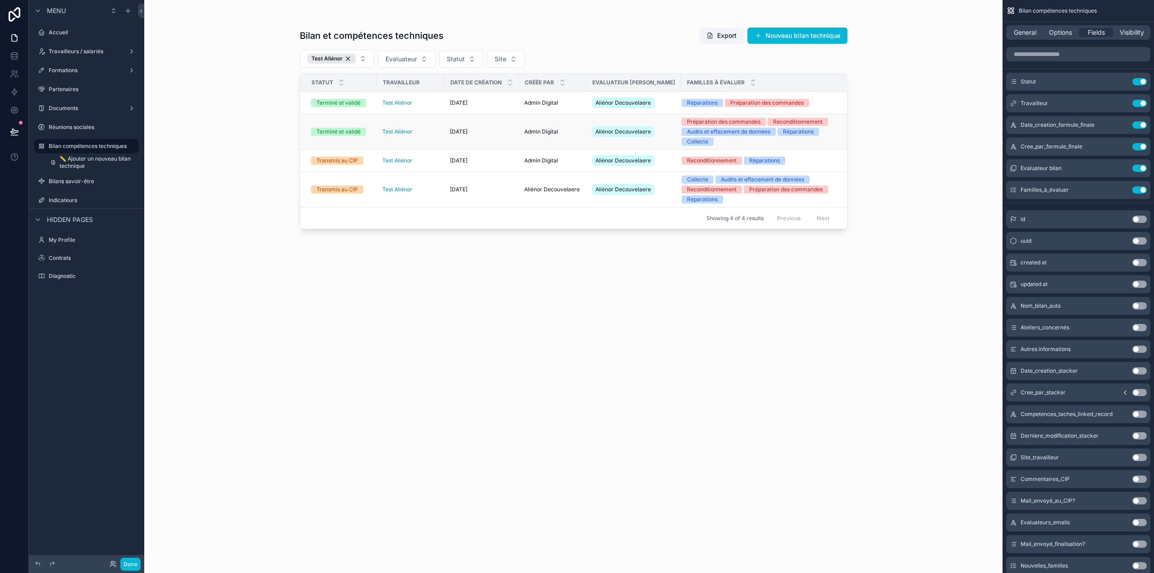
click at [428, 135] on div "Test Aliénor" at bounding box center [410, 131] width 57 height 7
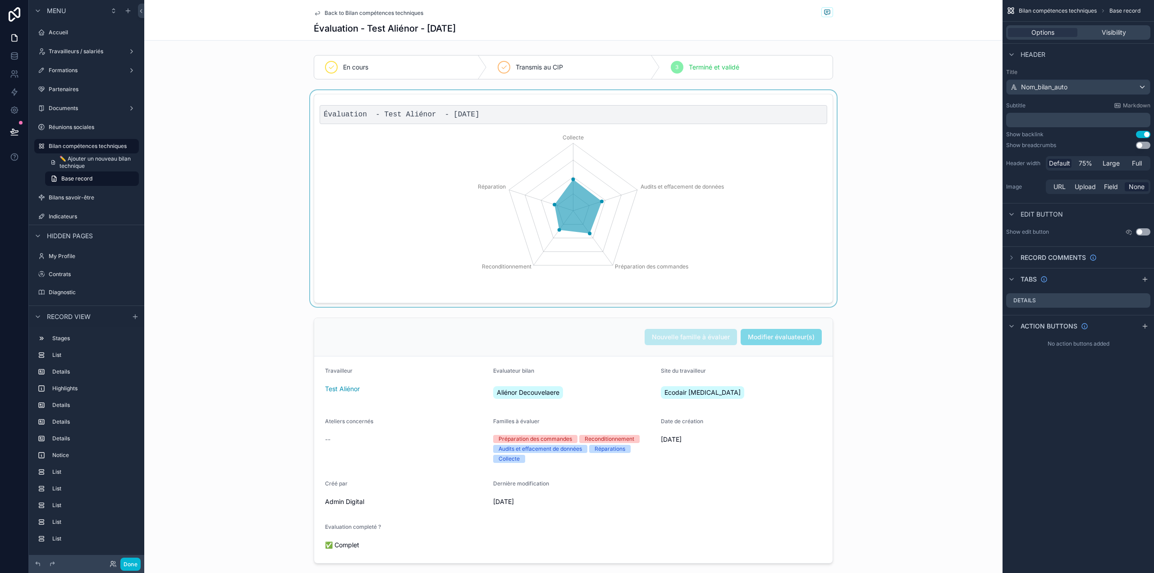
click at [899, 123] on div "scrollable content" at bounding box center [573, 198] width 858 height 216
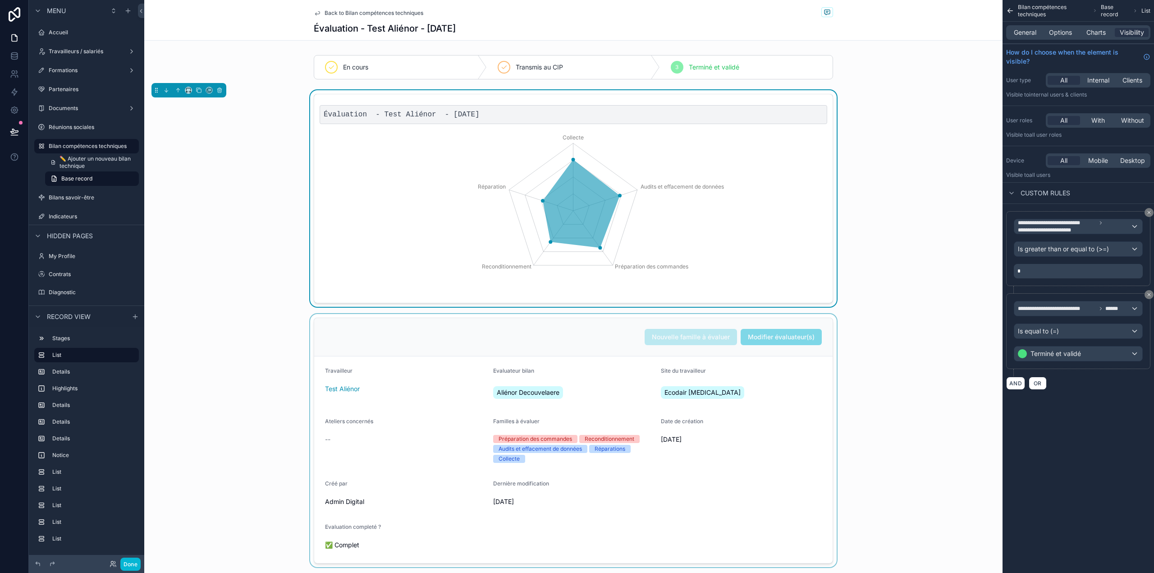
click at [236, 450] on div "scrollable content" at bounding box center [573, 440] width 858 height 253
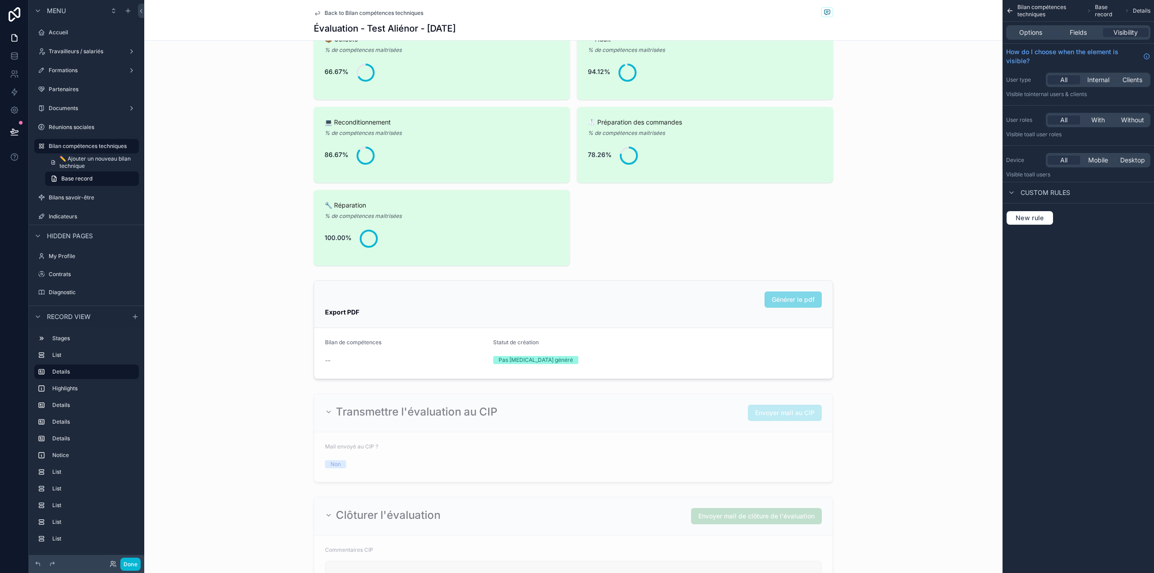
scroll to position [553, 0]
click at [549, 350] on div "scrollable content" at bounding box center [573, 330] width 858 height 106
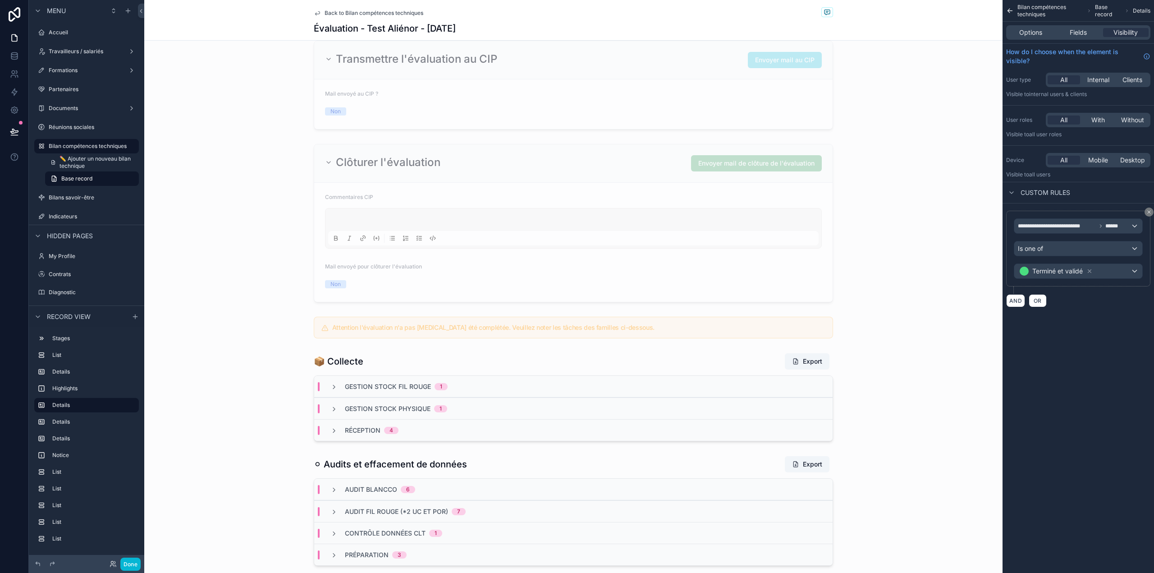
scroll to position [909, 0]
click at [478, 103] on div "scrollable content" at bounding box center [573, 82] width 858 height 96
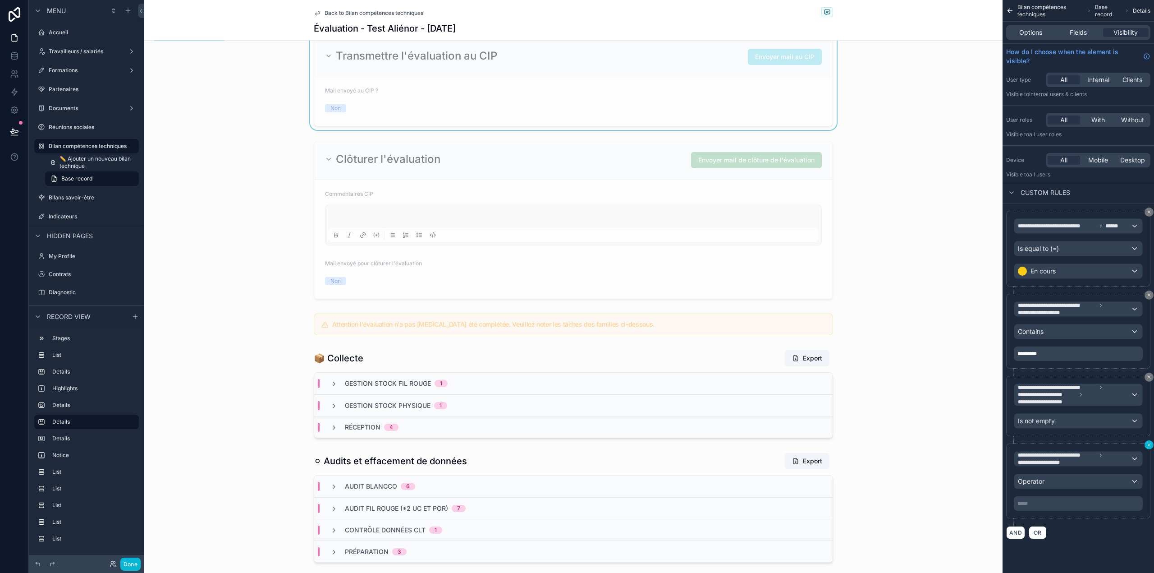
click at [1147, 447] on icon "scrollable content" at bounding box center [1148, 444] width 5 height 5
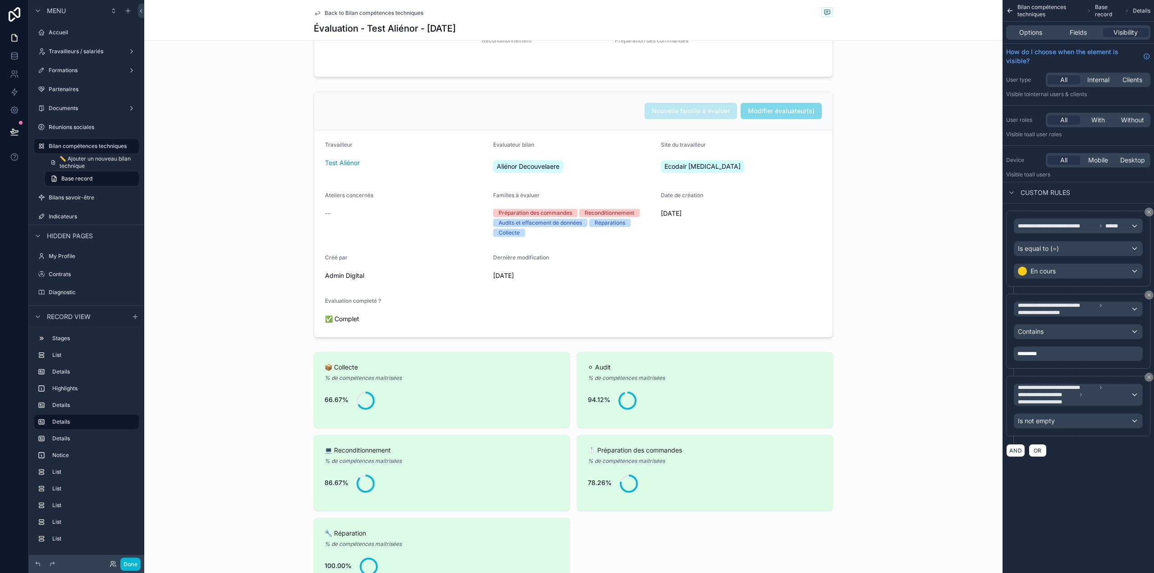
scroll to position [203, 0]
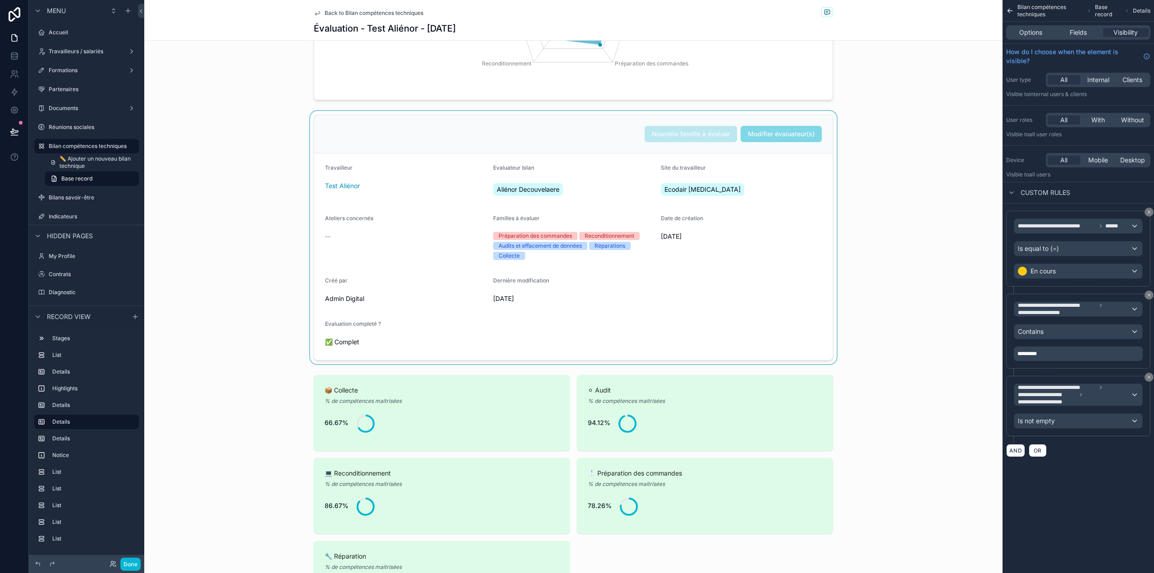
click at [260, 273] on div "scrollable content" at bounding box center [573, 237] width 858 height 253
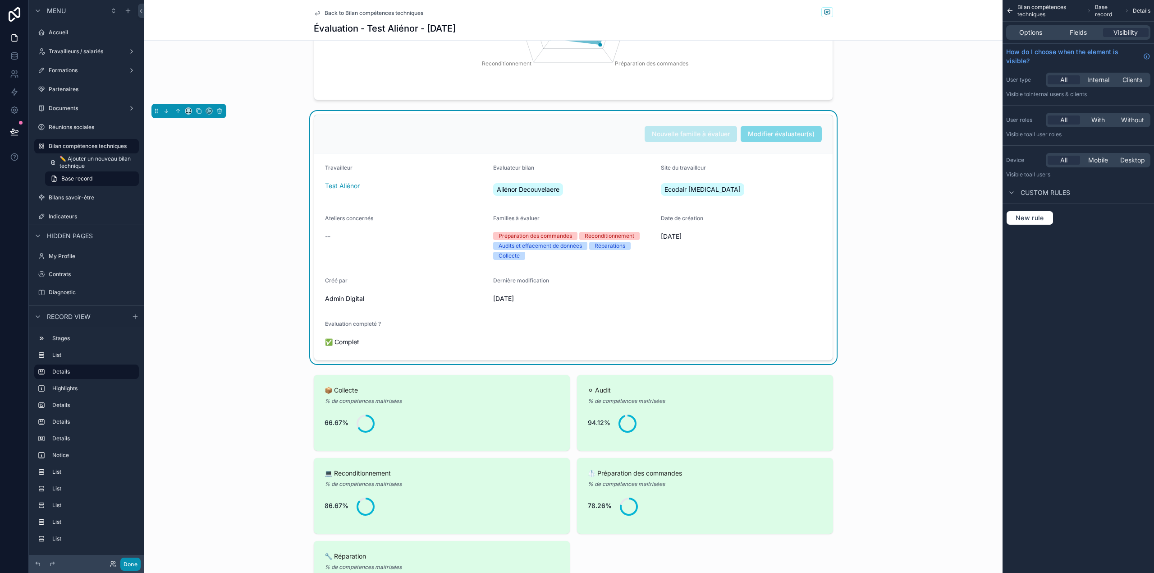
click at [129, 564] on button "Done" at bounding box center [130, 563] width 20 height 13
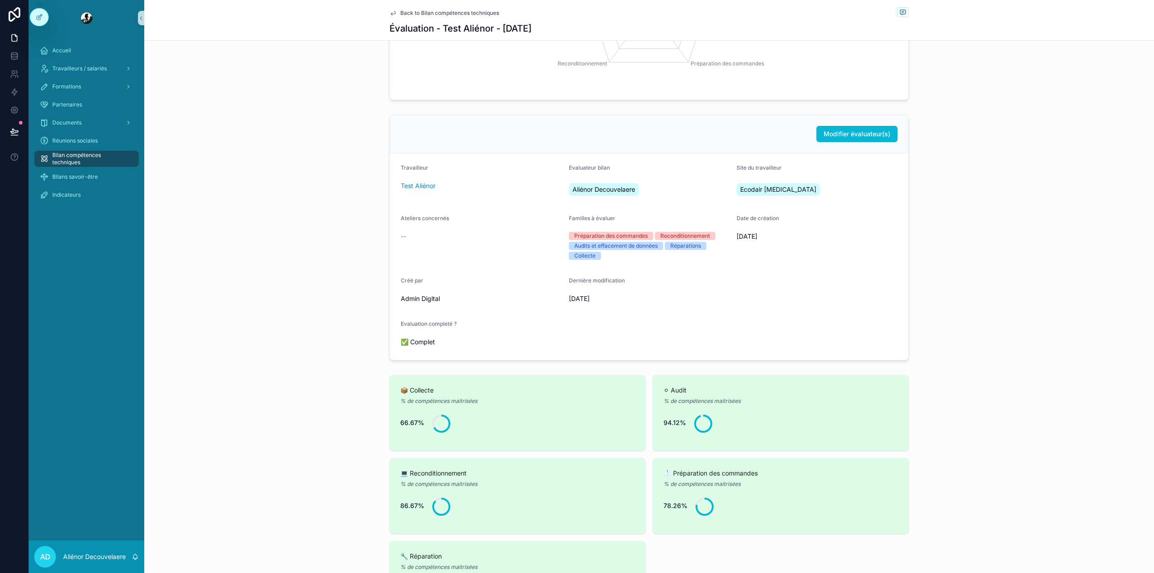
scroll to position [0, 0]
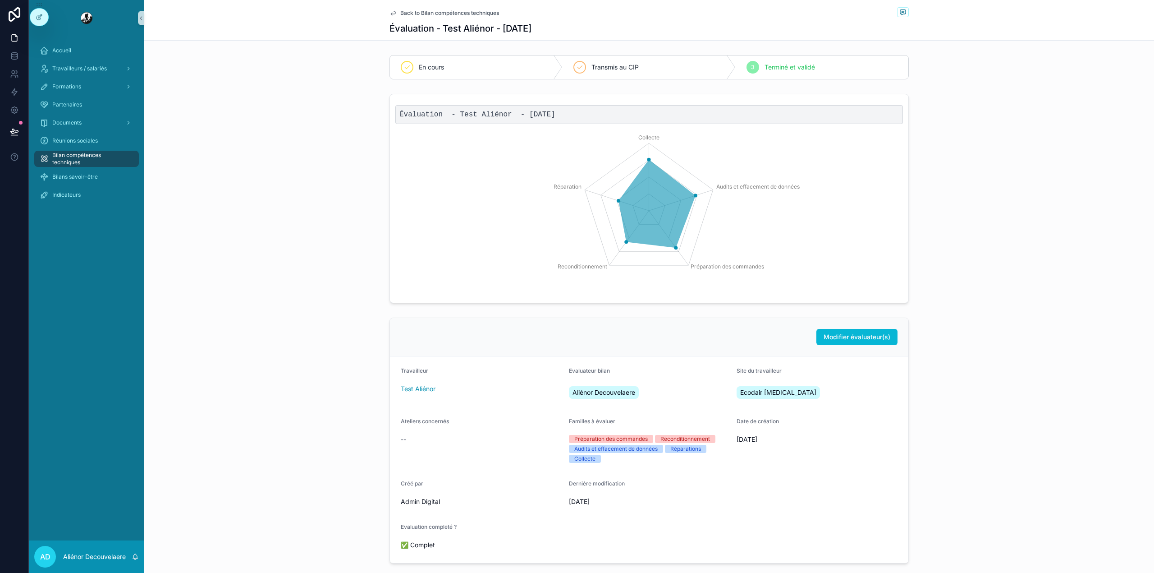
click at [408, 15] on span "Back to Bilan compétences techniques" at bounding box center [449, 12] width 99 height 7
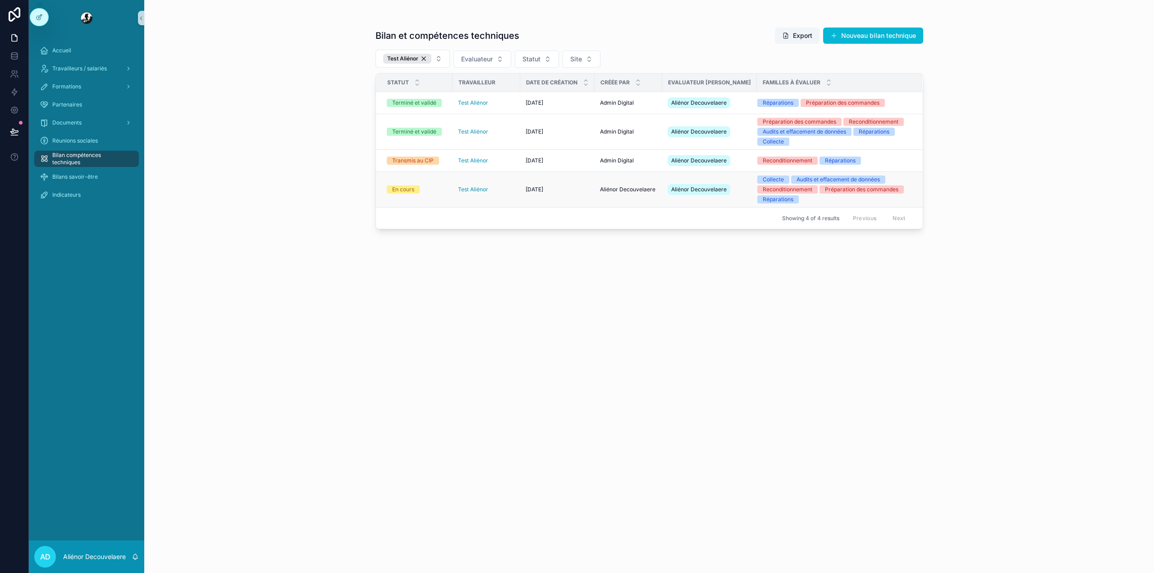
click at [571, 193] on div "[DATE] [DATE]" at bounding box center [558, 189] width 64 height 7
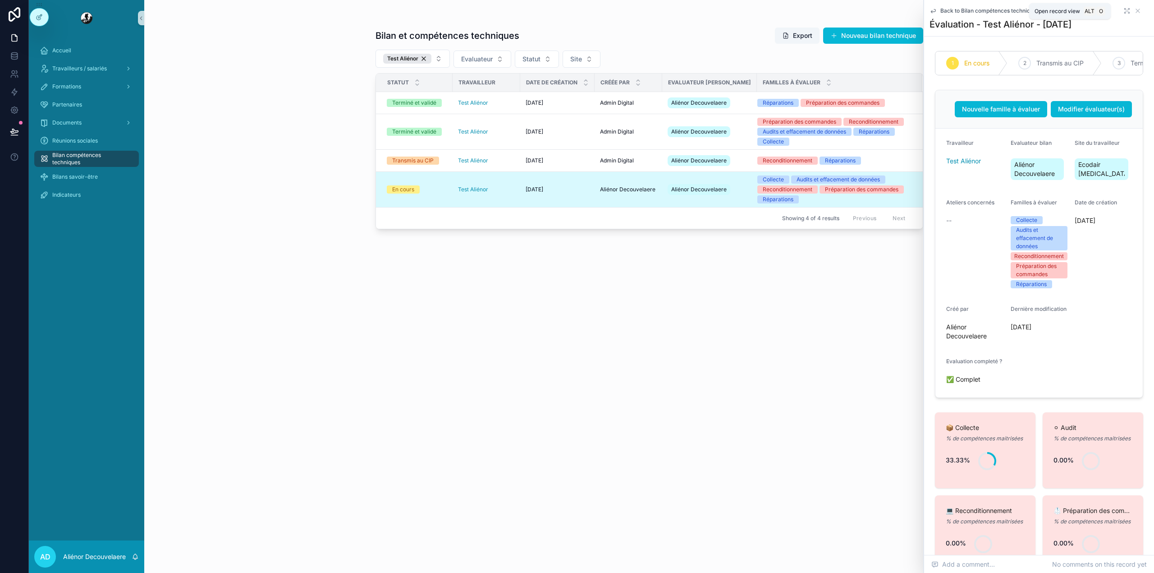
click at [1123, 11] on icon "scrollable content" at bounding box center [1126, 10] width 7 height 7
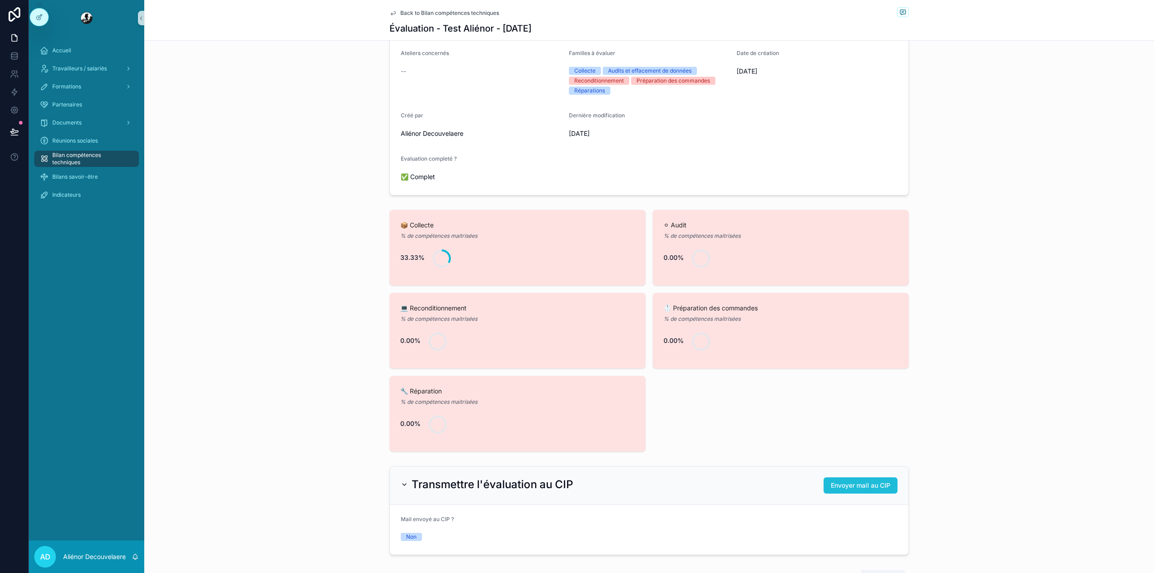
scroll to position [143, 0]
click at [40, 18] on icon at bounding box center [40, 16] width 4 height 4
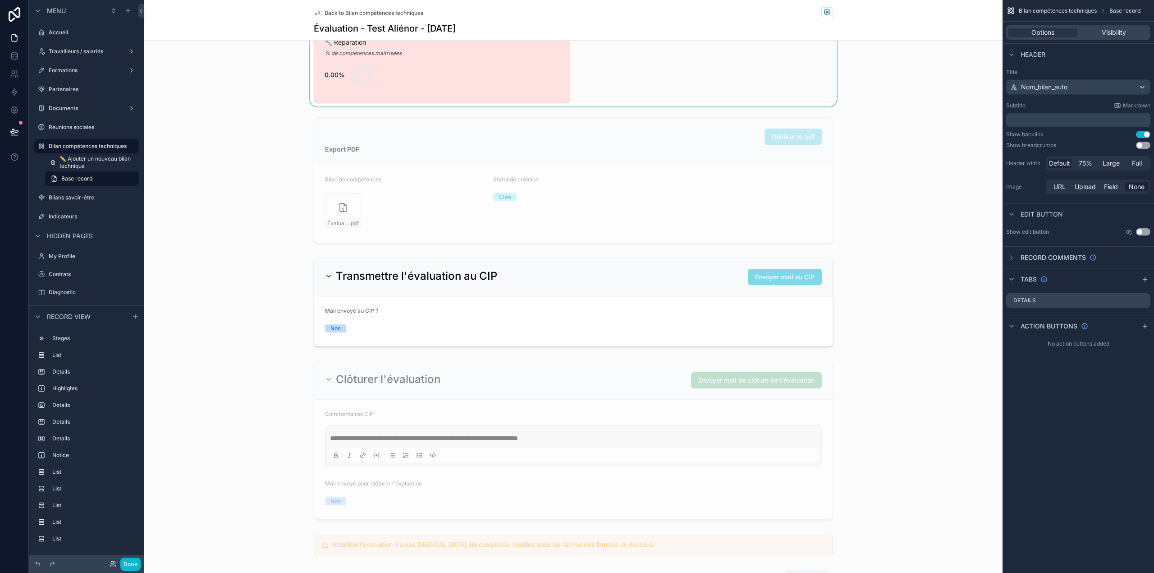
scroll to position [717, 0]
click at [509, 434] on div "scrollable content" at bounding box center [573, 439] width 858 height 165
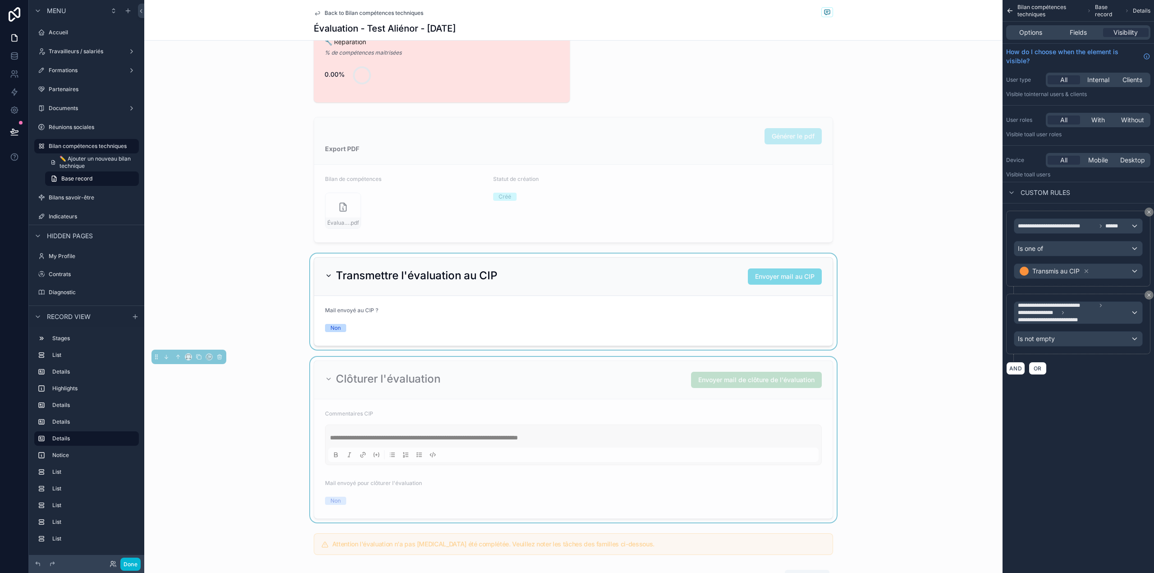
click at [654, 307] on div "scrollable content" at bounding box center [573, 301] width 858 height 96
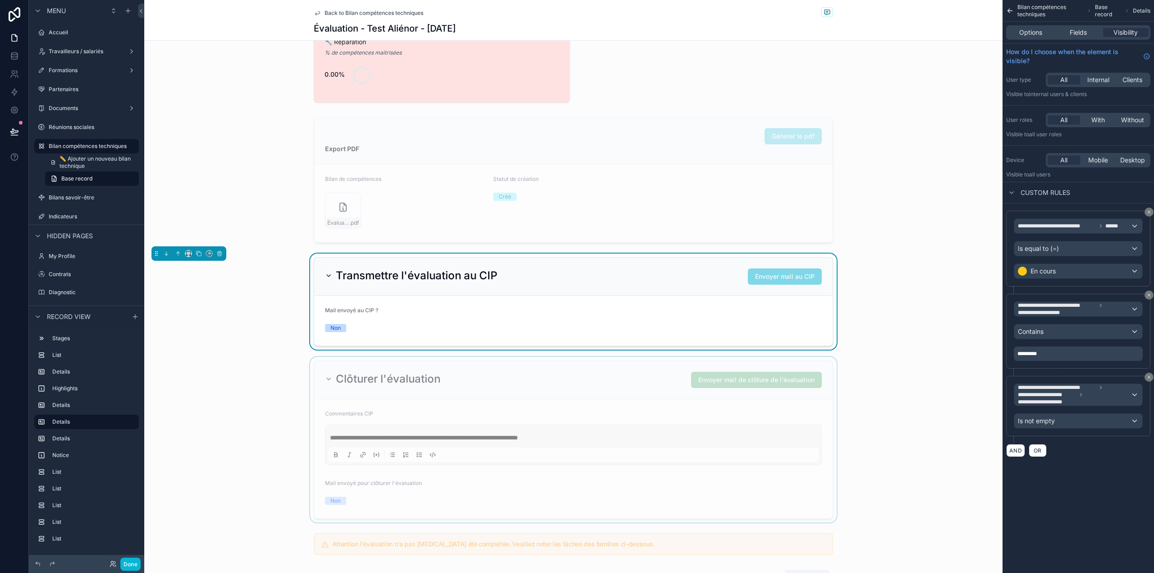
click at [637, 410] on div "scrollable content" at bounding box center [573, 439] width 858 height 165
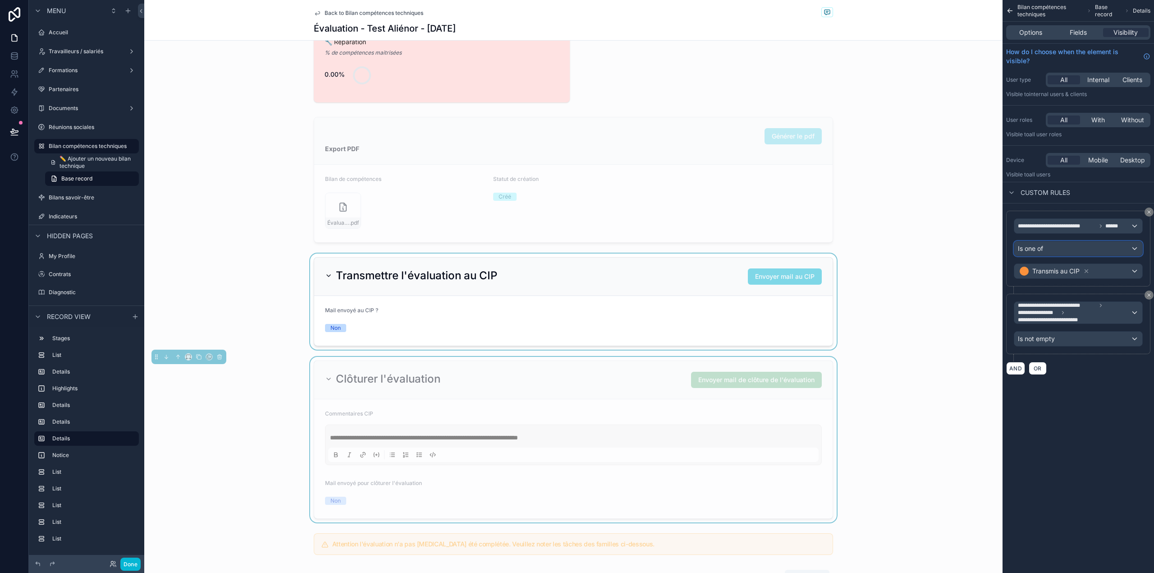
click at [1068, 254] on div "Is one of" at bounding box center [1078, 248] width 128 height 14
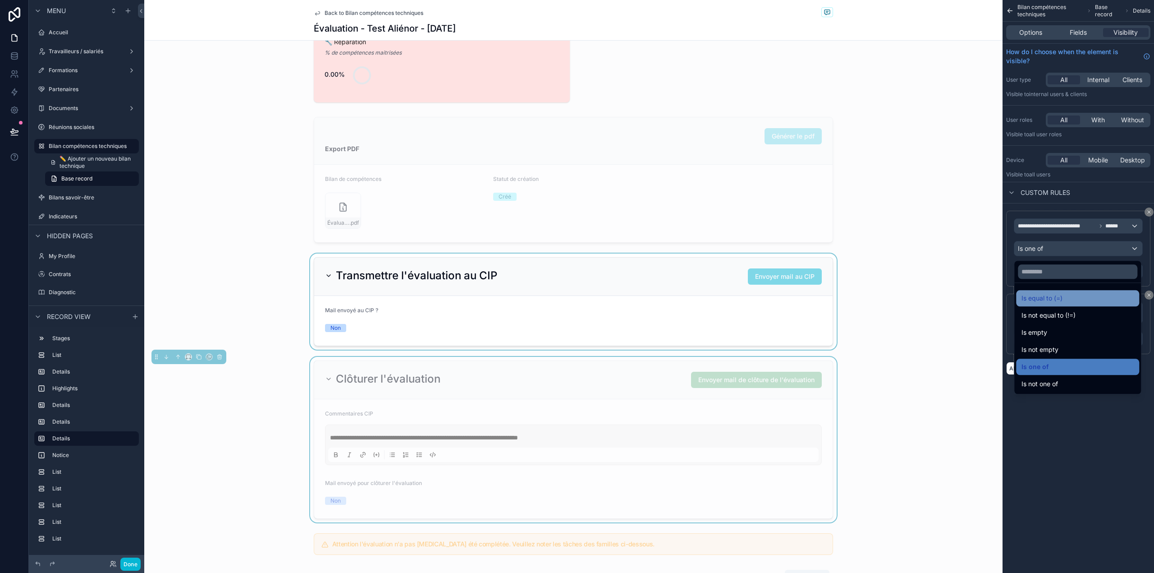
click at [1059, 298] on span "Is equal to (=)" at bounding box center [1042, 298] width 41 height 11
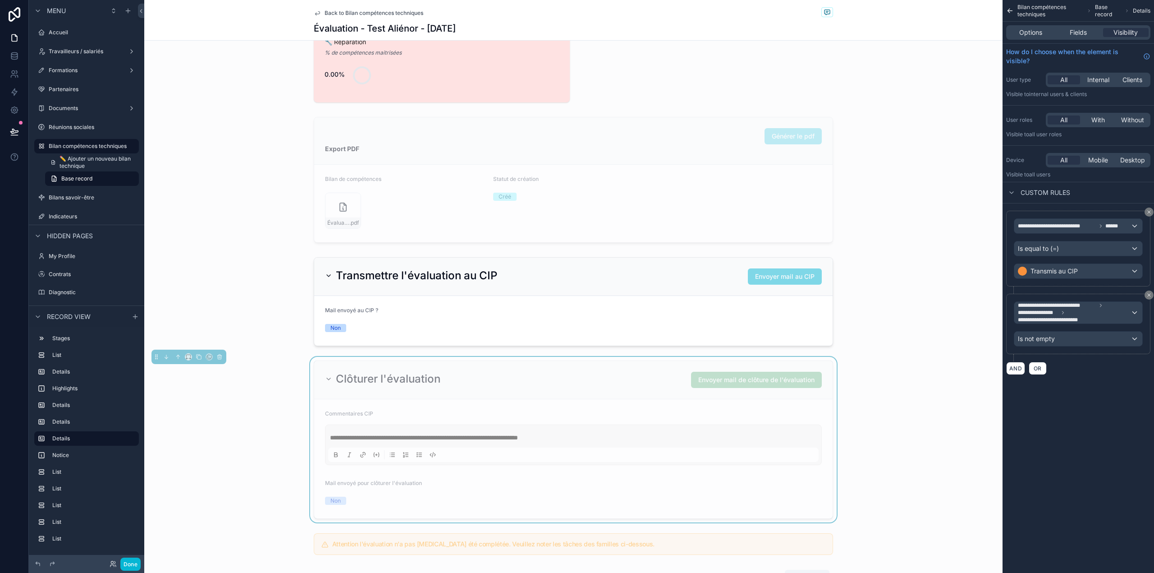
click at [1042, 458] on div "**********" at bounding box center [1078, 286] width 151 height 573
click at [131, 563] on button "Done" at bounding box center [130, 563] width 20 height 13
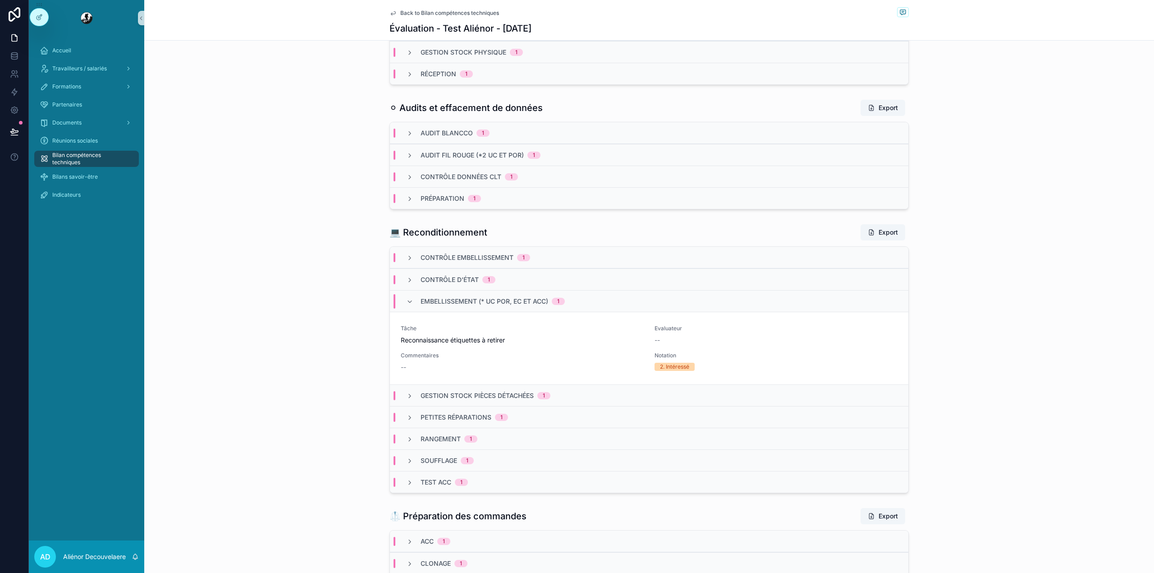
click at [426, 14] on span "Back to Bilan compétences techniques" at bounding box center [449, 12] width 99 height 7
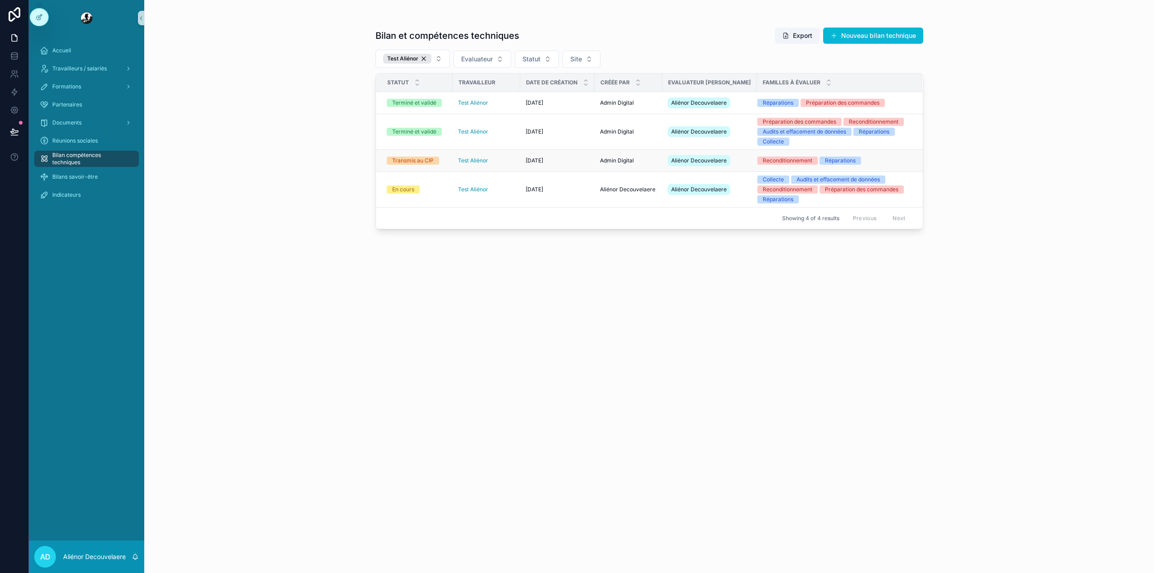
click at [431, 165] on div "Transmis au CIP" at bounding box center [412, 160] width 41 height 8
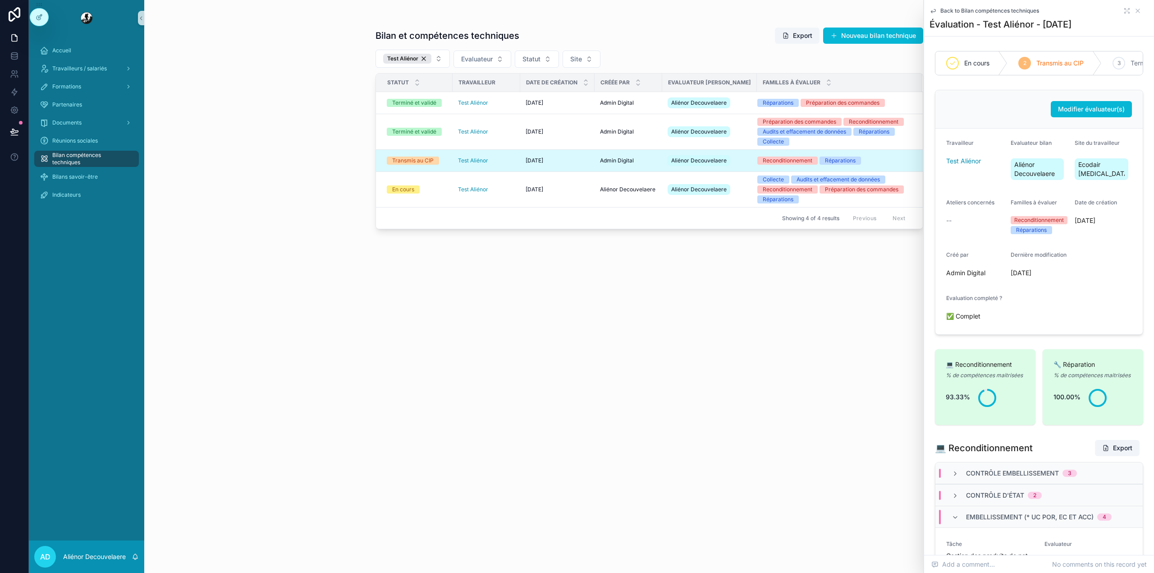
click at [1110, 14] on div "Back to Bilan compétences techniques Évaluation - Test Aliénor - [DATE]" at bounding box center [1039, 18] width 219 height 36
click at [1123, 13] on icon "scrollable content" at bounding box center [1126, 10] width 7 height 7
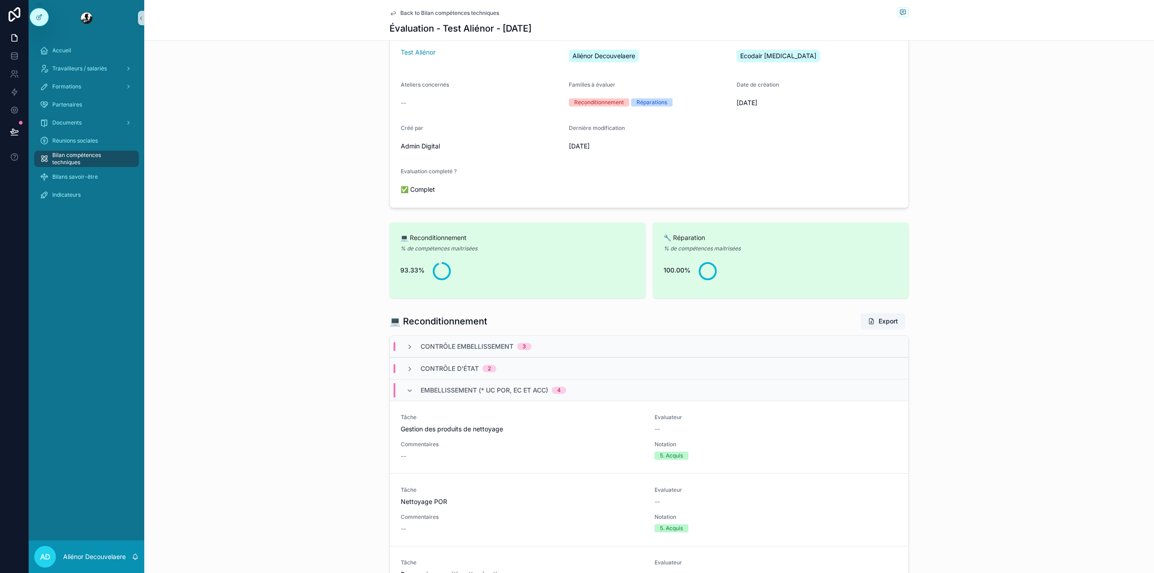
scroll to position [111, 0]
click at [439, 392] on span "Embellissement (* UC POR, EC et ACC)" at bounding box center [485, 391] width 128 height 9
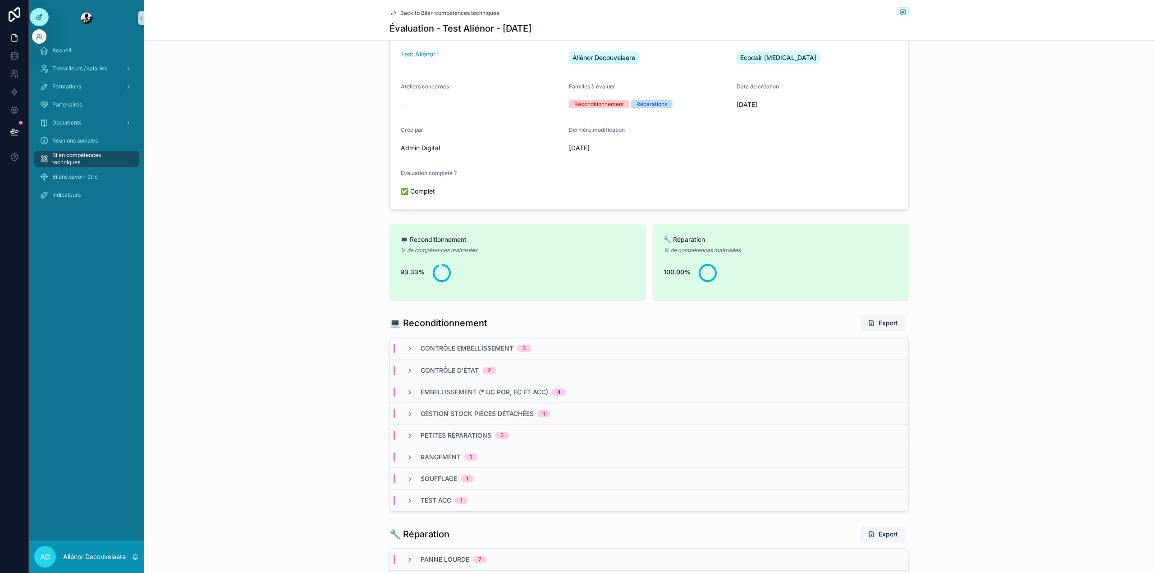
click at [30, 15] on div at bounding box center [39, 17] width 18 height 17
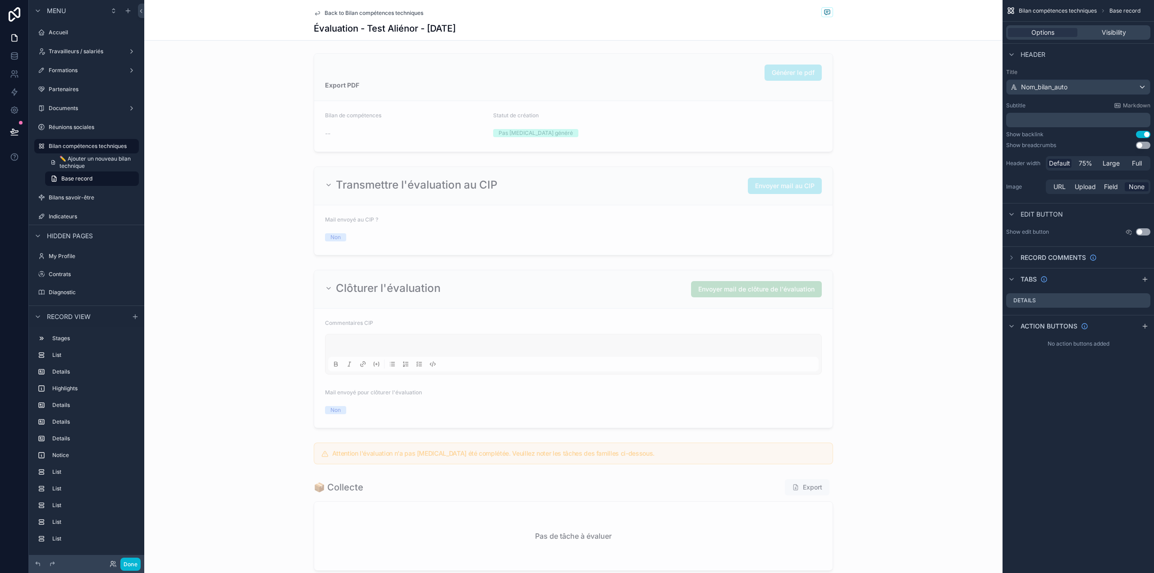
scroll to position [596, 0]
click at [487, 296] on div "scrollable content" at bounding box center [573, 348] width 858 height 165
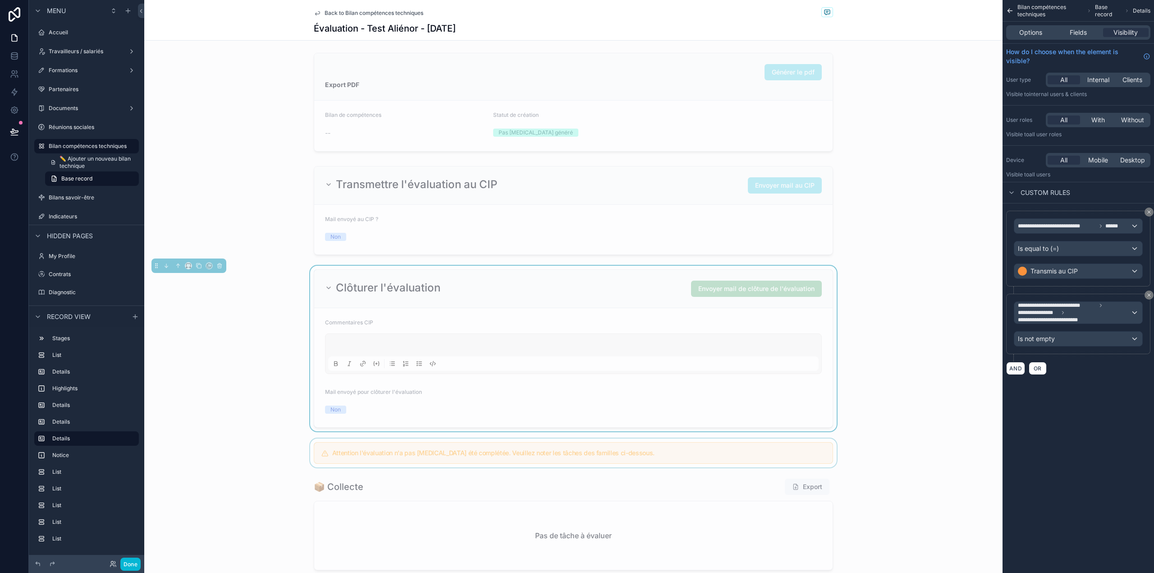
click at [666, 450] on div "scrollable content" at bounding box center [573, 452] width 858 height 29
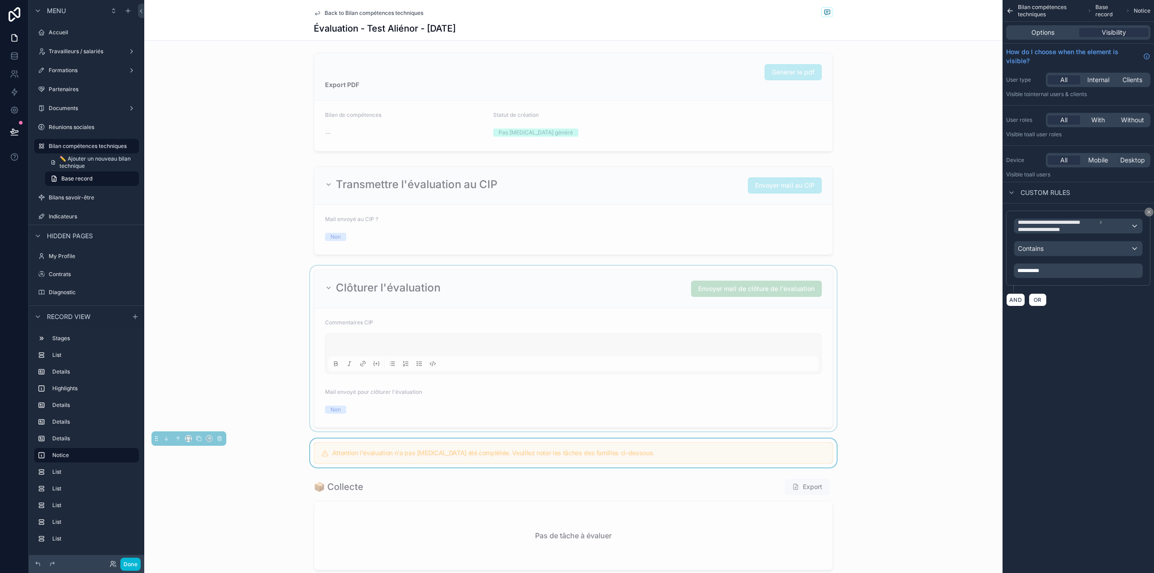
click at [685, 395] on div "scrollable content" at bounding box center [573, 348] width 858 height 165
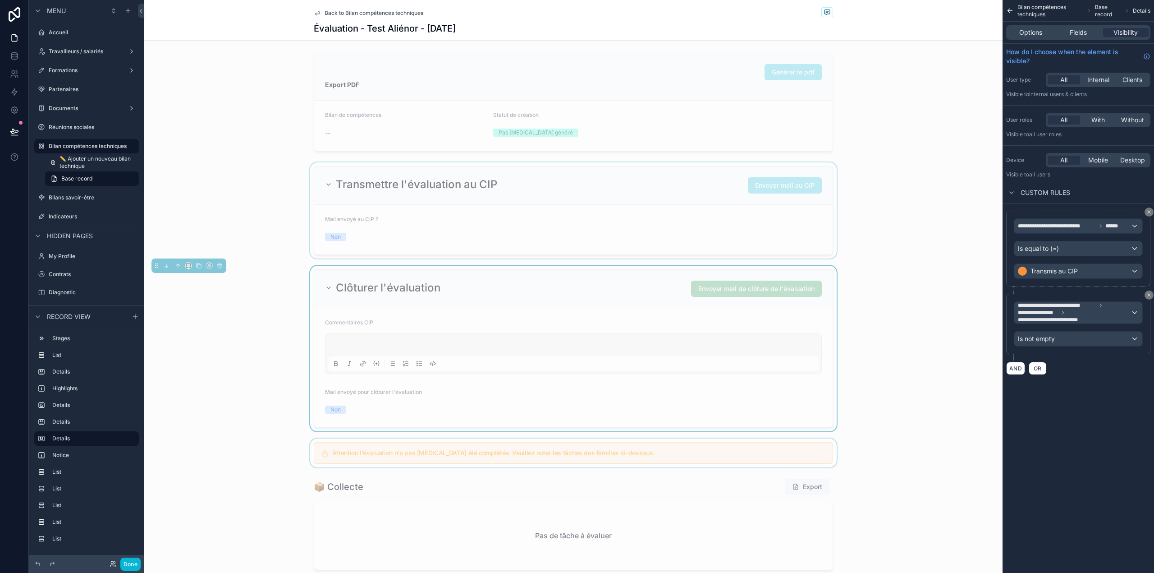
click at [704, 246] on div "scrollable content" at bounding box center [573, 210] width 858 height 96
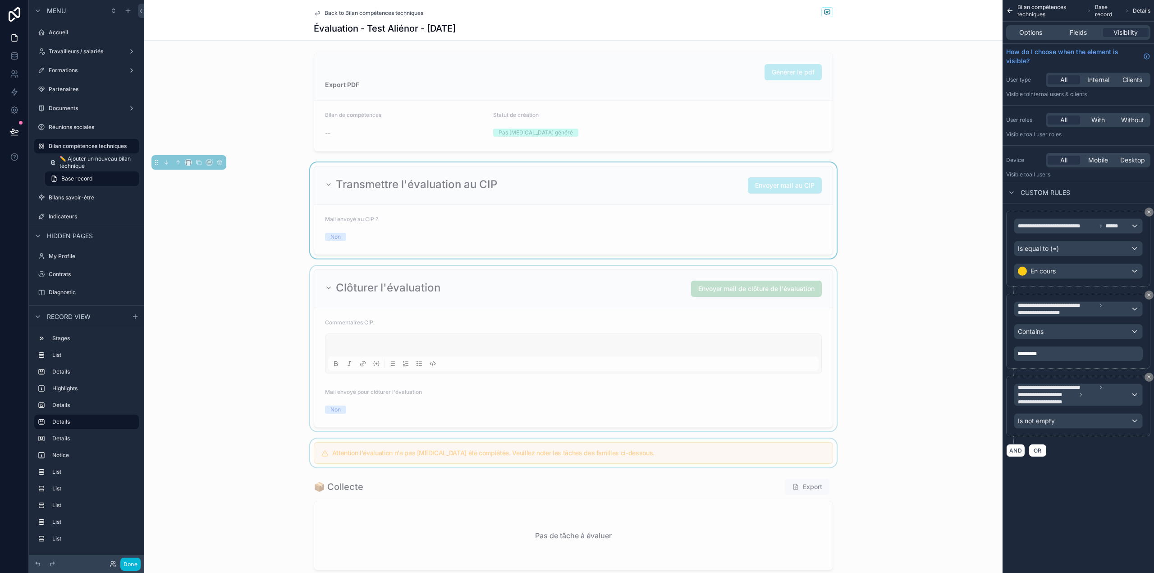
click at [685, 310] on div "scrollable content" at bounding box center [573, 348] width 858 height 165
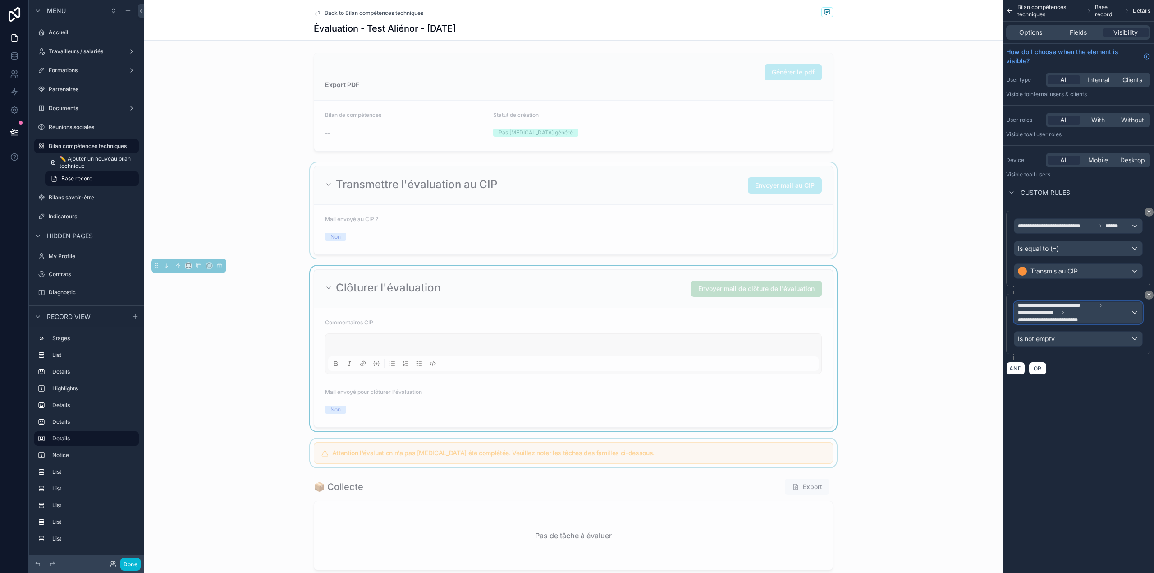
click at [1132, 315] on div "**********" at bounding box center [1078, 313] width 128 height 22
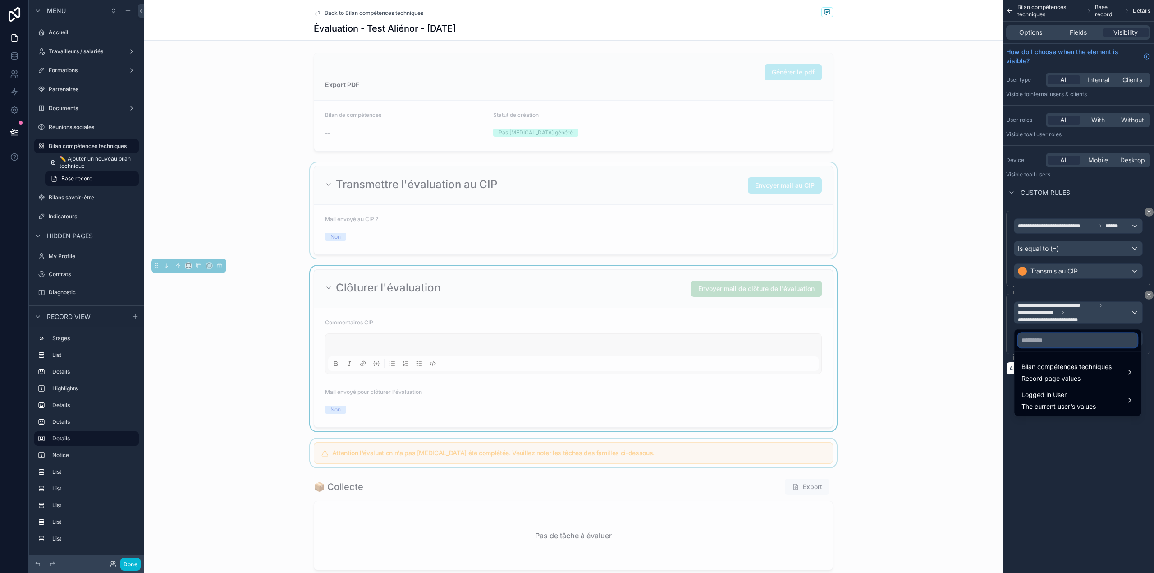
click at [1072, 341] on input "text" at bounding box center [1077, 340] width 119 height 14
type input "****"
click at [1064, 367] on span "Bilan compétences techniques" at bounding box center [1067, 366] width 90 height 11
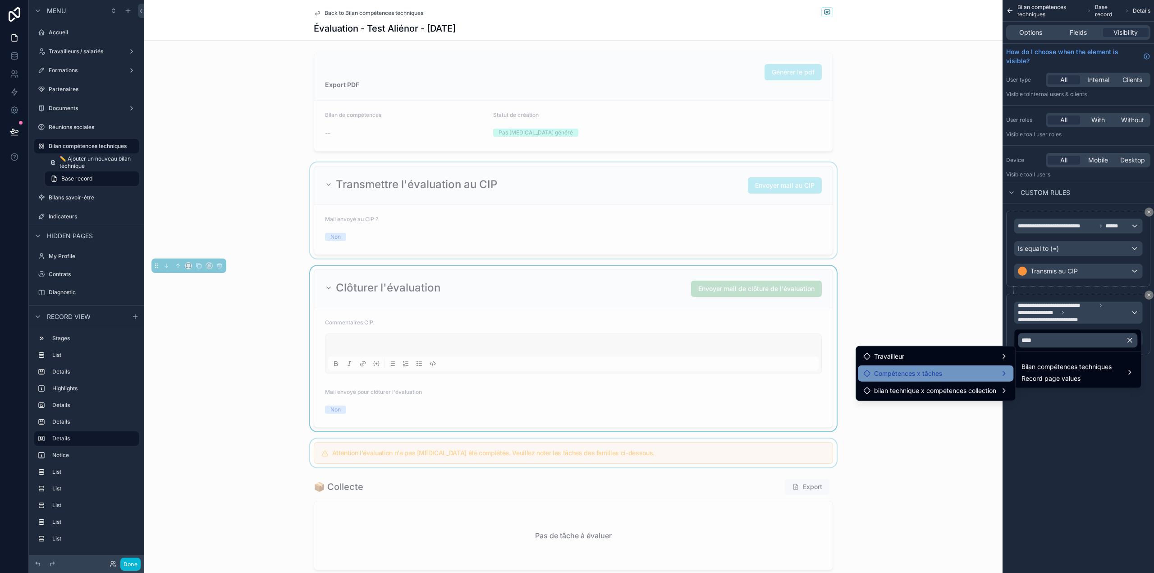
click at [994, 371] on div "Compétences x tâches" at bounding box center [935, 373] width 145 height 11
click at [1040, 371] on span "Numero_taches (list)" at bounding box center [1063, 374] width 60 height 11
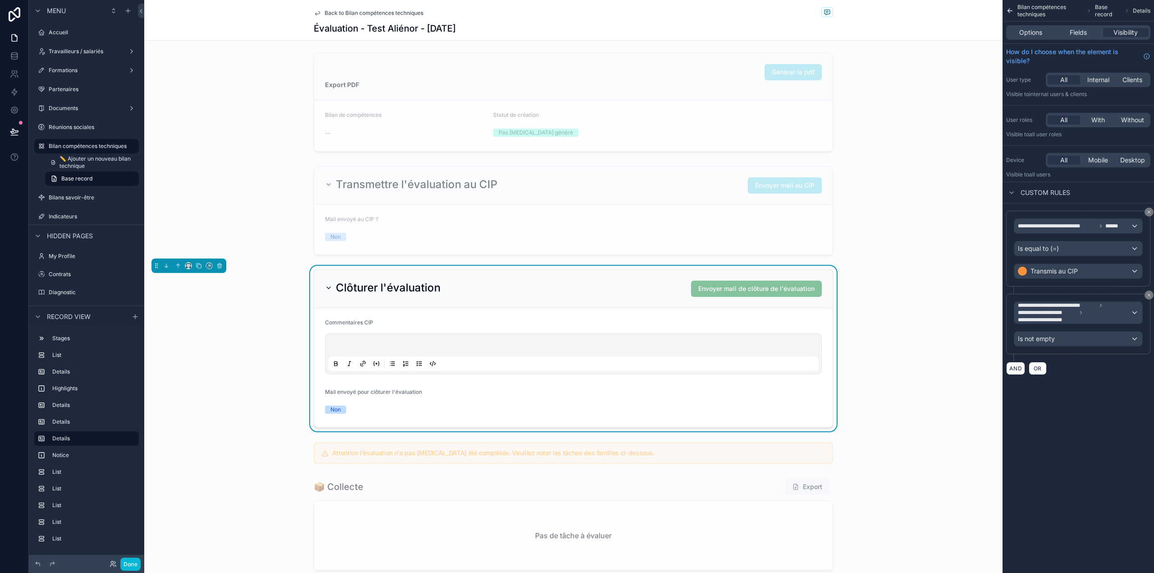
click at [1075, 421] on div "**********" at bounding box center [1078, 286] width 151 height 573
click at [127, 566] on button "Done" at bounding box center [130, 563] width 20 height 13
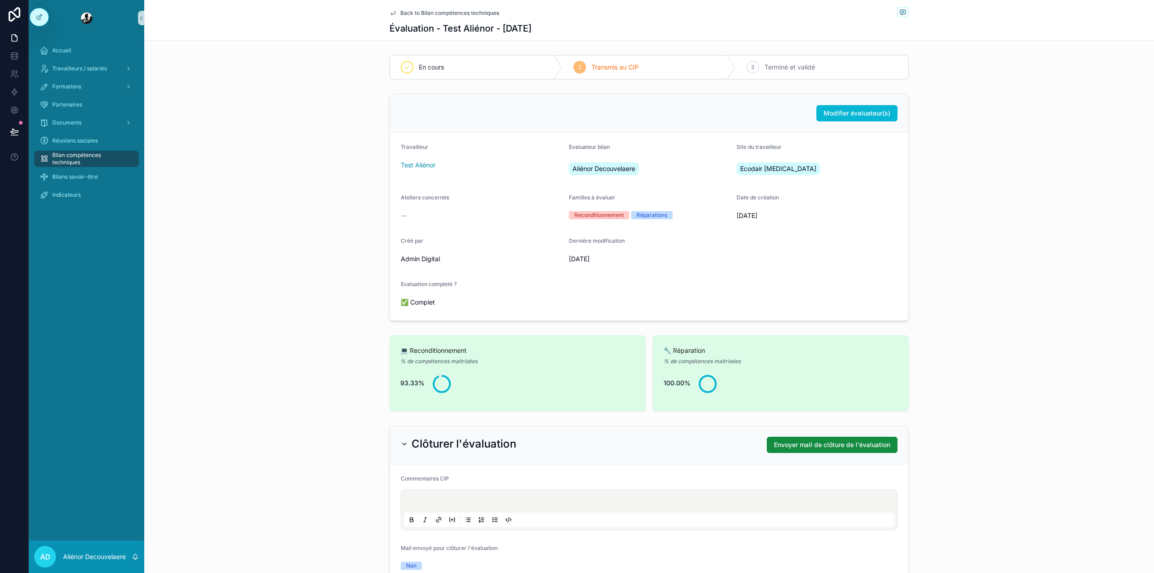
scroll to position [126, 0]
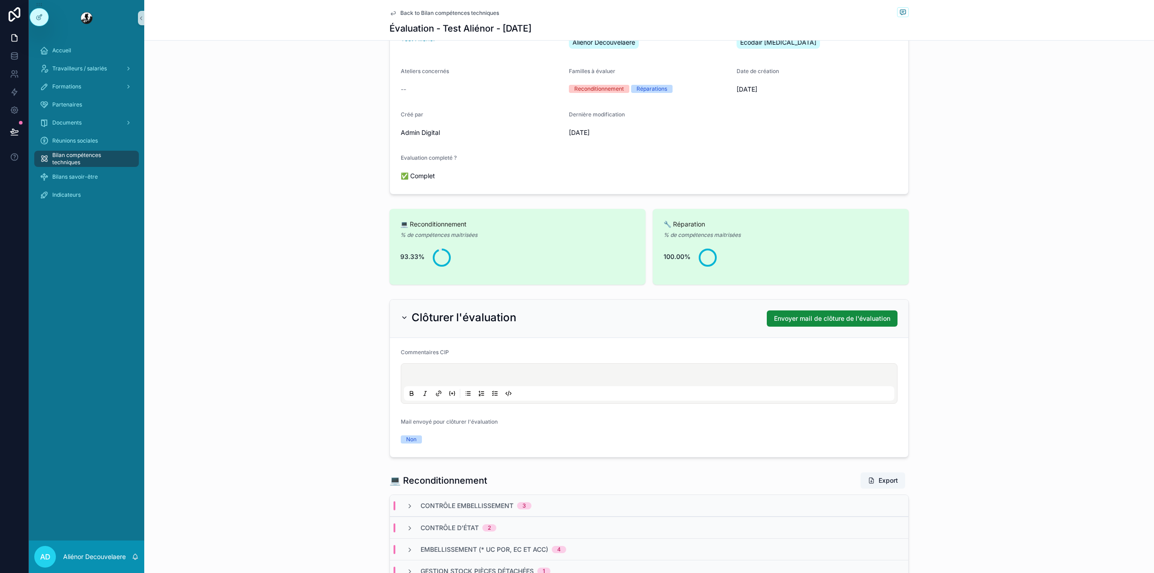
click at [816, 197] on div "Modifier évaluateur(s) Travailleur Test Aliénor Evaluateur bilan Aliénor Decouv…" at bounding box center [649, 81] width 1010 height 234
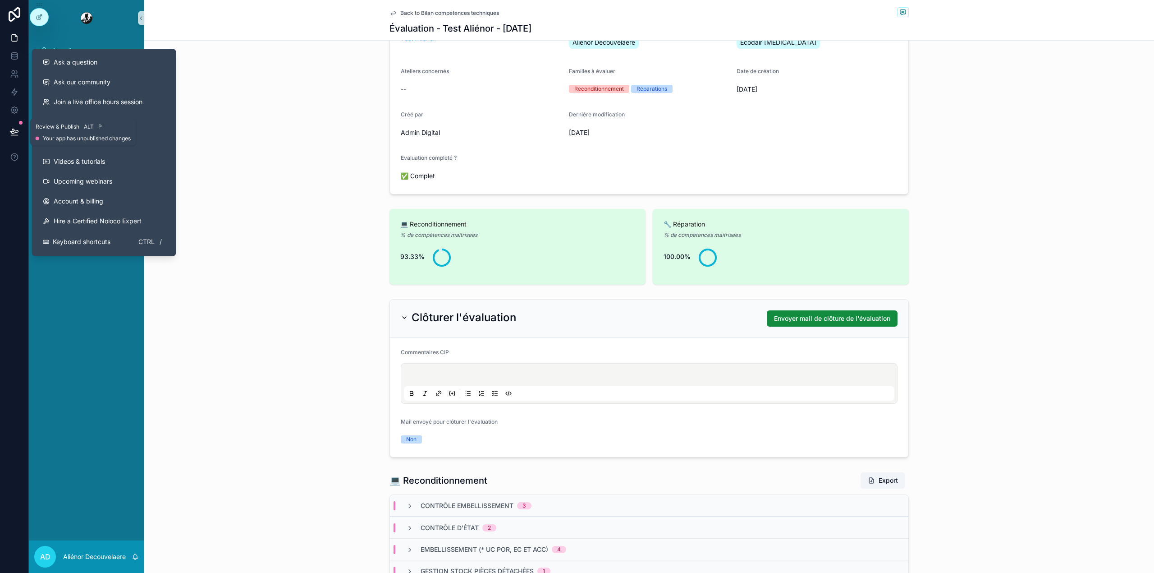
click at [15, 135] on icon at bounding box center [14, 135] width 7 height 0
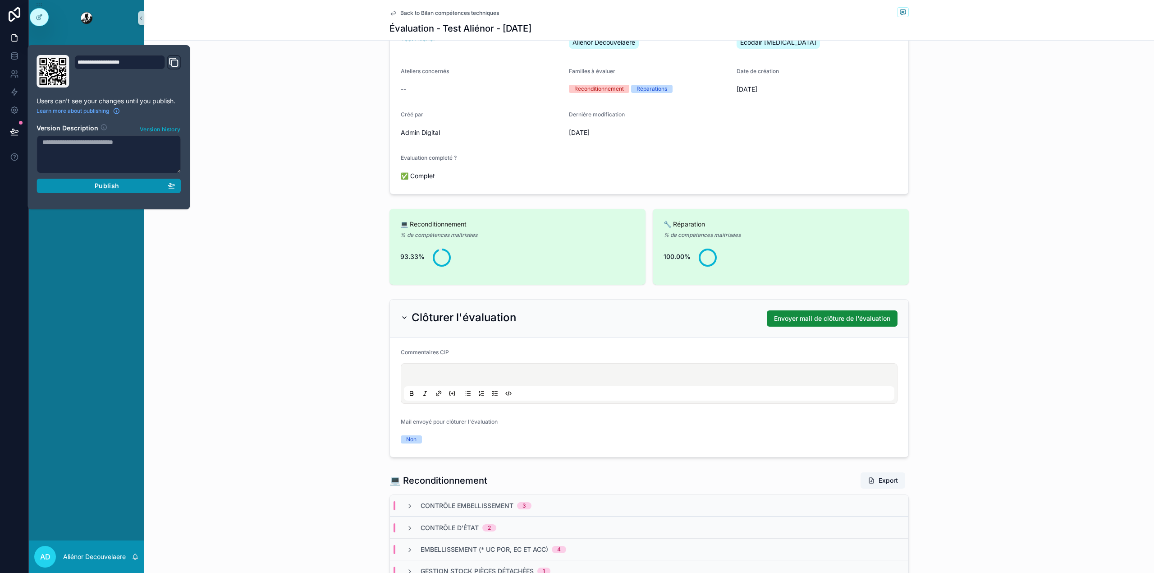
click at [65, 180] on button "Publish" at bounding box center [109, 186] width 144 height 14
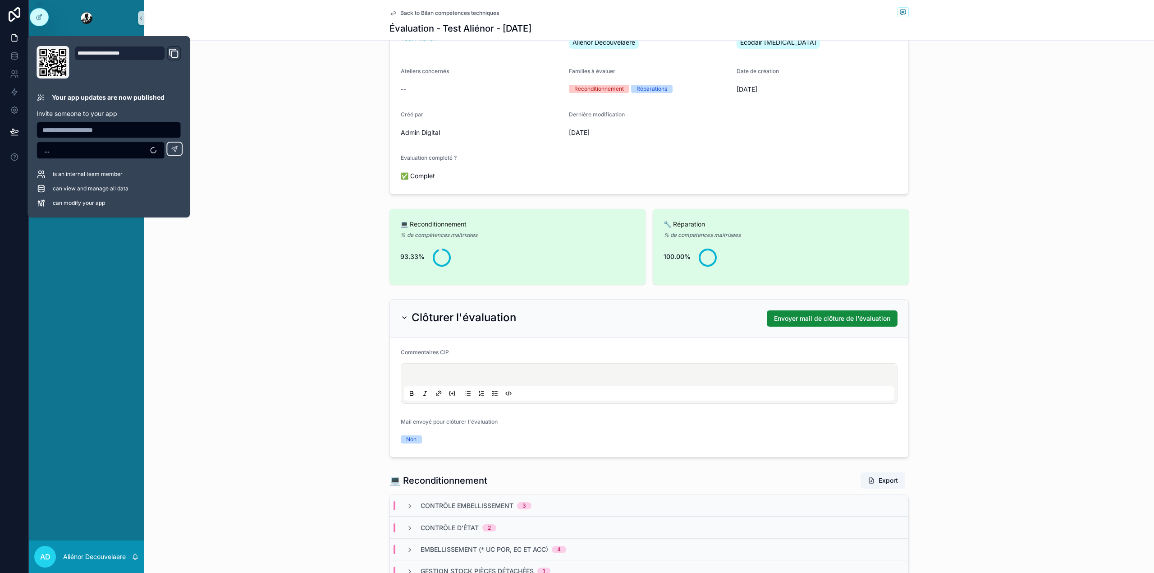
click at [309, 87] on div "Modifier évaluateur(s) Travailleur Test Aliénor Evaluateur bilan Aliénor Decouv…" at bounding box center [649, 81] width 1010 height 234
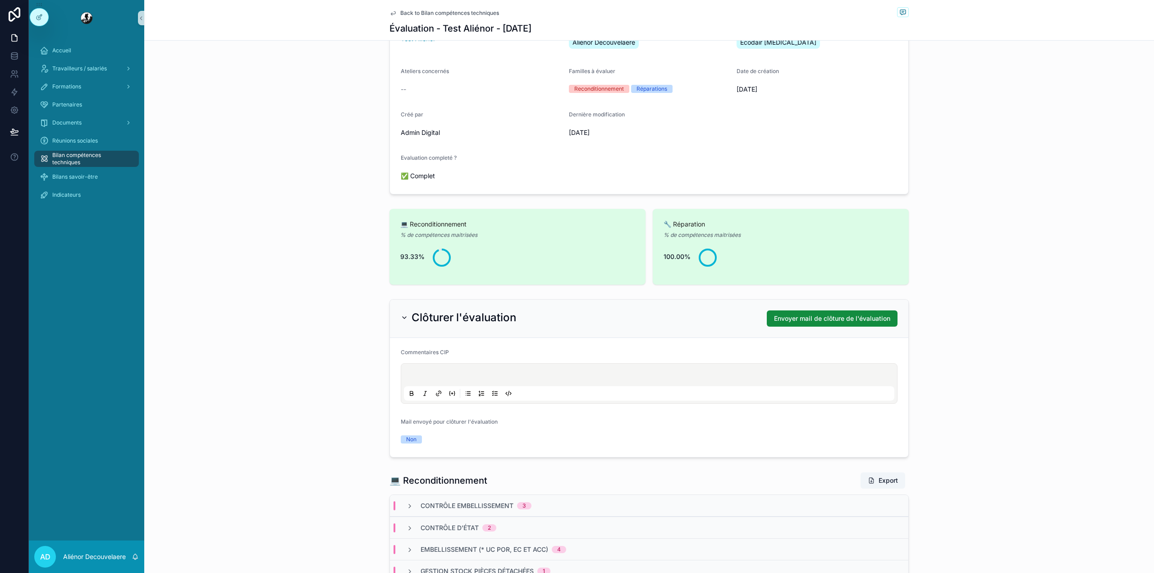
click at [92, 163] on span "Bilan compétences techniques" at bounding box center [91, 158] width 78 height 14
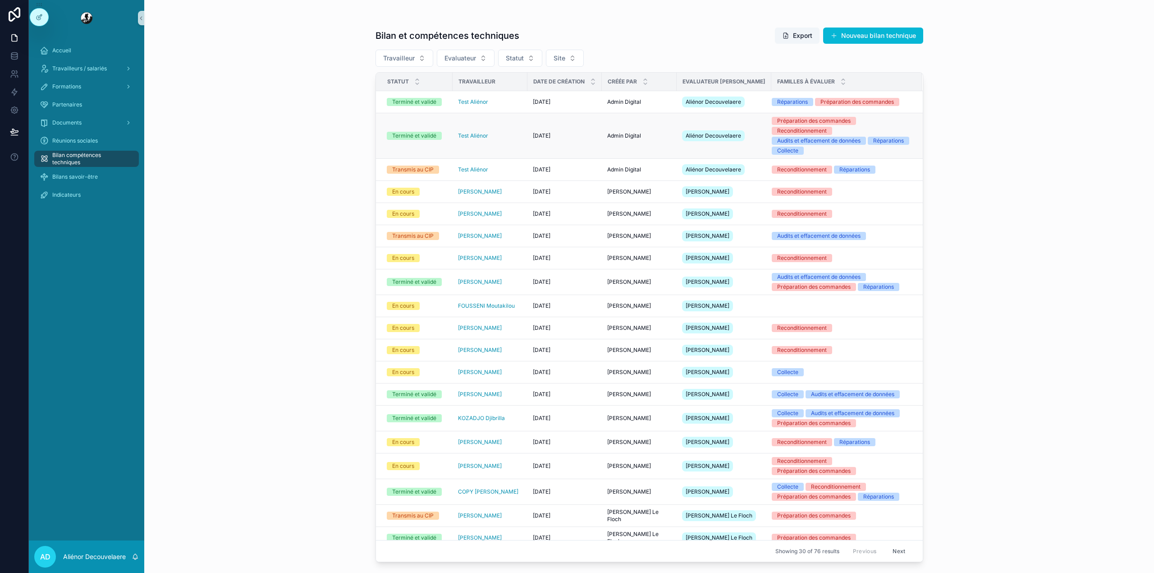
click at [505, 139] on div "Test Aliénor" at bounding box center [490, 135] width 64 height 7
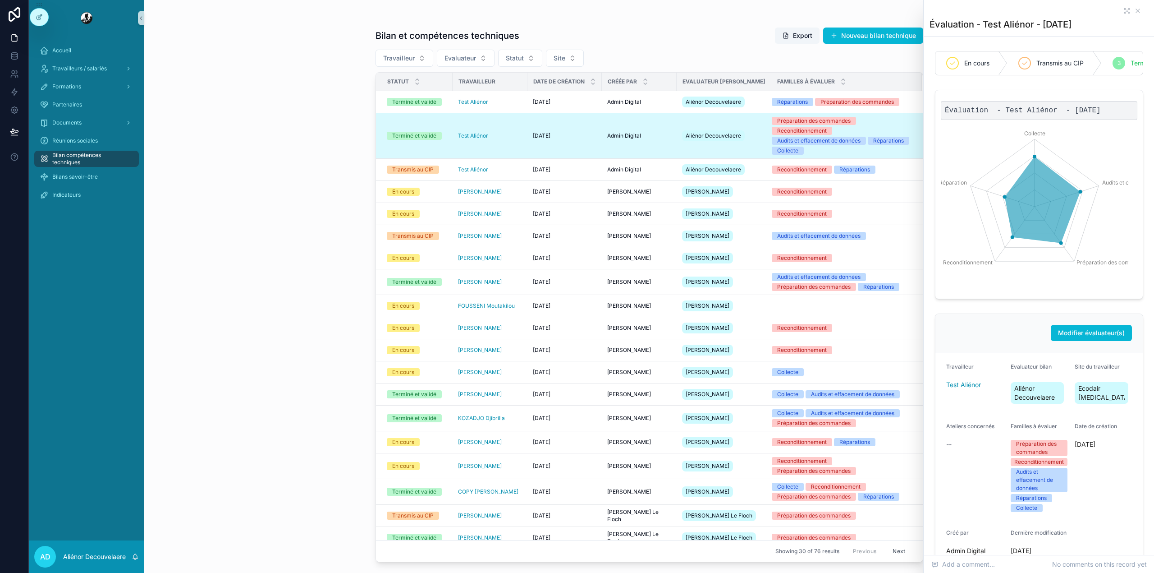
click at [1114, 10] on div "scrollable content" at bounding box center [1039, 10] width 219 height 7
click at [1123, 11] on icon "scrollable content" at bounding box center [1126, 10] width 7 height 7
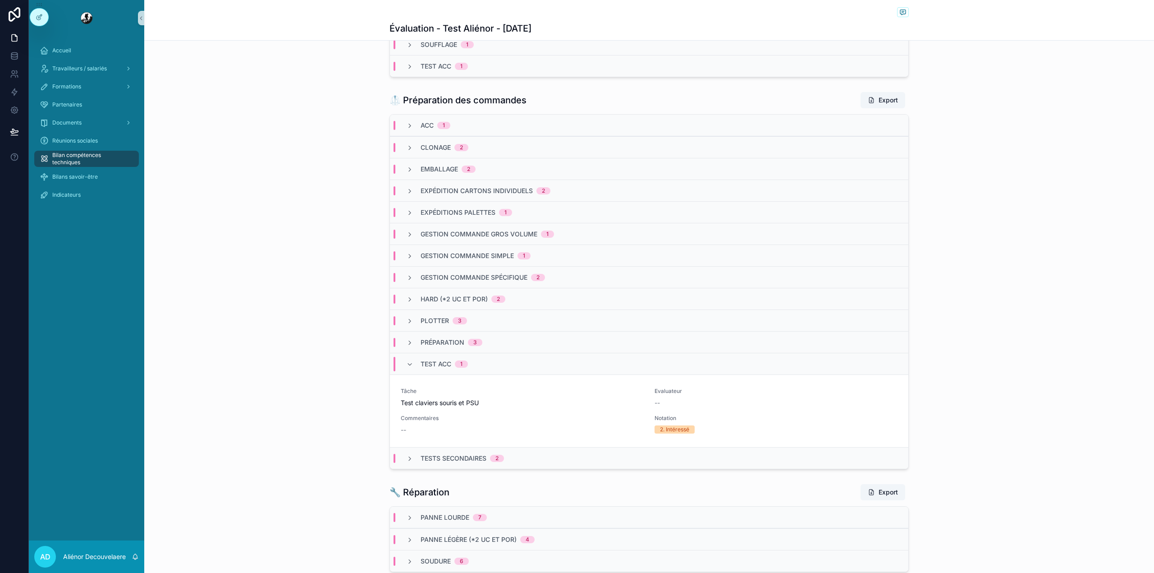
scroll to position [1358, 0]
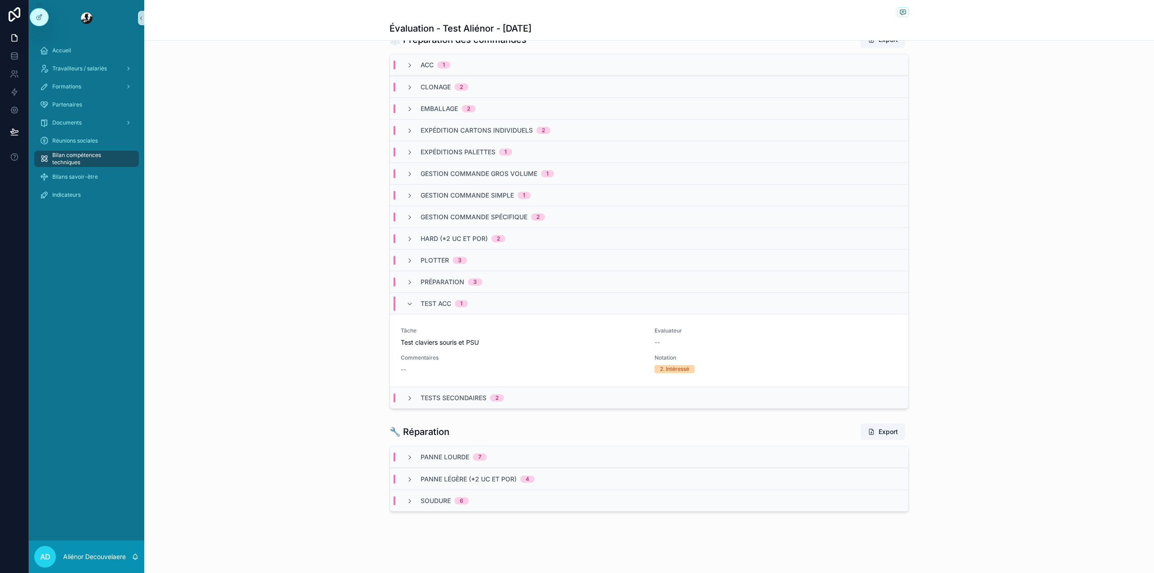
click at [489, 309] on div "Test ACC 1" at bounding box center [649, 303] width 518 height 22
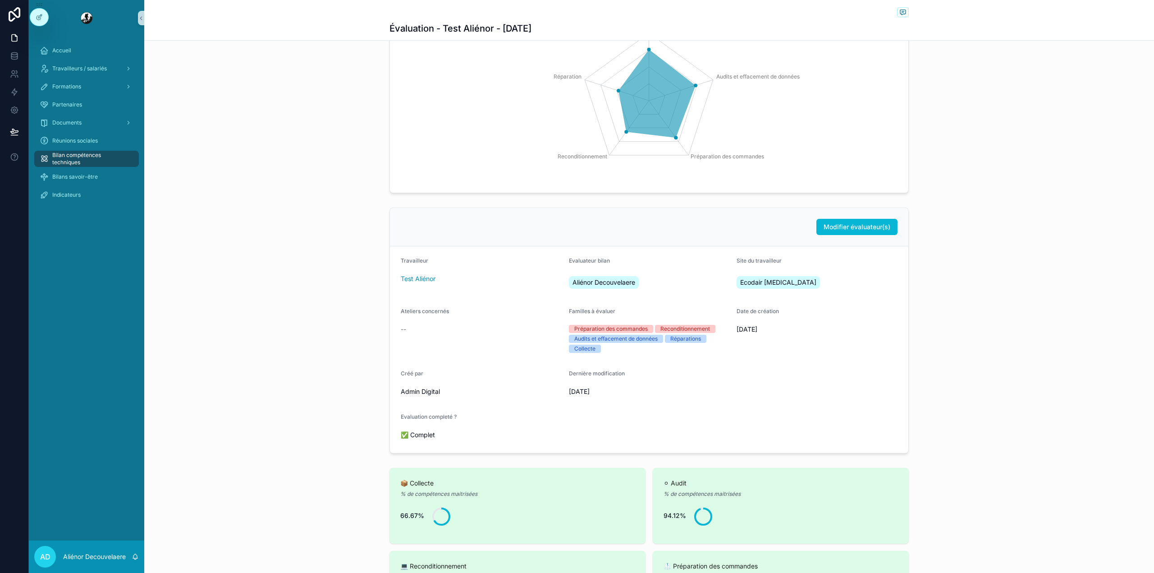
scroll to position [0, 0]
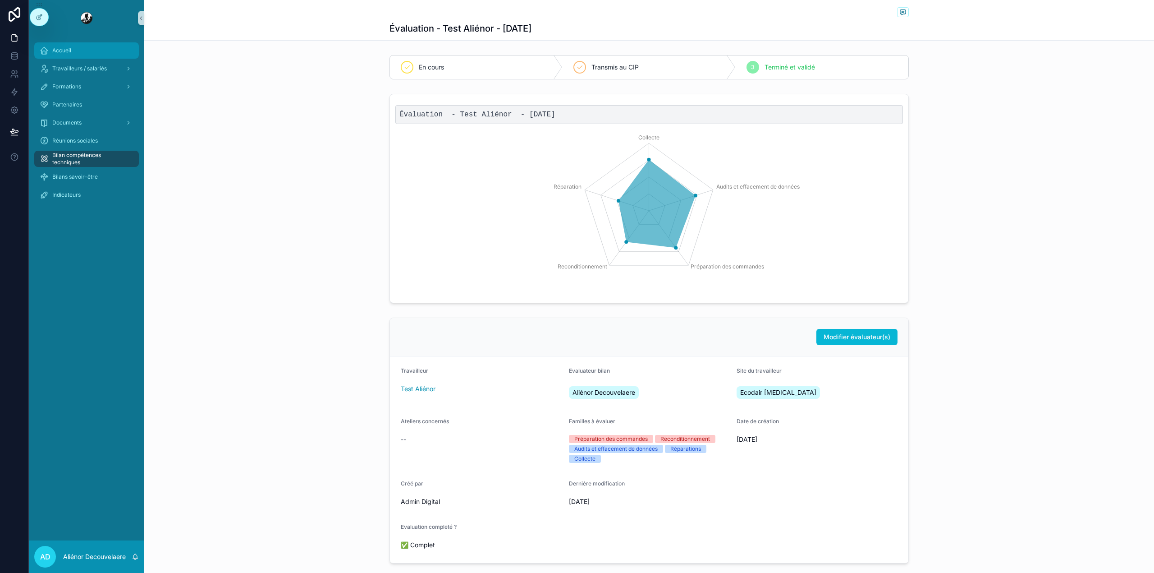
click at [78, 46] on div "Accueil" at bounding box center [87, 50] width 94 height 14
